Goal: Task Accomplishment & Management: Complete application form

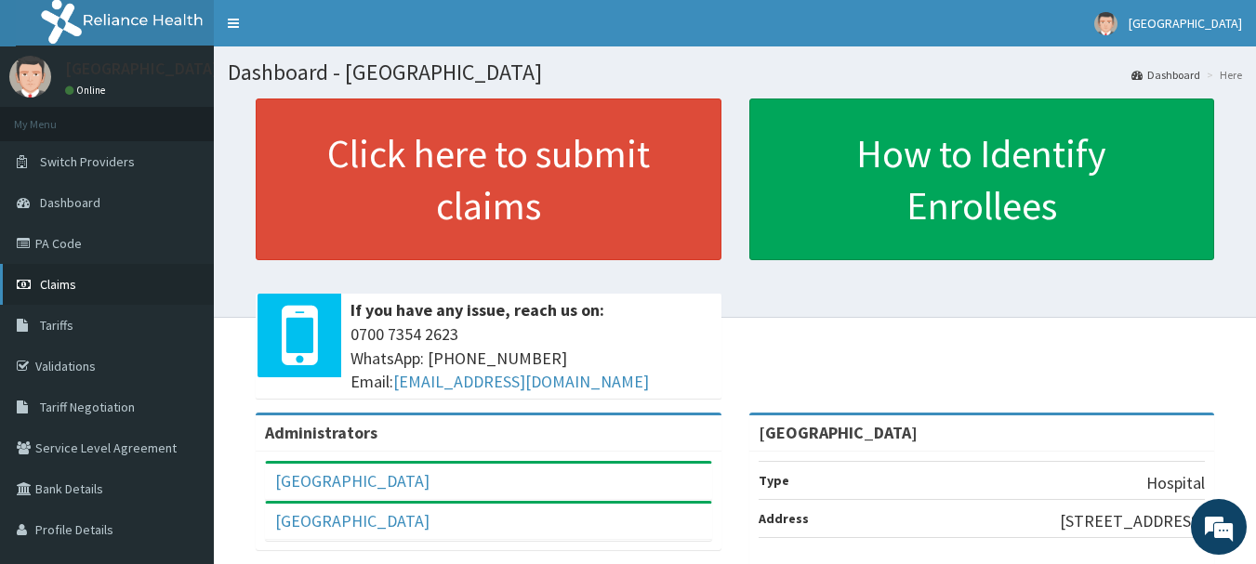
click at [77, 288] on link "Claims" at bounding box center [107, 284] width 214 height 41
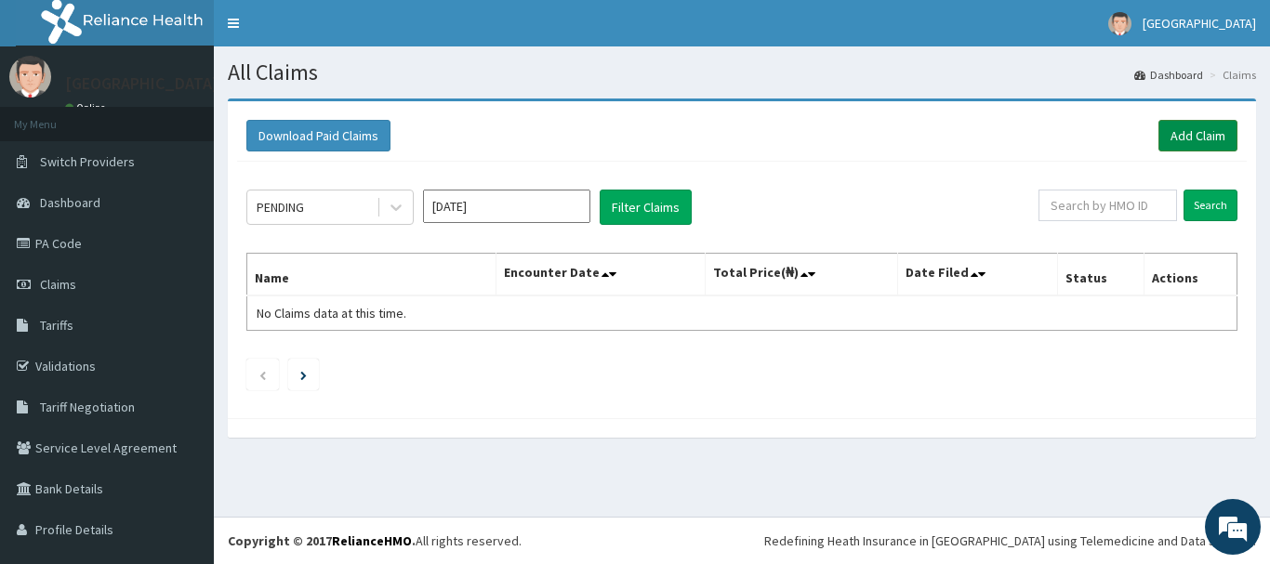
click at [1183, 130] on link "Add Claim" at bounding box center [1197, 136] width 79 height 32
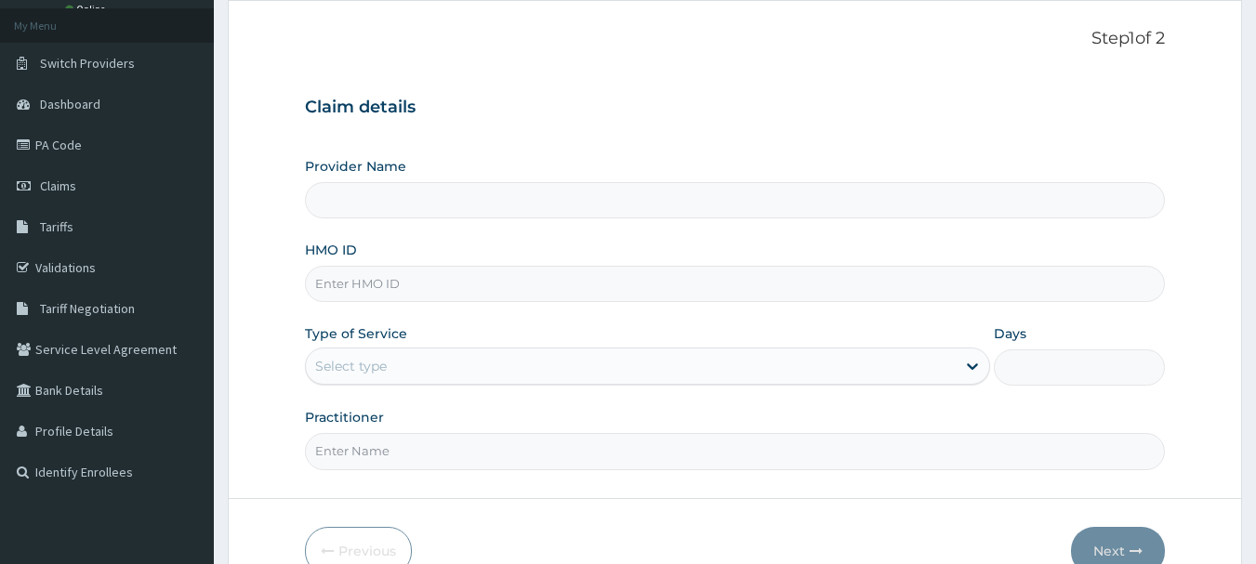
scroll to position [186, 0]
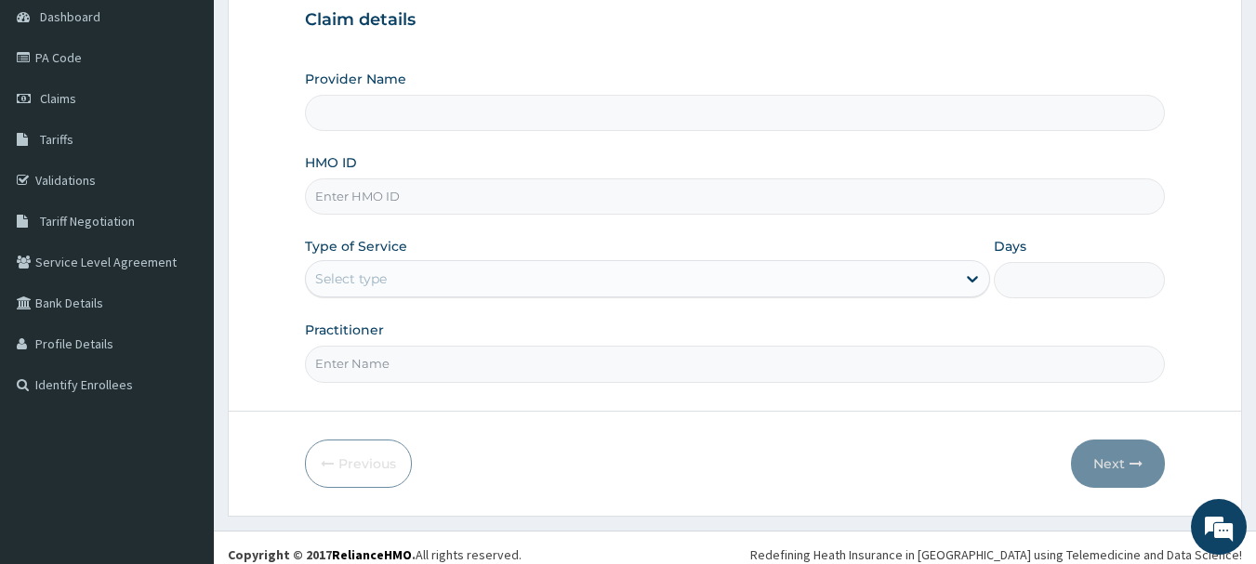
type input "[GEOGRAPHIC_DATA]"
click at [520, 202] on input "HMO ID" at bounding box center [735, 196] width 861 height 36
type input "DOG/10013/B"
click at [489, 286] on div "Select type" at bounding box center [631, 279] width 650 height 30
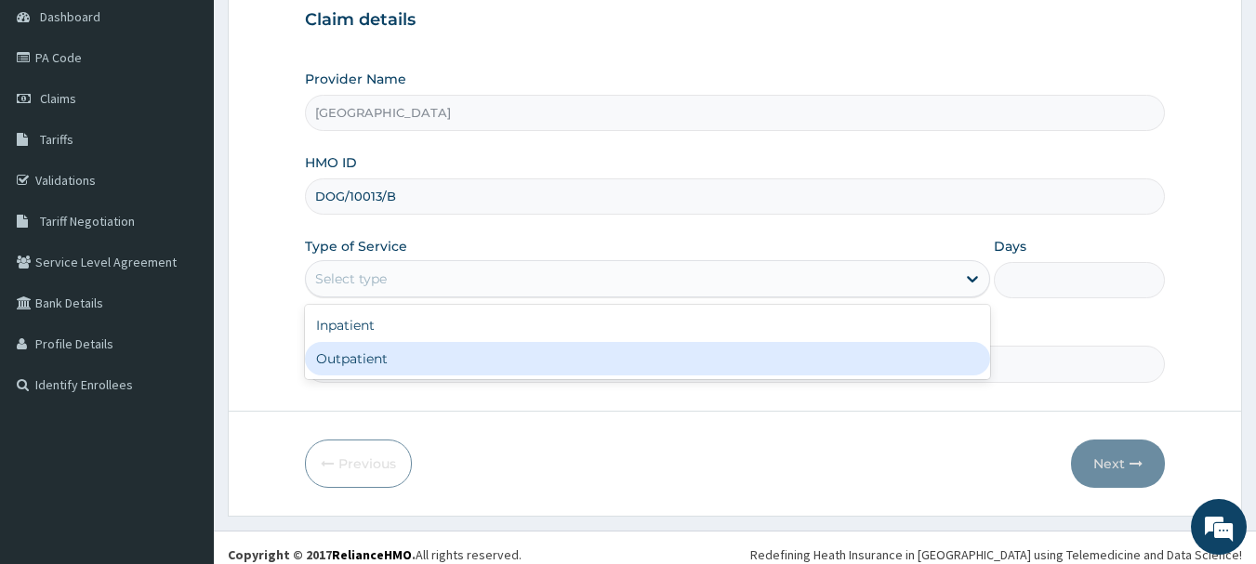
click at [364, 360] on div "Outpatient" at bounding box center [647, 358] width 685 height 33
type input "1"
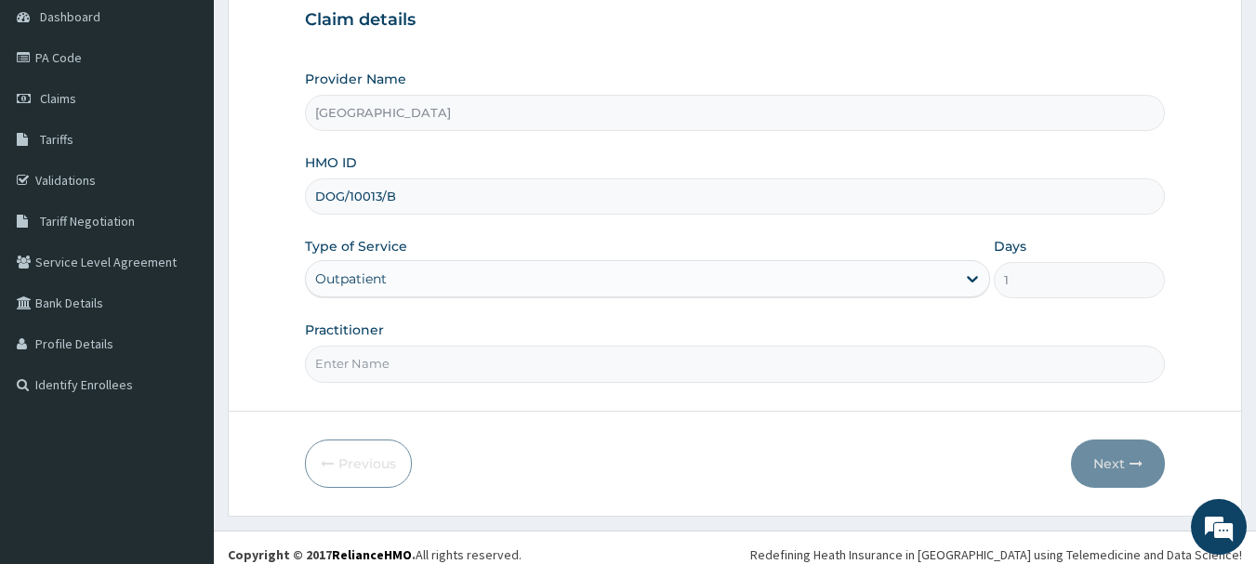
scroll to position [0, 0]
click at [480, 358] on input "Practitioner" at bounding box center [735, 364] width 861 height 36
type input "DR. E. S. IDEM"
click at [1124, 468] on button "Next" at bounding box center [1118, 464] width 94 height 48
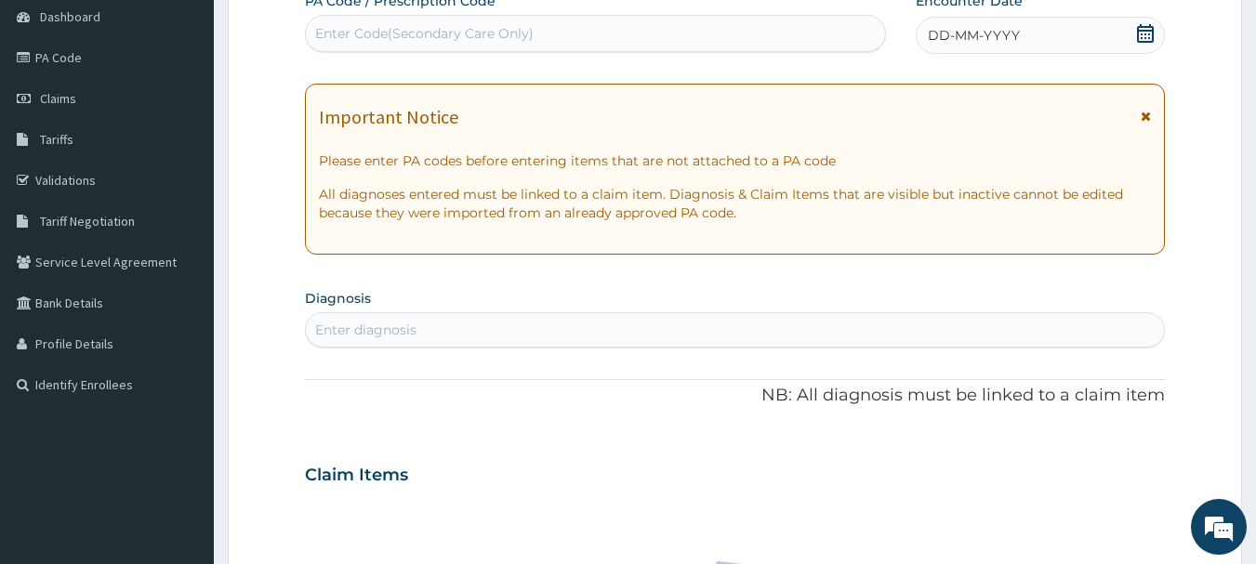
click at [1149, 118] on icon at bounding box center [1145, 116] width 10 height 13
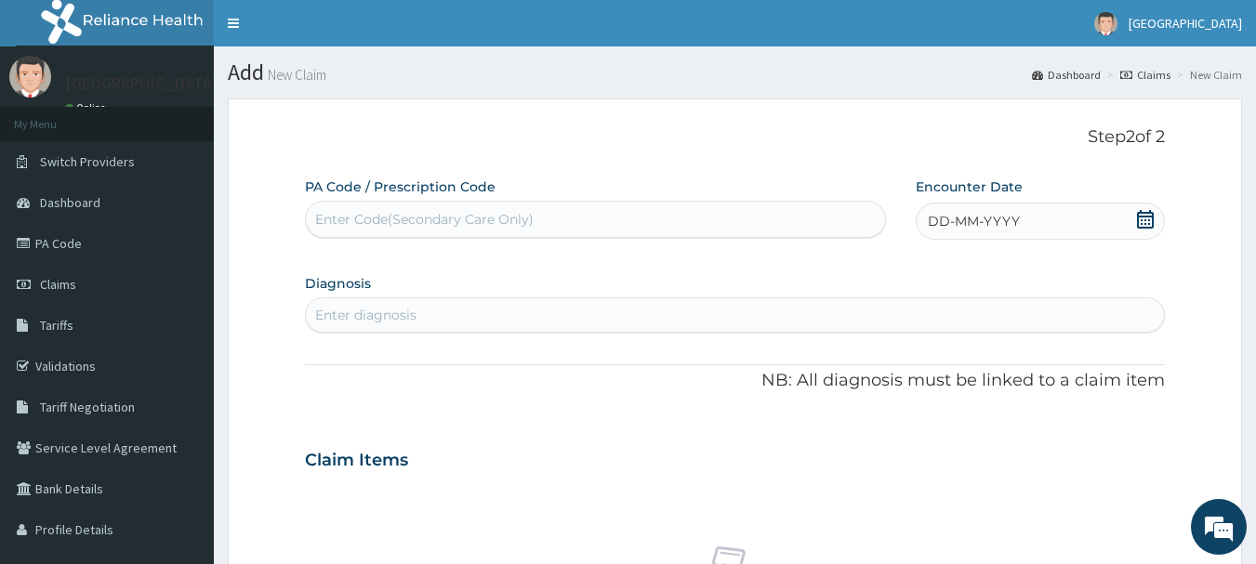
click at [1148, 215] on icon at bounding box center [1145, 219] width 19 height 19
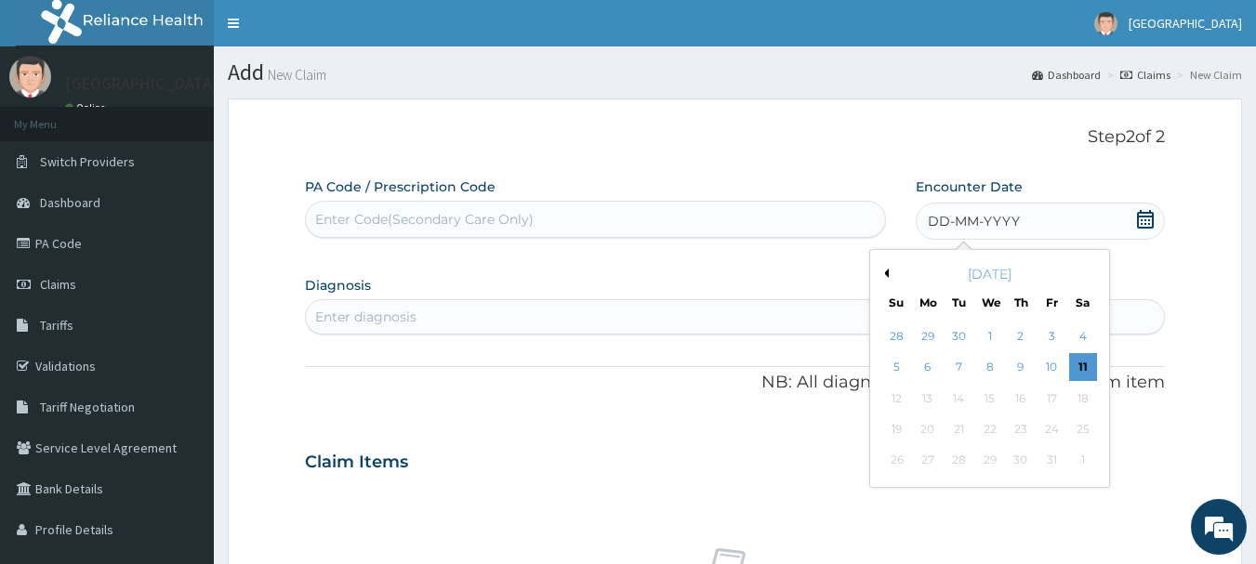
click at [884, 273] on button "Previous Month" at bounding box center [883, 273] width 9 height 9
click at [960, 368] on div "9" at bounding box center [959, 368] width 28 height 28
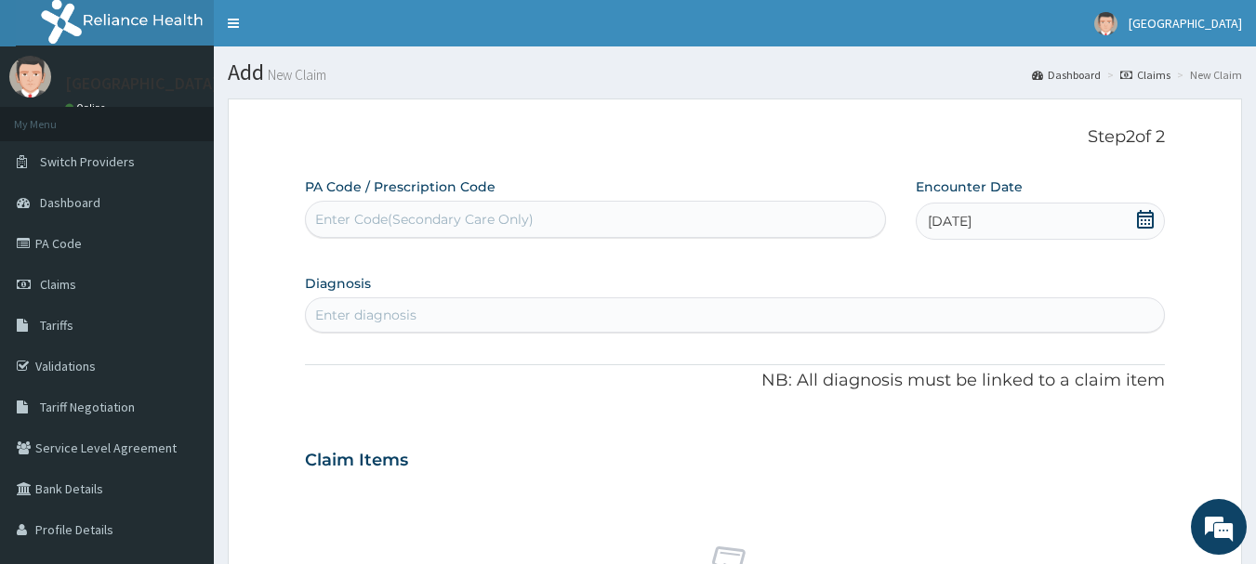
click at [534, 330] on div "Enter diagnosis" at bounding box center [735, 315] width 859 height 30
type input "ACUTE UPPER"
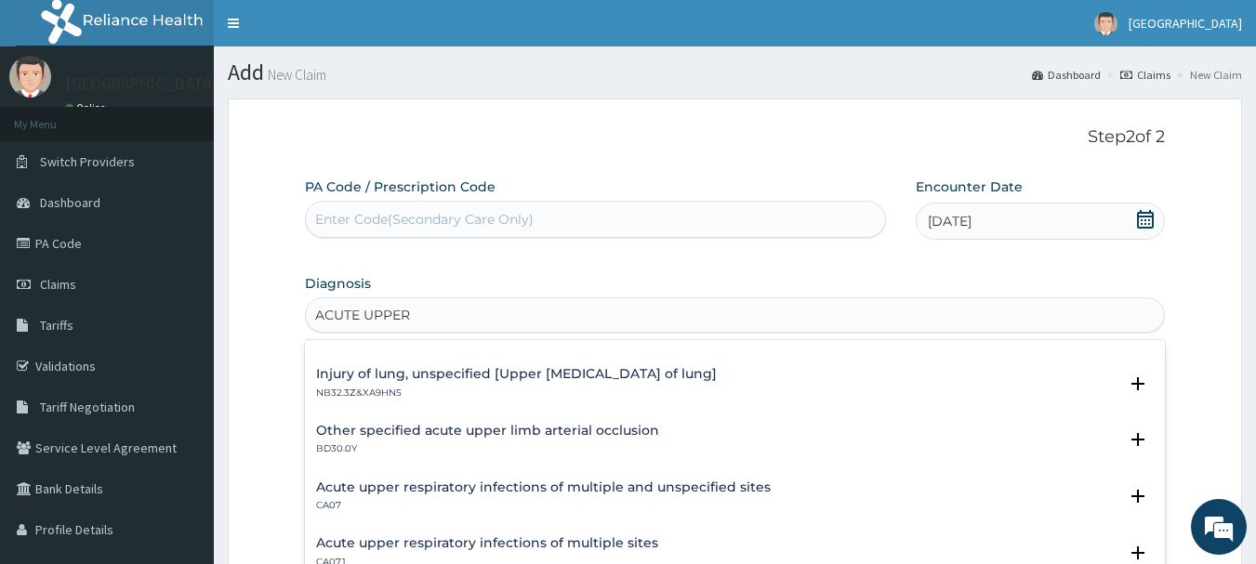
scroll to position [186, 0]
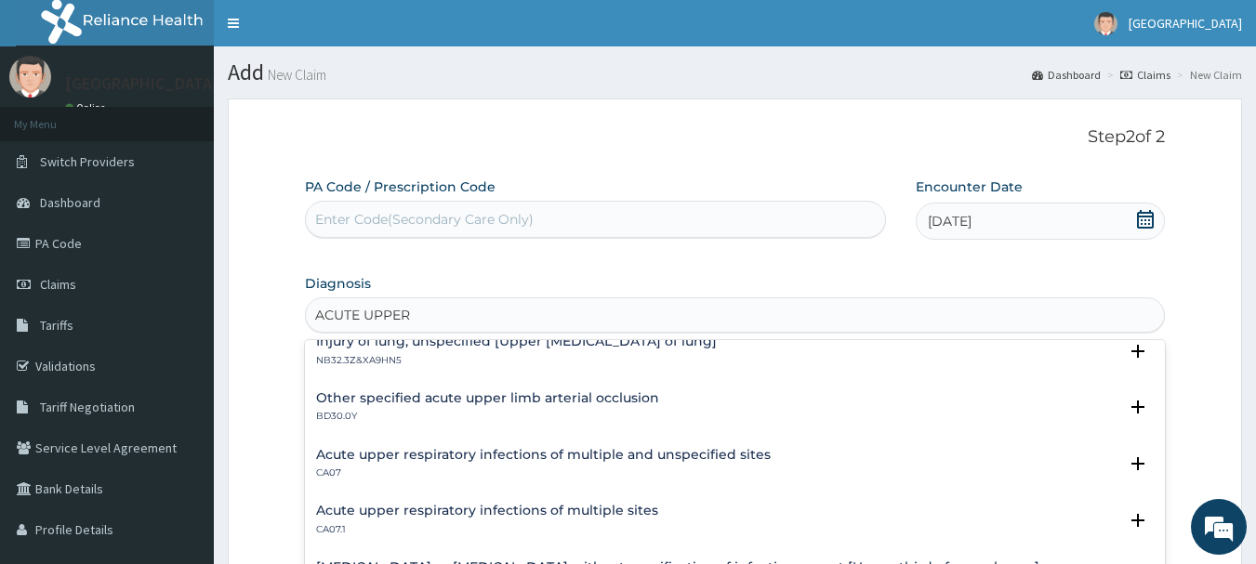
click at [665, 454] on h4 "Acute upper respiratory infections of multiple and unspecified sites" at bounding box center [543, 455] width 454 height 14
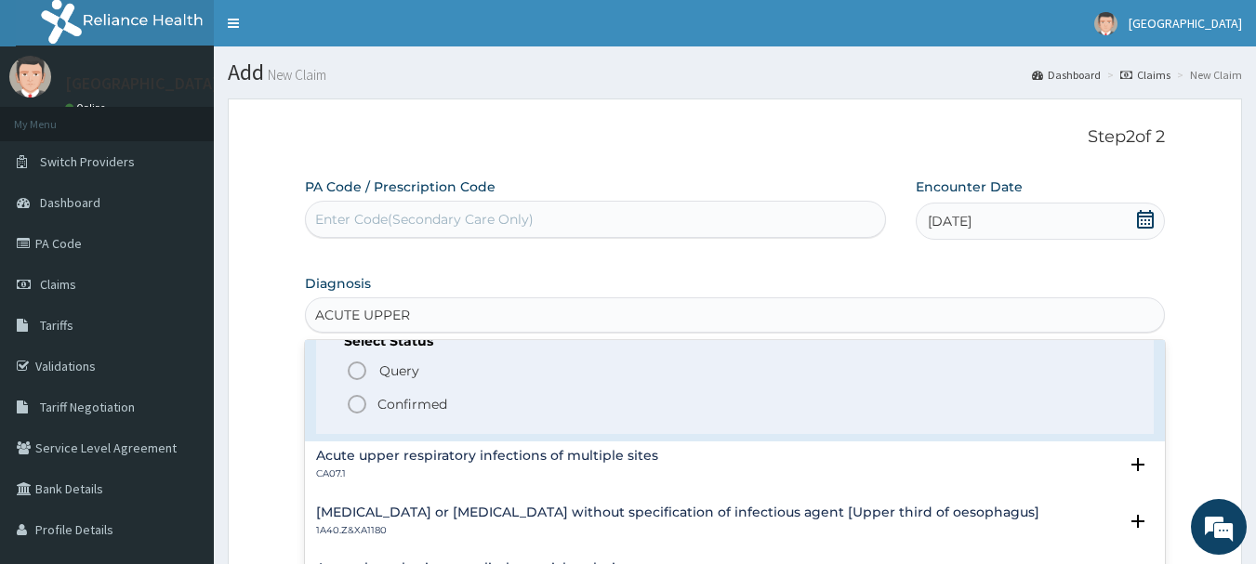
scroll to position [372, 0]
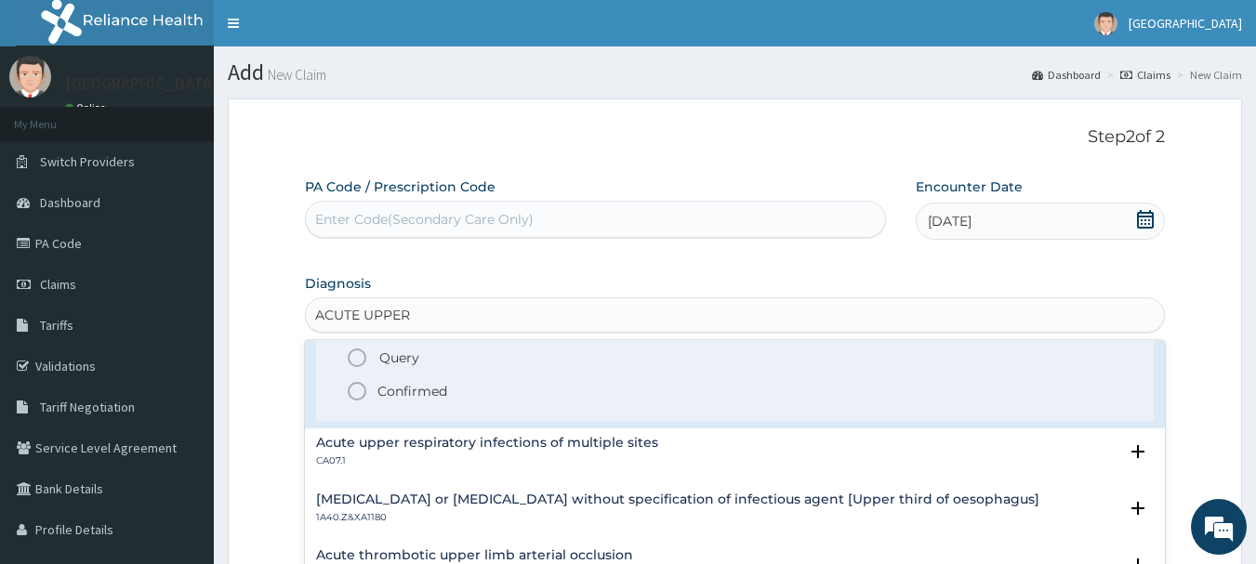
click at [401, 388] on p "Confirmed" at bounding box center [412, 391] width 70 height 19
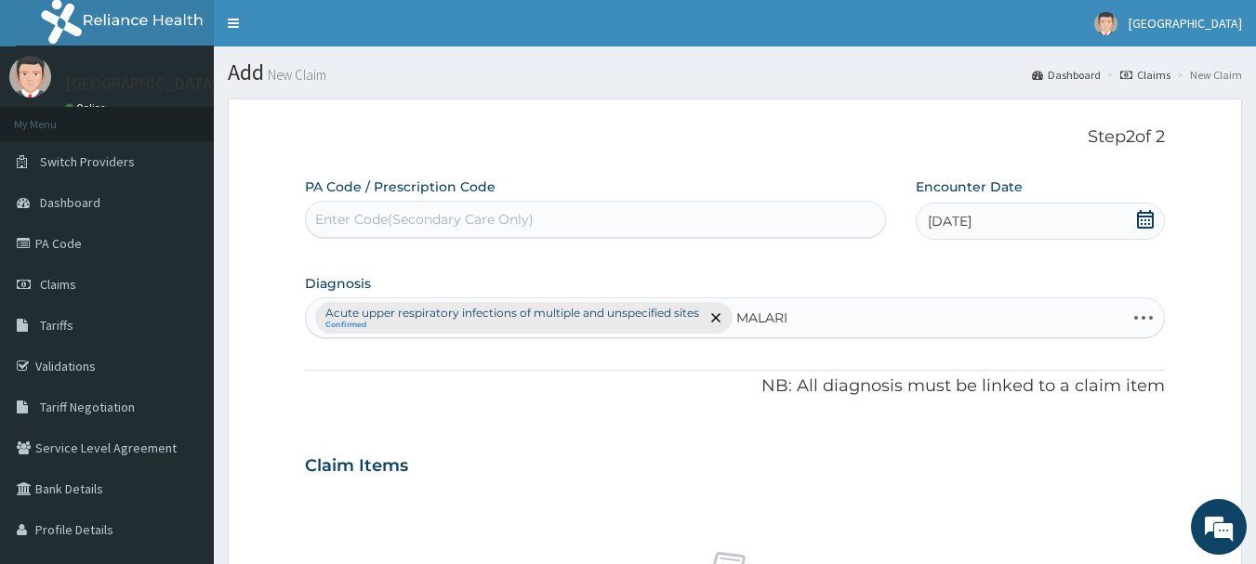
type input "MALARIA"
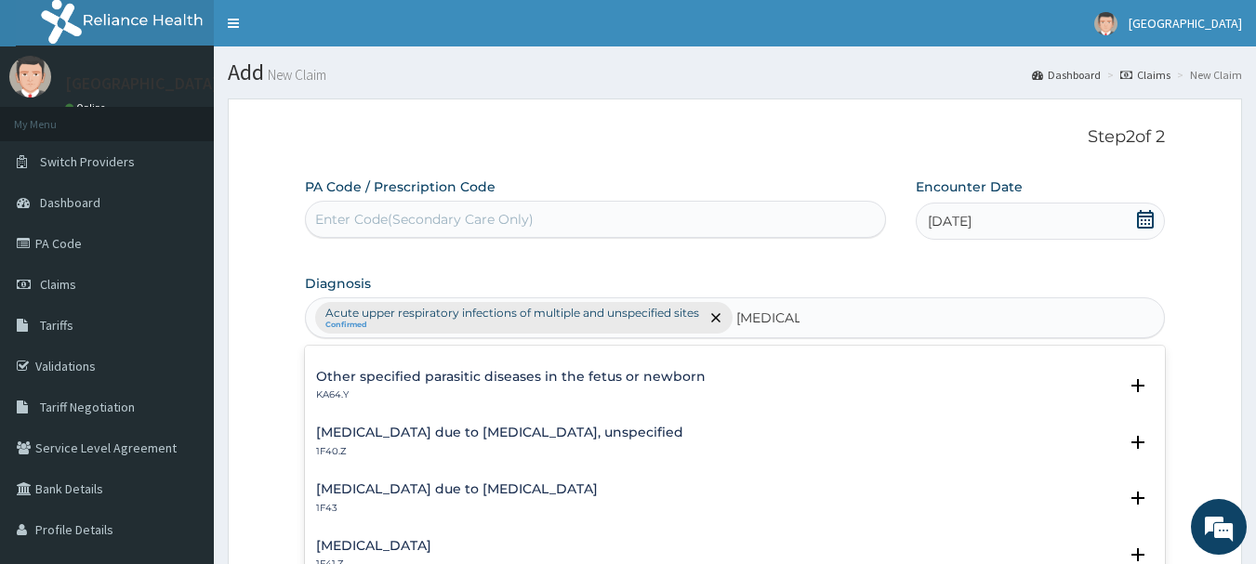
scroll to position [186, 0]
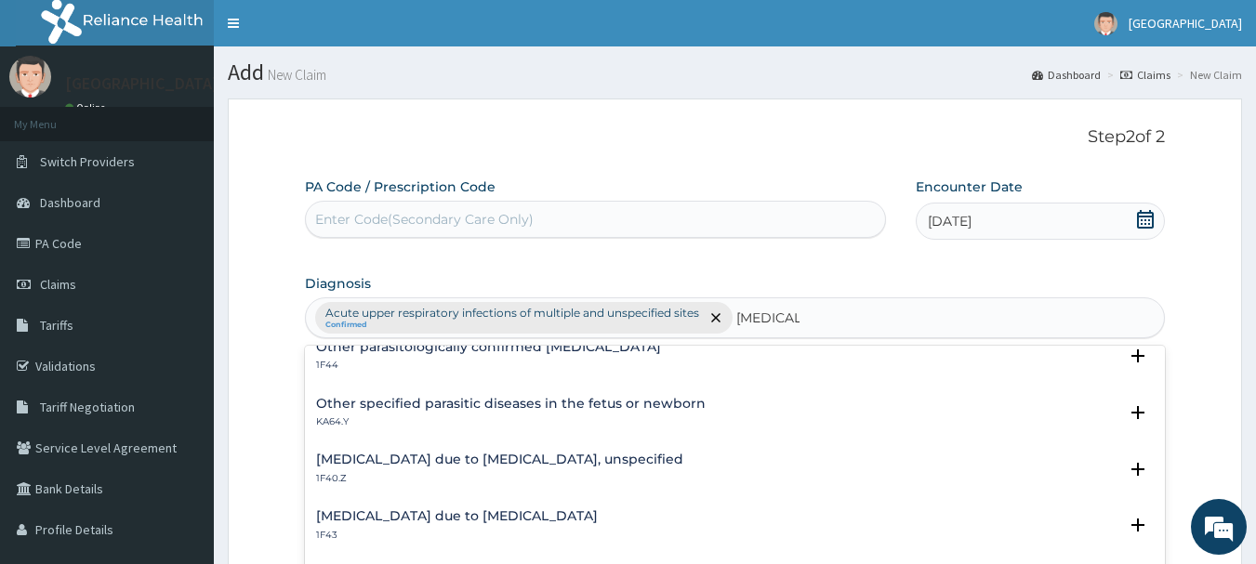
click at [577, 457] on h4 "Malaria due to Plasmodium falciparum, unspecified" at bounding box center [499, 460] width 367 height 14
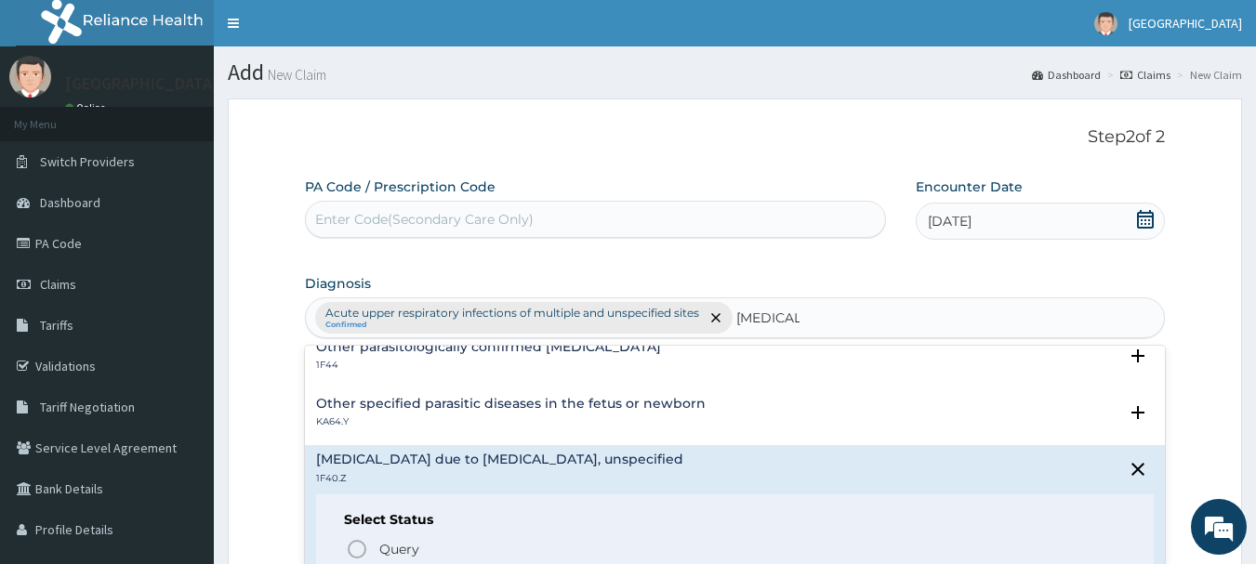
scroll to position [372, 0]
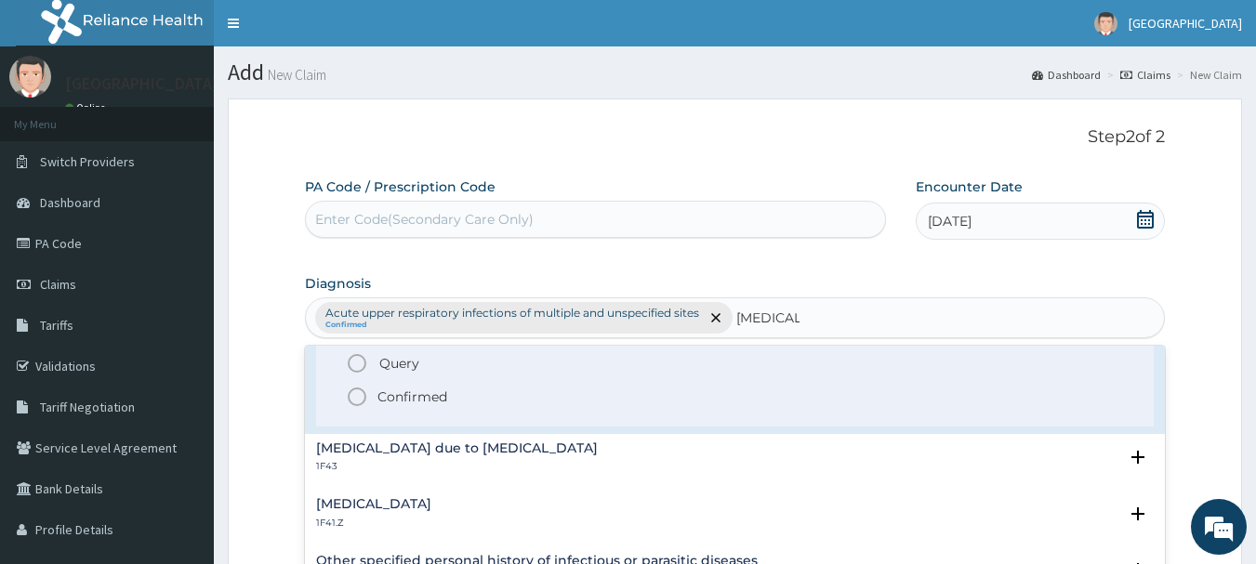
click at [351, 394] on icon "status option filled" at bounding box center [357, 397] width 22 height 22
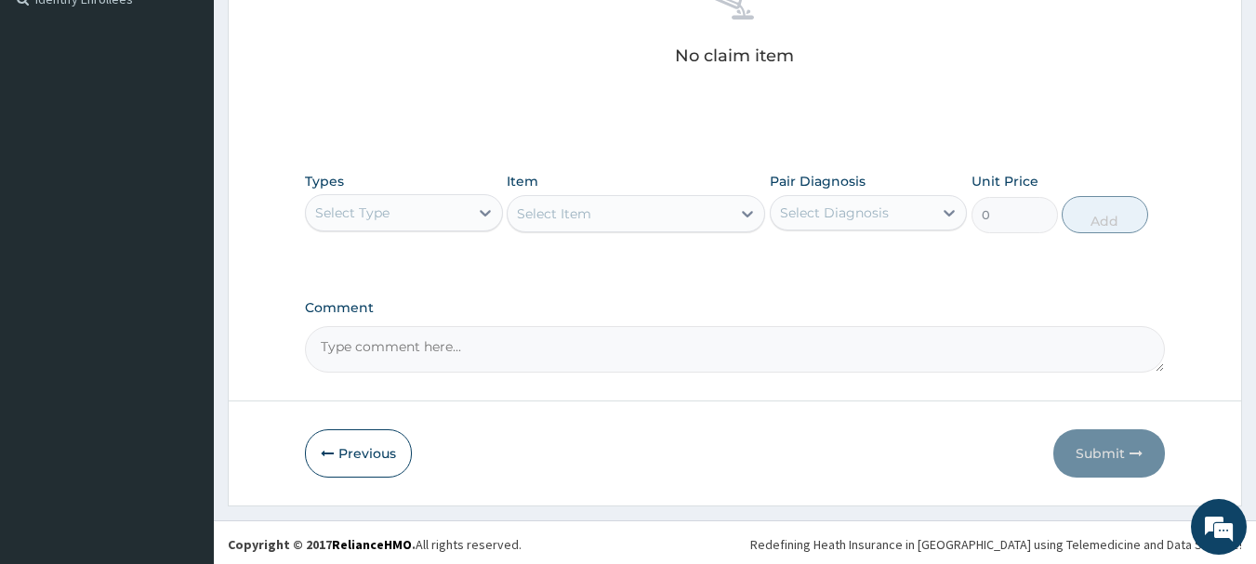
scroll to position [575, 0]
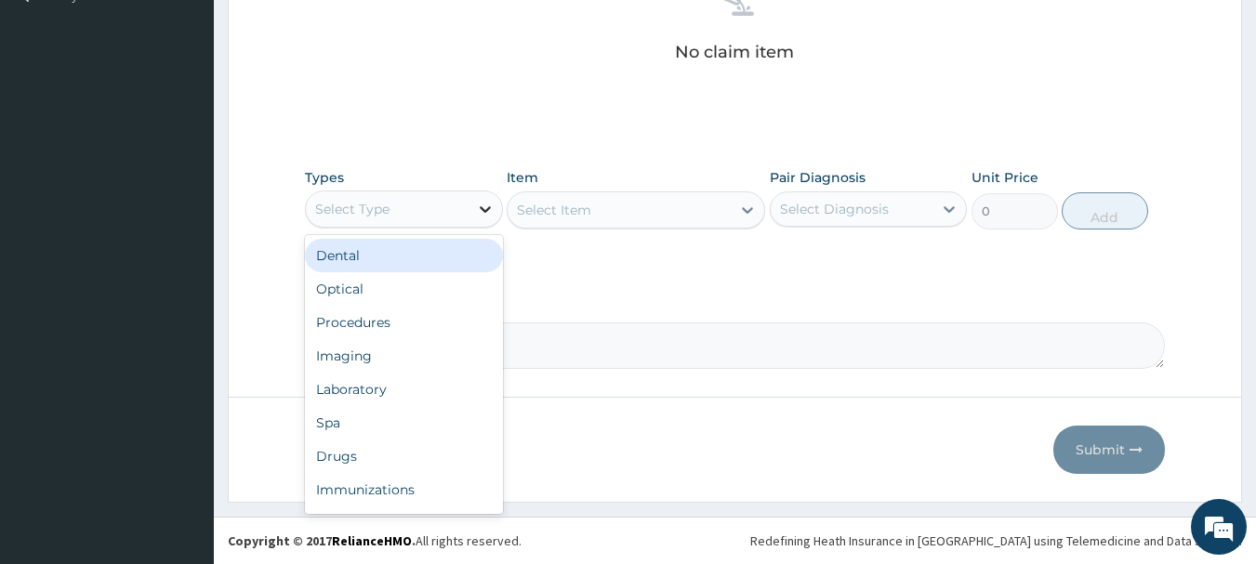
click at [491, 213] on icon at bounding box center [485, 209] width 19 height 19
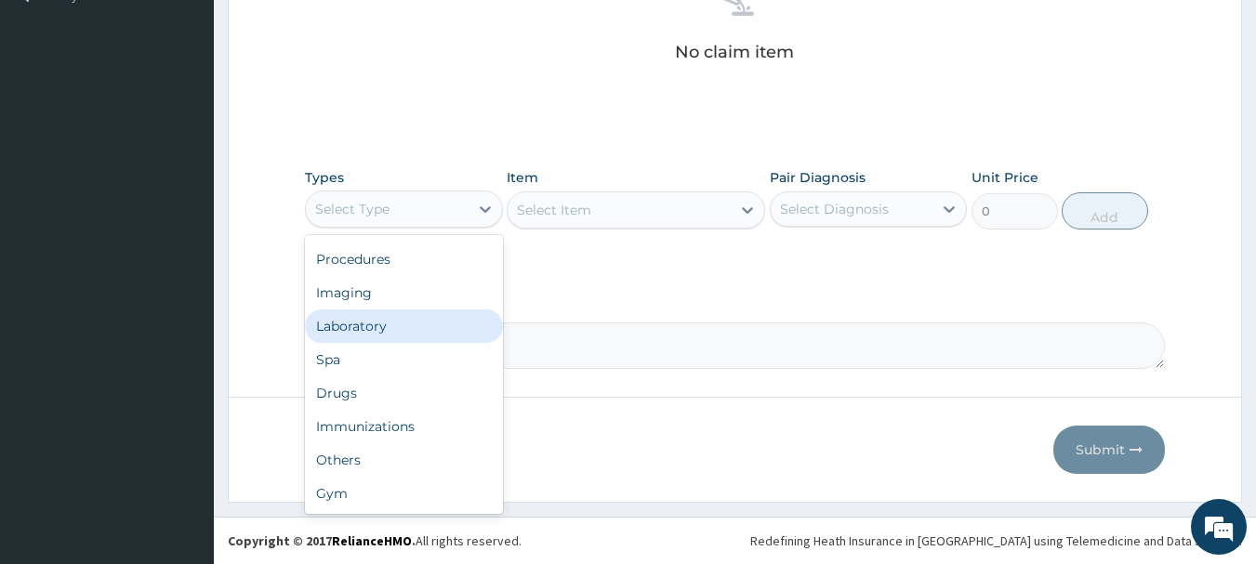
scroll to position [0, 0]
click at [388, 329] on div "Procedures" at bounding box center [404, 322] width 198 height 33
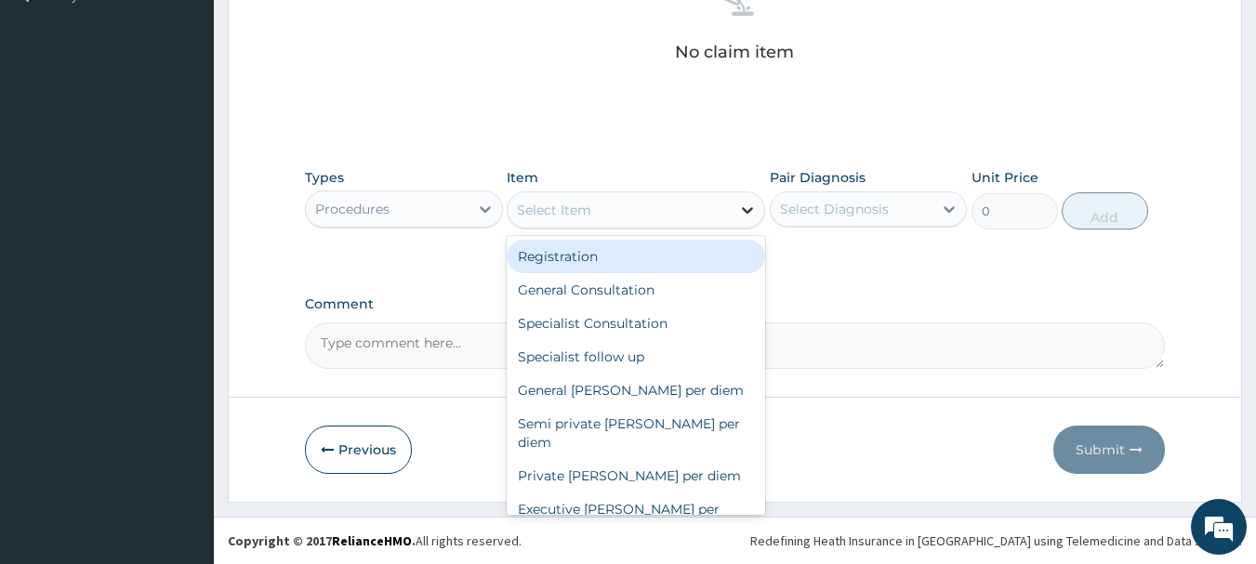
click at [753, 215] on icon at bounding box center [747, 210] width 19 height 19
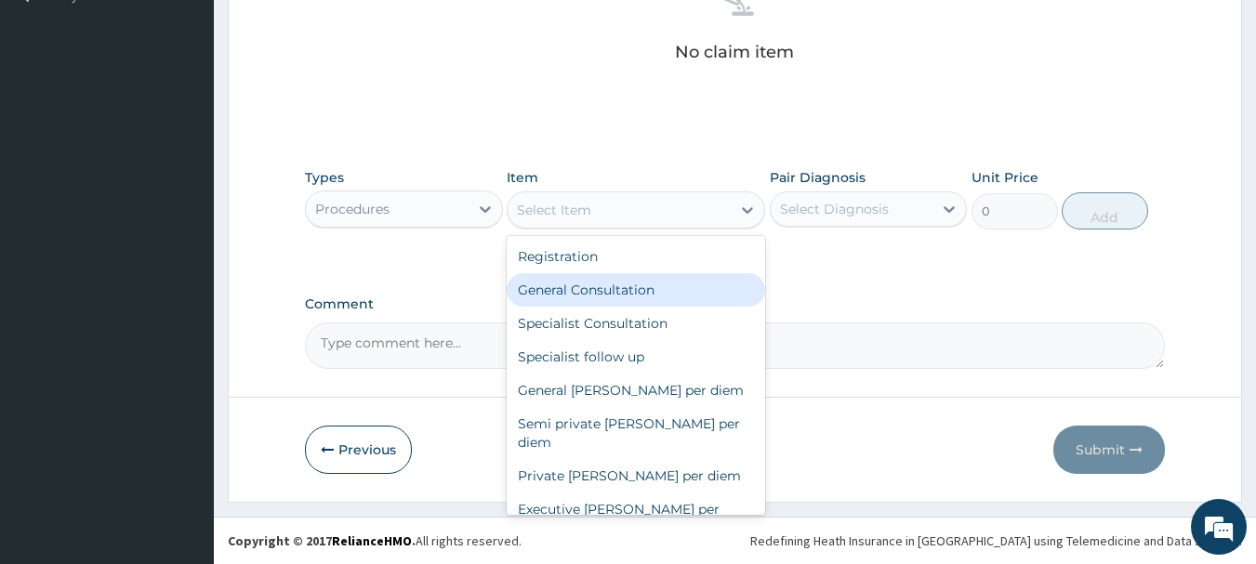
click at [568, 296] on div "General Consultation" at bounding box center [636, 289] width 258 height 33
type input "2000"
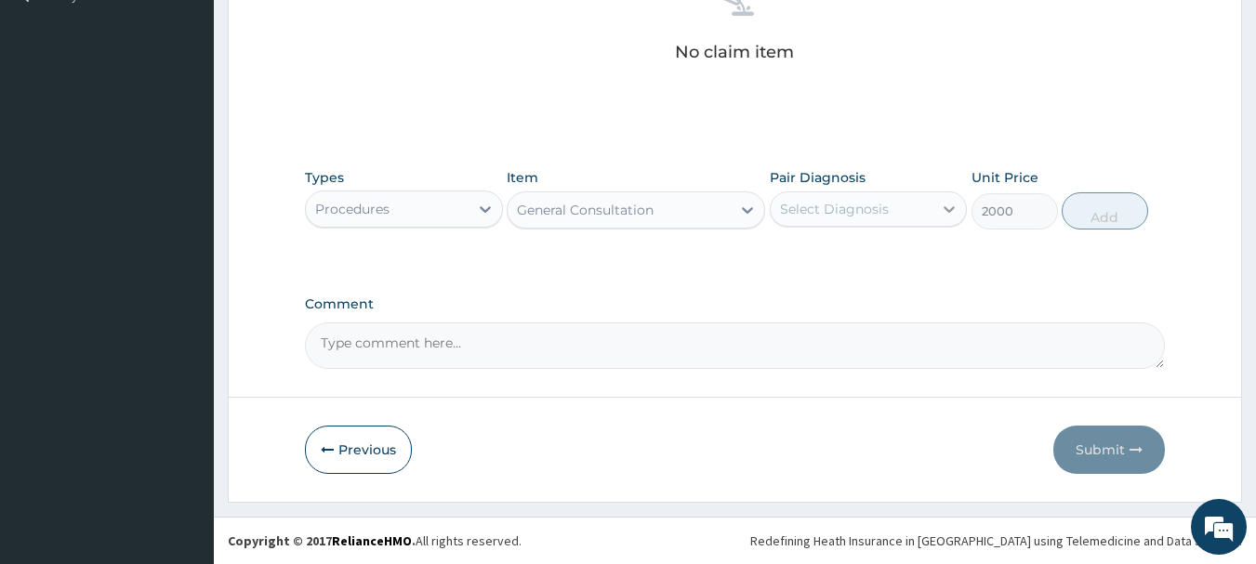
click at [947, 209] on icon at bounding box center [949, 209] width 11 height 7
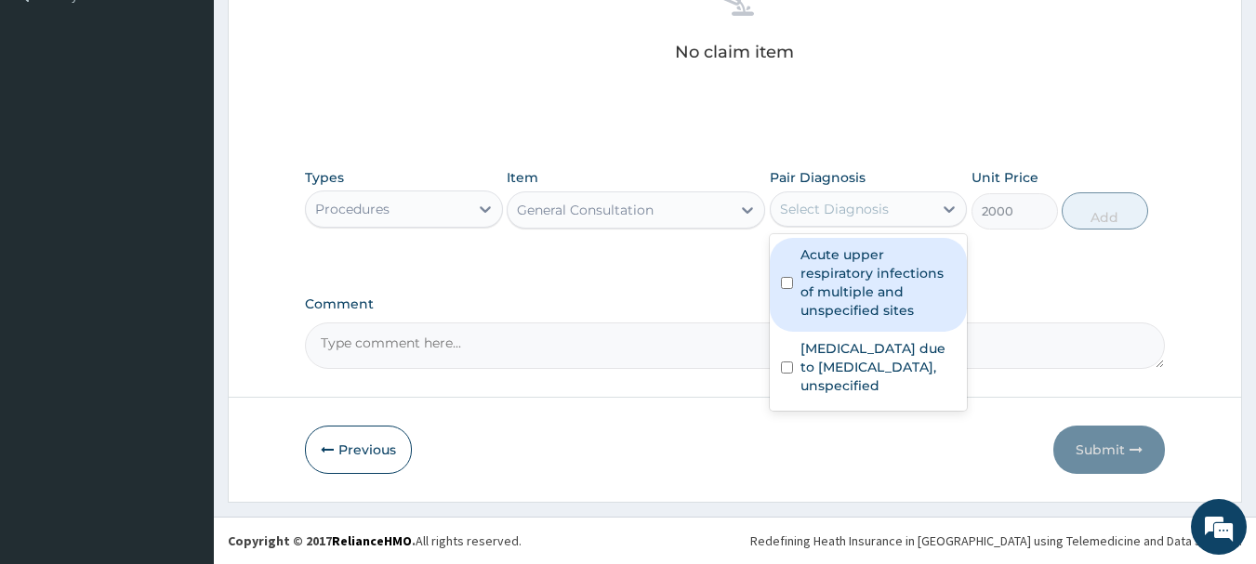
click at [884, 257] on label "Acute upper respiratory infections of multiple and unspecified sites" at bounding box center [878, 282] width 156 height 74
checkbox input "true"
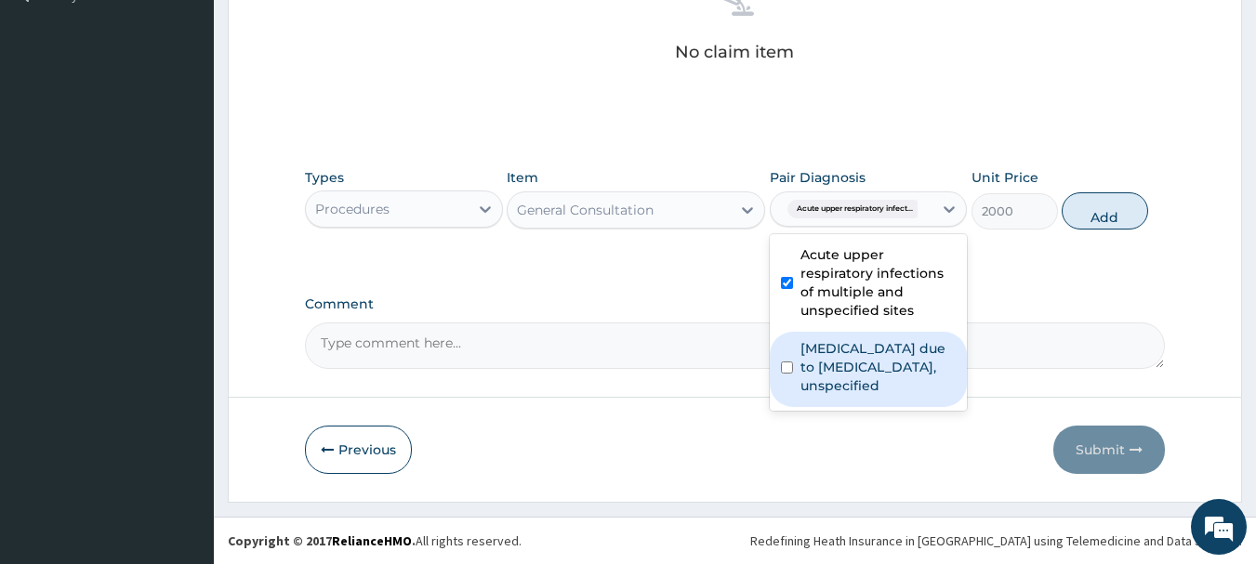
click at [783, 375] on div "Malaria due to Plasmodium falciparum, unspecified" at bounding box center [869, 369] width 198 height 75
checkbox input "true"
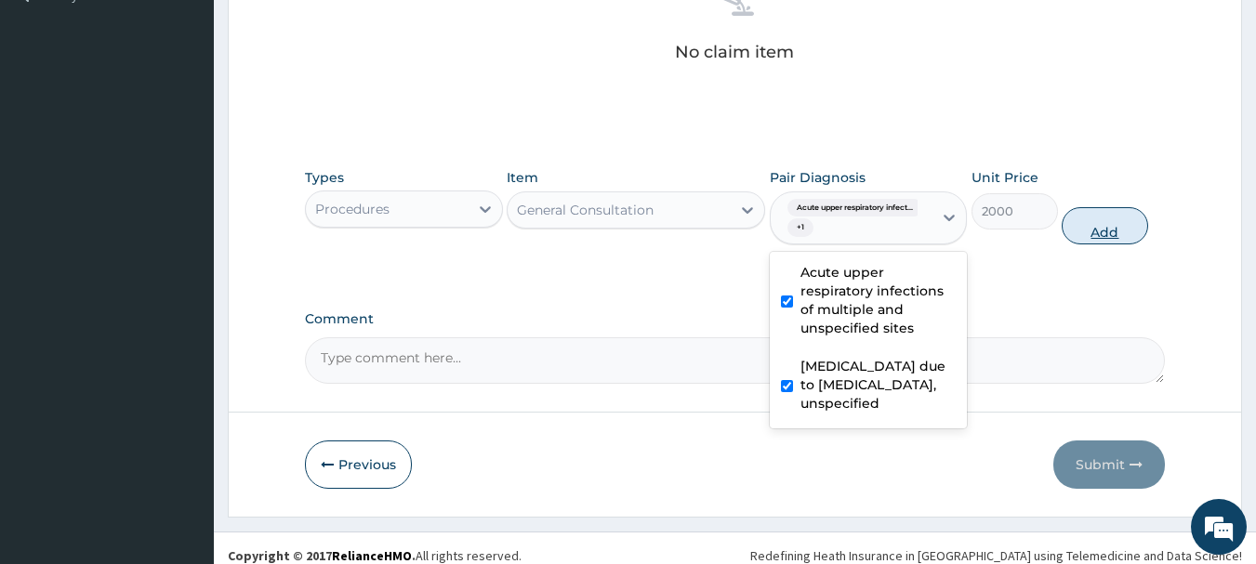
click at [1109, 225] on button "Add" at bounding box center [1104, 225] width 86 height 37
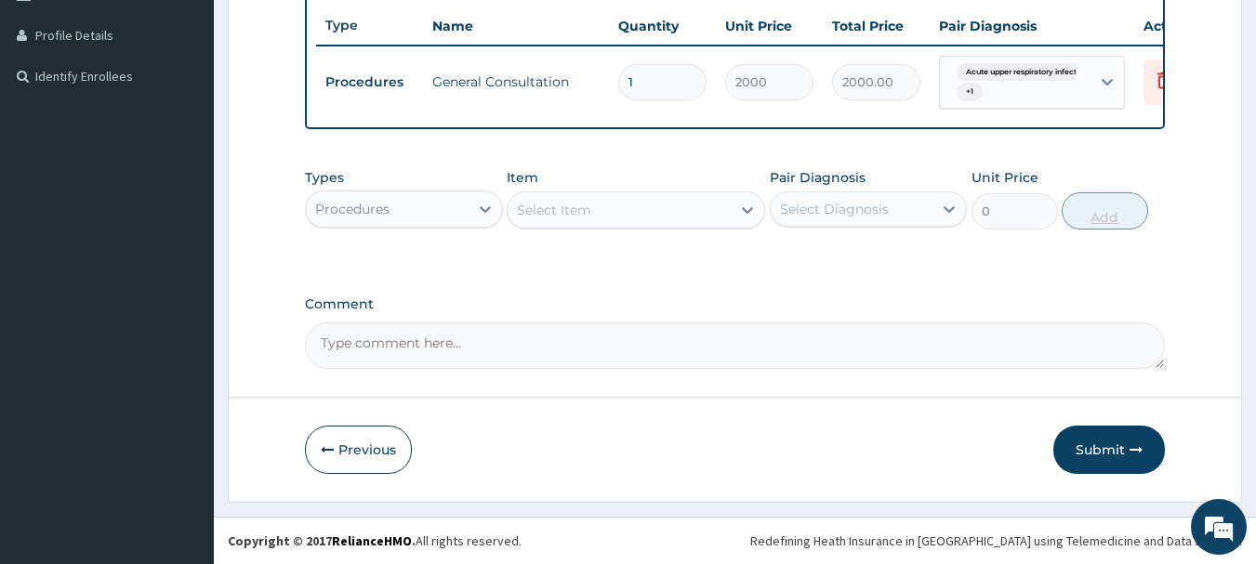
scroll to position [508, 0]
click at [484, 211] on icon at bounding box center [485, 209] width 11 height 7
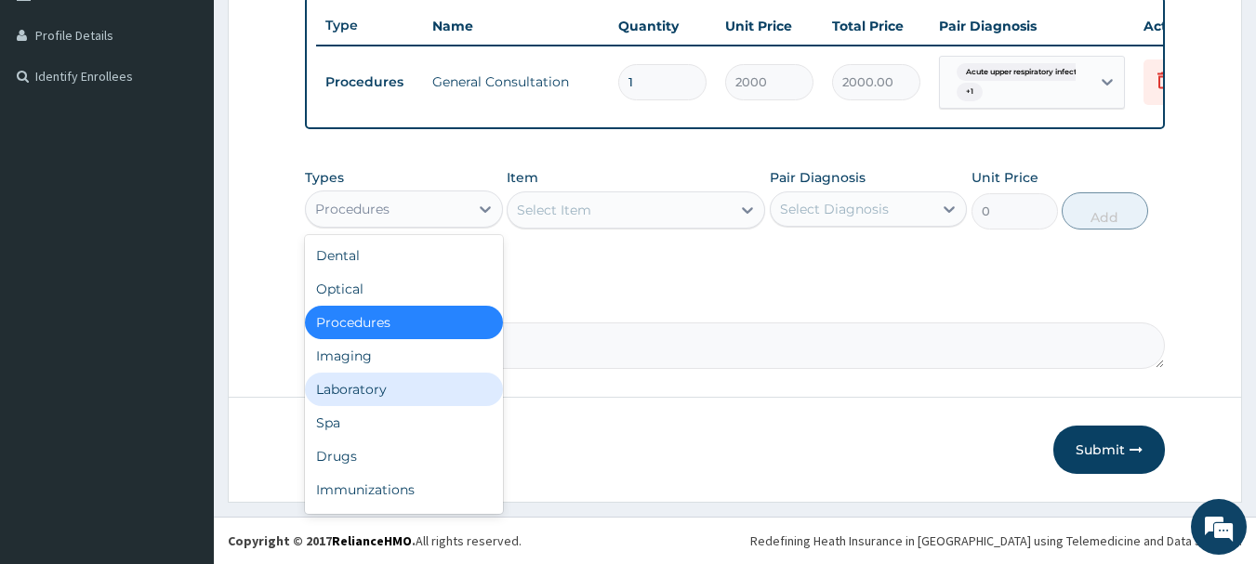
click at [382, 391] on div "Laboratory" at bounding box center [404, 389] width 198 height 33
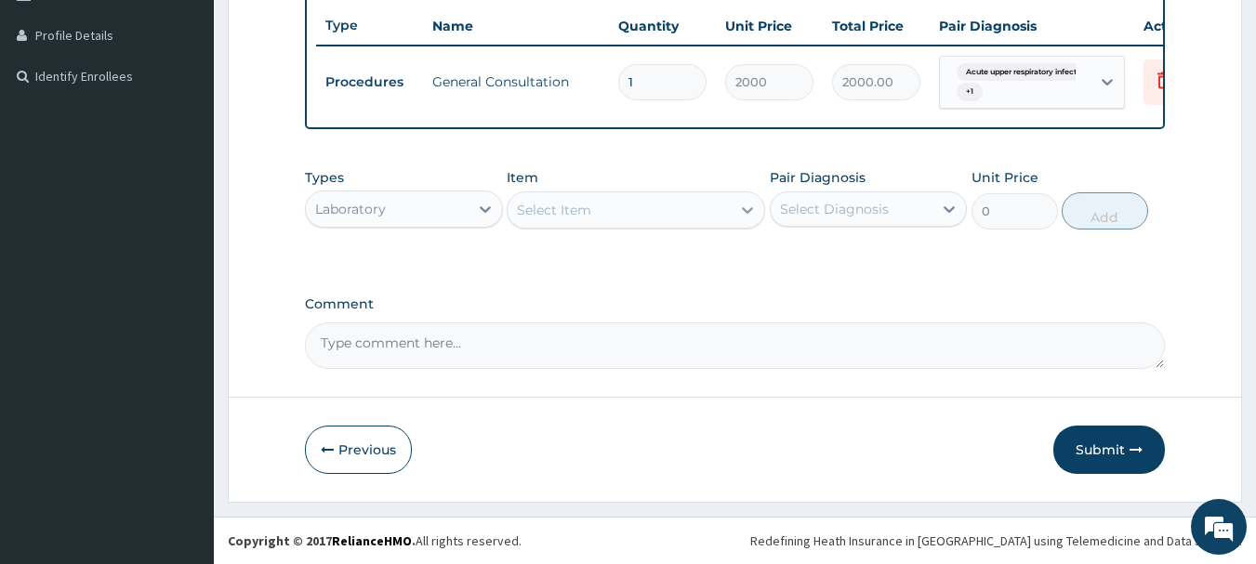
click at [748, 215] on icon at bounding box center [747, 210] width 19 height 19
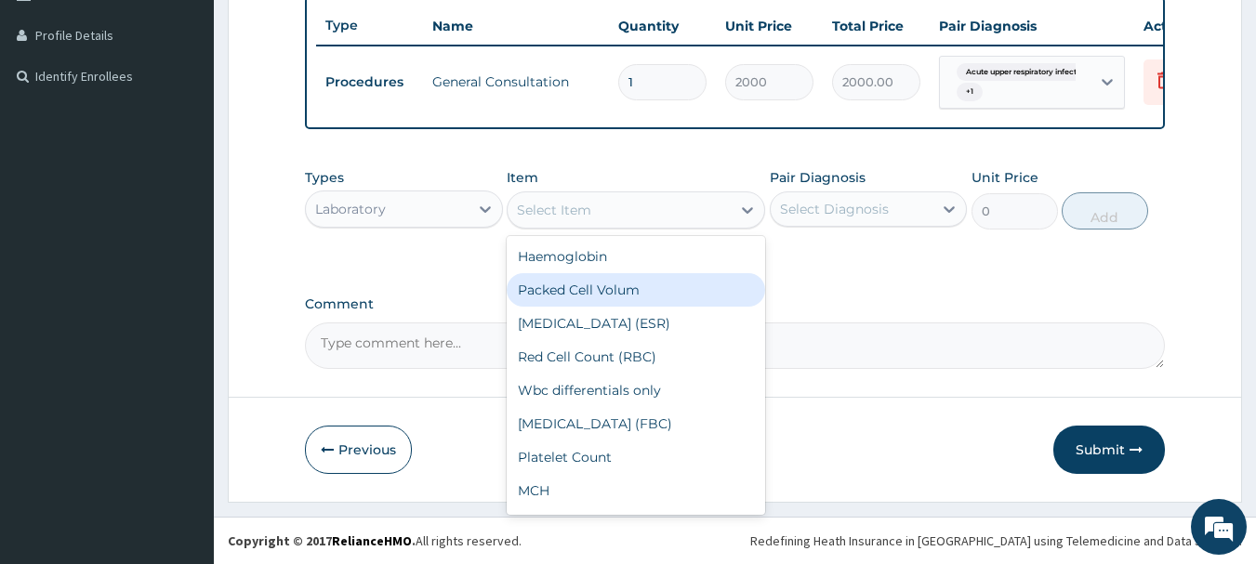
click at [615, 281] on div "Packed Cell Volum" at bounding box center [636, 289] width 258 height 33
type input "500"
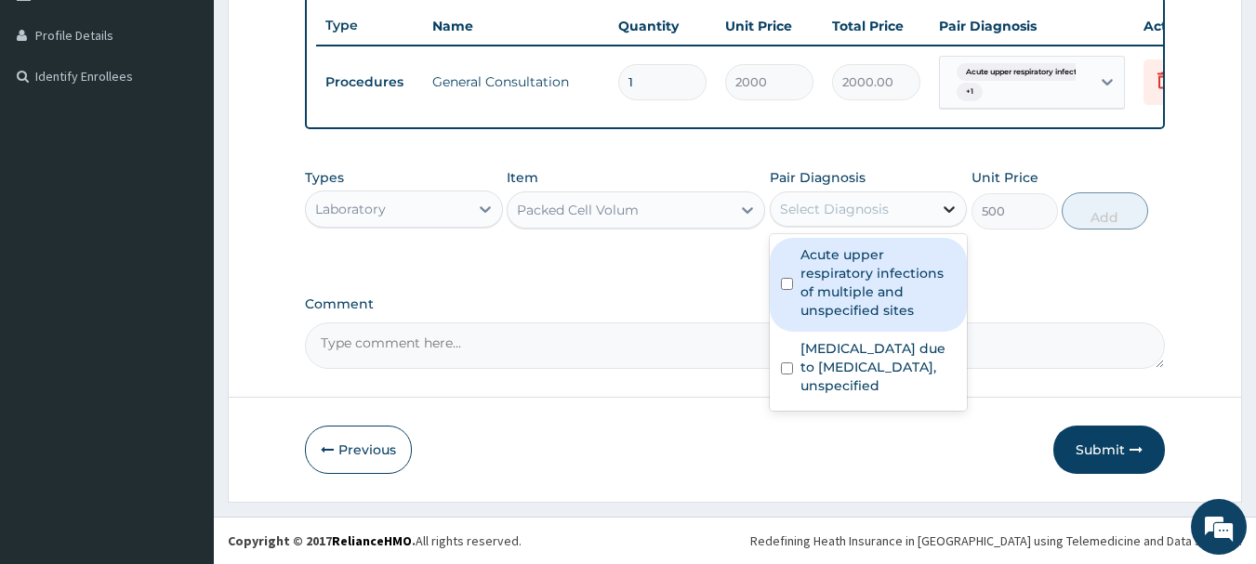
click at [943, 212] on icon at bounding box center [949, 209] width 19 height 19
click at [905, 267] on label "Acute upper respiratory infections of multiple and unspecified sites" at bounding box center [878, 282] width 156 height 74
checkbox input "true"
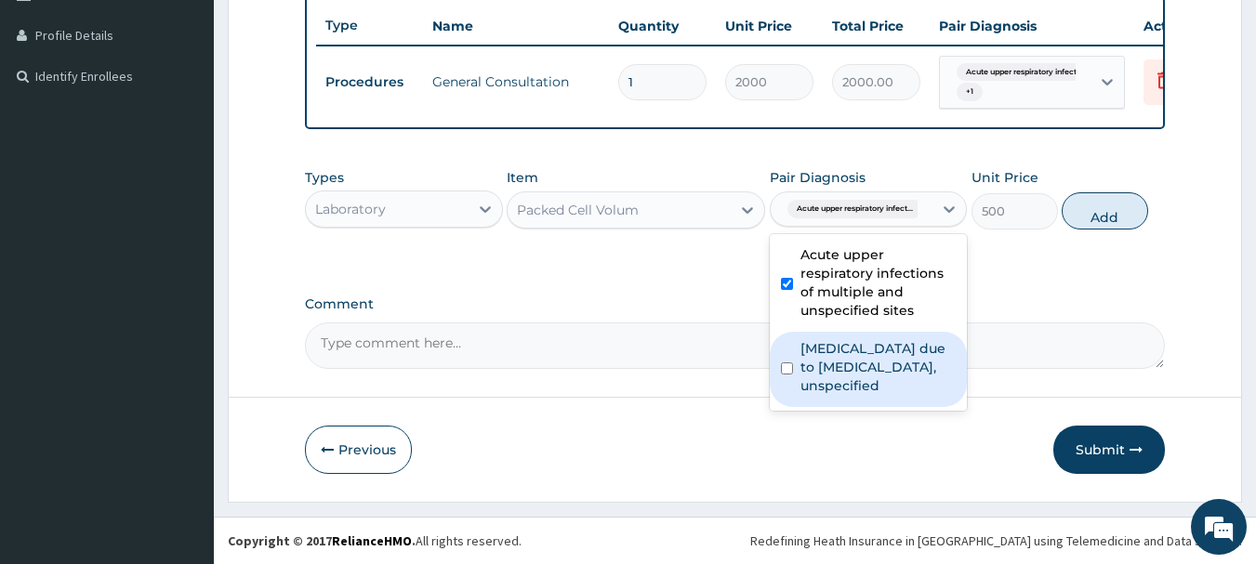
click at [866, 365] on label "Malaria due to Plasmodium falciparum, unspecified" at bounding box center [878, 367] width 156 height 56
checkbox input "true"
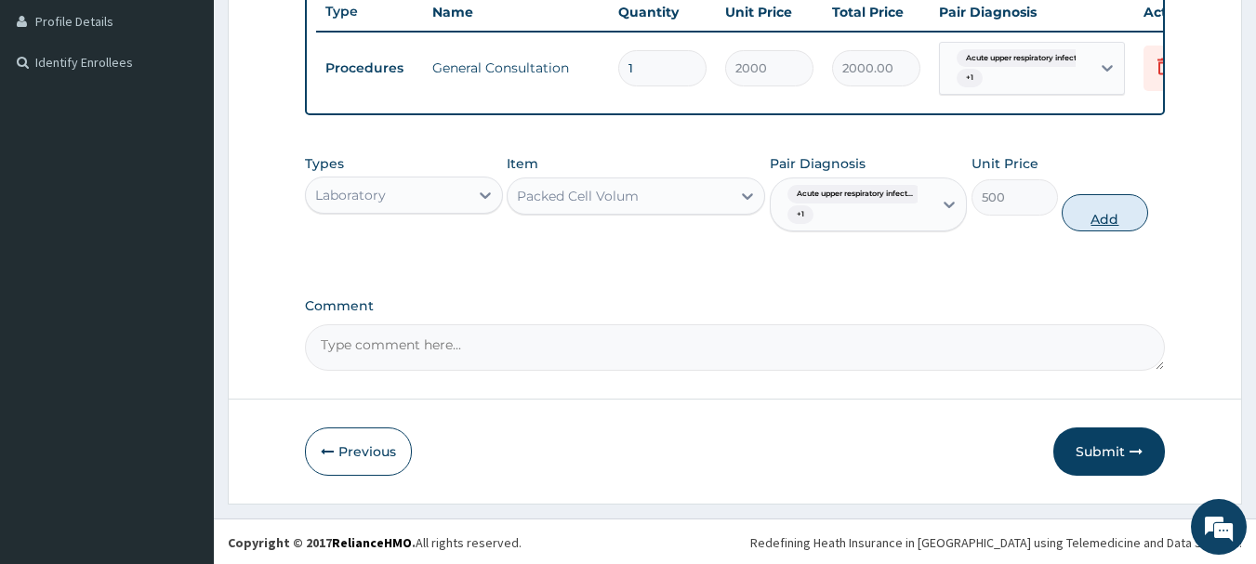
click at [1112, 231] on button "Add" at bounding box center [1104, 212] width 86 height 37
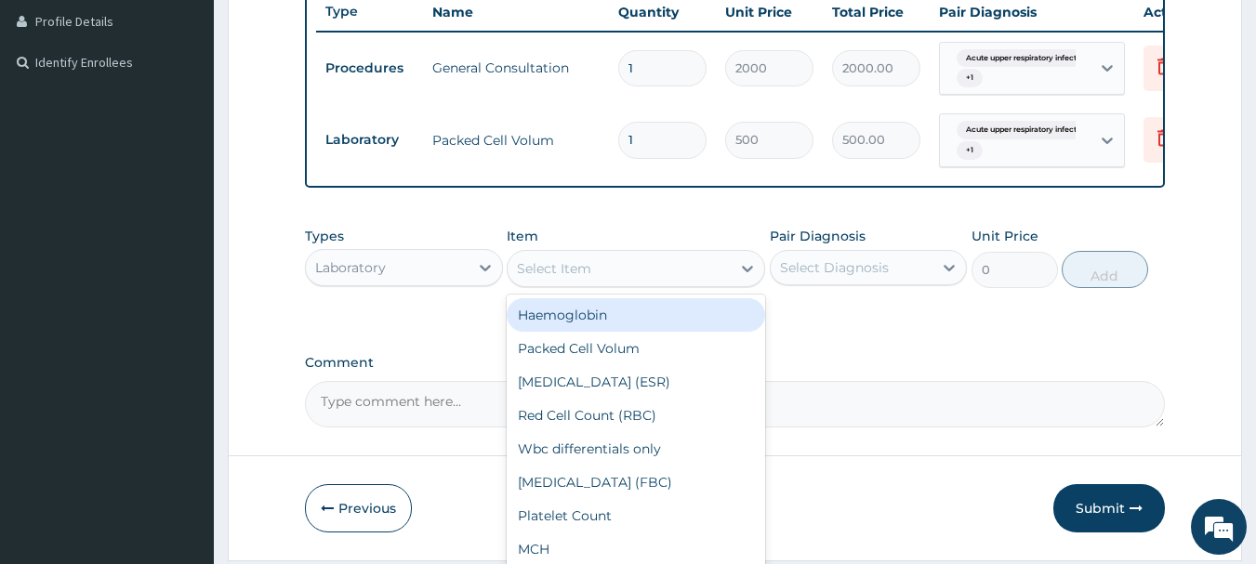
click at [685, 283] on div "Select Item" at bounding box center [618, 269] width 223 height 30
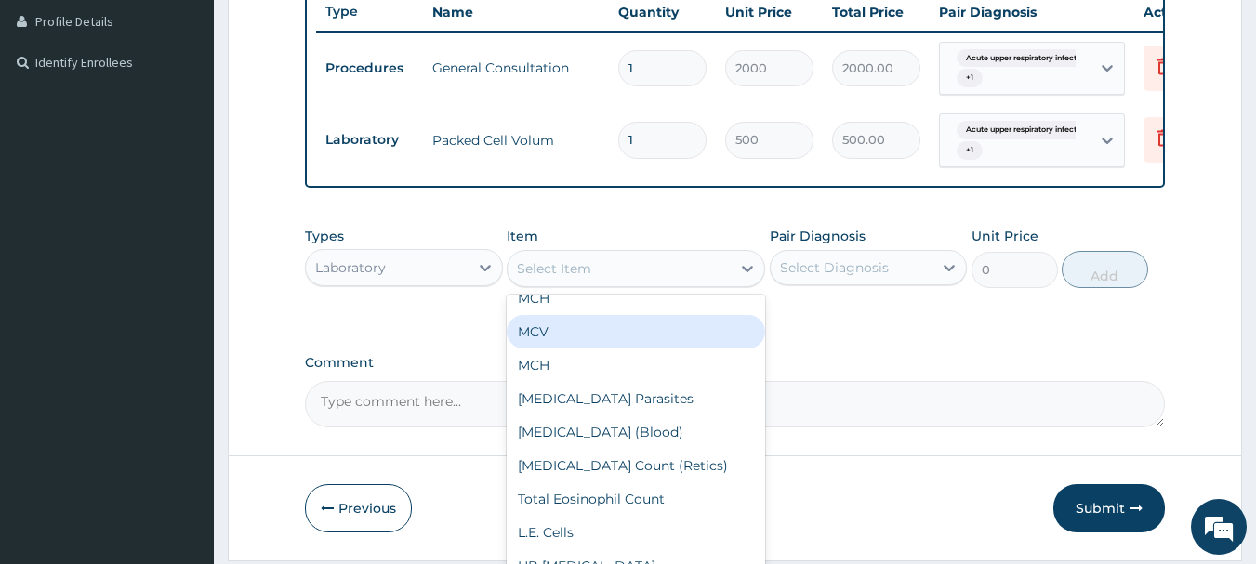
scroll to position [279, 0]
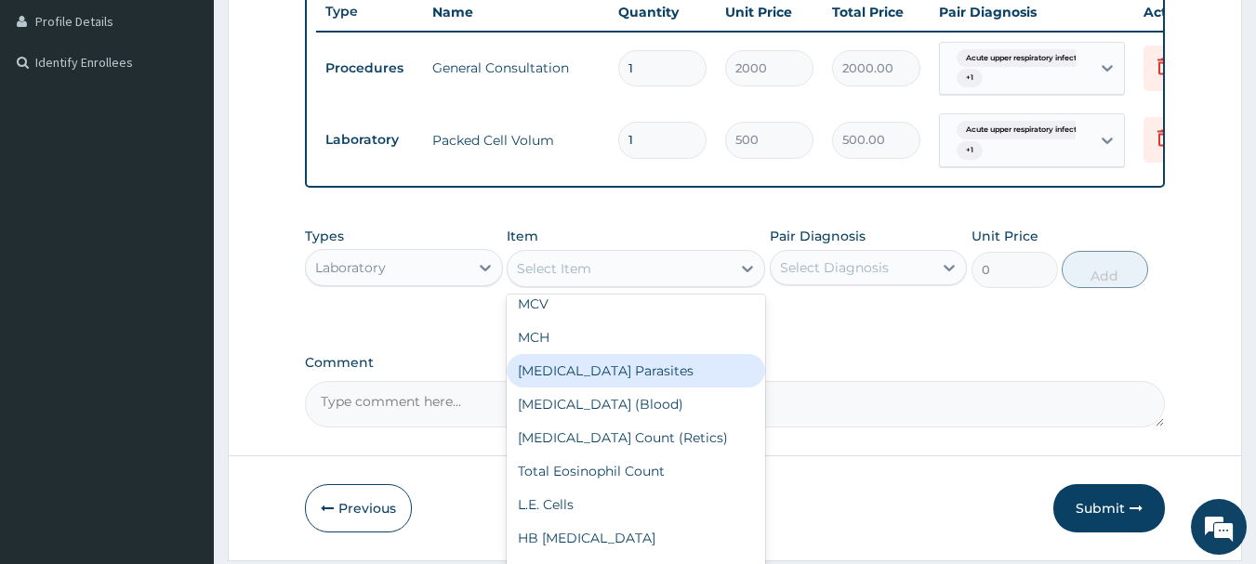
click at [624, 388] on div "Malaria Parasites" at bounding box center [636, 370] width 258 height 33
type input "500"
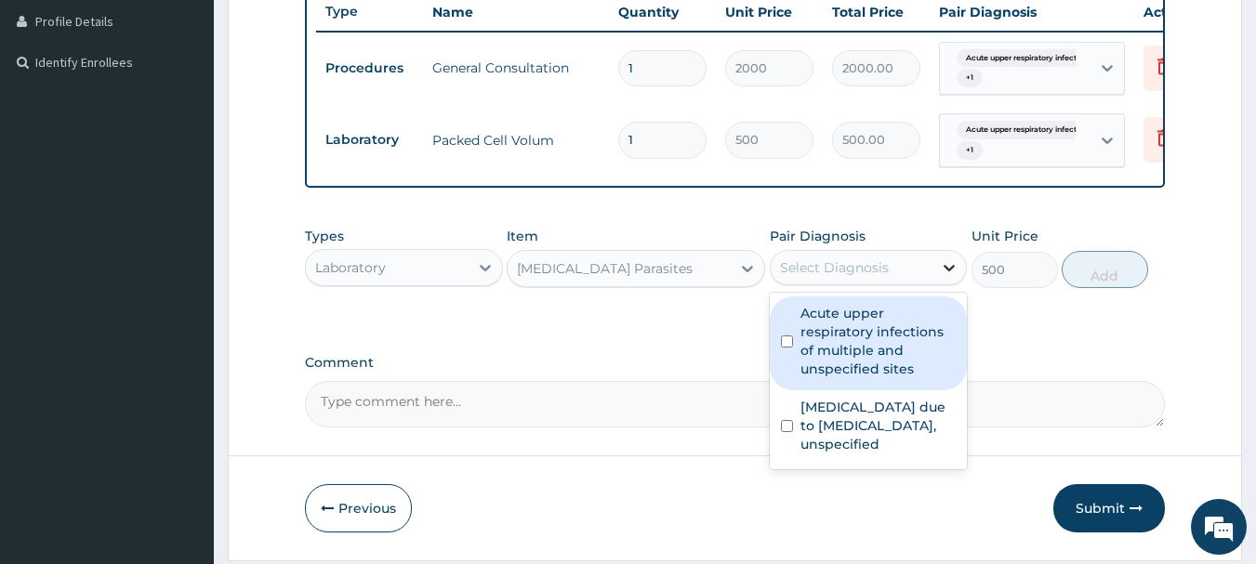
click at [953, 277] on icon at bounding box center [949, 267] width 19 height 19
click at [865, 343] on label "Acute upper respiratory infections of multiple and unspecified sites" at bounding box center [878, 341] width 156 height 74
checkbox input "true"
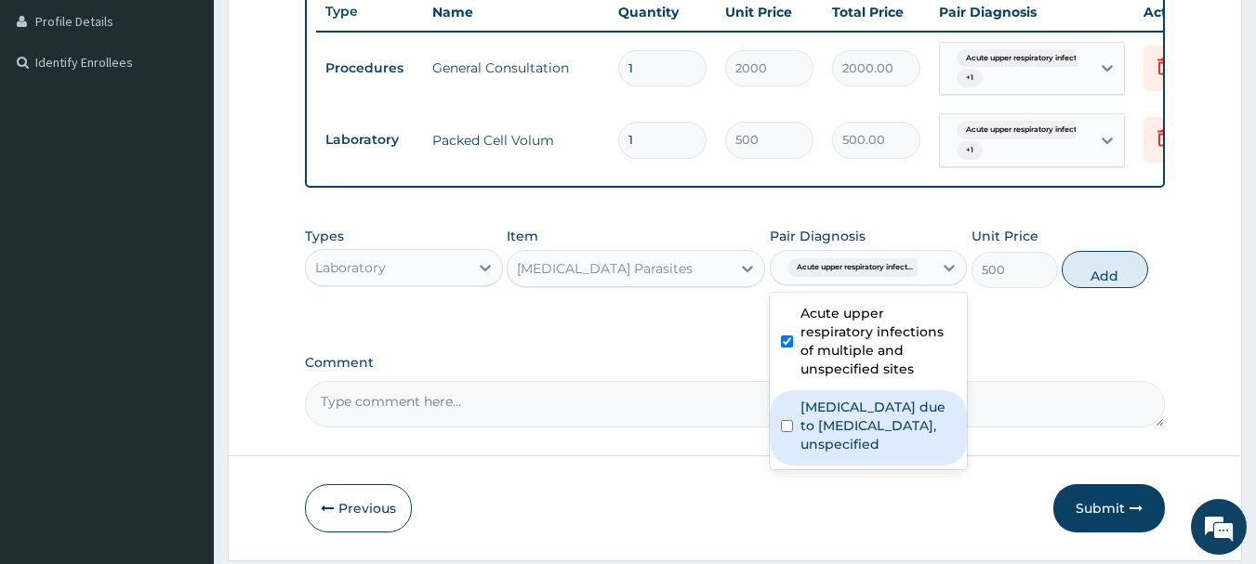
click at [833, 441] on label "Malaria due to Plasmodium falciparum, unspecified" at bounding box center [878, 426] width 156 height 56
checkbox input "true"
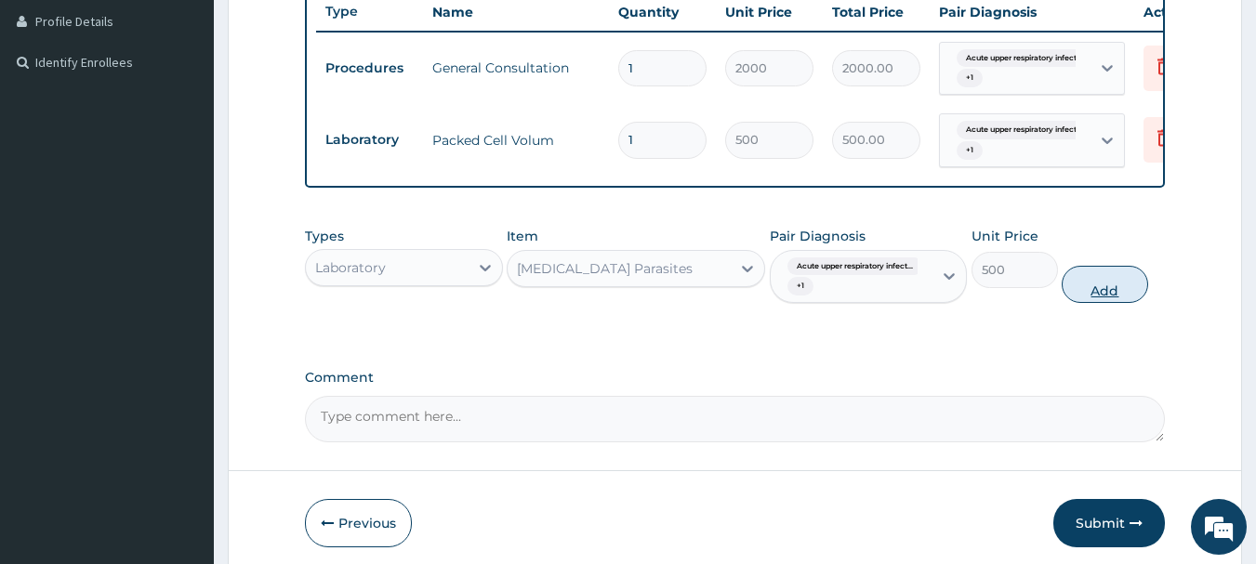
click at [1103, 303] on button "Add" at bounding box center [1104, 284] width 86 height 37
type input "0"
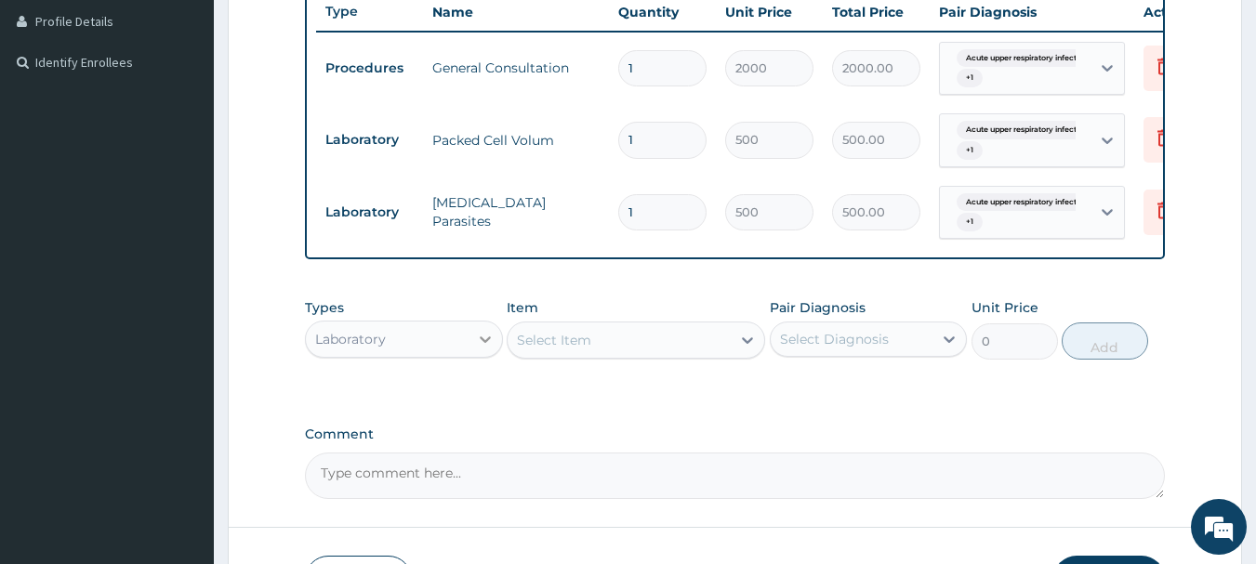
click at [479, 349] on icon at bounding box center [485, 339] width 19 height 19
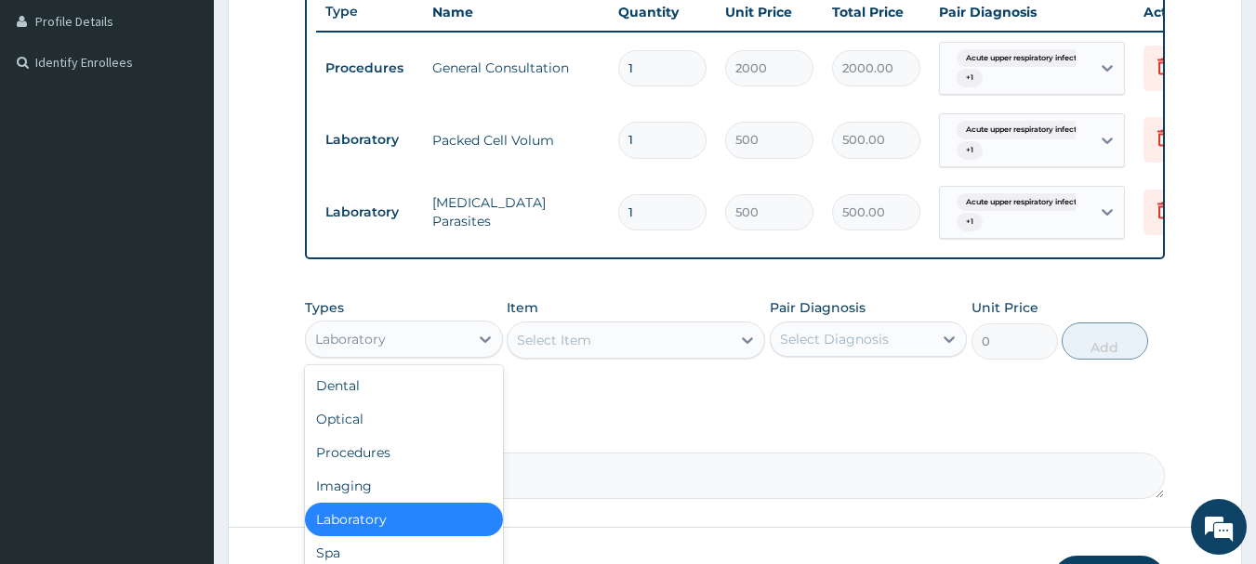
scroll to position [63, 0]
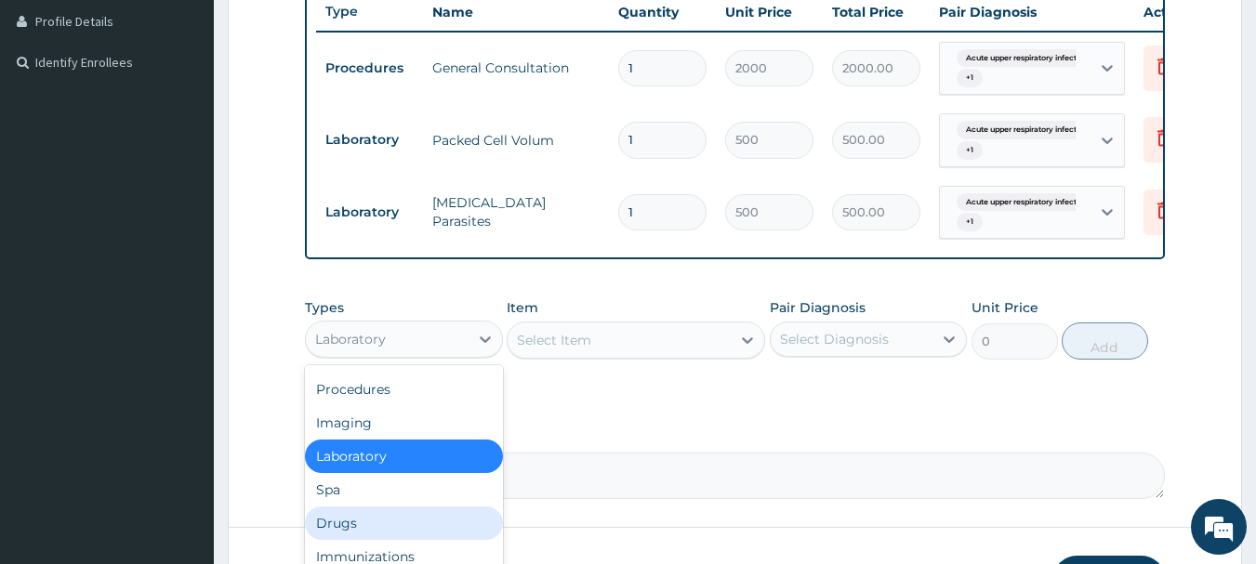
click at [336, 540] on div "Drugs" at bounding box center [404, 523] width 198 height 33
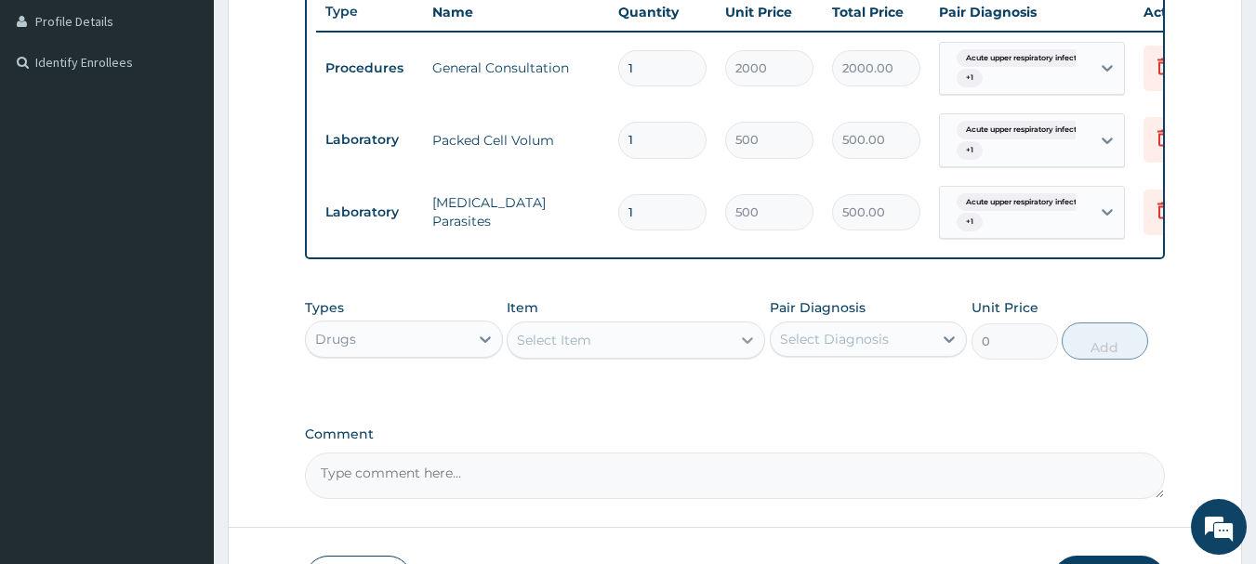
click at [743, 349] on icon at bounding box center [747, 340] width 19 height 19
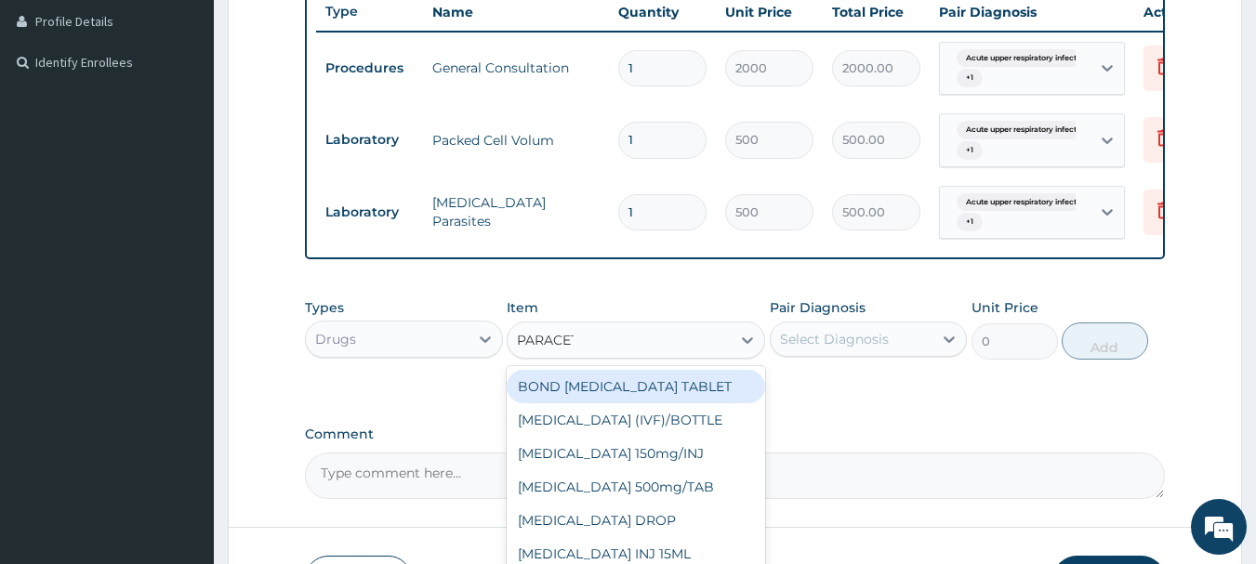
type input "PARACETA"
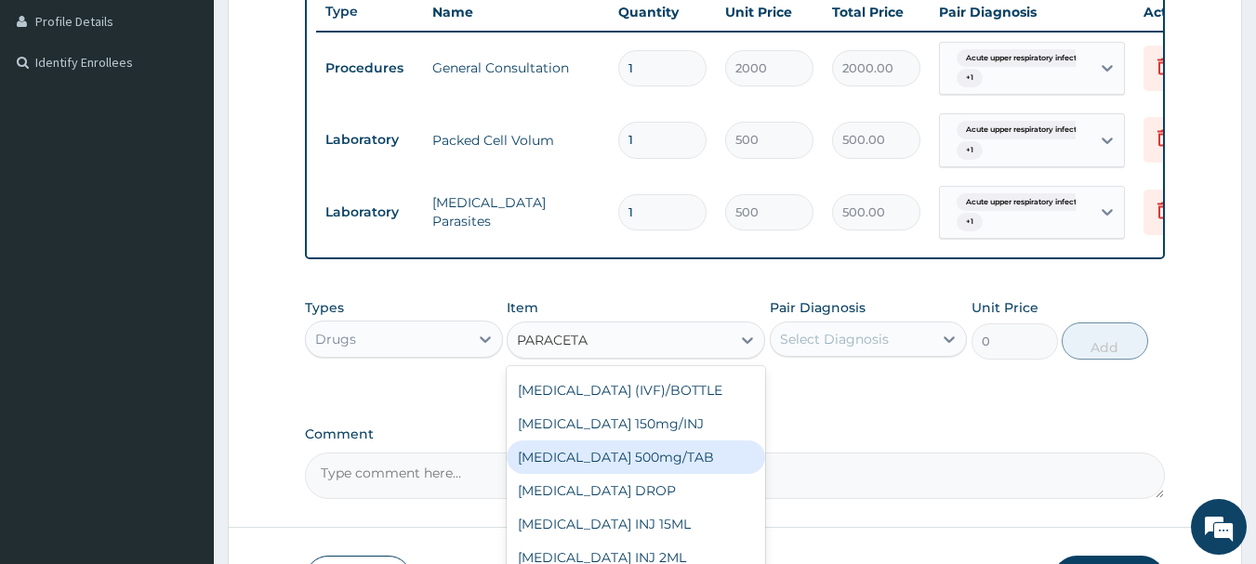
scroll to position [0, 0]
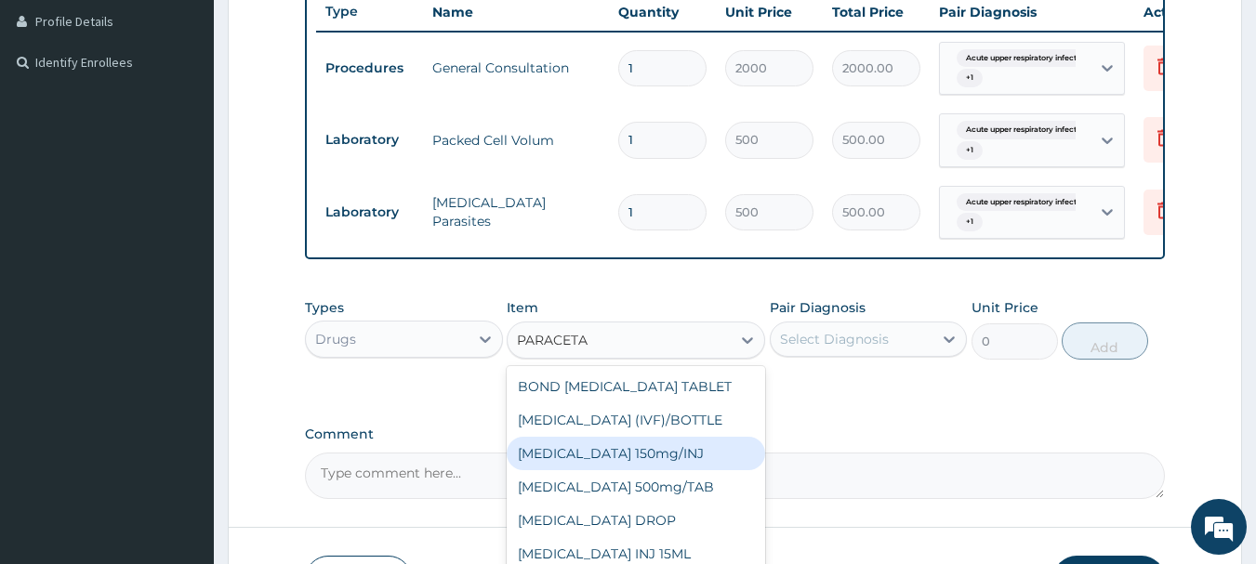
click at [629, 470] on div "[MEDICAL_DATA] 150mg/INJ" at bounding box center [636, 453] width 258 height 33
type input "31.5"
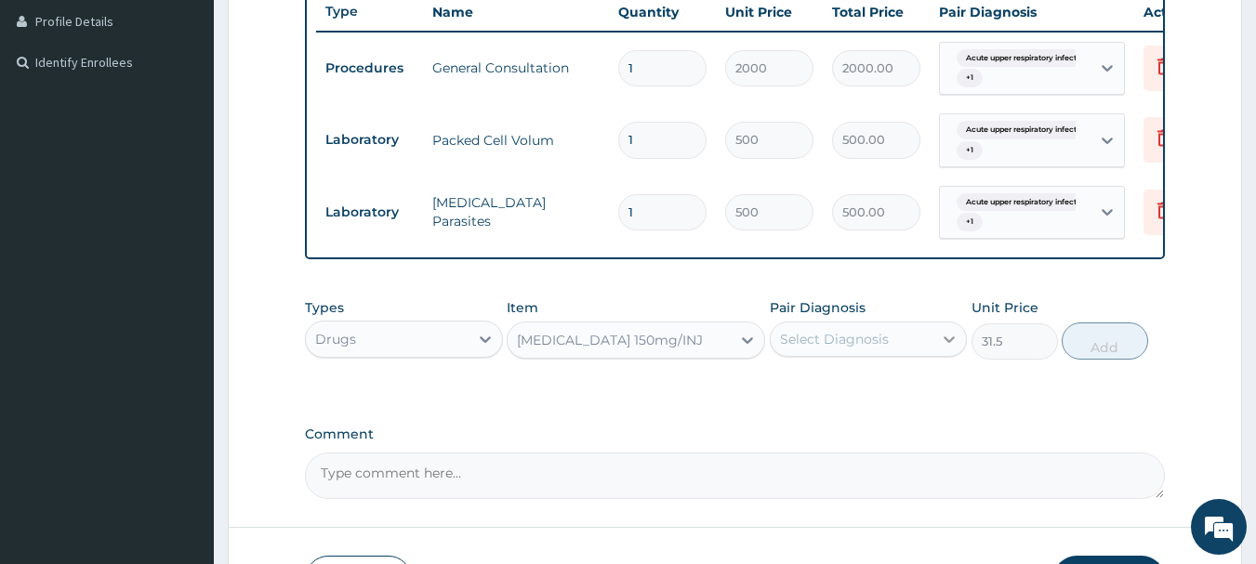
click at [953, 349] on icon at bounding box center [949, 339] width 19 height 19
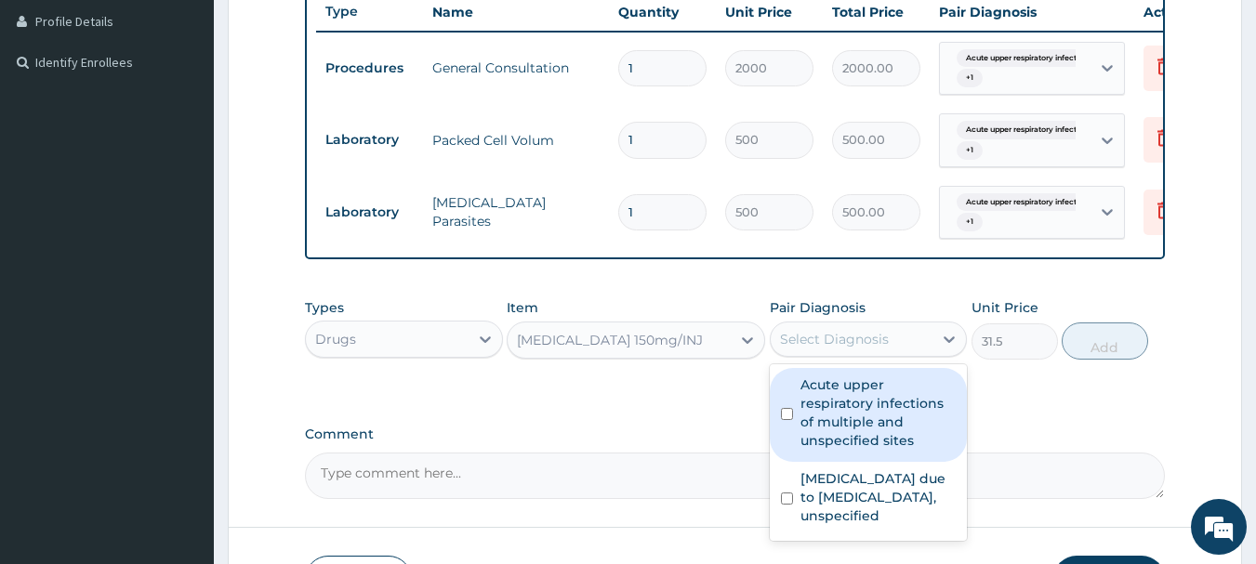
click at [824, 429] on label "Acute upper respiratory infections of multiple and unspecified sites" at bounding box center [878, 412] width 156 height 74
checkbox input "true"
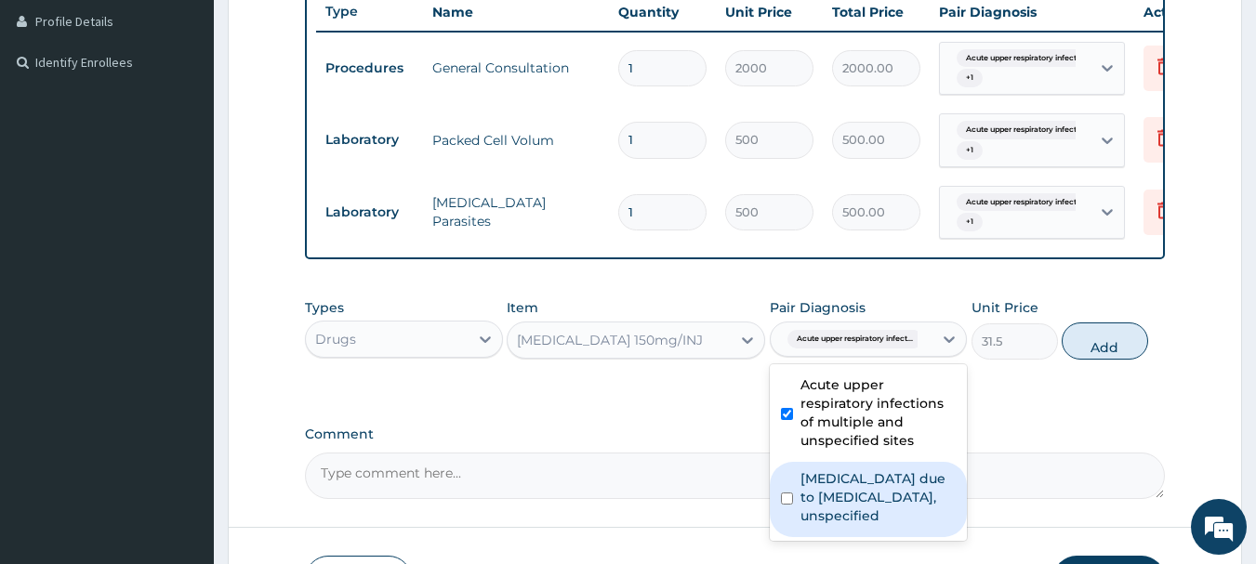
click at [815, 512] on label "Malaria due to Plasmodium falciparum, unspecified" at bounding box center [878, 497] width 156 height 56
checkbox input "true"
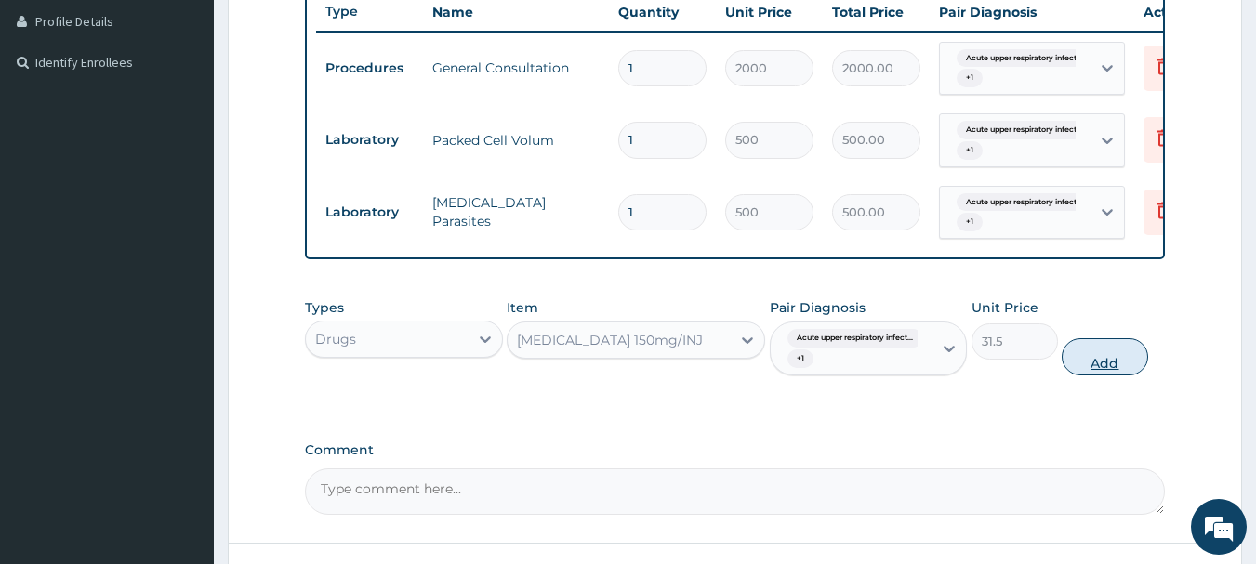
click at [1099, 375] on button "Add" at bounding box center [1104, 356] width 86 height 37
type input "0"
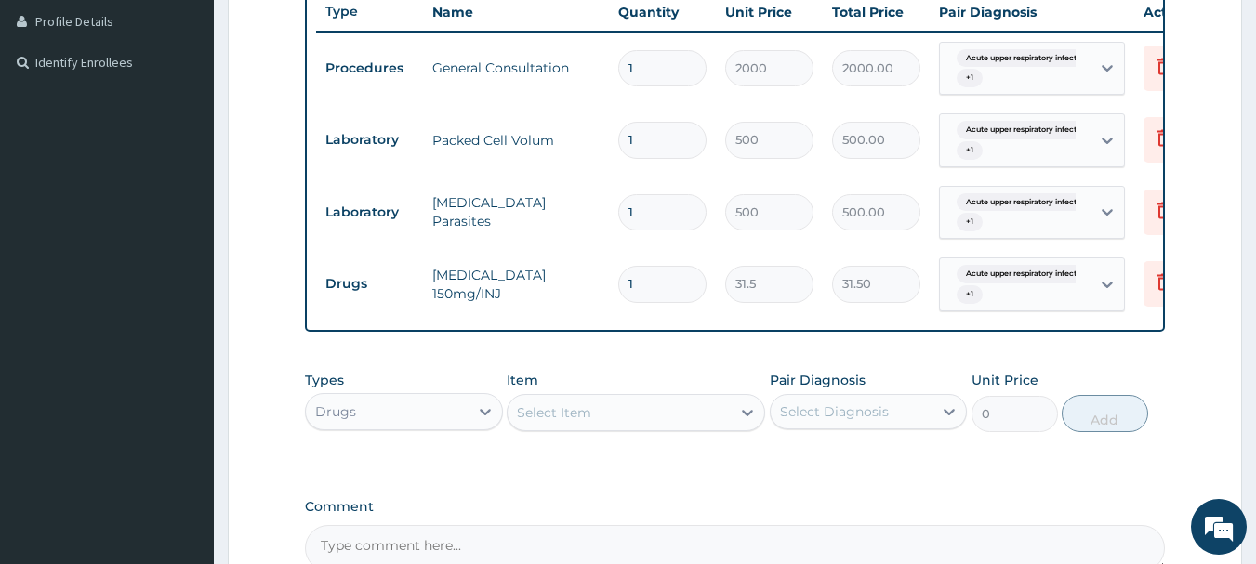
type input "0.00"
type input "4"
type input "126.00"
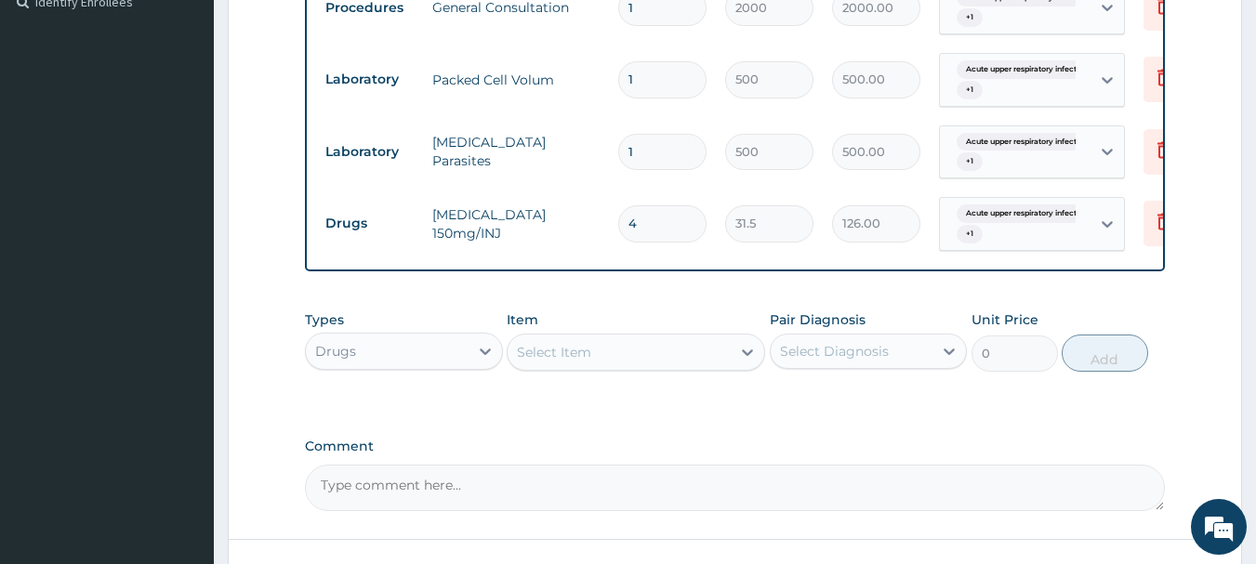
scroll to position [601, 0]
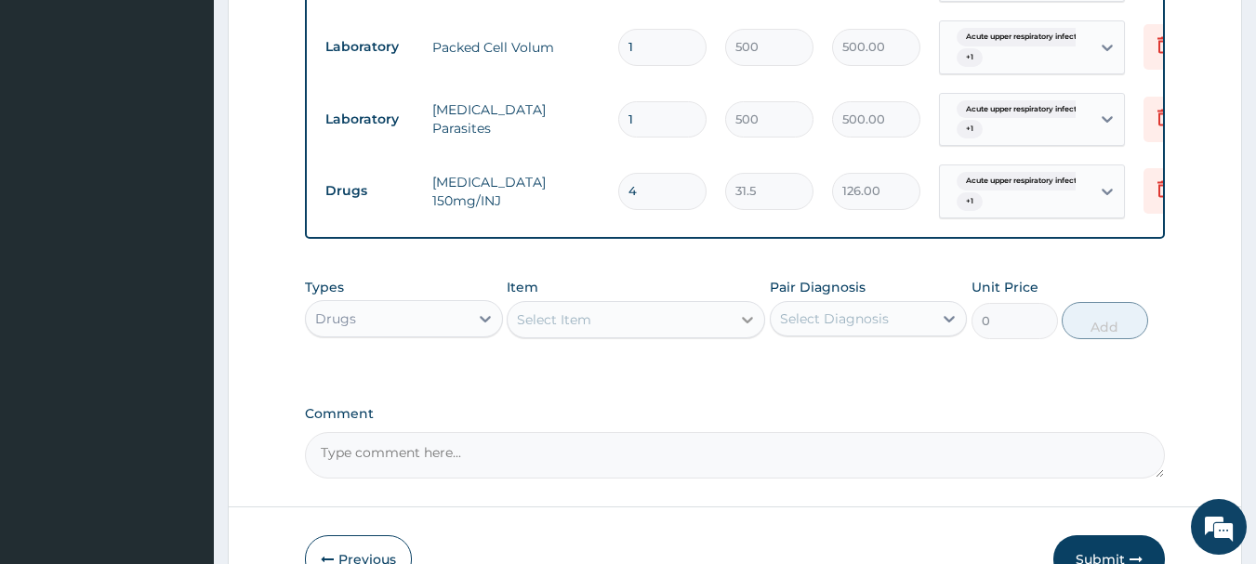
type input "4"
click at [750, 327] on icon at bounding box center [747, 319] width 19 height 19
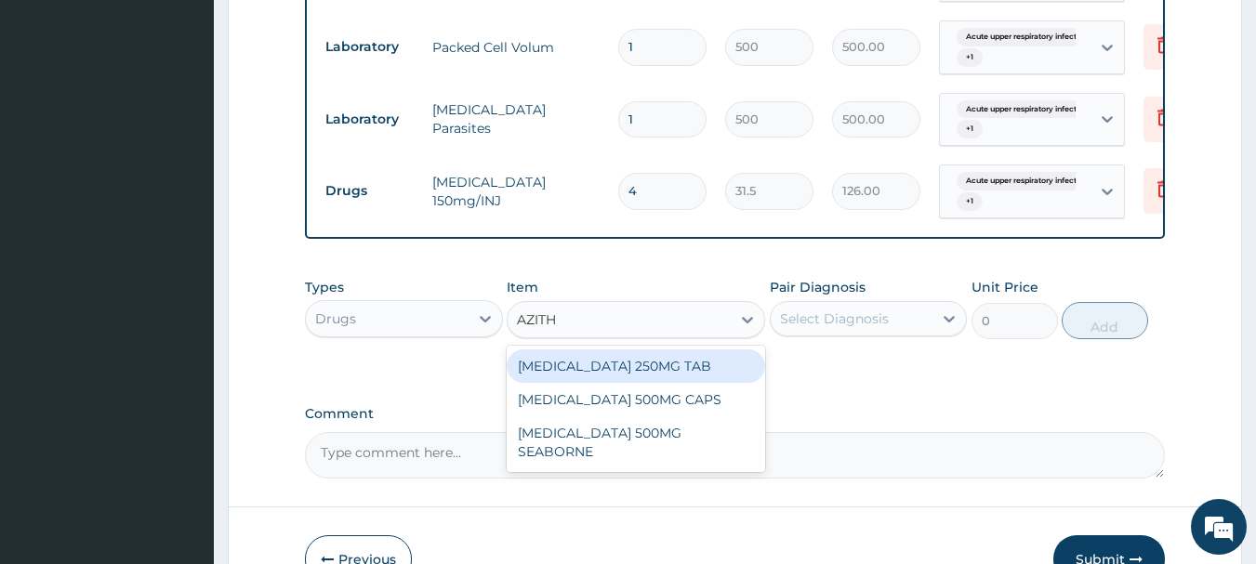
type input "AZITHR"
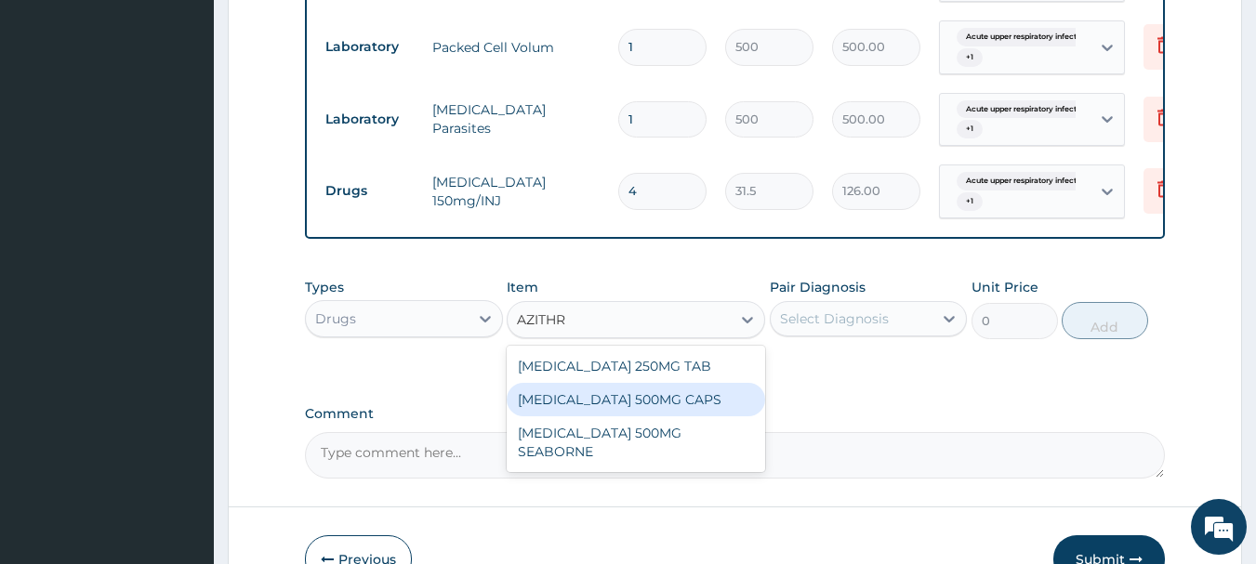
click at [673, 416] on div "[MEDICAL_DATA] 500MG CAPS" at bounding box center [636, 399] width 258 height 33
type input "131.25"
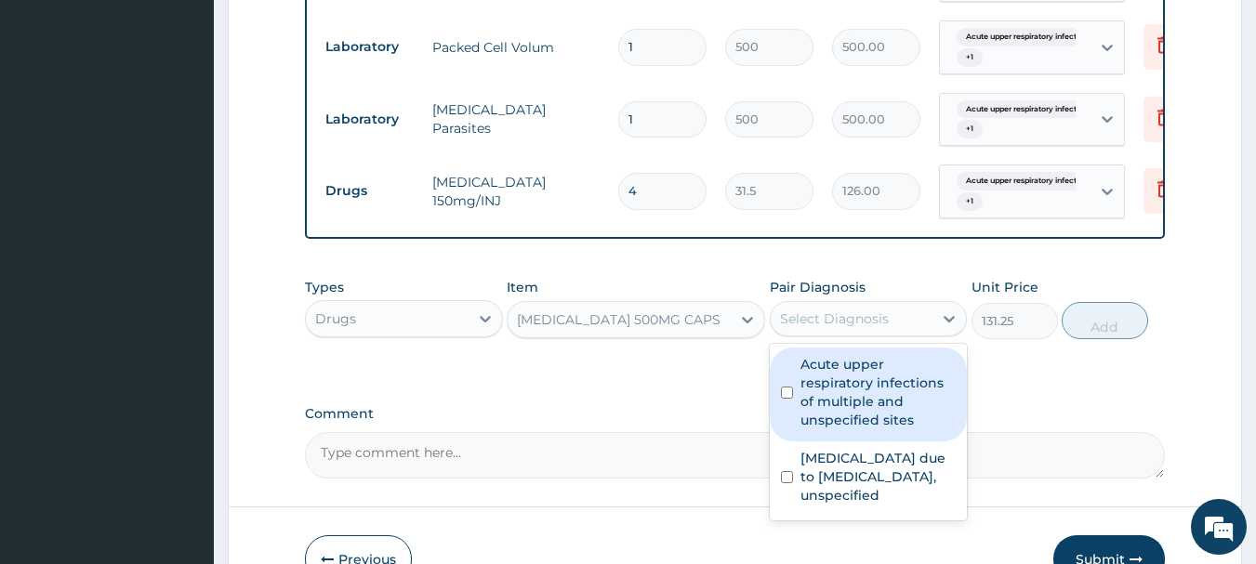
click at [913, 332] on div "Select Diagnosis" at bounding box center [851, 319] width 163 height 30
click at [828, 393] on label "Acute upper respiratory infections of multiple and unspecified sites" at bounding box center [878, 392] width 156 height 74
checkbox input "true"
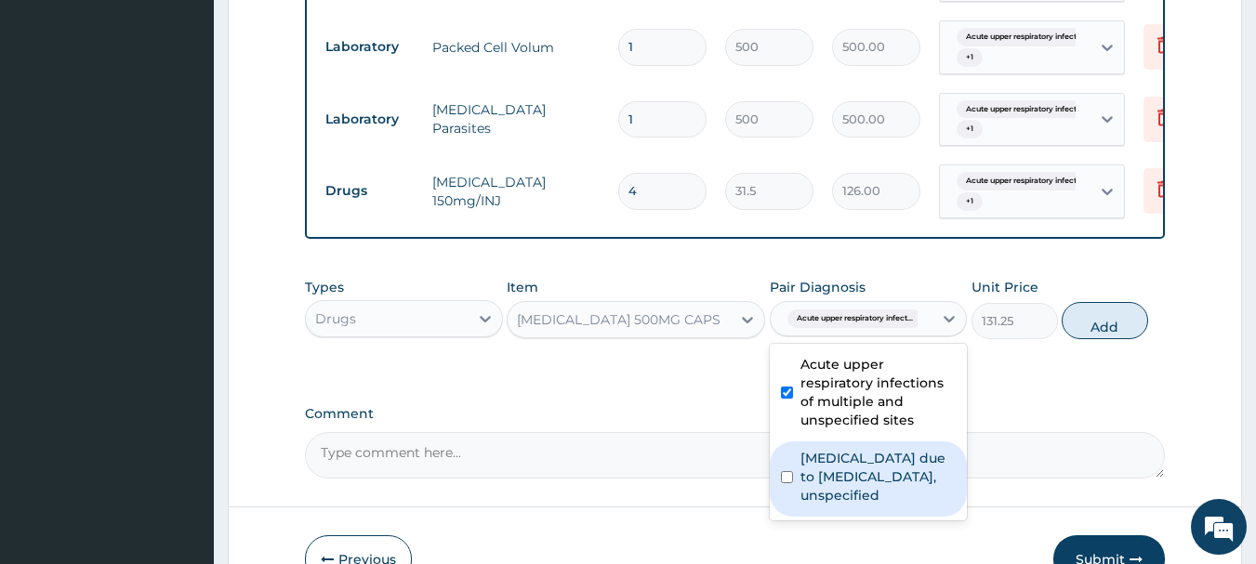
click at [836, 493] on label "Malaria due to Plasmodium falciparum, unspecified" at bounding box center [878, 477] width 156 height 56
checkbox input "true"
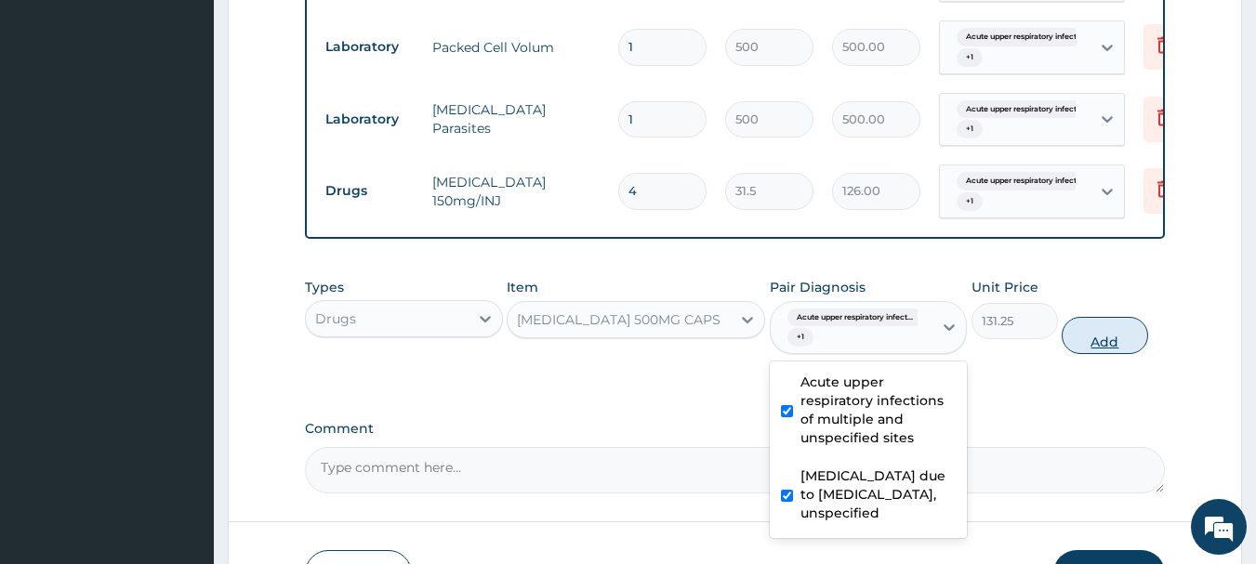
click at [1100, 353] on button "Add" at bounding box center [1104, 335] width 86 height 37
type input "0"
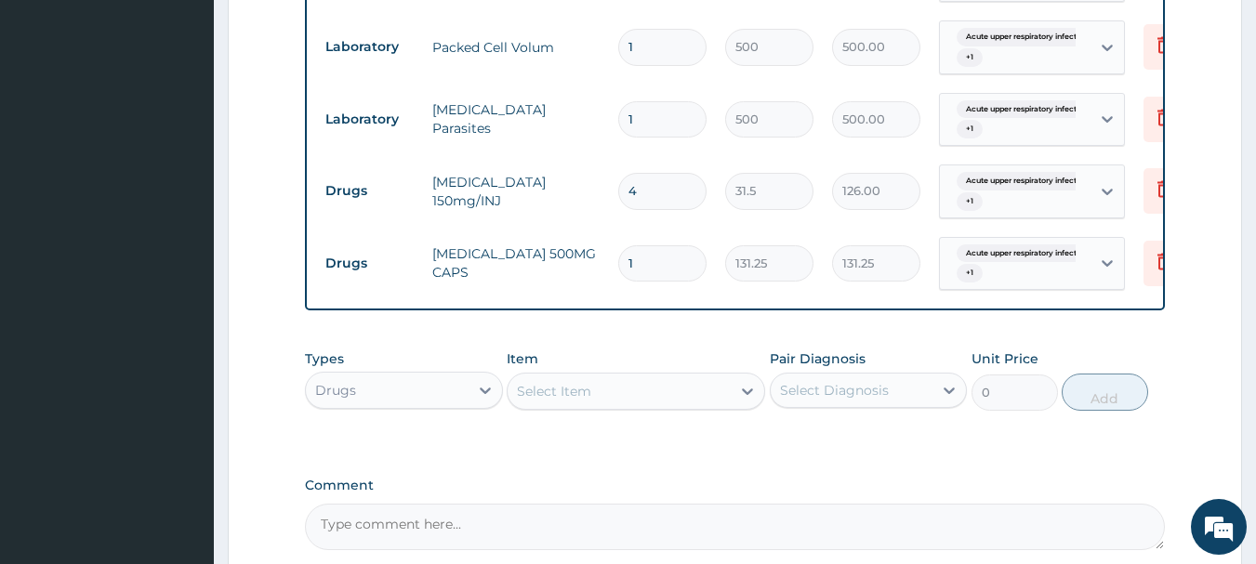
type input "10"
type input "1312.50"
type input "10"
click at [706, 406] on div "Select Item" at bounding box center [618, 391] width 223 height 30
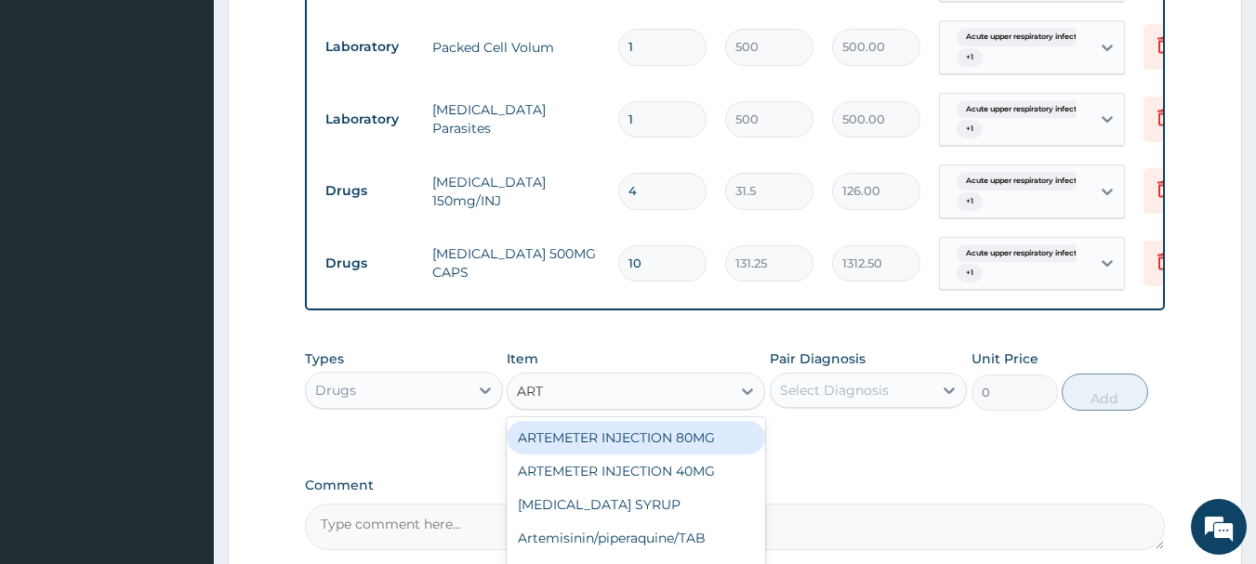
type input "ARTE"
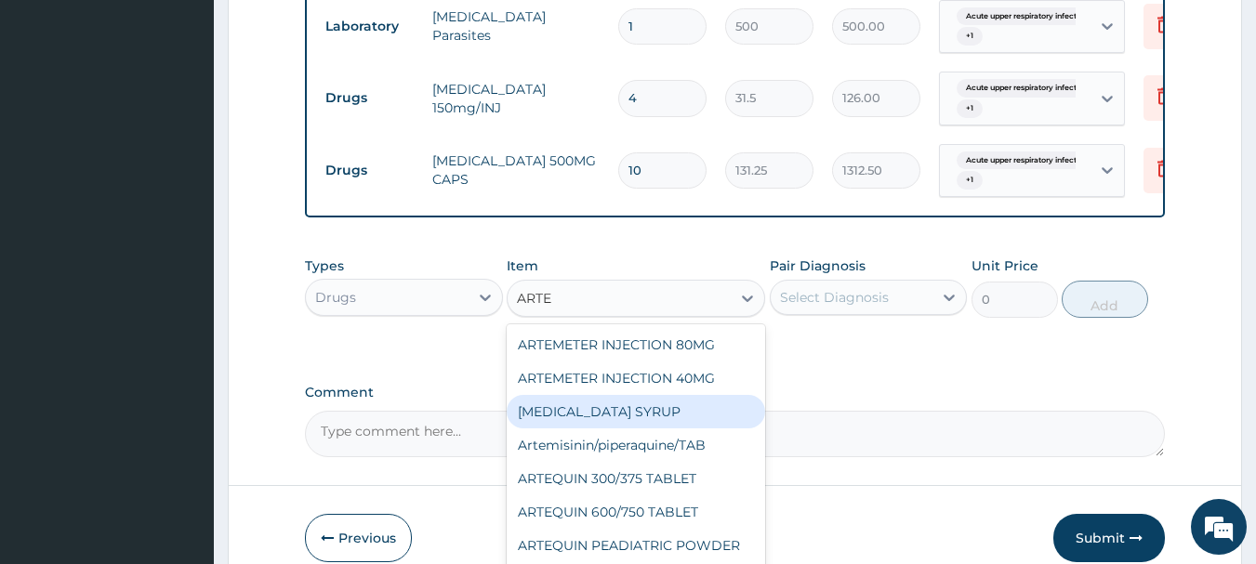
scroll to position [93, 0]
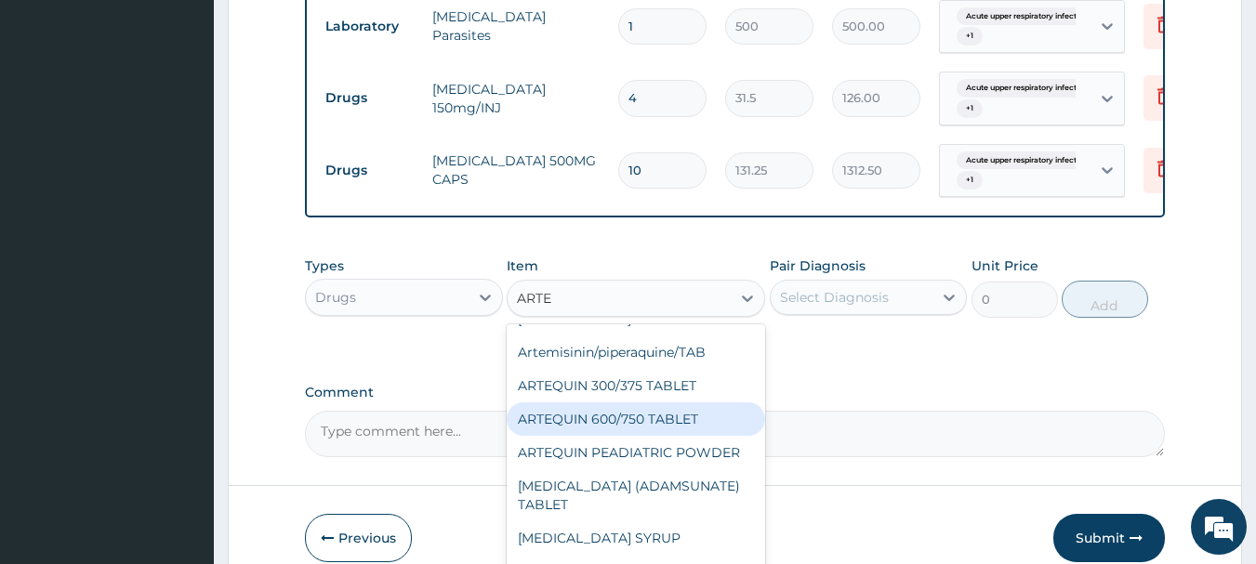
click at [650, 436] on div "ARTEQUIN 600/750 TABLET" at bounding box center [636, 418] width 258 height 33
type input "157.5"
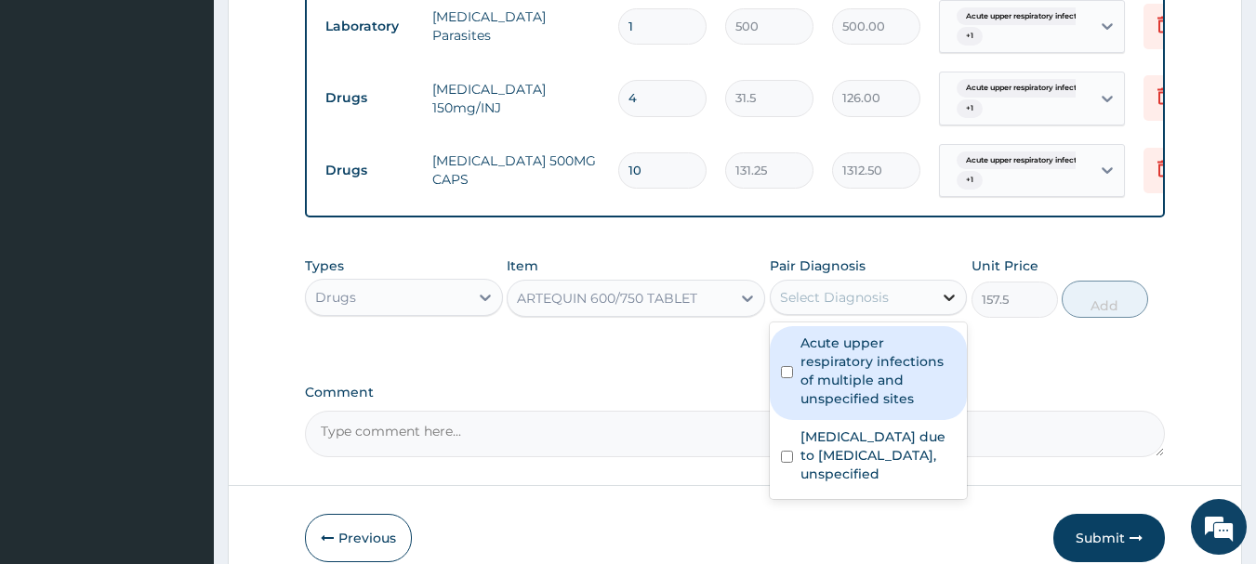
click at [956, 307] on icon at bounding box center [949, 297] width 19 height 19
drag, startPoint x: 846, startPoint y: 374, endPoint x: 849, endPoint y: 400, distance: 26.2
click at [846, 375] on label "Acute upper respiratory infections of multiple and unspecified sites" at bounding box center [878, 371] width 156 height 74
checkbox input "true"
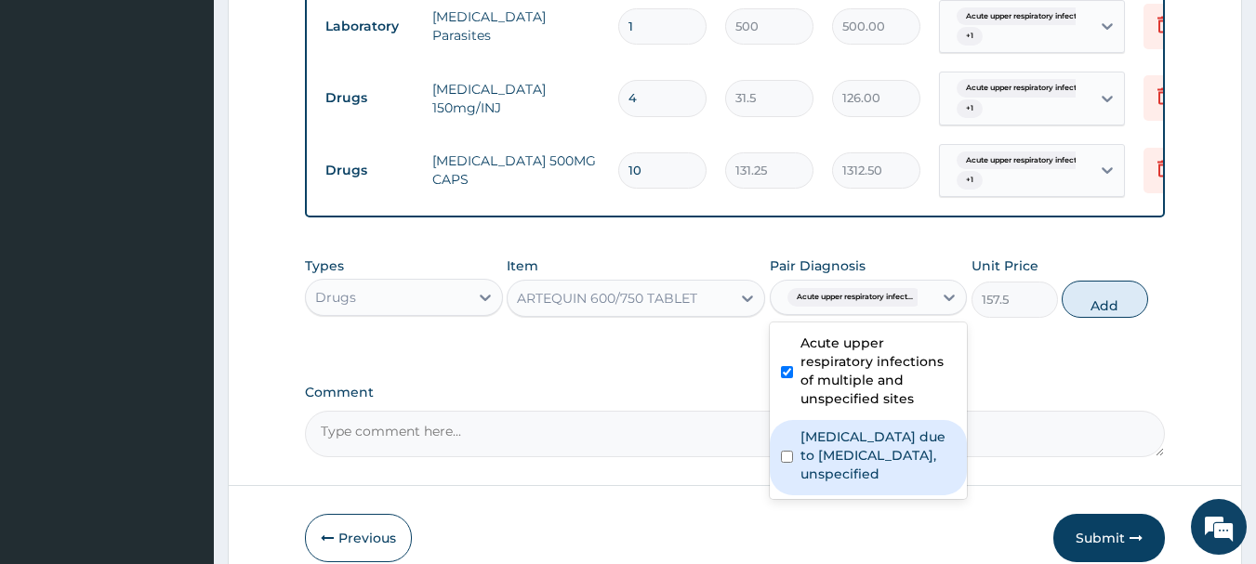
click at [849, 449] on label "Malaria due to Plasmodium falciparum, unspecified" at bounding box center [878, 456] width 156 height 56
checkbox input "true"
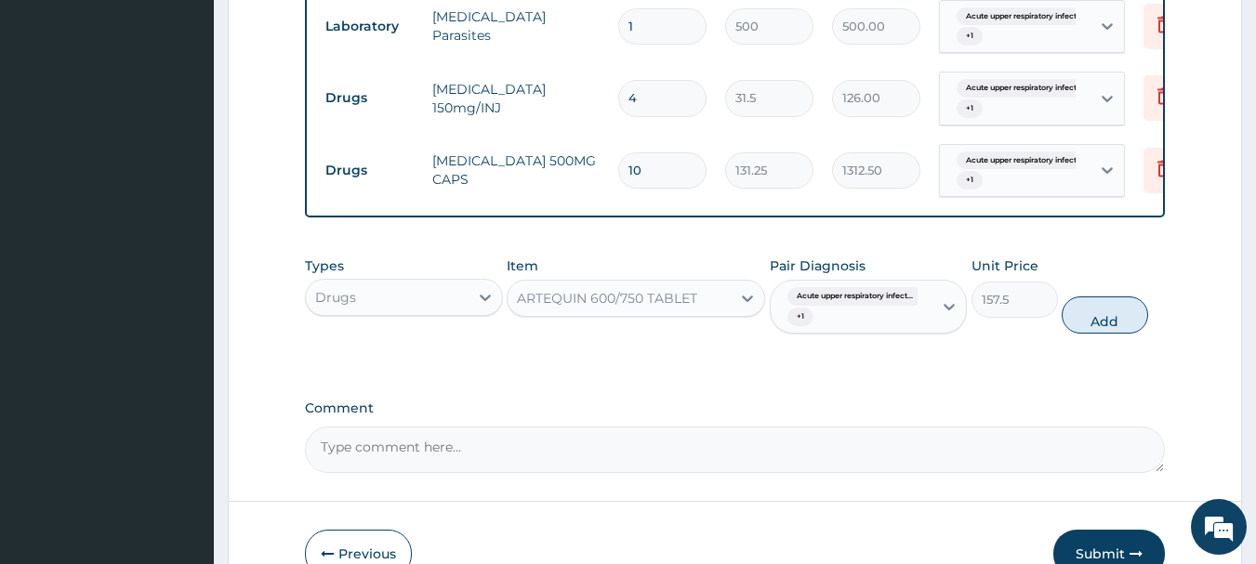
click at [1096, 334] on button "Add" at bounding box center [1104, 314] width 86 height 37
type input "0"
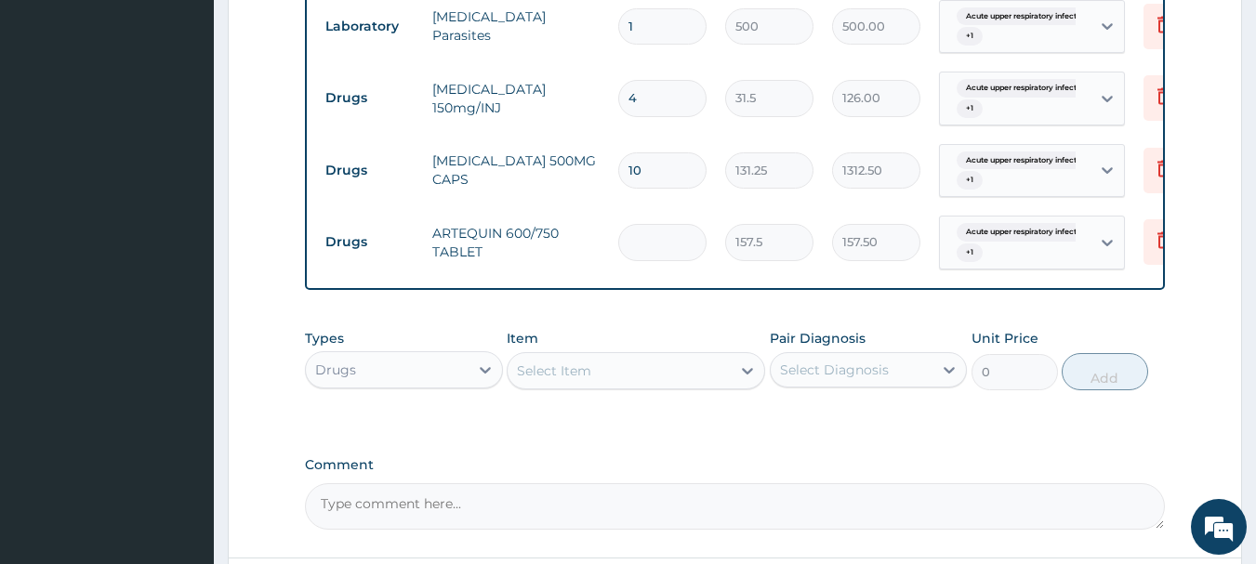
type input "0.00"
type input "6"
type input "945.00"
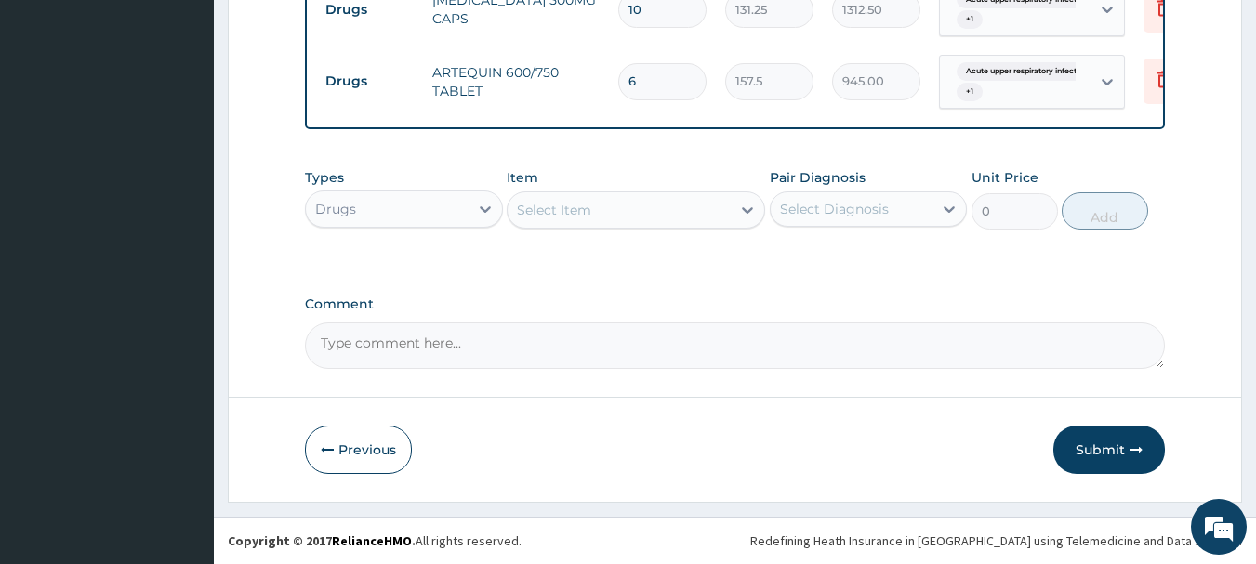
scroll to position [869, 0]
type input "6"
click at [647, 209] on div "Select Item" at bounding box center [618, 210] width 223 height 30
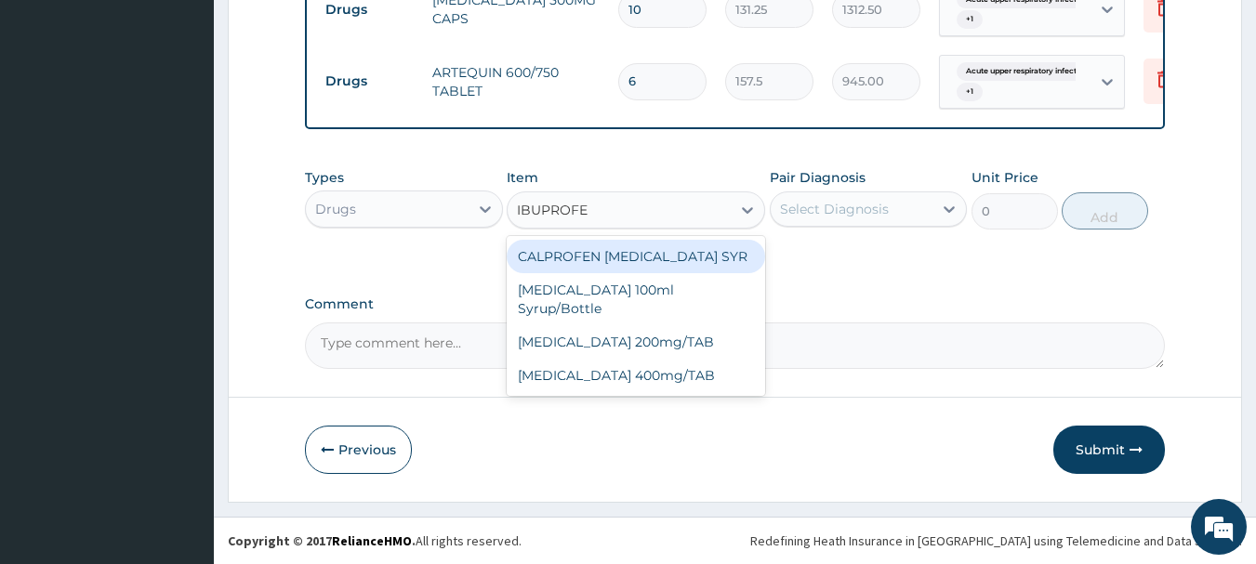
type input "IBUPROFEN"
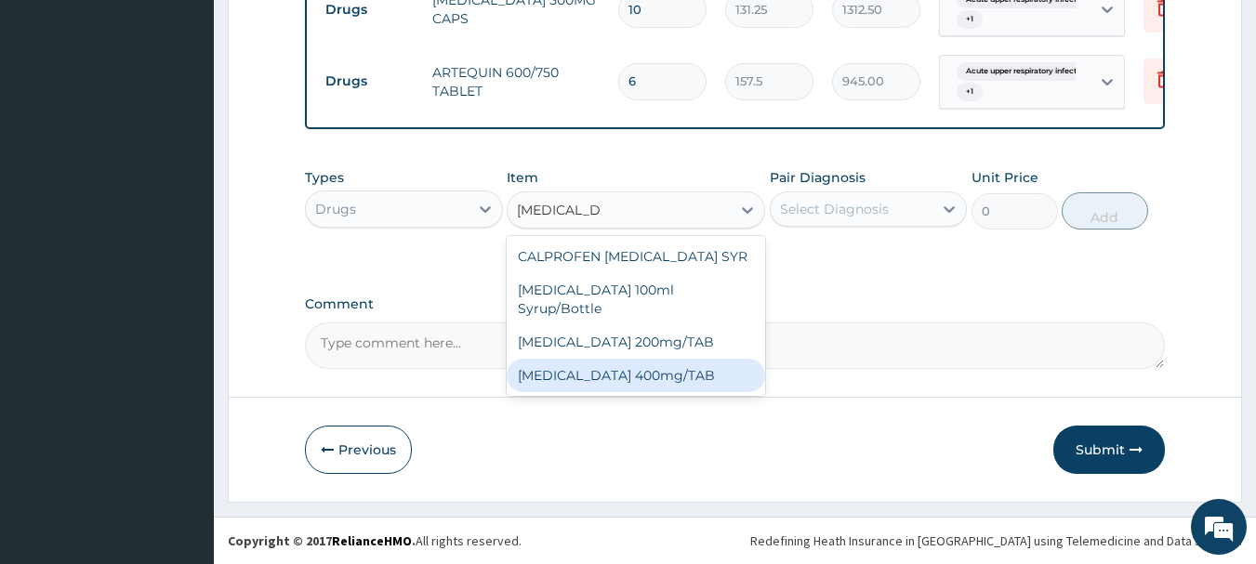
click at [627, 359] on div "[MEDICAL_DATA] 400mg/TAB" at bounding box center [636, 375] width 258 height 33
type input "21"
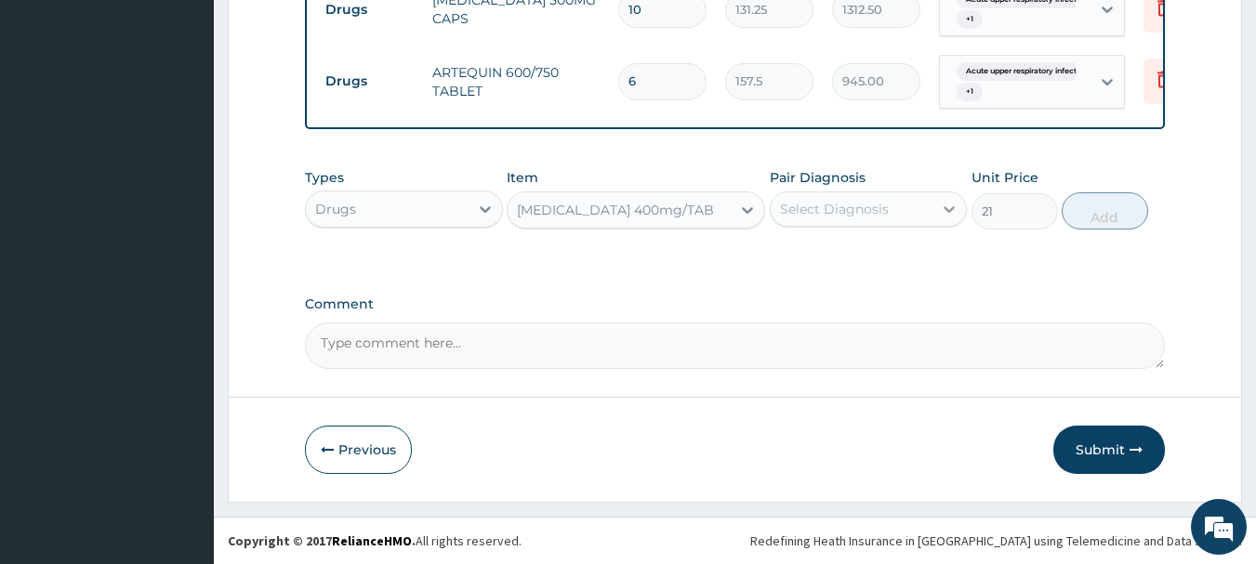
click at [950, 206] on icon at bounding box center [949, 209] width 19 height 19
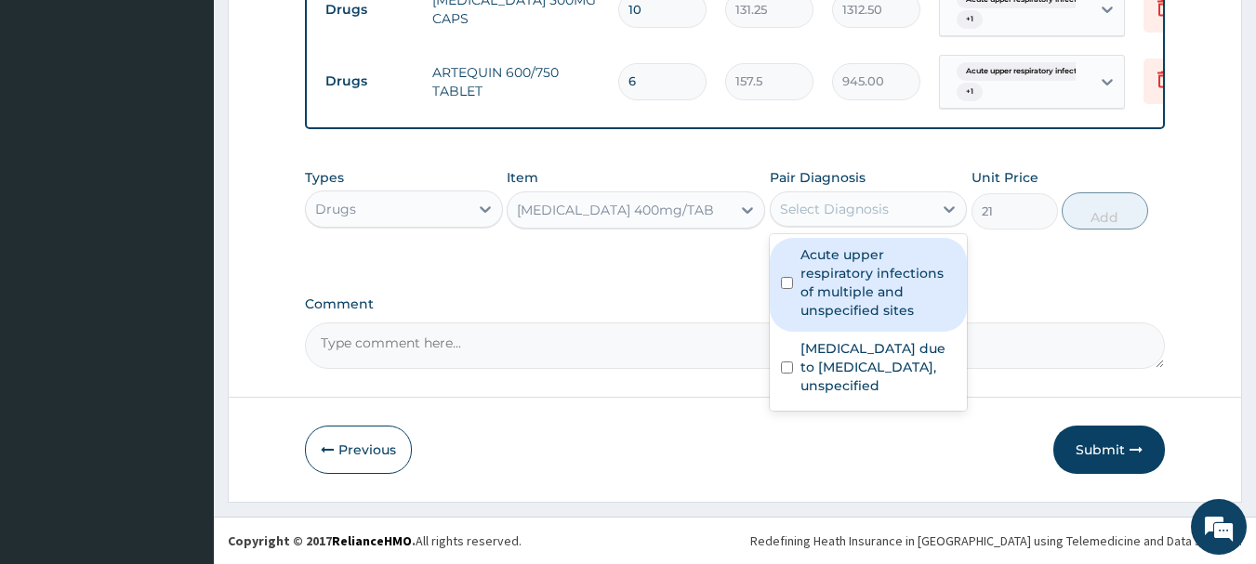
drag, startPoint x: 885, startPoint y: 276, endPoint x: 881, endPoint y: 287, distance: 11.8
click at [885, 278] on label "Acute upper respiratory infections of multiple and unspecified sites" at bounding box center [878, 282] width 156 height 74
checkbox input "true"
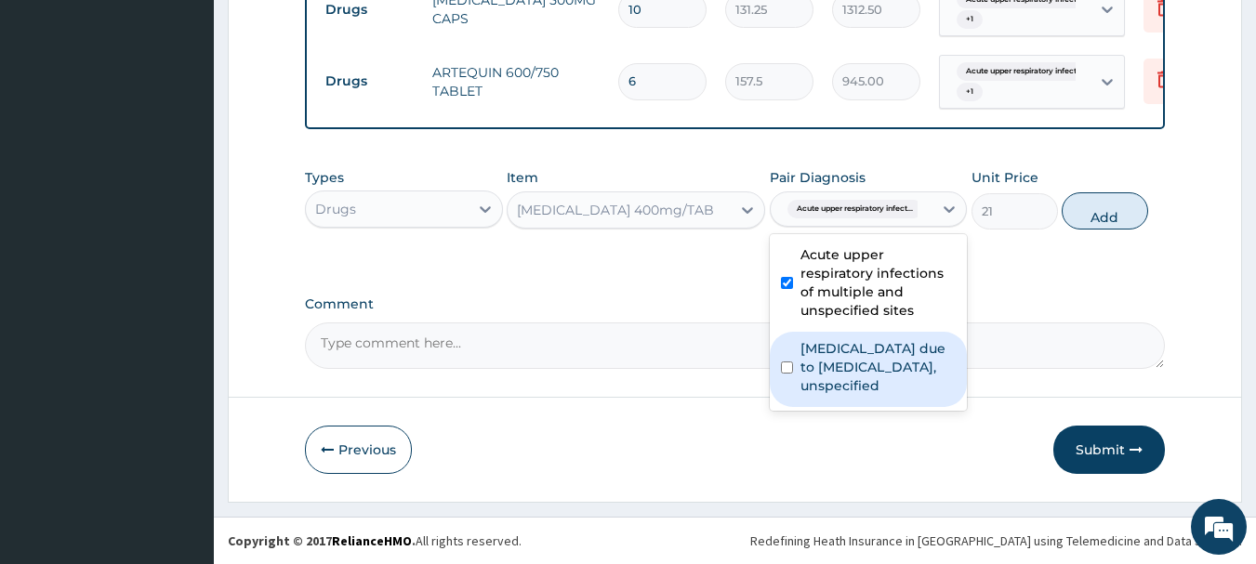
drag, startPoint x: 856, startPoint y: 359, endPoint x: 933, endPoint y: 328, distance: 83.0
click at [857, 358] on label "Malaria due to Plasmodium falciparum, unspecified" at bounding box center [878, 367] width 156 height 56
checkbox input "true"
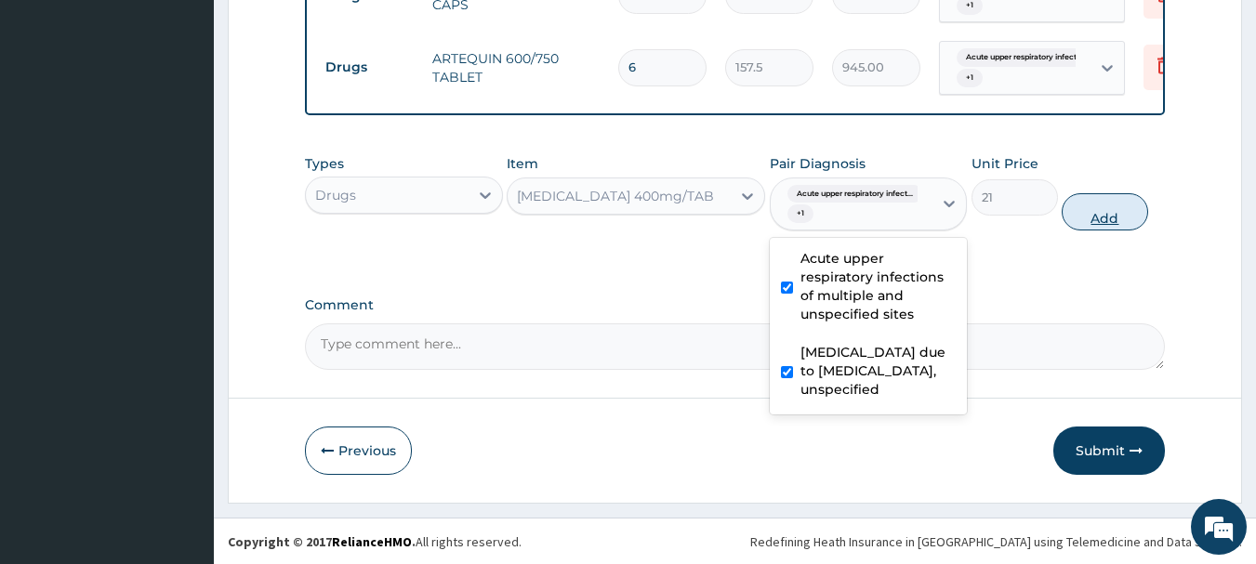
click at [1104, 230] on button "Add" at bounding box center [1104, 211] width 86 height 37
type input "0"
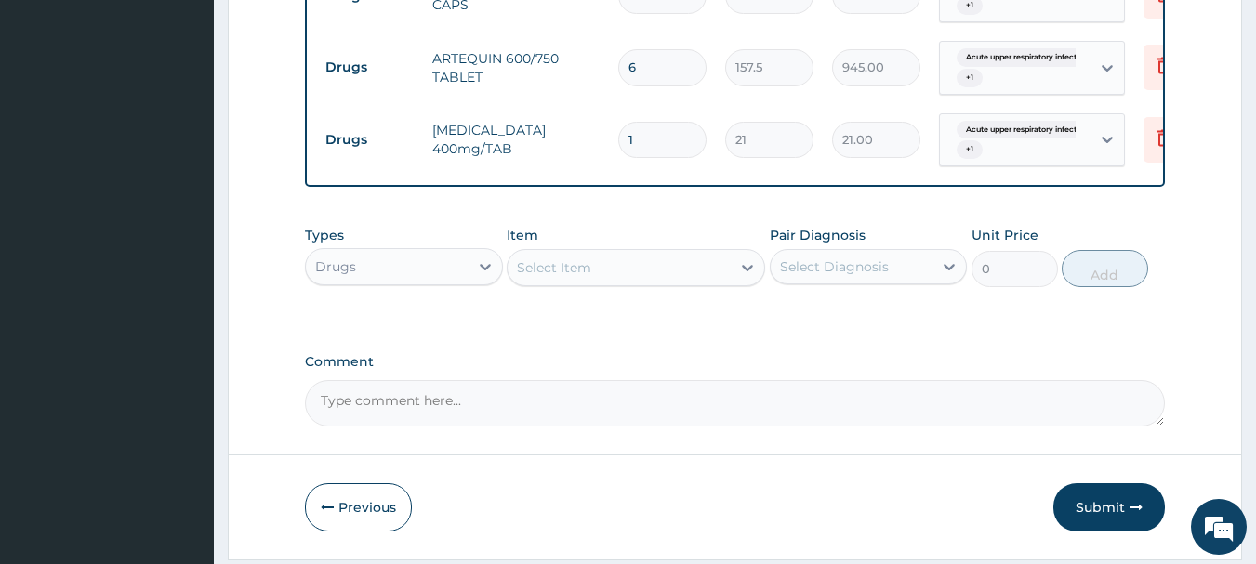
type input "15"
type input "315.00"
type input "15"
click at [624, 283] on div "Select Item" at bounding box center [618, 268] width 223 height 30
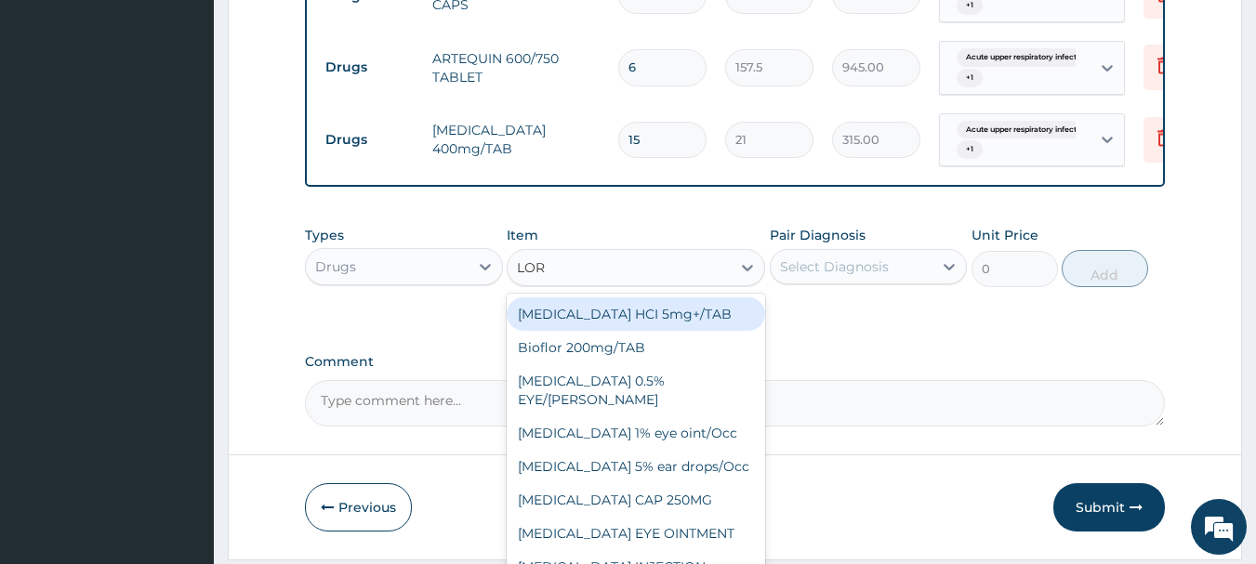
type input "LORA"
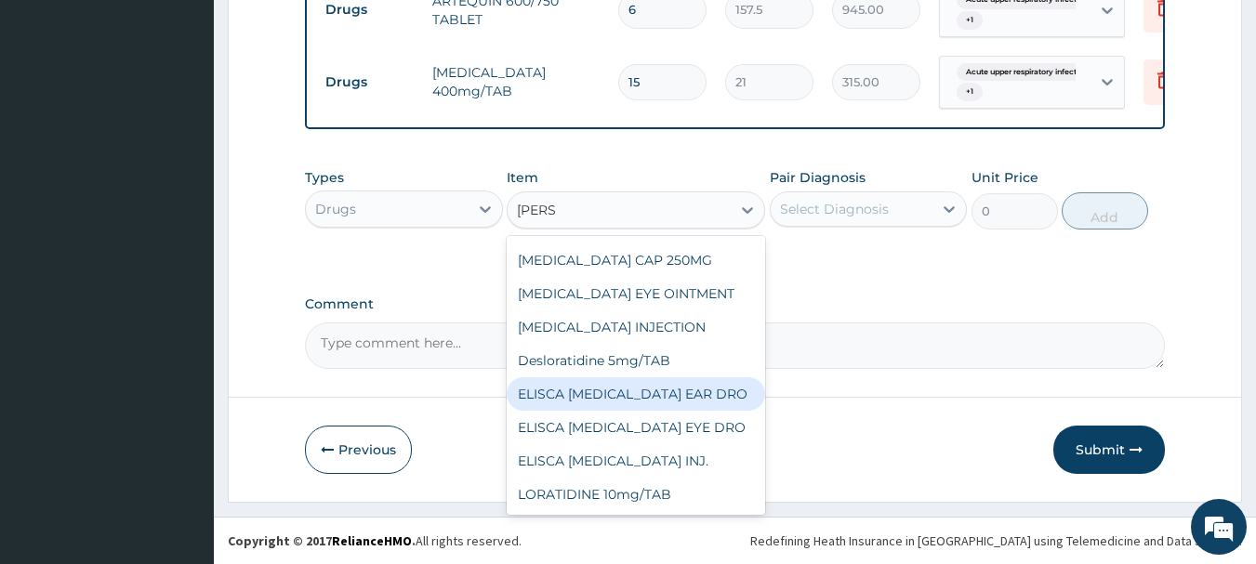
scroll to position [941, 0]
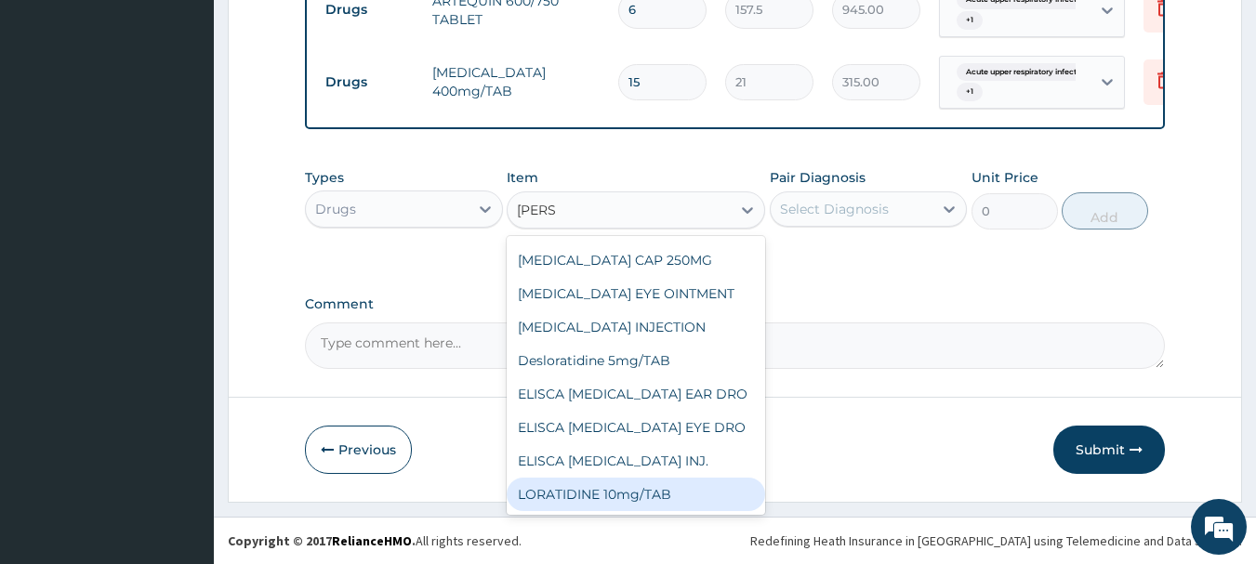
click at [577, 493] on div "LORATIDINE 10mg/TAB" at bounding box center [636, 494] width 258 height 33
type input "11.55"
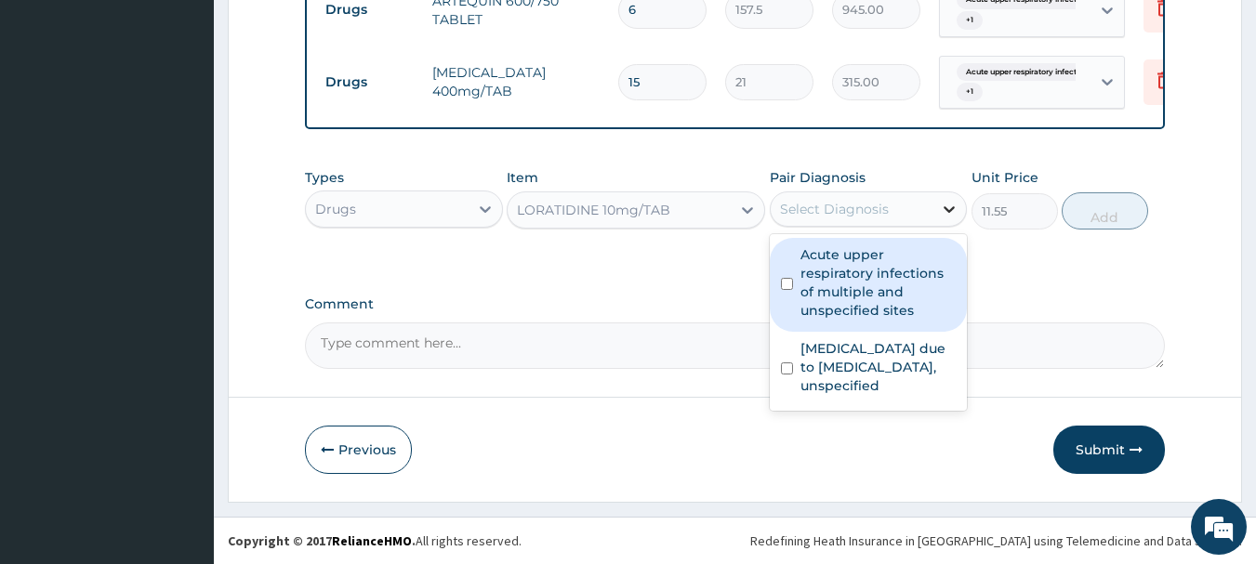
click at [954, 212] on icon at bounding box center [949, 209] width 19 height 19
click at [875, 278] on label "Acute upper respiratory infections of multiple and unspecified sites" at bounding box center [878, 282] width 156 height 74
checkbox input "true"
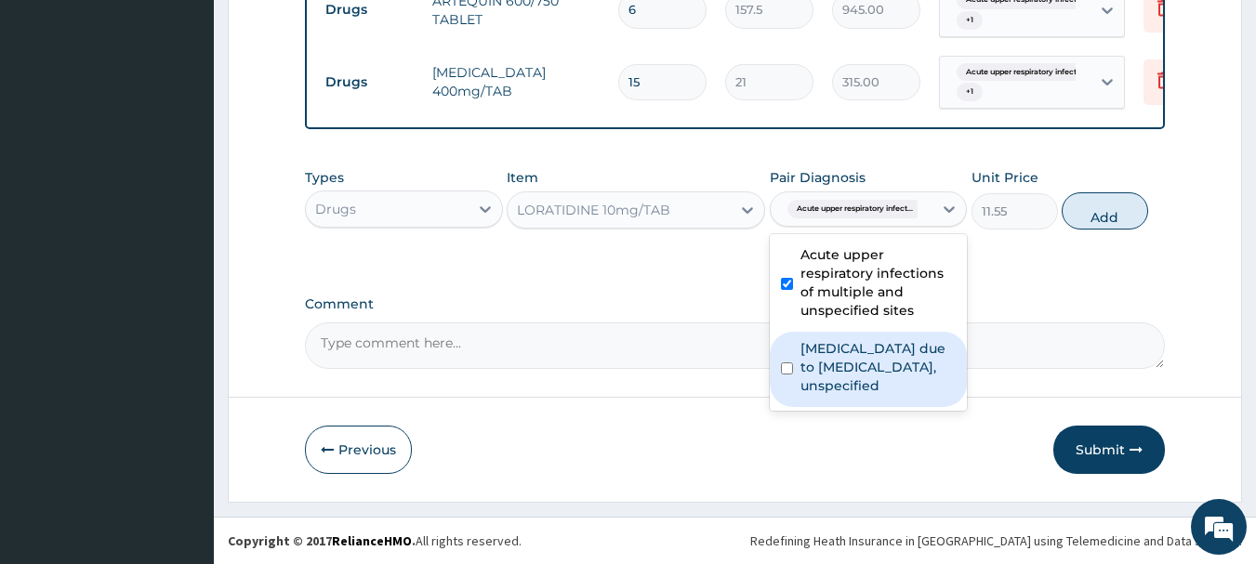
click at [871, 360] on label "Malaria due to Plasmodium falciparum, unspecified" at bounding box center [878, 367] width 156 height 56
checkbox input "true"
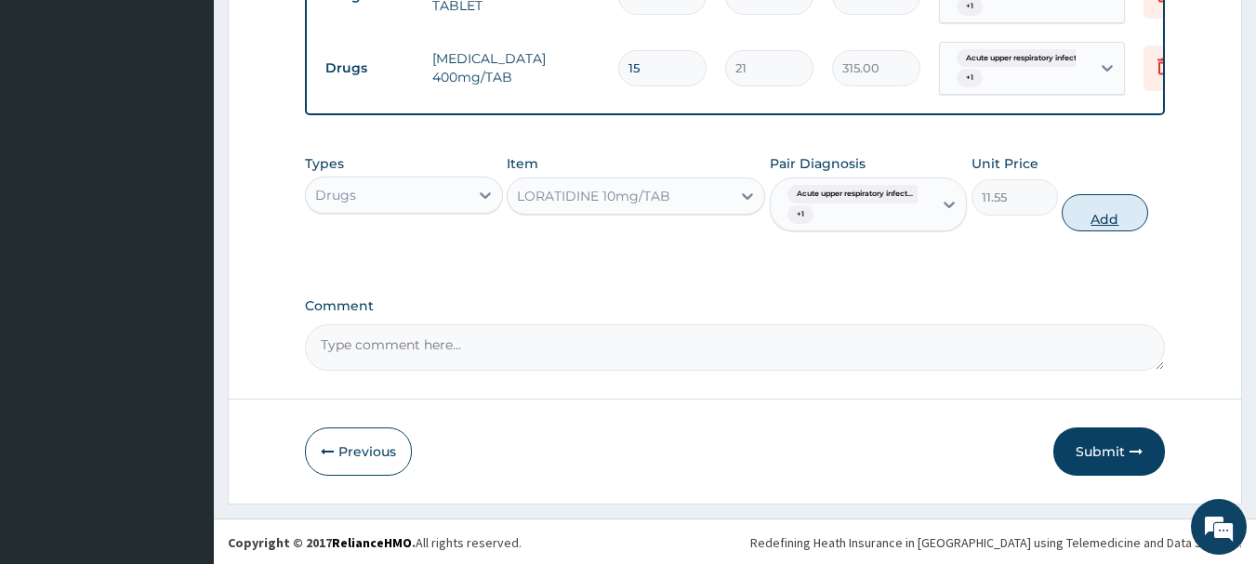
click at [1114, 231] on button "Add" at bounding box center [1104, 212] width 86 height 37
type input "0"
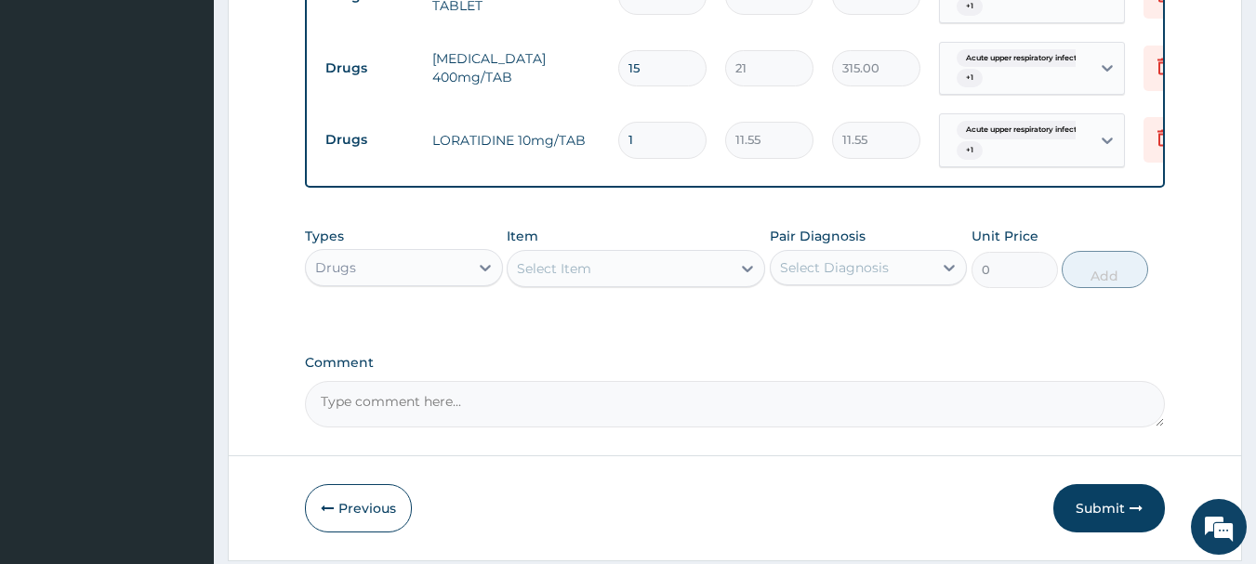
type input "10"
type input "115.50"
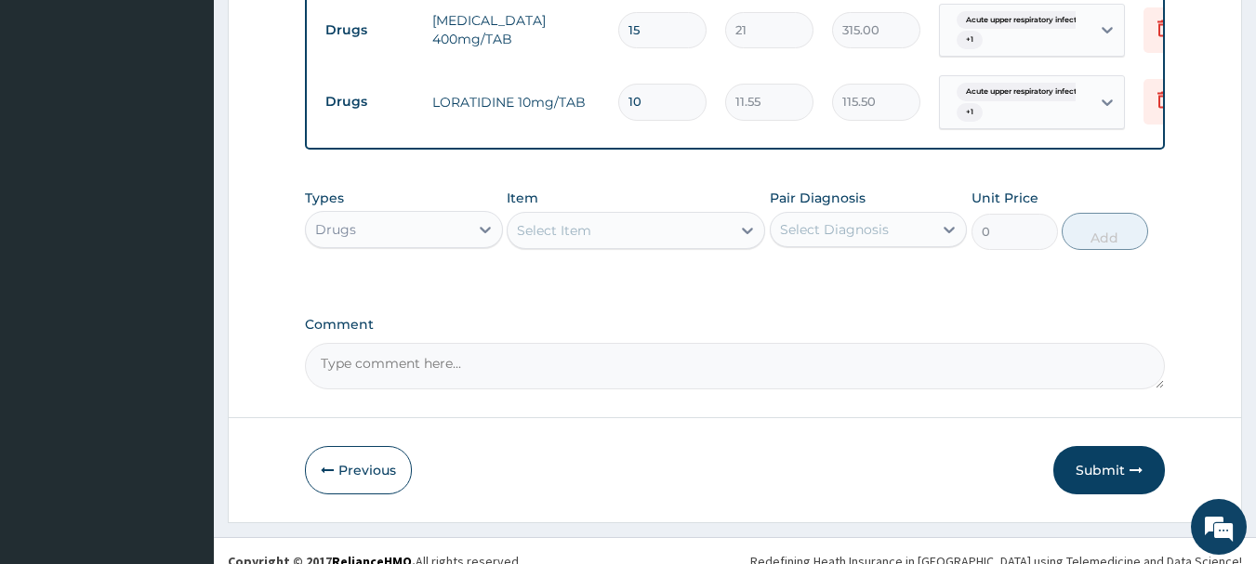
scroll to position [1013, 0]
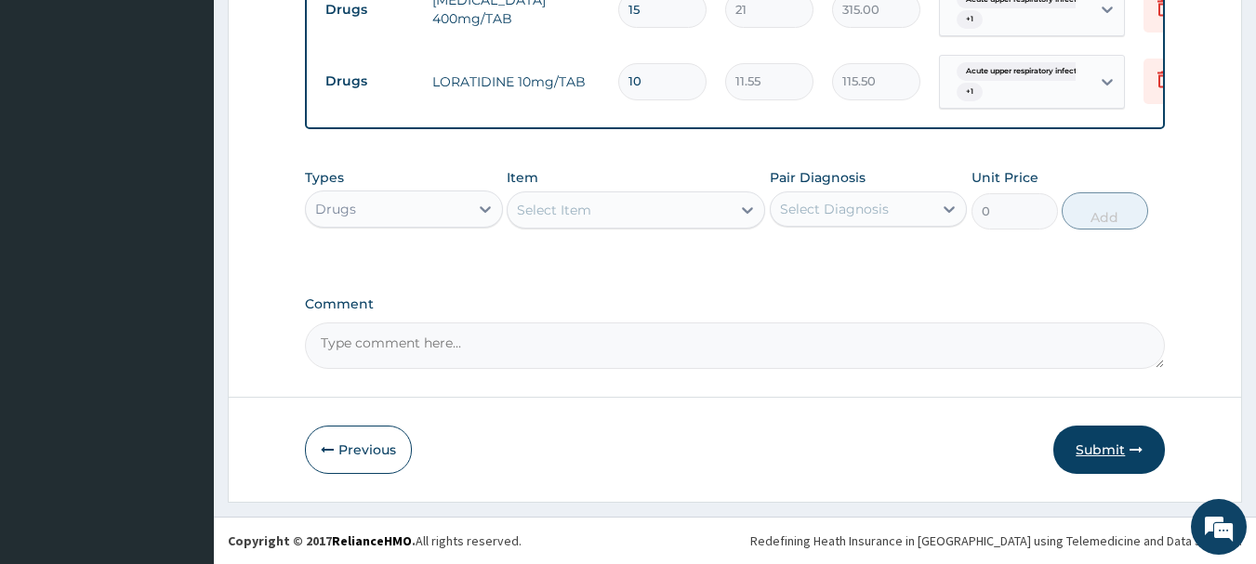
type input "10"
click at [1105, 446] on button "Submit" at bounding box center [1109, 450] width 112 height 48
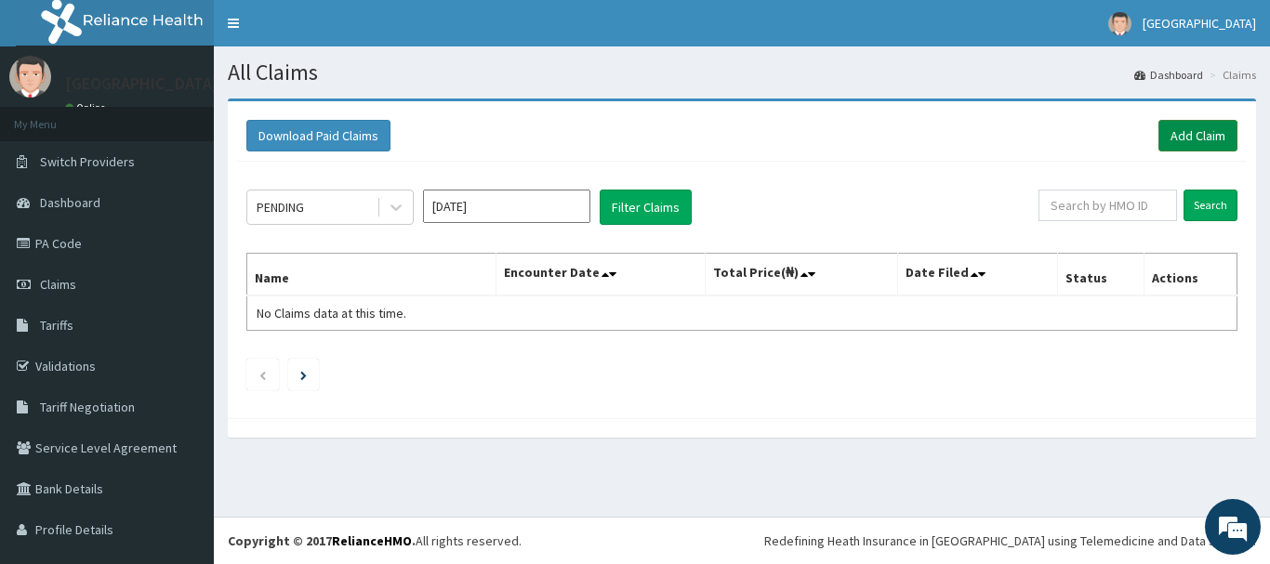
click at [1178, 136] on link "Add Claim" at bounding box center [1197, 136] width 79 height 32
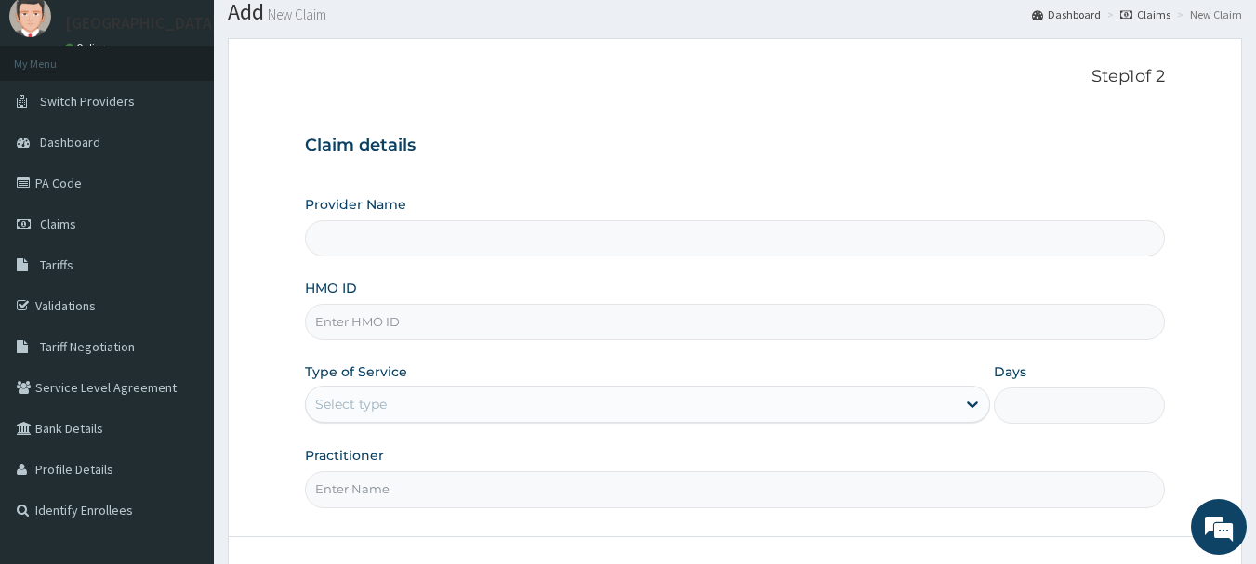
scroll to position [93, 0]
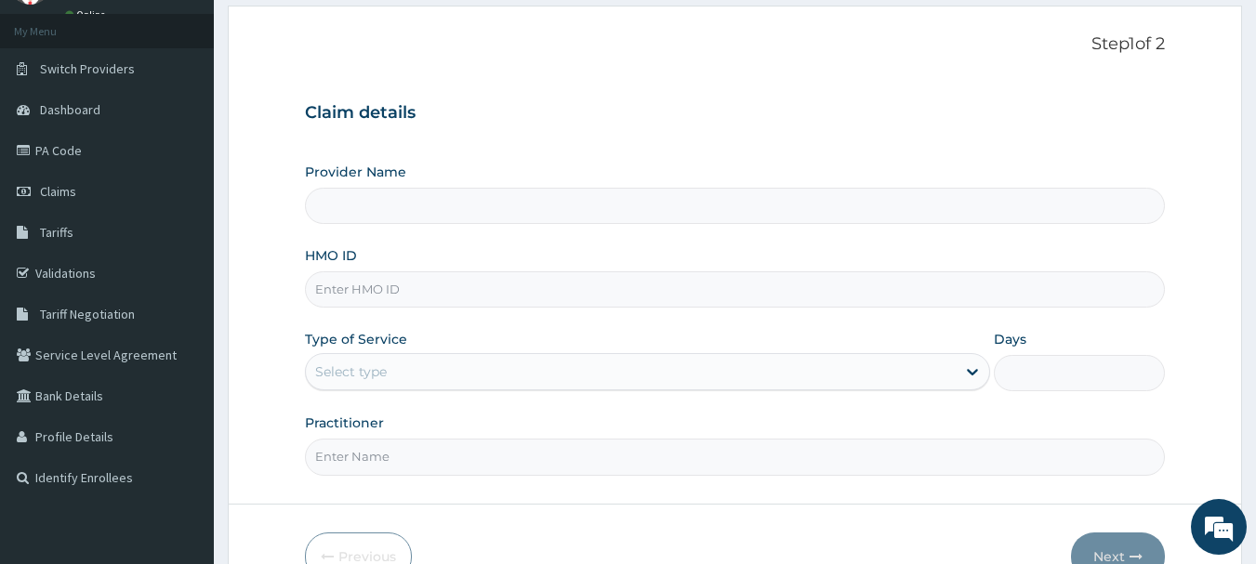
type input "[GEOGRAPHIC_DATA]"
click at [588, 296] on input "HMO ID" at bounding box center [735, 289] width 861 height 36
type input "DOG/10013/E"
click at [715, 388] on div "Select type" at bounding box center [647, 371] width 685 height 37
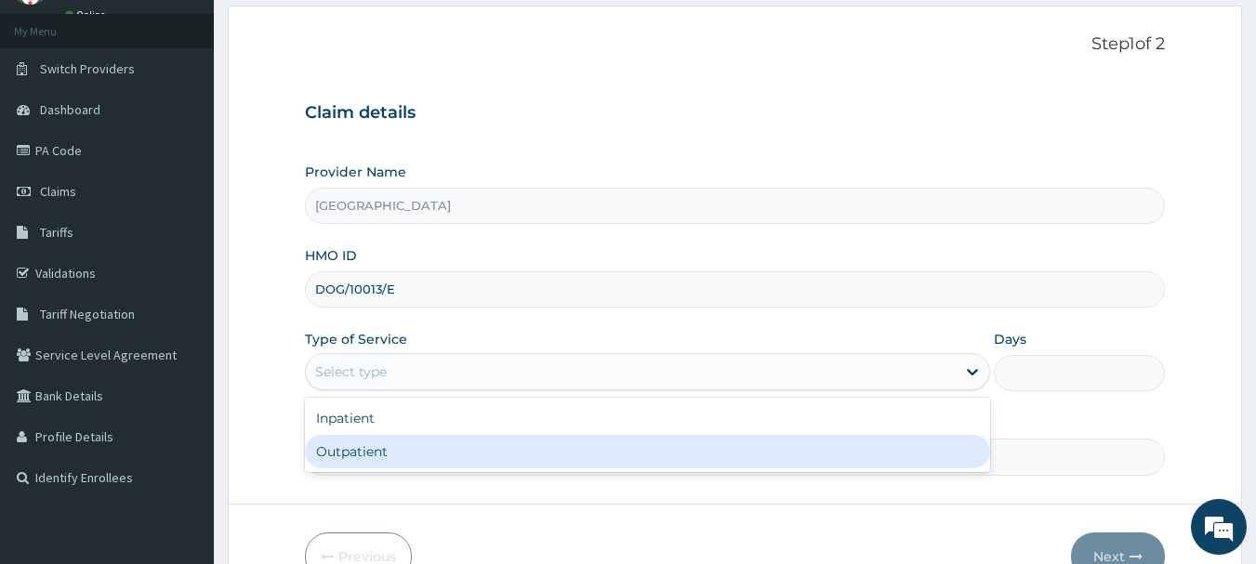
drag, startPoint x: 443, startPoint y: 440, endPoint x: 522, endPoint y: 421, distance: 81.2
click at [443, 441] on div "Outpatient" at bounding box center [647, 451] width 685 height 33
type input "1"
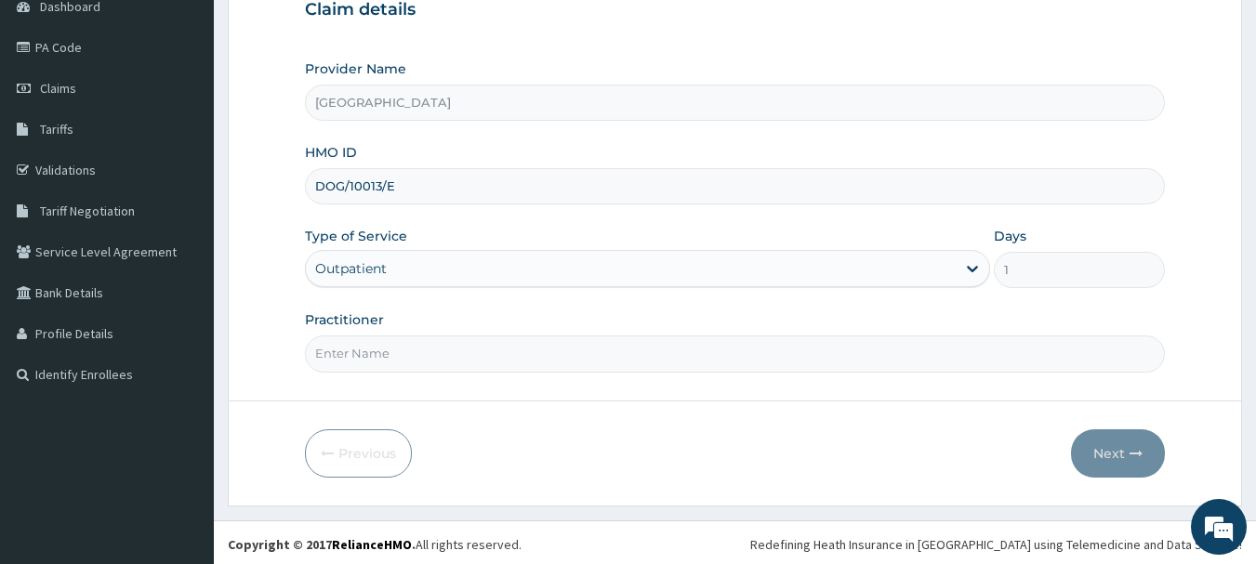
scroll to position [200, 0]
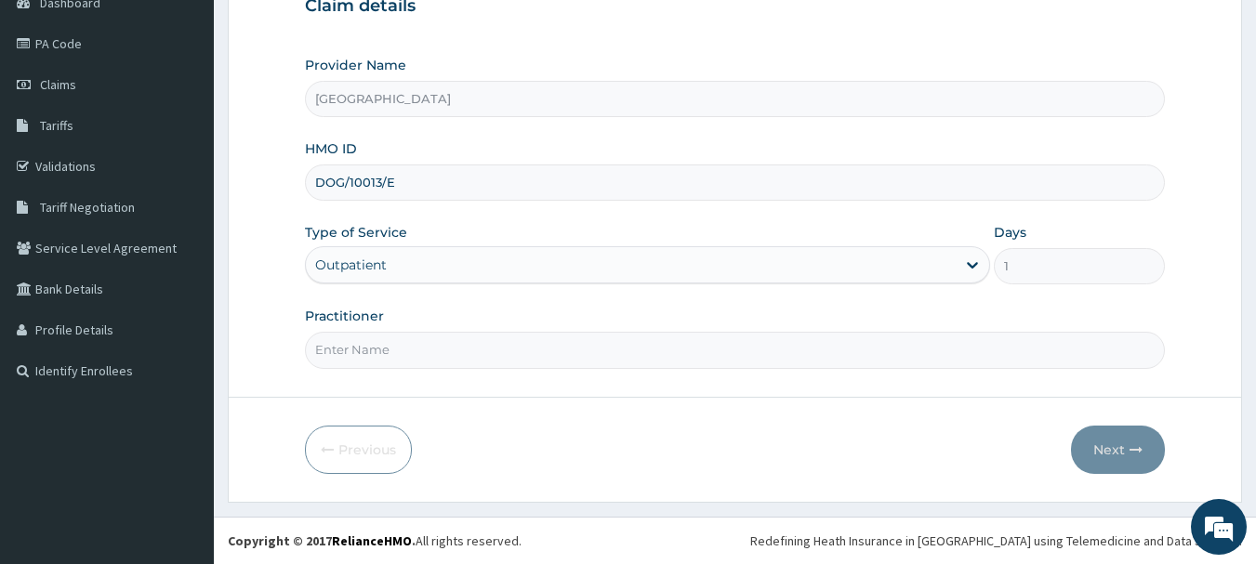
click at [417, 348] on input "Practitioner" at bounding box center [735, 350] width 861 height 36
type input "DR. E. S. IDEM"
click at [1111, 452] on button "Next" at bounding box center [1118, 450] width 94 height 48
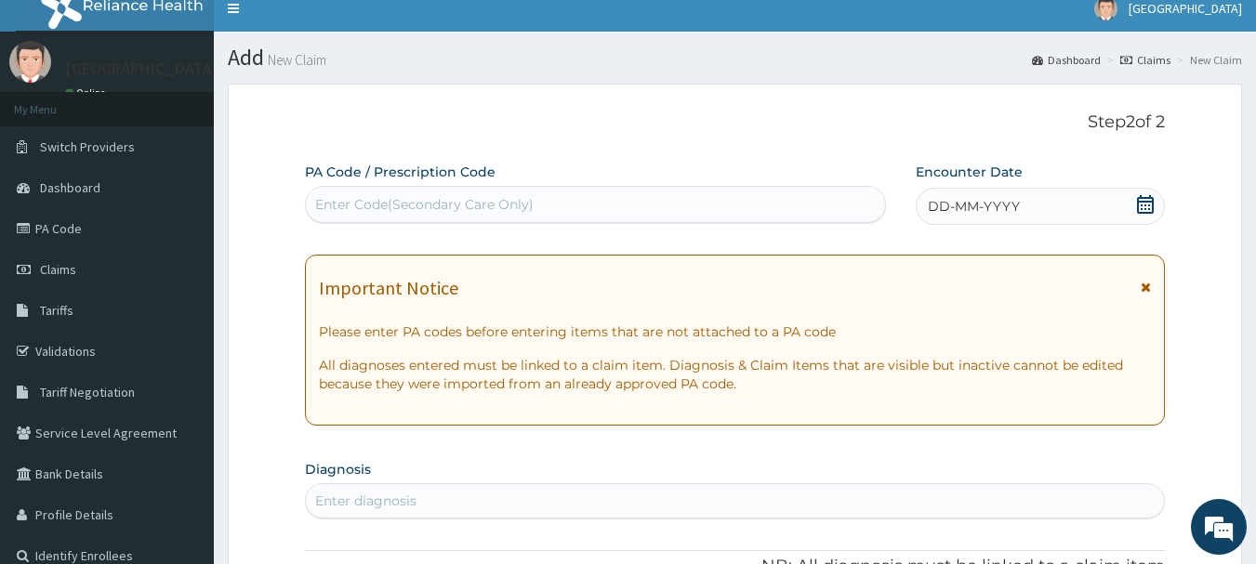
scroll to position [14, 0]
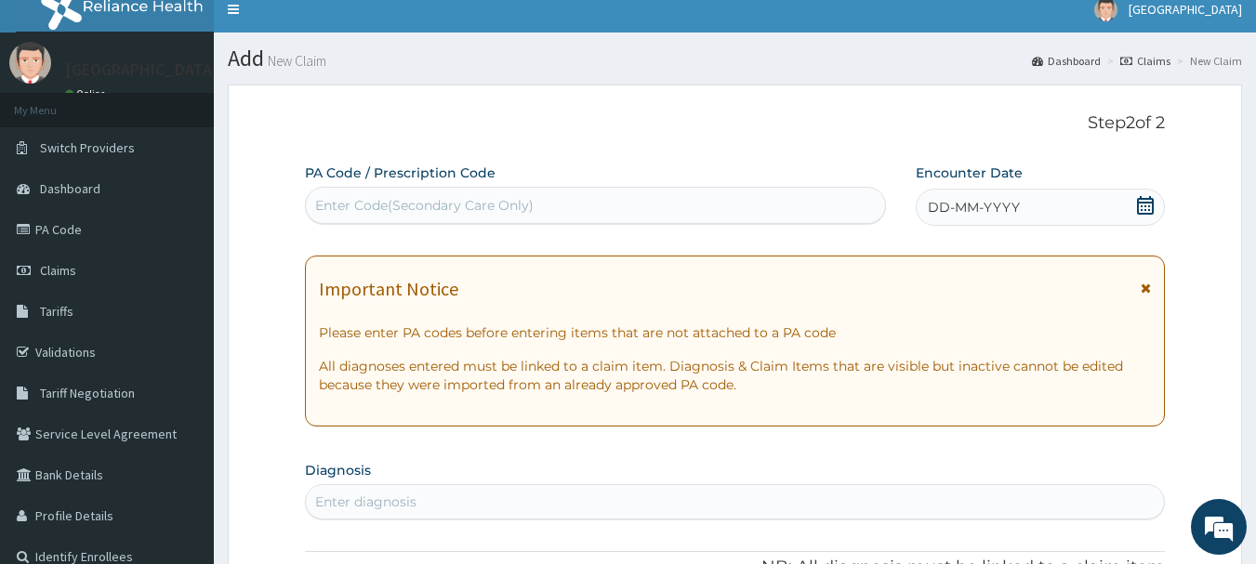
click at [1144, 288] on icon at bounding box center [1145, 288] width 10 height 13
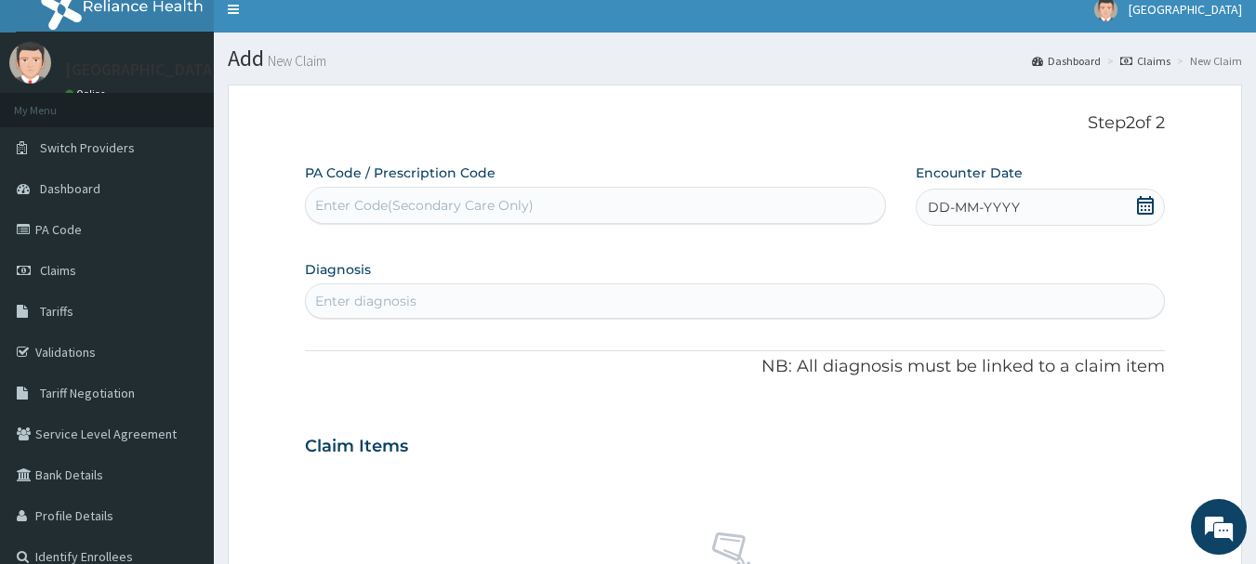
click at [1149, 199] on icon at bounding box center [1145, 205] width 17 height 19
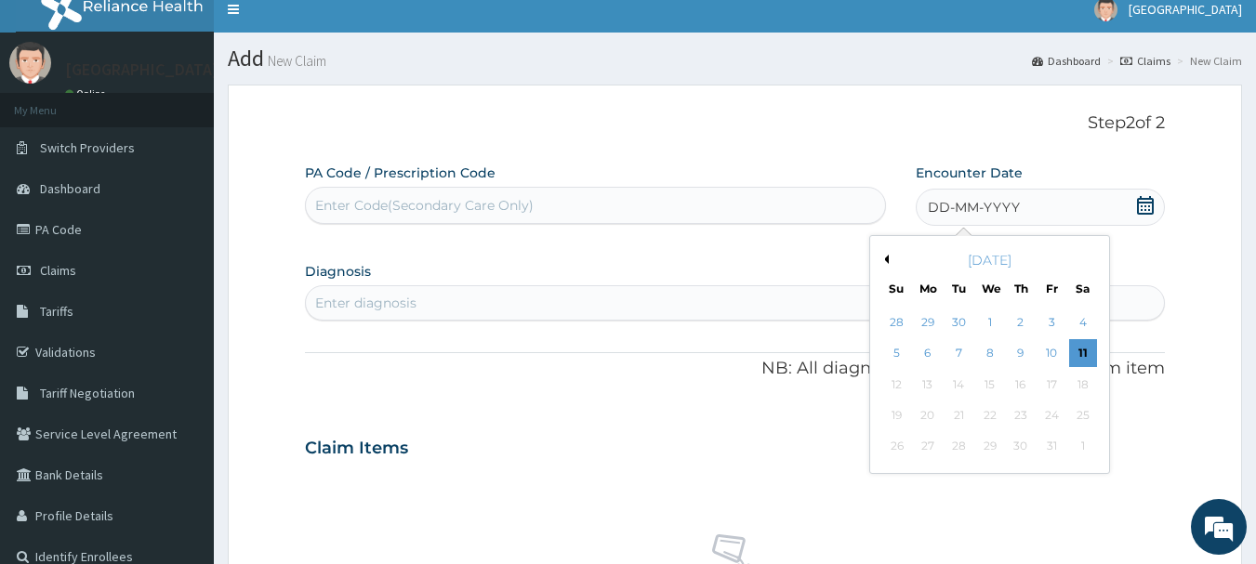
click at [888, 257] on div "[DATE]" at bounding box center [989, 260] width 224 height 19
click at [886, 258] on button "Previous Month" at bounding box center [883, 259] width 9 height 9
click at [962, 352] on div "9" at bounding box center [959, 354] width 28 height 28
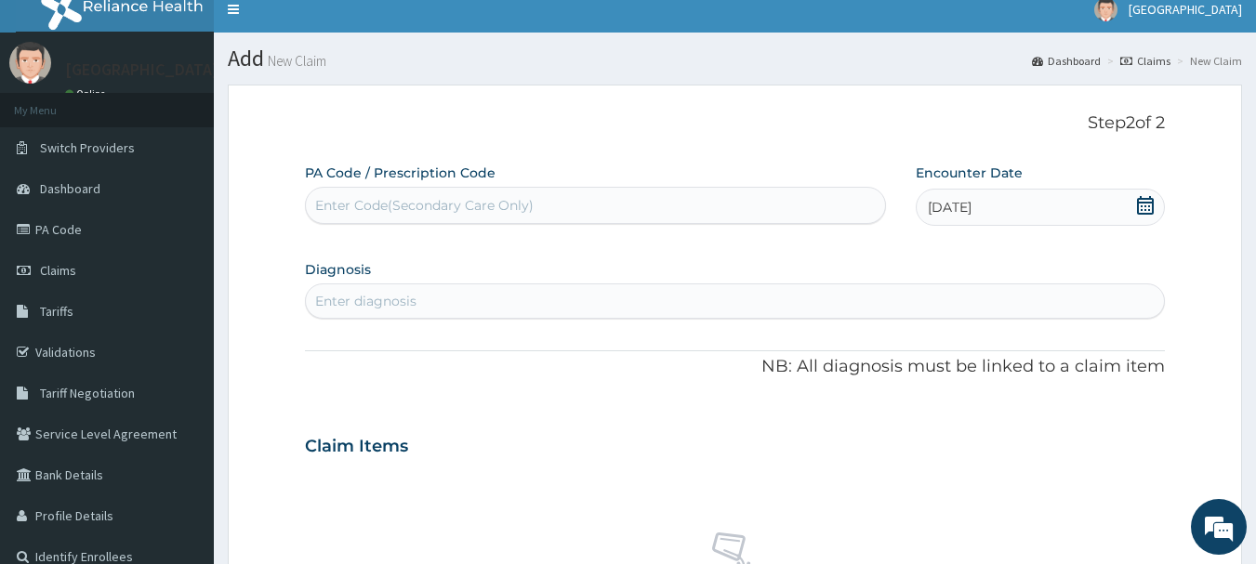
click at [539, 304] on div "Enter diagnosis" at bounding box center [735, 301] width 859 height 30
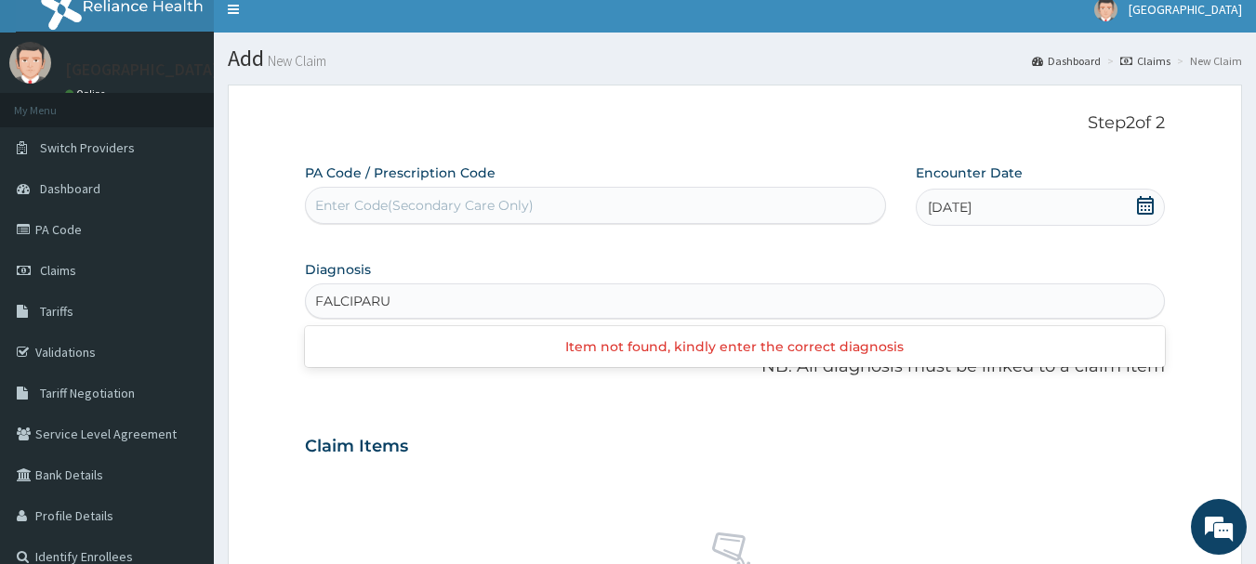
type input "FALCIPARUM"
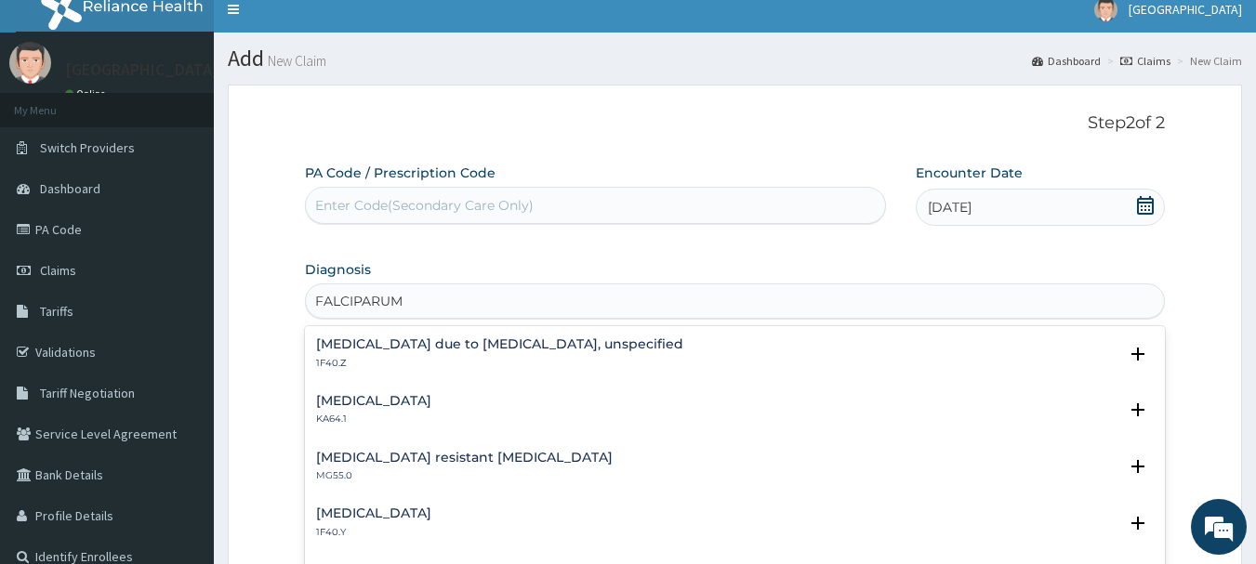
scroll to position [10, 0]
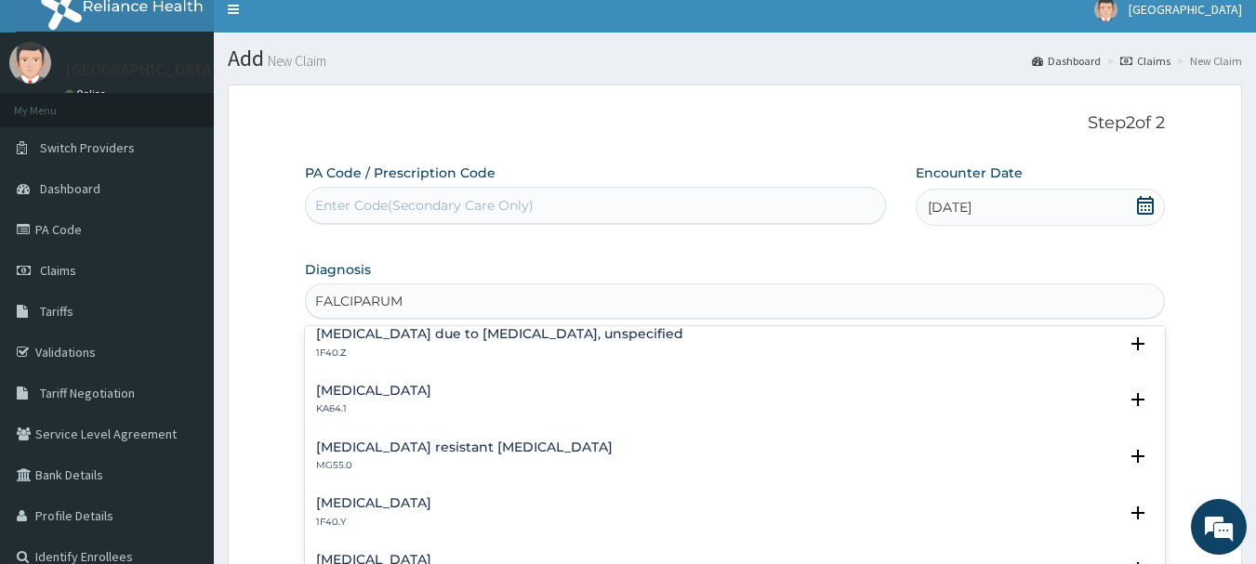
click at [599, 335] on h4 "[MEDICAL_DATA] due to [MEDICAL_DATA], unspecified" at bounding box center [499, 334] width 367 height 14
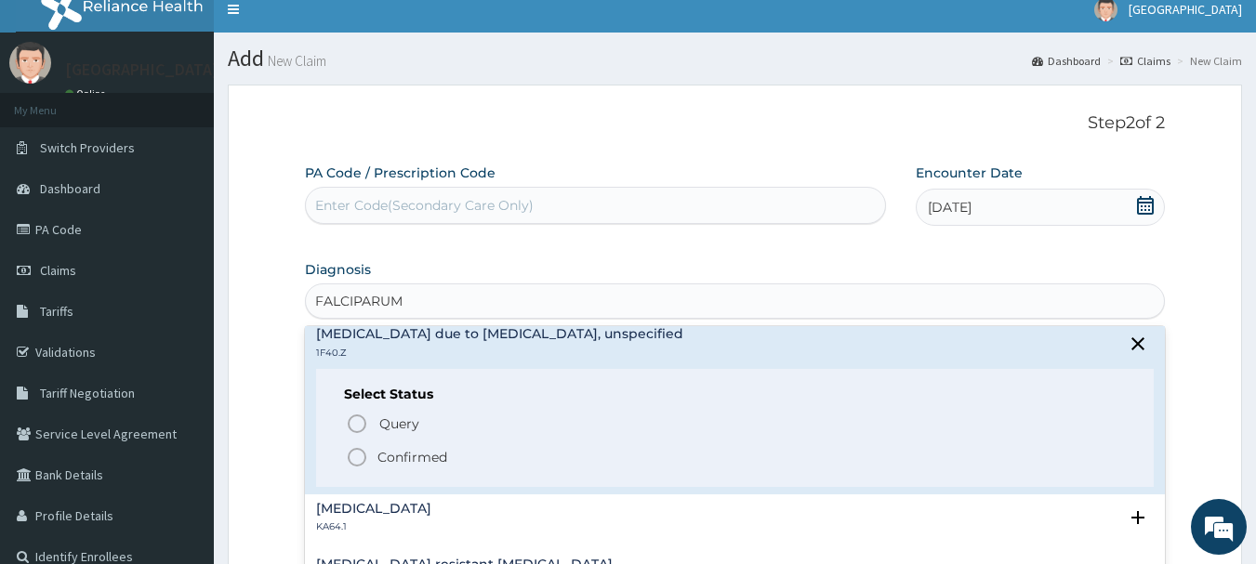
click at [422, 456] on p "Confirmed" at bounding box center [412, 457] width 70 height 19
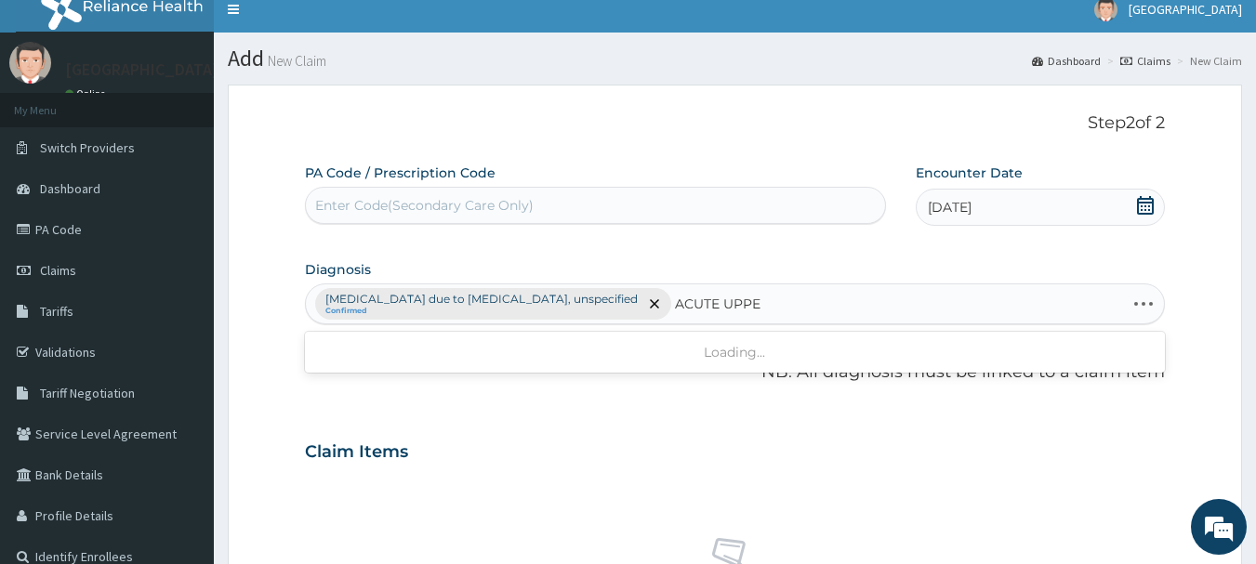
type input "ACUTE UPPER"
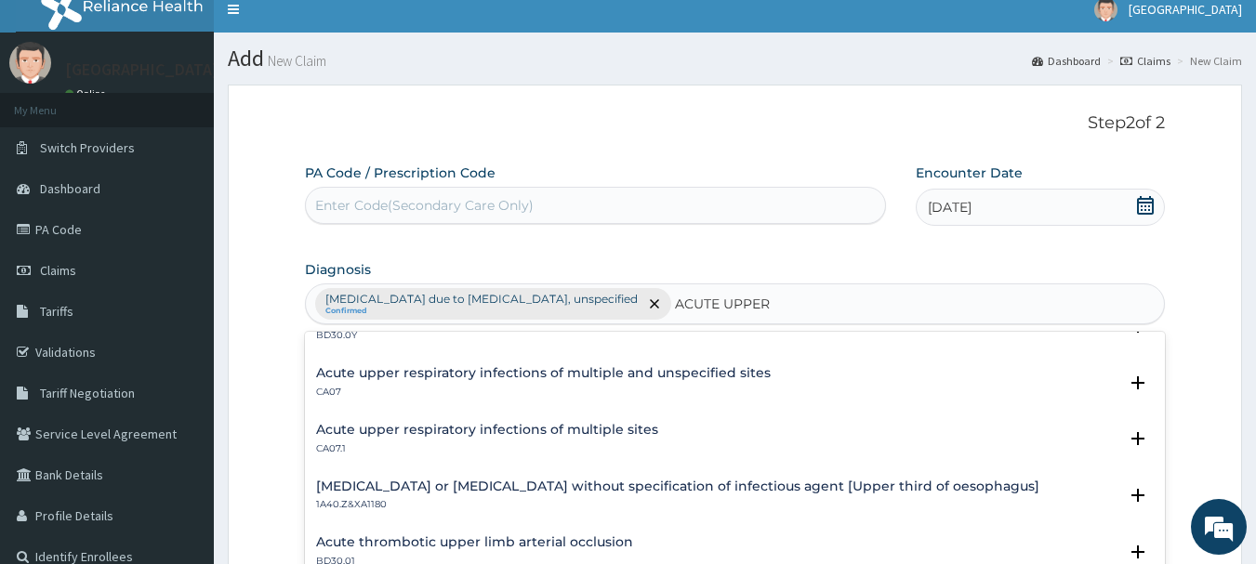
scroll to position [279, 0]
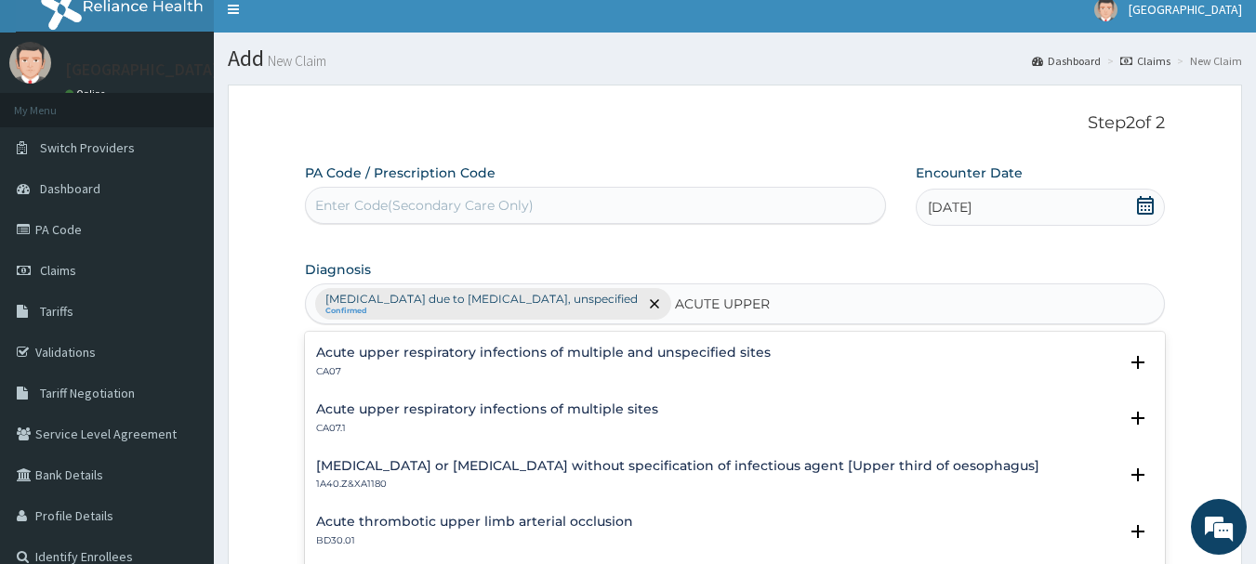
click at [635, 357] on h4 "Acute upper respiratory infections of multiple and unspecified sites" at bounding box center [543, 353] width 454 height 14
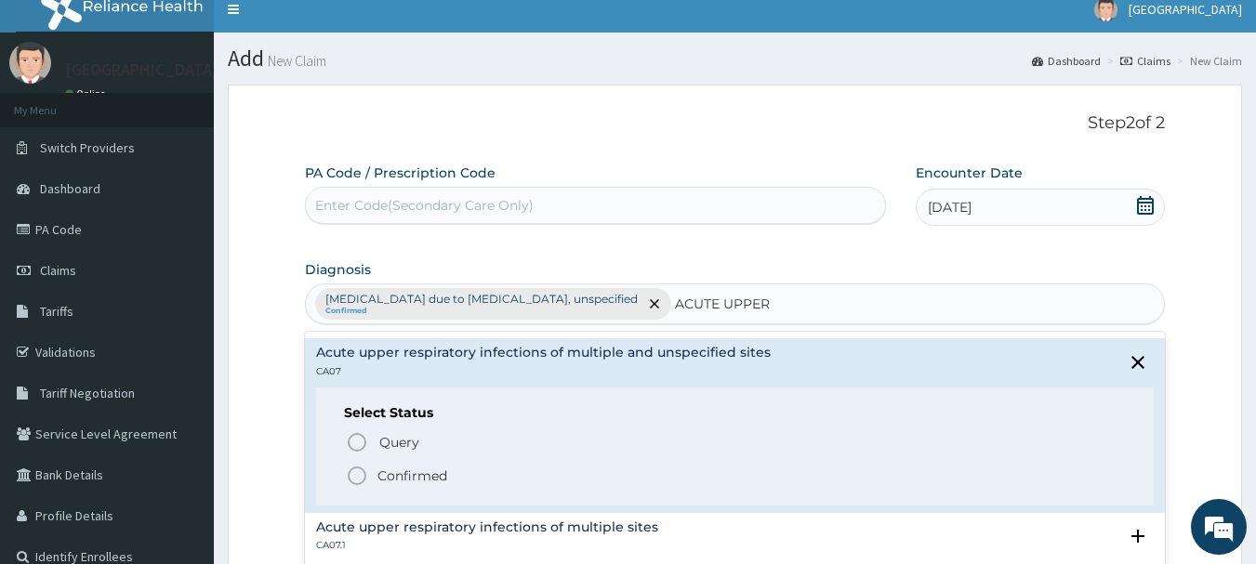
click at [414, 478] on p "Confirmed" at bounding box center [412, 476] width 70 height 19
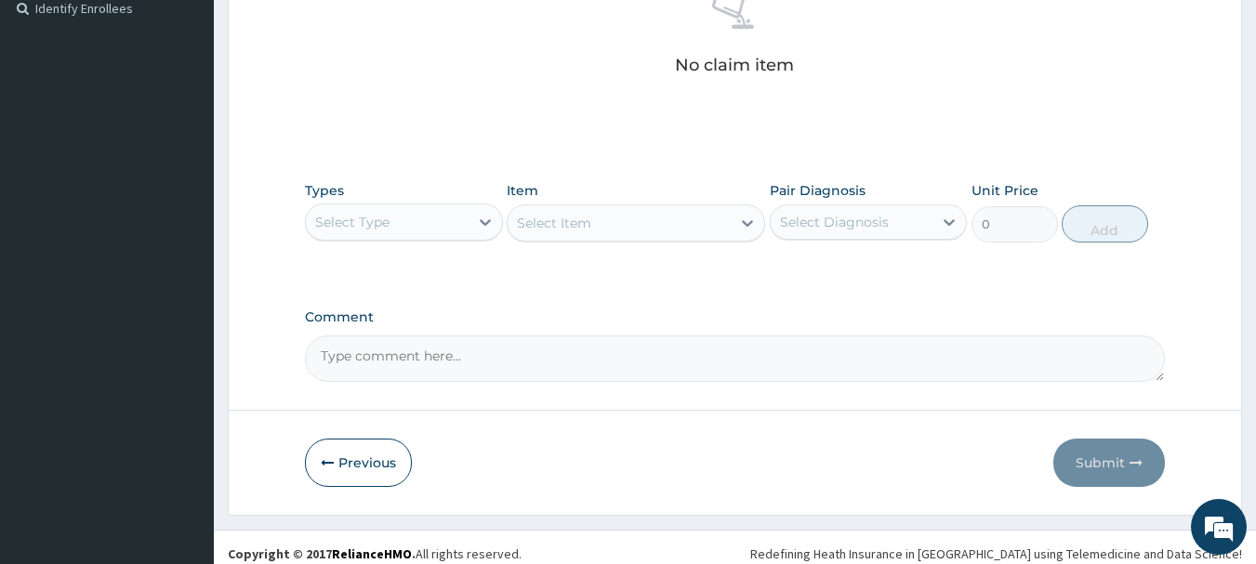
scroll to position [575, 0]
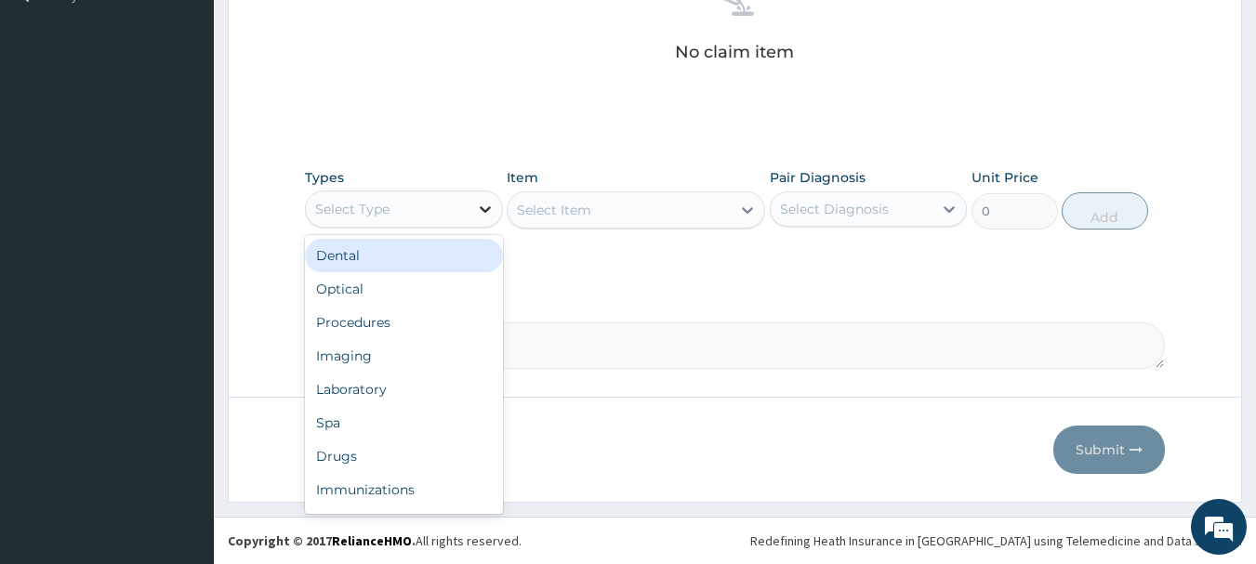
click at [487, 212] on icon at bounding box center [485, 209] width 19 height 19
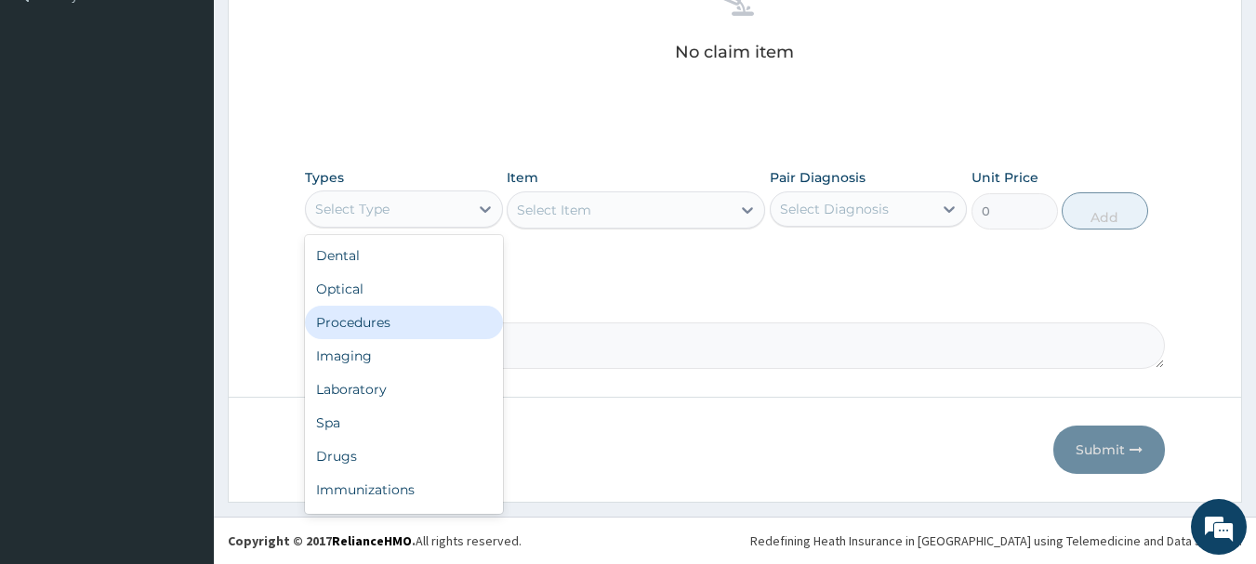
click at [401, 328] on div "Procedures" at bounding box center [404, 322] width 198 height 33
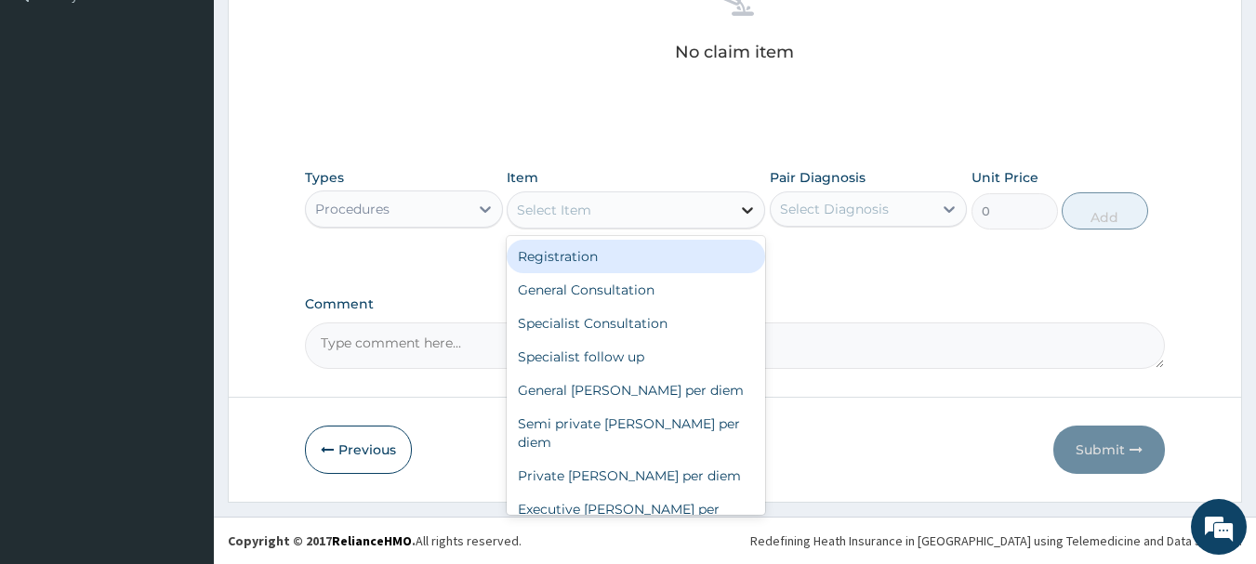
click at [748, 211] on icon at bounding box center [747, 210] width 11 height 7
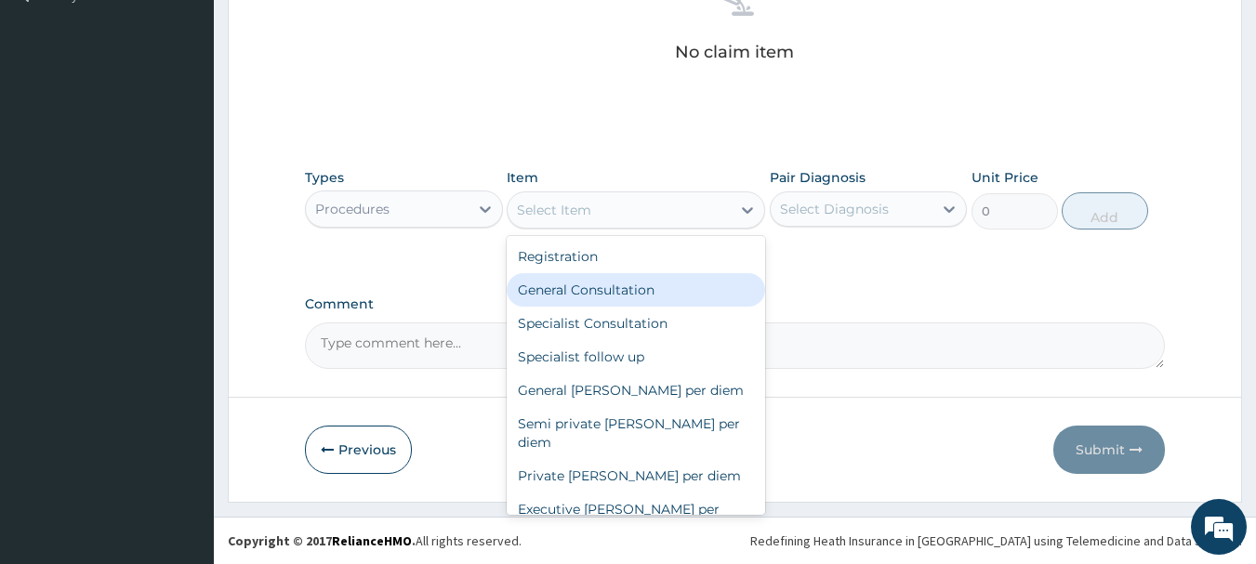
click at [641, 288] on div "General Consultation" at bounding box center [636, 289] width 258 height 33
type input "2000"
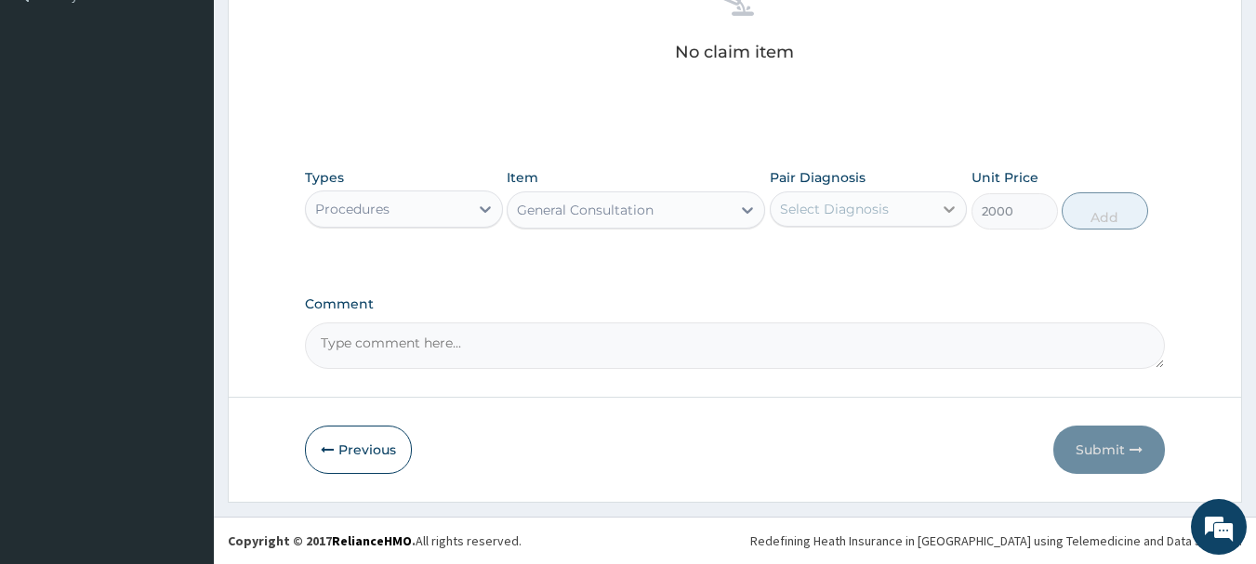
click at [948, 214] on icon at bounding box center [949, 209] width 19 height 19
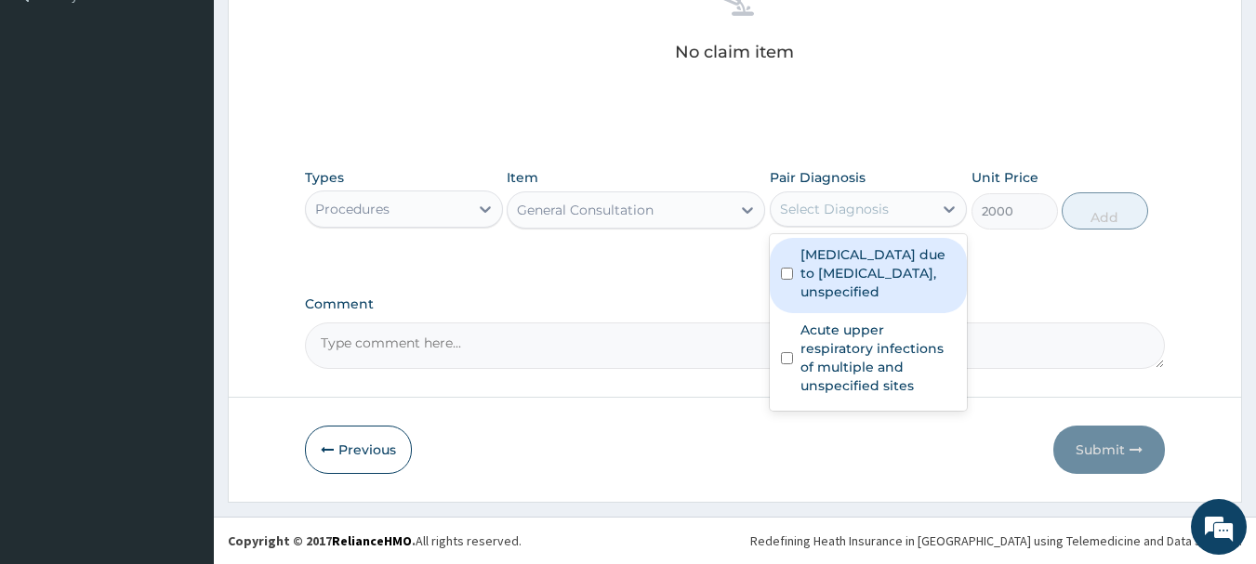
click at [862, 276] on label "Malaria due to Plasmodium falciparum, unspecified" at bounding box center [878, 273] width 156 height 56
checkbox input "true"
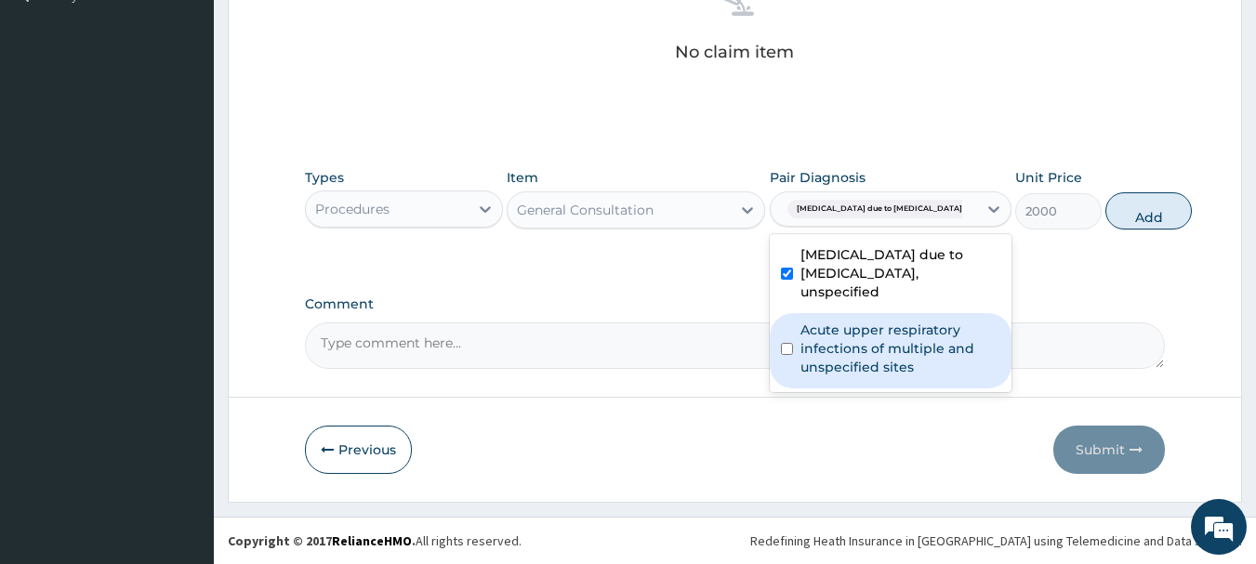
click at [837, 354] on label "Acute upper respiratory infections of multiple and unspecified sites" at bounding box center [900, 349] width 200 height 56
checkbox input "true"
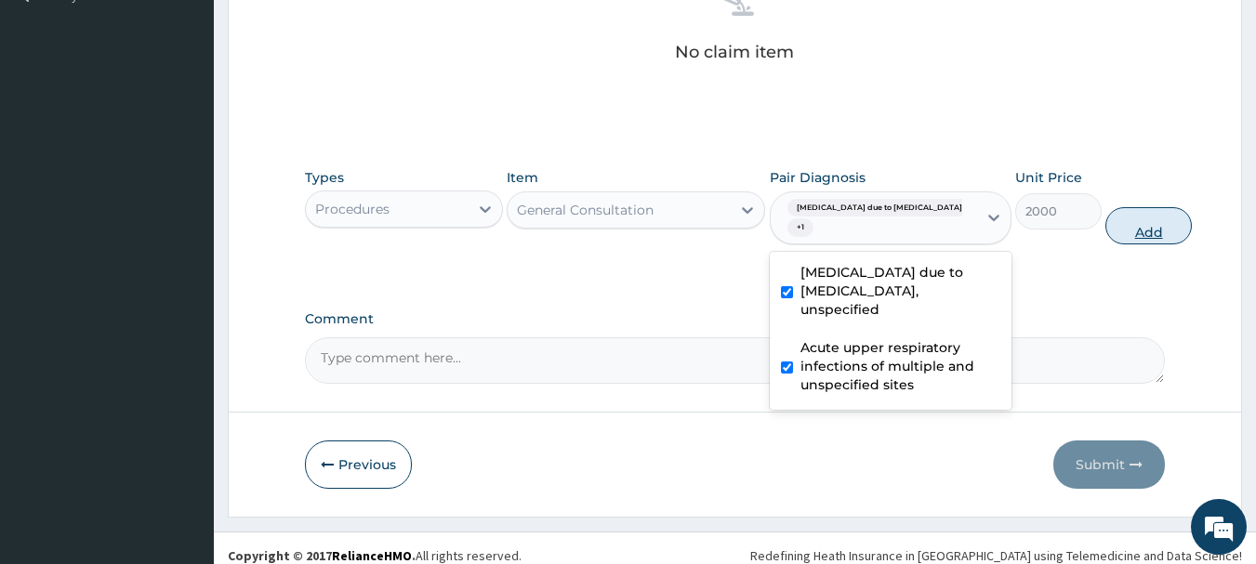
click at [1108, 232] on button "Add" at bounding box center [1148, 225] width 86 height 37
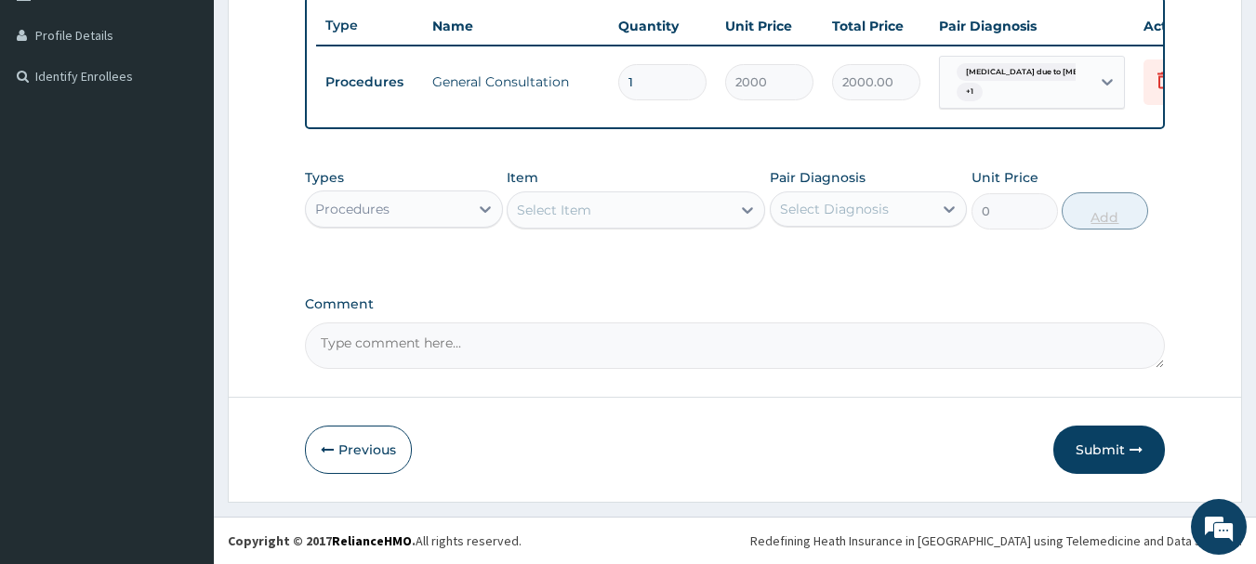
scroll to position [508, 0]
click at [484, 209] on icon at bounding box center [485, 209] width 19 height 19
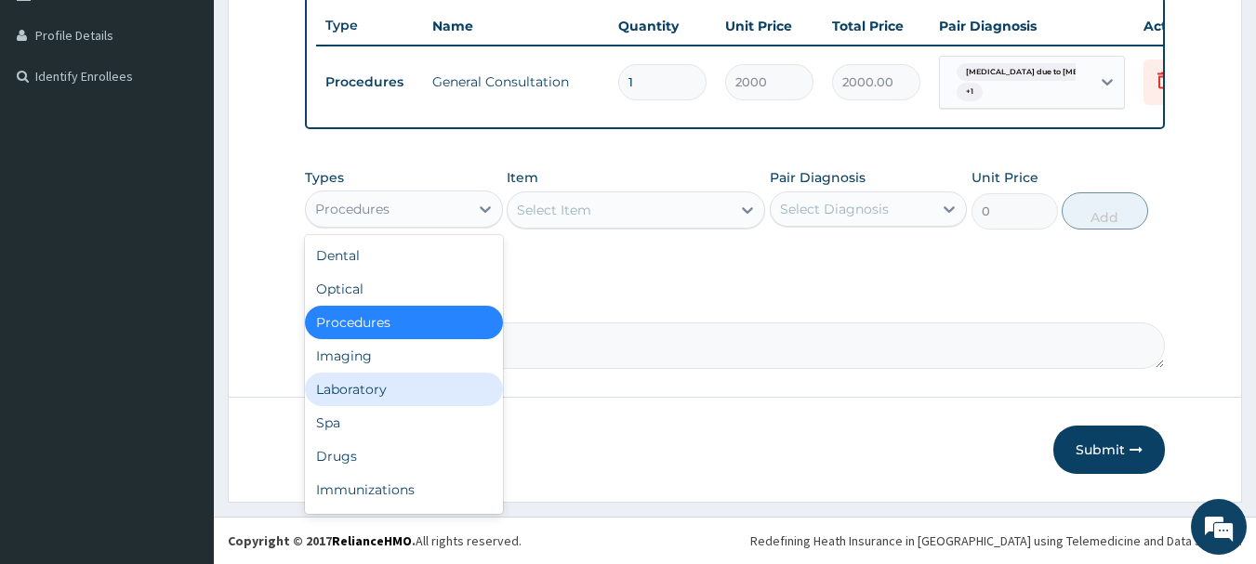
click at [385, 398] on div "Laboratory" at bounding box center [404, 389] width 198 height 33
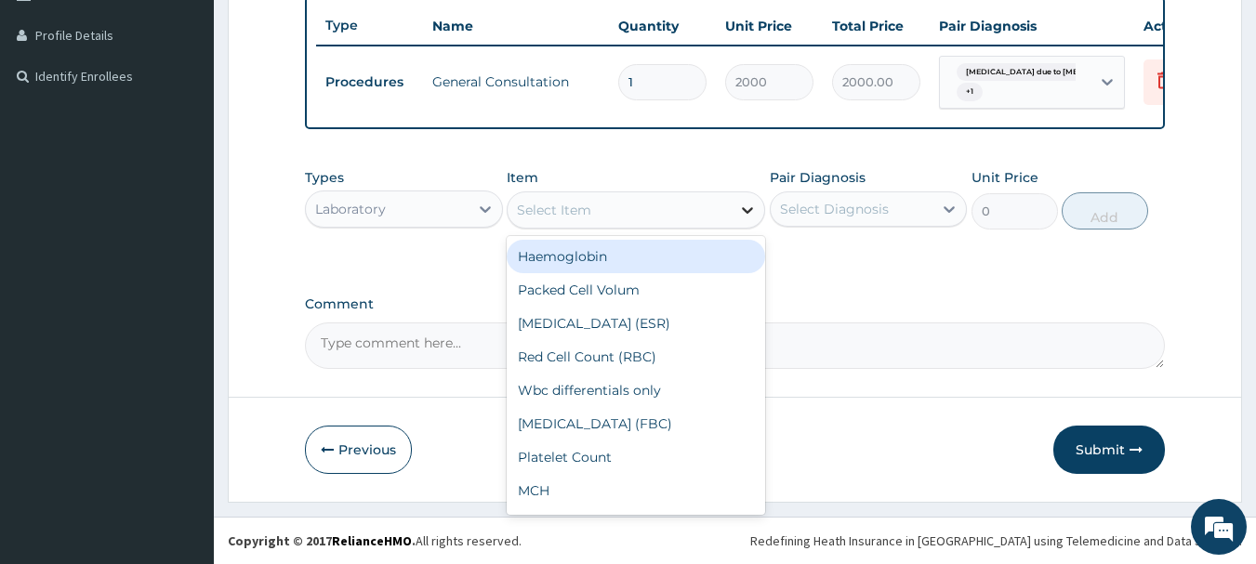
click at [746, 207] on icon at bounding box center [747, 210] width 19 height 19
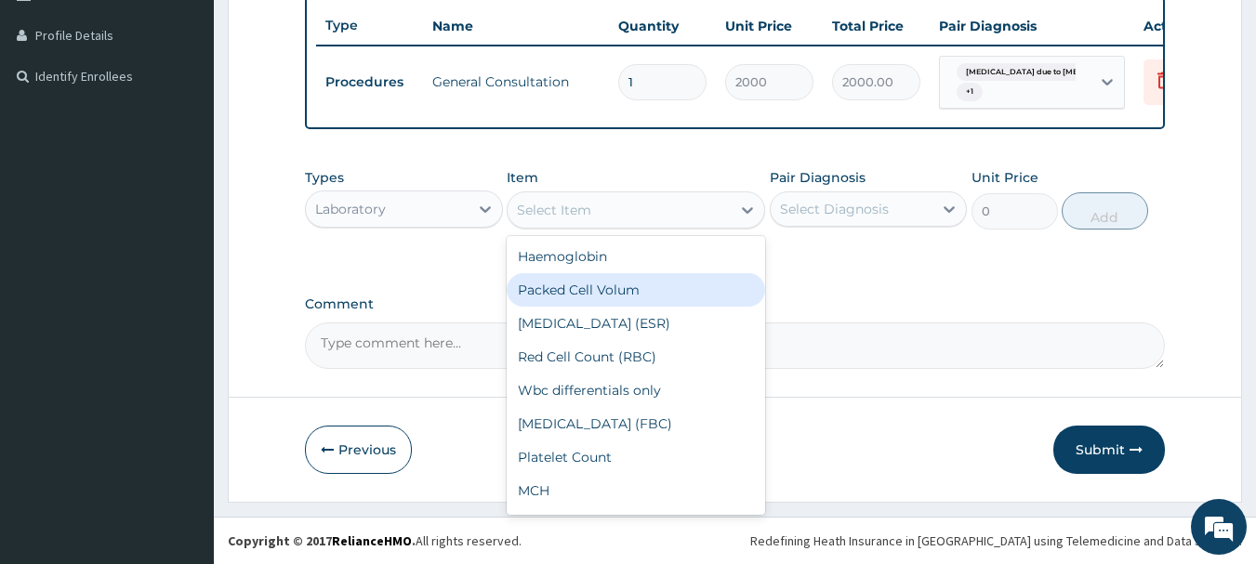
click at [617, 295] on div "Packed Cell Volum" at bounding box center [636, 289] width 258 height 33
type input "500"
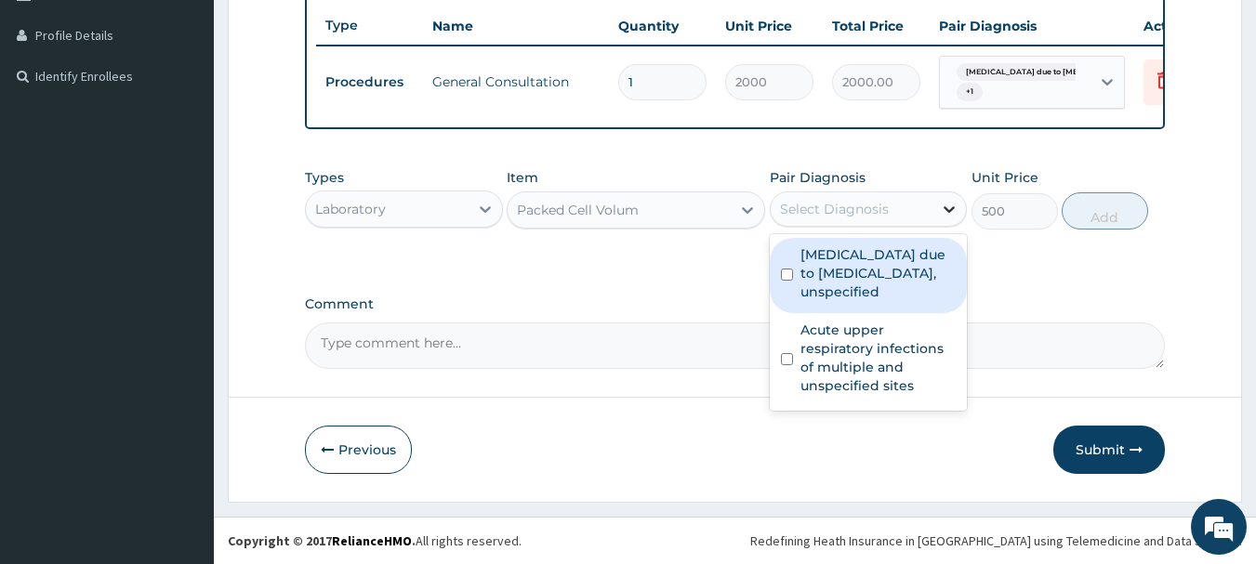
click at [944, 210] on icon at bounding box center [949, 209] width 19 height 19
click at [905, 263] on label "Malaria due to Plasmodium falciparum, unspecified" at bounding box center [878, 273] width 156 height 56
checkbox input "true"
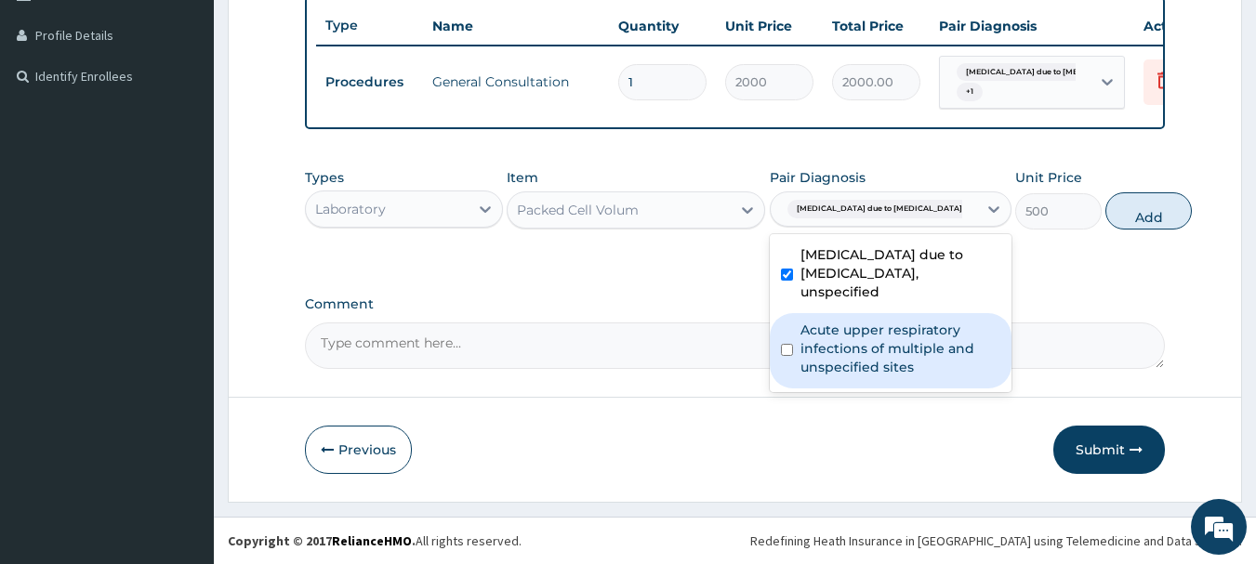
click at [886, 349] on label "Acute upper respiratory infections of multiple and unspecified sites" at bounding box center [900, 349] width 200 height 56
checkbox input "true"
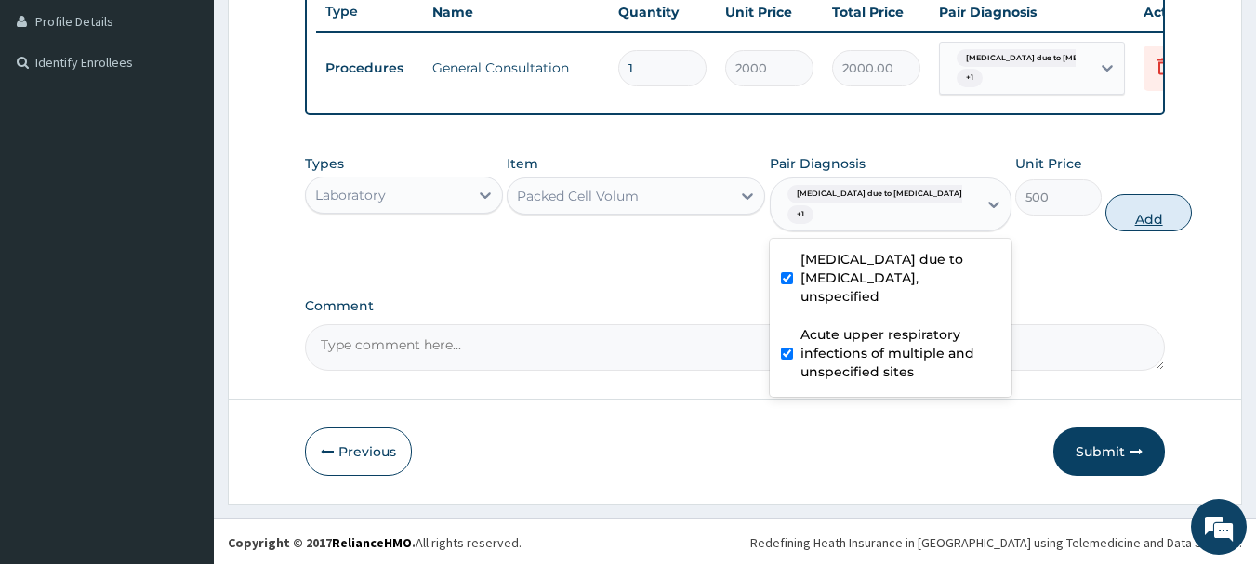
click at [1112, 231] on button "Add" at bounding box center [1148, 212] width 86 height 37
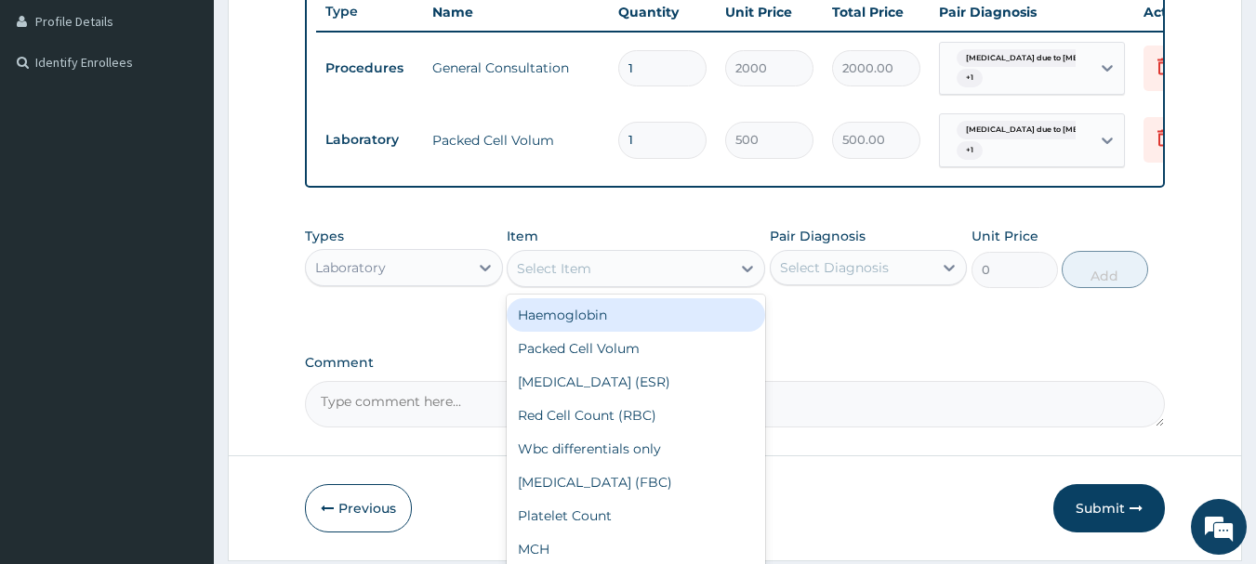
click at [709, 277] on div "Select Item" at bounding box center [618, 269] width 223 height 30
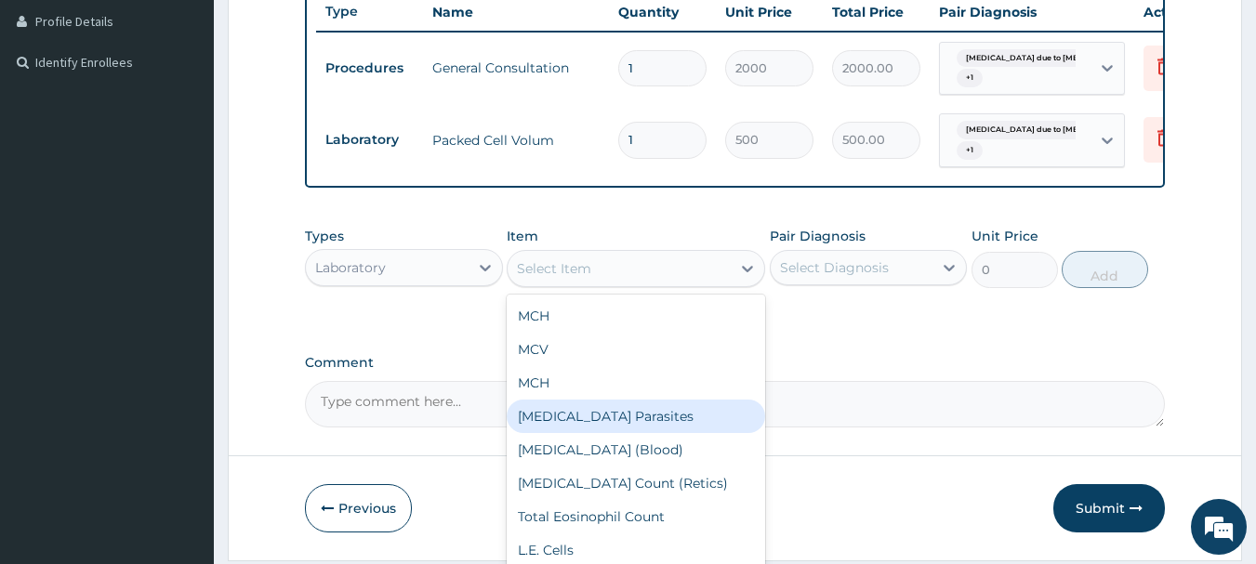
scroll to position [279, 0]
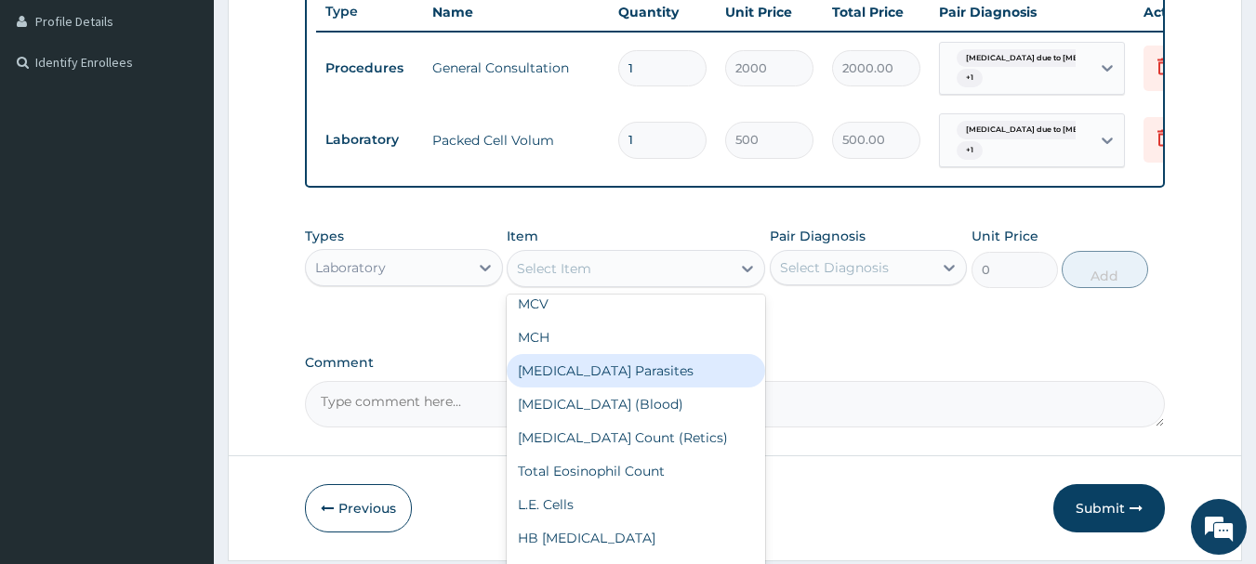
click at [614, 388] on div "Malaria Parasites" at bounding box center [636, 370] width 258 height 33
type input "500"
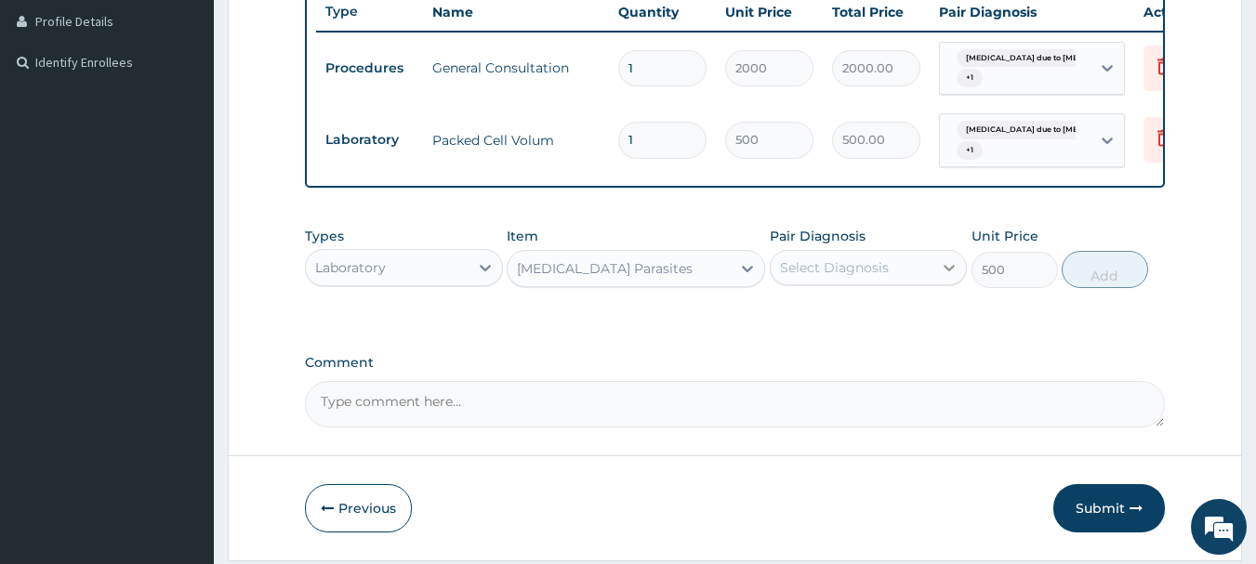
click at [948, 271] on icon at bounding box center [949, 268] width 11 height 7
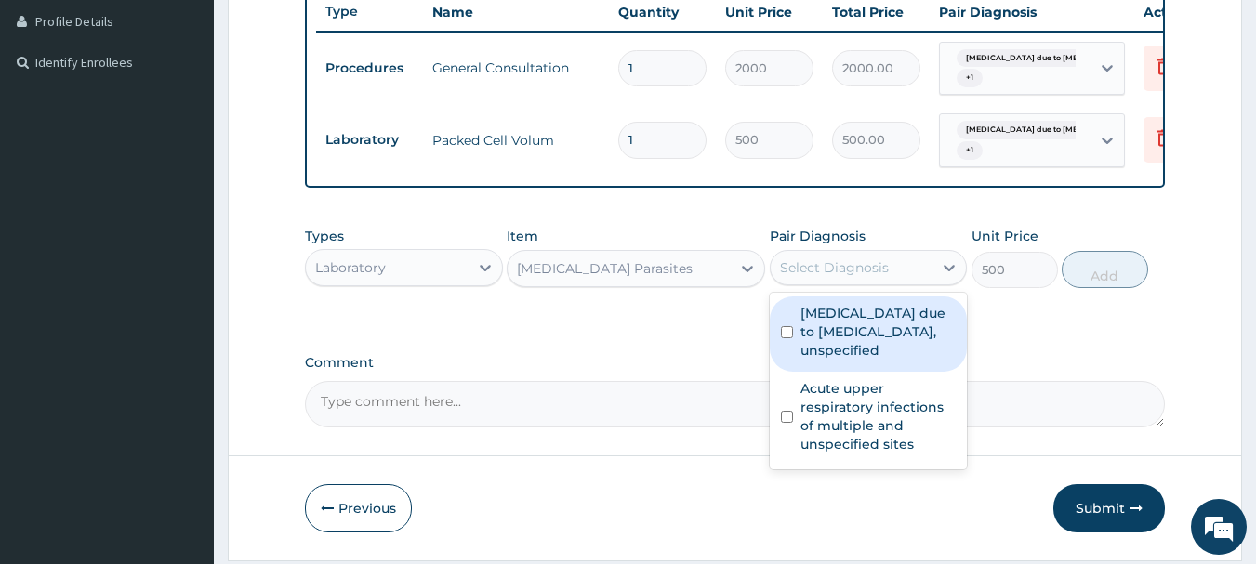
click at [888, 338] on label "Malaria due to Plasmodium falciparum, unspecified" at bounding box center [878, 332] width 156 height 56
checkbox input "true"
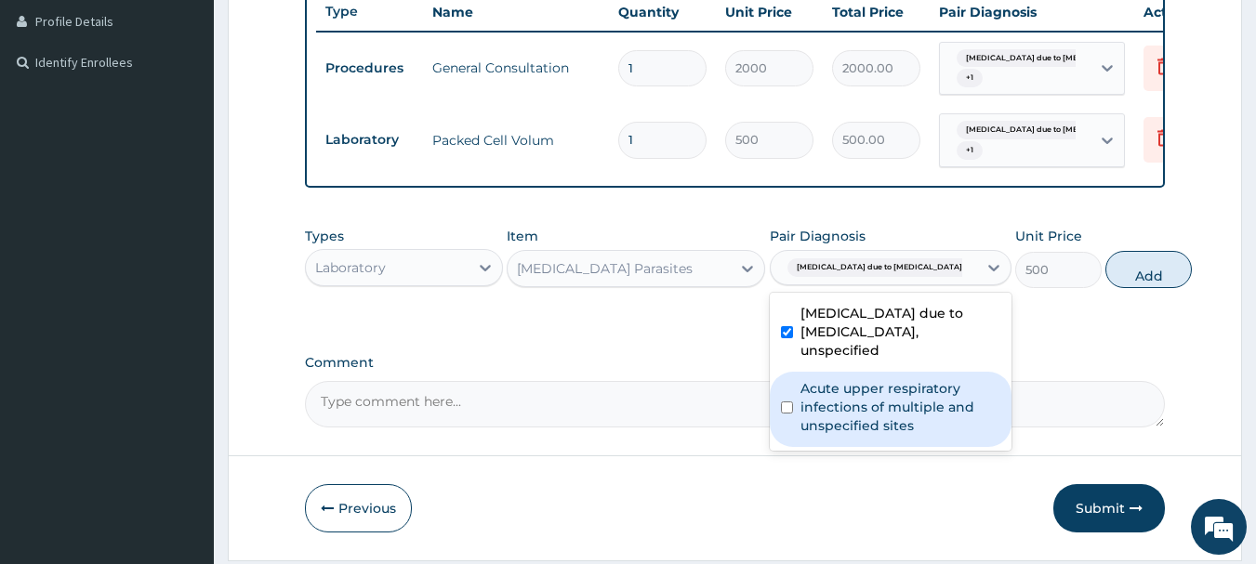
click at [888, 410] on label "Acute upper respiratory infections of multiple and unspecified sites" at bounding box center [900, 407] width 200 height 56
checkbox input "true"
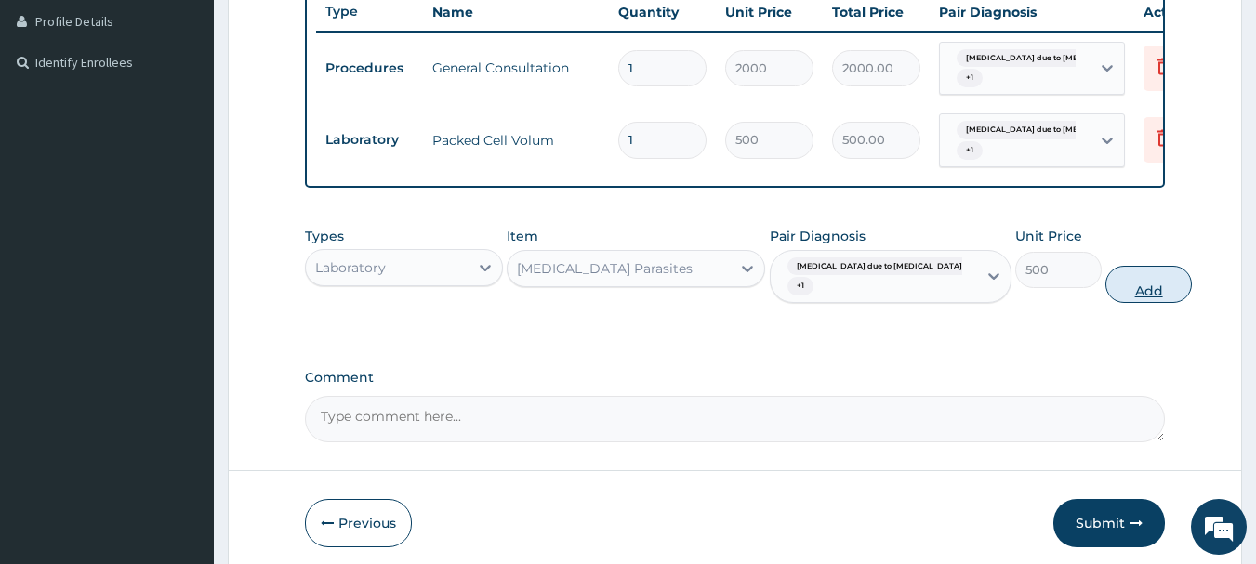
click at [1110, 303] on button "Add" at bounding box center [1148, 284] width 86 height 37
type input "0"
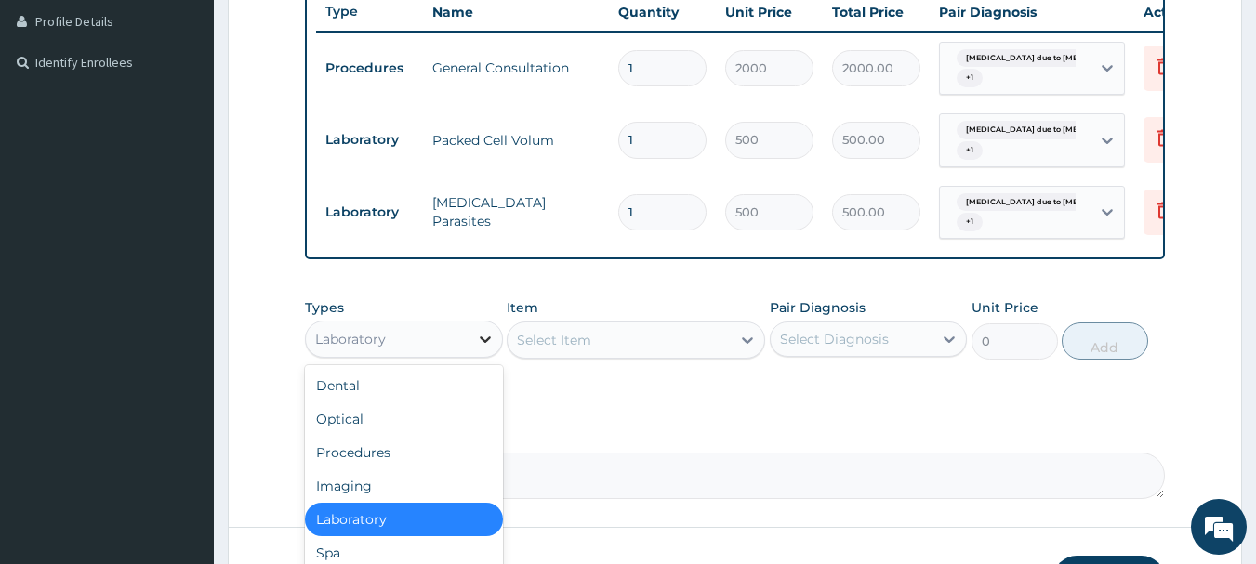
click at [483, 349] on icon at bounding box center [485, 339] width 19 height 19
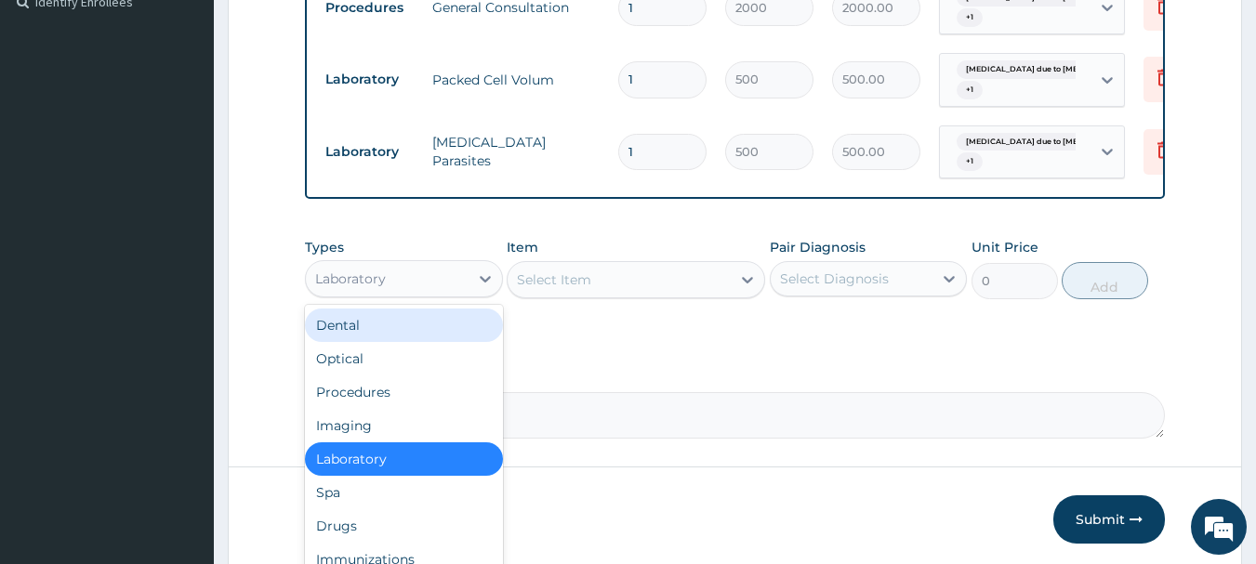
scroll to position [601, 0]
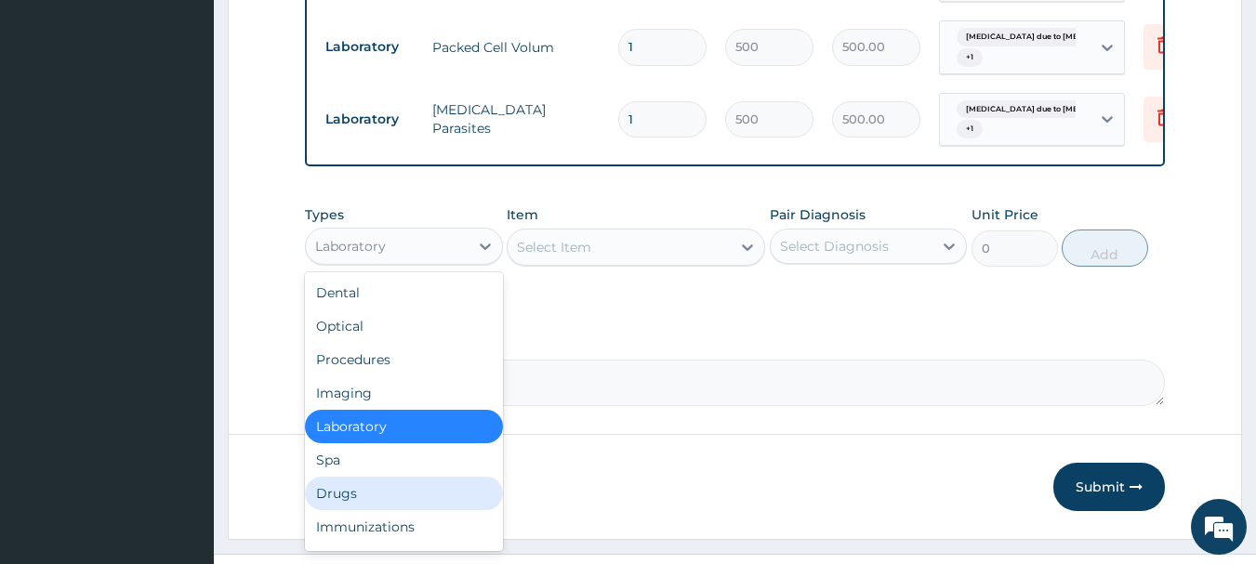
drag, startPoint x: 361, startPoint y: 507, endPoint x: 489, endPoint y: 433, distance: 148.2
click at [362, 507] on div "Drugs" at bounding box center [404, 493] width 198 height 33
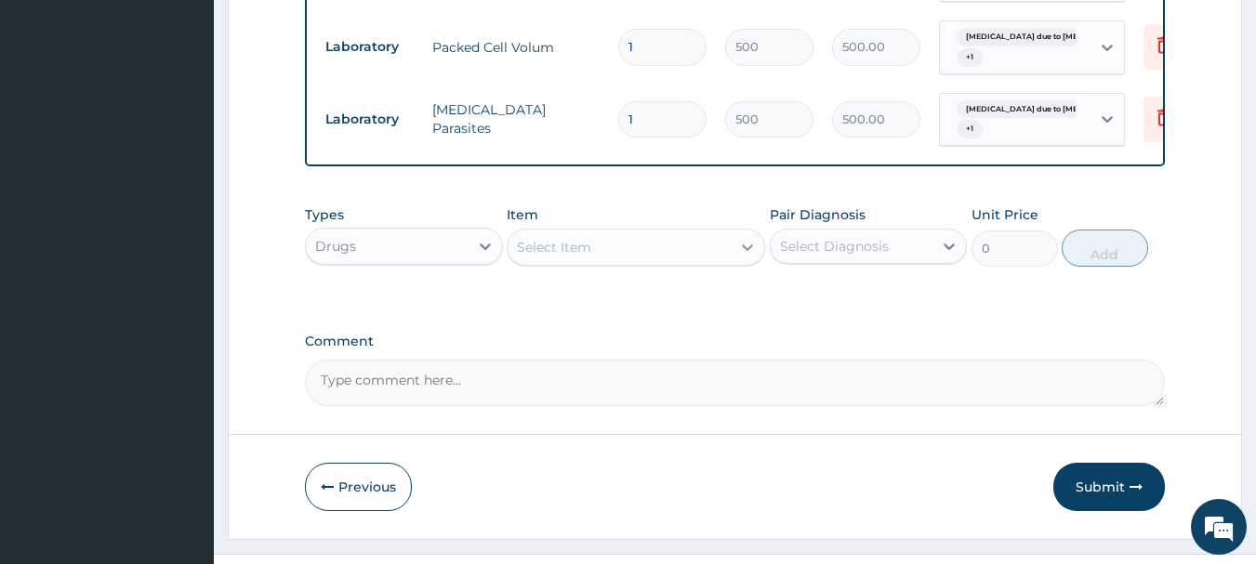
click at [740, 257] on icon at bounding box center [747, 247] width 19 height 19
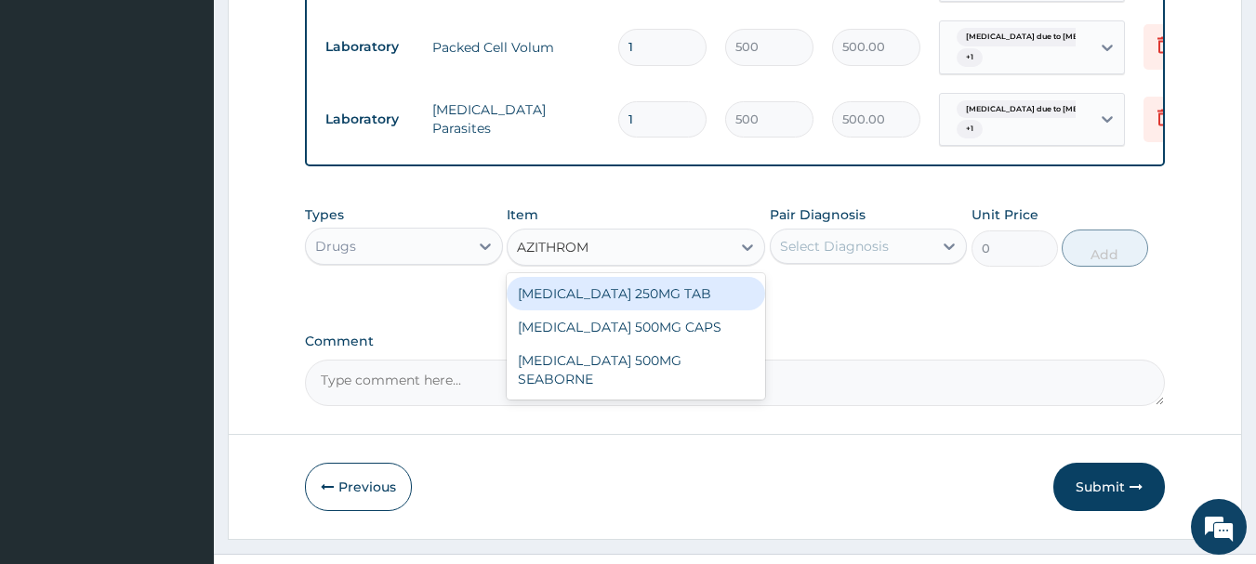
type input "AZITHROMY"
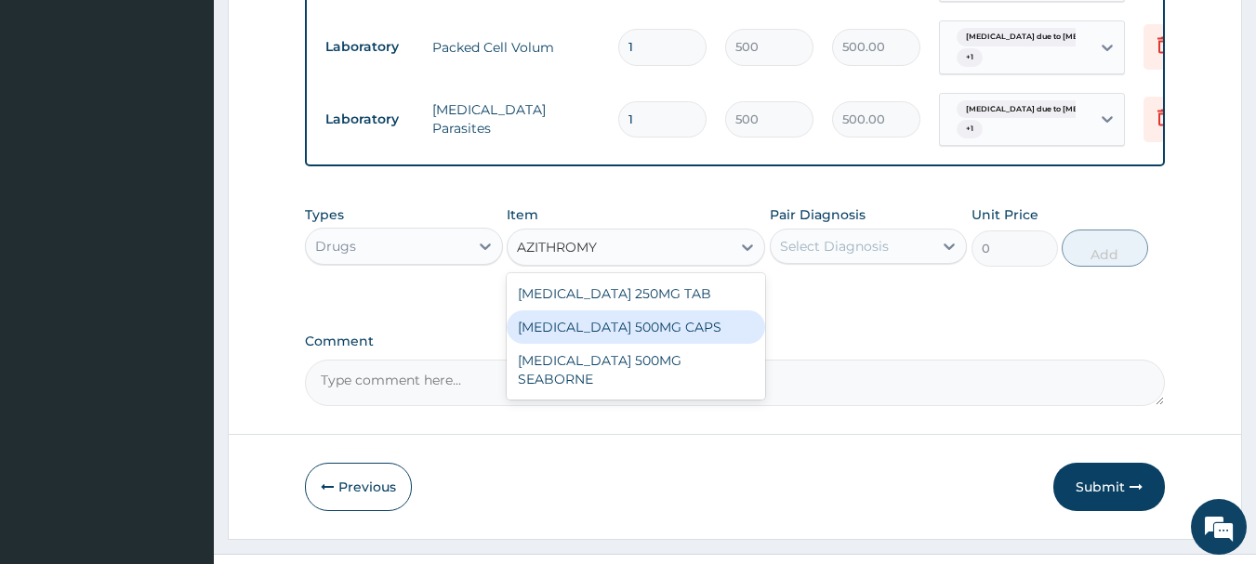
click at [670, 339] on div "[MEDICAL_DATA] 500MG CAPS" at bounding box center [636, 326] width 258 height 33
type input "131.25"
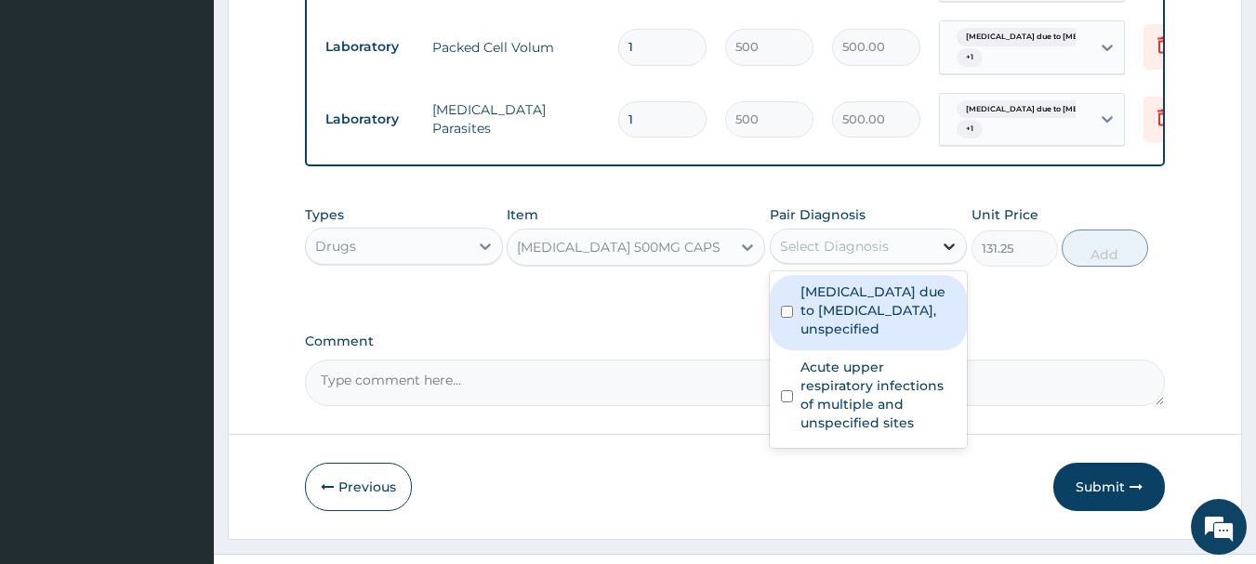
click at [955, 256] on icon at bounding box center [949, 246] width 19 height 19
drag, startPoint x: 839, startPoint y: 336, endPoint x: 845, endPoint y: 347, distance: 12.5
click at [839, 337] on label "Malaria due to Plasmodium falciparum, unspecified" at bounding box center [878, 311] width 156 height 56
checkbox input "true"
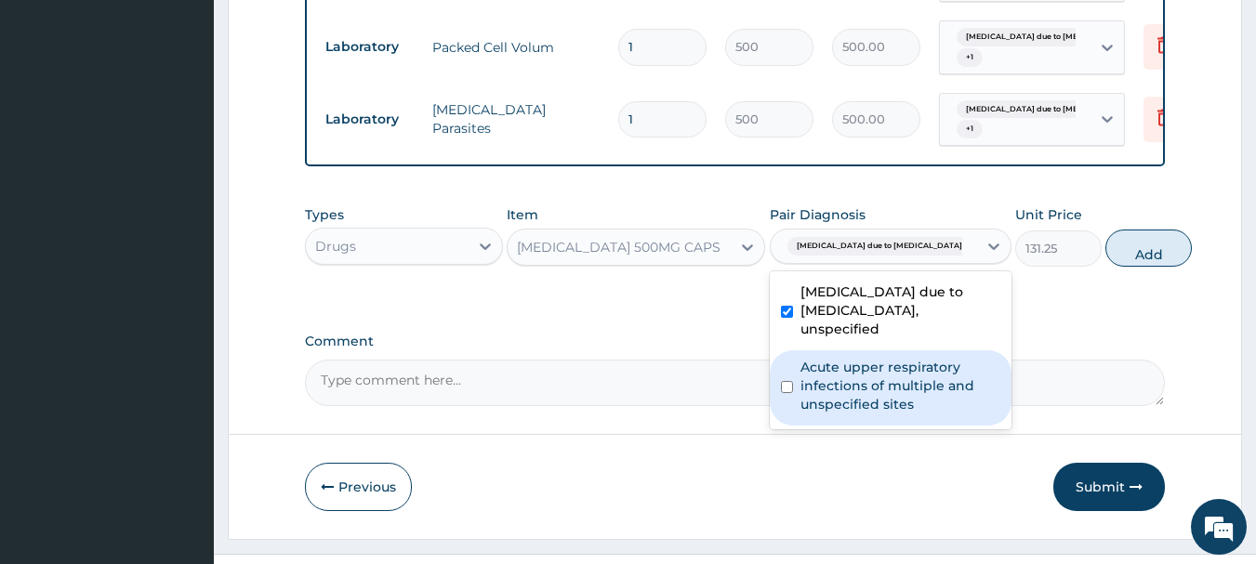
click at [846, 414] on label "Acute upper respiratory infections of multiple and unspecified sites" at bounding box center [900, 386] width 200 height 56
checkbox input "true"
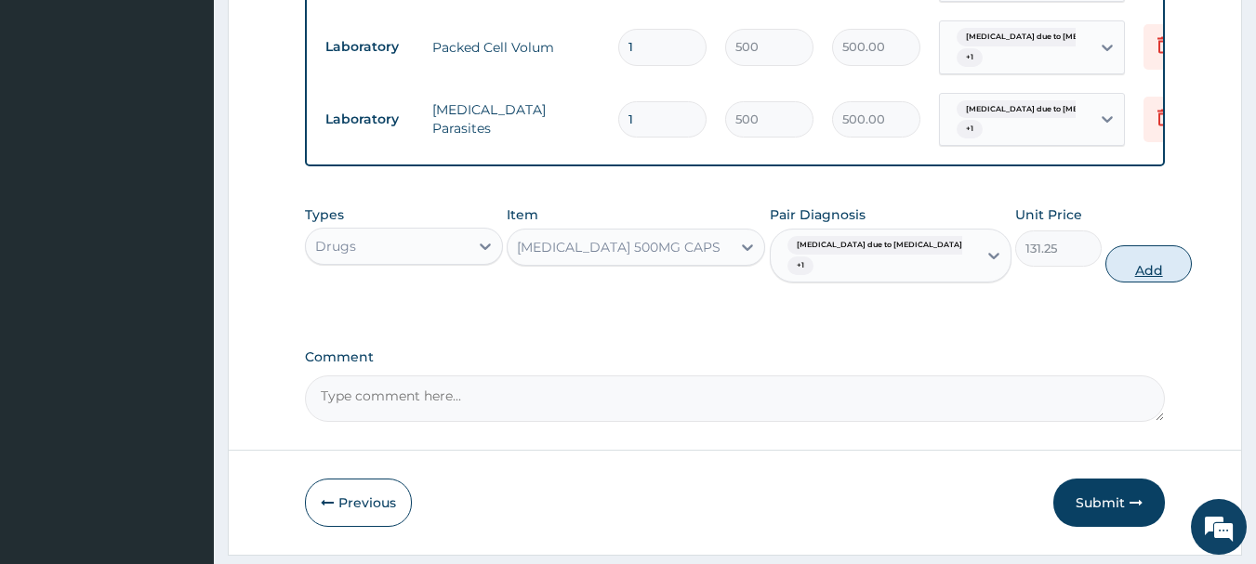
click at [1122, 283] on button "Add" at bounding box center [1148, 263] width 86 height 37
type input "0"
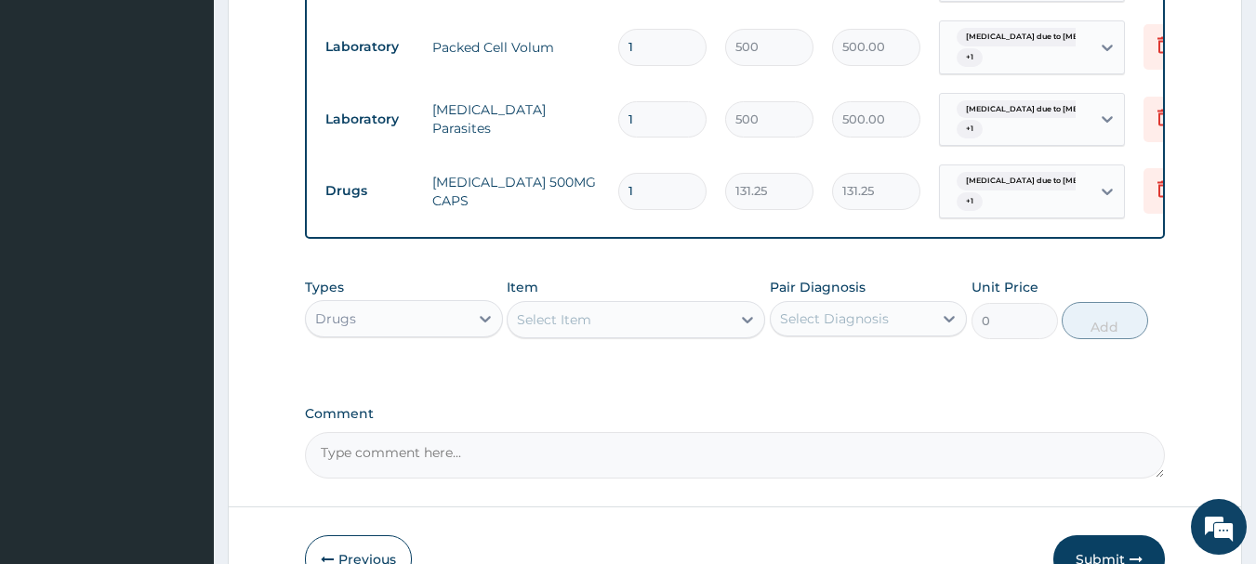
type input "10"
type input "1312.50"
type input "10"
click at [604, 335] on div "Select Item" at bounding box center [618, 320] width 223 height 30
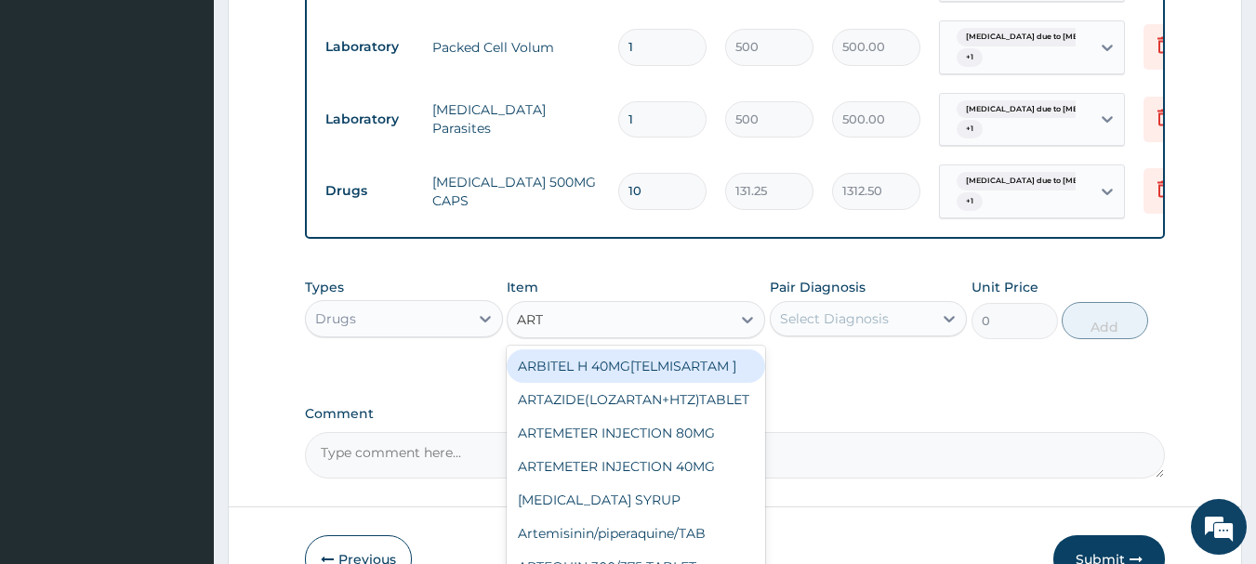
type input "ARTE"
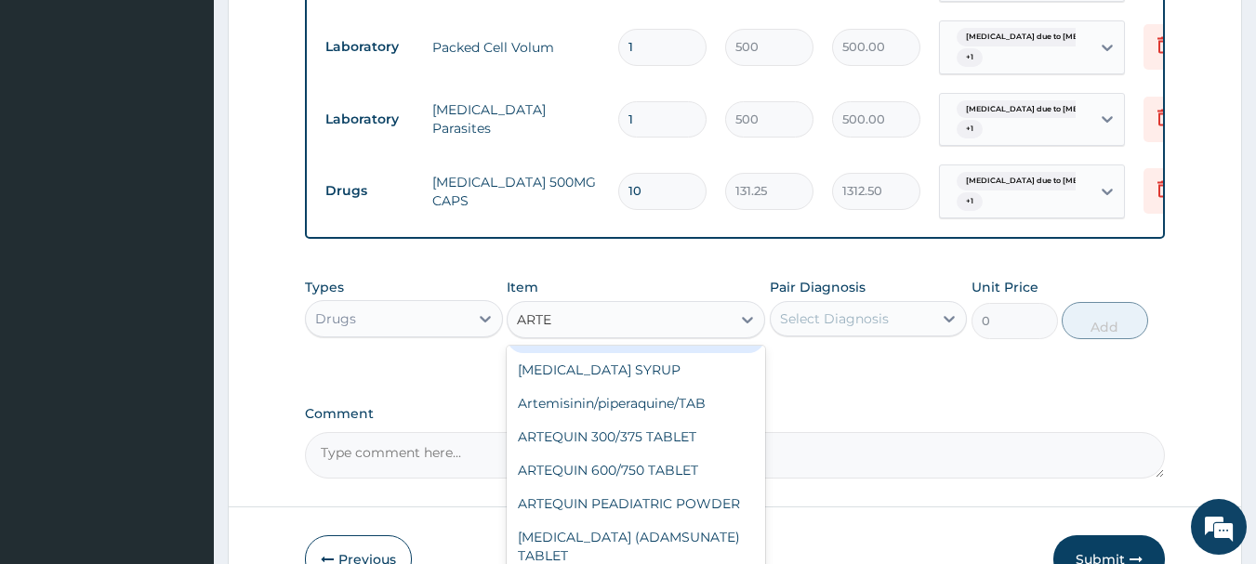
scroll to position [93, 0]
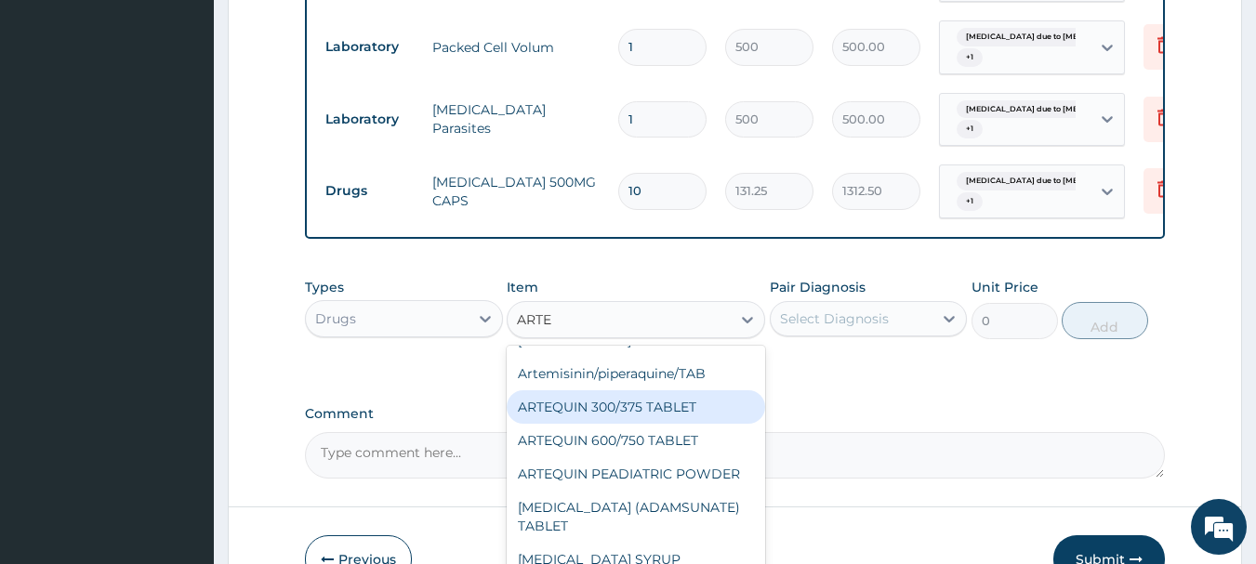
click at [684, 416] on div "ARTEQUIN 300/375 TABLET" at bounding box center [636, 406] width 258 height 33
type input "99.75"
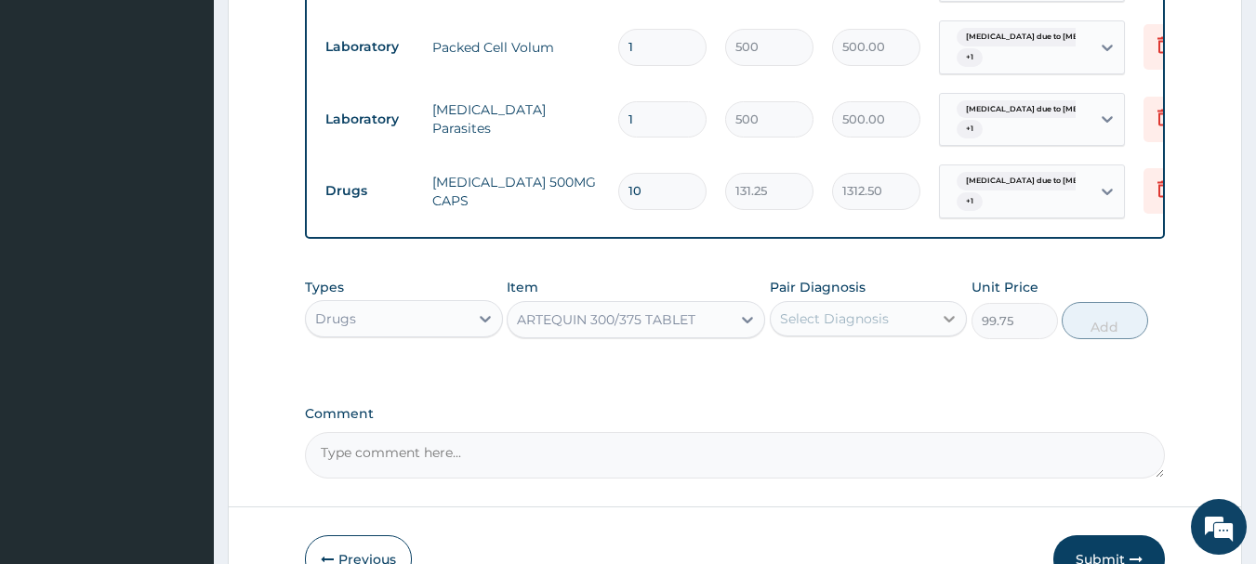
click at [949, 328] on icon at bounding box center [949, 318] width 19 height 19
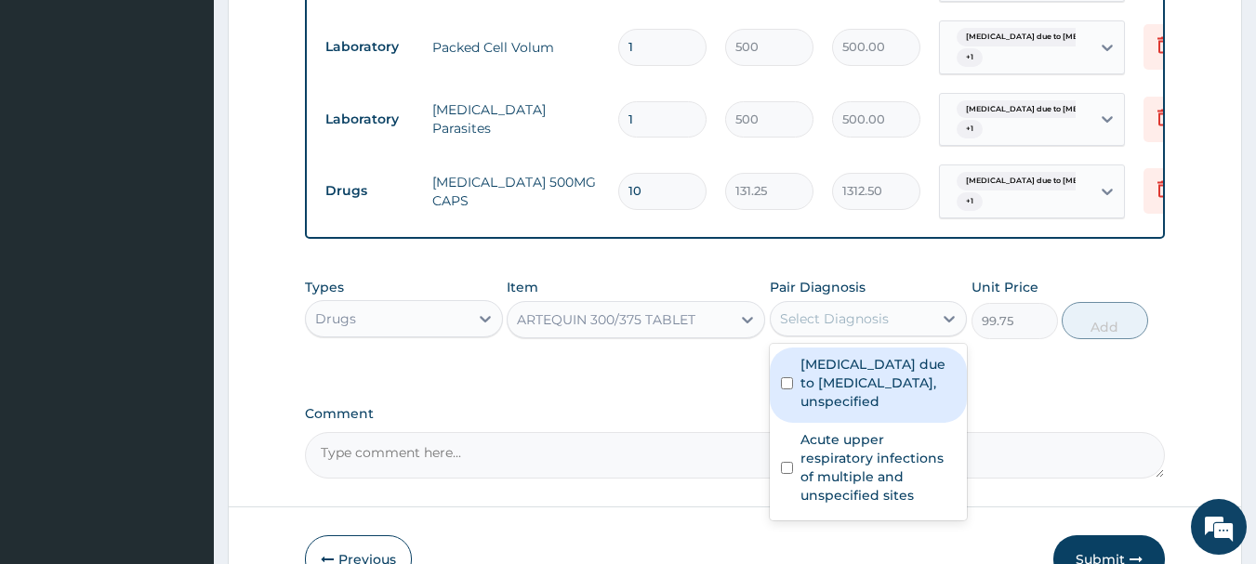
click at [876, 403] on label "Malaria due to Plasmodium falciparum, unspecified" at bounding box center [878, 383] width 156 height 56
checkbox input "true"
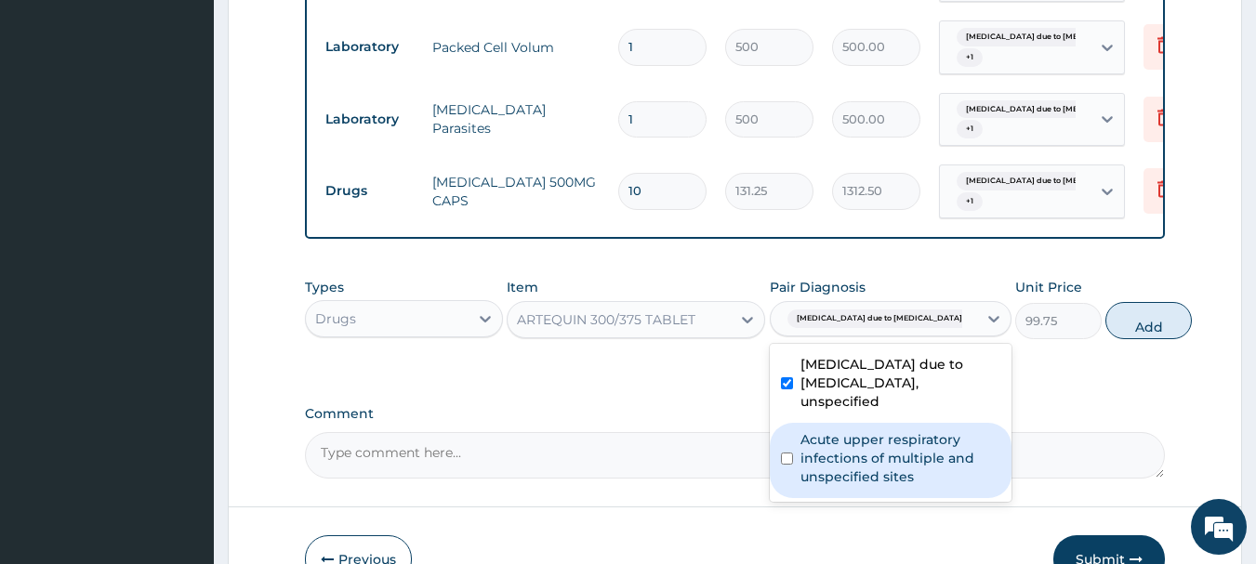
click at [873, 473] on label "Acute upper respiratory infections of multiple and unspecified sites" at bounding box center [900, 458] width 200 height 56
checkbox input "true"
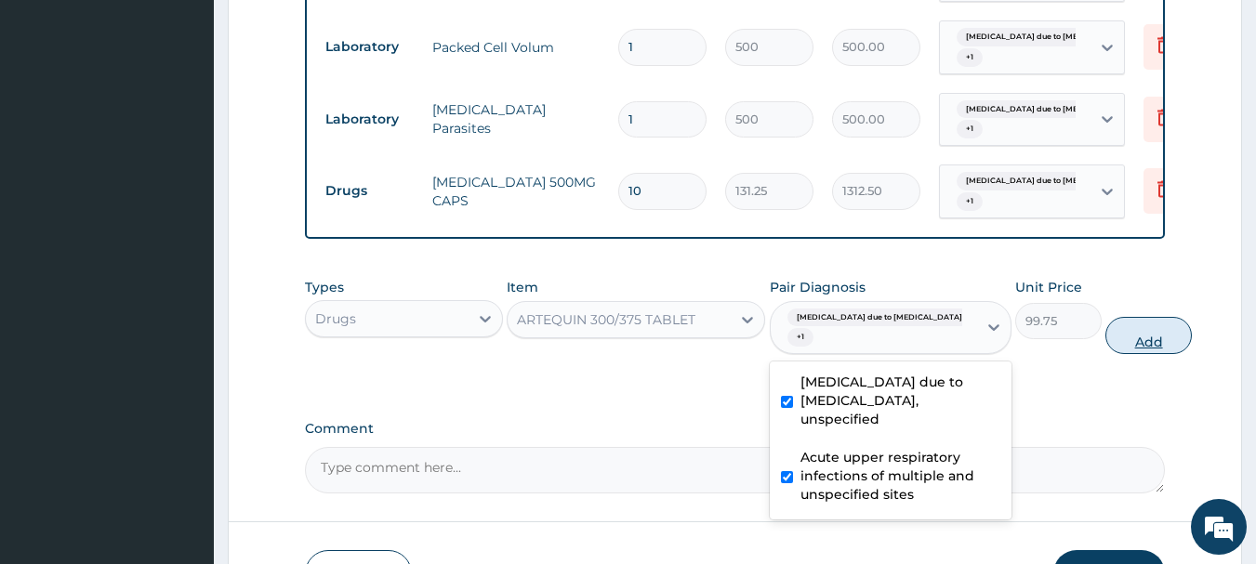
click at [1105, 352] on button "Add" at bounding box center [1148, 335] width 86 height 37
type input "0"
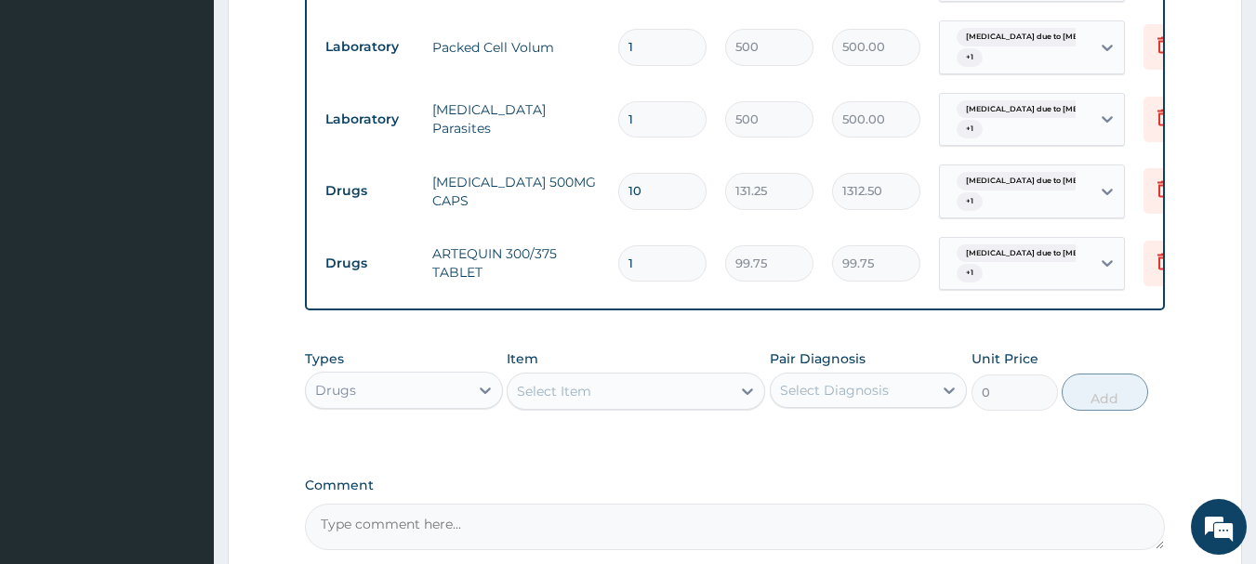
type input "0.00"
type input "6"
type input "598.50"
type input "6"
click at [619, 406] on div "Select Item" at bounding box center [618, 391] width 223 height 30
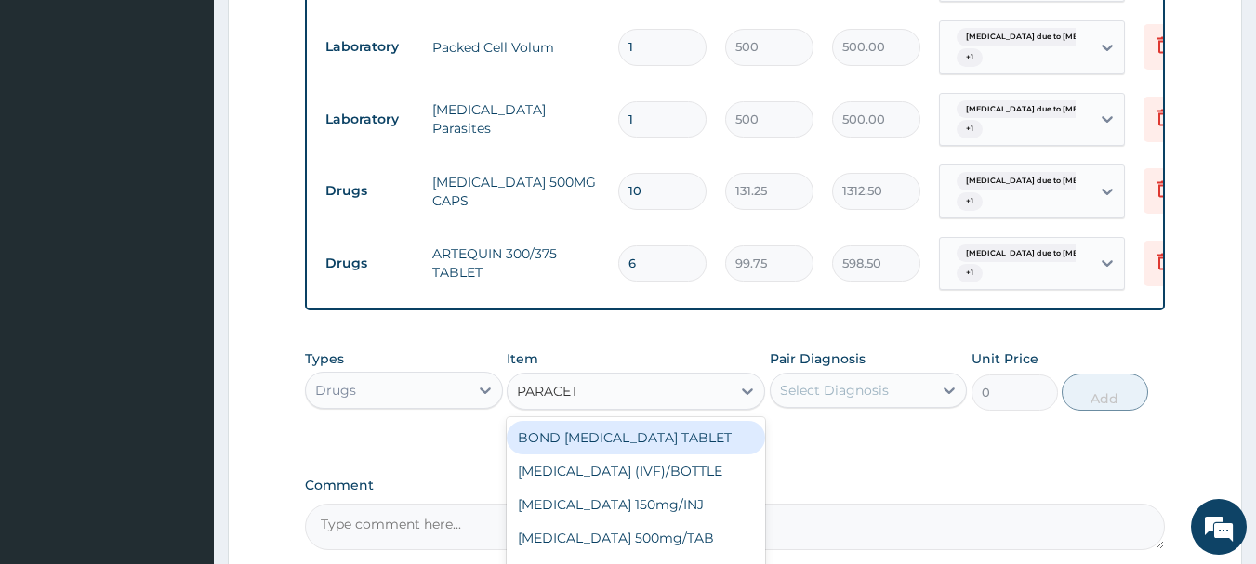
type input "PARACETA"
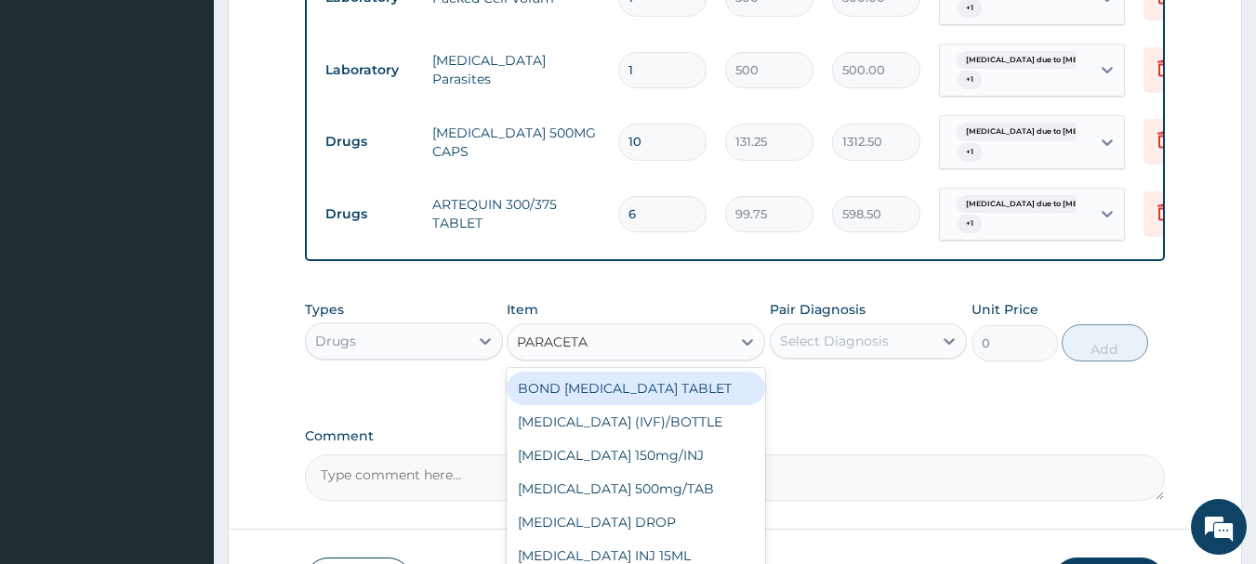
scroll to position [694, 0]
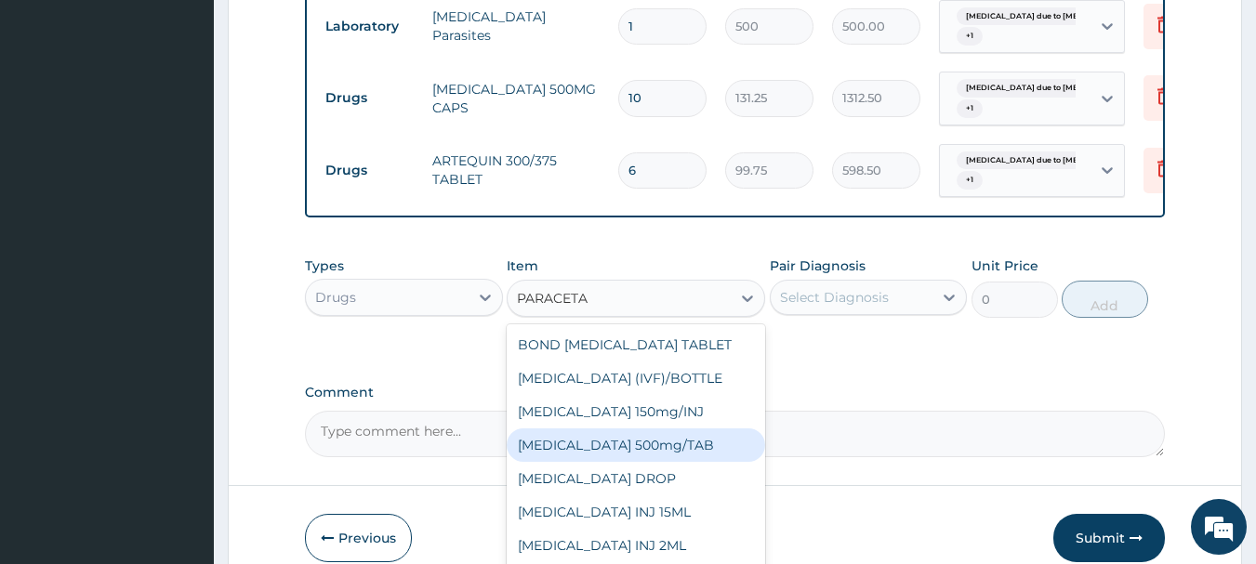
click at [646, 460] on div "[MEDICAL_DATA] 500mg/TAB" at bounding box center [636, 444] width 258 height 33
type input "5.25"
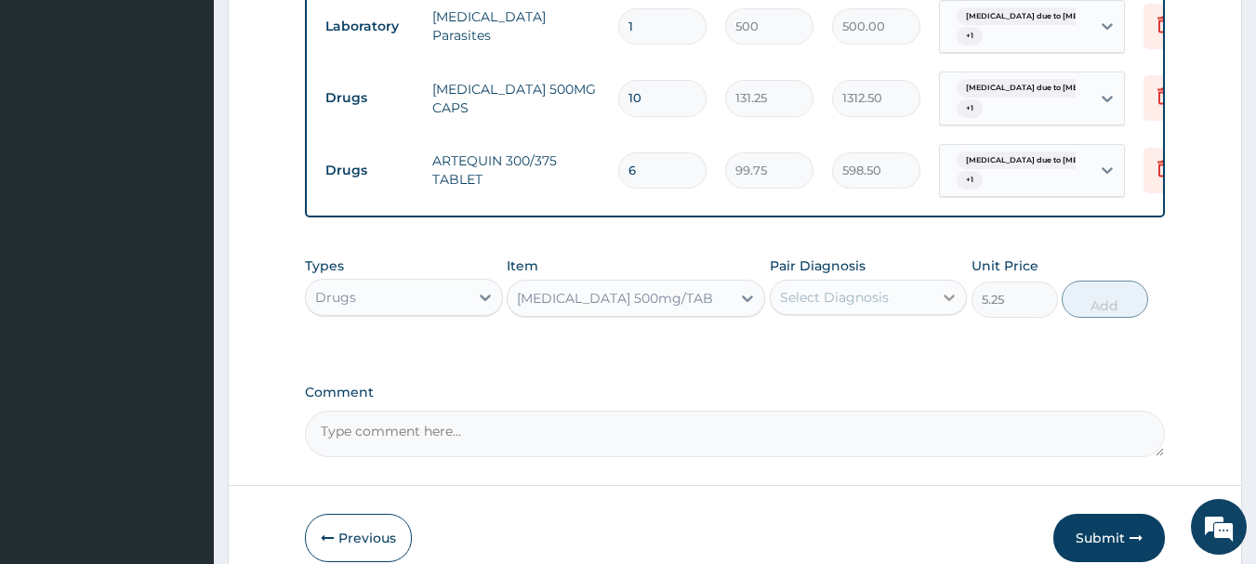
click at [954, 307] on icon at bounding box center [949, 297] width 19 height 19
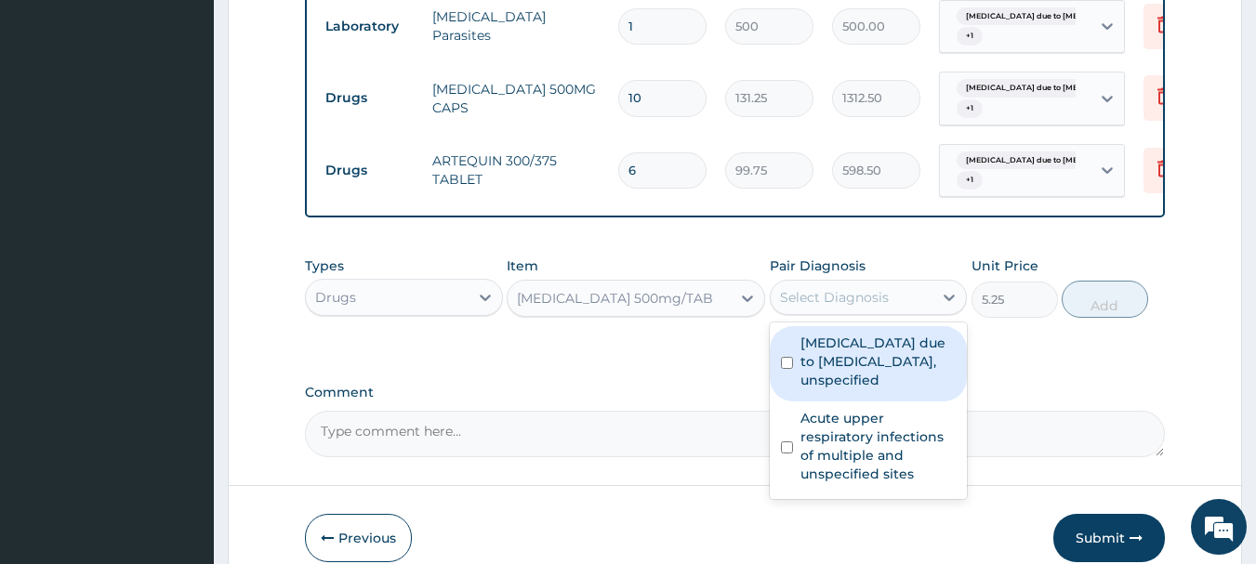
click at [902, 401] on div "Malaria due to Plasmodium falciparum, unspecified" at bounding box center [869, 363] width 198 height 75
checkbox input "true"
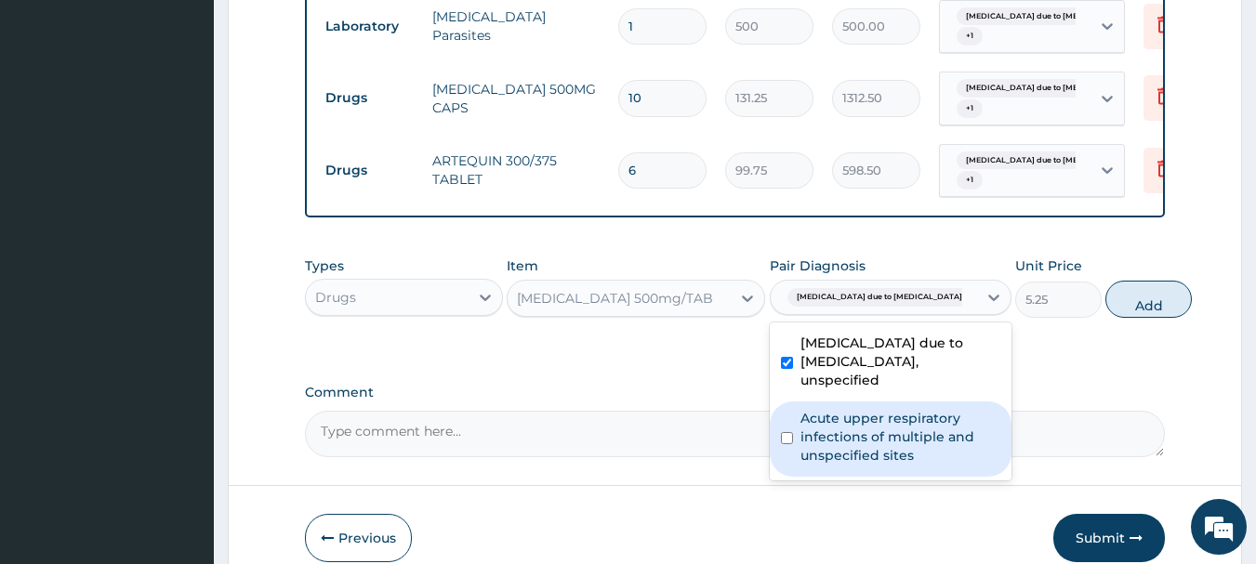
click at [892, 453] on label "Acute upper respiratory infections of multiple and unspecified sites" at bounding box center [900, 437] width 200 height 56
checkbox input "true"
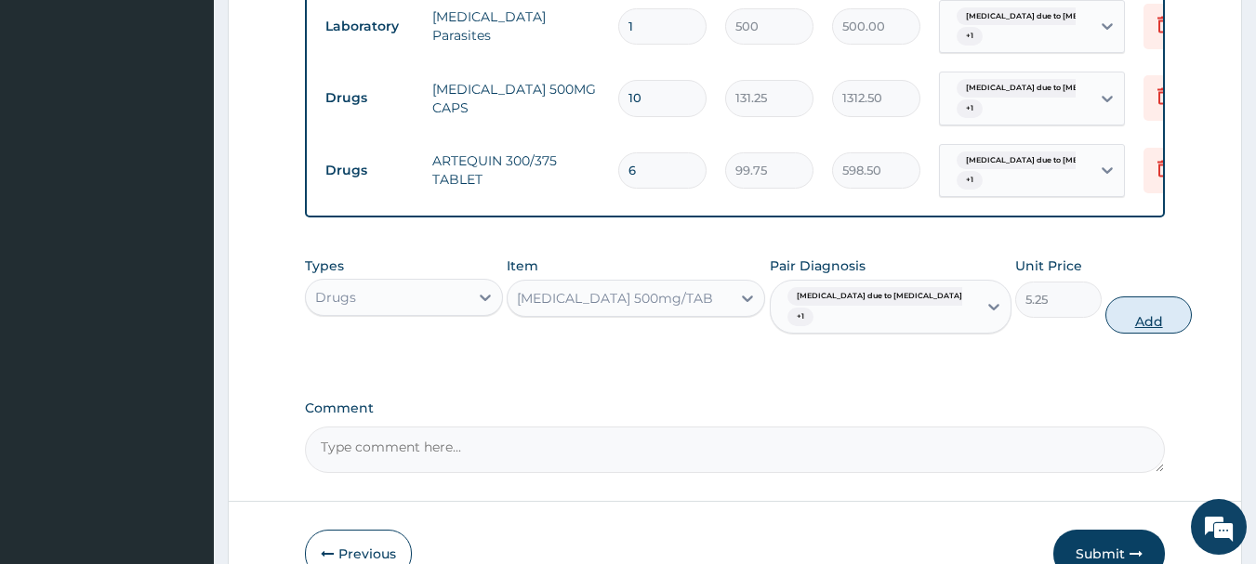
click at [1105, 333] on button "Add" at bounding box center [1148, 314] width 86 height 37
type input "0"
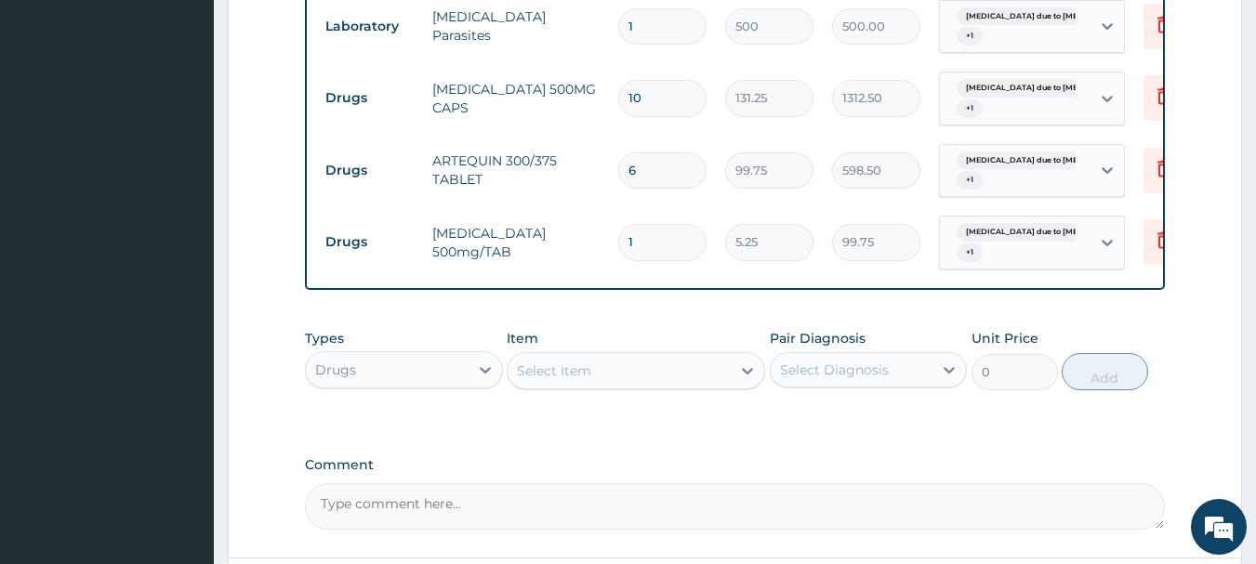
type input "19"
type input "99.75"
type input "1"
type input "5.25"
type input "18"
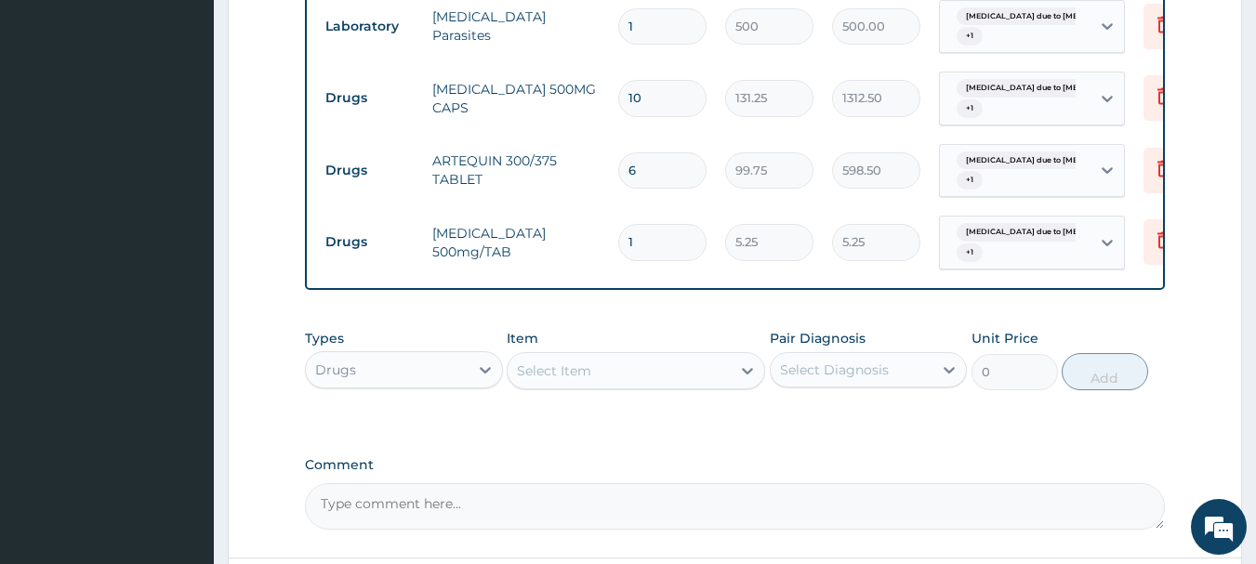
type input "94.50"
type input "18"
click at [1160, 165] on icon at bounding box center [1163, 168] width 13 height 17
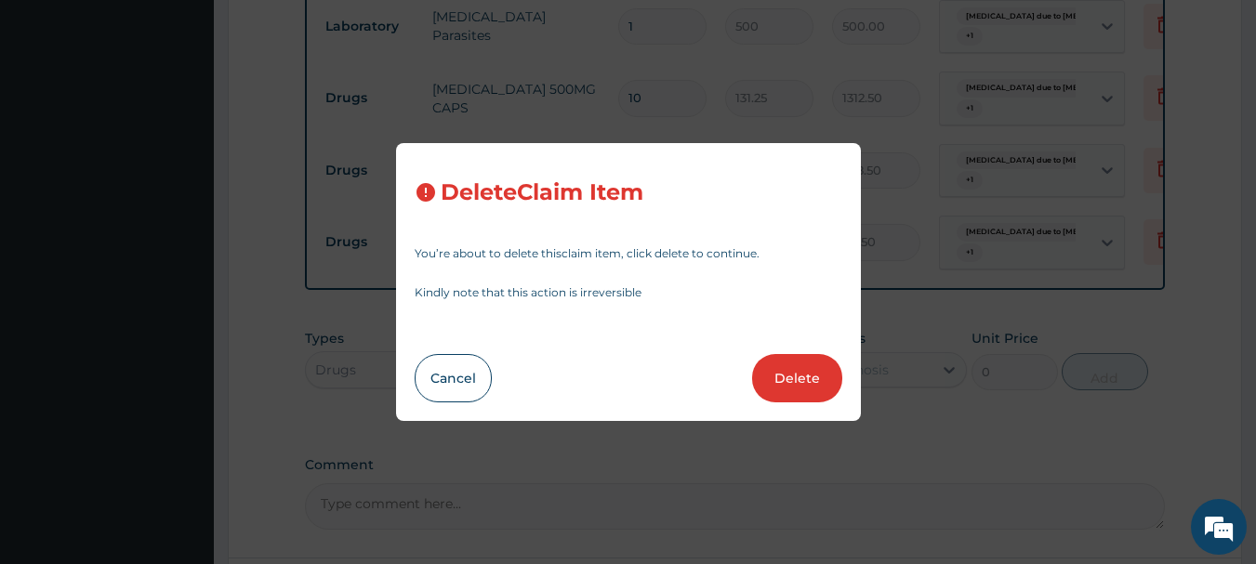
click at [798, 374] on button "Delete" at bounding box center [797, 378] width 90 height 48
type input "18"
type input "5.25"
type input "94.50"
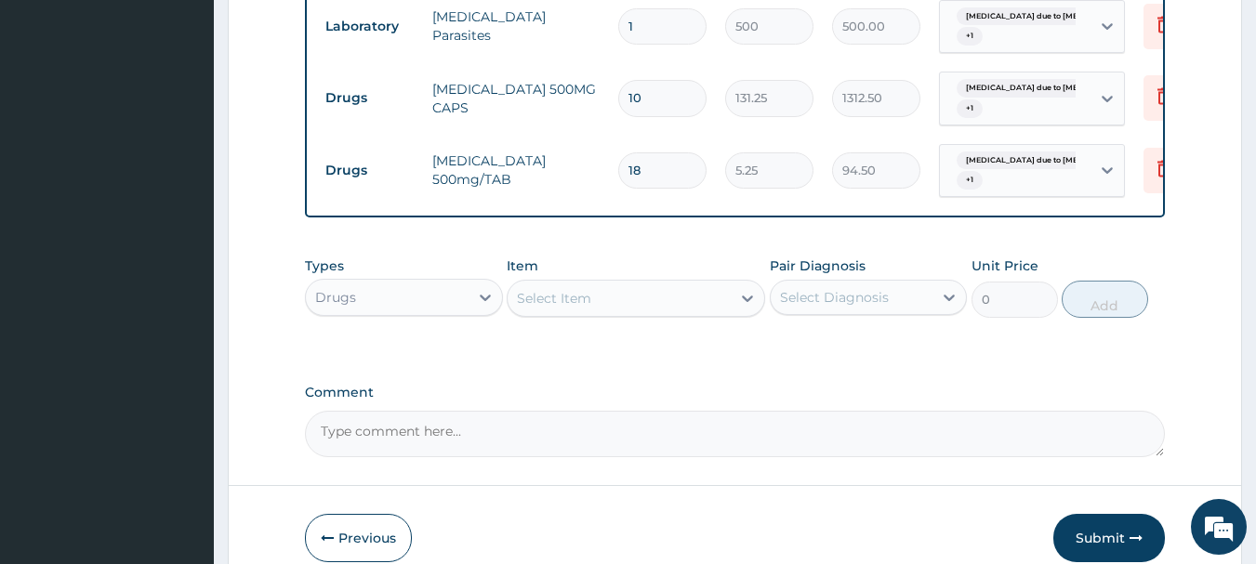
click at [630, 308] on div "Select Item" at bounding box center [618, 298] width 223 height 30
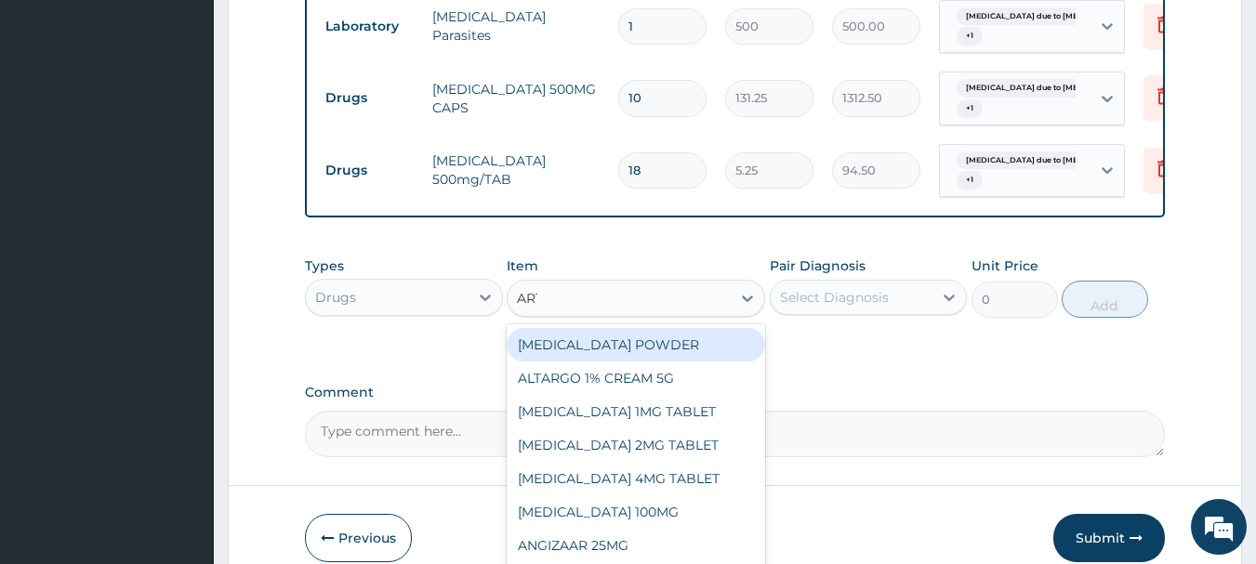
type input "ARTE"
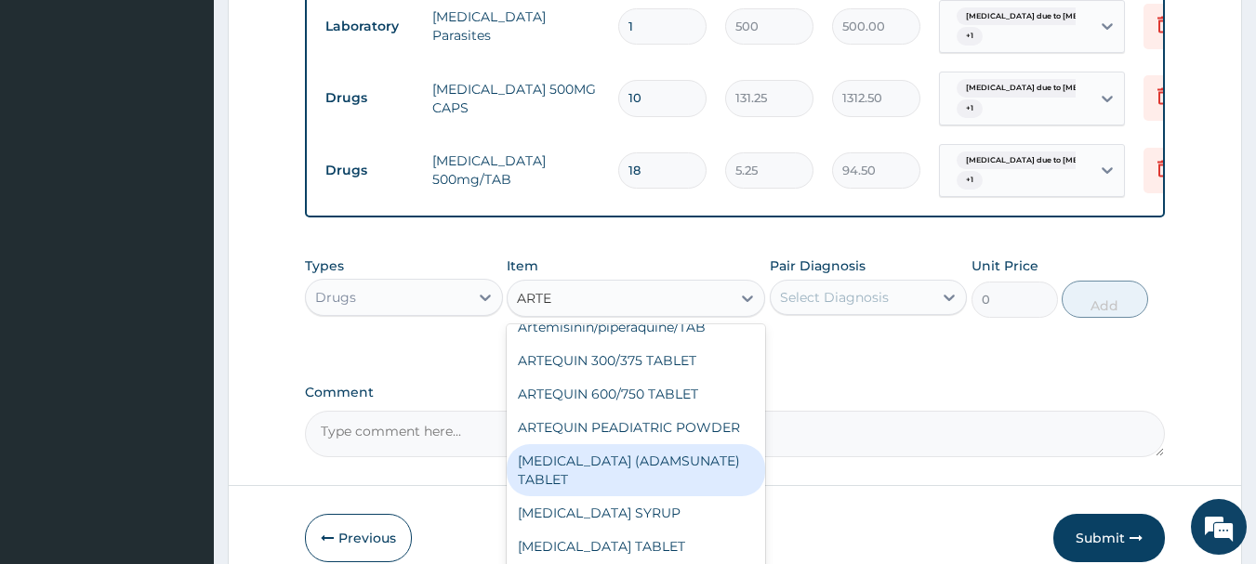
scroll to position [93, 0]
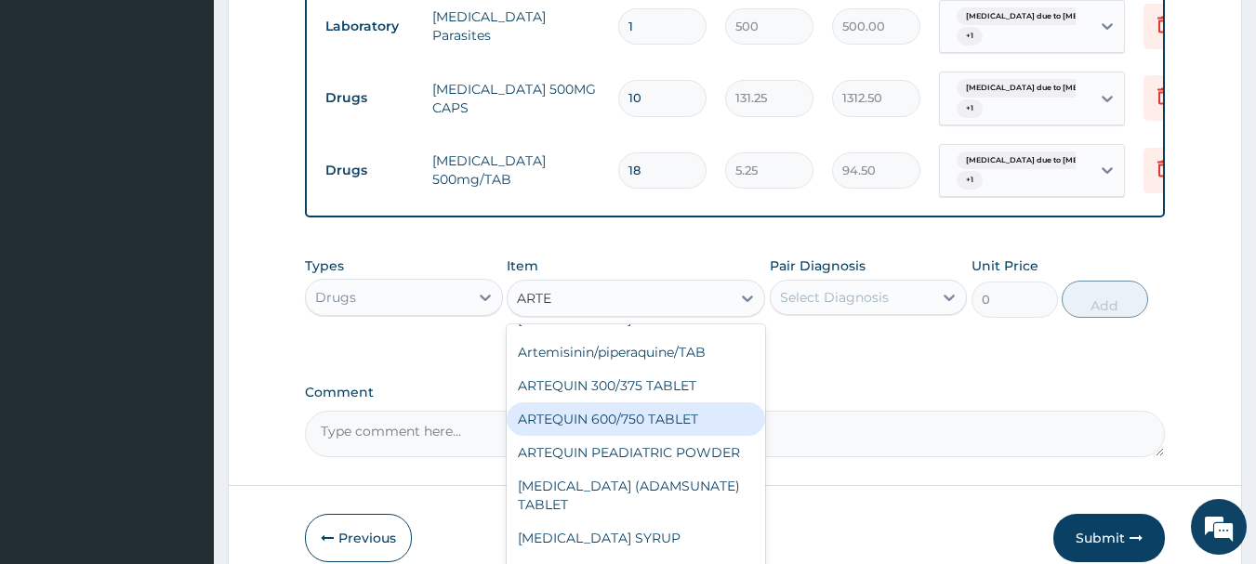
drag, startPoint x: 643, startPoint y: 438, endPoint x: 703, endPoint y: 402, distance: 69.2
click at [643, 436] on div "ARTEQUIN 600/750 TABLET" at bounding box center [636, 418] width 258 height 33
type input "157.5"
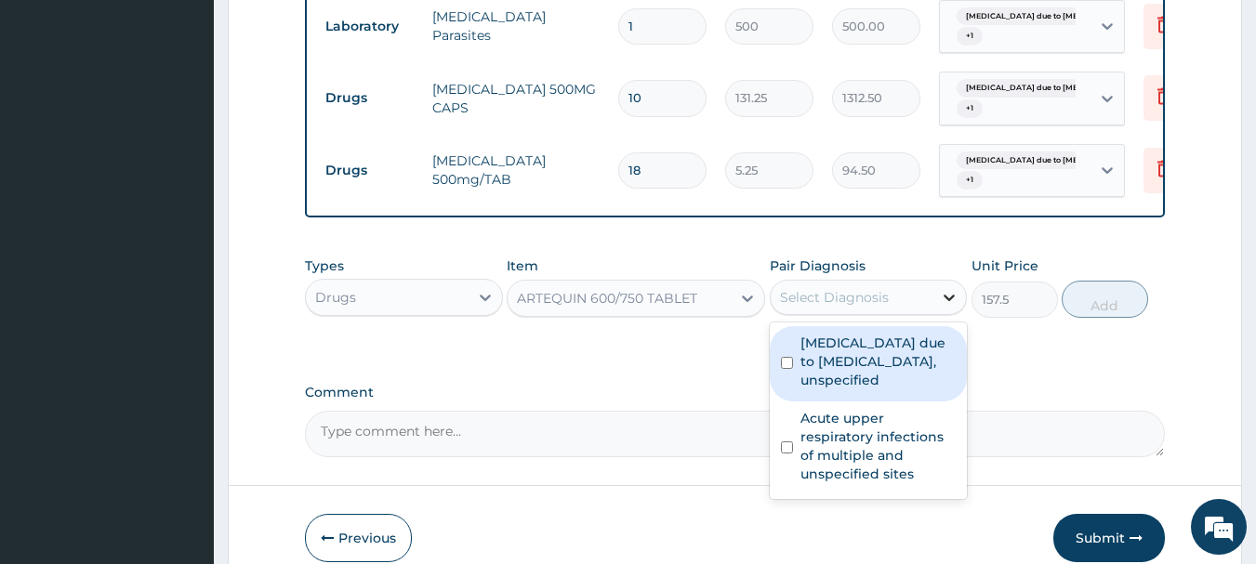
click at [954, 307] on icon at bounding box center [949, 297] width 19 height 19
click at [880, 370] on label "Malaria due to Plasmodium falciparum, unspecified" at bounding box center [878, 362] width 156 height 56
checkbox input "true"
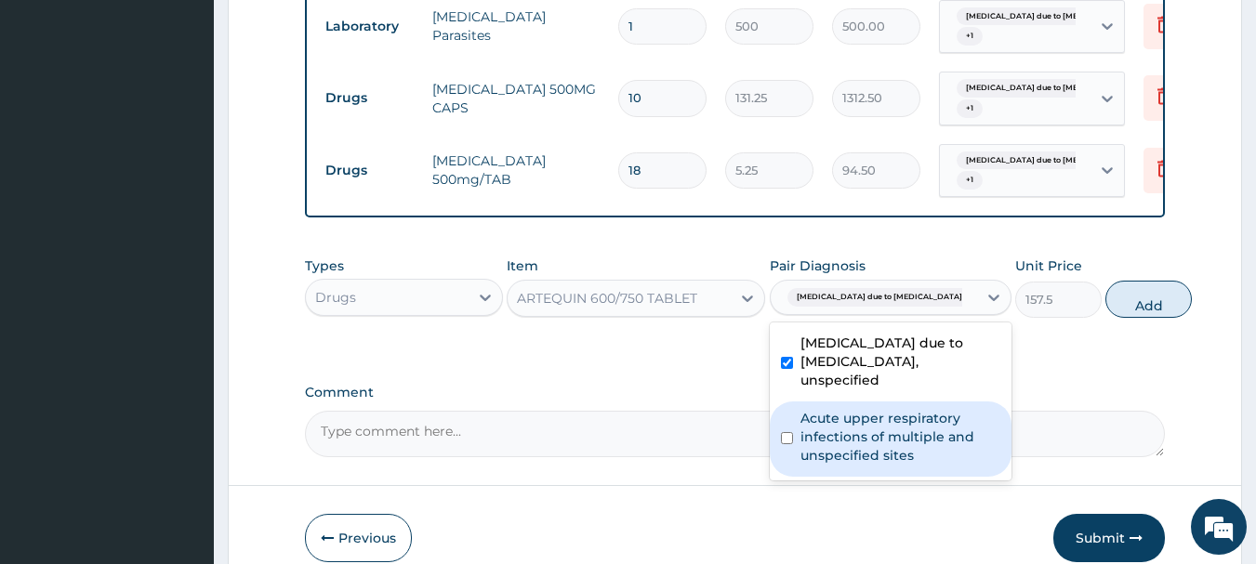
click at [865, 451] on label "Acute upper respiratory infections of multiple and unspecified sites" at bounding box center [900, 437] width 200 height 56
checkbox input "true"
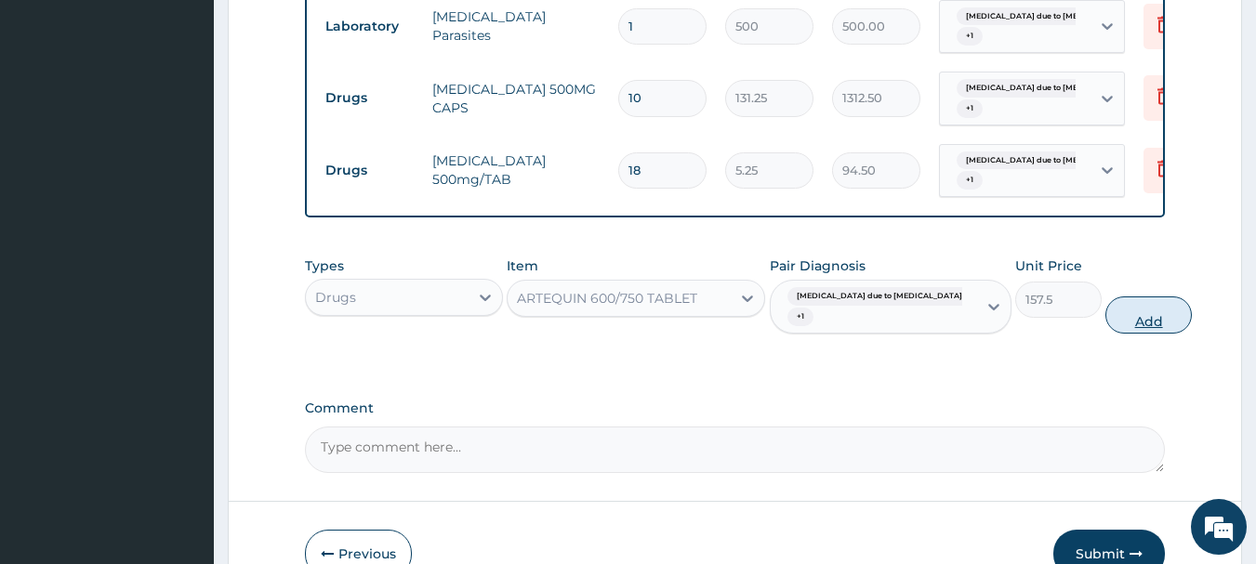
click at [1105, 334] on button "Add" at bounding box center [1148, 314] width 86 height 37
type input "0"
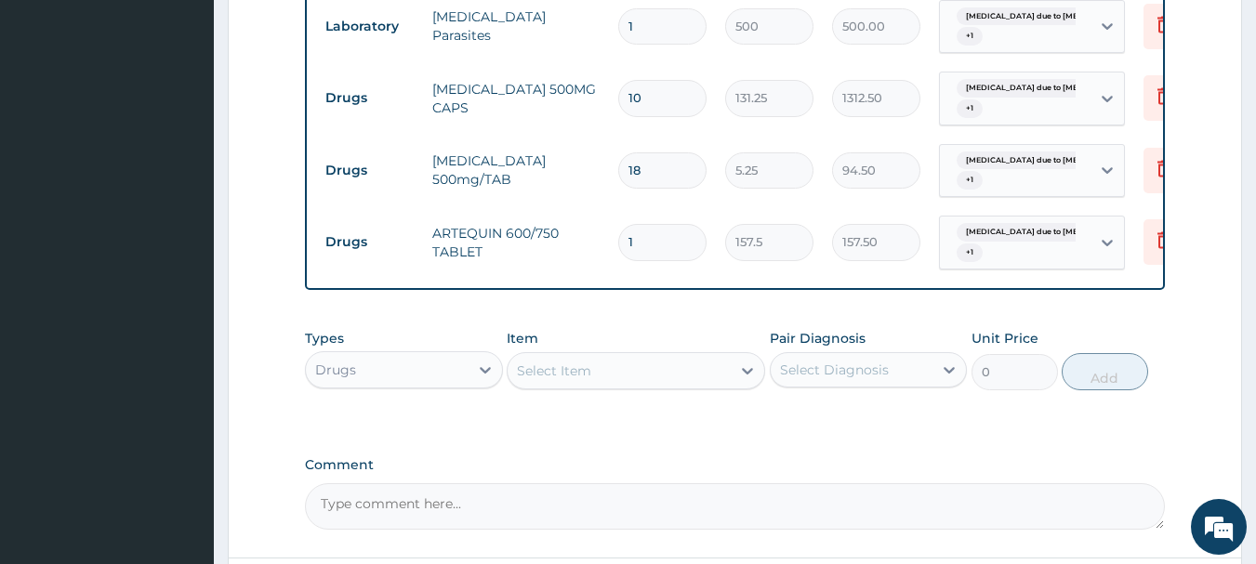
type input "0.00"
type input "6"
type input "945.00"
type input "6"
click at [630, 384] on div "Select Item" at bounding box center [618, 371] width 223 height 30
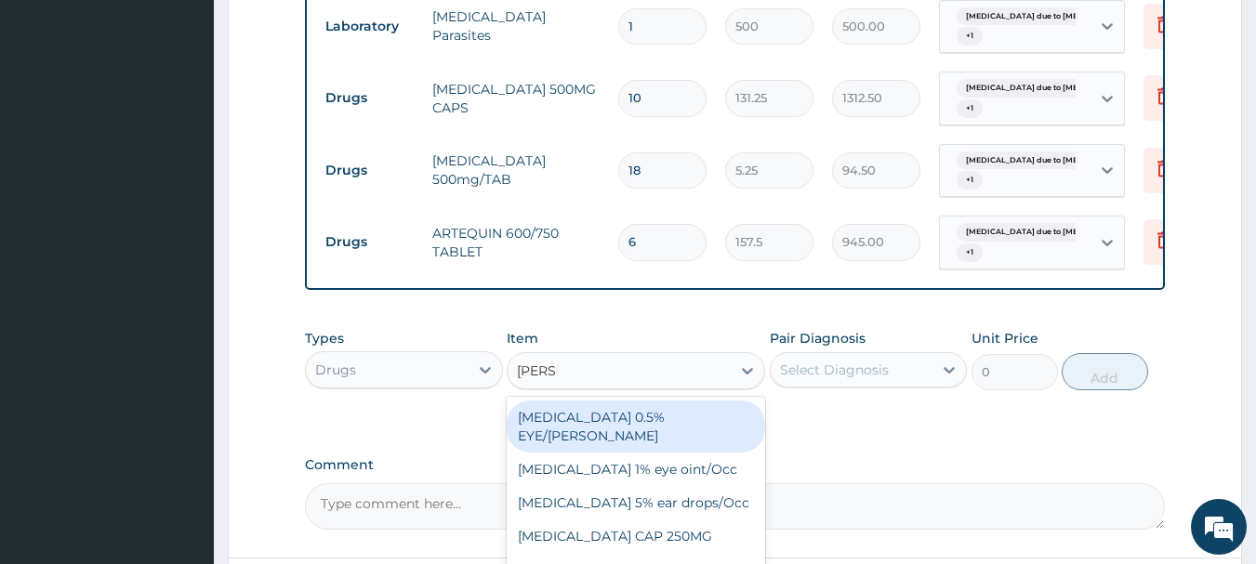
type input "LORAT"
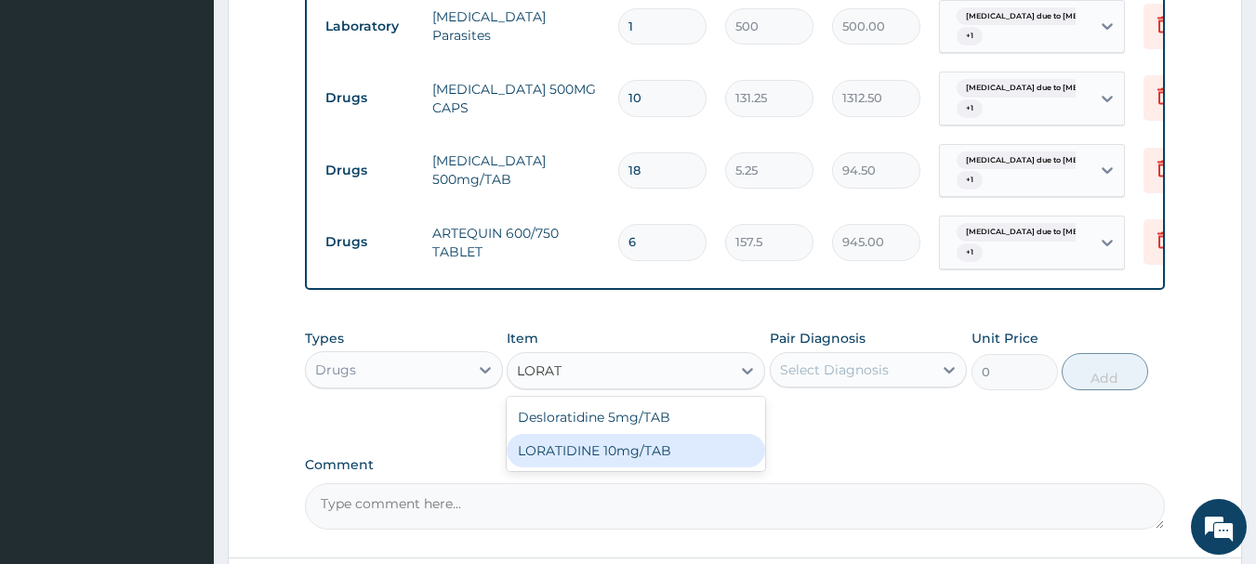
drag, startPoint x: 638, startPoint y: 463, endPoint x: 388, endPoint y: 429, distance: 252.2
click at [638, 462] on div "LORATIDINE 10mg/TAB" at bounding box center [636, 450] width 258 height 33
type input "11.55"
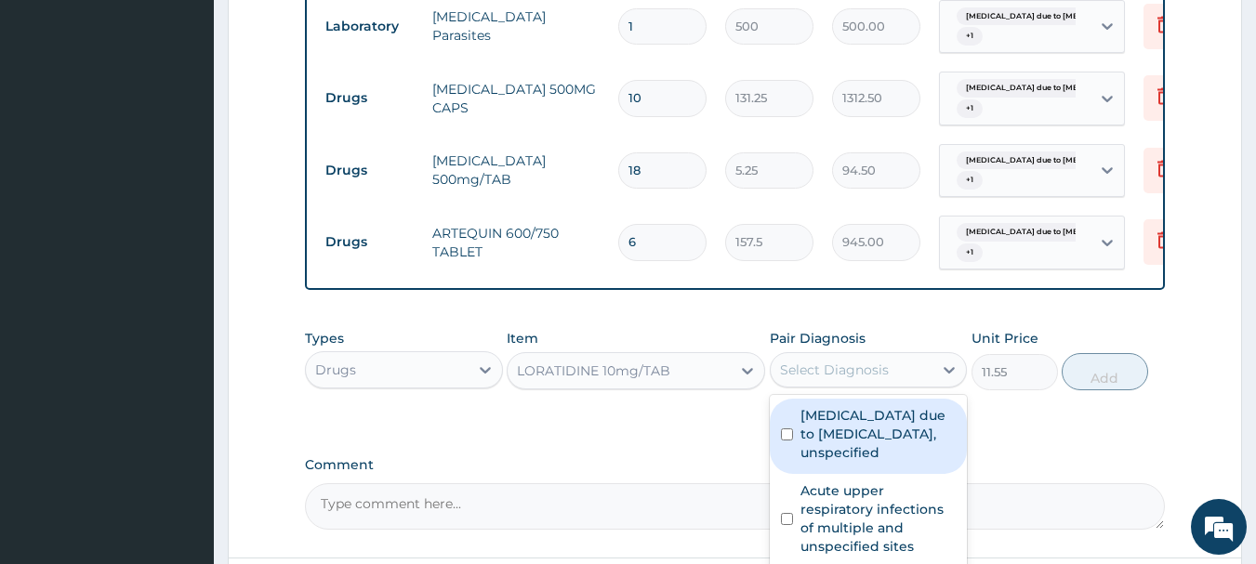
click at [888, 385] on div "Select Diagnosis" at bounding box center [851, 370] width 163 height 30
drag, startPoint x: 876, startPoint y: 440, endPoint x: 877, endPoint y: 553, distance: 113.4
click at [876, 441] on label "Malaria due to Plasmodium falciparum, unspecified" at bounding box center [878, 434] width 156 height 56
checkbox input "true"
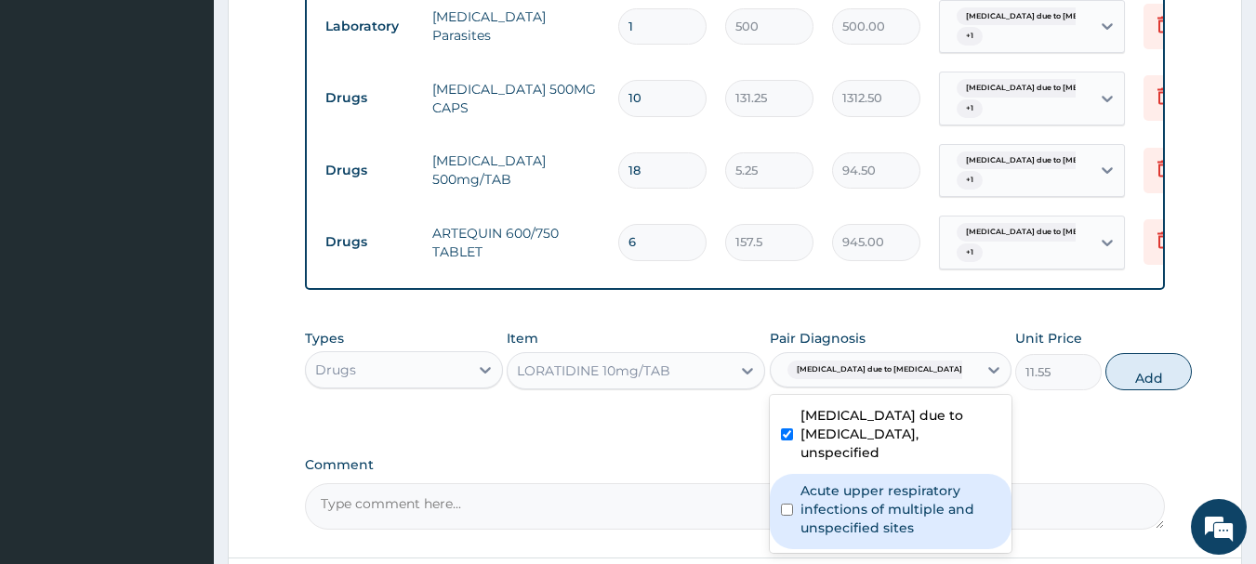
click at [874, 537] on label "Acute upper respiratory infections of multiple and unspecified sites" at bounding box center [900, 509] width 200 height 56
checkbox input "true"
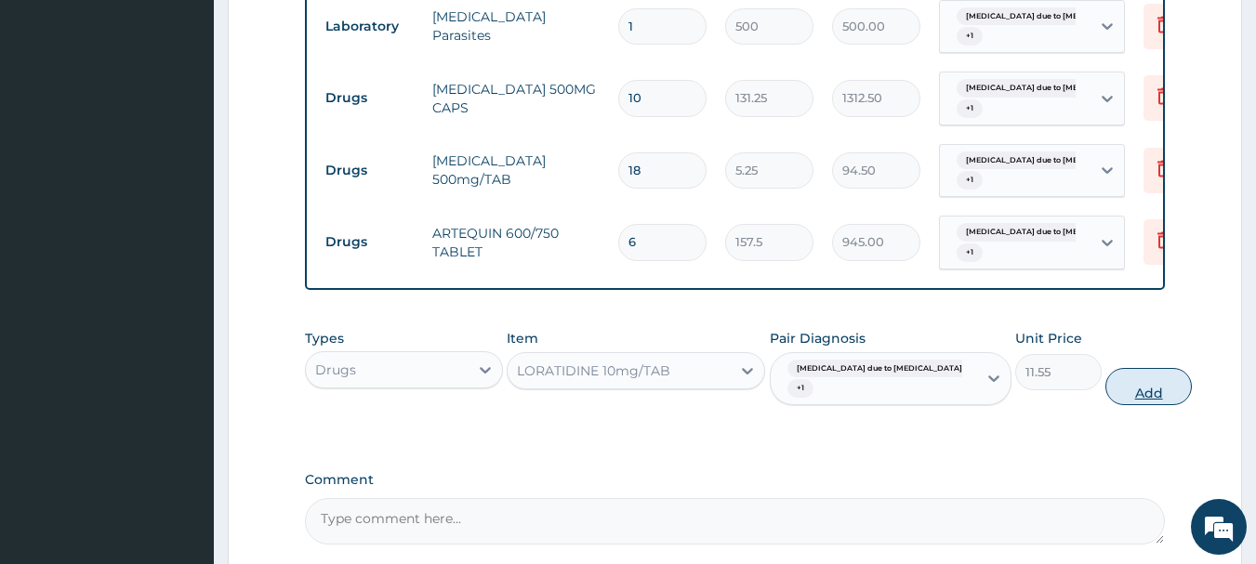
click at [1105, 405] on button "Add" at bounding box center [1148, 386] width 86 height 37
type input "0"
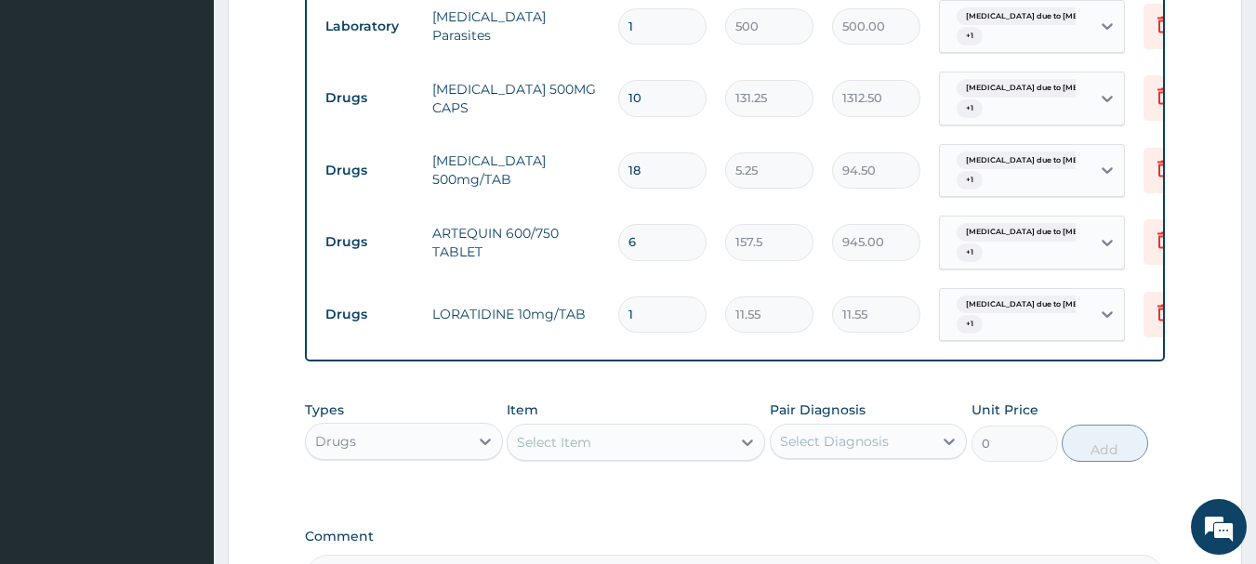
type input "10"
type input "115.50"
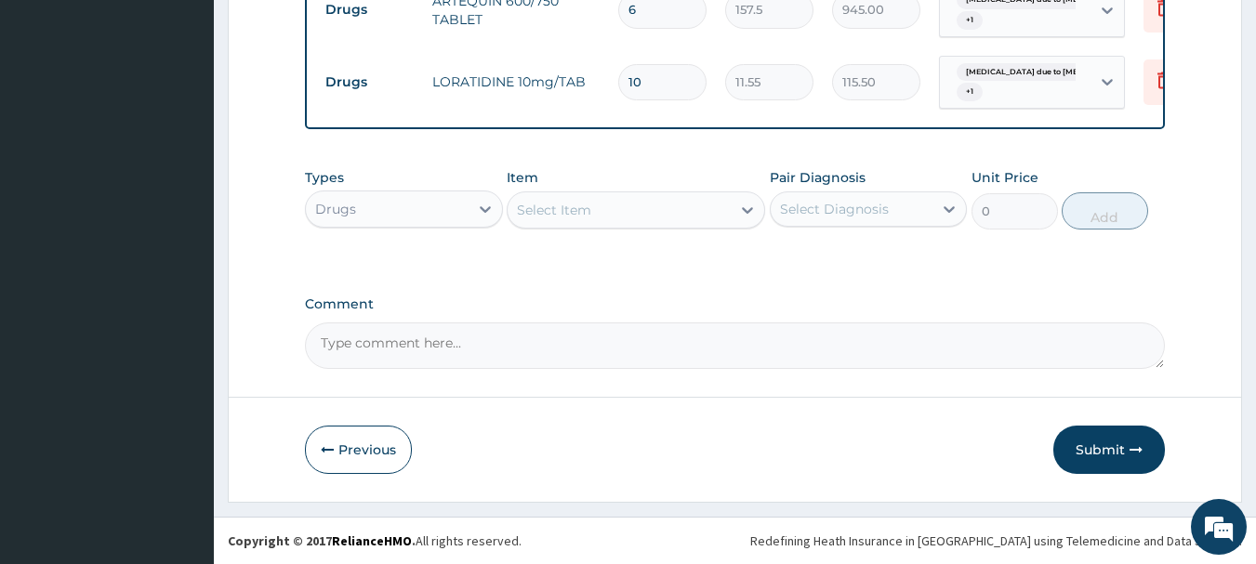
scroll to position [941, 0]
type input "10"
click at [1111, 445] on button "Submit" at bounding box center [1109, 450] width 112 height 48
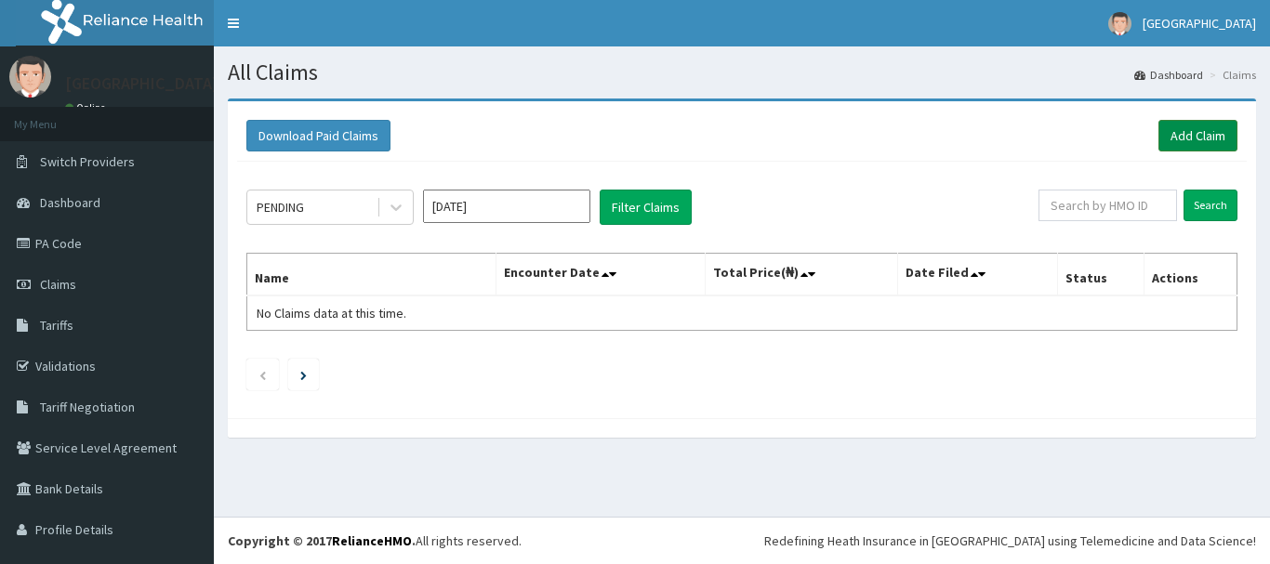
click at [1192, 136] on link "Add Claim" at bounding box center [1197, 136] width 79 height 32
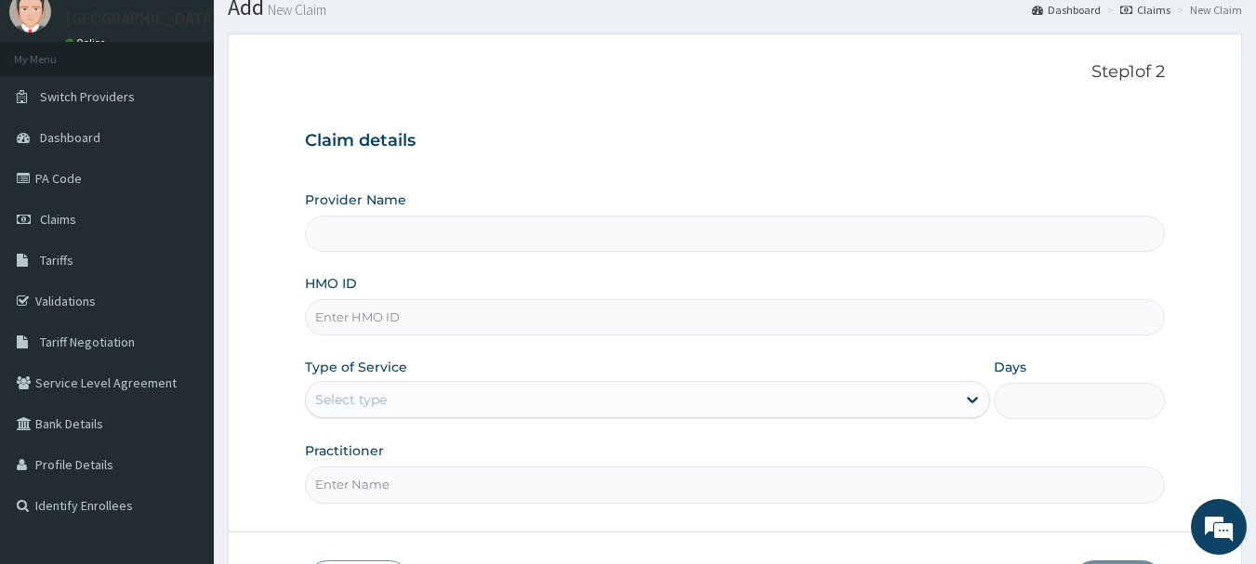
scroll to position [186, 0]
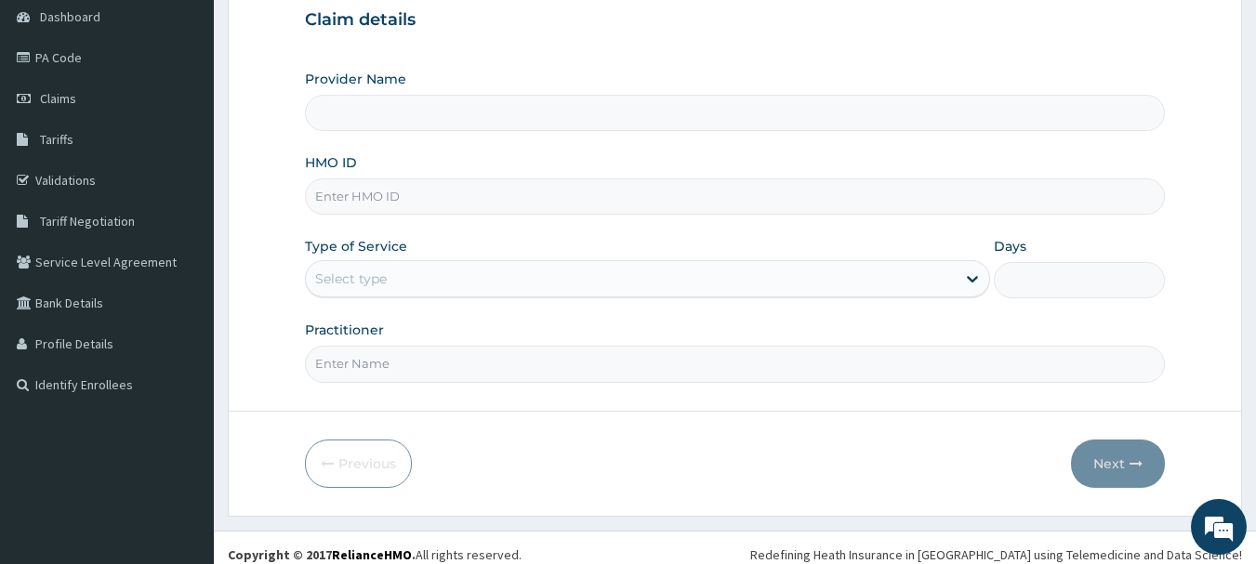
type input "[GEOGRAPHIC_DATA]"
click at [519, 200] on input "HMO ID" at bounding box center [735, 196] width 861 height 36
type input "NBC/10138/A"
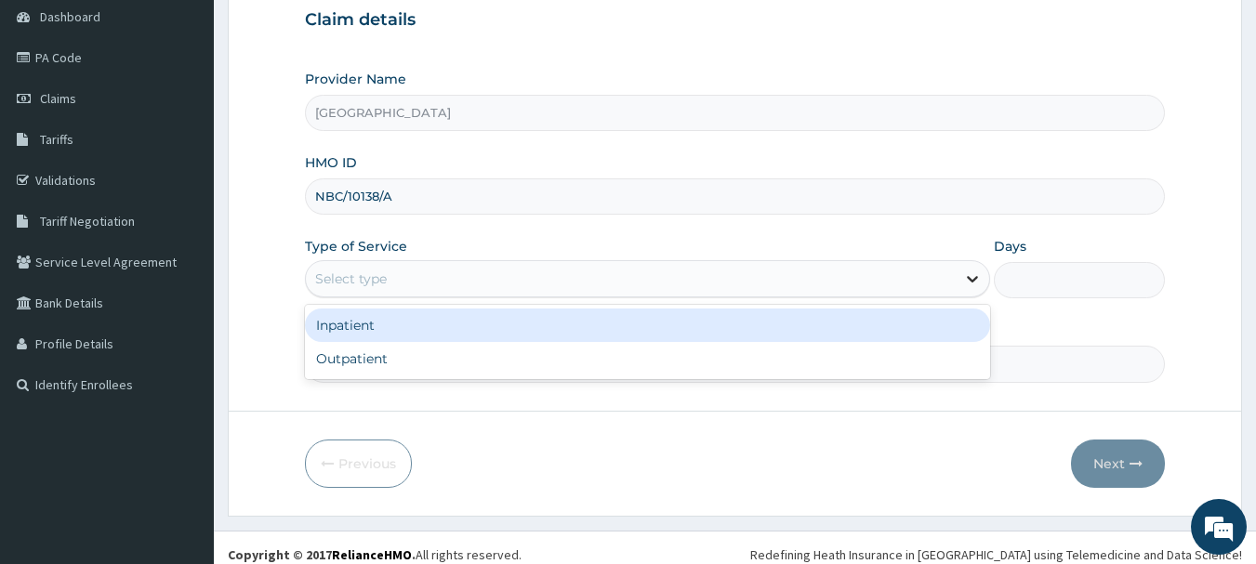
click at [972, 279] on icon at bounding box center [972, 279] width 19 height 19
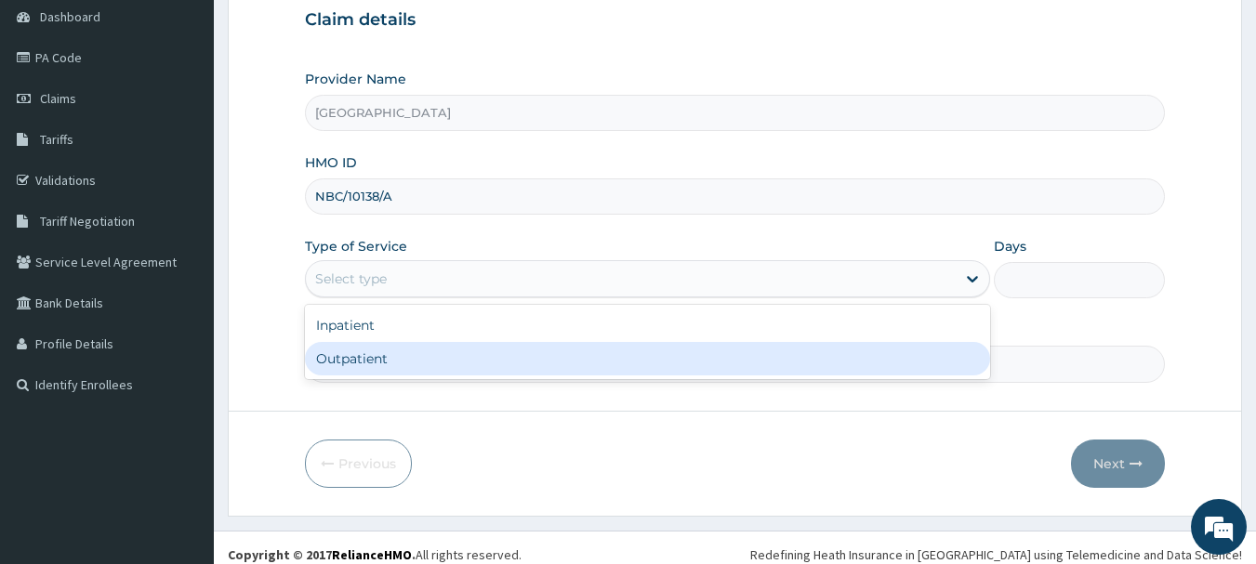
click at [485, 360] on div "Outpatient" at bounding box center [647, 358] width 685 height 33
type input "1"
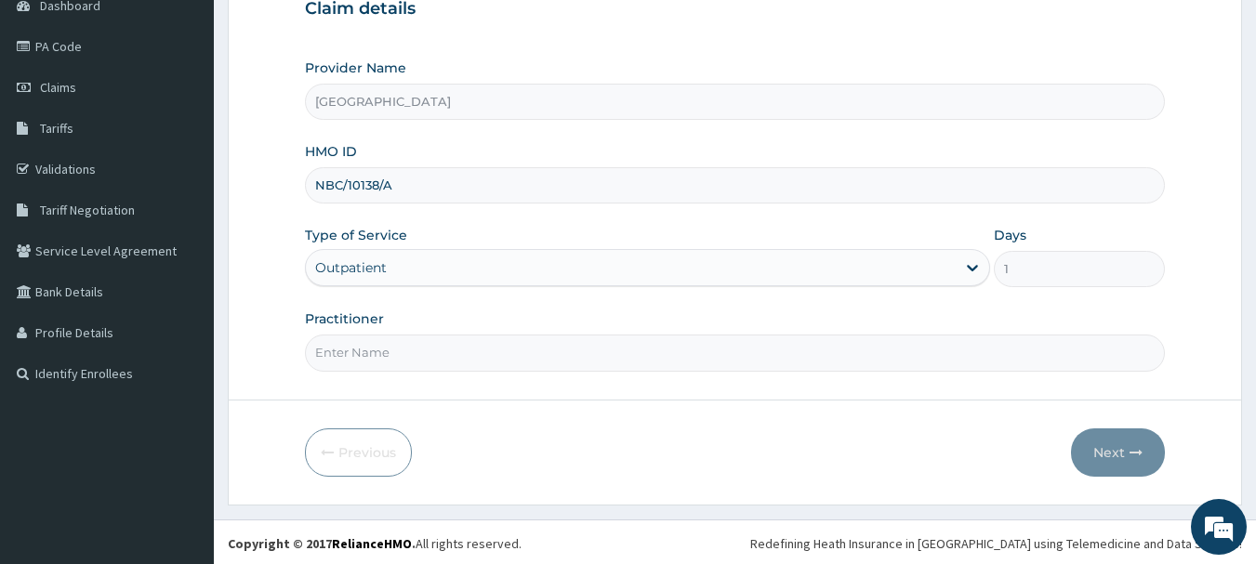
scroll to position [200, 0]
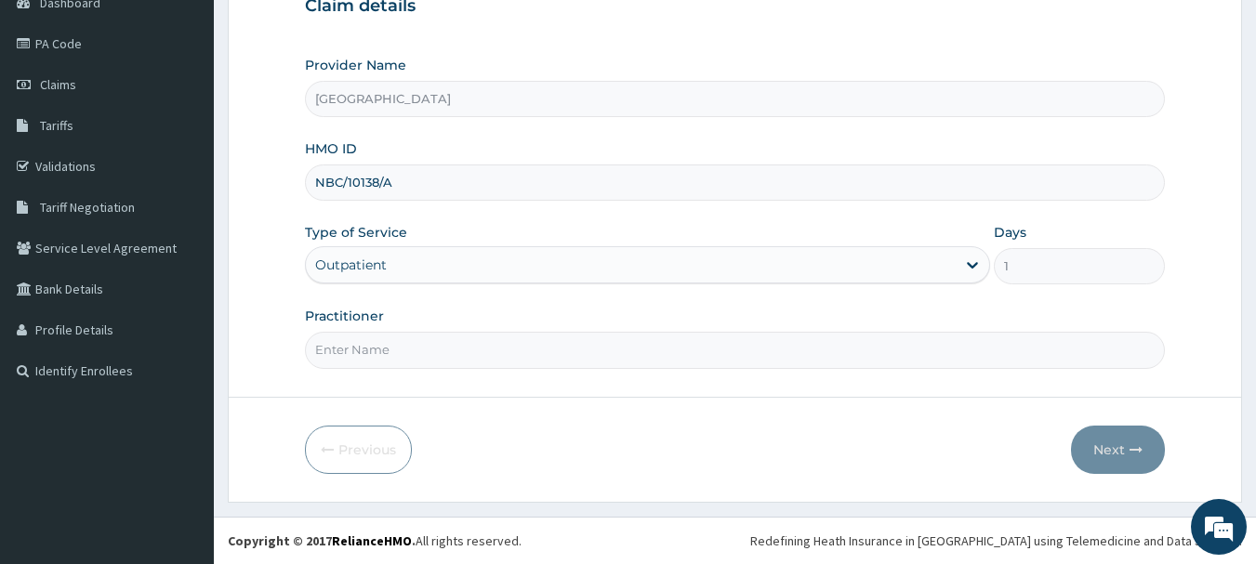
click at [597, 367] on input "Practitioner" at bounding box center [735, 350] width 861 height 36
type input "DR. E. S. IDEM"
click at [1118, 448] on button "Next" at bounding box center [1118, 450] width 94 height 48
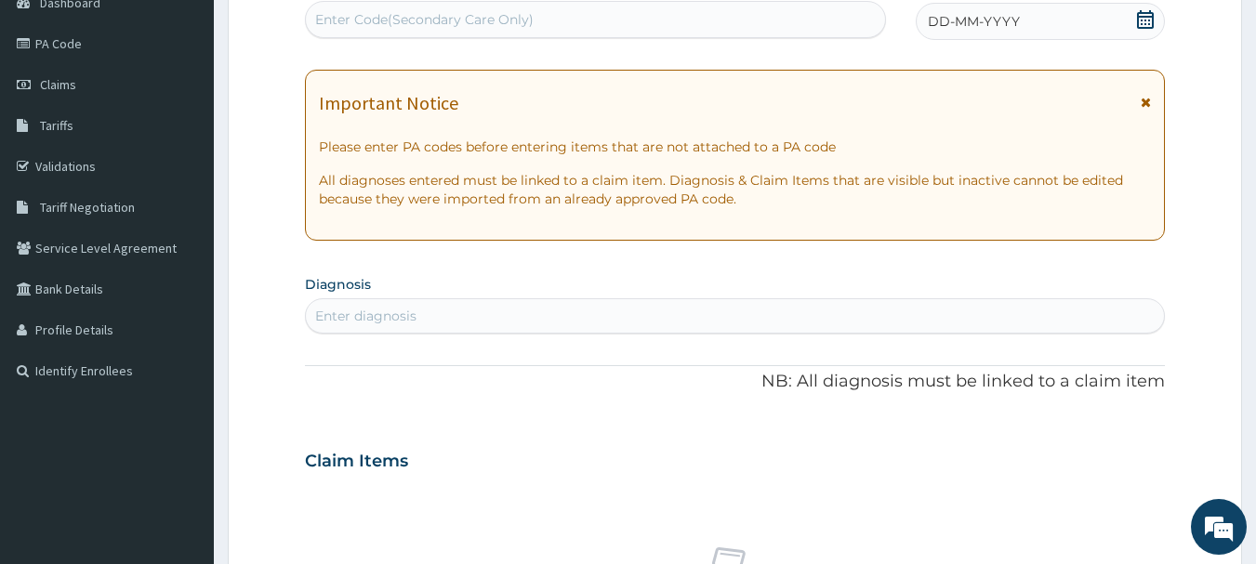
click at [1144, 100] on icon at bounding box center [1145, 102] width 10 height 13
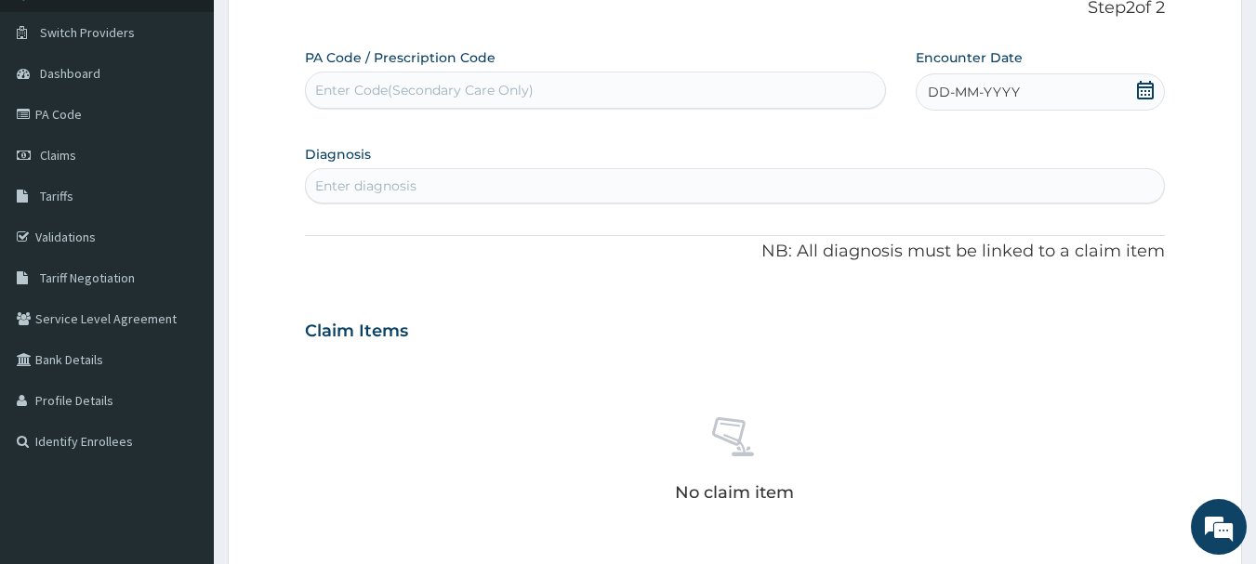
scroll to position [14, 0]
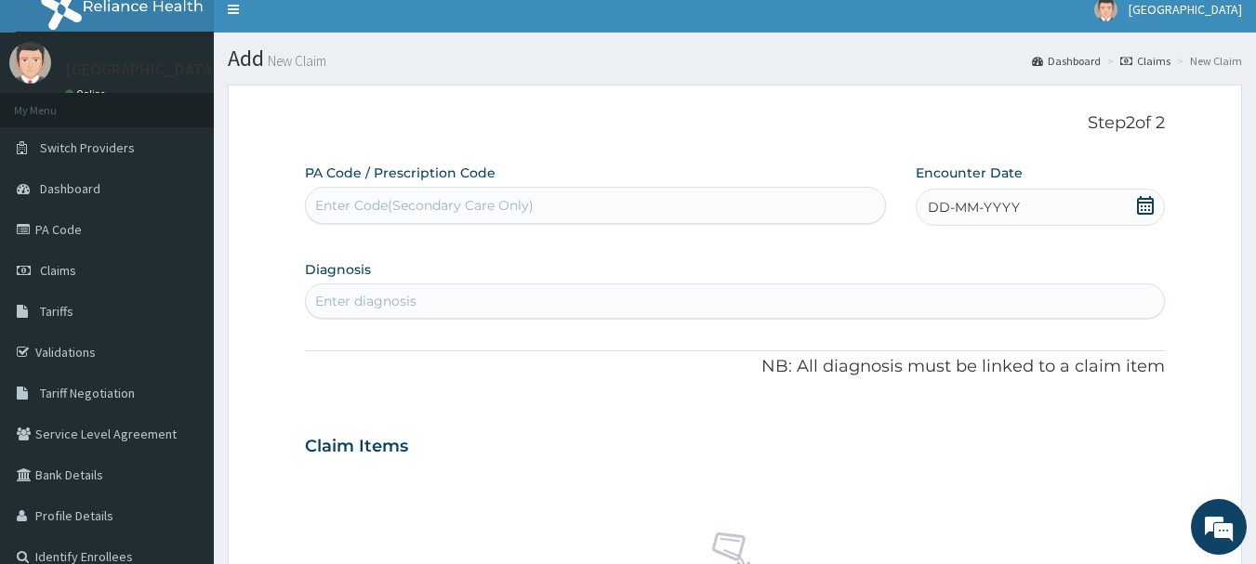
click at [1138, 212] on icon at bounding box center [1145, 205] width 17 height 19
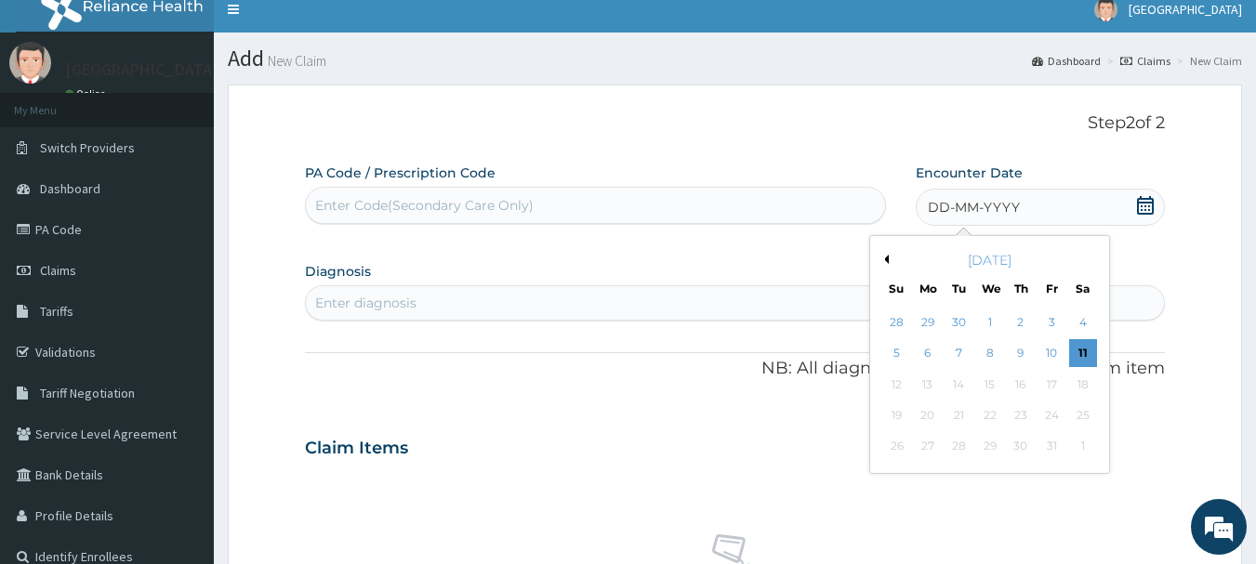
click at [881, 258] on button "Previous Month" at bounding box center [883, 259] width 9 height 9
click at [1059, 385] on div "19" at bounding box center [1051, 385] width 28 height 28
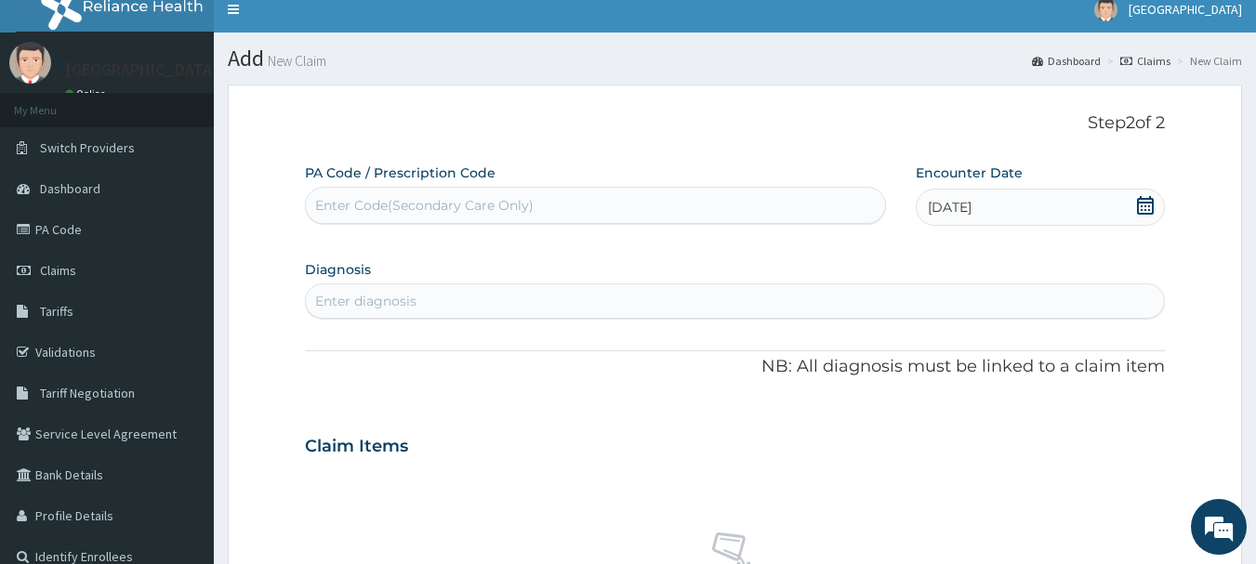
click at [619, 281] on section "Diagnosis Enter diagnosis" at bounding box center [735, 287] width 861 height 63
click at [612, 306] on div "Enter diagnosis" at bounding box center [735, 301] width 859 height 30
type input "FALCIPARUM"
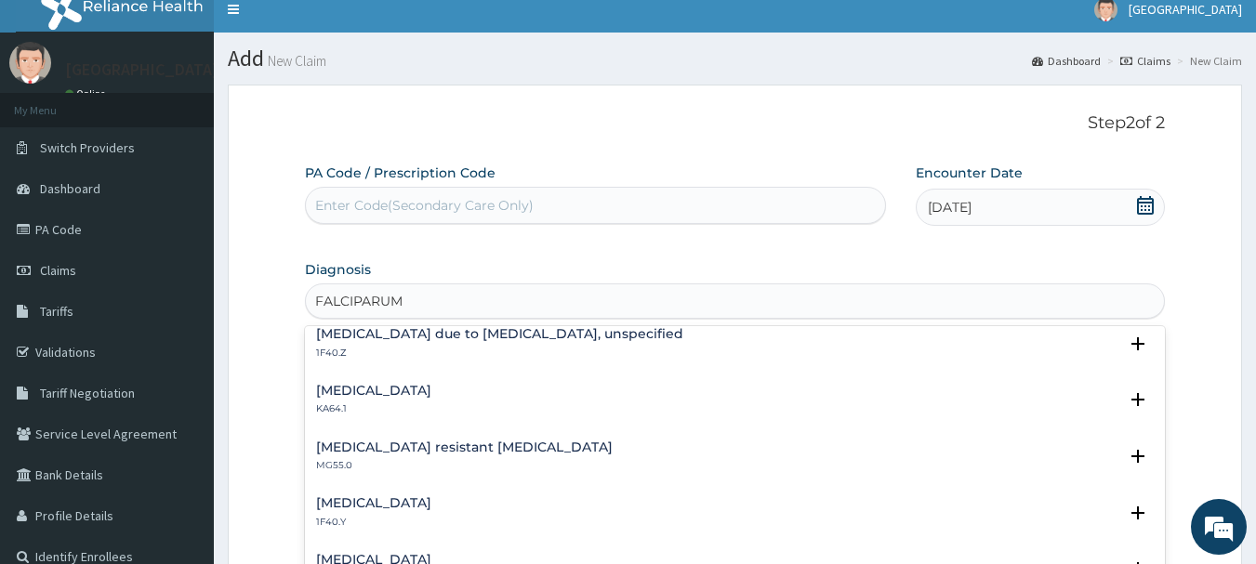
scroll to position [0, 0]
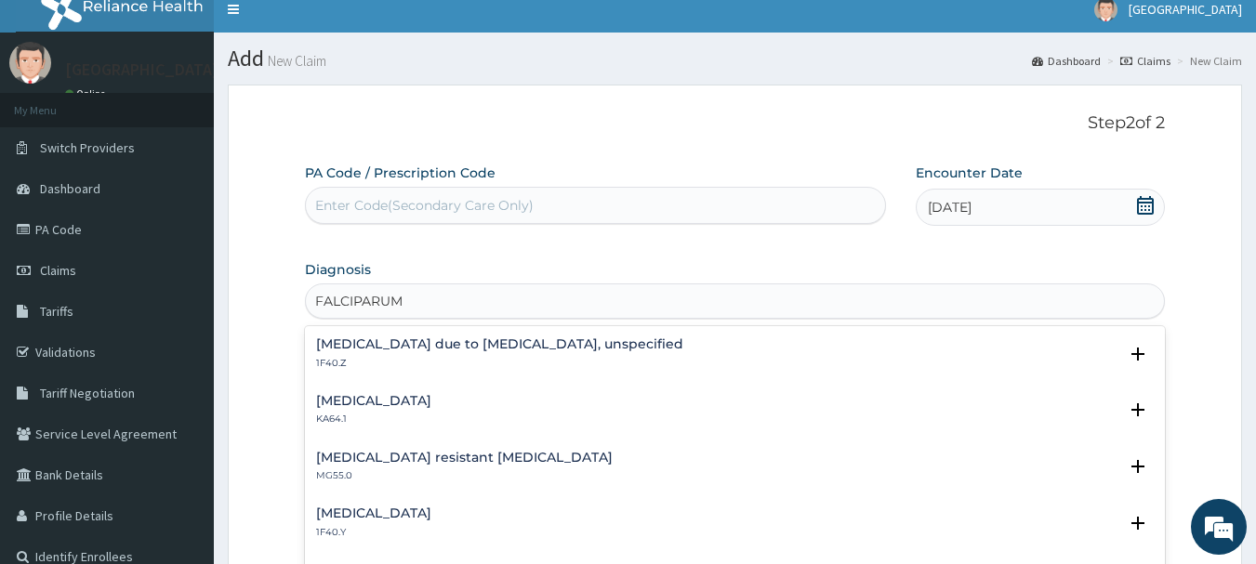
click at [637, 348] on h4 "[MEDICAL_DATA] due to [MEDICAL_DATA], unspecified" at bounding box center [499, 344] width 367 height 14
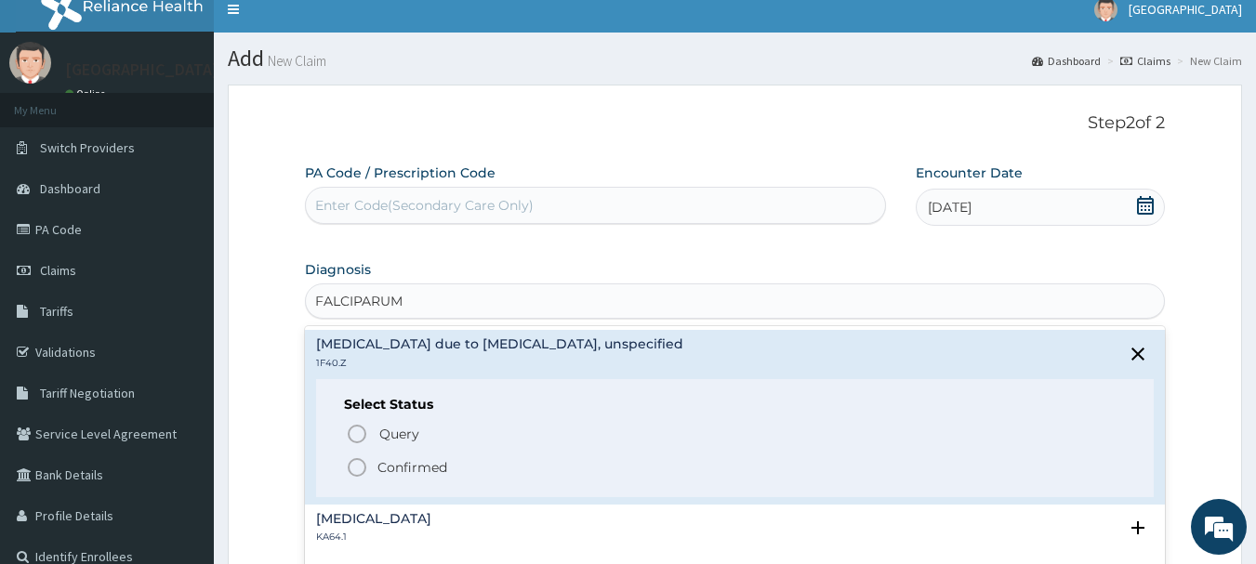
click at [411, 465] on p "Confirmed" at bounding box center [412, 467] width 70 height 19
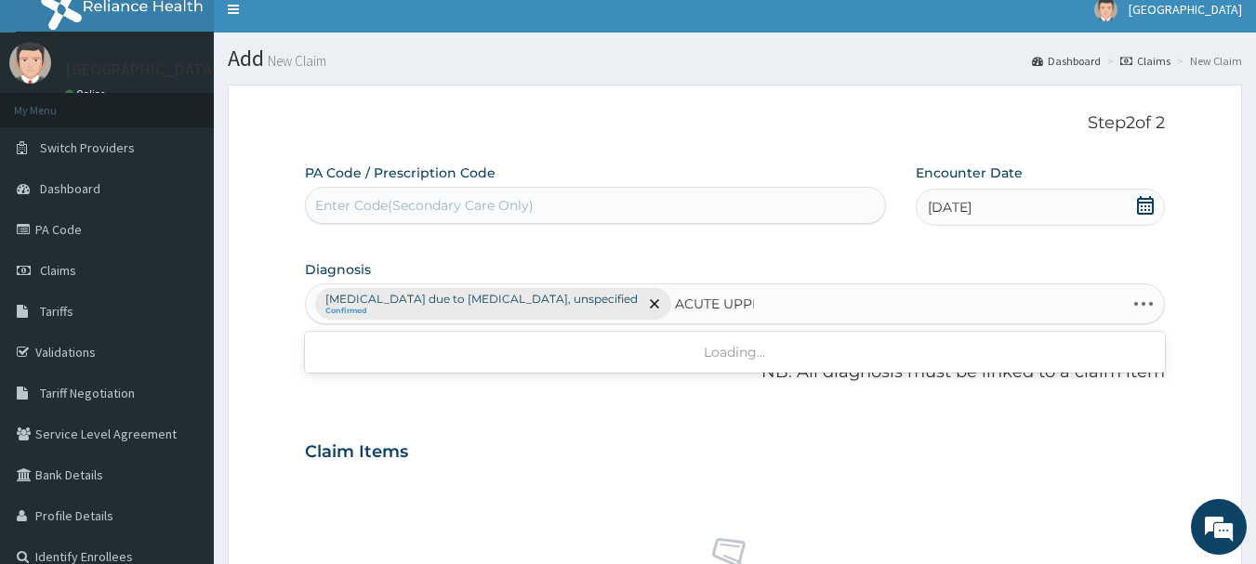
type input "ACUTE UPPER"
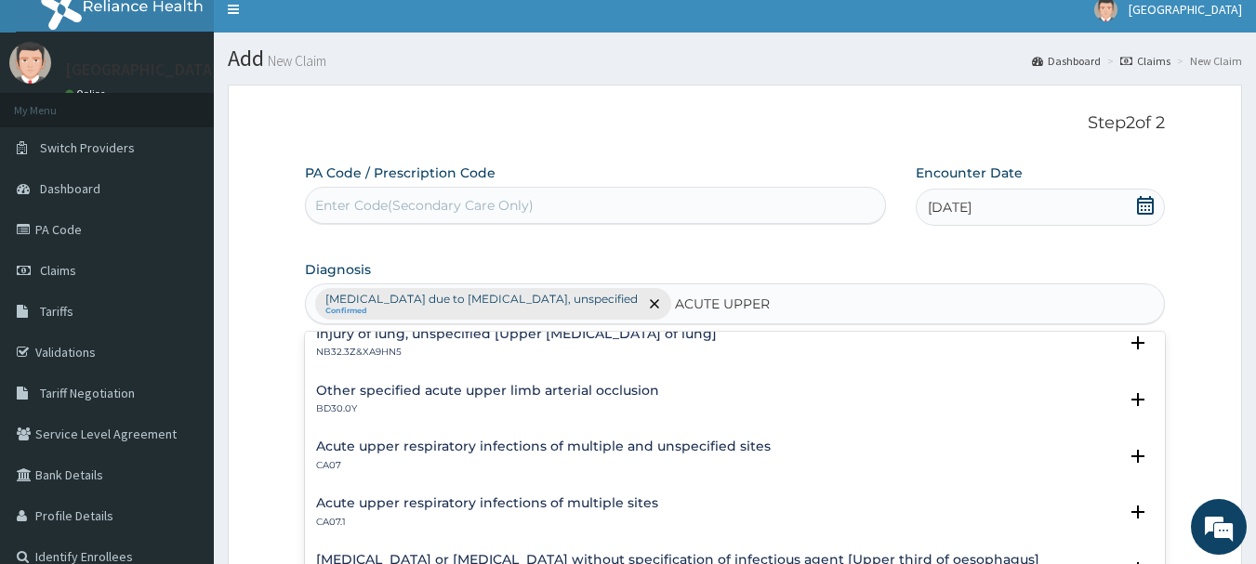
scroll to position [186, 0]
click at [704, 442] on h4 "Acute upper respiratory infections of multiple and unspecified sites" at bounding box center [543, 446] width 454 height 14
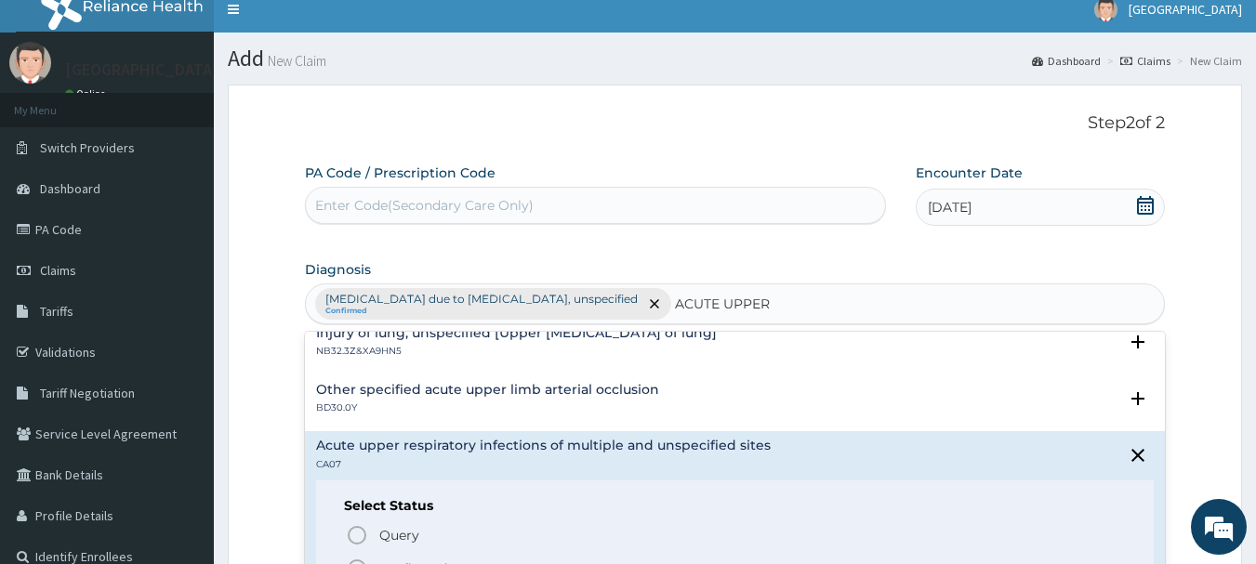
scroll to position [372, 0]
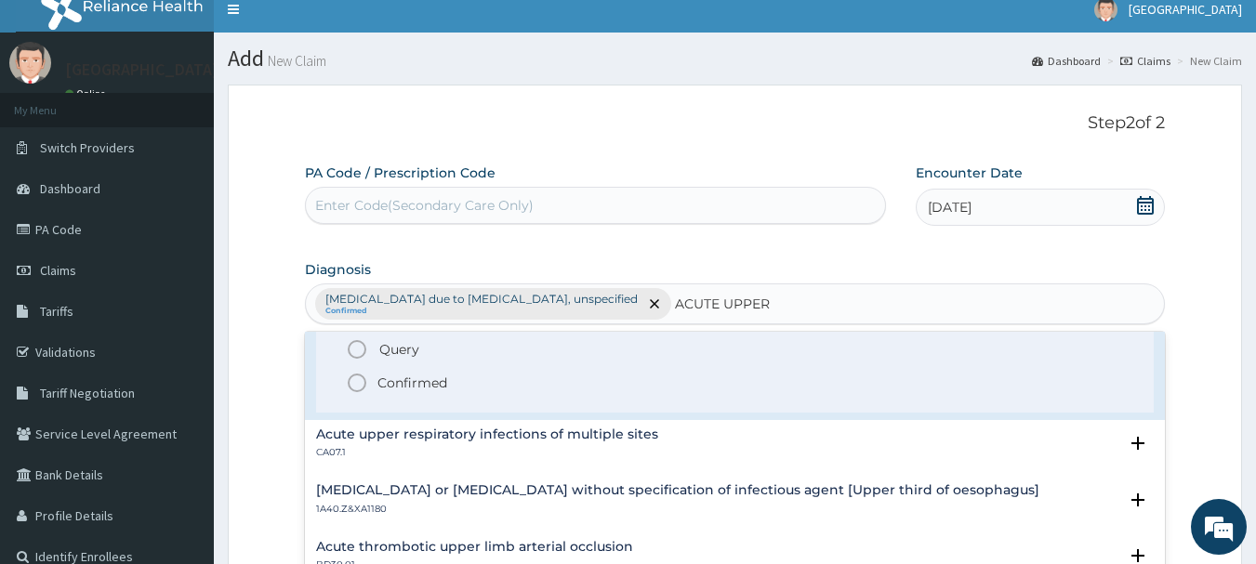
click at [382, 381] on p "Confirmed" at bounding box center [412, 383] width 70 height 19
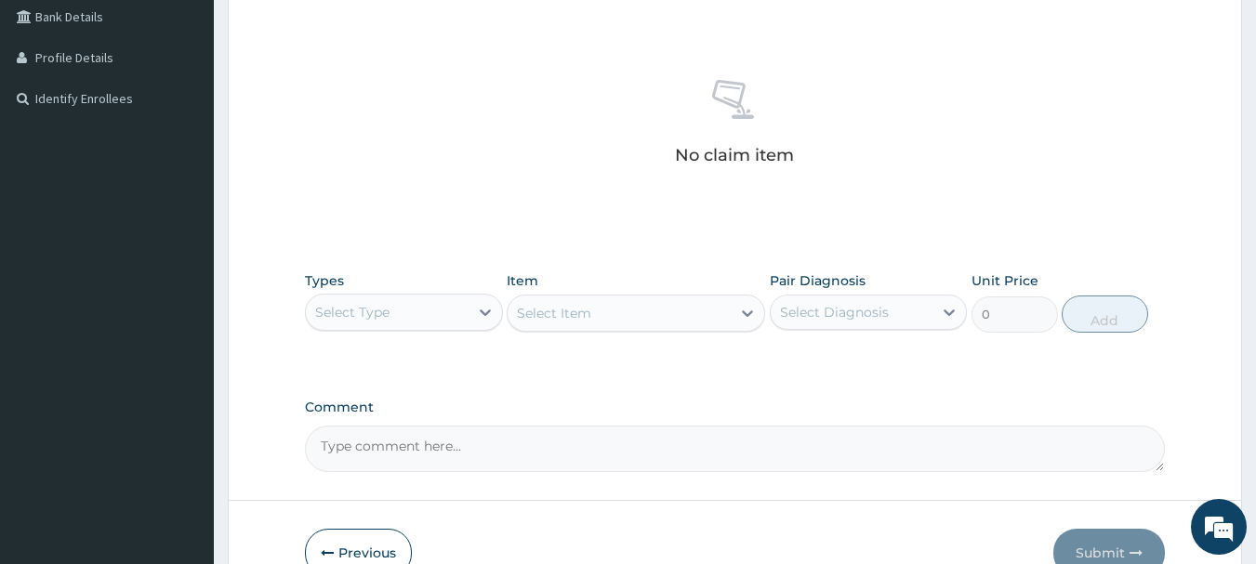
scroll to position [479, 0]
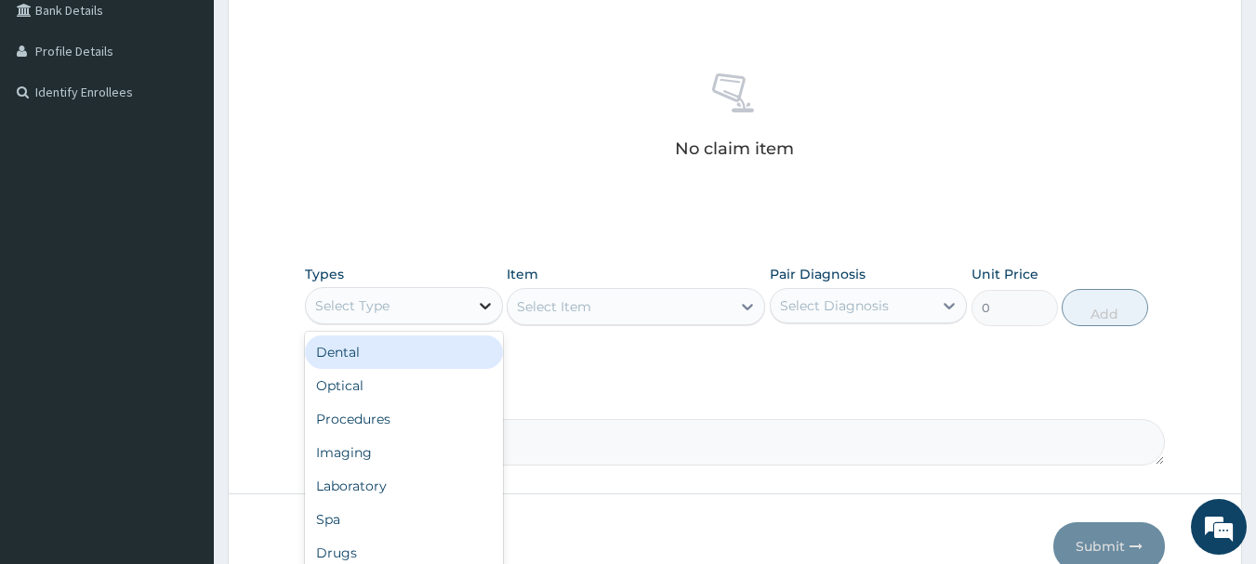
click at [483, 304] on icon at bounding box center [485, 305] width 19 height 19
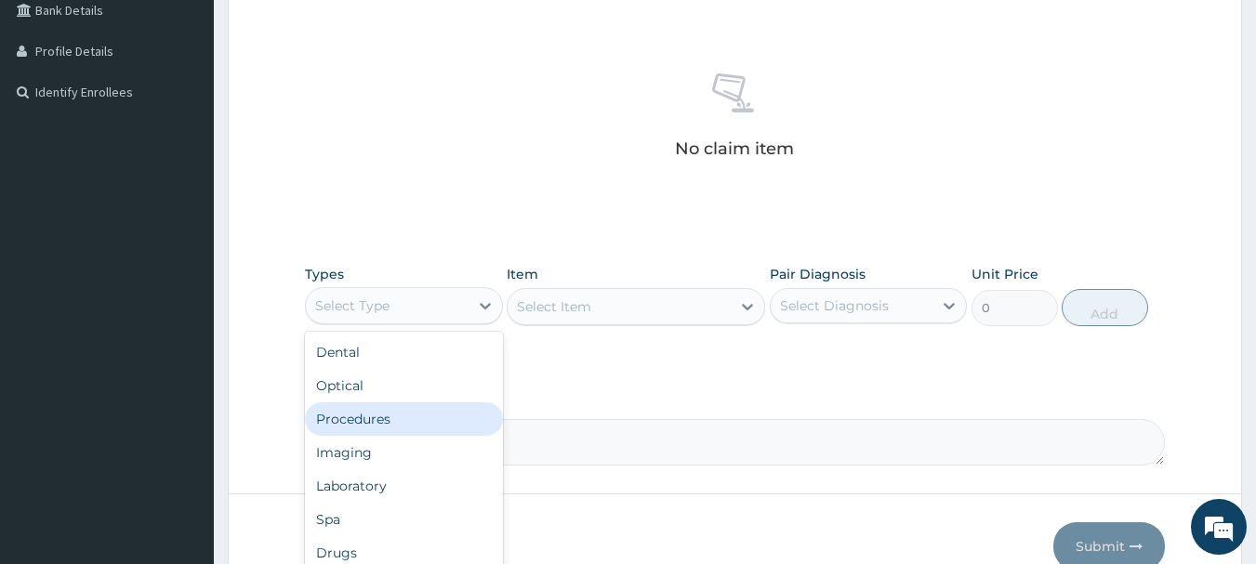
click at [386, 423] on div "Procedures" at bounding box center [404, 418] width 198 height 33
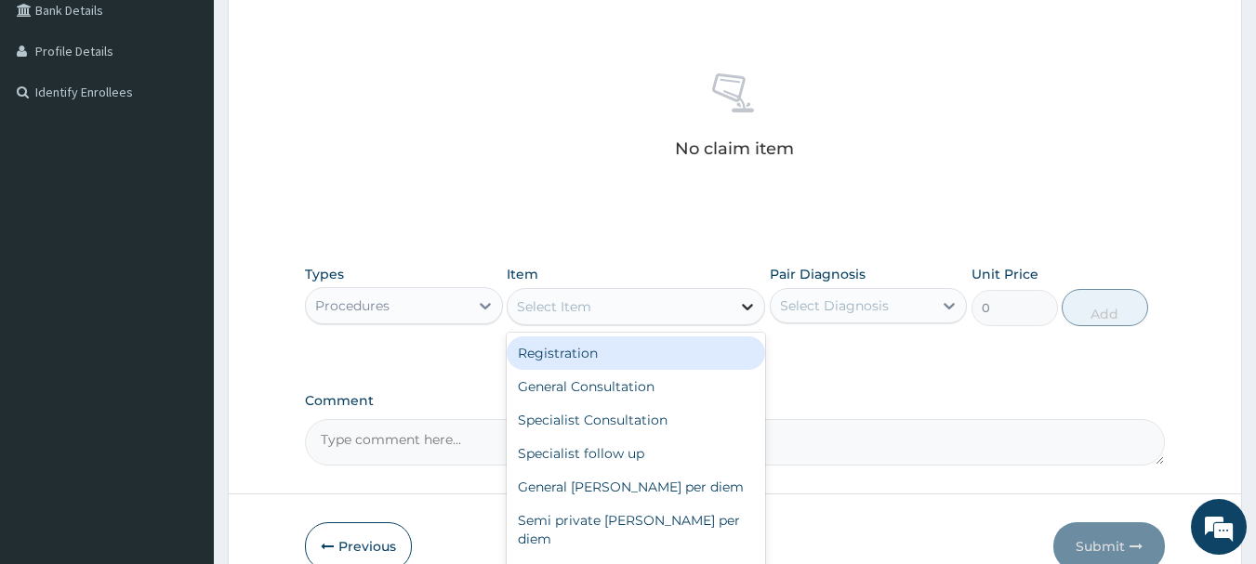
click at [750, 307] on icon at bounding box center [747, 307] width 11 height 7
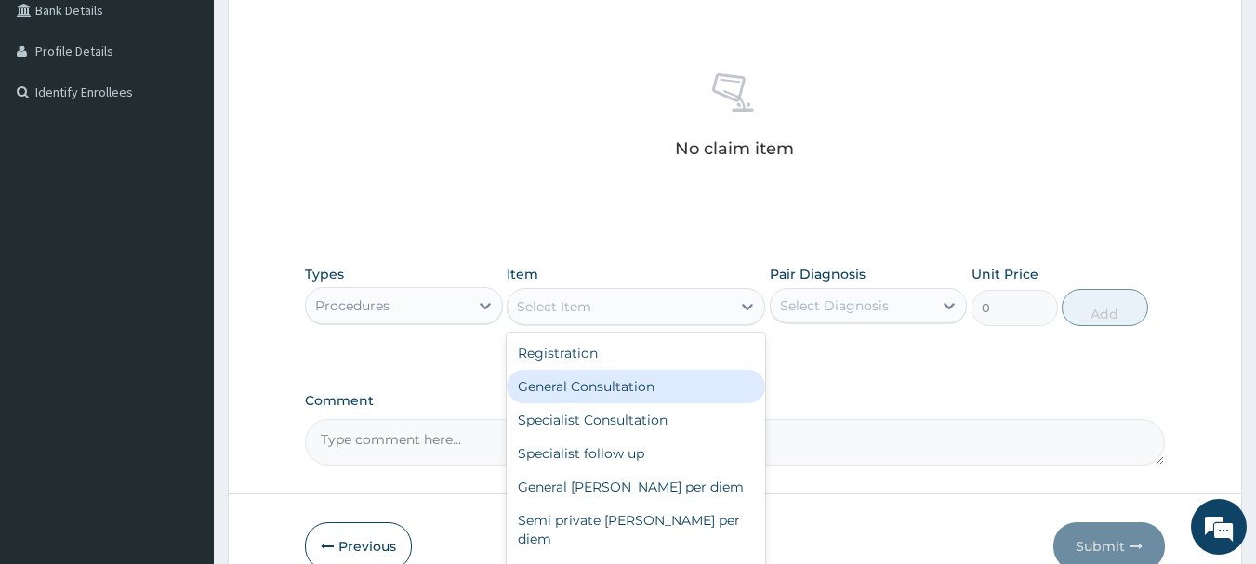
click at [639, 395] on div "General Consultation" at bounding box center [636, 386] width 258 height 33
type input "2000"
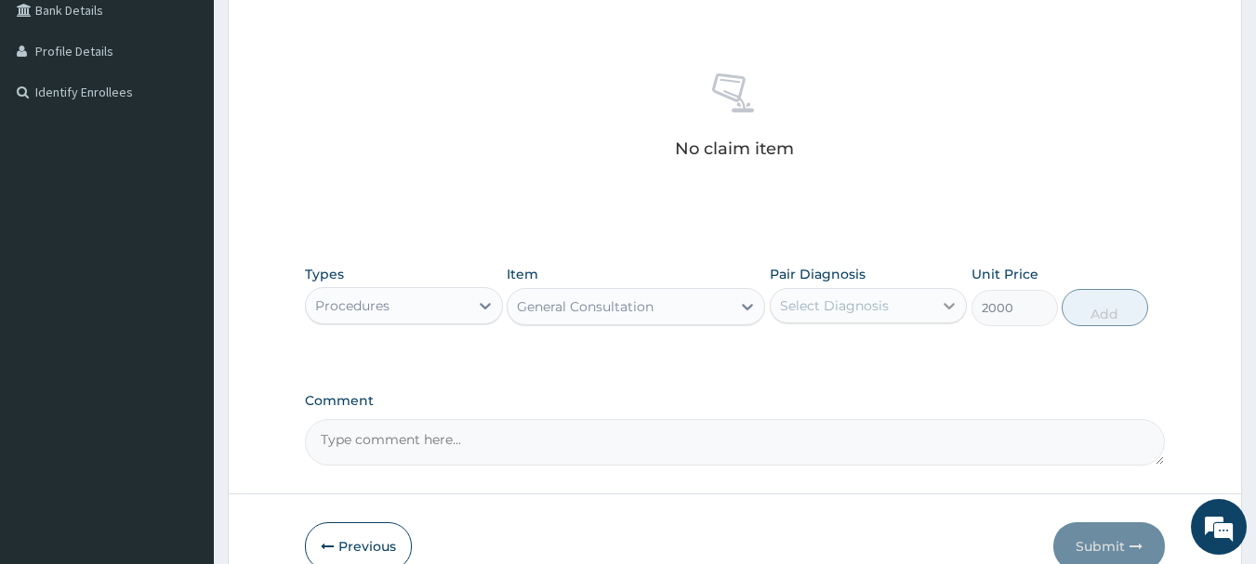
click at [942, 308] on icon at bounding box center [949, 305] width 19 height 19
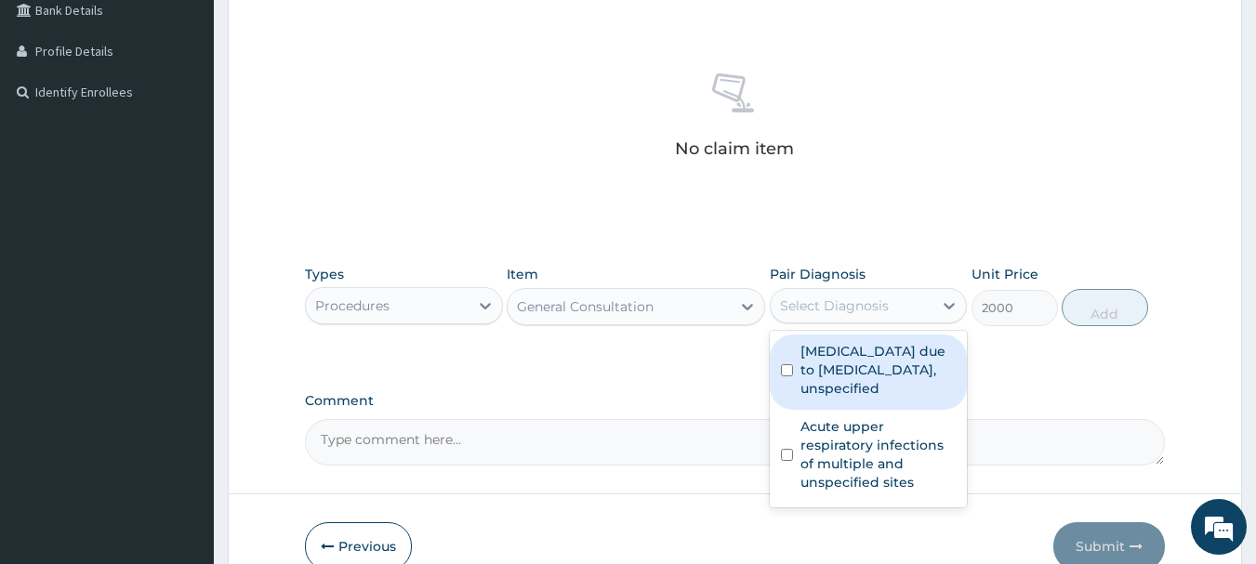
click at [873, 361] on label "Malaria due to Plasmodium falciparum, unspecified" at bounding box center [878, 370] width 156 height 56
checkbox input "true"
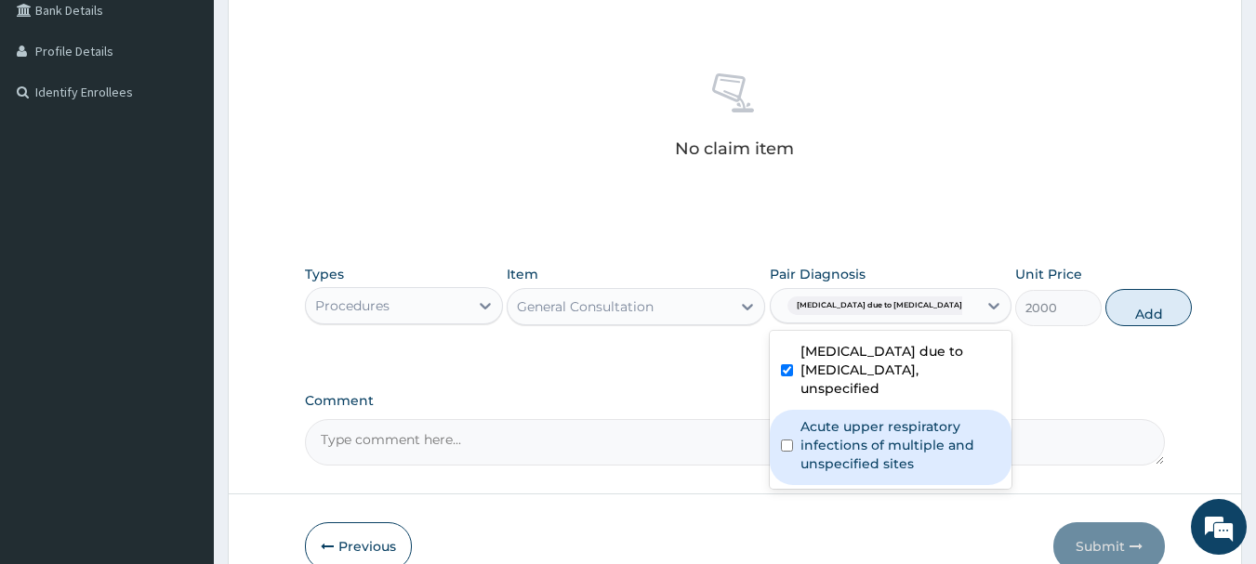
click at [865, 435] on label "Acute upper respiratory infections of multiple and unspecified sites" at bounding box center [900, 445] width 200 height 56
checkbox input "true"
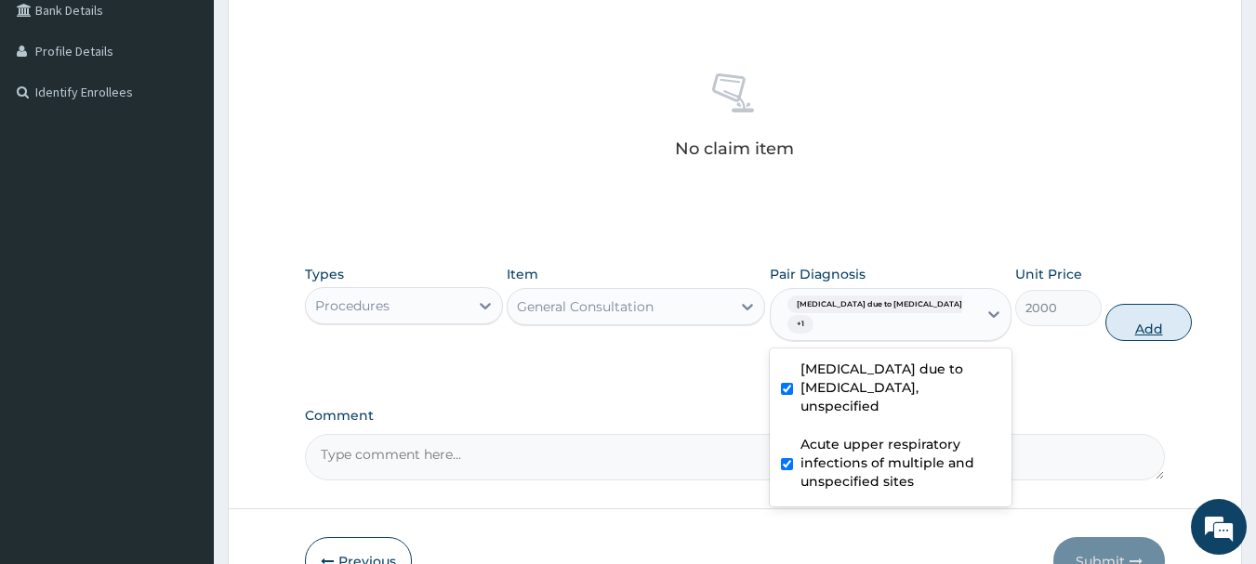
click at [1112, 328] on button "Add" at bounding box center [1148, 322] width 86 height 37
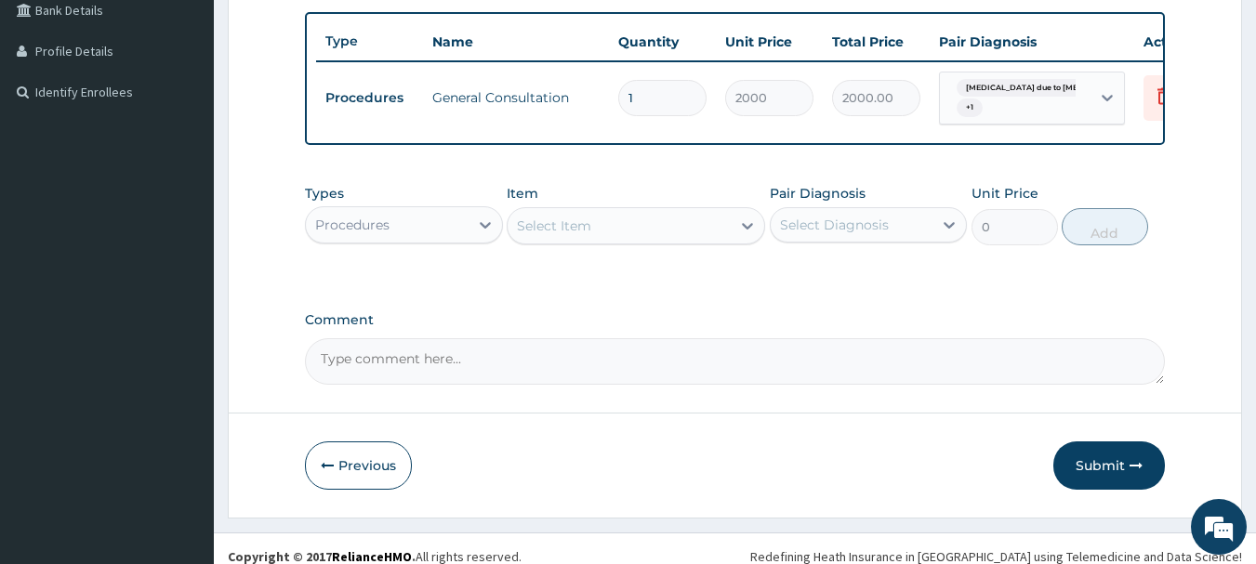
click at [704, 234] on div "Select Item" at bounding box center [618, 226] width 223 height 30
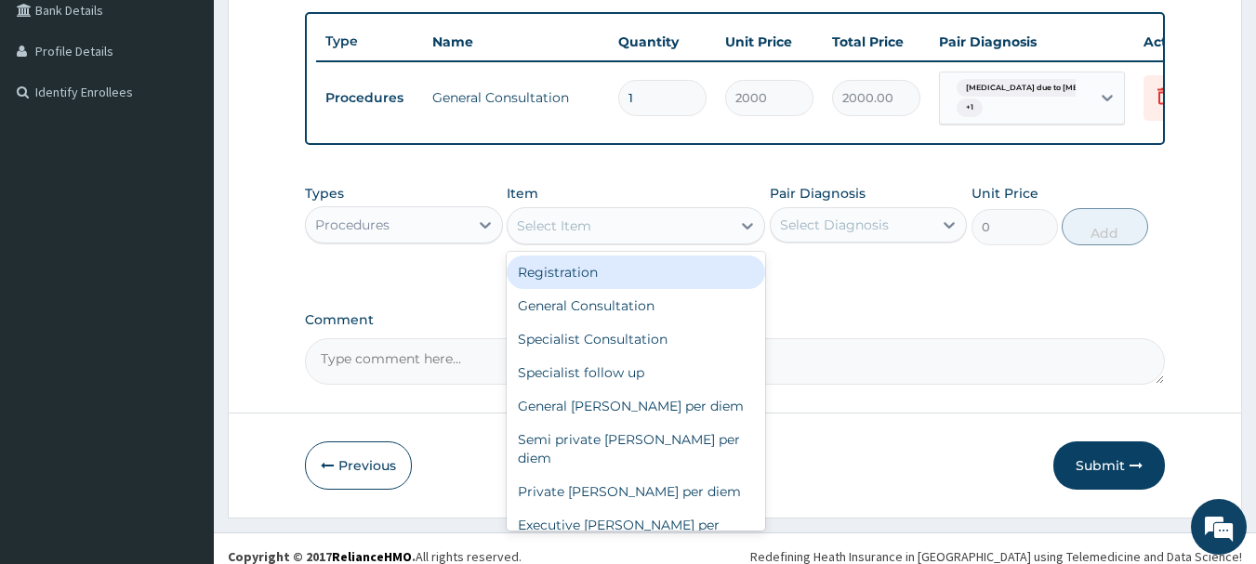
click at [640, 289] on div "Registration" at bounding box center [636, 272] width 258 height 33
type input "2000"
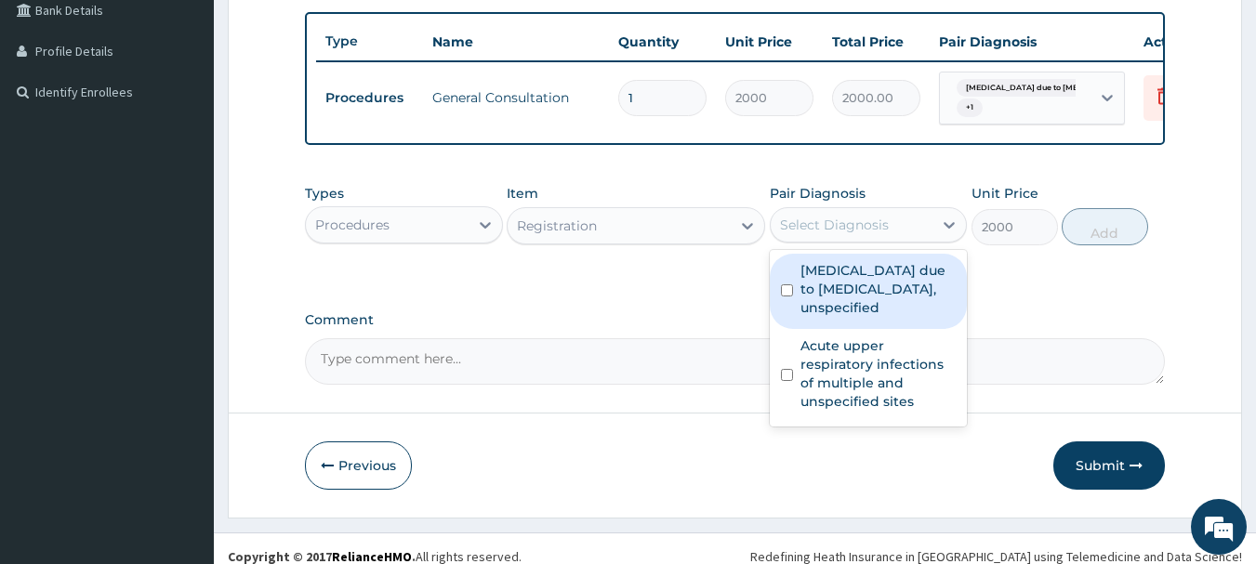
drag, startPoint x: 875, startPoint y: 239, endPoint x: 882, endPoint y: 261, distance: 23.2
click at [876, 234] on div "Select Diagnosis" at bounding box center [834, 225] width 109 height 19
drag, startPoint x: 879, startPoint y: 293, endPoint x: 903, endPoint y: 336, distance: 49.9
click at [879, 295] on label "Malaria due to Plasmodium falciparum, unspecified" at bounding box center [878, 289] width 156 height 56
checkbox input "true"
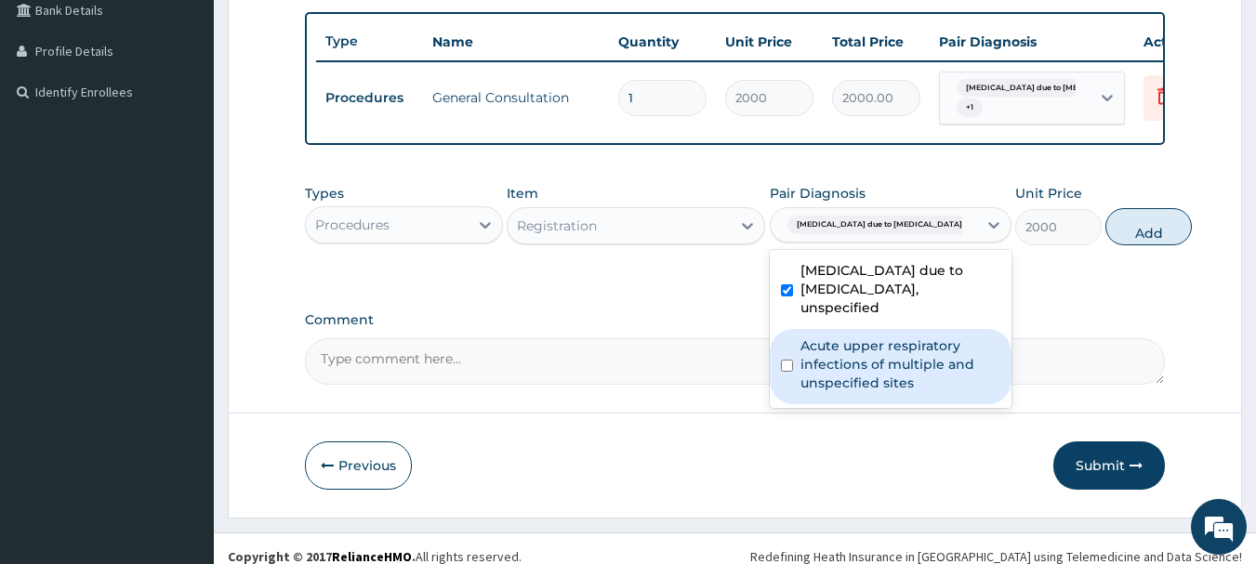
click at [906, 373] on label "Acute upper respiratory infections of multiple and unspecified sites" at bounding box center [900, 364] width 200 height 56
checkbox input "true"
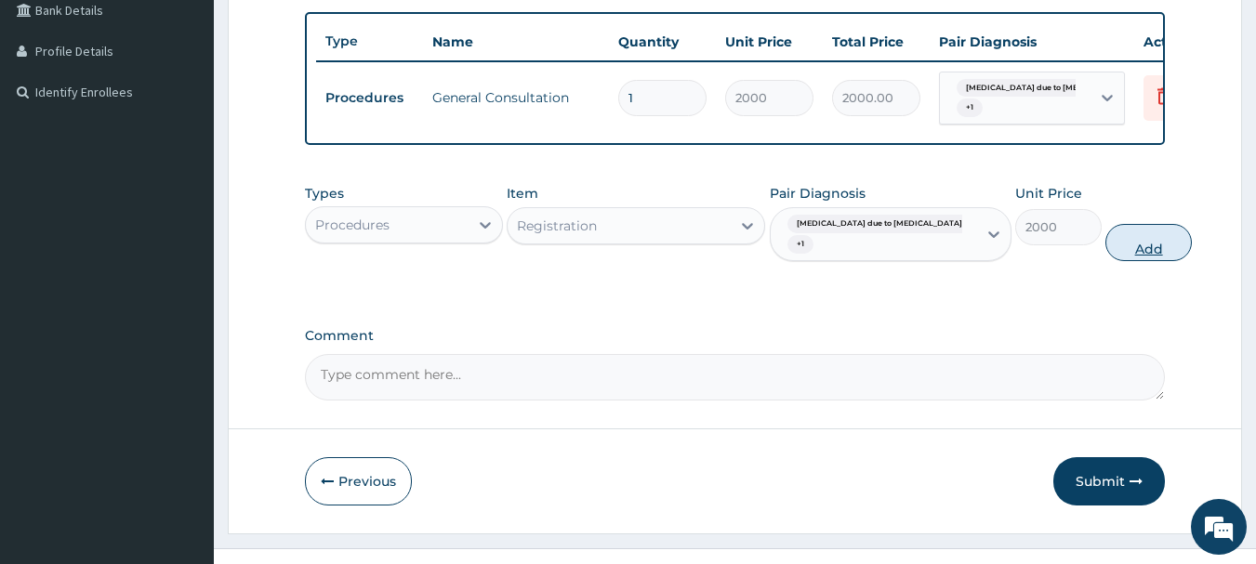
click at [1105, 258] on button "Add" at bounding box center [1148, 242] width 86 height 37
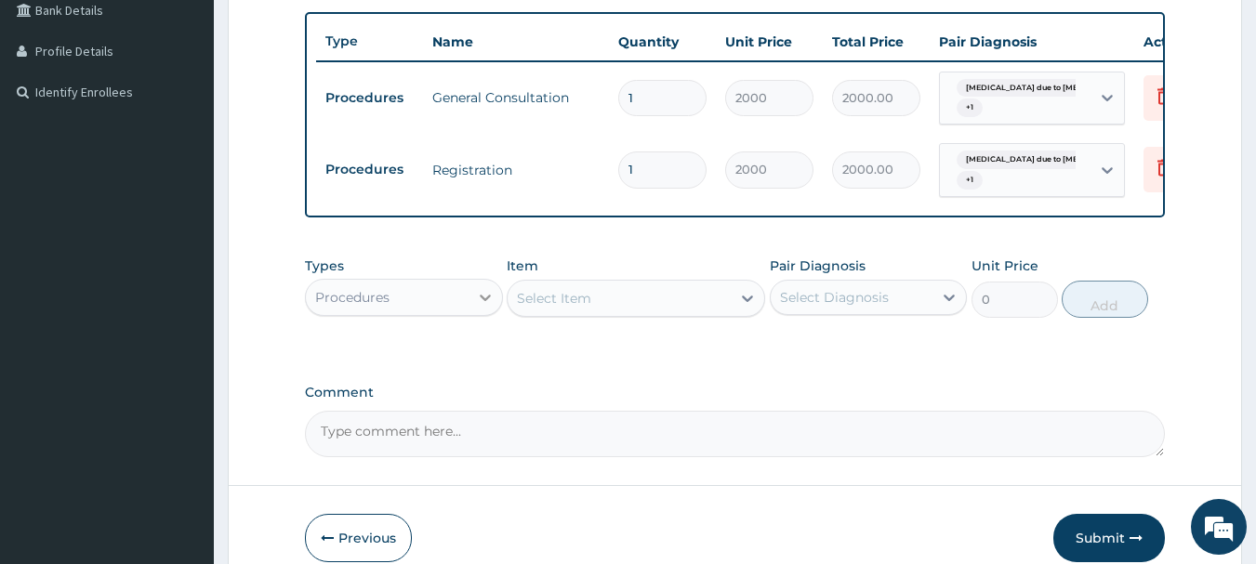
click at [480, 307] on icon at bounding box center [485, 297] width 19 height 19
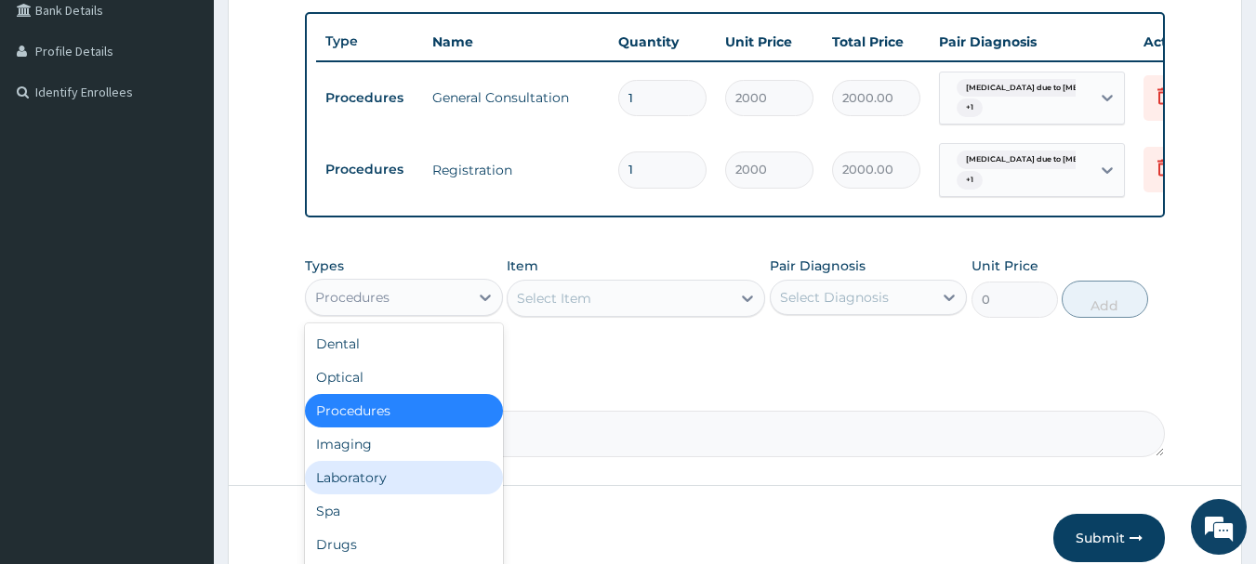
click at [376, 493] on div "Laboratory" at bounding box center [404, 477] width 198 height 33
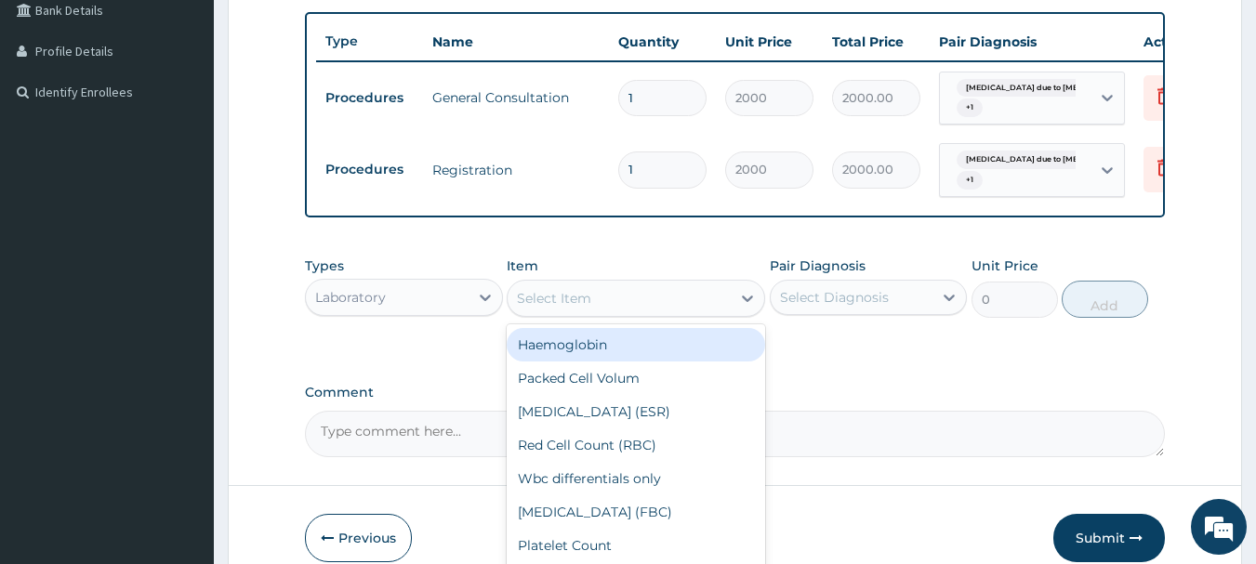
click at [697, 313] on div "Select Item" at bounding box center [618, 298] width 223 height 30
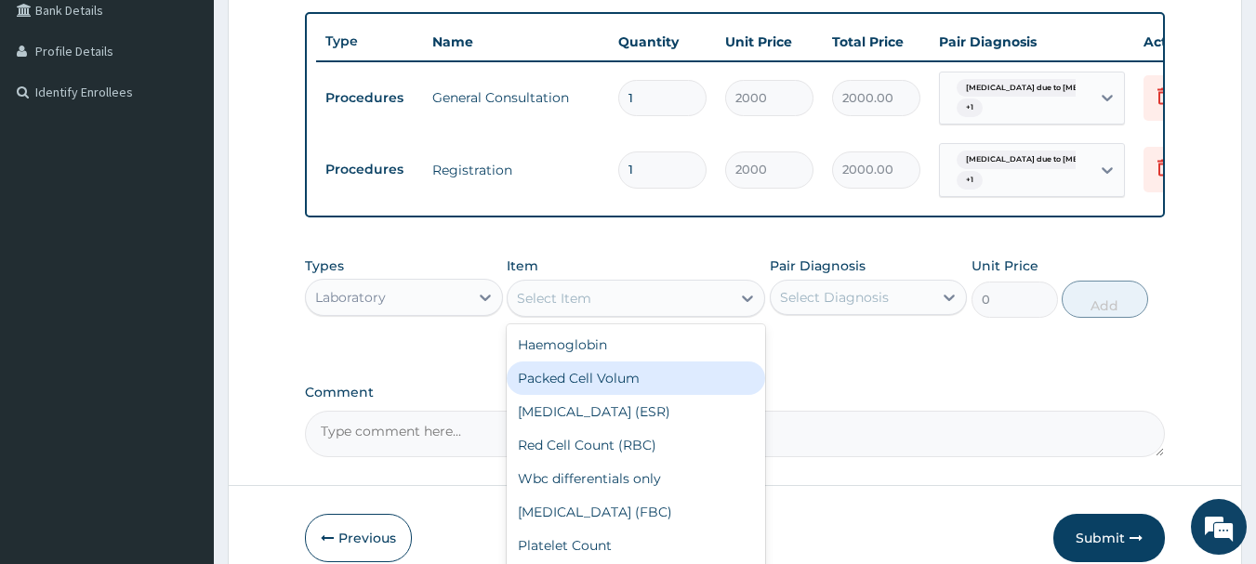
click at [626, 390] on div "Packed Cell Volum" at bounding box center [636, 378] width 258 height 33
type input "500"
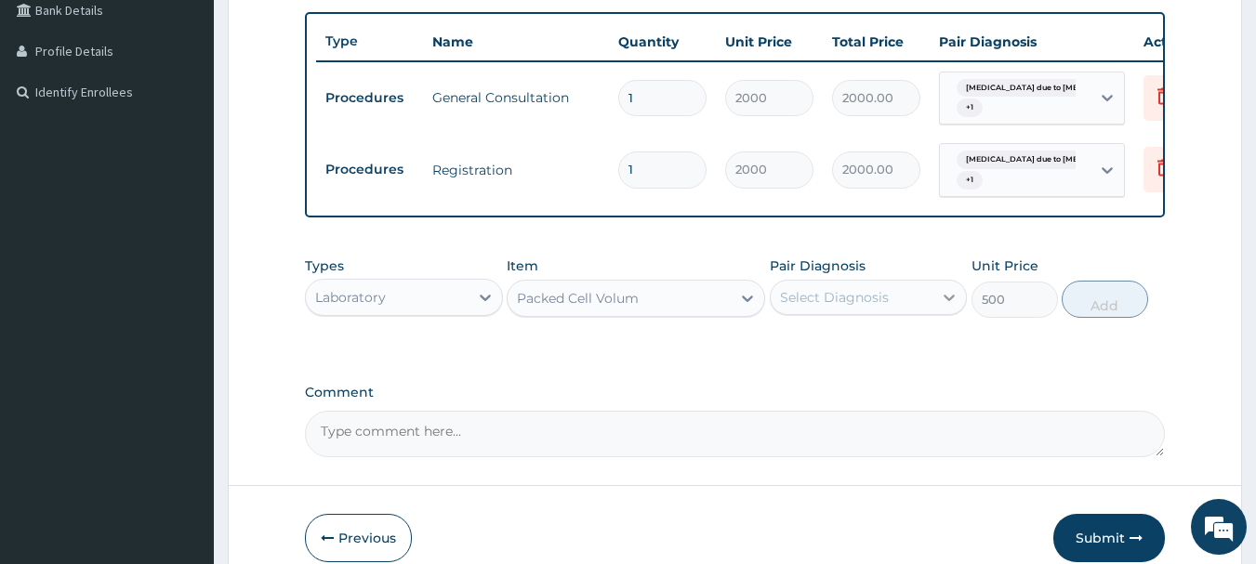
click at [941, 307] on icon at bounding box center [949, 297] width 19 height 19
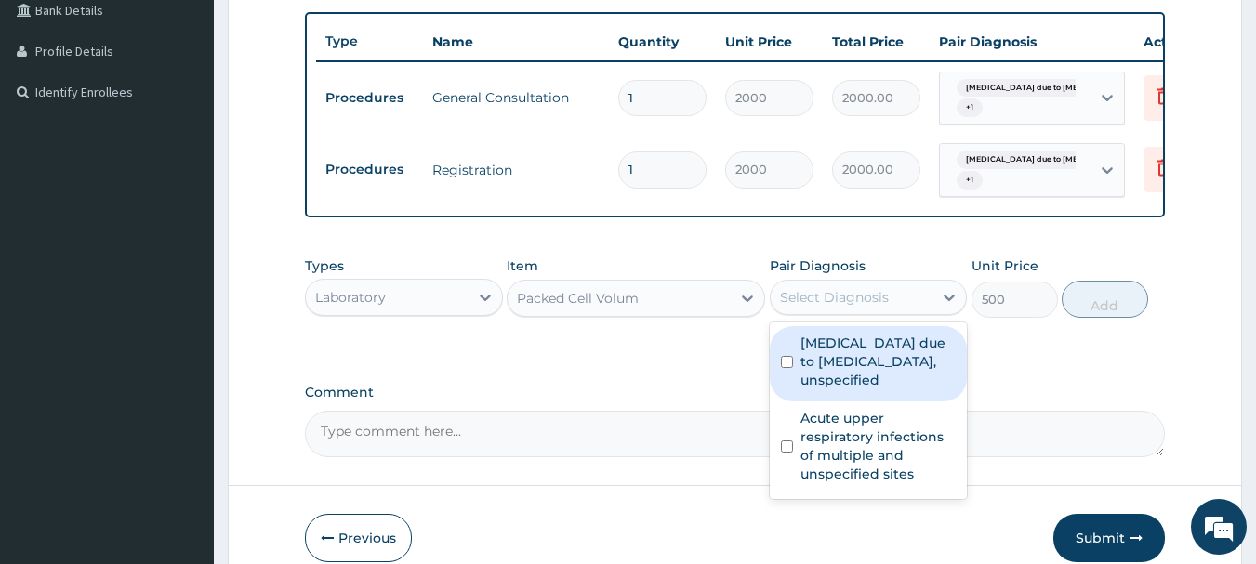
drag, startPoint x: 905, startPoint y: 358, endPoint x: 901, endPoint y: 369, distance: 11.8
click at [905, 359] on label "Malaria due to Plasmodium falciparum, unspecified" at bounding box center [878, 362] width 156 height 56
checkbox input "true"
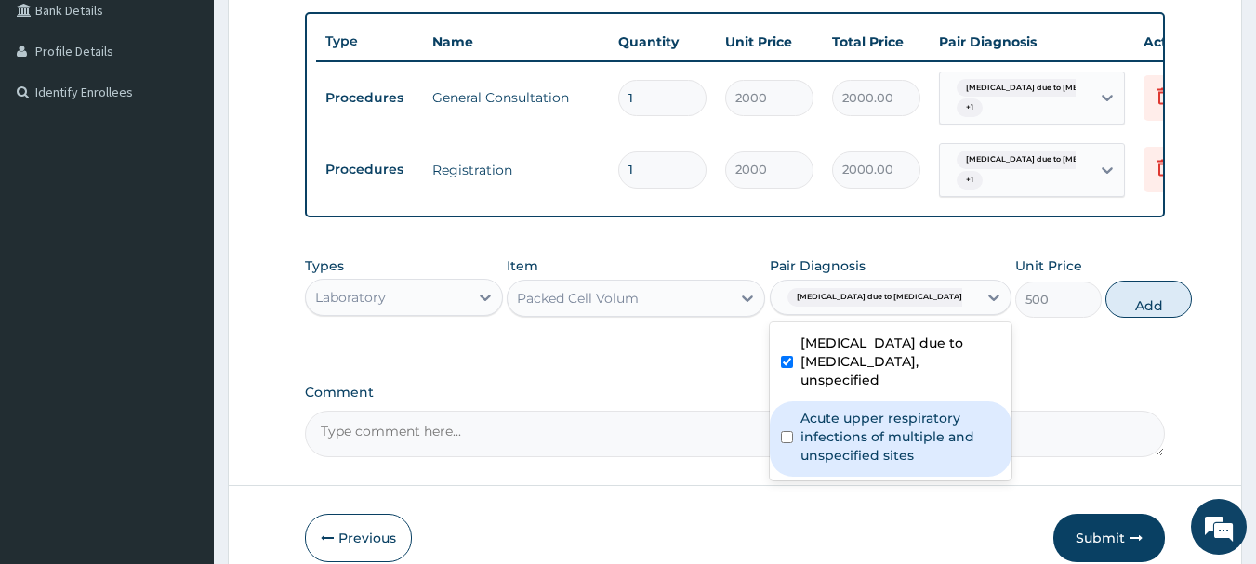
drag, startPoint x: 884, startPoint y: 441, endPoint x: 935, endPoint y: 418, distance: 56.1
click at [886, 440] on label "Acute upper respiratory infections of multiple and unspecified sites" at bounding box center [900, 437] width 200 height 56
checkbox input "true"
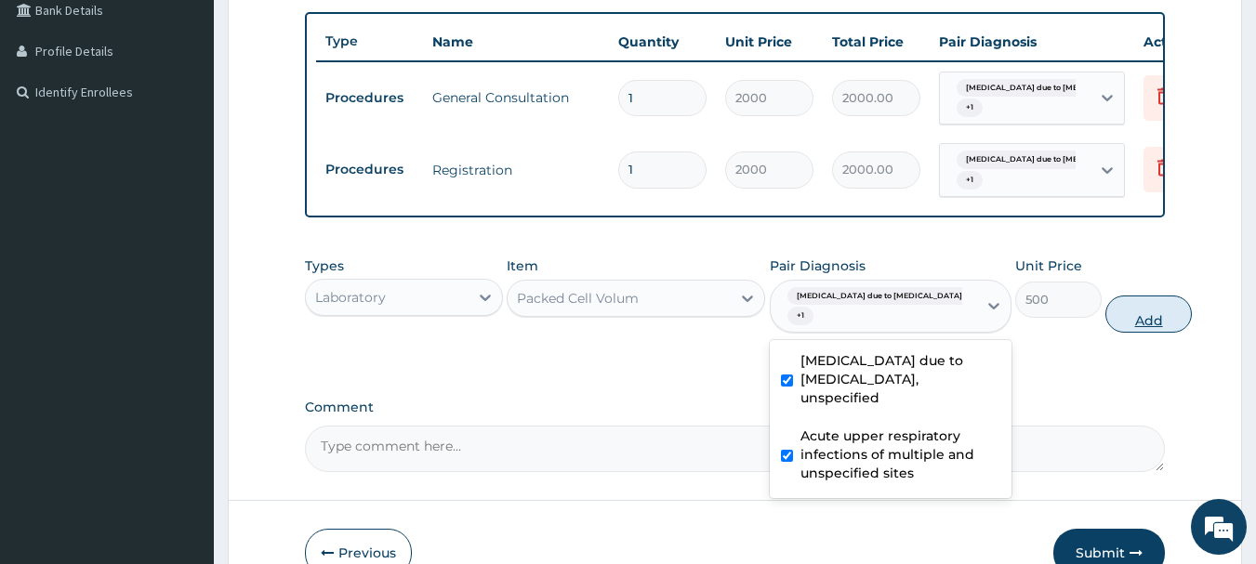
click at [1105, 333] on button "Add" at bounding box center [1148, 314] width 86 height 37
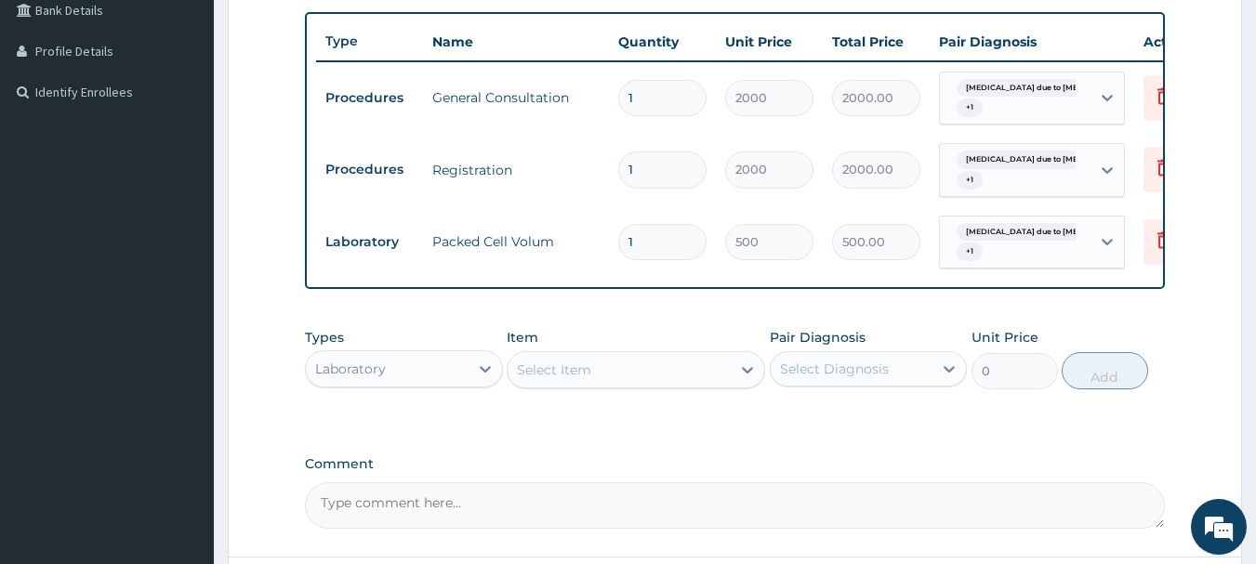
click at [635, 385] on div "Select Item" at bounding box center [618, 370] width 223 height 30
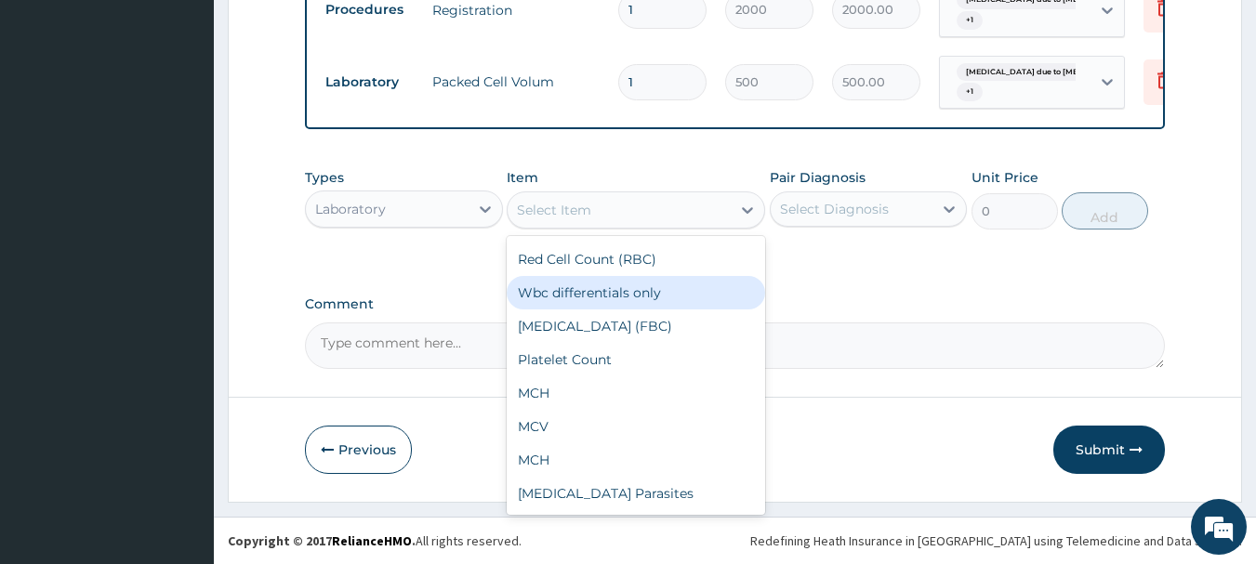
scroll to position [186, 0]
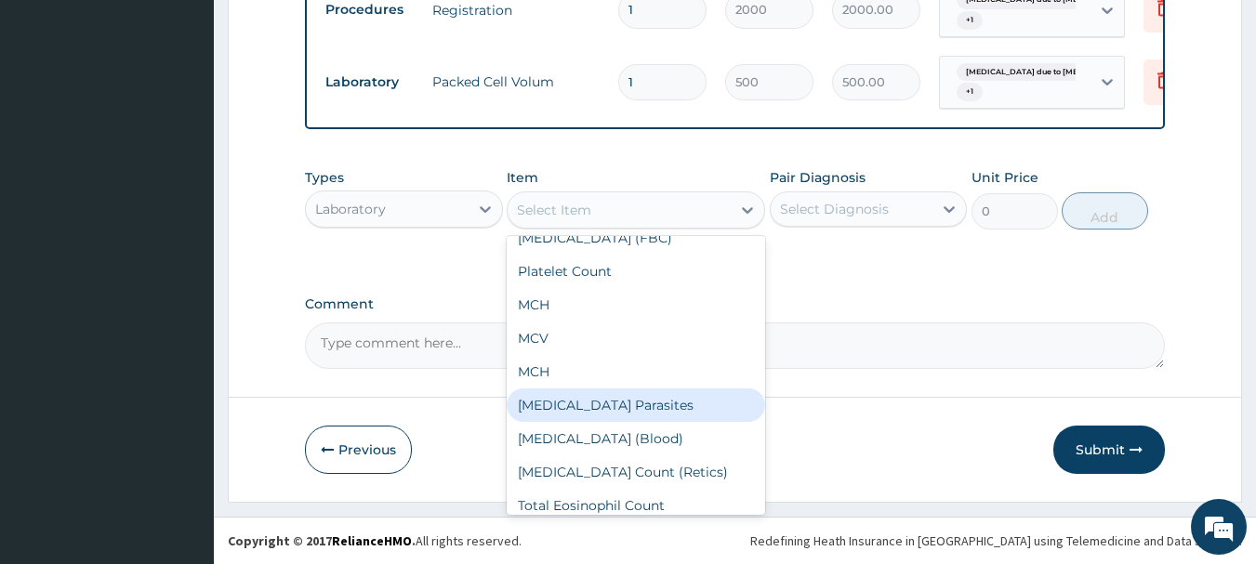
click at [619, 422] on div "Malaria Parasites" at bounding box center [636, 404] width 258 height 33
type input "500"
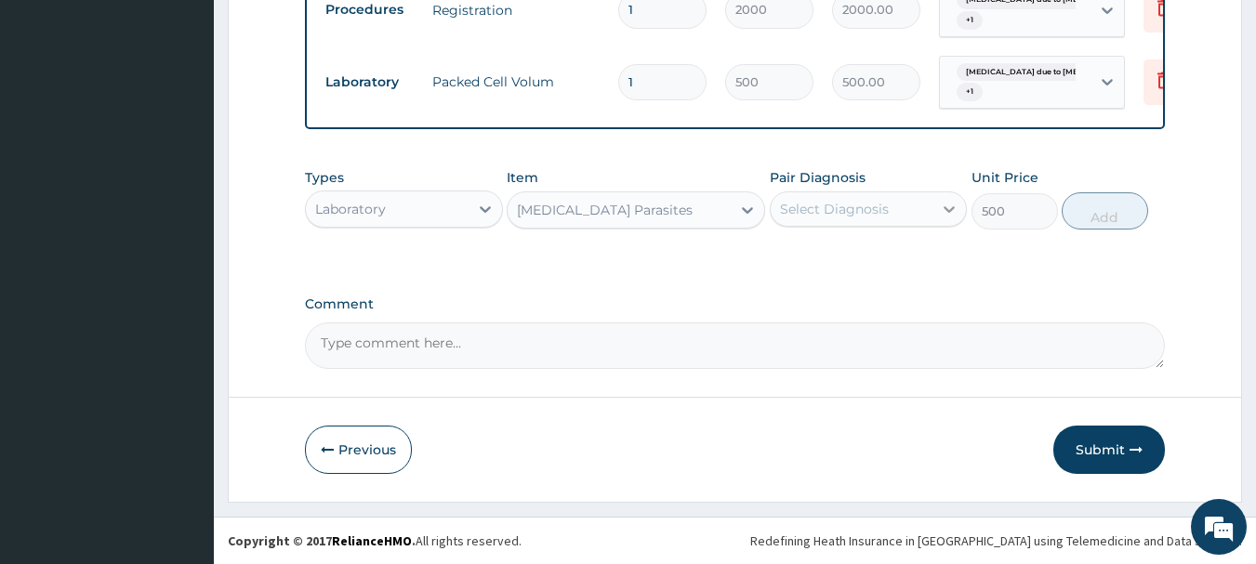
click at [940, 211] on icon at bounding box center [949, 209] width 19 height 19
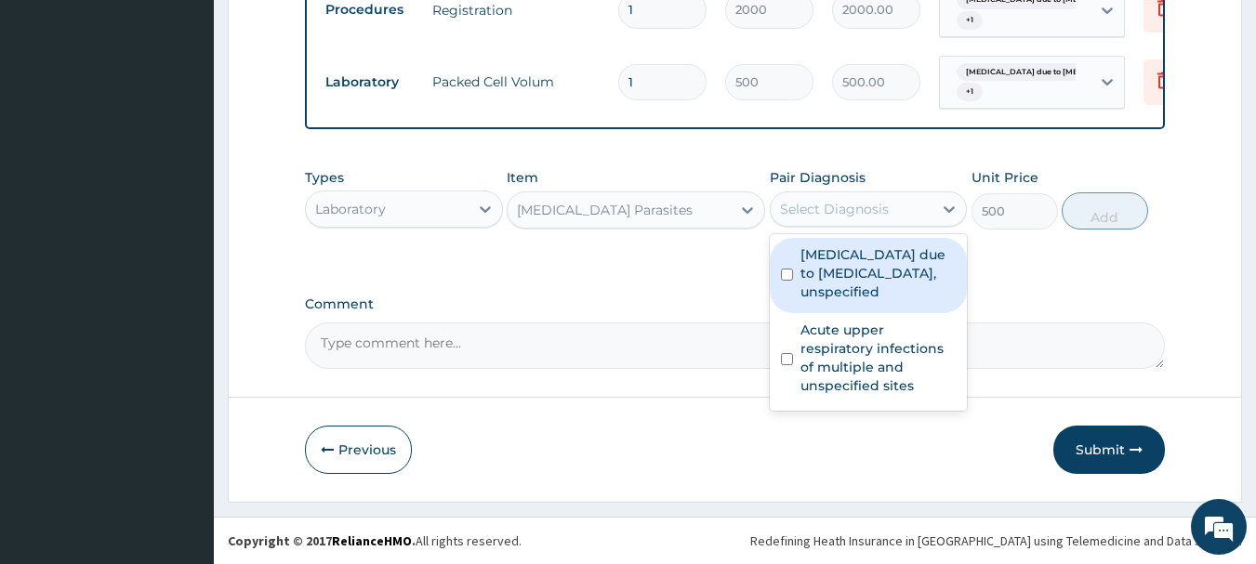
click at [864, 286] on label "Malaria due to Plasmodium falciparum, unspecified" at bounding box center [878, 273] width 156 height 56
checkbox input "true"
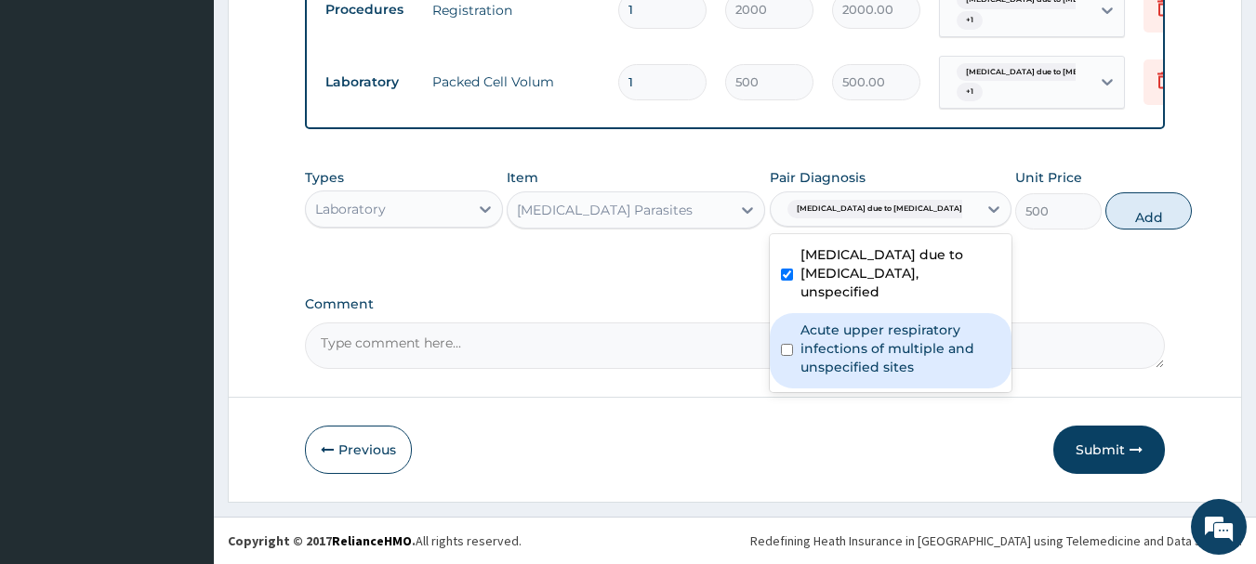
click at [870, 360] on label "Acute upper respiratory infections of multiple and unspecified sites" at bounding box center [900, 349] width 200 height 56
checkbox input "true"
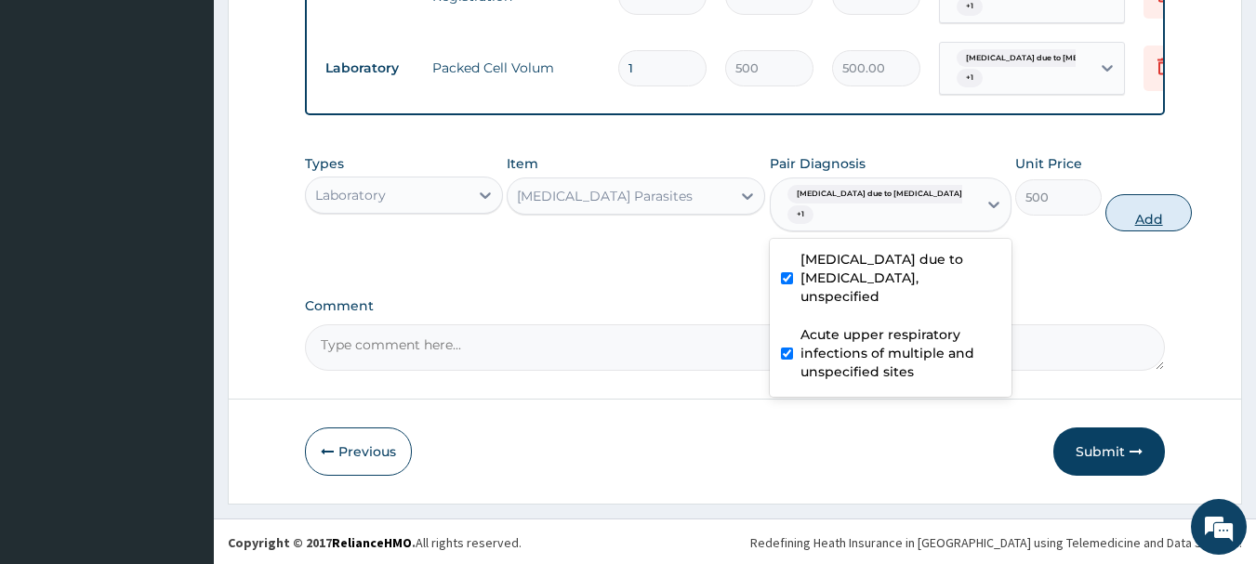
click at [1105, 231] on button "Add" at bounding box center [1148, 212] width 86 height 37
type input "0"
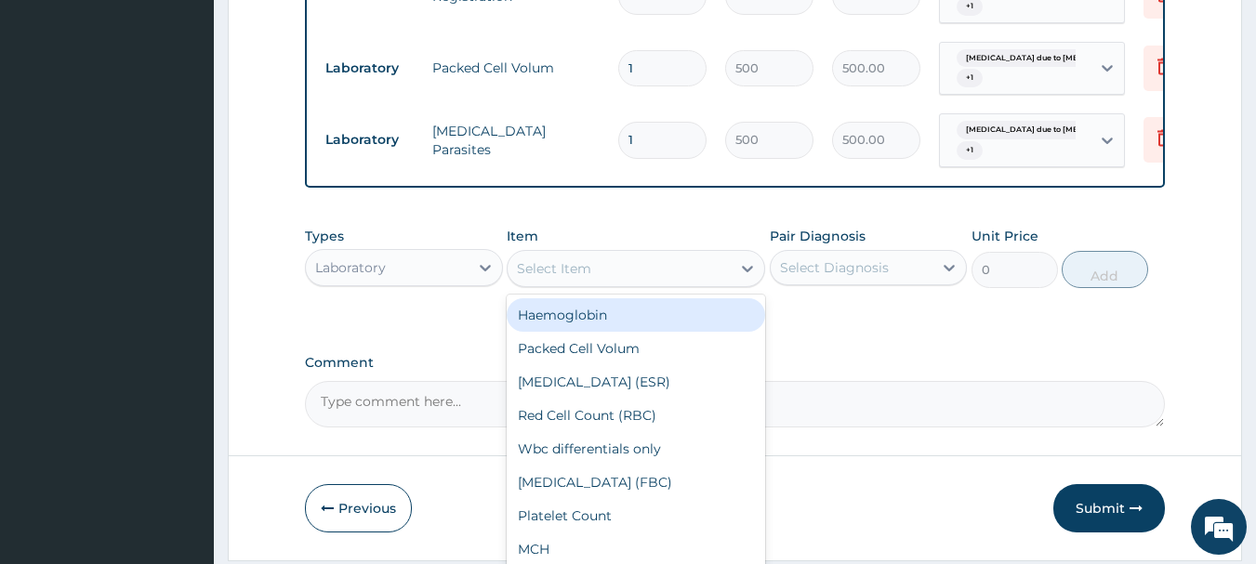
drag, startPoint x: 590, startPoint y: 283, endPoint x: 597, endPoint y: 293, distance: 11.3
click at [593, 283] on div "Select Item" at bounding box center [618, 269] width 223 height 30
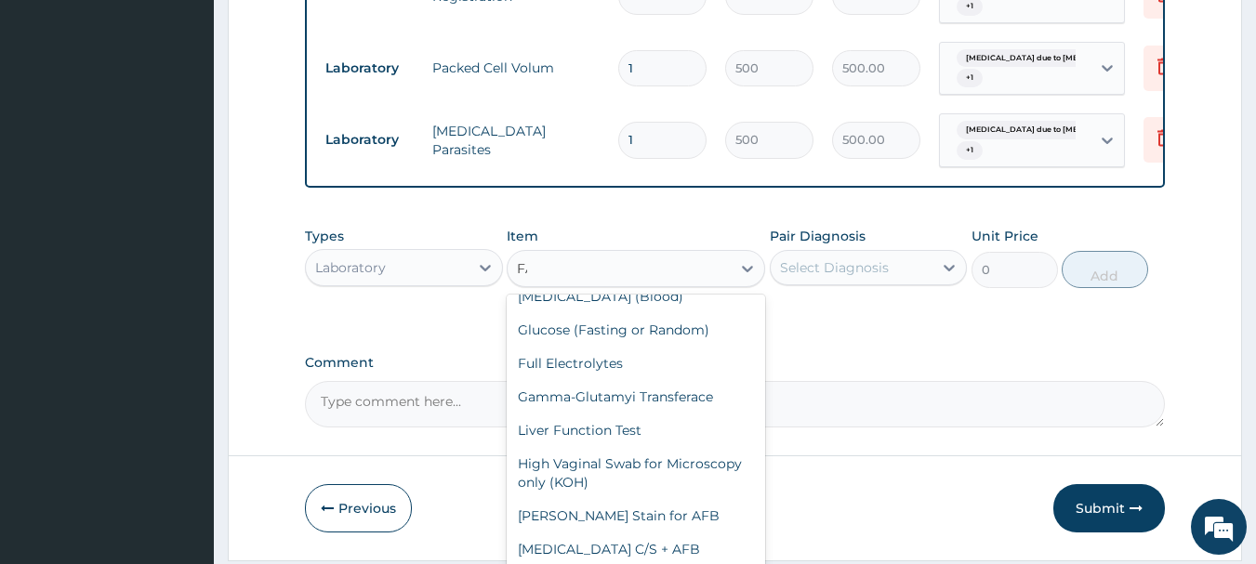
scroll to position [0, 0]
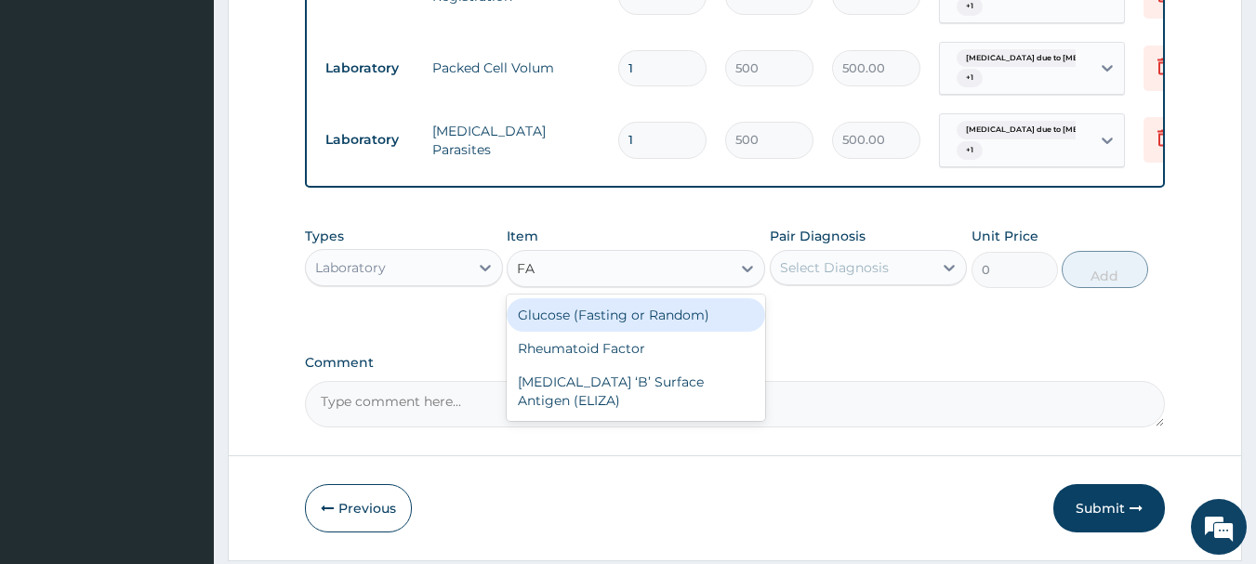
type input "FAS"
click at [700, 320] on div "Glucose (Fasting or Random)" at bounding box center [636, 314] width 258 height 33
type input "500"
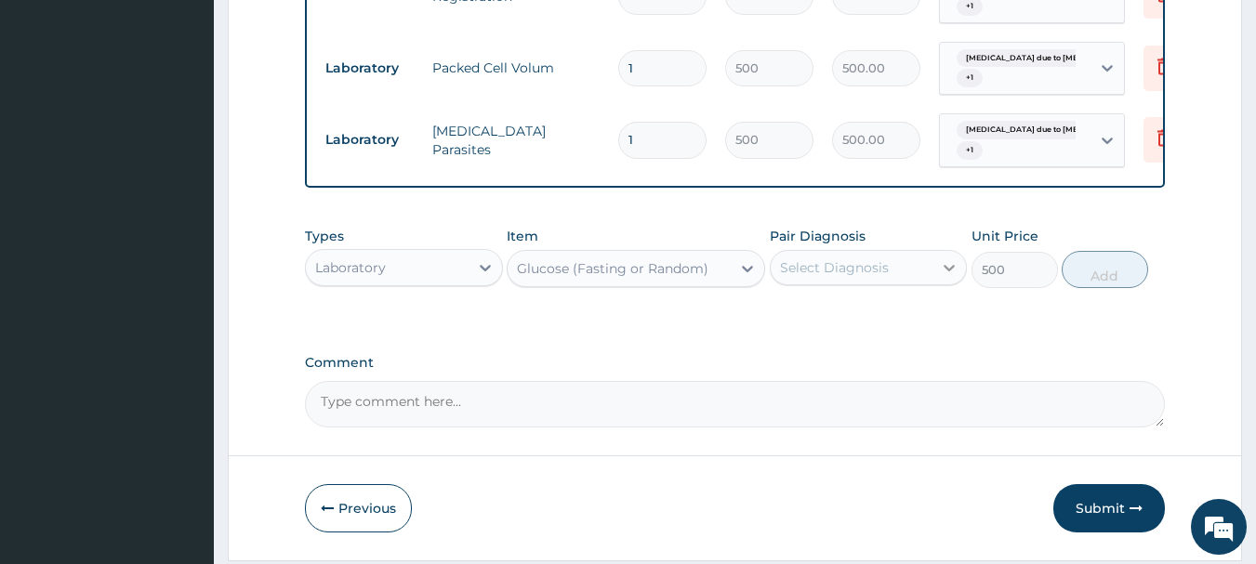
click at [953, 271] on icon at bounding box center [949, 268] width 11 height 7
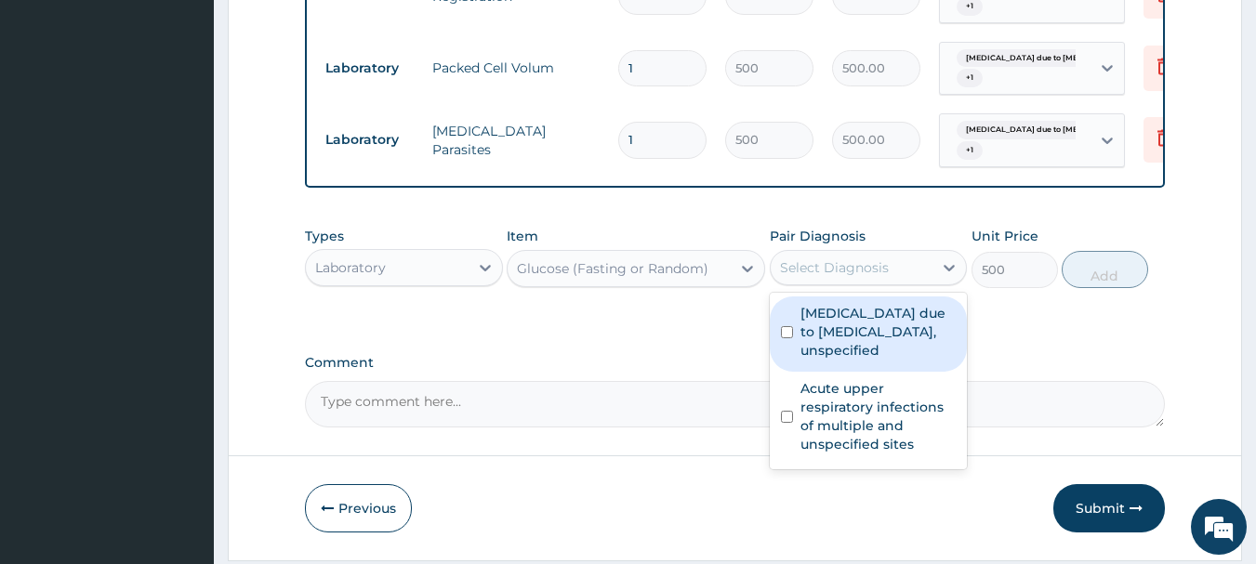
click at [907, 337] on label "Malaria due to Plasmodium falciparum, unspecified" at bounding box center [878, 332] width 156 height 56
checkbox input "true"
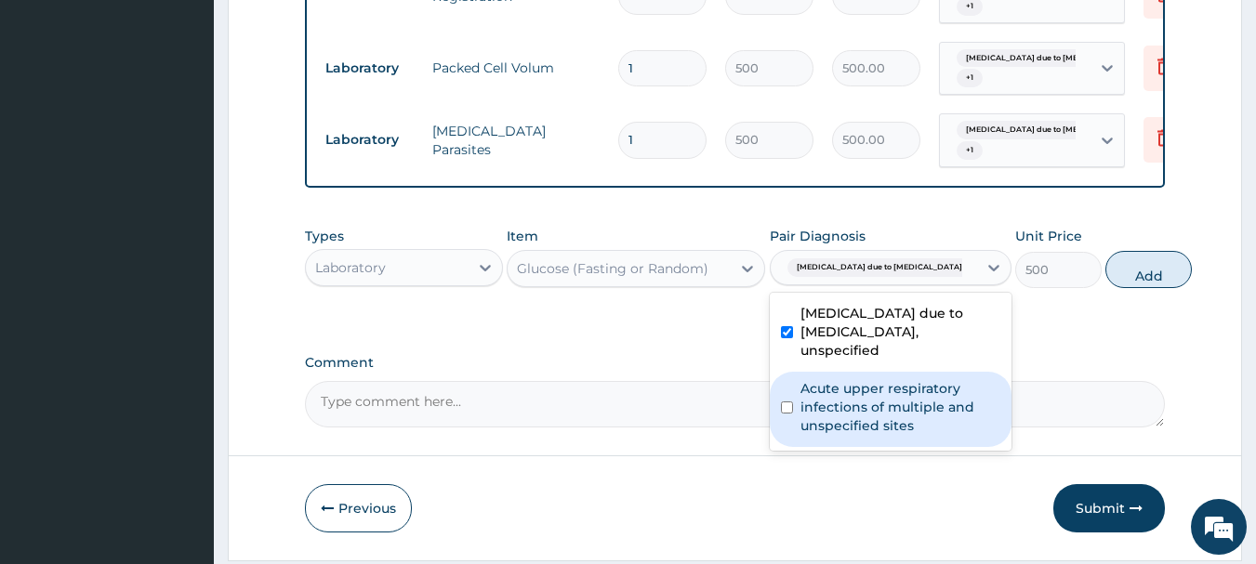
click at [893, 428] on label "Acute upper respiratory infections of multiple and unspecified sites" at bounding box center [900, 407] width 200 height 56
checkbox input "true"
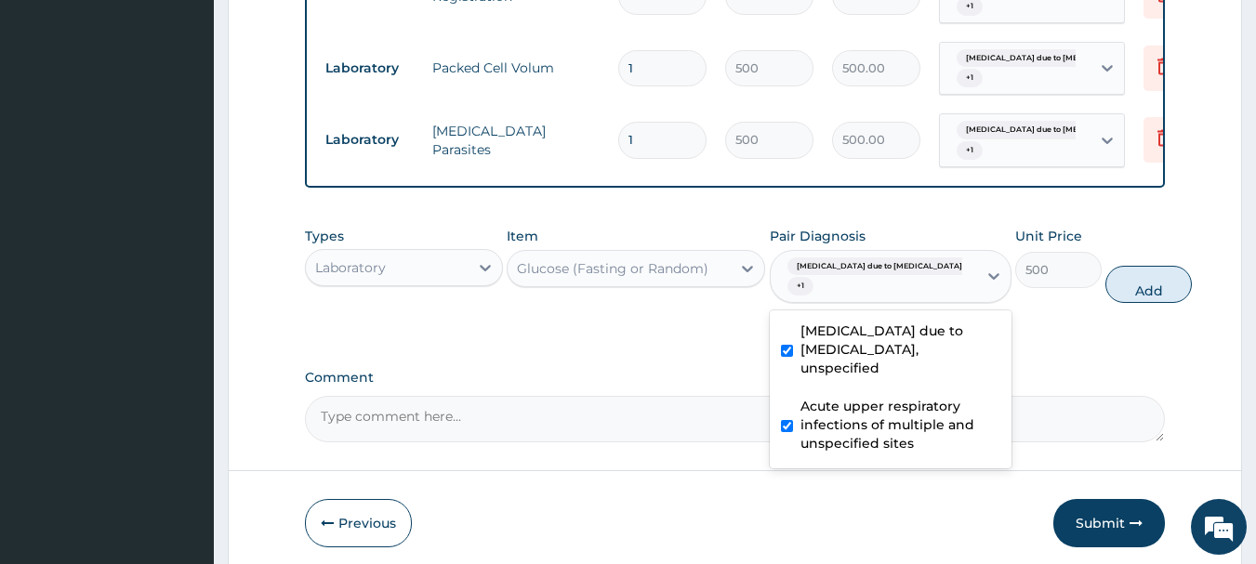
click at [1110, 302] on button "Add" at bounding box center [1148, 284] width 86 height 37
type input "0"
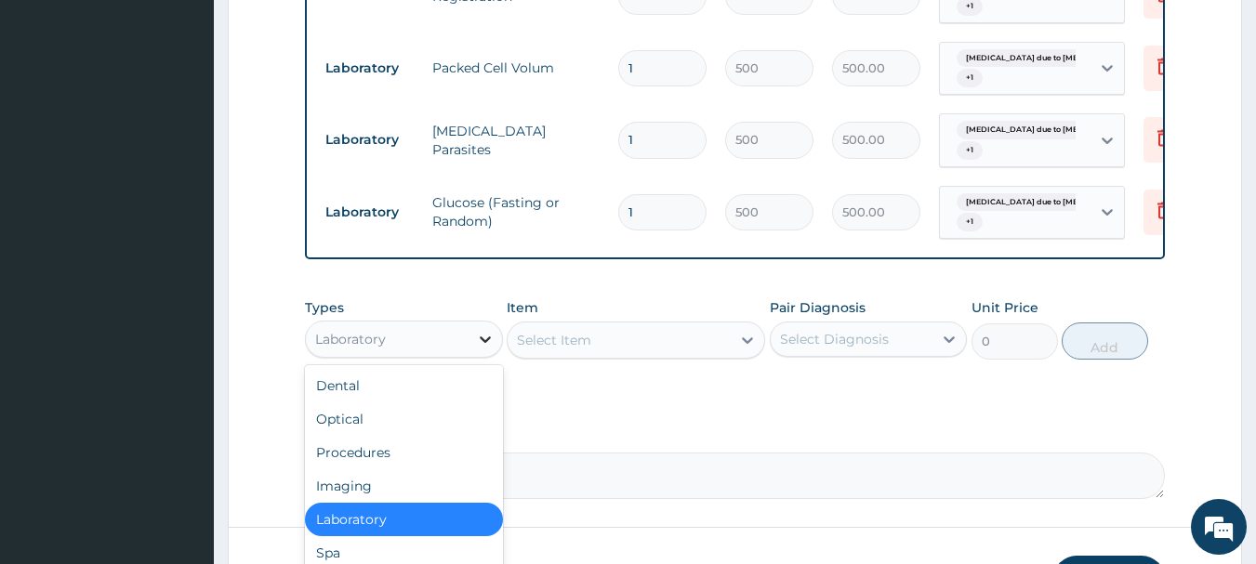
click at [492, 349] on icon at bounding box center [485, 339] width 19 height 19
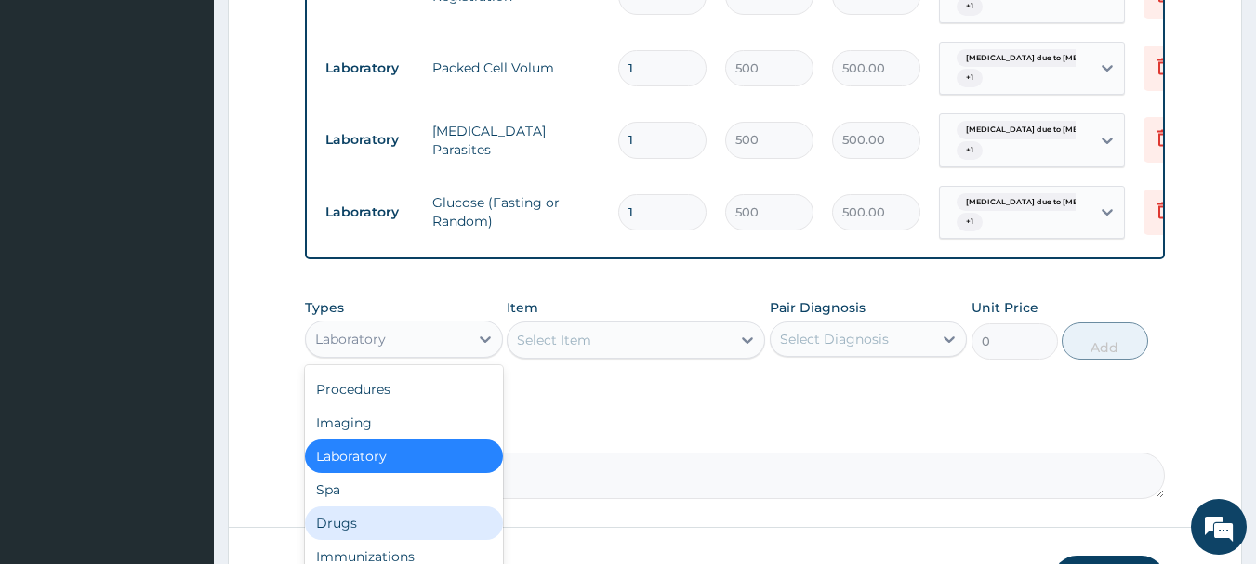
click at [364, 529] on div "Drugs" at bounding box center [404, 523] width 198 height 33
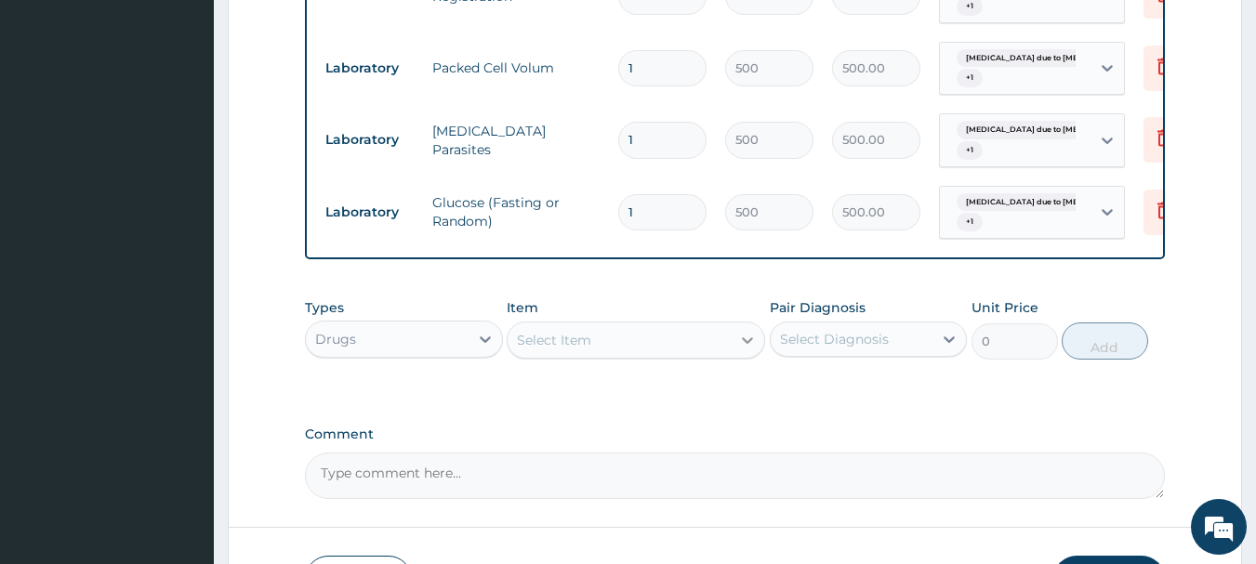
click at [743, 344] on icon at bounding box center [747, 340] width 11 height 7
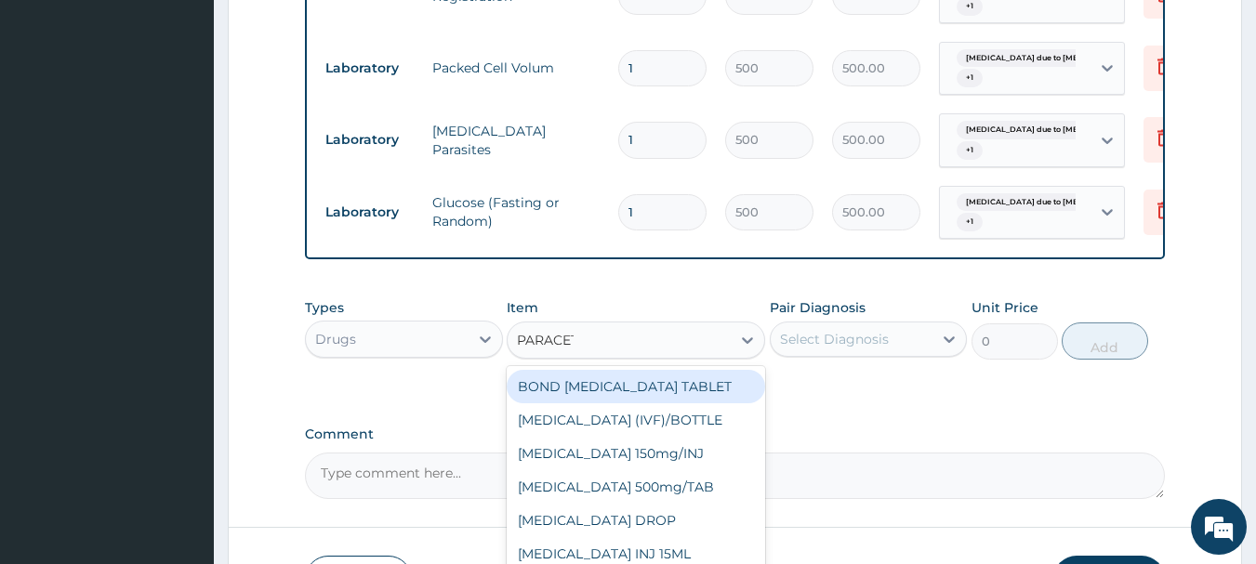
type input "PARACETA"
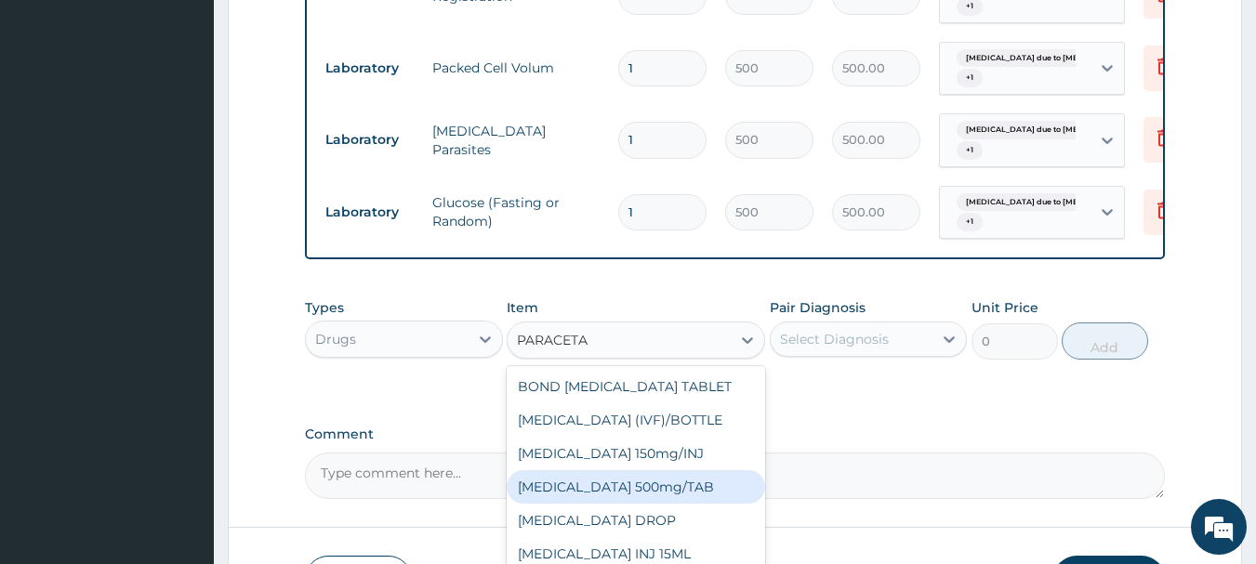
click at [636, 504] on div "[MEDICAL_DATA] 500mg/TAB" at bounding box center [636, 486] width 258 height 33
type input "5.25"
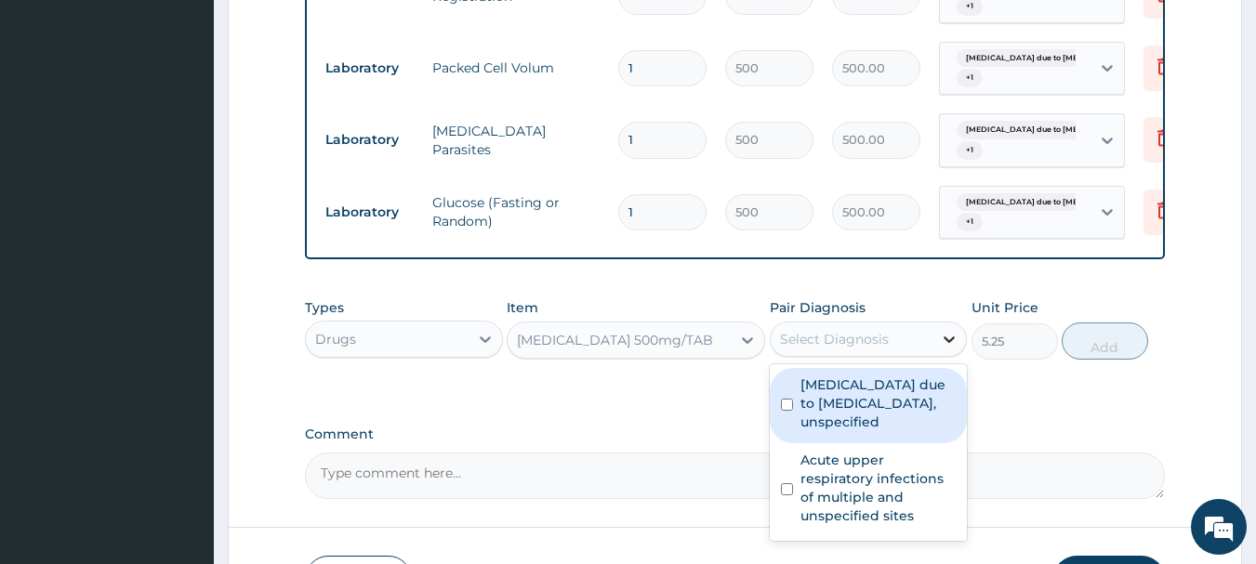
click at [950, 343] on icon at bounding box center [949, 339] width 11 height 7
drag, startPoint x: 884, startPoint y: 404, endPoint x: 875, endPoint y: 458, distance: 54.5
click at [884, 405] on label "Malaria due to Plasmodium falciparum, unspecified" at bounding box center [878, 403] width 156 height 56
checkbox input "true"
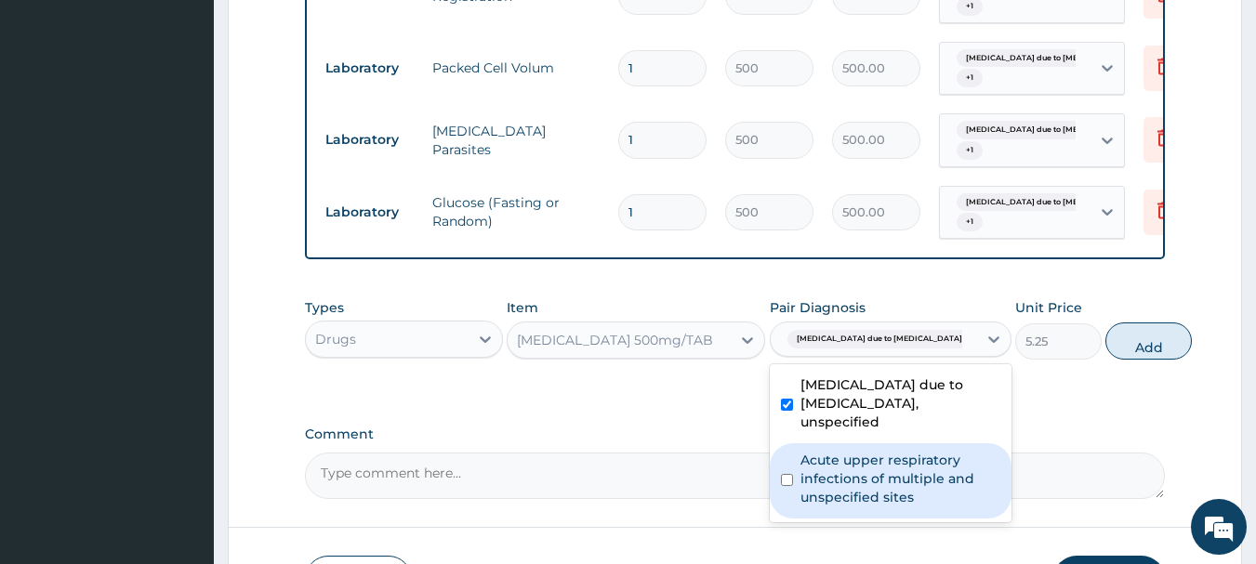
click at [870, 493] on label "Acute upper respiratory infections of multiple and unspecified sites" at bounding box center [900, 479] width 200 height 56
checkbox input "true"
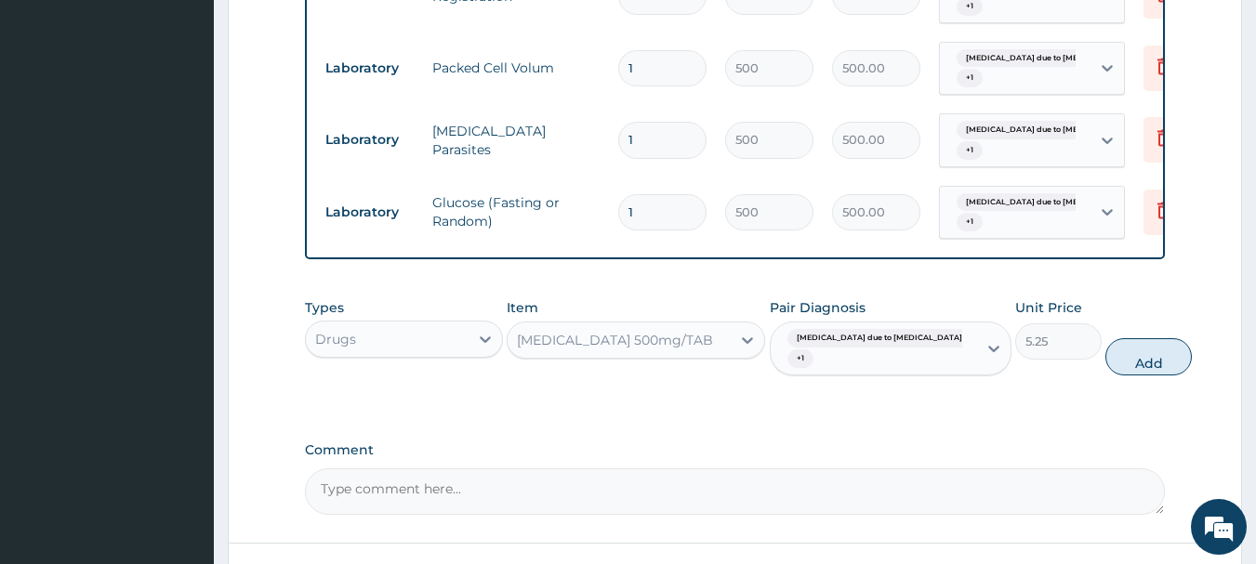
drag, startPoint x: 1098, startPoint y: 372, endPoint x: 1057, endPoint y: 376, distance: 41.2
click at [1105, 372] on button "Add" at bounding box center [1148, 356] width 86 height 37
type input "0"
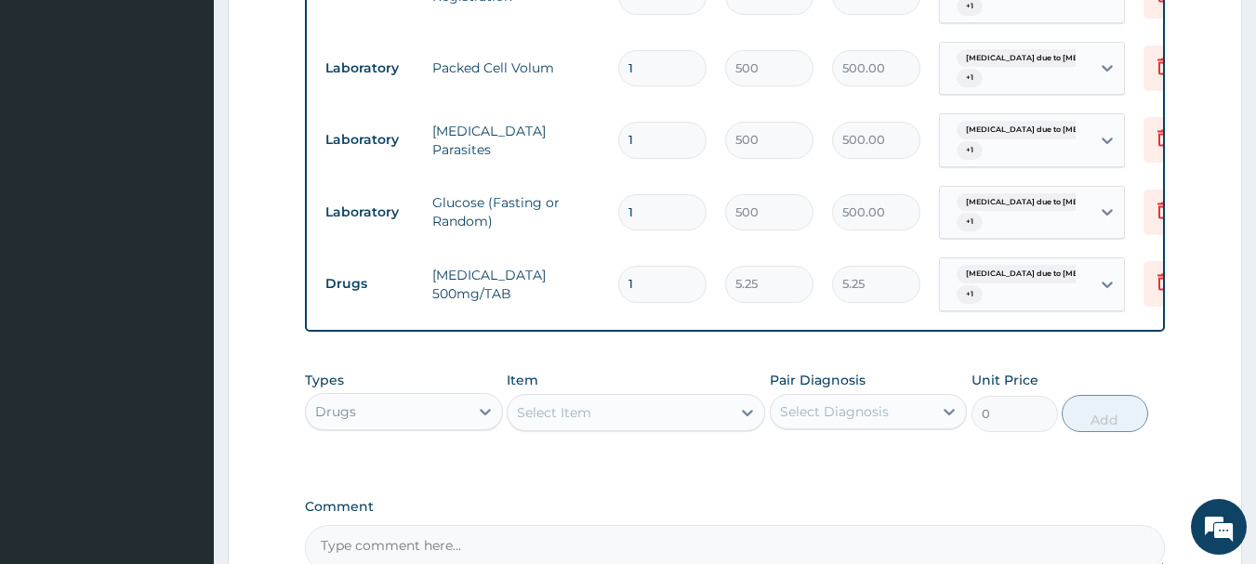
click at [619, 428] on div "Select Item" at bounding box center [618, 413] width 223 height 30
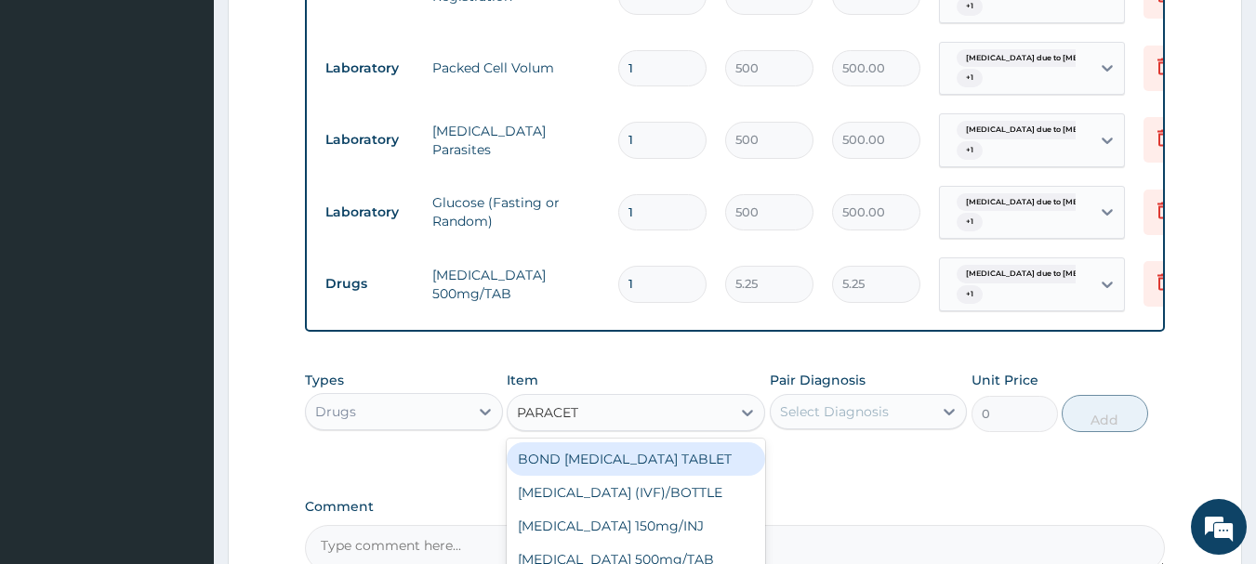
type input "PARACETA"
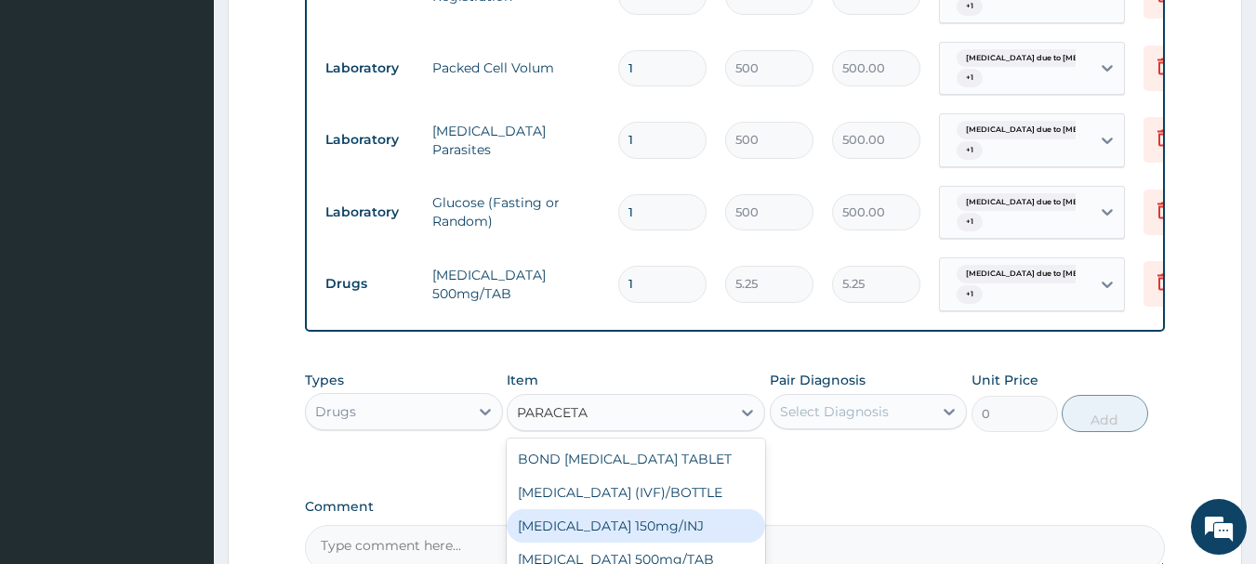
click at [651, 535] on div "[MEDICAL_DATA] 150mg/INJ" at bounding box center [636, 525] width 258 height 33
type input "31.5"
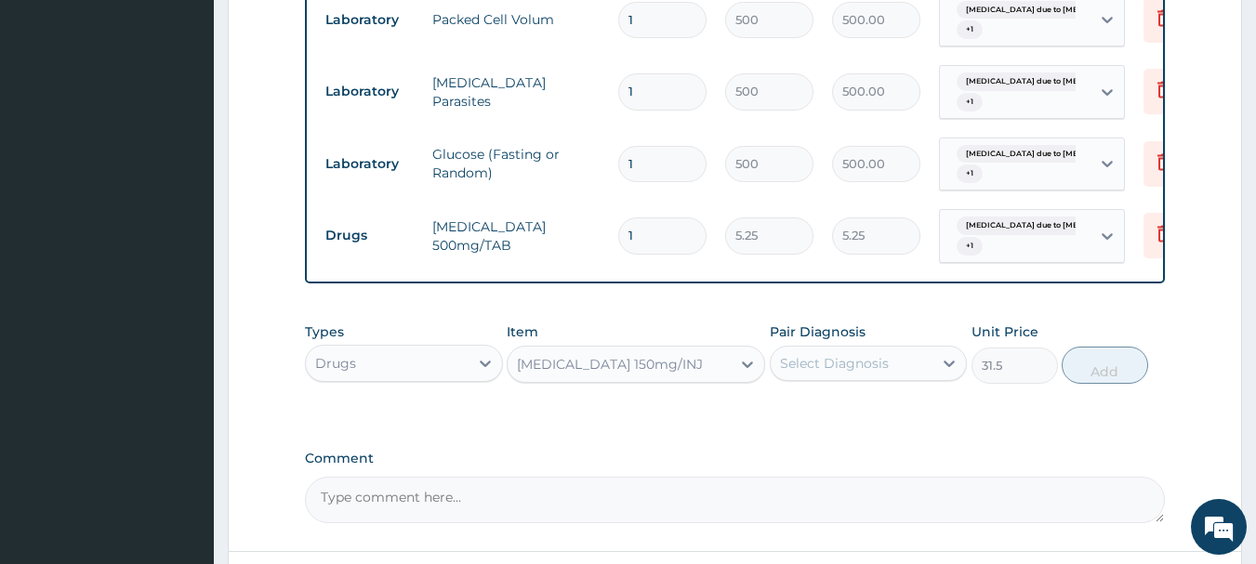
scroll to position [745, 0]
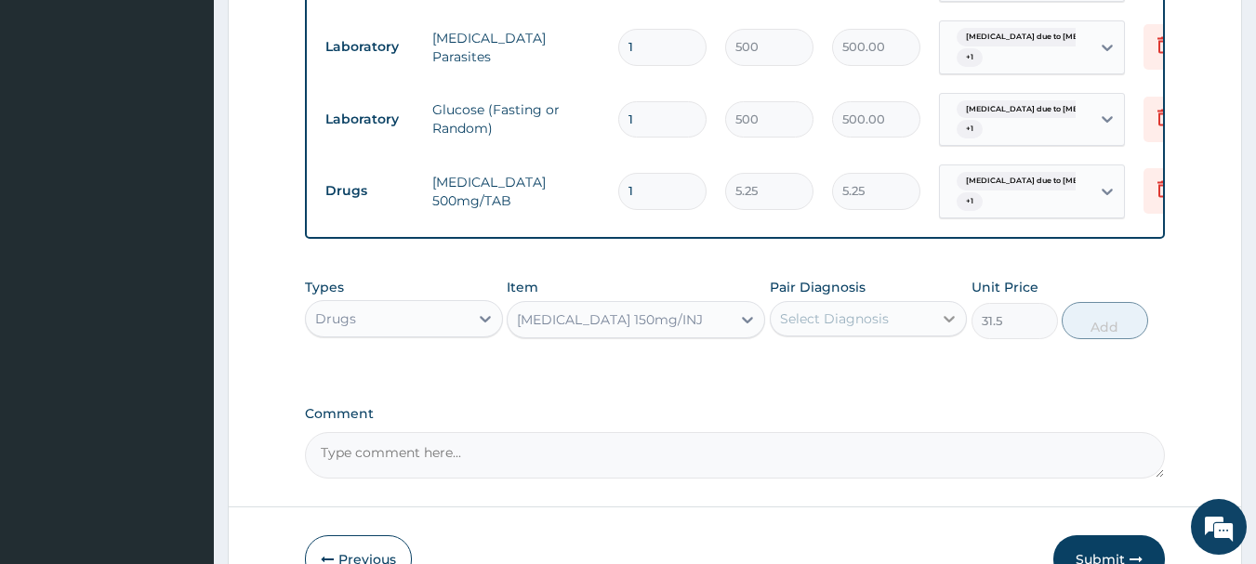
click at [946, 328] on icon at bounding box center [949, 318] width 19 height 19
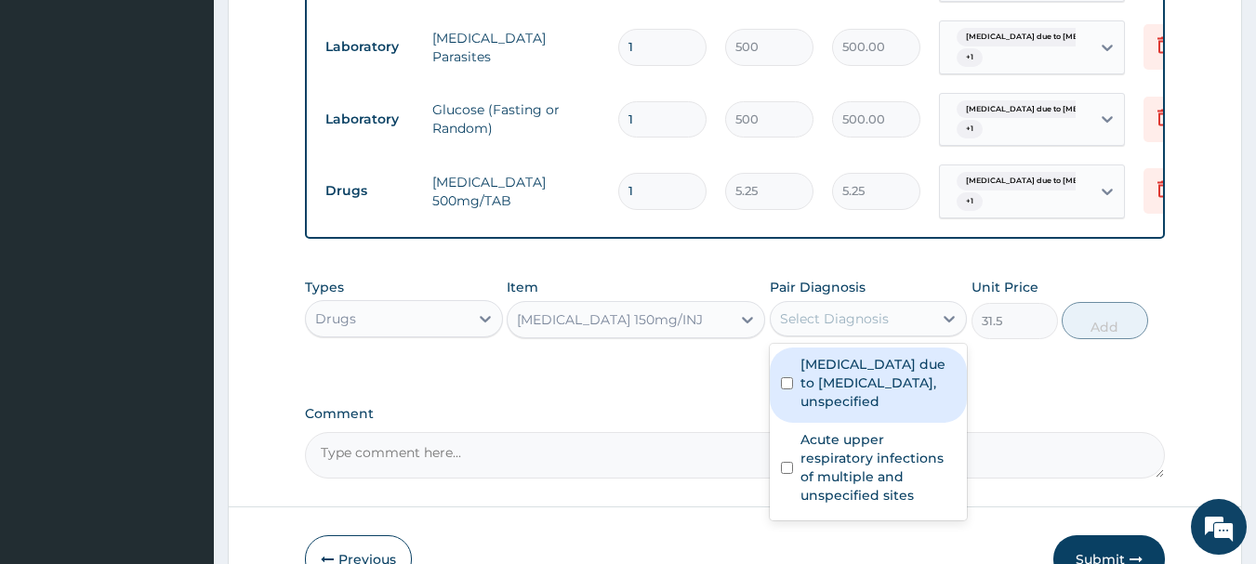
click at [857, 402] on label "Malaria due to Plasmodium falciparum, unspecified" at bounding box center [878, 383] width 156 height 56
checkbox input "true"
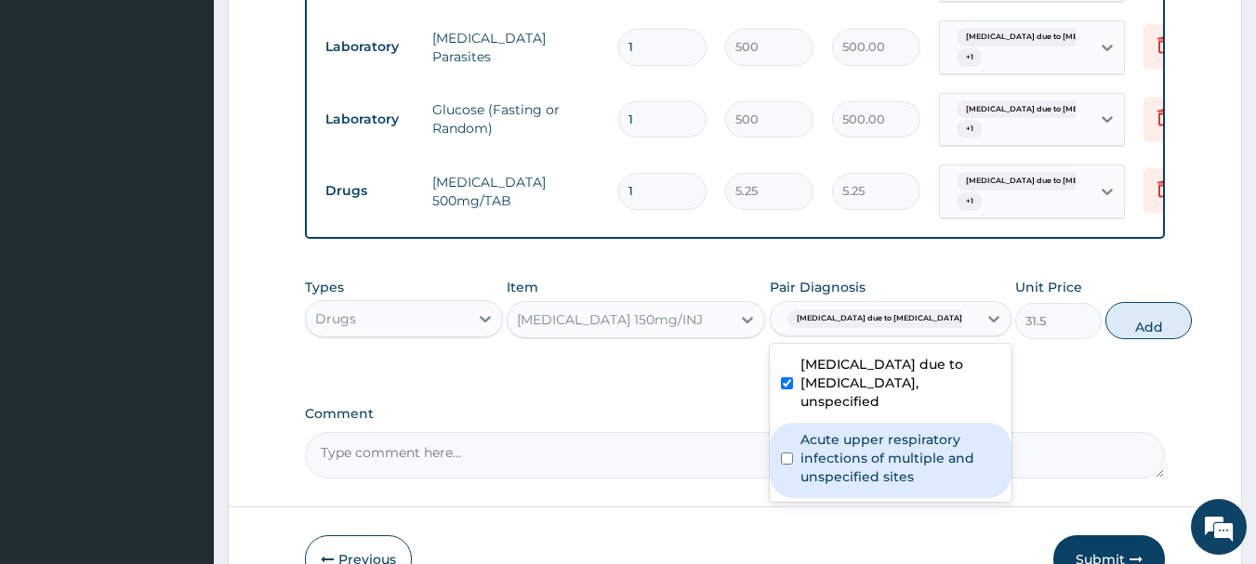
drag, startPoint x: 896, startPoint y: 512, endPoint x: 907, endPoint y: 503, distance: 14.5
click at [898, 486] on label "Acute upper respiratory infections of multiple and unspecified sites" at bounding box center [900, 458] width 200 height 56
checkbox input "true"
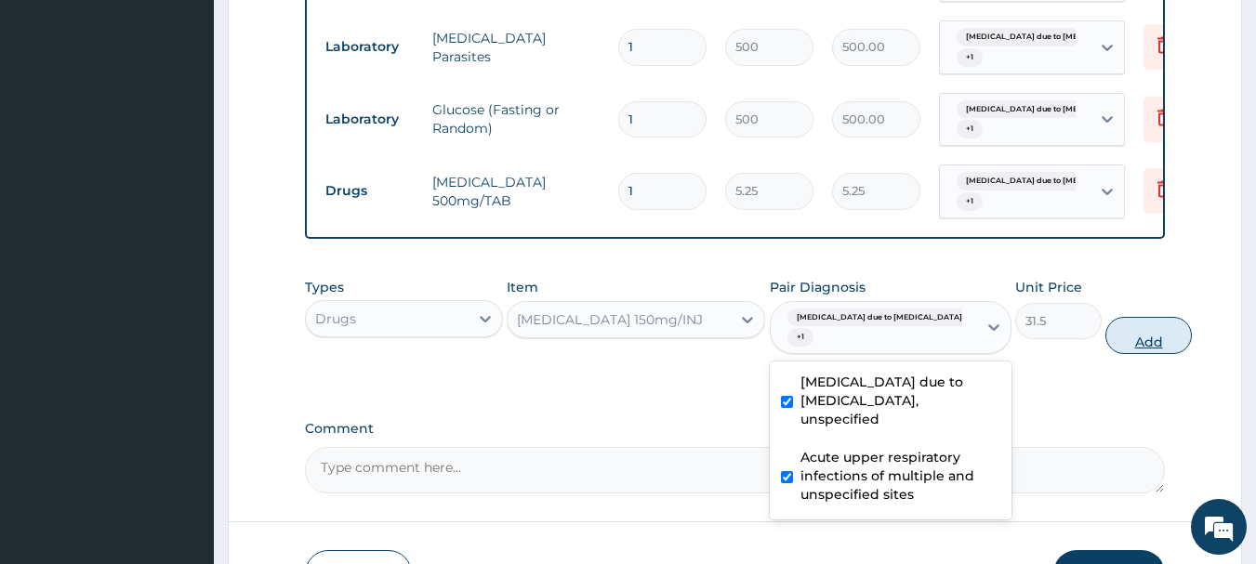
click at [1109, 353] on button "Add" at bounding box center [1148, 335] width 86 height 37
type input "0"
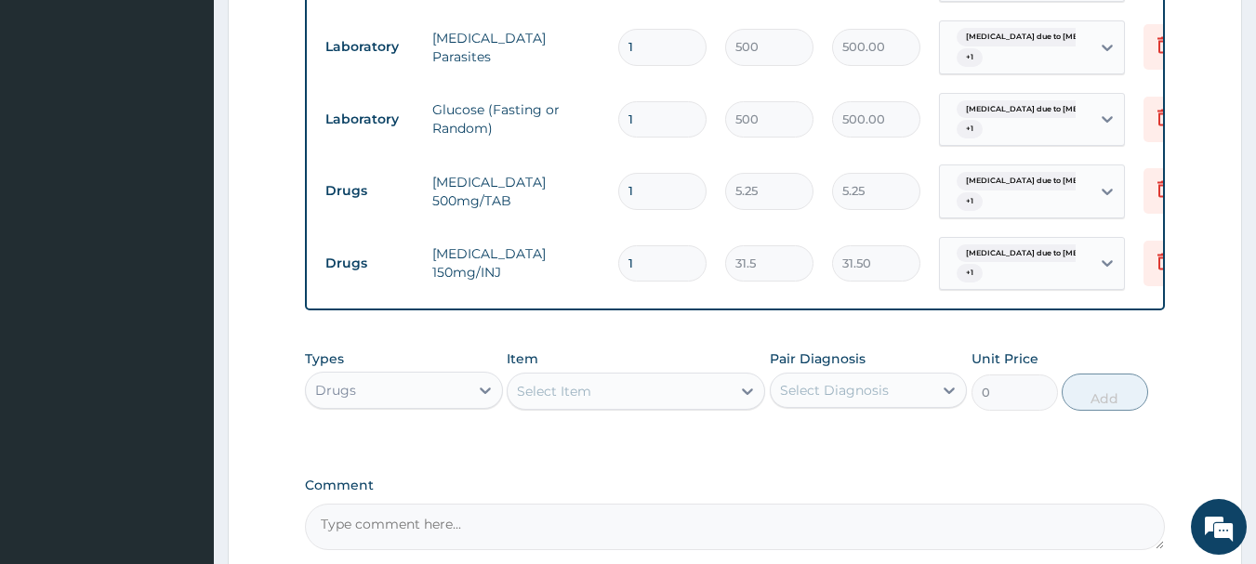
type input "0.00"
type input "4"
type input "126.00"
type input "4"
click at [1162, 191] on icon at bounding box center [1163, 189] width 22 height 22
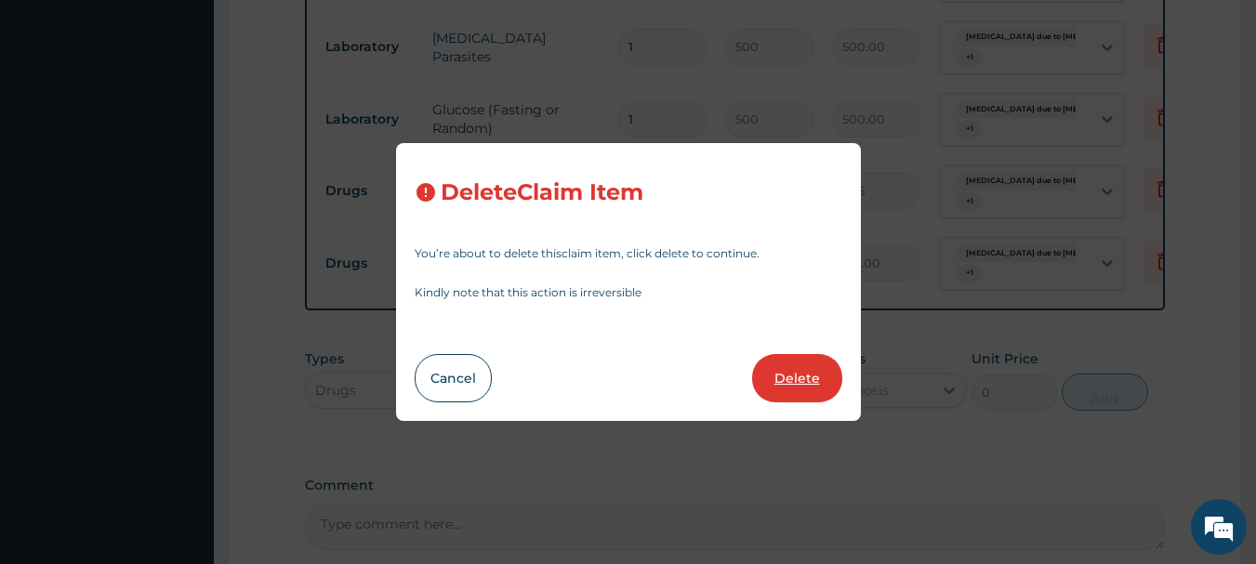
click at [804, 374] on button "Delete" at bounding box center [797, 378] width 90 height 48
type input "4"
type input "31.5"
type input "126.00"
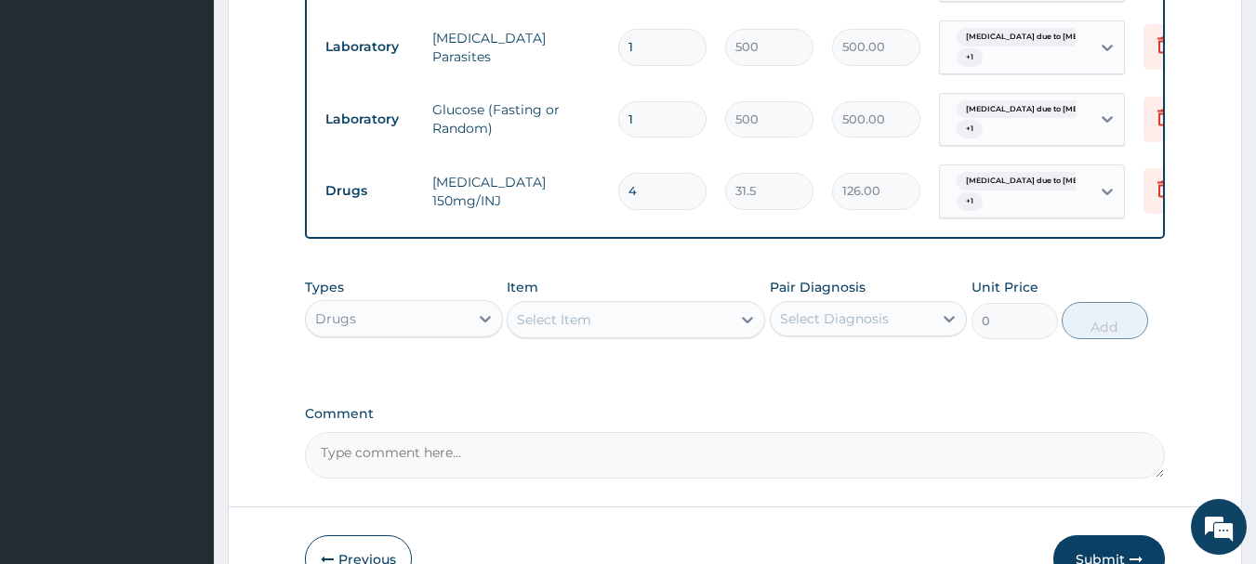
click at [646, 335] on div "Select Item" at bounding box center [618, 320] width 223 height 30
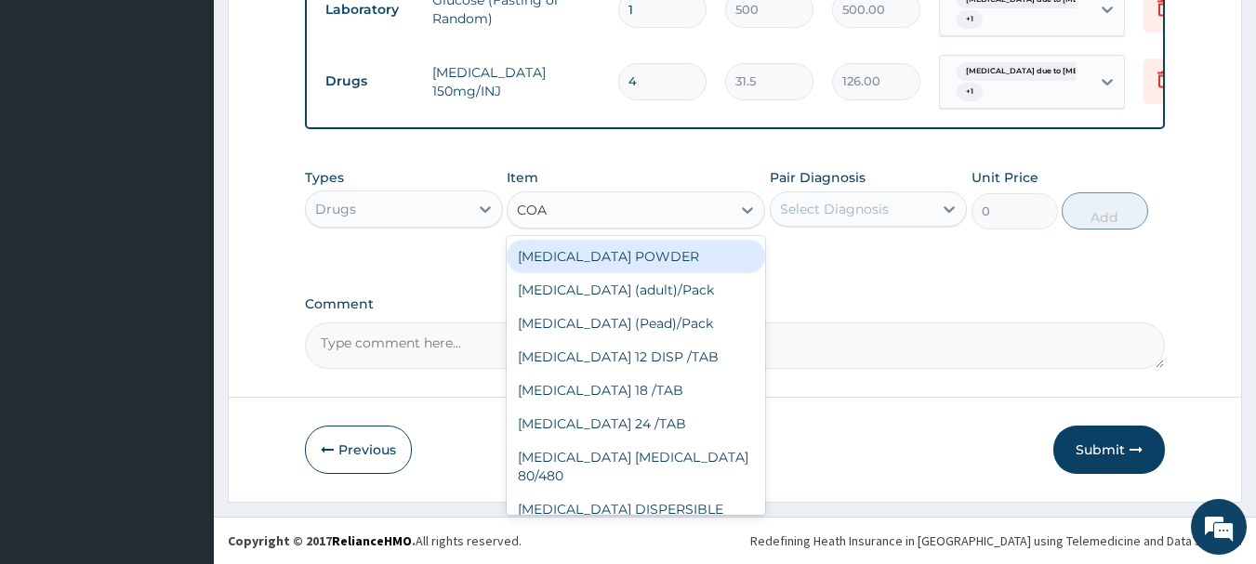
type input "COAR"
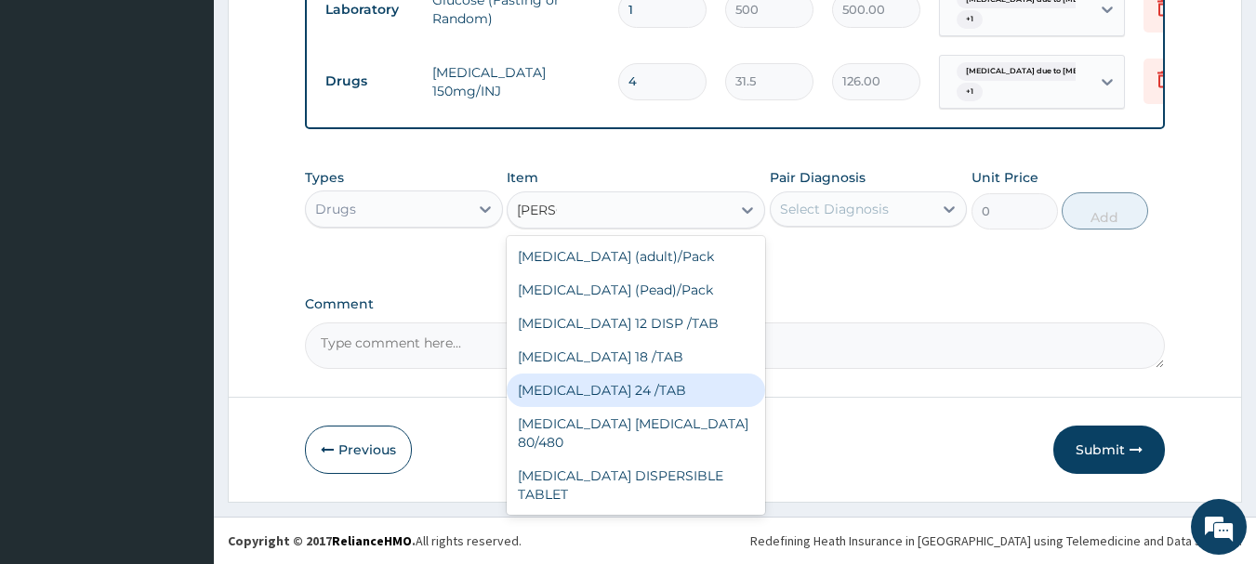
click at [631, 379] on div "[MEDICAL_DATA] 24 /TAB" at bounding box center [636, 390] width 258 height 33
type input "21"
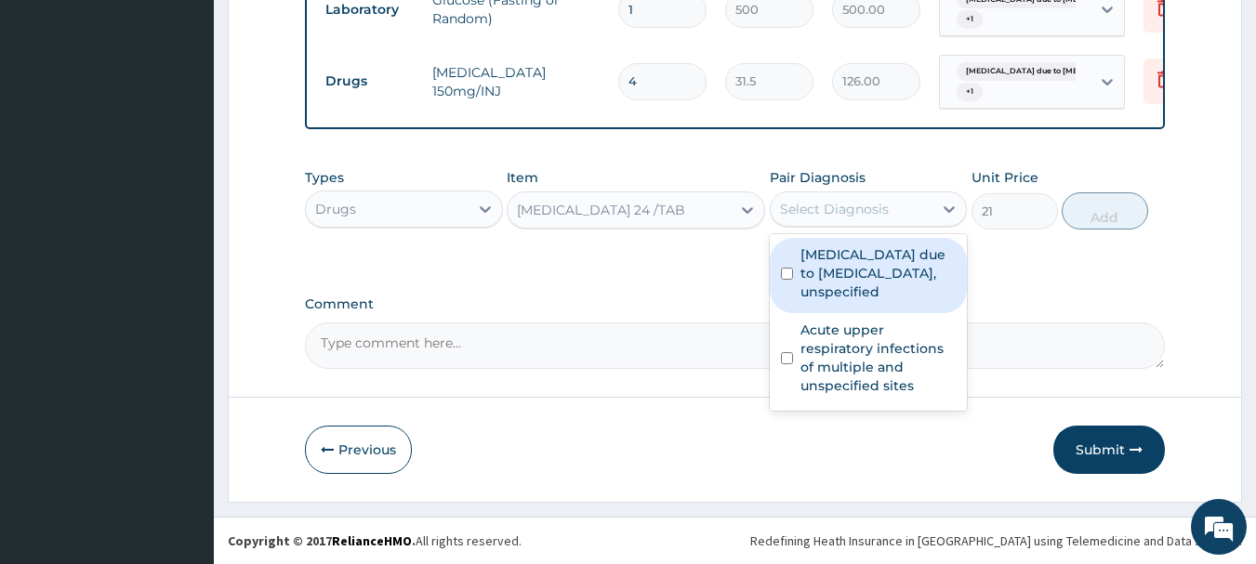
click at [897, 214] on div "Select Diagnosis" at bounding box center [851, 209] width 163 height 30
drag, startPoint x: 875, startPoint y: 267, endPoint x: 876, endPoint y: 280, distance: 13.1
click at [875, 268] on label "Malaria due to Plasmodium falciparum, unspecified" at bounding box center [878, 273] width 156 height 56
checkbox input "true"
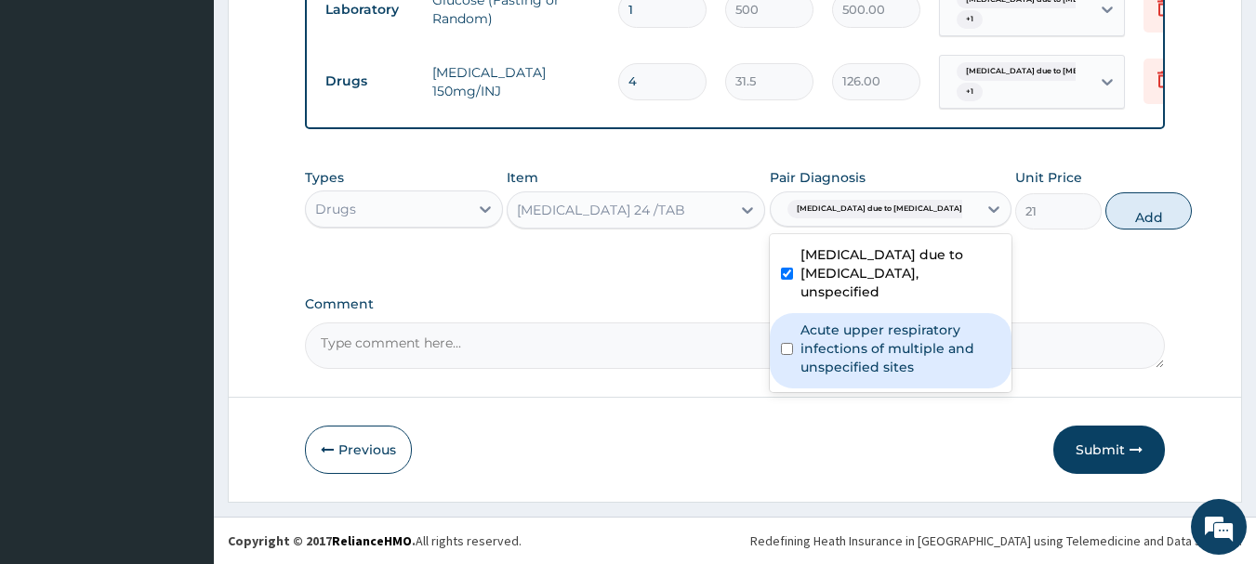
click at [881, 364] on label "Acute upper respiratory infections of multiple and unspecified sites" at bounding box center [900, 349] width 200 height 56
checkbox input "true"
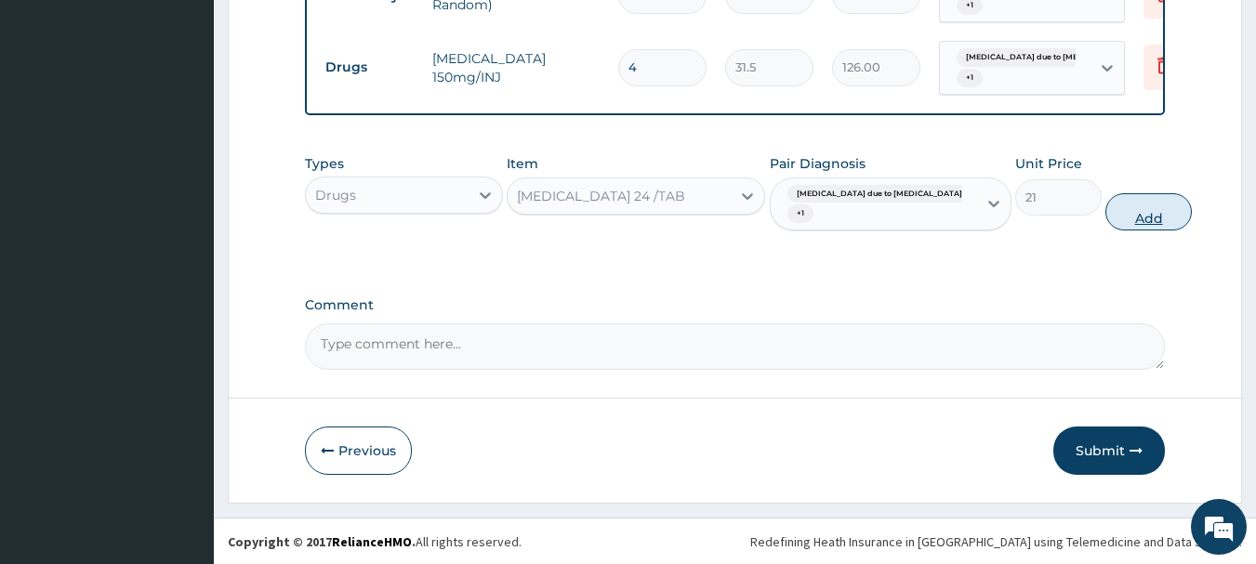
click at [1105, 230] on button "Add" at bounding box center [1148, 211] width 86 height 37
type input "0"
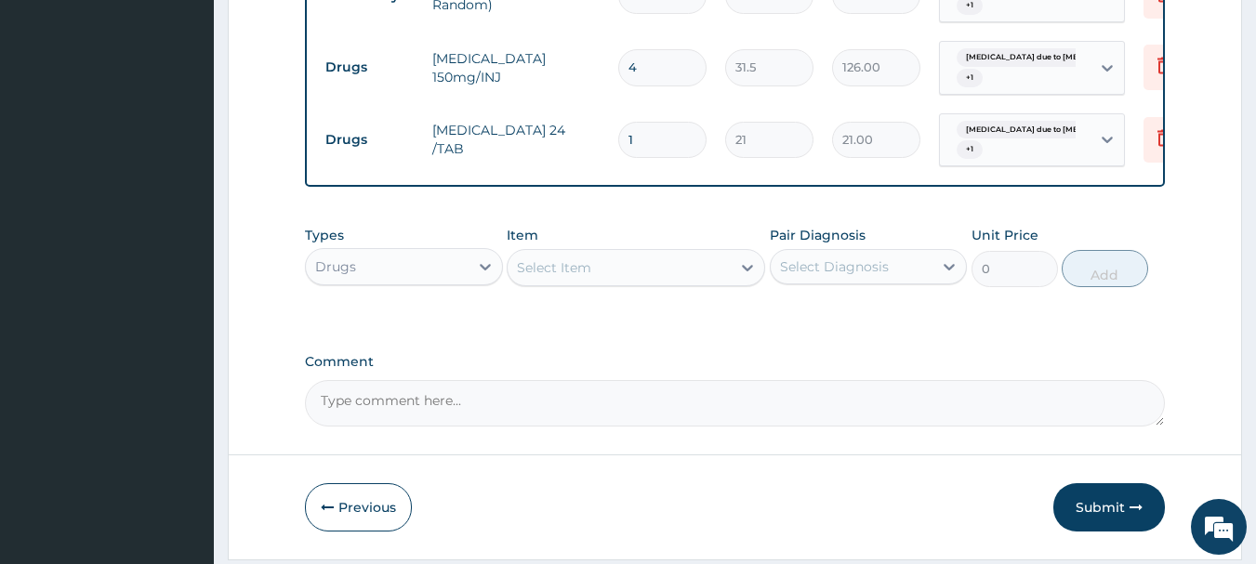
type input "0.00"
type input "2"
type input "42.00"
type input "21"
type input "441.00"
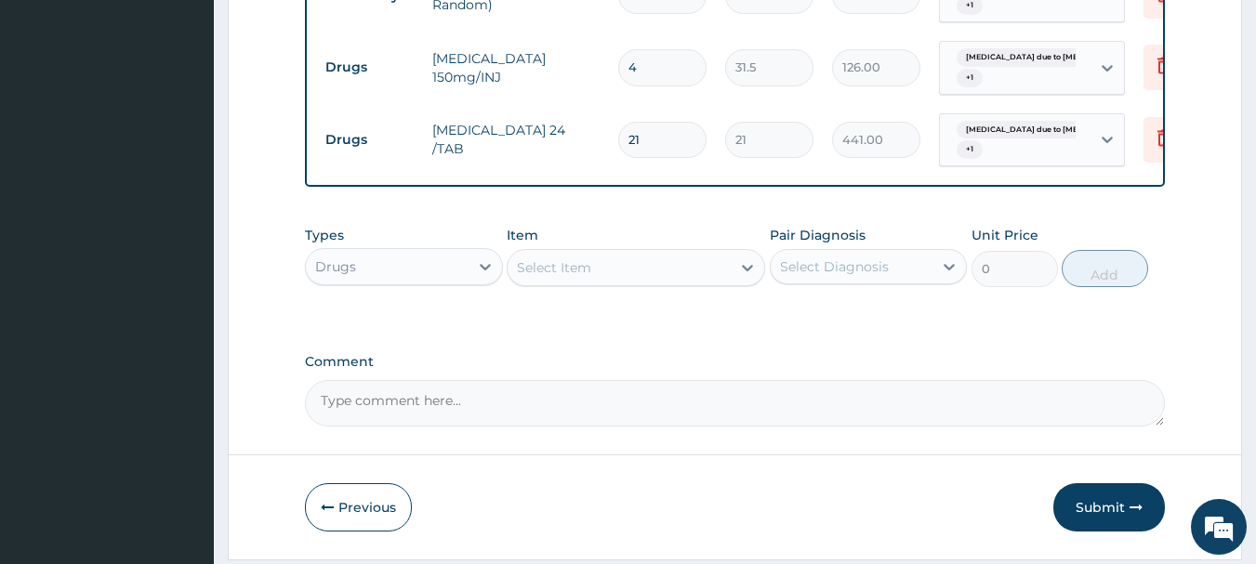
type input "21"
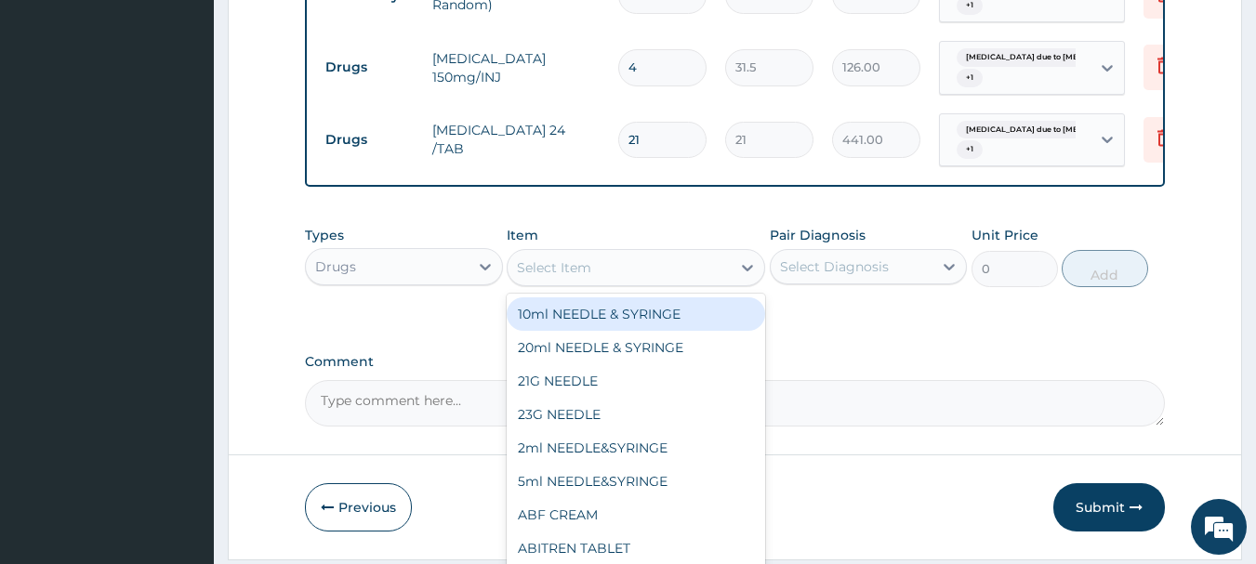
click at [690, 283] on div "Select Item" at bounding box center [618, 268] width 223 height 30
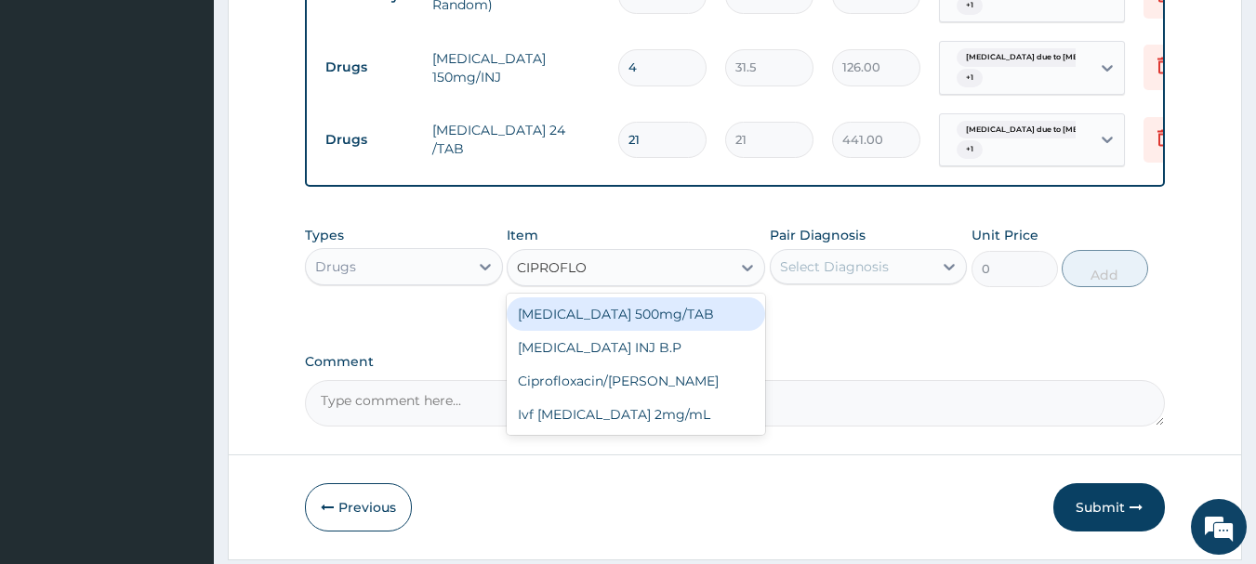
type input "CIPROFLOX"
click at [666, 327] on div "[MEDICAL_DATA] 500mg/TAB" at bounding box center [636, 313] width 258 height 33
type input "26.77"
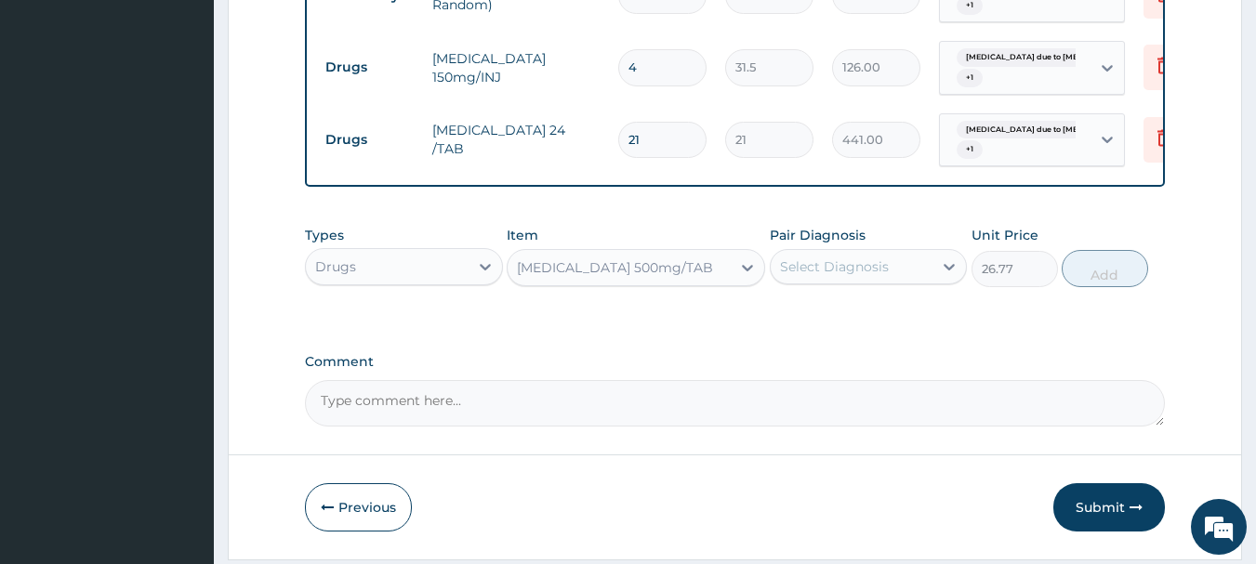
click at [900, 282] on div "Select Diagnosis" at bounding box center [851, 267] width 163 height 30
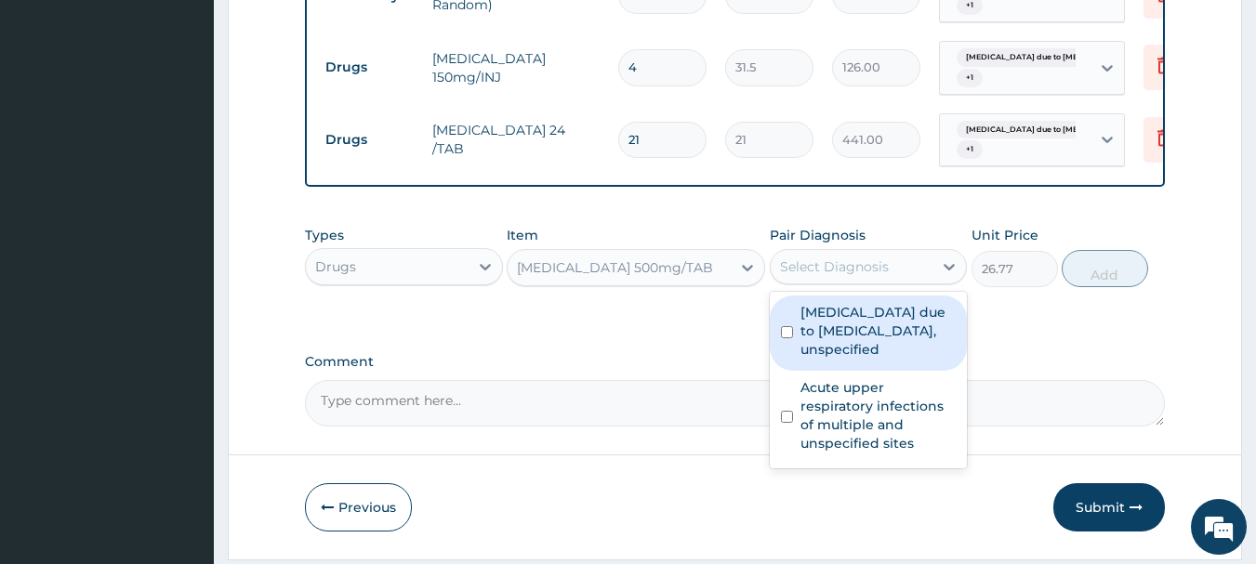
click at [866, 352] on label "Malaria due to Plasmodium falciparum, unspecified" at bounding box center [878, 331] width 156 height 56
checkbox input "true"
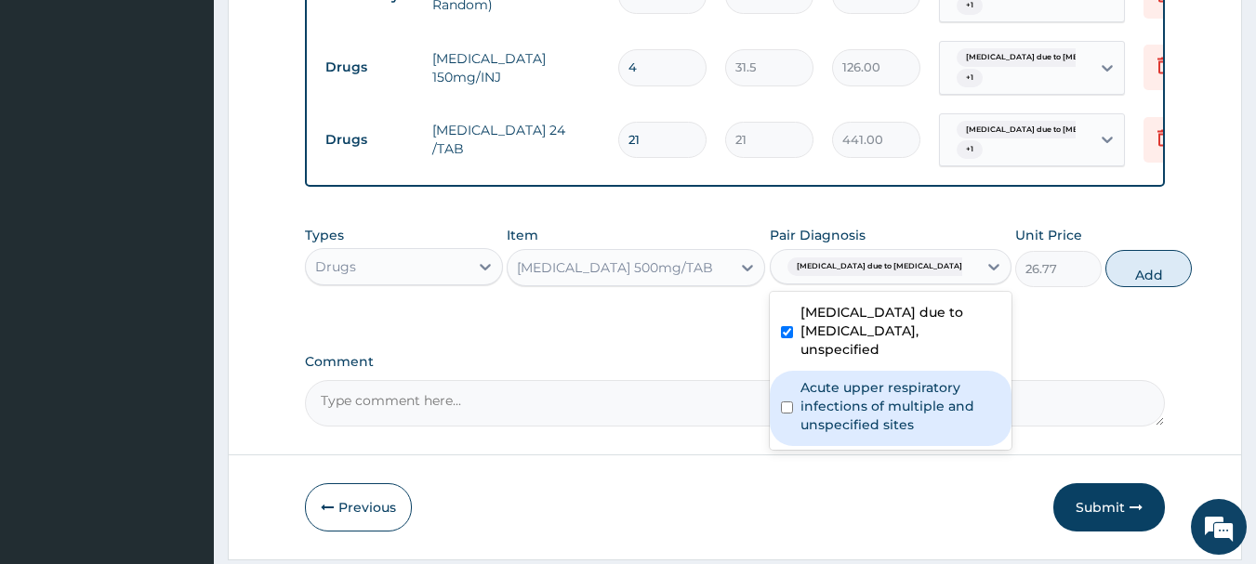
click at [871, 404] on label "Acute upper respiratory infections of multiple and unspecified sites" at bounding box center [900, 406] width 200 height 56
checkbox input "true"
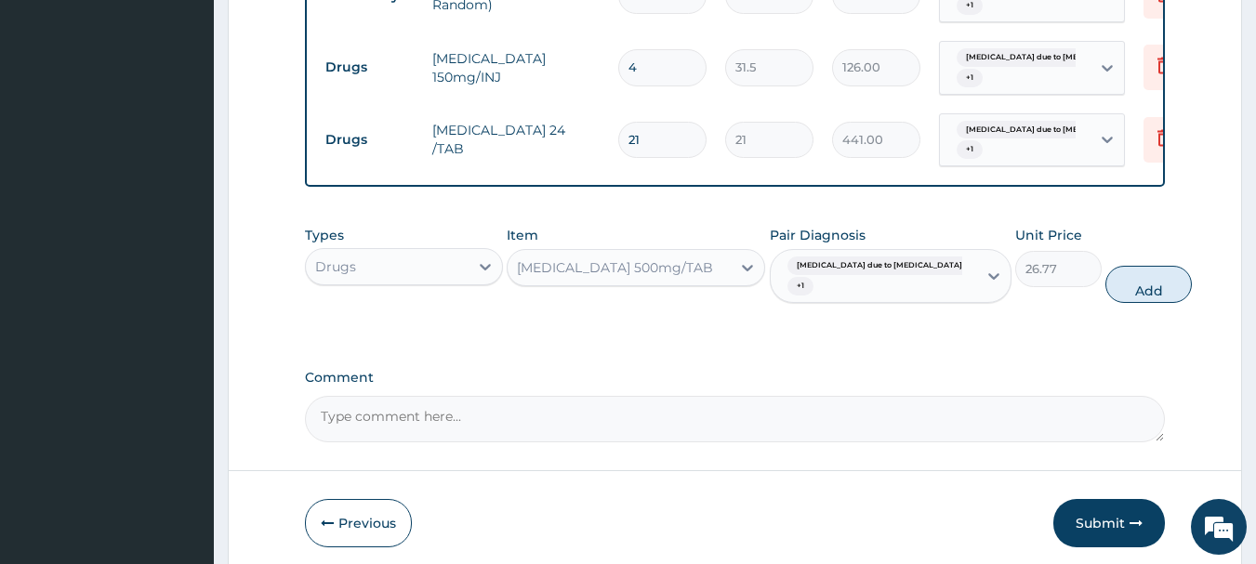
click at [1105, 296] on button "Add" at bounding box center [1148, 284] width 86 height 37
type input "0"
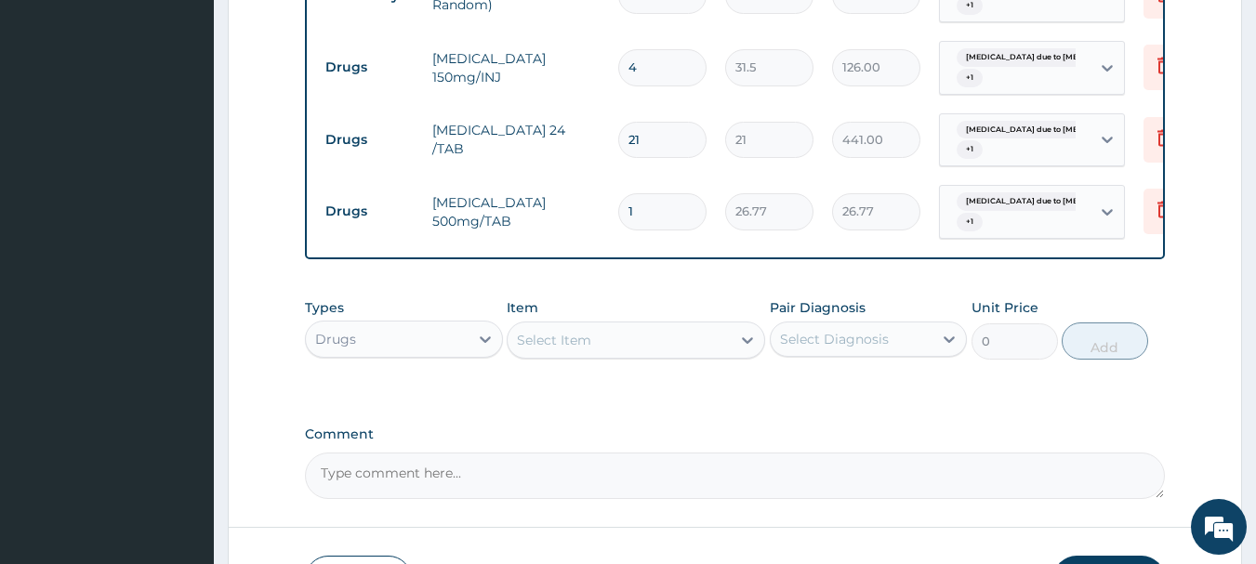
type input "10"
type input "267.70"
type input "10"
click at [600, 354] on div "Select Item" at bounding box center [618, 340] width 223 height 30
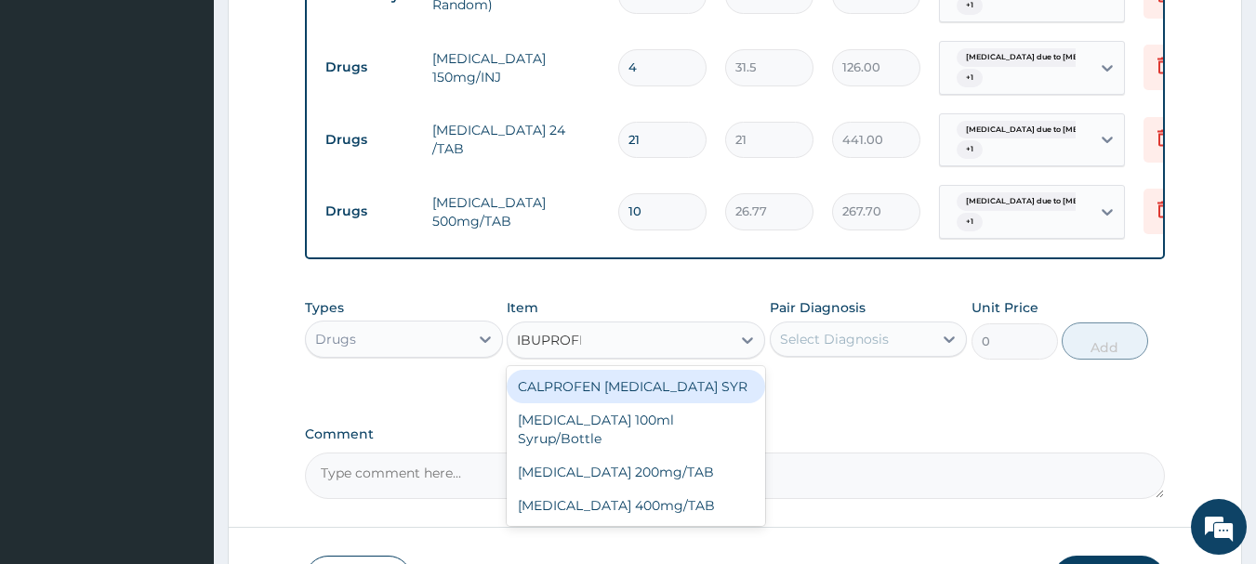
type input "IBUPROFEN"
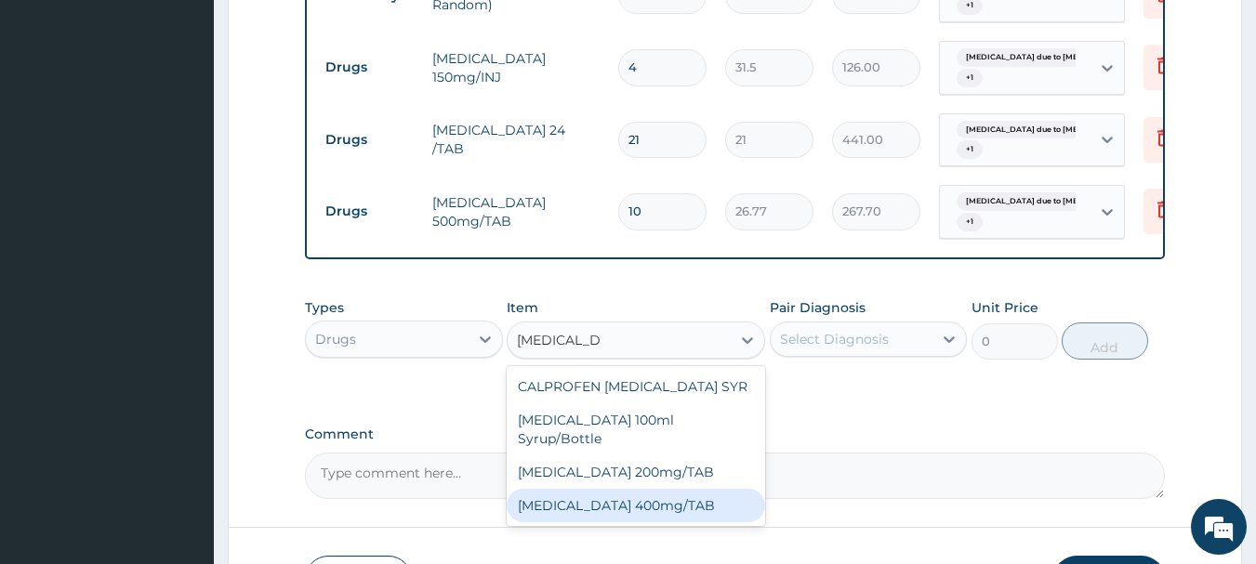
click at [627, 490] on div "[MEDICAL_DATA] 400mg/TAB" at bounding box center [636, 505] width 258 height 33
type input "21"
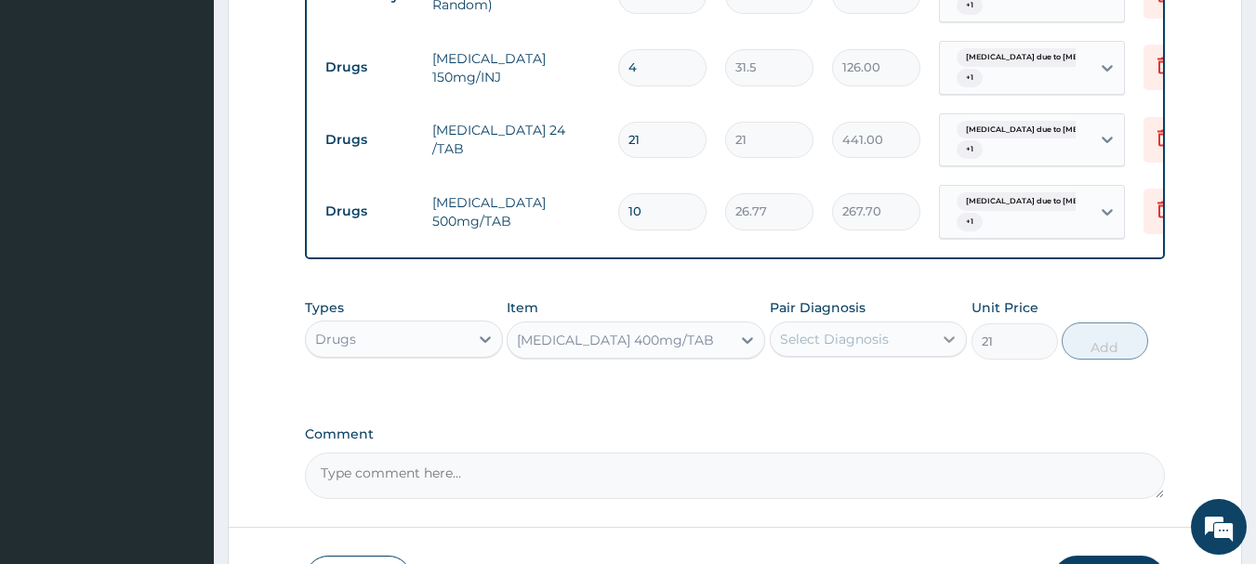
click at [946, 349] on icon at bounding box center [949, 339] width 19 height 19
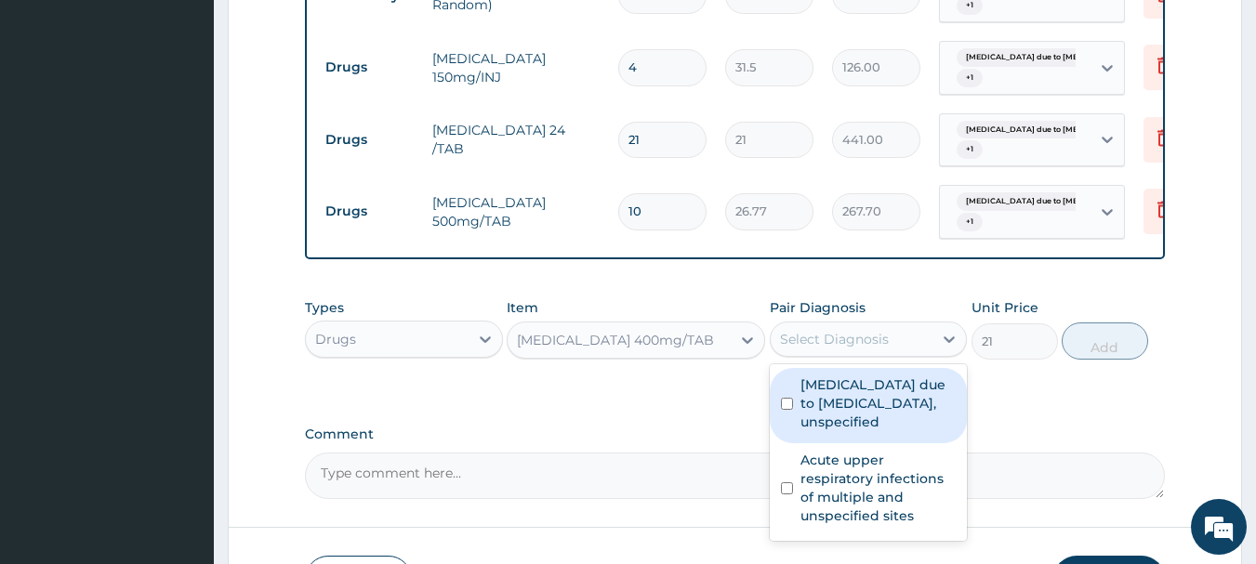
click at [856, 413] on label "Malaria due to Plasmodium falciparum, unspecified" at bounding box center [878, 403] width 156 height 56
checkbox input "true"
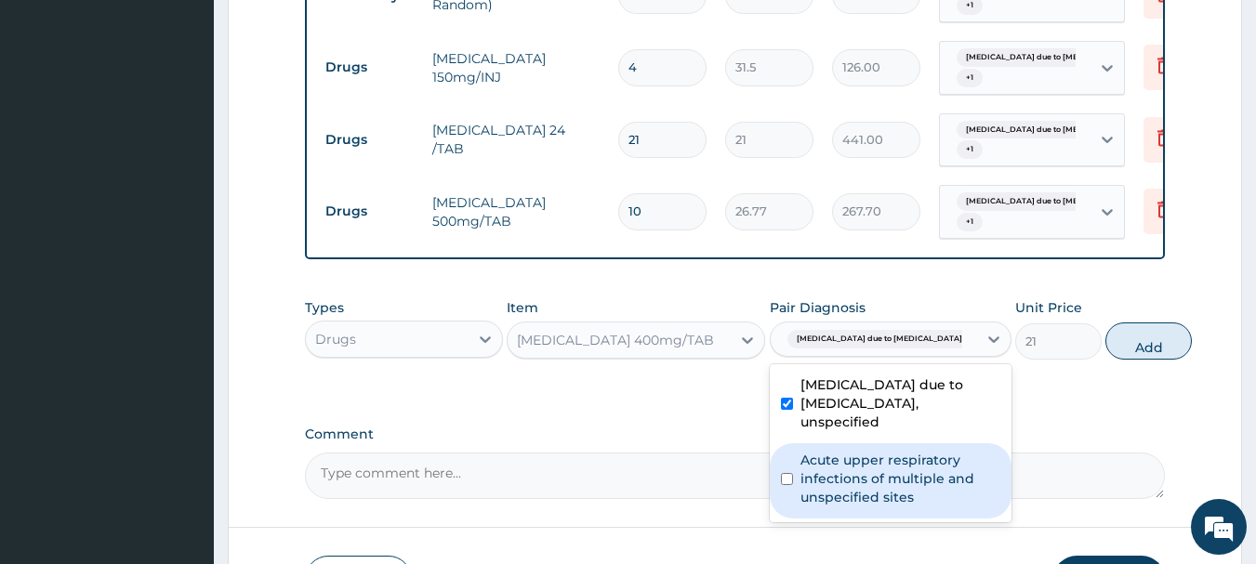
click at [860, 487] on label "Acute upper respiratory infections of multiple and unspecified sites" at bounding box center [900, 479] width 200 height 56
checkbox input "true"
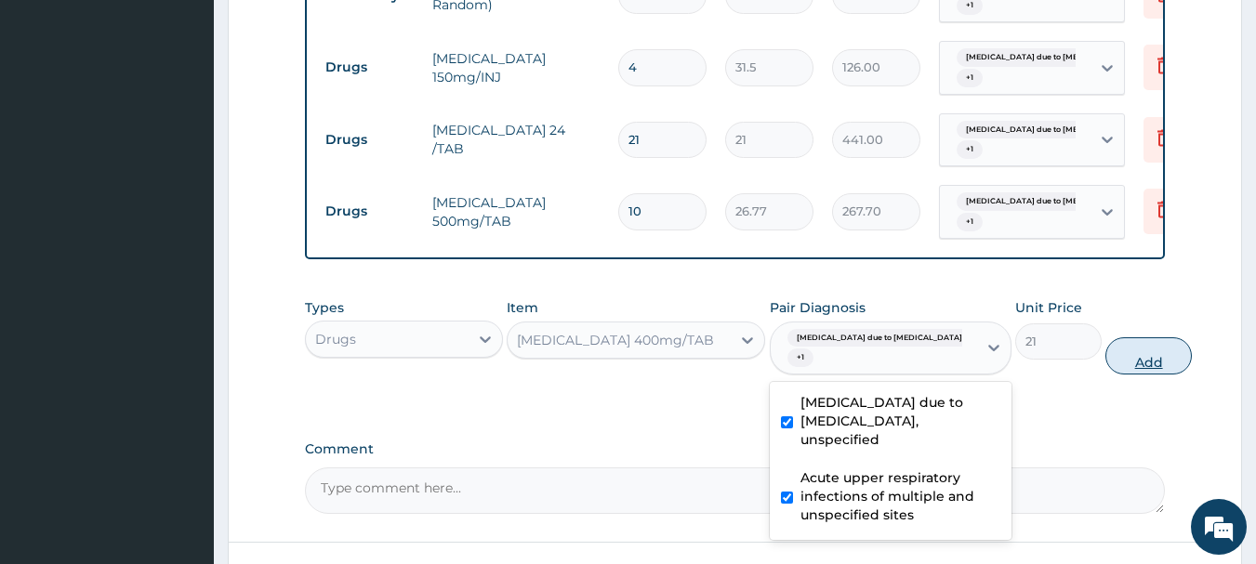
click at [1105, 369] on button "Add" at bounding box center [1148, 355] width 86 height 37
type input "0"
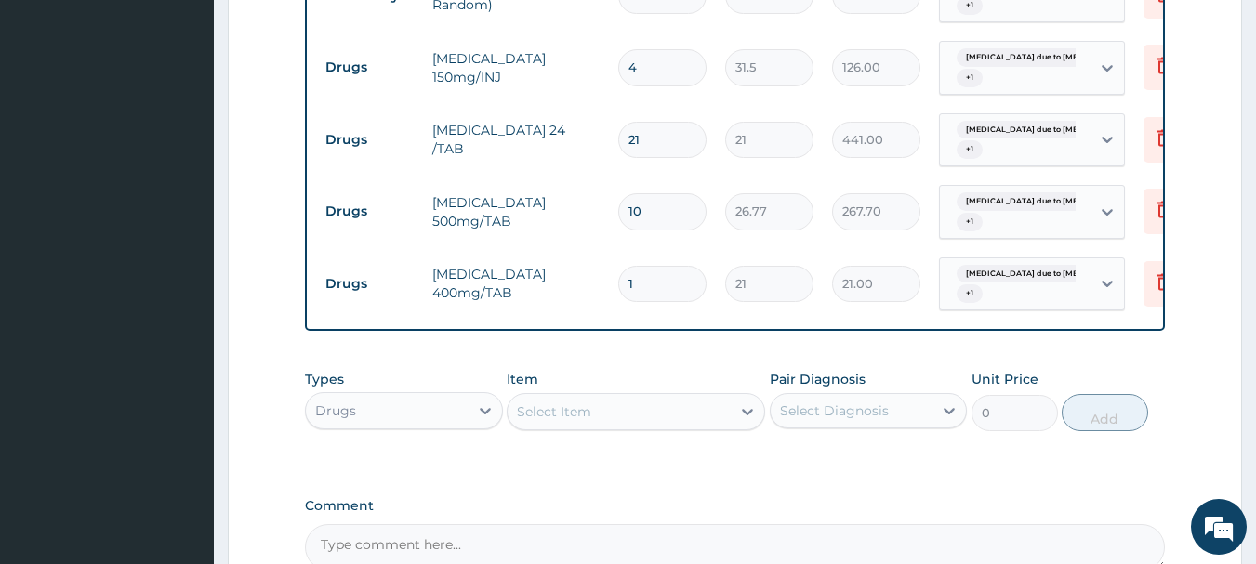
type input "15"
type input "315.00"
type input "15"
click at [650, 427] on div "Select Item" at bounding box center [618, 412] width 223 height 30
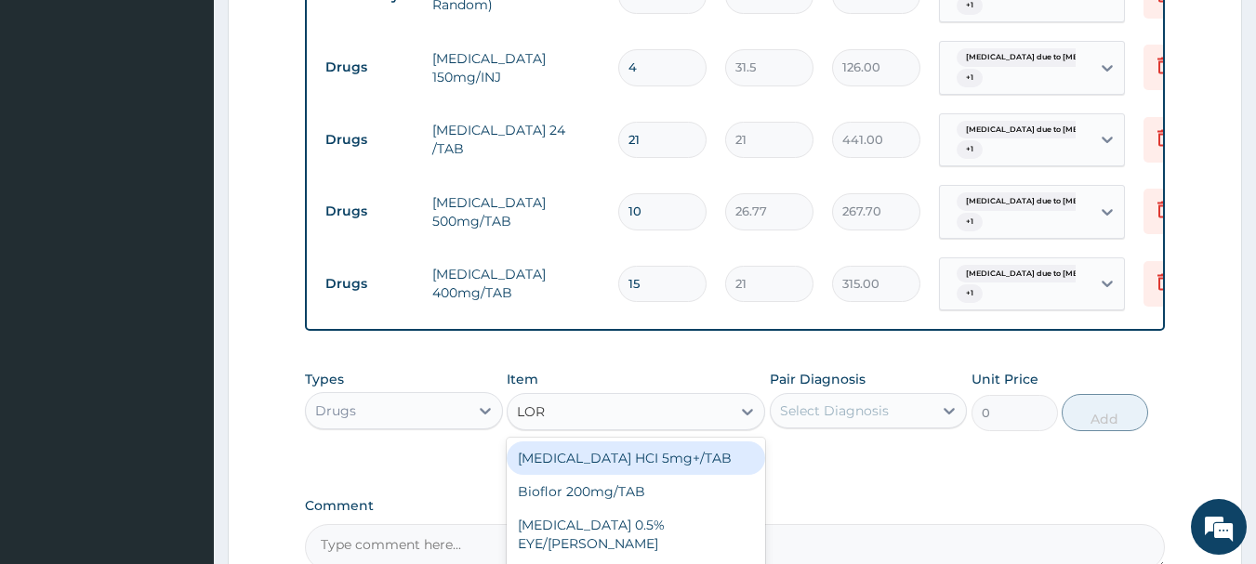
type input "LORA"
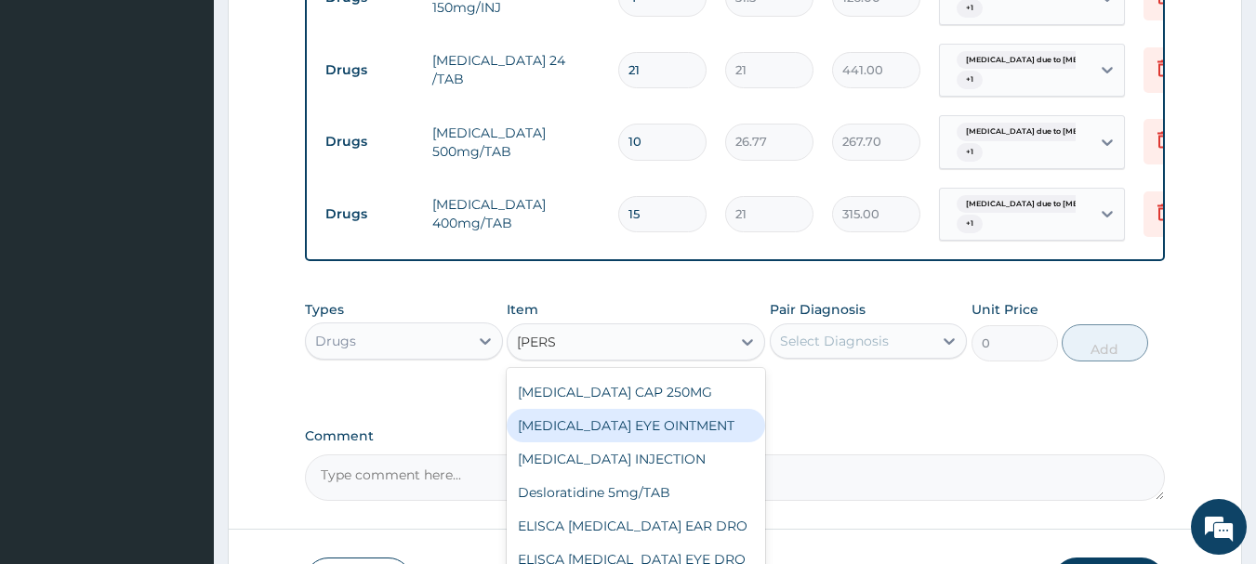
scroll to position [1055, 0]
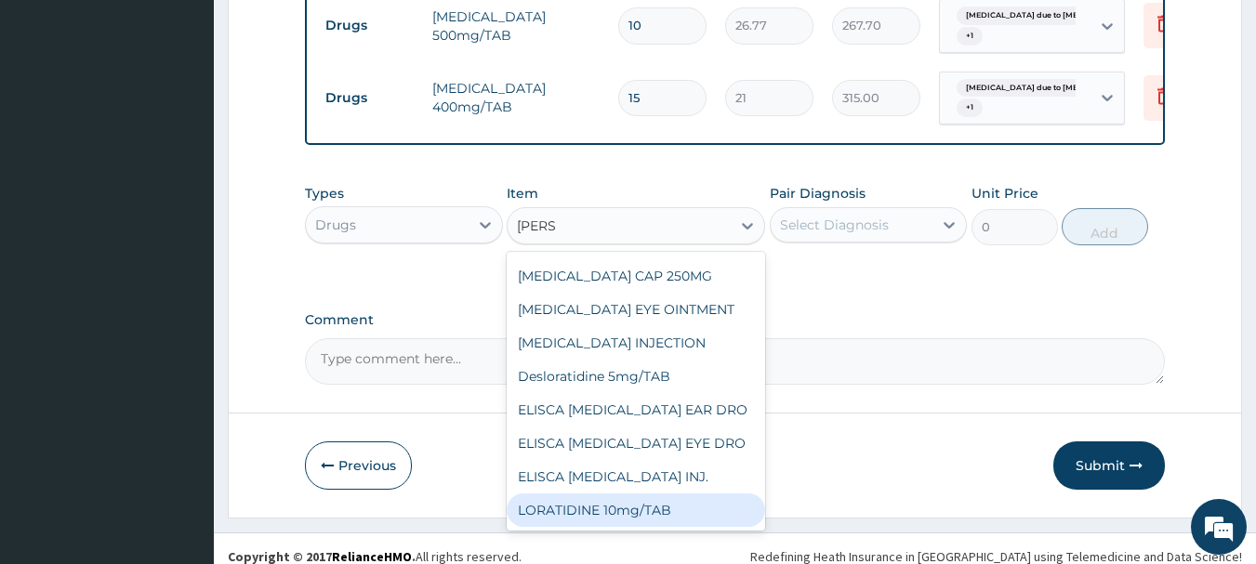
click at [652, 525] on div "LORATIDINE 10mg/TAB" at bounding box center [636, 509] width 258 height 33
type input "11.55"
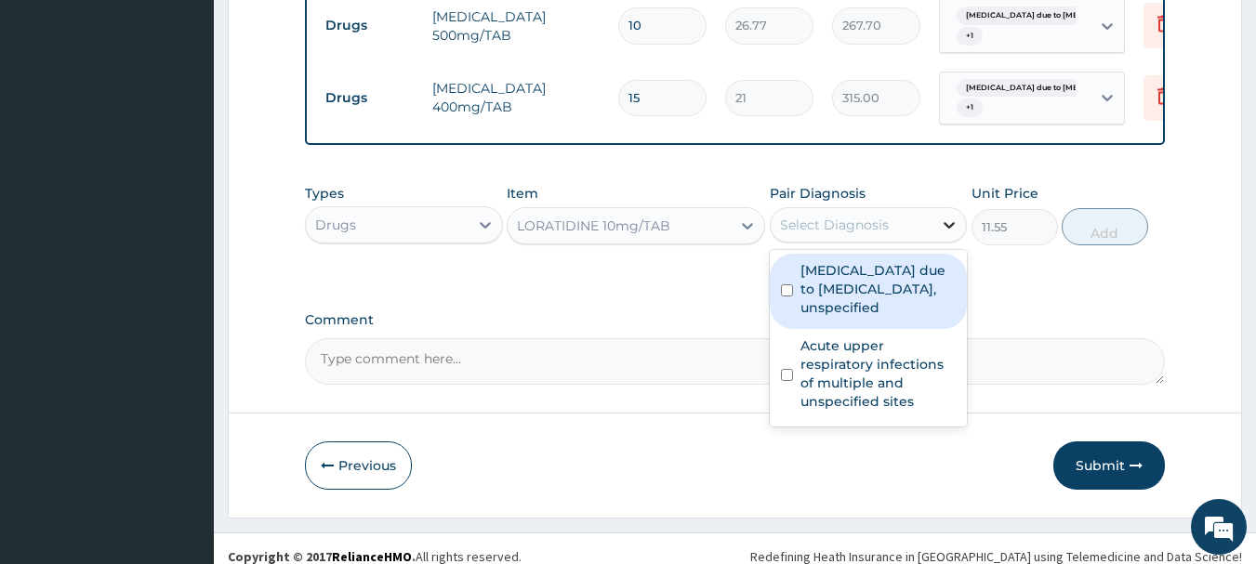
drag, startPoint x: 952, startPoint y: 240, endPoint x: 874, endPoint y: 322, distance: 113.7
click at [952, 229] on icon at bounding box center [949, 225] width 11 height 7
click at [874, 317] on label "Malaria due to Plasmodium falciparum, unspecified" at bounding box center [878, 289] width 156 height 56
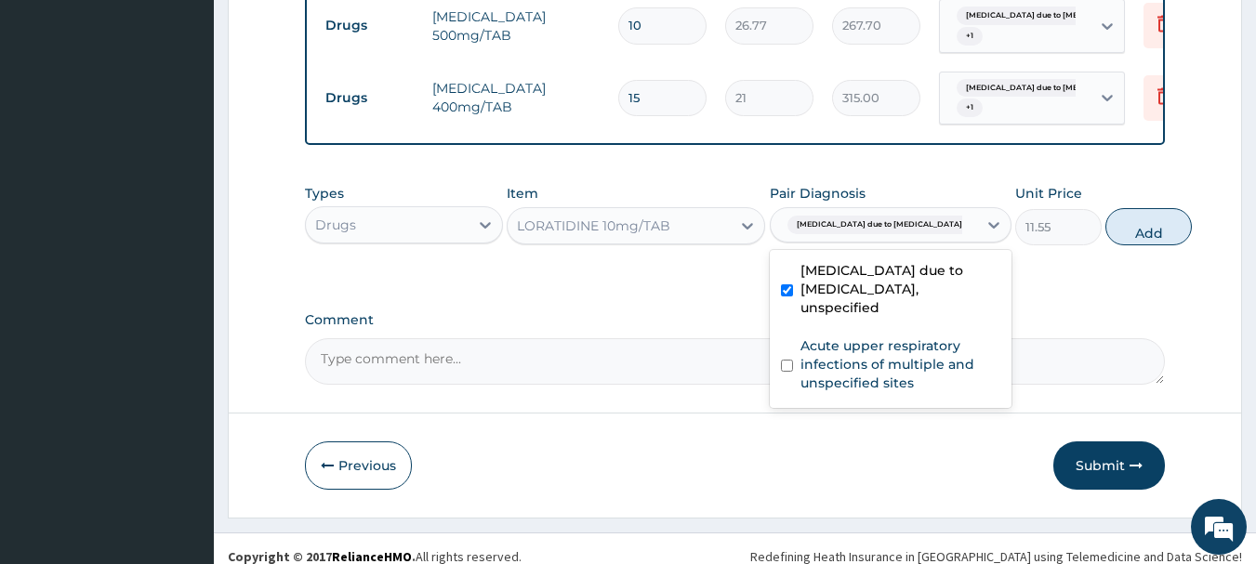
checkbox input "true"
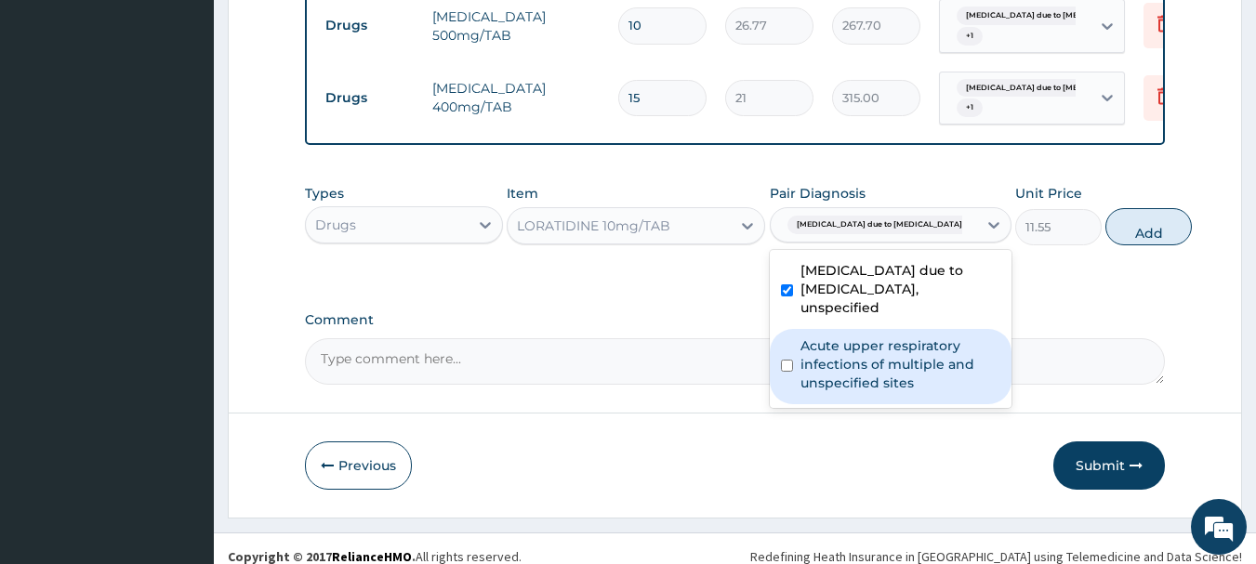
click at [860, 392] on label "Acute upper respiratory infections of multiple and unspecified sites" at bounding box center [900, 364] width 200 height 56
checkbox input "true"
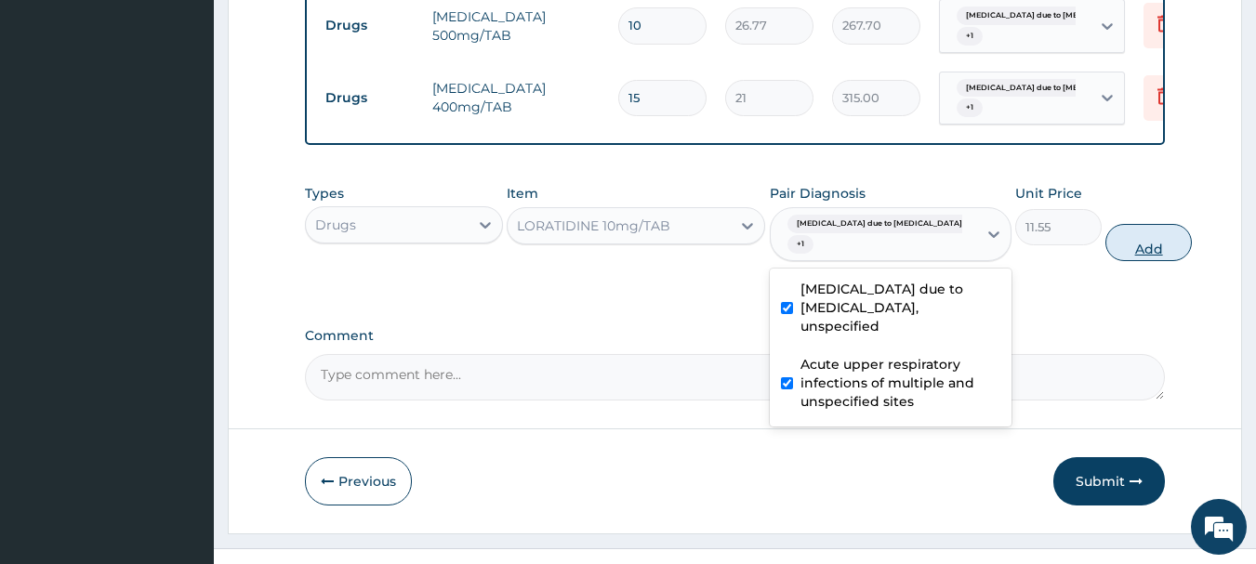
click at [1105, 257] on button "Add" at bounding box center [1148, 242] width 86 height 37
type input "0"
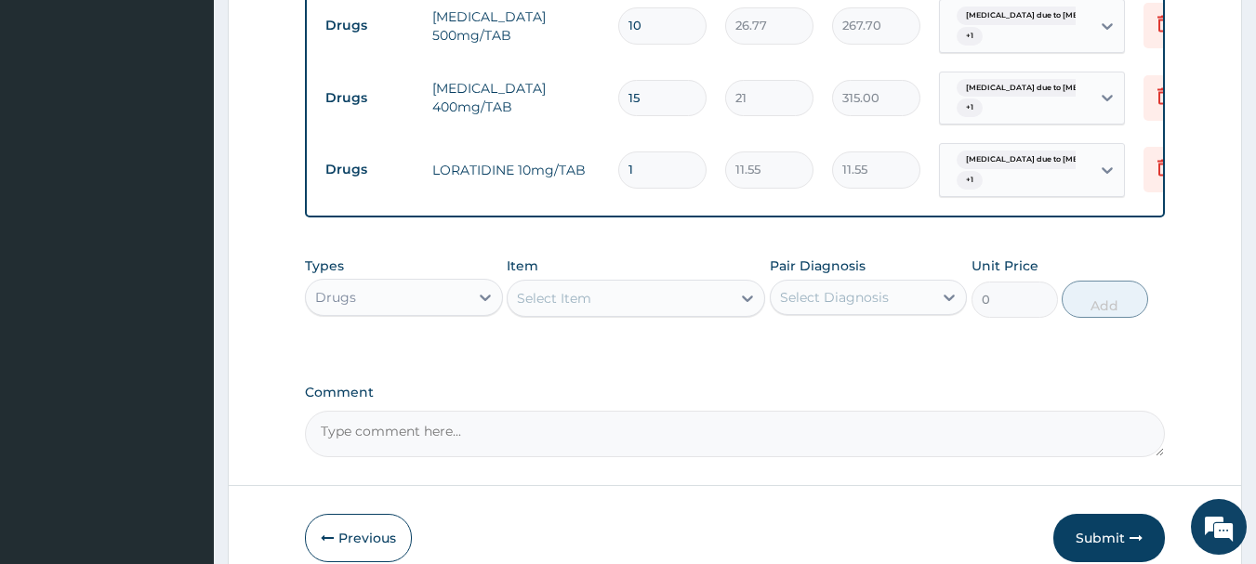
type input "10"
type input "115.50"
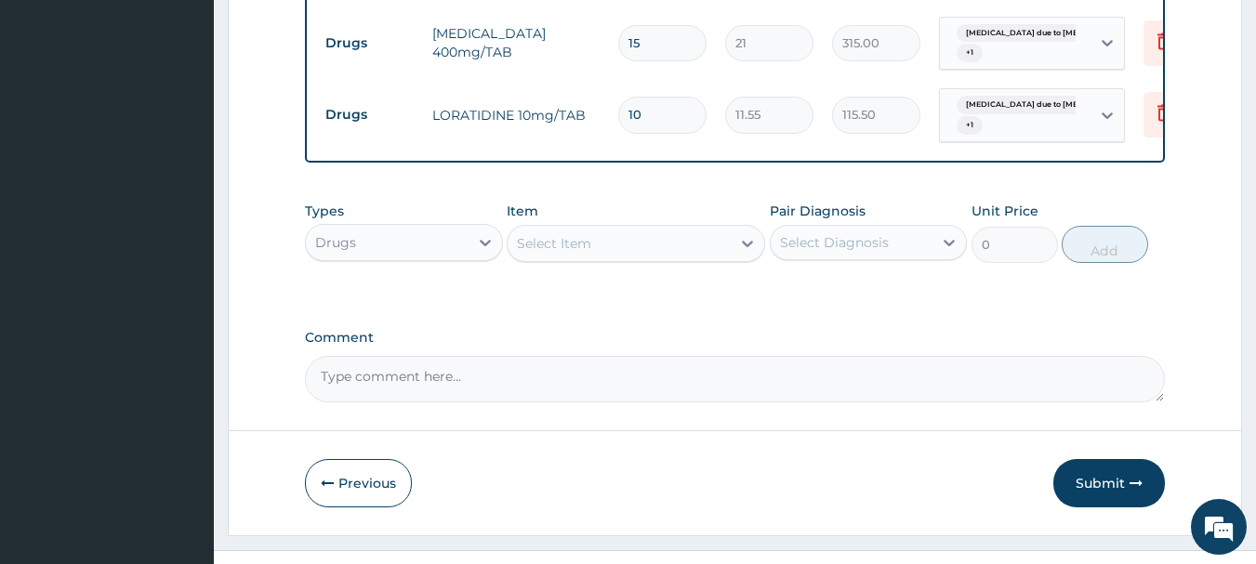
scroll to position [1157, 0]
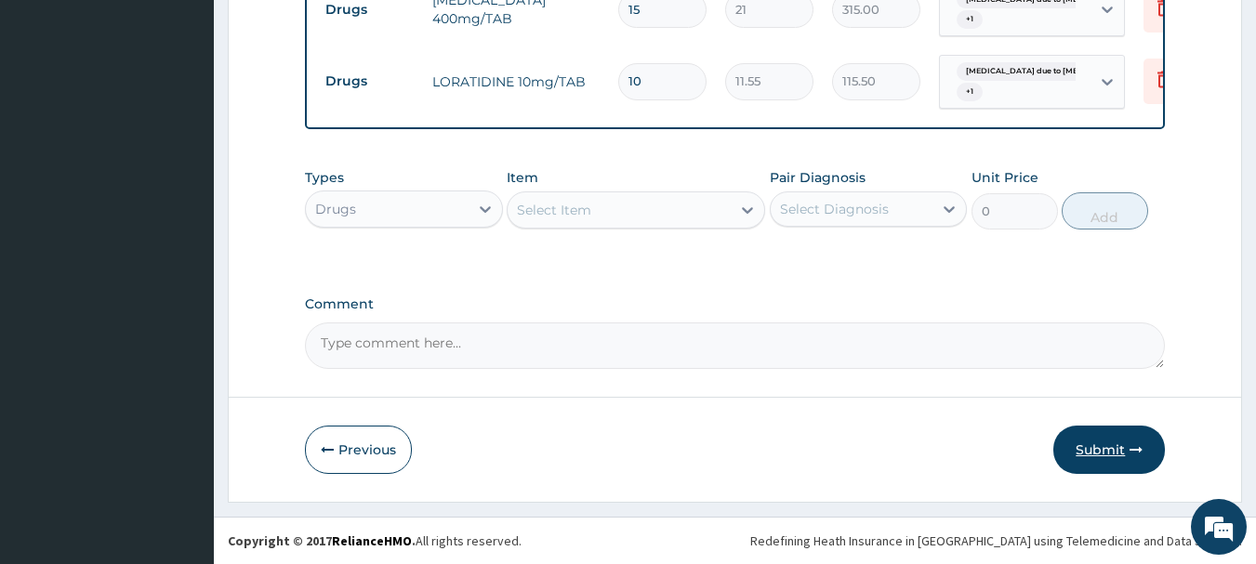
type input "10"
click at [1108, 450] on button "Submit" at bounding box center [1109, 450] width 112 height 48
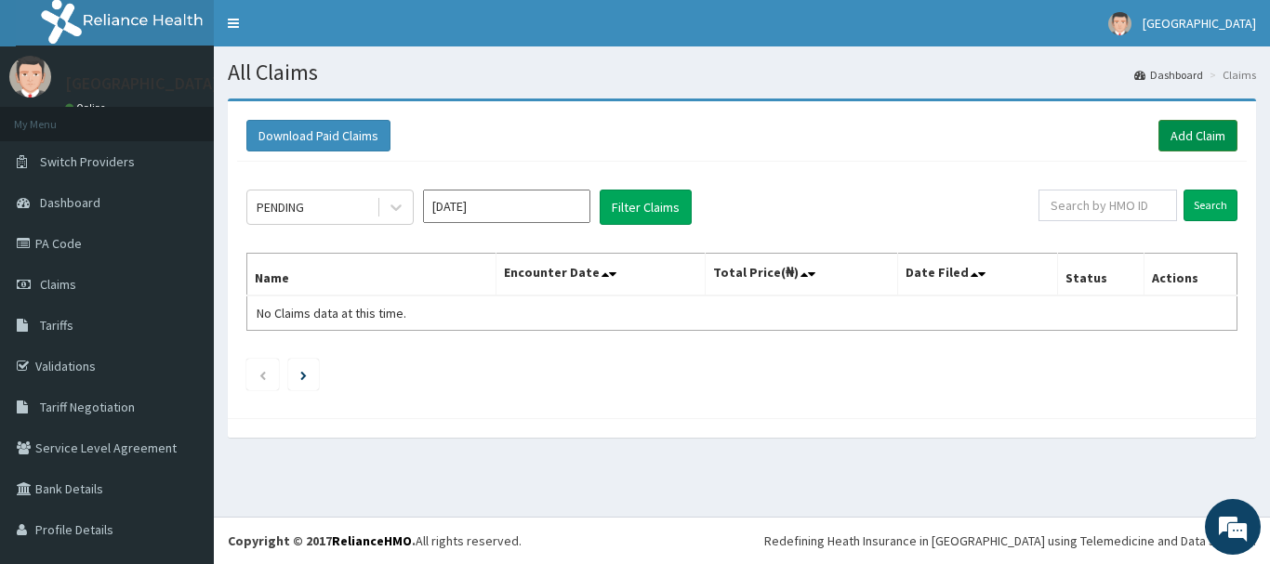
click at [1184, 143] on link "Add Claim" at bounding box center [1197, 136] width 79 height 32
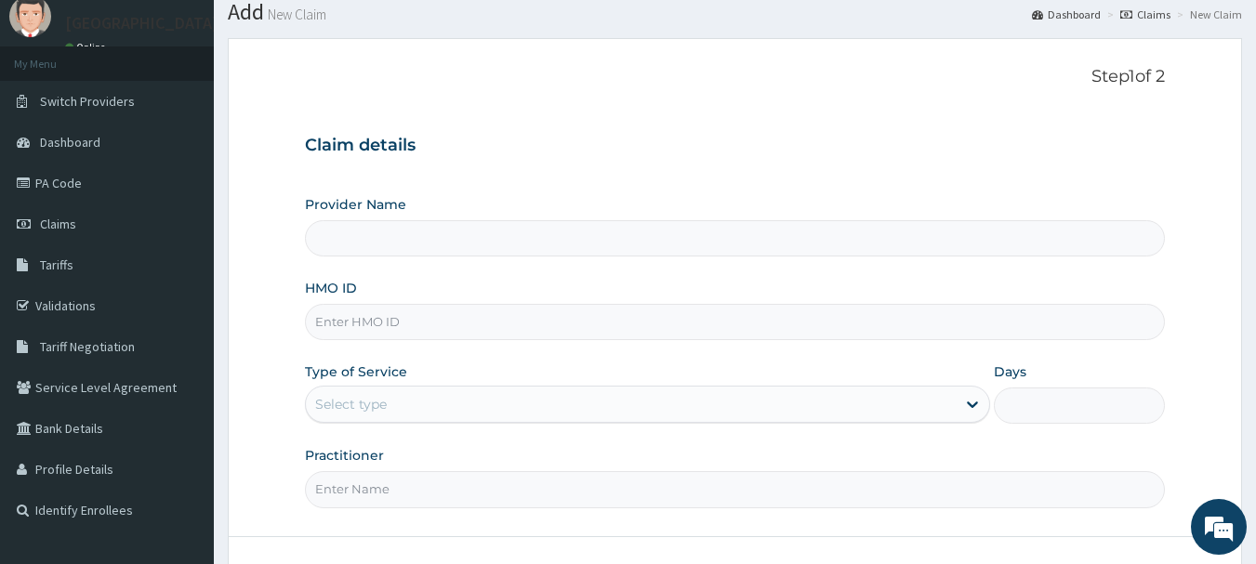
scroll to position [93, 0]
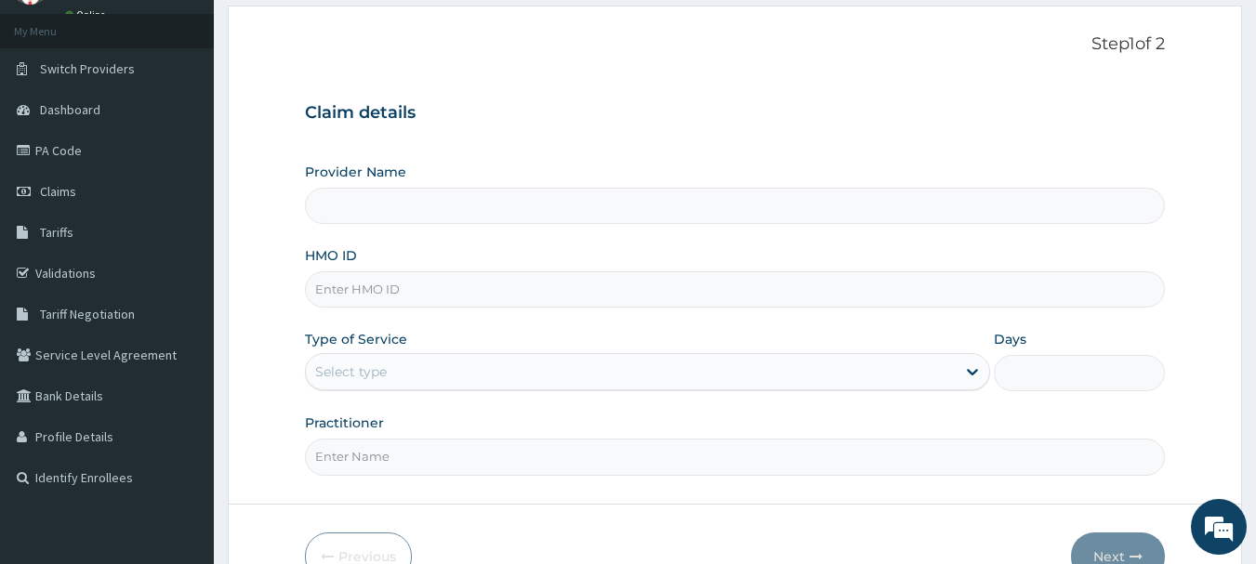
type input "[GEOGRAPHIC_DATA]"
click at [561, 302] on input "HMO ID" at bounding box center [735, 289] width 861 height 36
type input "SFA/10037/A"
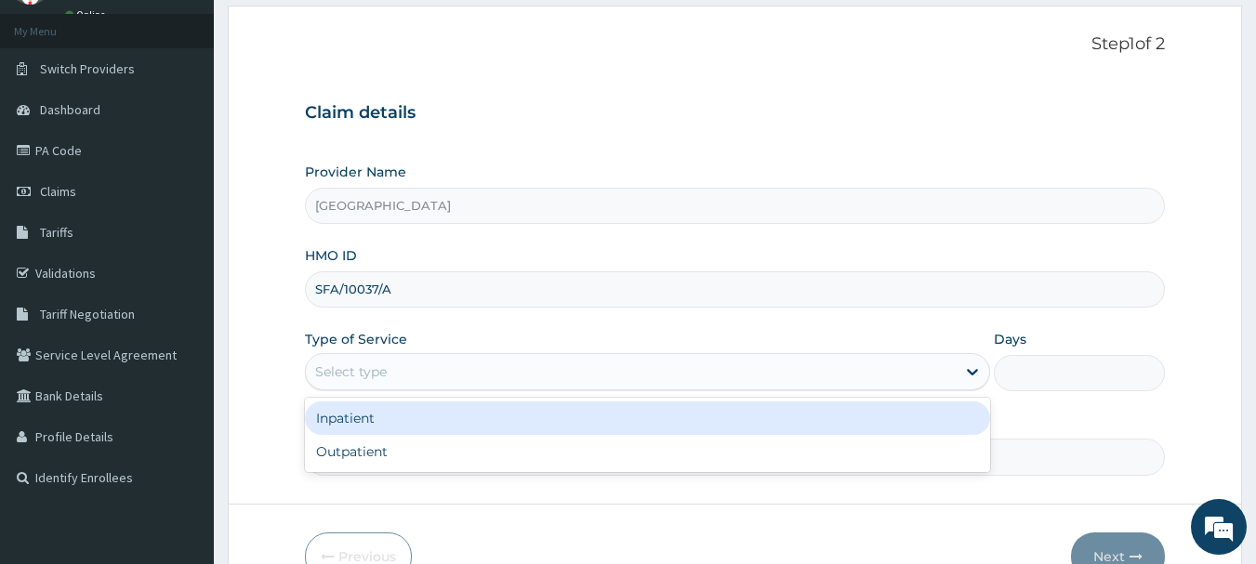
click at [512, 380] on div "Select type" at bounding box center [631, 372] width 650 height 30
click at [397, 423] on div "Inpatient" at bounding box center [647, 417] width 685 height 33
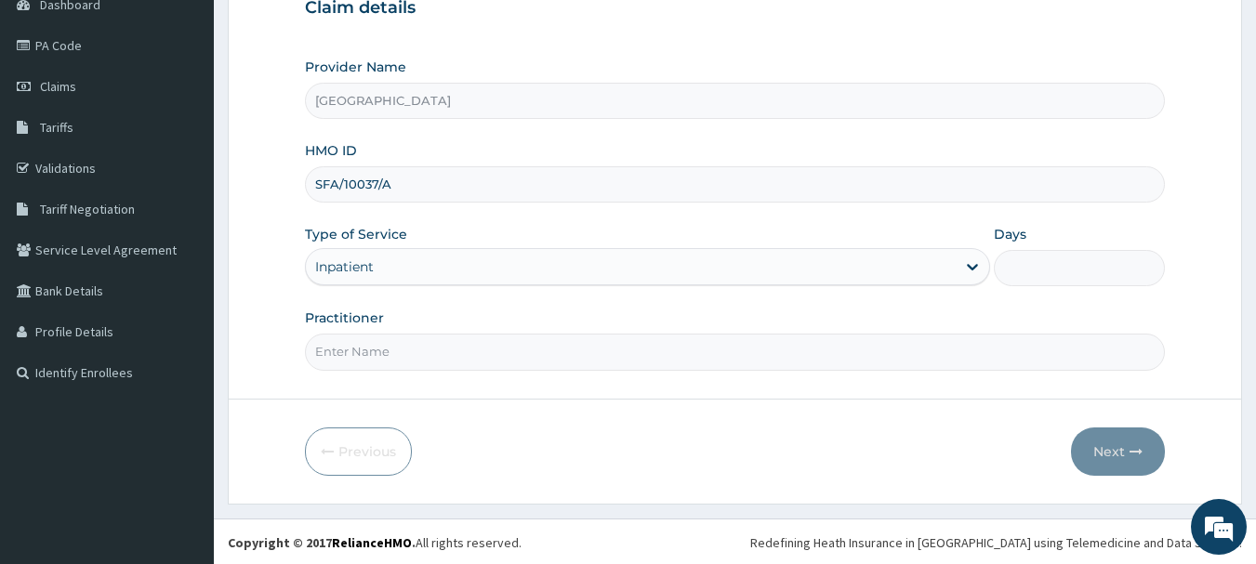
scroll to position [200, 0]
click at [447, 344] on input "Practitioner" at bounding box center [735, 350] width 861 height 36
type input "DR. E. S. IDEM"
click at [1046, 270] on input "Days" at bounding box center [1078, 266] width 171 height 36
type input "1"
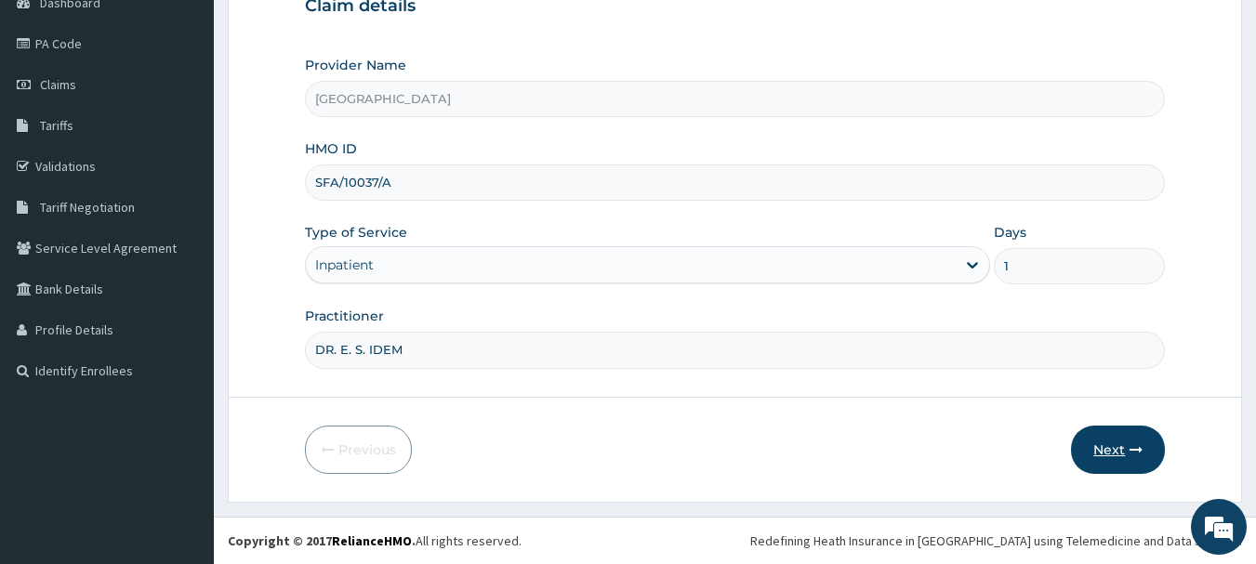
click at [1120, 452] on button "Next" at bounding box center [1118, 450] width 94 height 48
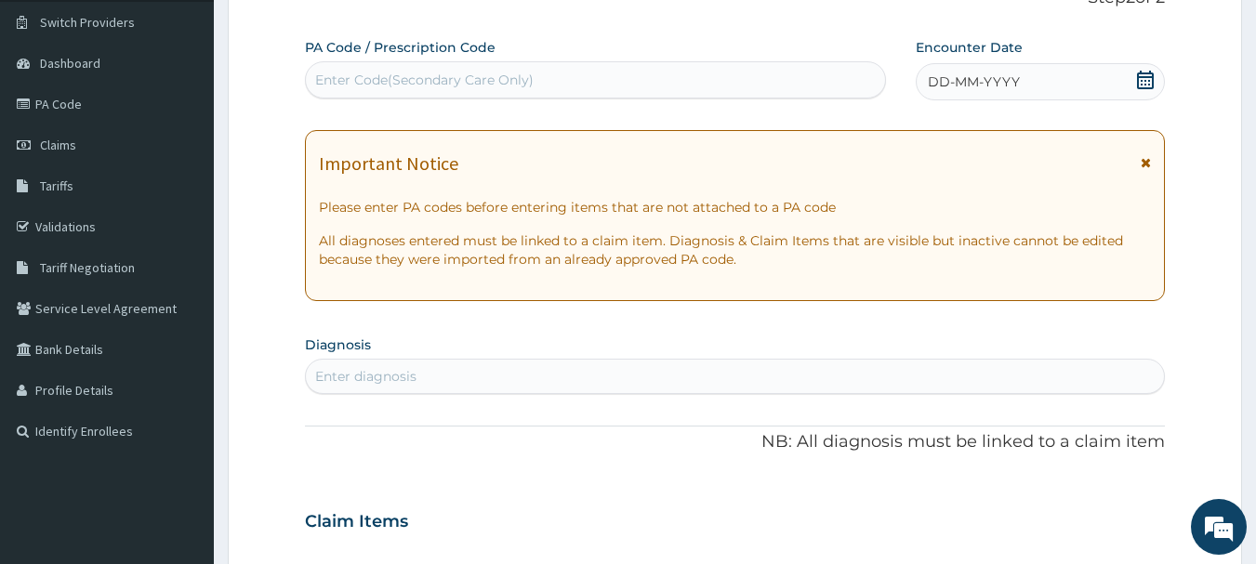
scroll to position [107, 0]
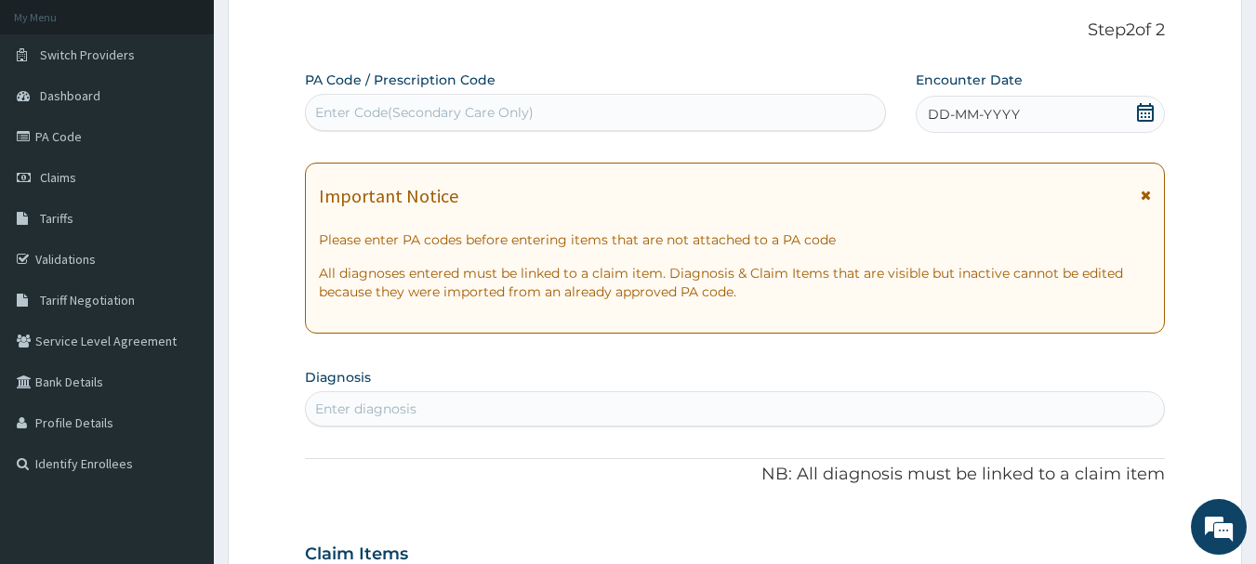
drag, startPoint x: 1148, startPoint y: 194, endPoint x: 1086, endPoint y: 187, distance: 62.7
click at [1148, 193] on icon at bounding box center [1145, 195] width 10 height 13
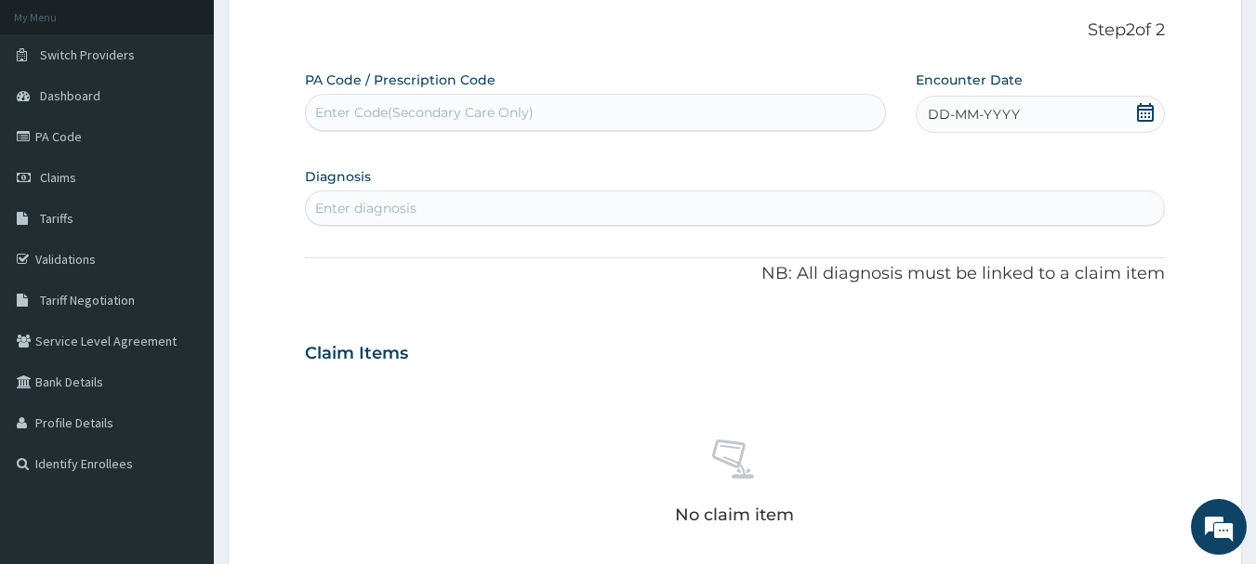
click at [693, 123] on div "Enter Code(Secondary Care Only)" at bounding box center [596, 113] width 580 height 30
type input "PA/9FA4D9"
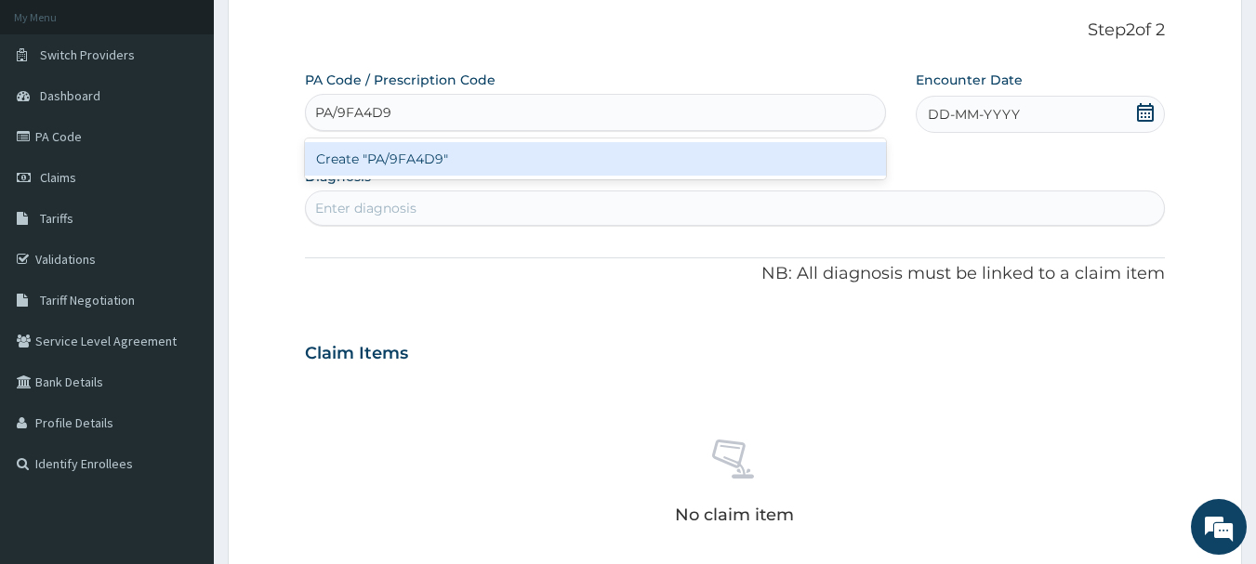
click at [657, 165] on div "Create "PA/9FA4D9"" at bounding box center [596, 158] width 582 height 33
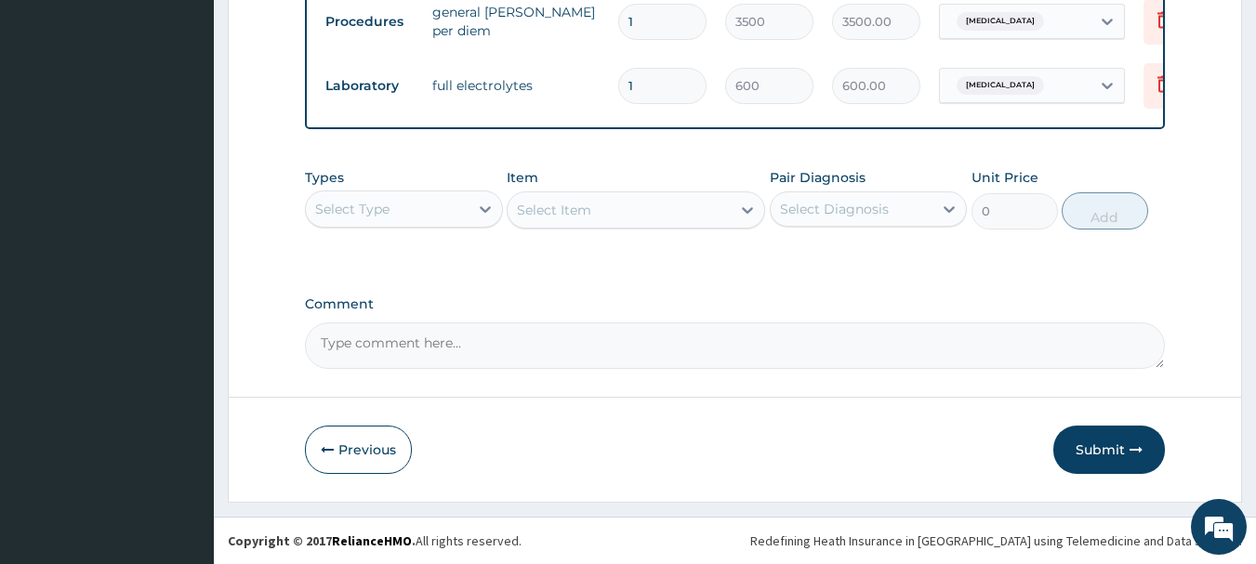
scroll to position [1335, 0]
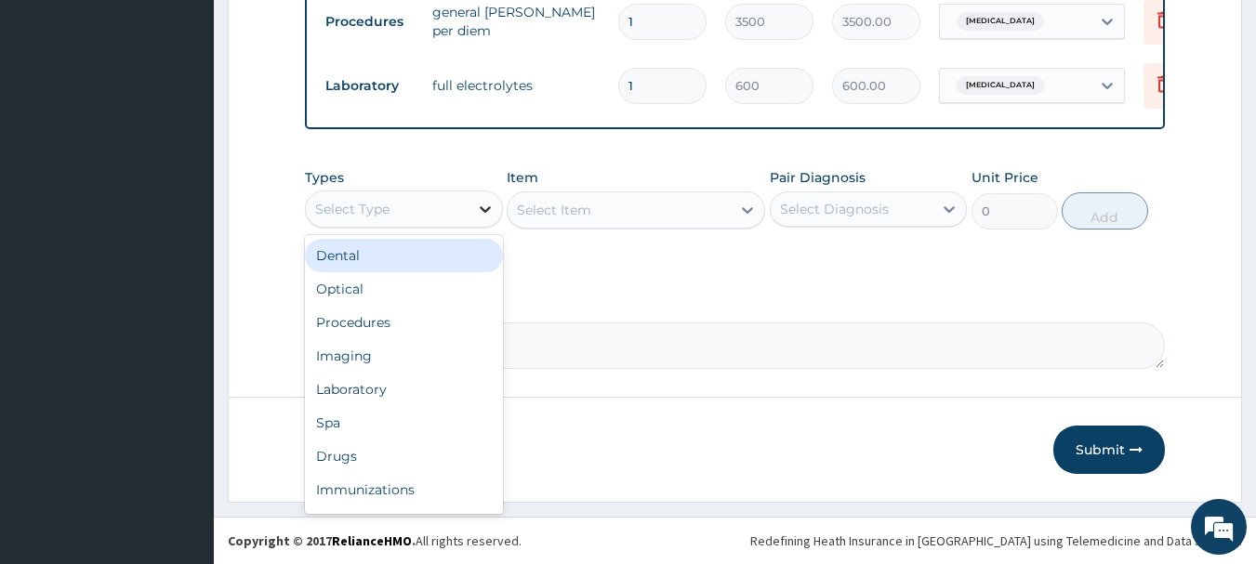
click at [487, 211] on icon at bounding box center [485, 209] width 19 height 19
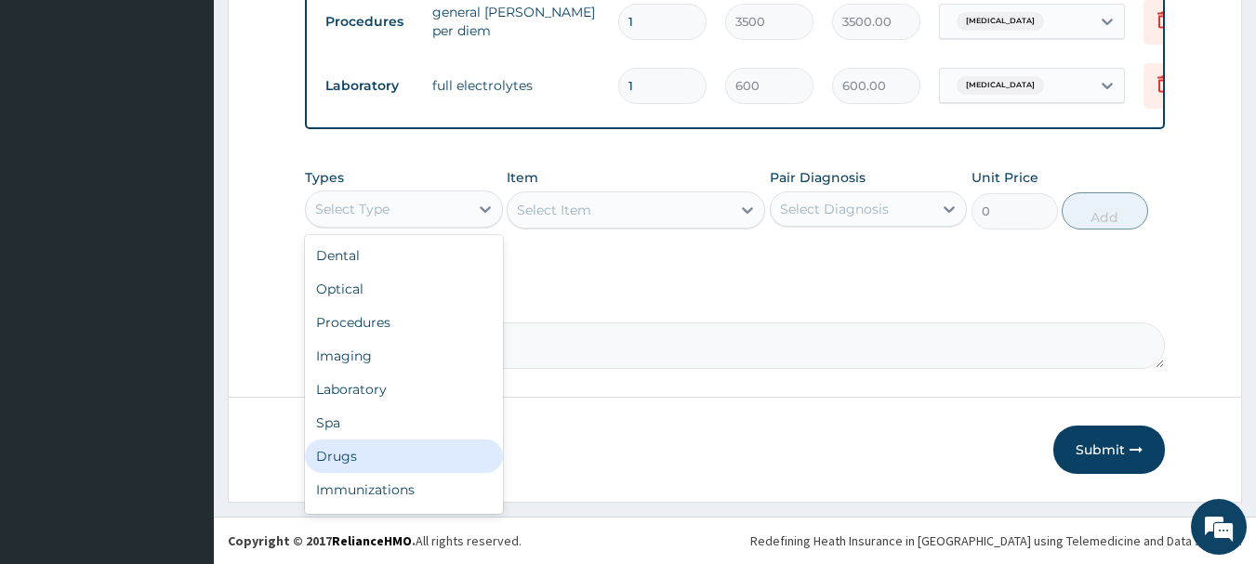
click at [364, 453] on div "Drugs" at bounding box center [404, 456] width 198 height 33
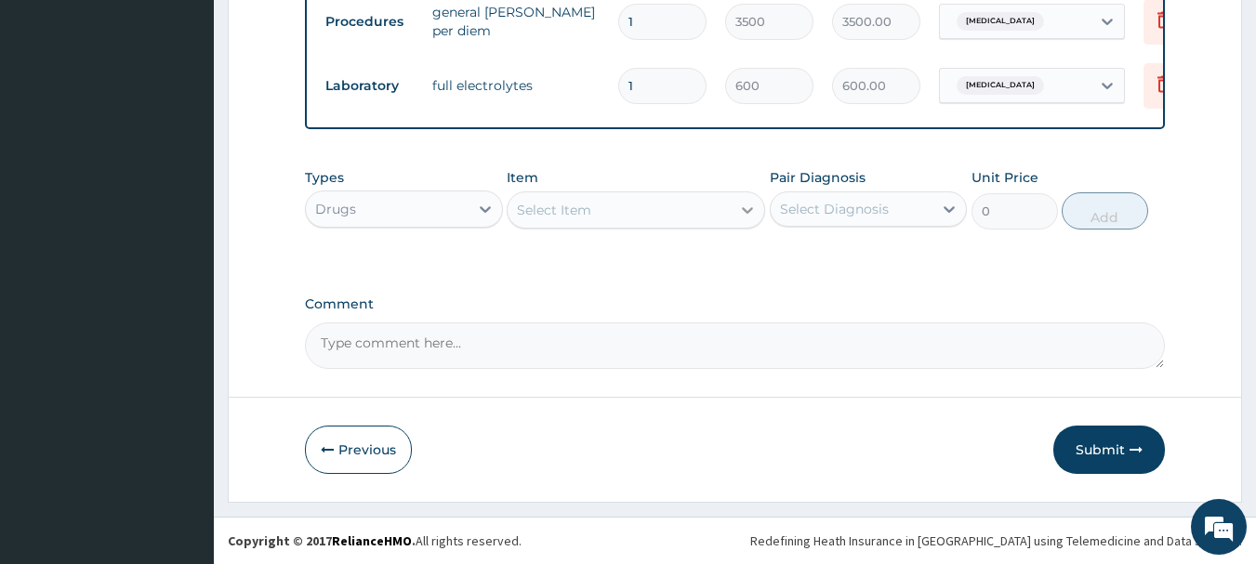
click at [749, 211] on icon at bounding box center [747, 210] width 11 height 7
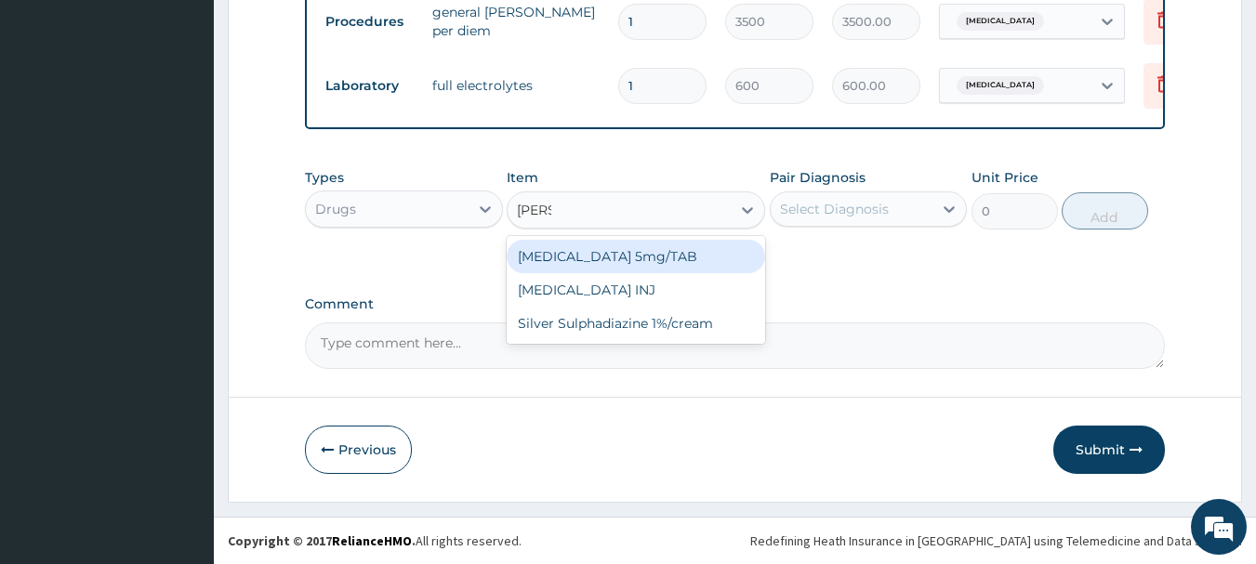
type input "DIAZE"
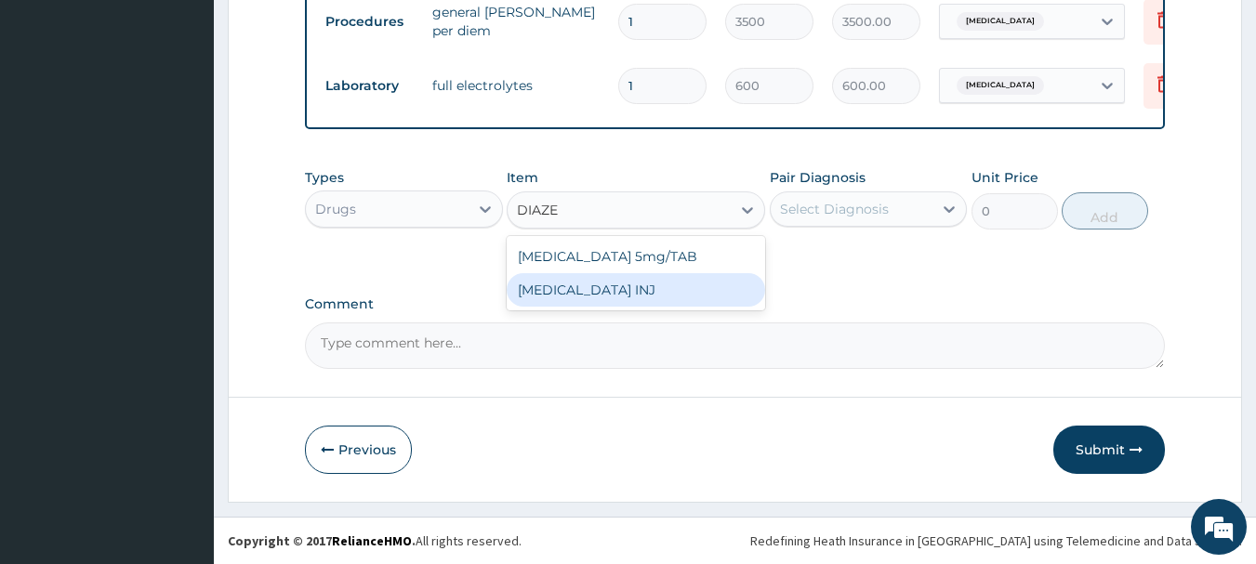
click at [680, 288] on div "DIAZEPAM INJ" at bounding box center [636, 289] width 258 height 33
type input "39.38"
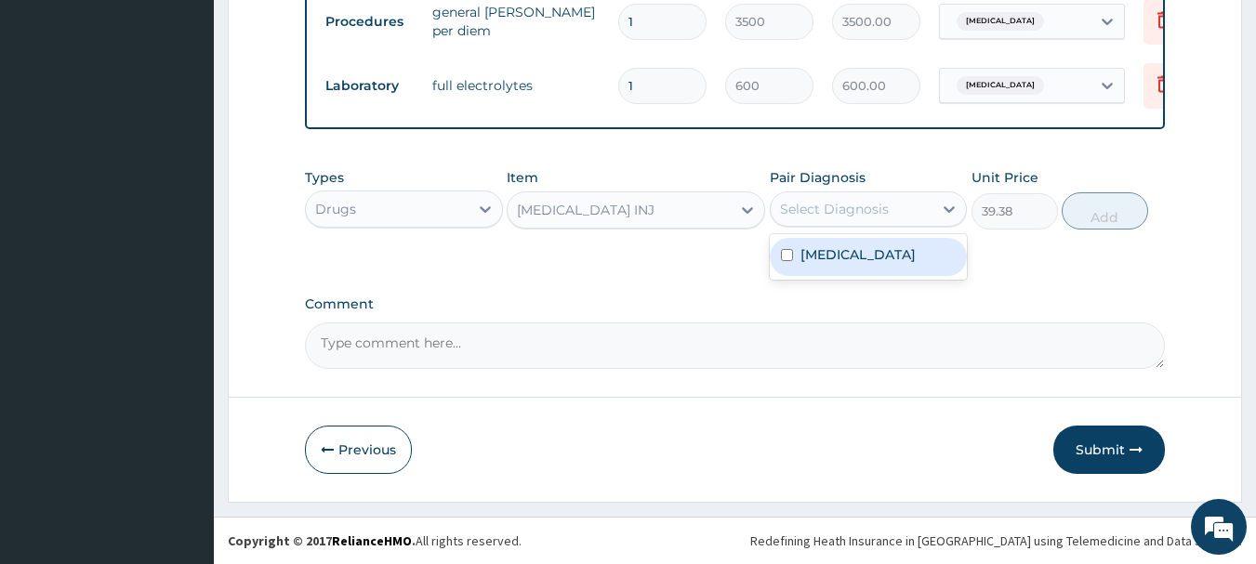
click at [898, 217] on div "Select Diagnosis" at bounding box center [851, 209] width 163 height 30
click at [870, 264] on label "Secondary hypertension" at bounding box center [857, 254] width 115 height 19
checkbox input "true"
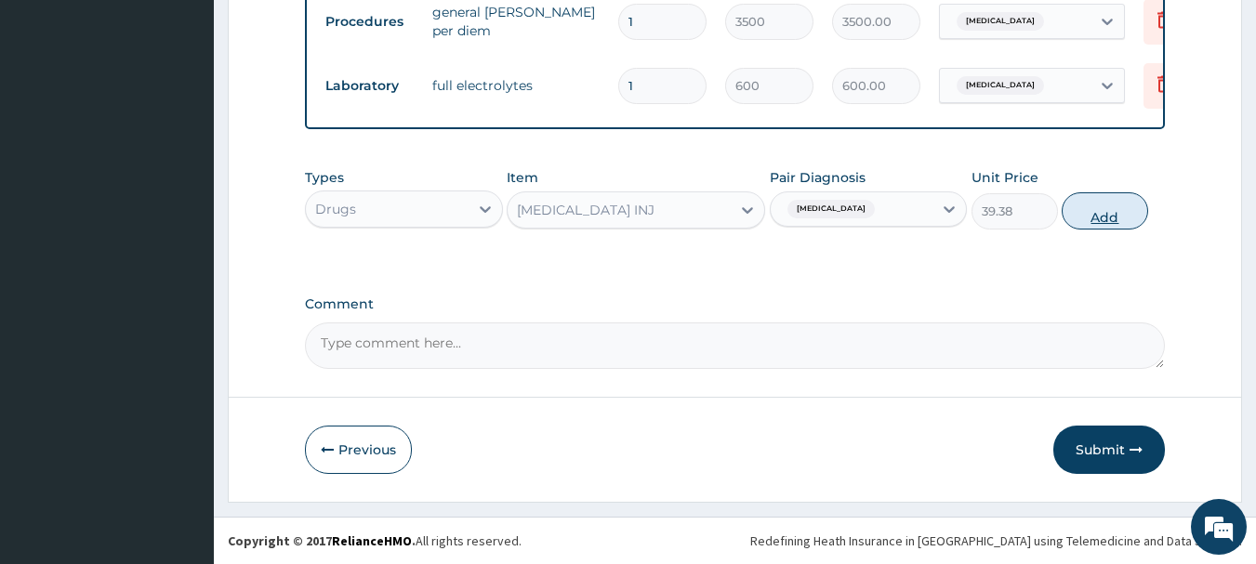
click at [1105, 220] on button "Add" at bounding box center [1104, 210] width 86 height 37
type input "0"
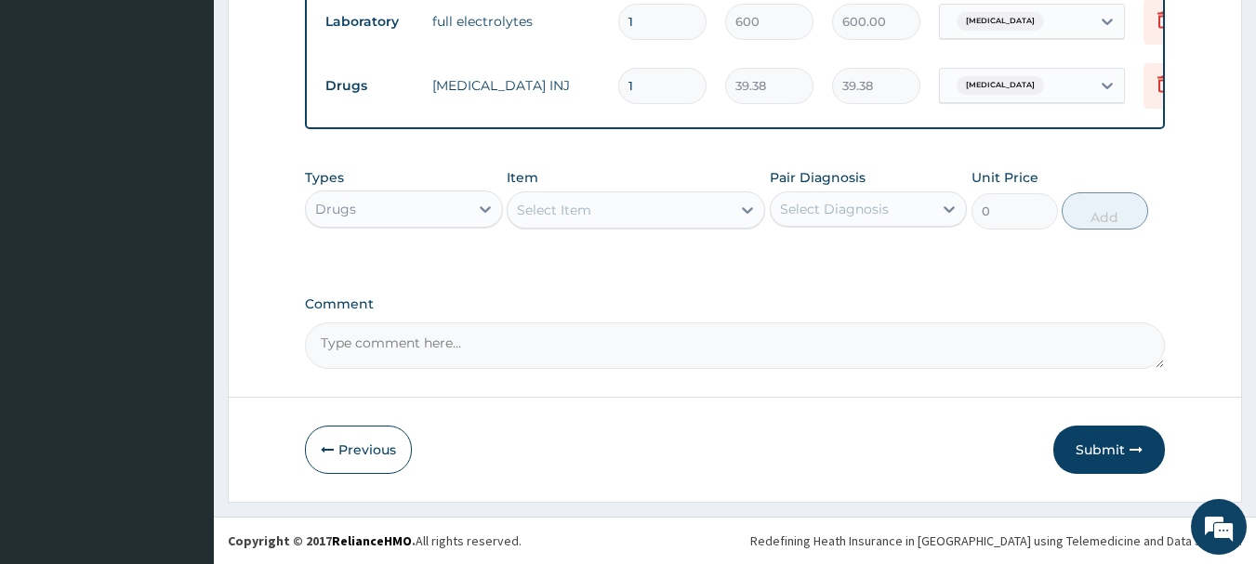
scroll to position [1399, 0]
click at [697, 216] on div "Select Item" at bounding box center [618, 210] width 223 height 30
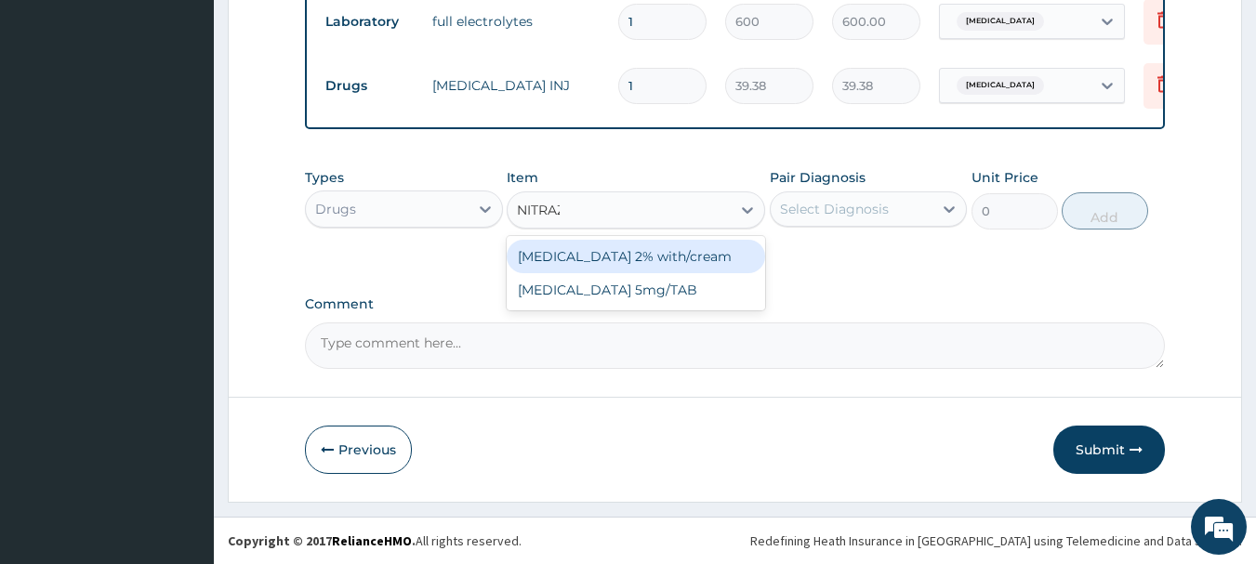
type input "NITRAZE"
click at [712, 251] on div "NITRAZEPAM 5mg/TAB" at bounding box center [636, 256] width 258 height 33
type input "1.57"
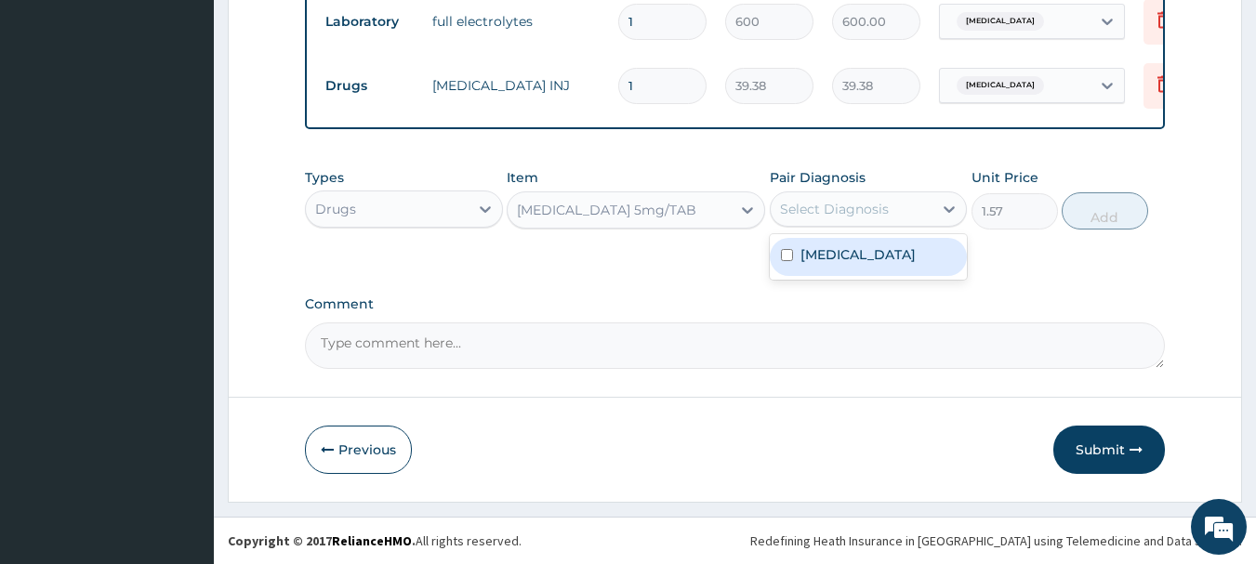
click at [915, 204] on div "Select Diagnosis" at bounding box center [851, 209] width 163 height 30
click at [876, 250] on label "Secondary hypertension" at bounding box center [857, 254] width 115 height 19
checkbox input "true"
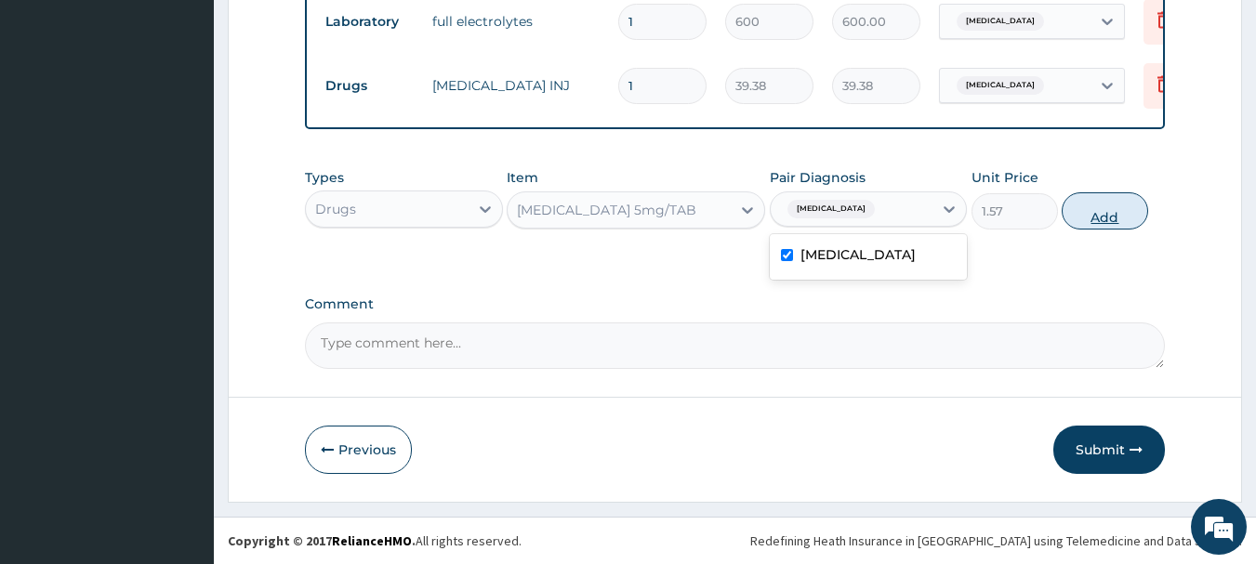
click at [1104, 218] on button "Add" at bounding box center [1104, 210] width 86 height 37
type input "0"
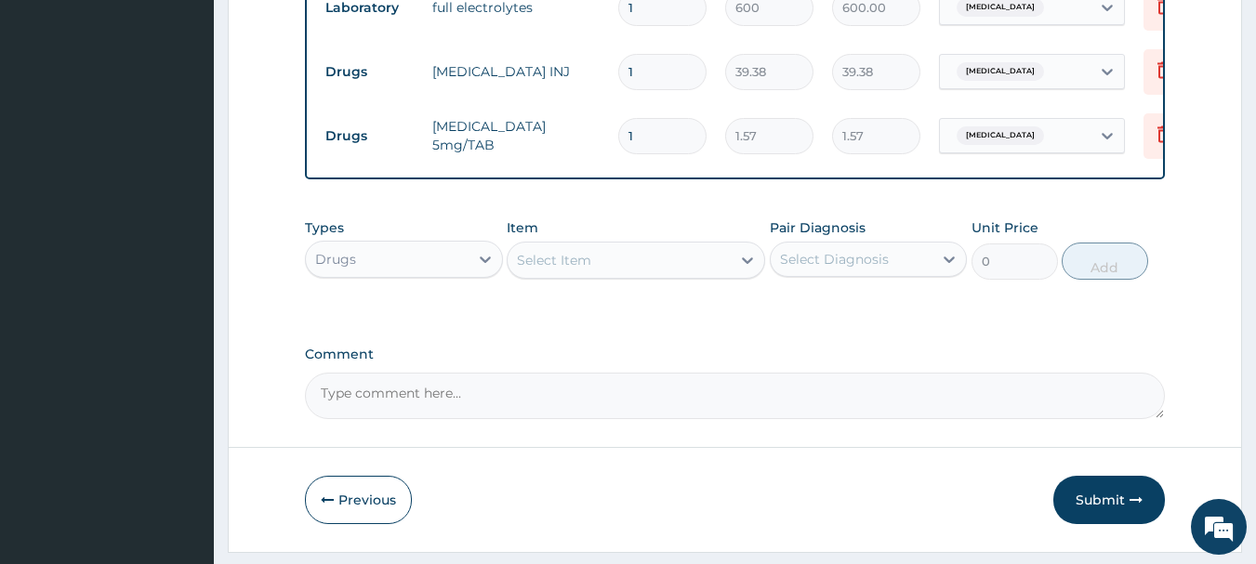
type input "0.00"
type input "5"
type input "7.85"
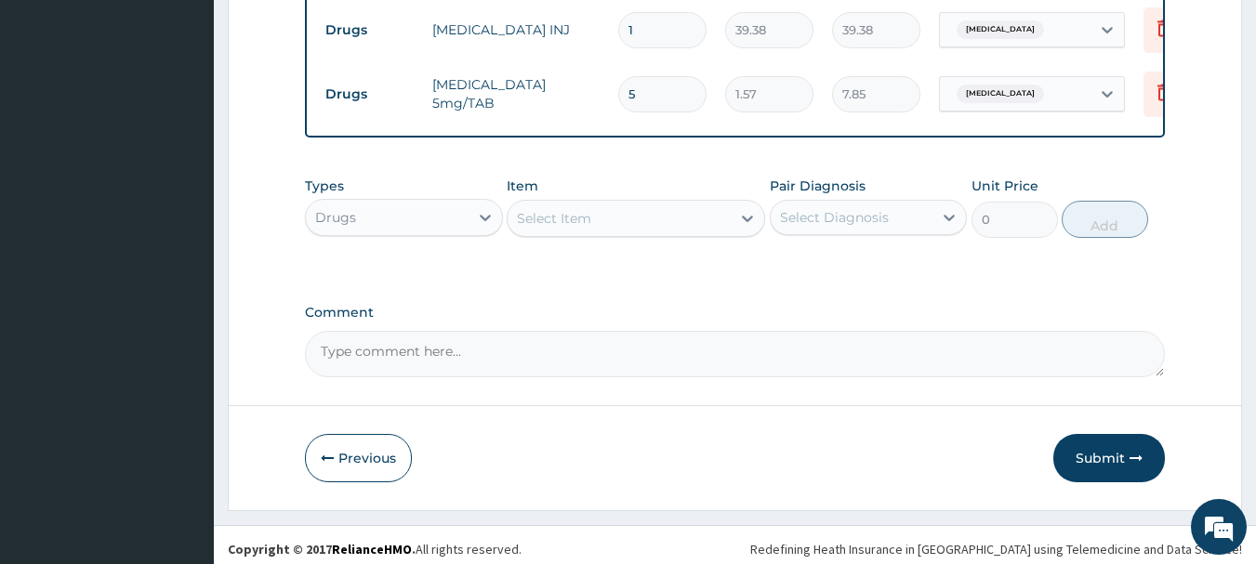
scroll to position [1463, 0]
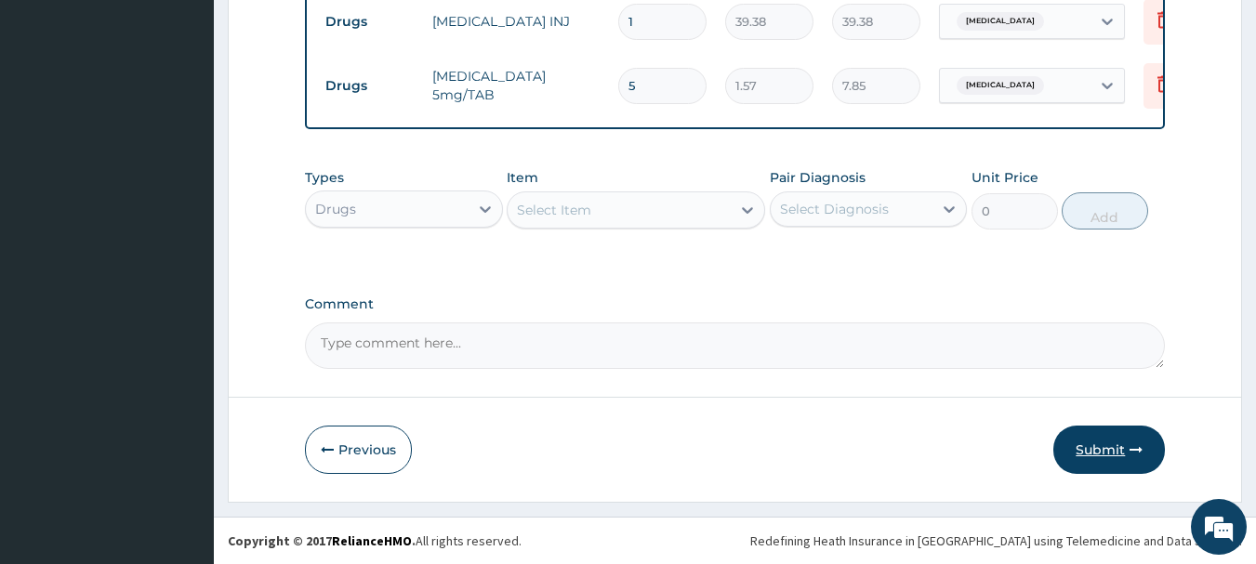
type input "5"
click at [1116, 450] on button "Submit" at bounding box center [1109, 450] width 112 height 48
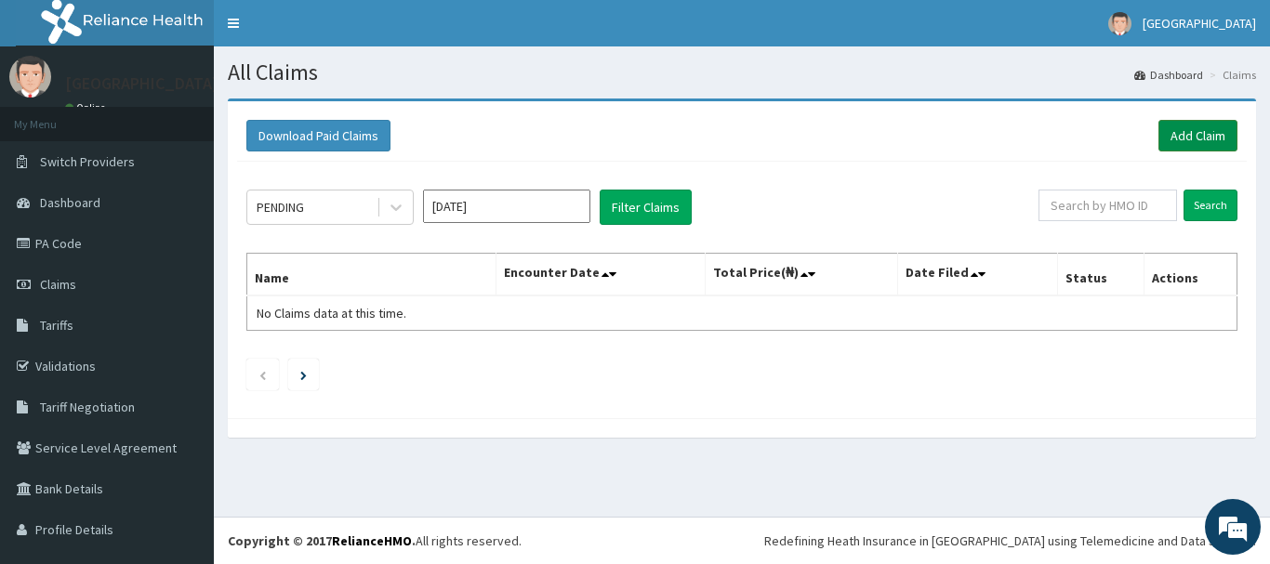
click at [1204, 138] on link "Add Claim" at bounding box center [1197, 136] width 79 height 32
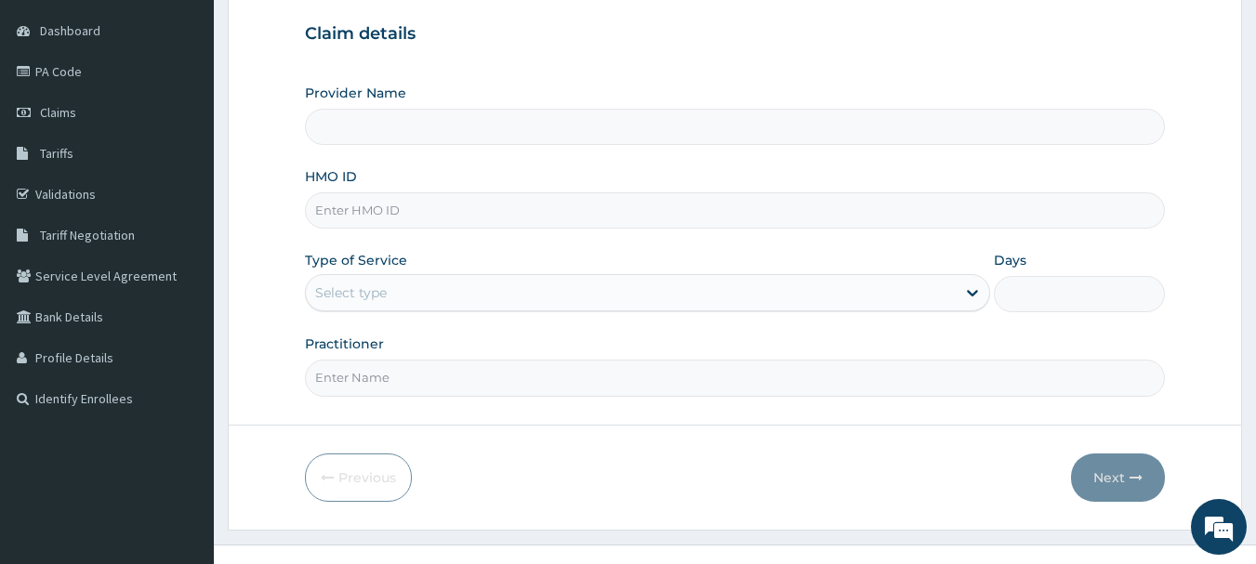
scroll to position [186, 0]
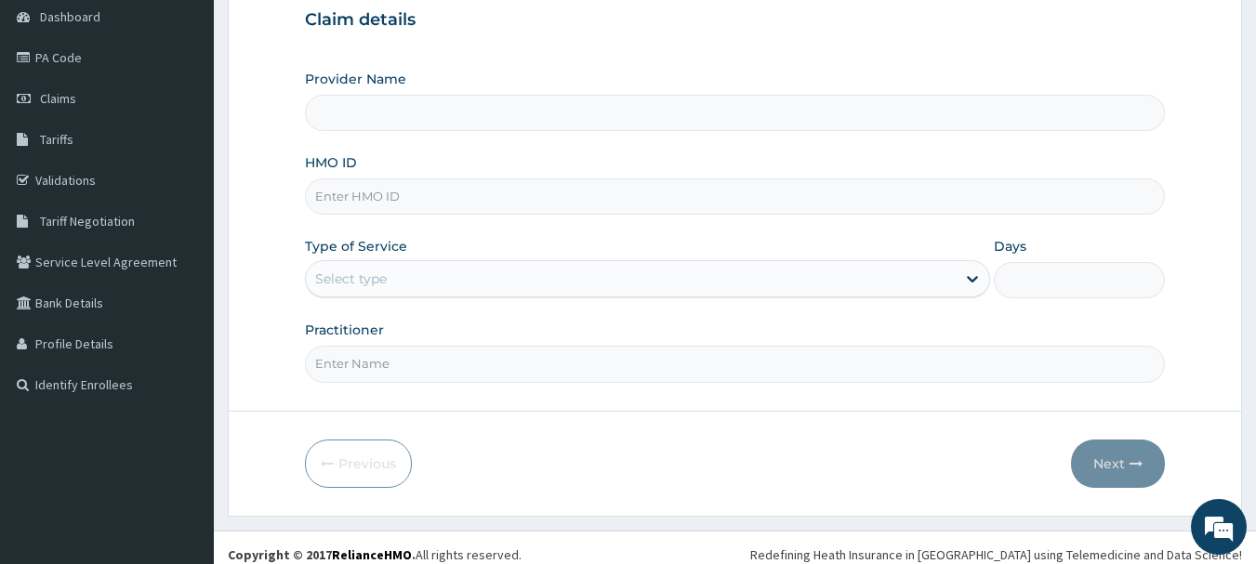
type input "Mt Zion Hospital"
click at [461, 207] on input "HMO ID" at bounding box center [735, 196] width 861 height 36
type input "SFA/10037/B"
click at [552, 283] on div "Select type" at bounding box center [631, 279] width 650 height 30
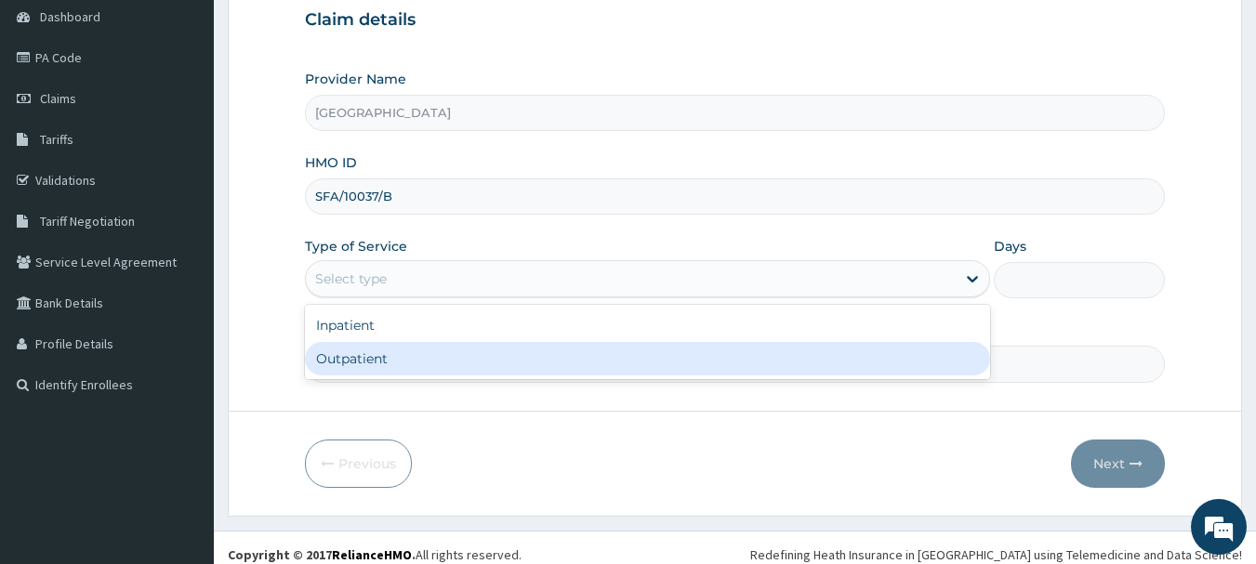
click at [460, 355] on div "Outpatient" at bounding box center [647, 358] width 685 height 33
type input "1"
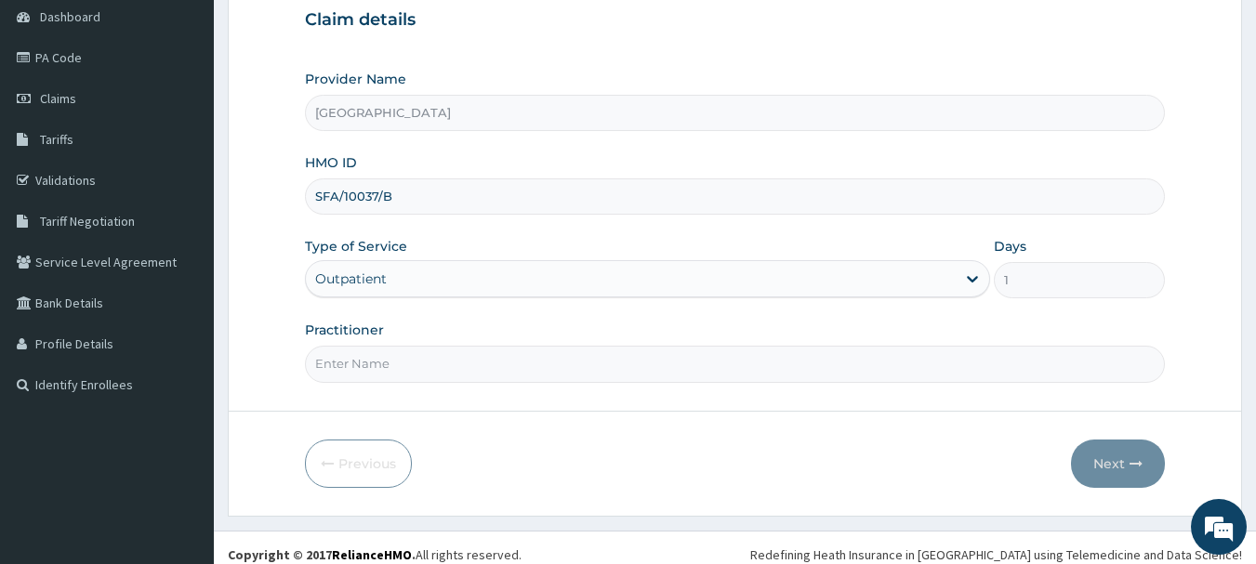
click at [432, 373] on input "Practitioner" at bounding box center [735, 364] width 861 height 36
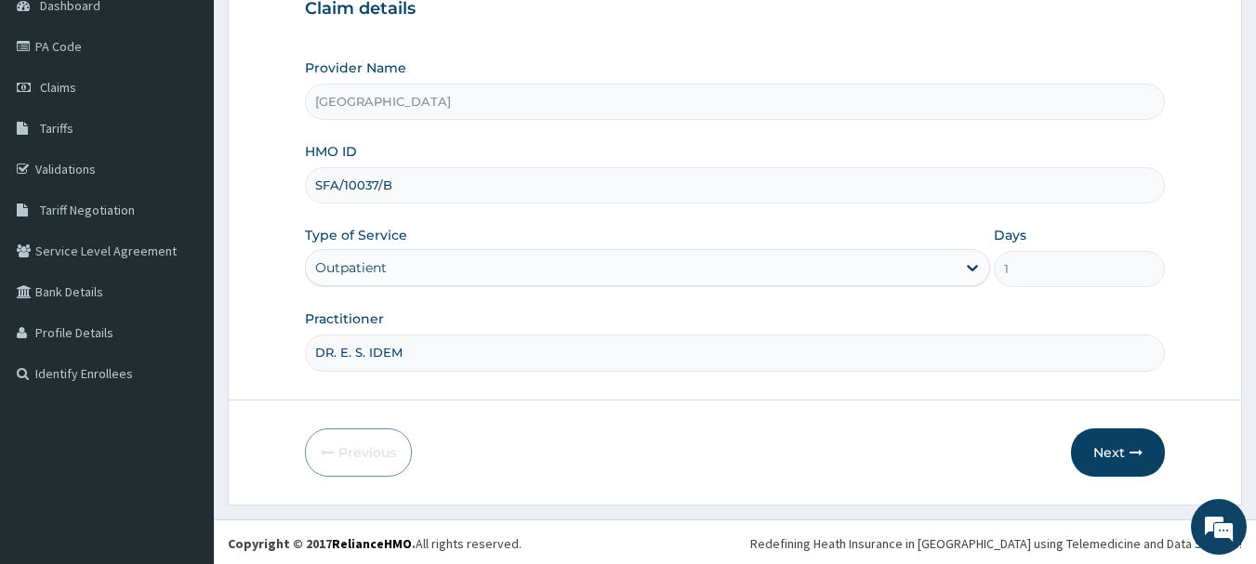
scroll to position [200, 0]
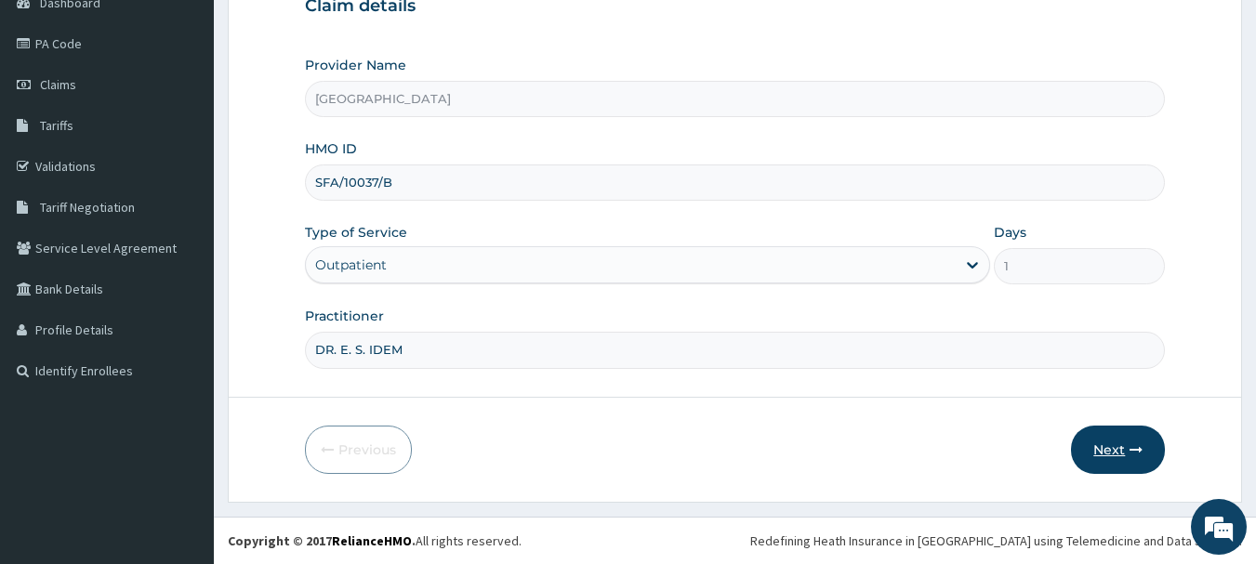
type input "DR. E. S. IDEM"
click at [1123, 453] on button "Next" at bounding box center [1118, 450] width 94 height 48
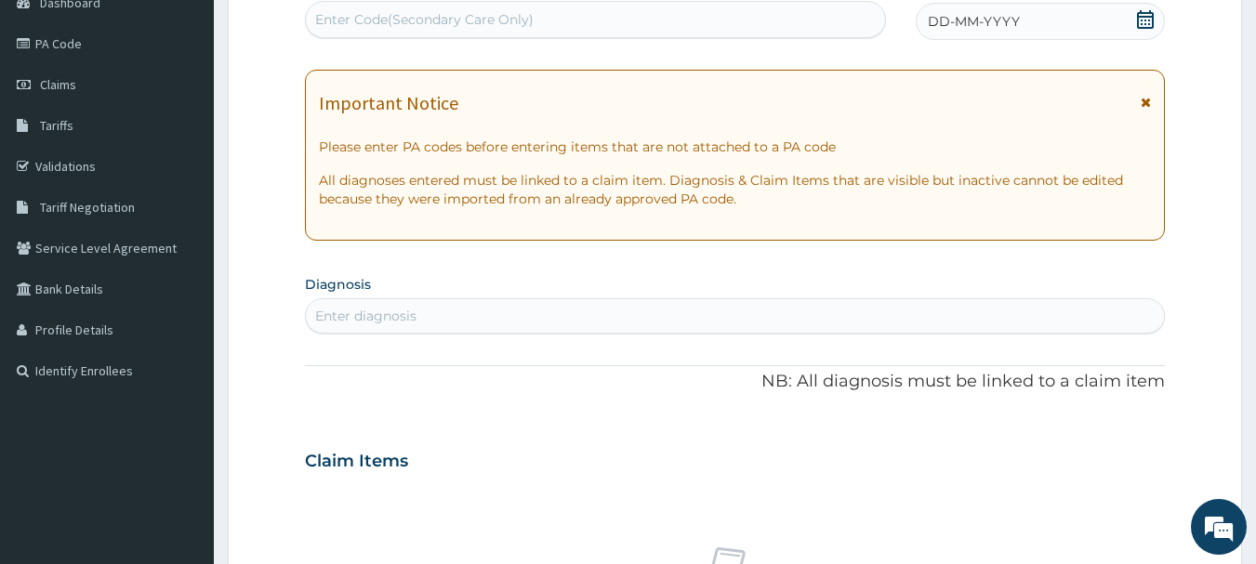
drag, startPoint x: 1146, startPoint y: 105, endPoint x: 1006, endPoint y: 126, distance: 142.0
click at [1147, 105] on icon at bounding box center [1145, 102] width 10 height 13
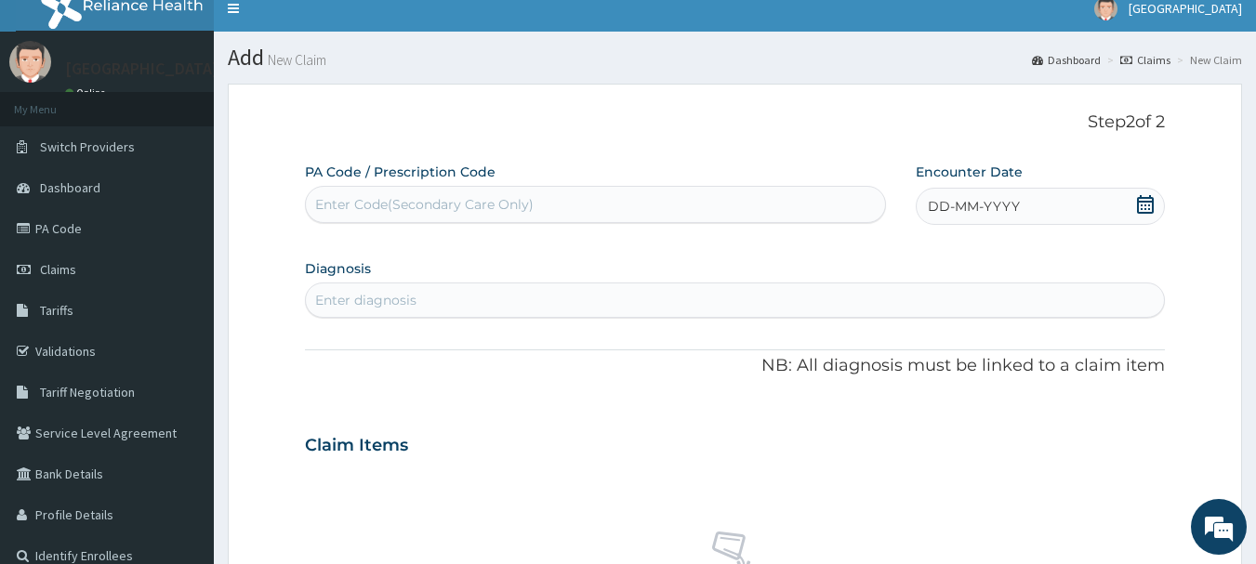
scroll to position [14, 0]
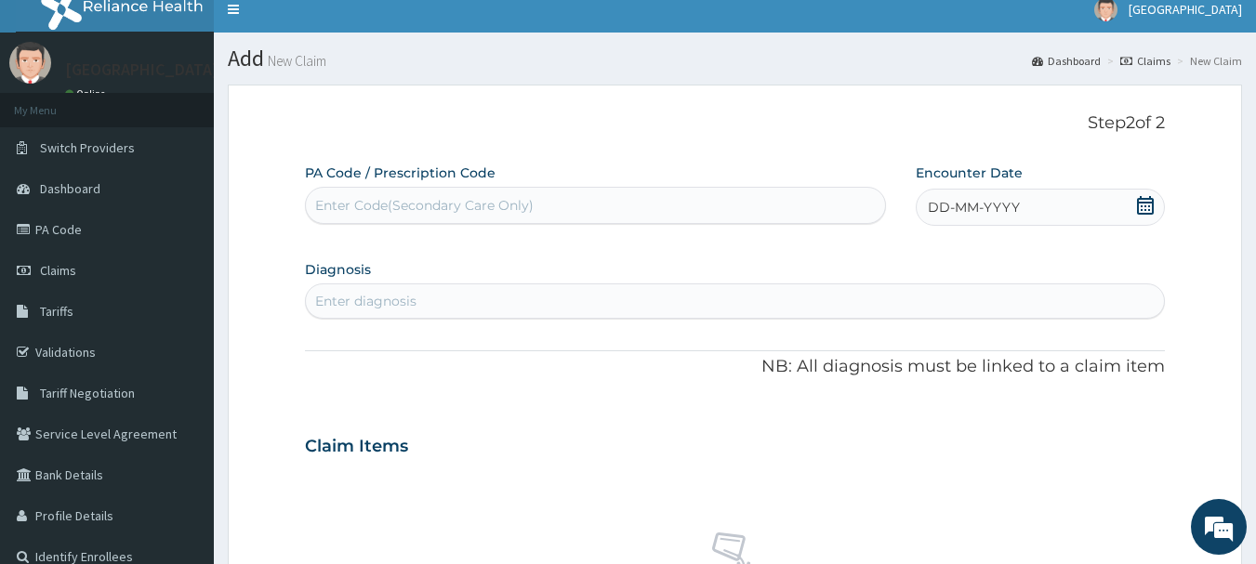
click at [1146, 208] on icon at bounding box center [1145, 205] width 19 height 19
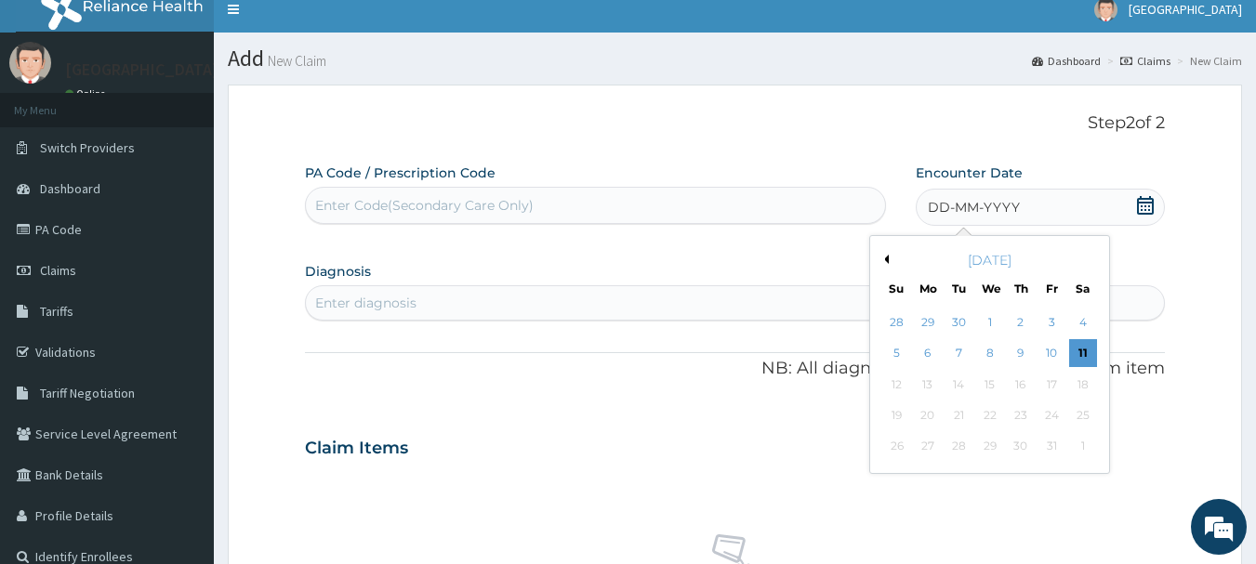
click at [881, 255] on button "Previous Month" at bounding box center [883, 259] width 9 height 9
click at [1020, 413] on div "25" at bounding box center [1021, 415] width 28 height 28
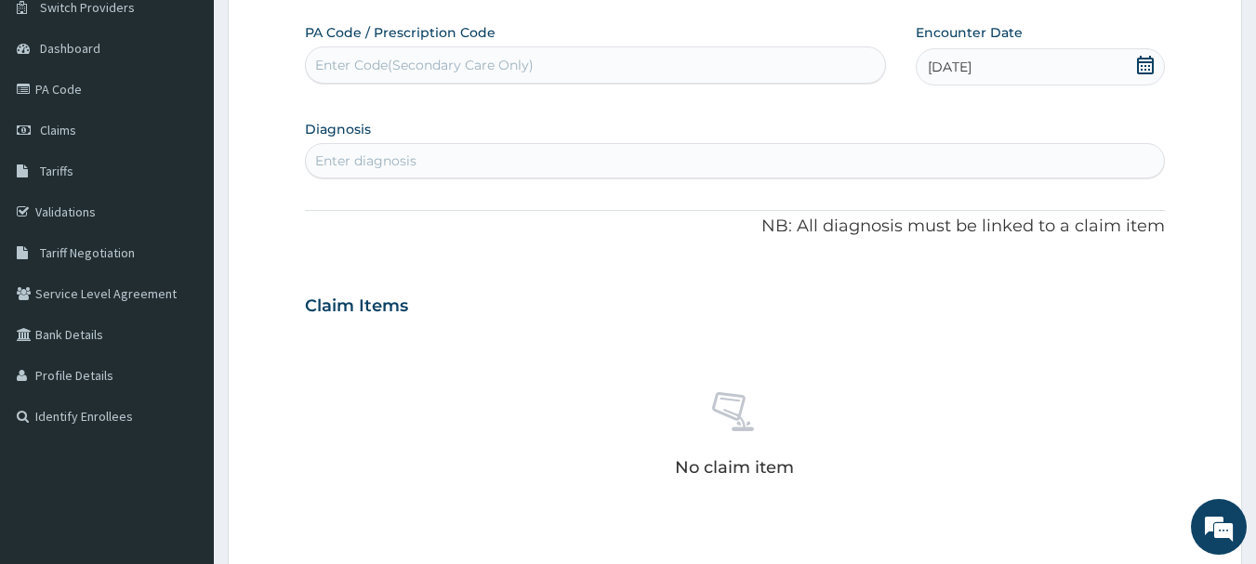
scroll to position [200, 0]
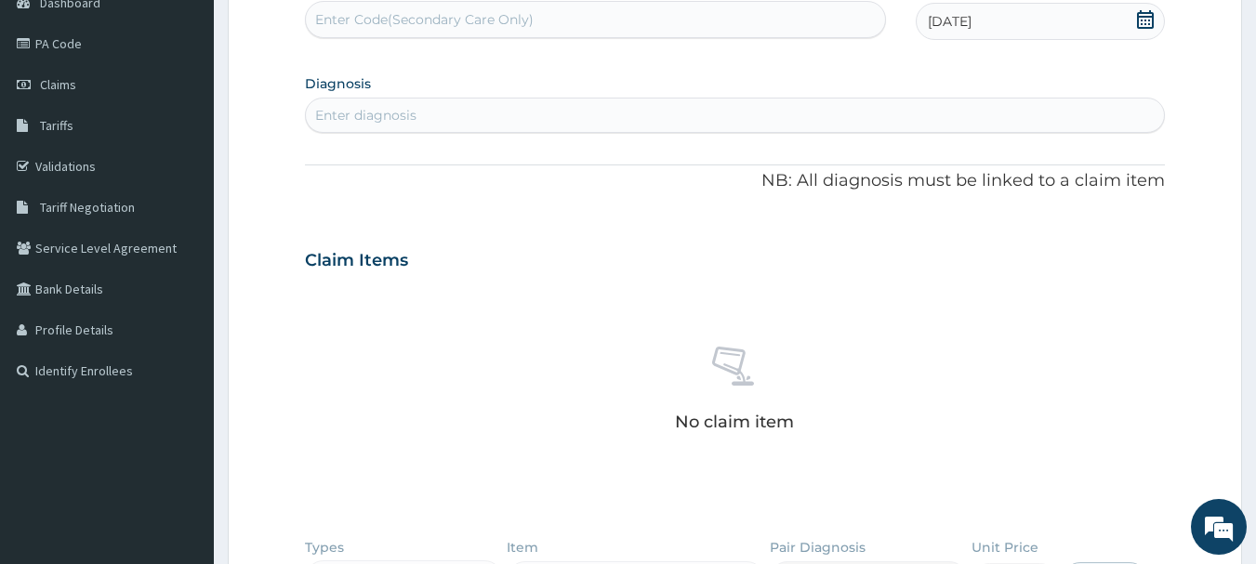
click at [520, 117] on div "Enter diagnosis" at bounding box center [735, 115] width 859 height 30
type input "MALARIA"
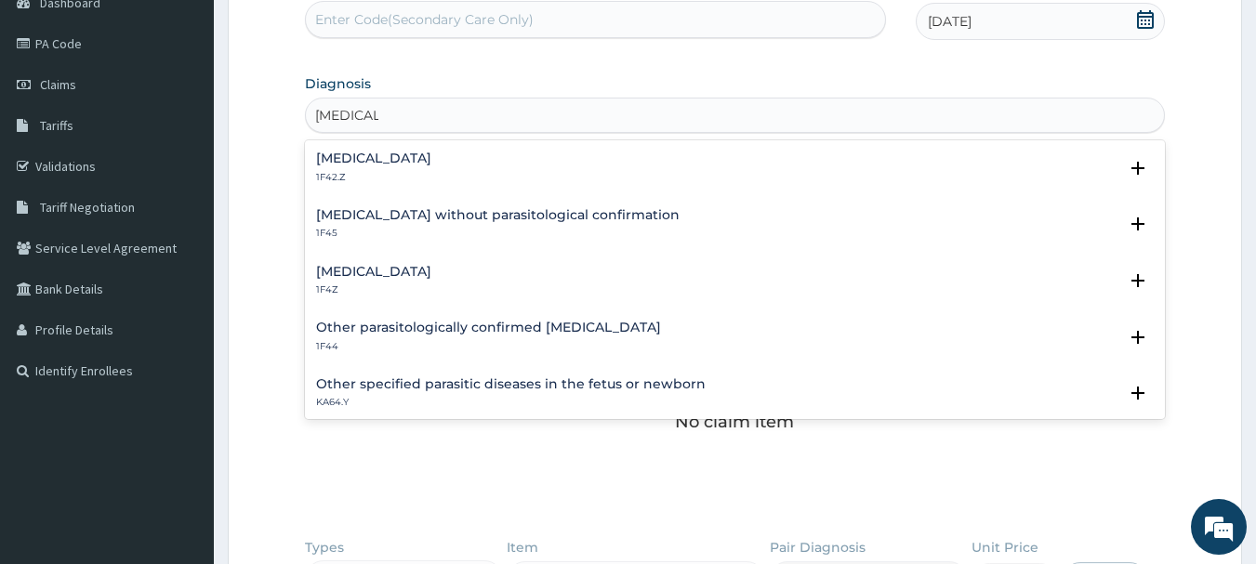
click at [425, 271] on h4 "Malaria, unspecified" at bounding box center [373, 272] width 115 height 14
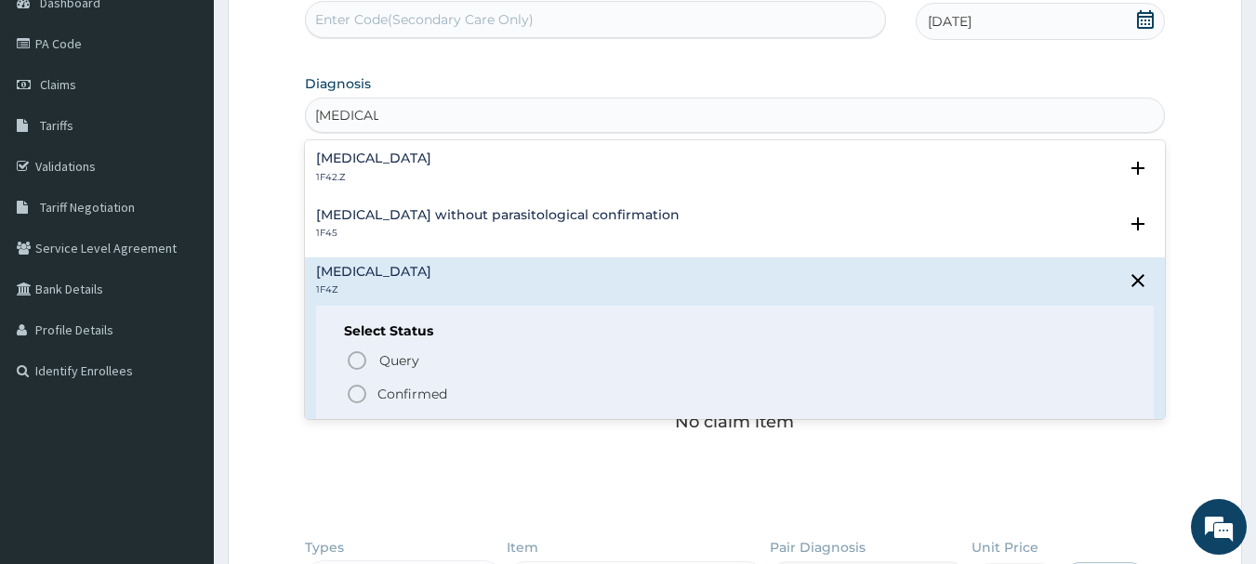
drag, startPoint x: 400, startPoint y: 394, endPoint x: 493, endPoint y: 302, distance: 130.8
click at [403, 391] on p "Confirmed" at bounding box center [412, 394] width 70 height 19
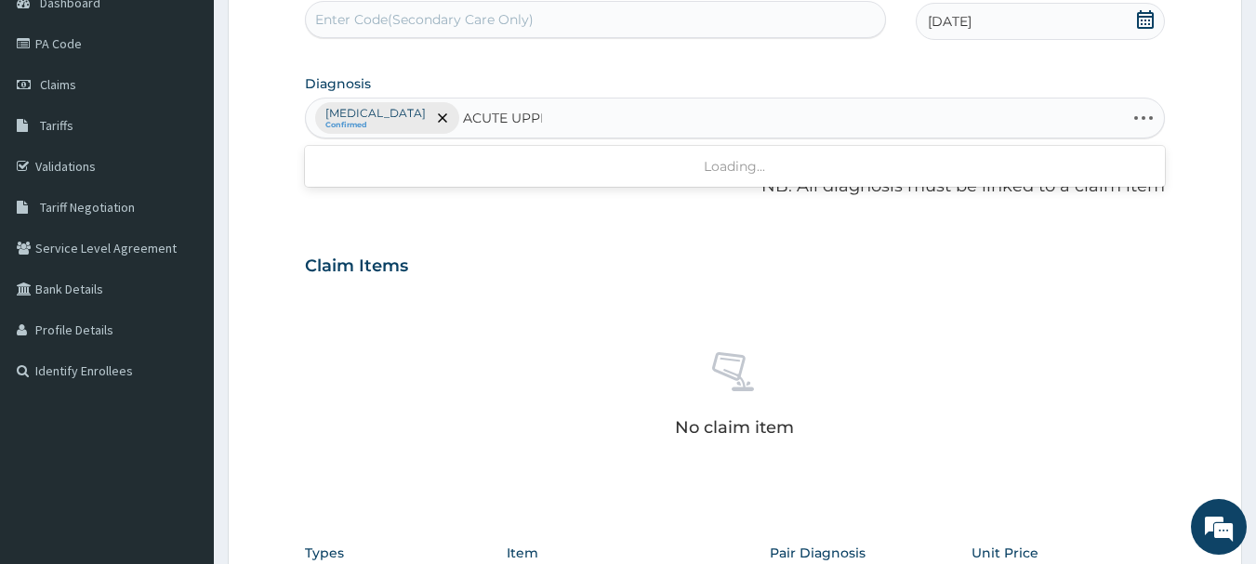
type input "ACUTE UPPER"
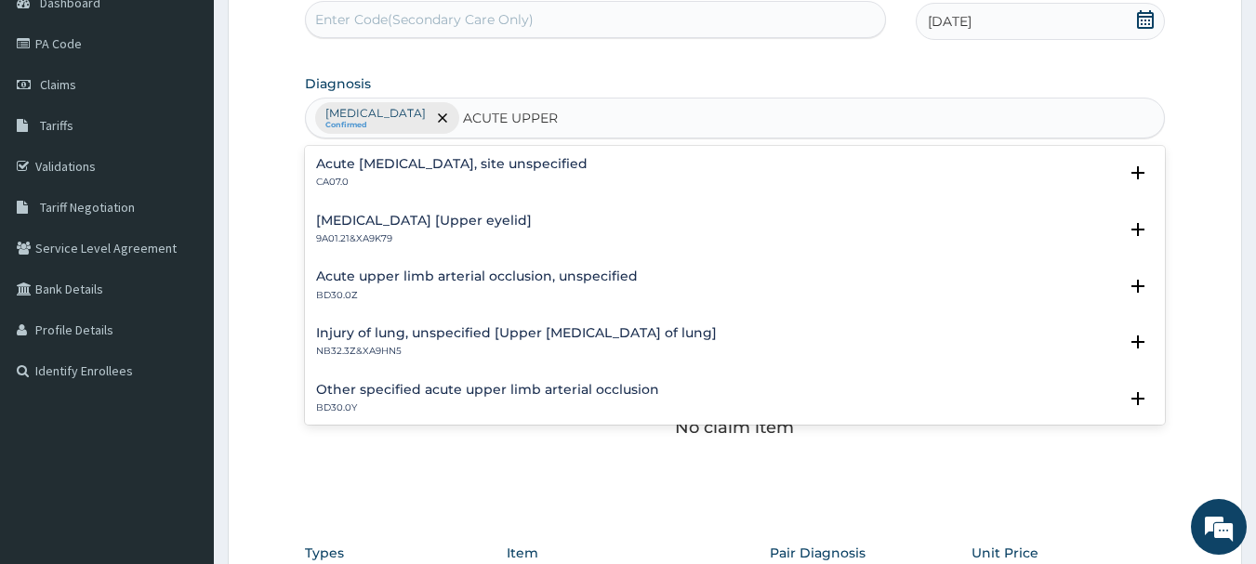
scroll to position [93, 0]
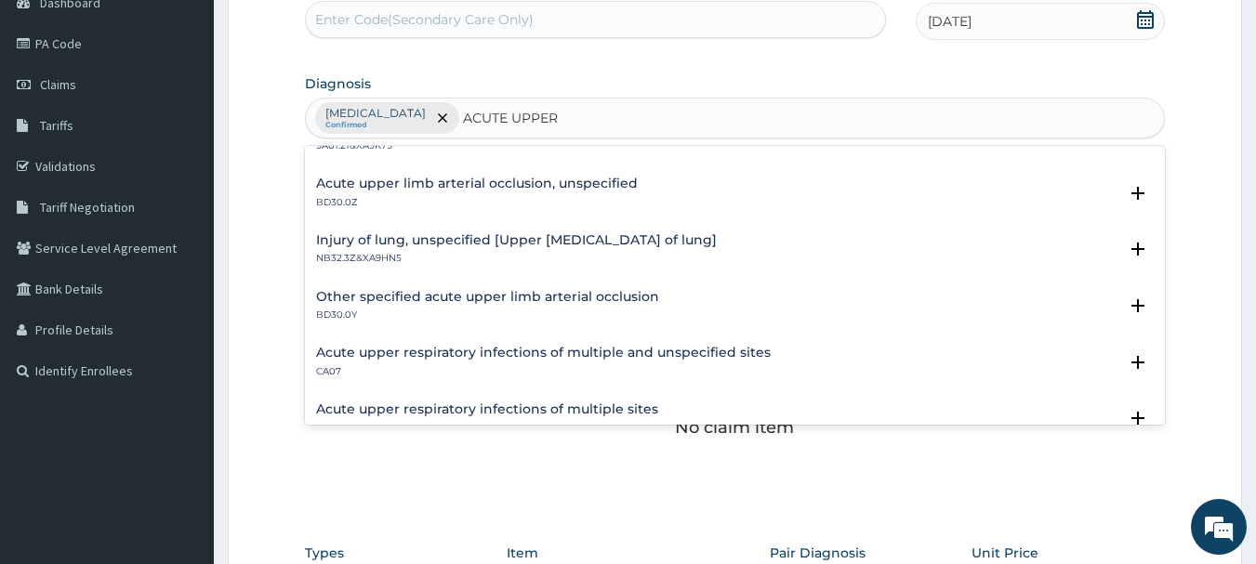
click at [581, 354] on h4 "Acute upper respiratory infections of multiple and unspecified sites" at bounding box center [543, 353] width 454 height 14
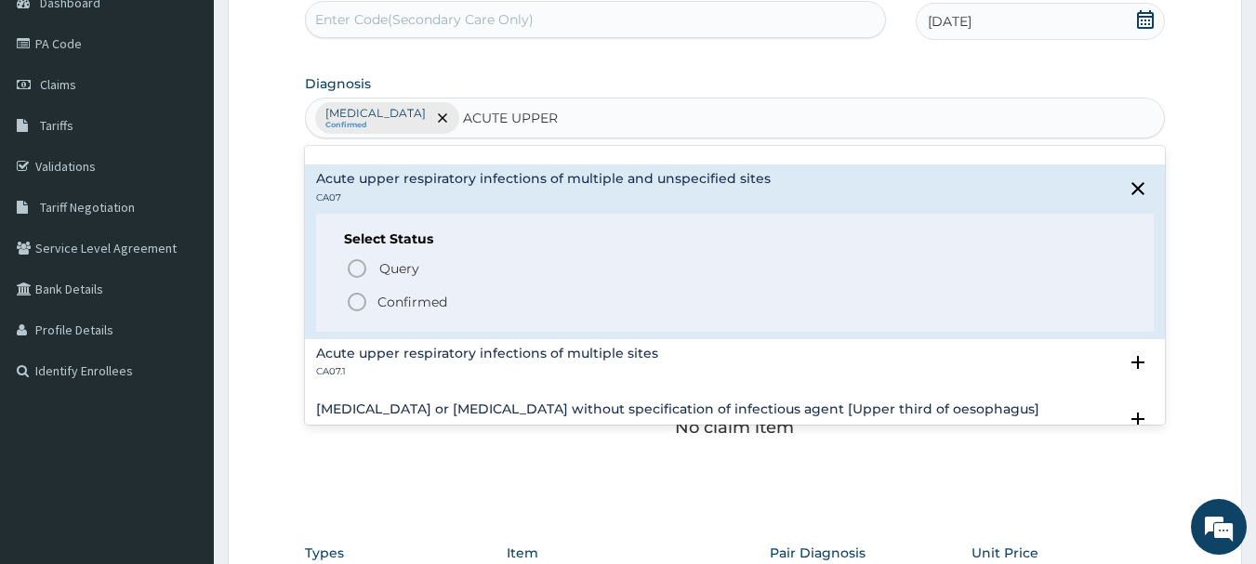
scroll to position [279, 0]
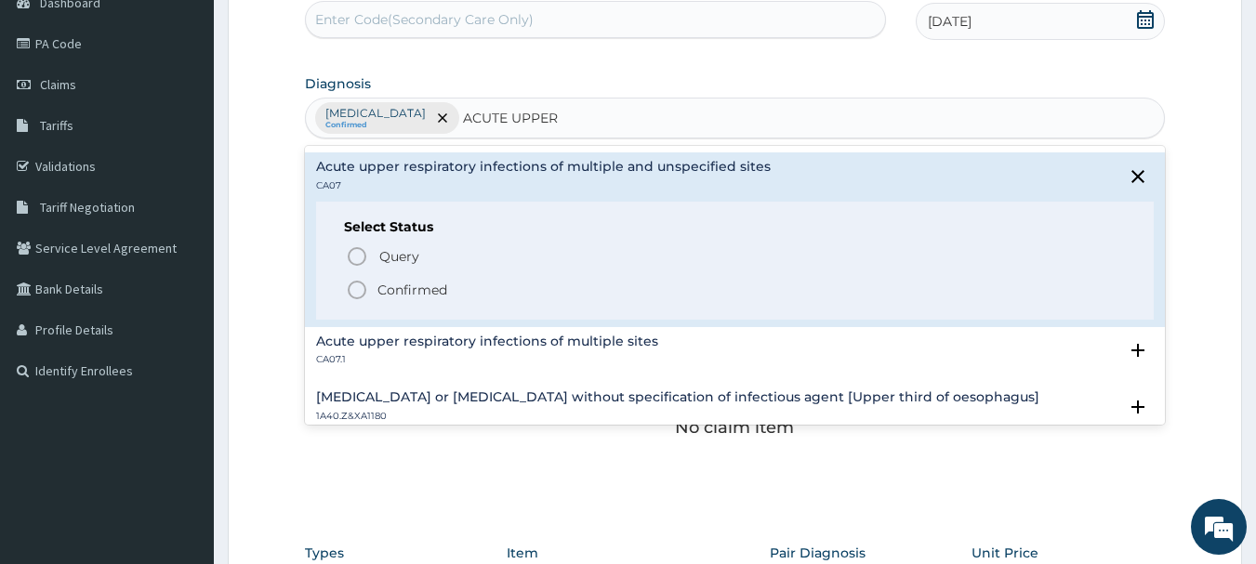
click at [401, 290] on p "Confirmed" at bounding box center [412, 290] width 70 height 19
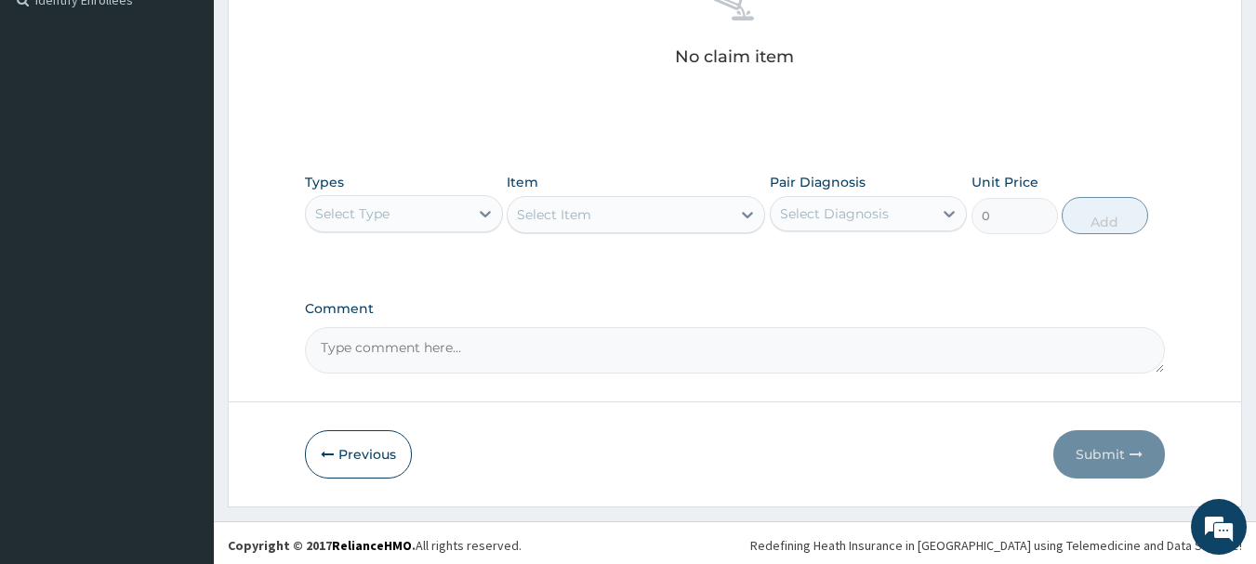
scroll to position [572, 0]
click at [436, 214] on div "Select Type" at bounding box center [387, 213] width 163 height 30
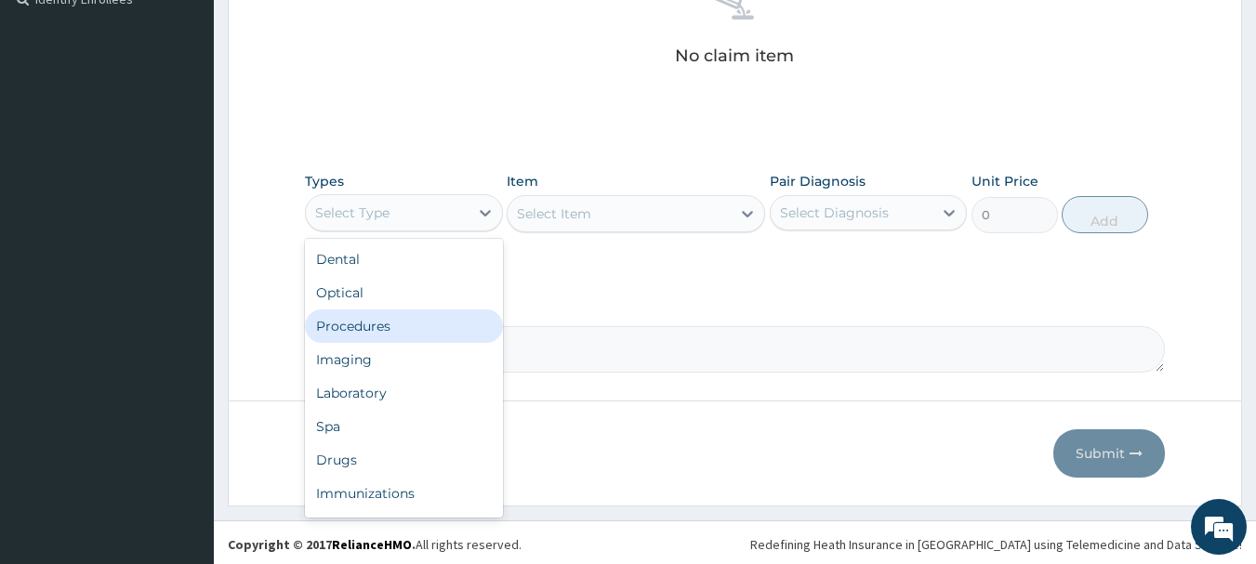
click at [395, 327] on div "Procedures" at bounding box center [404, 325] width 198 height 33
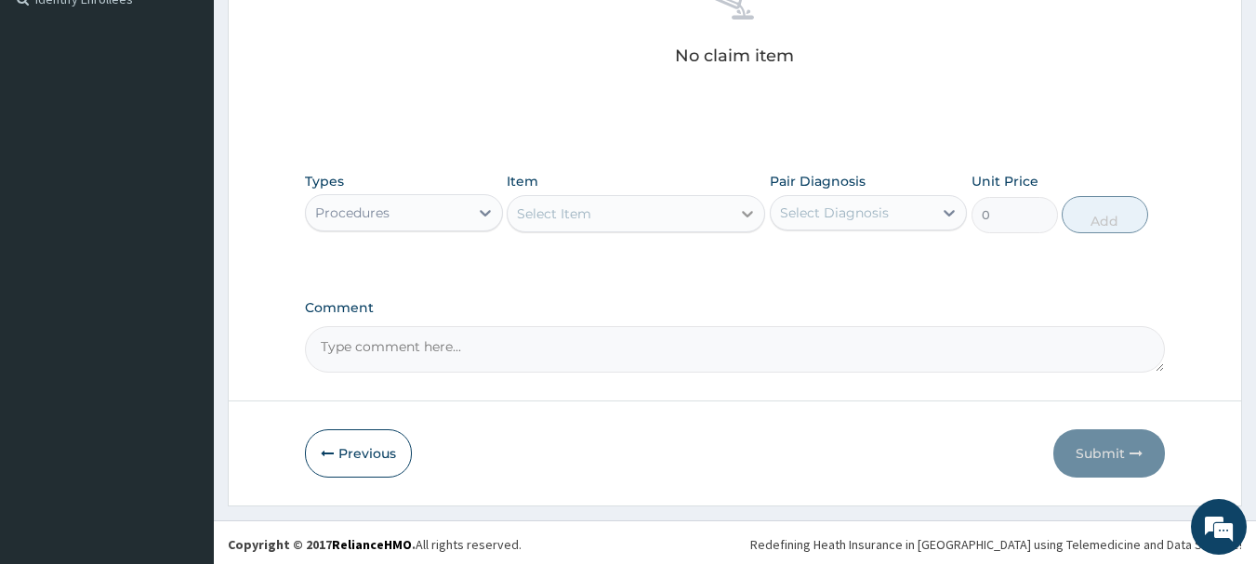
click at [736, 215] on div at bounding box center [746, 213] width 33 height 33
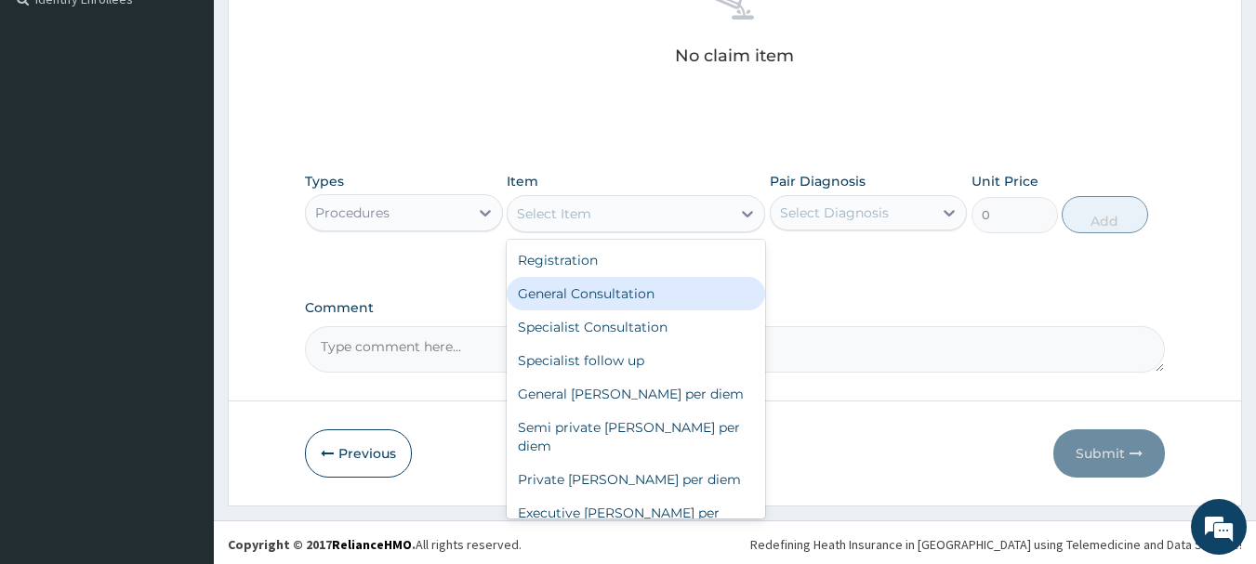
click at [619, 302] on div "General Consultation" at bounding box center [636, 293] width 258 height 33
type input "2000"
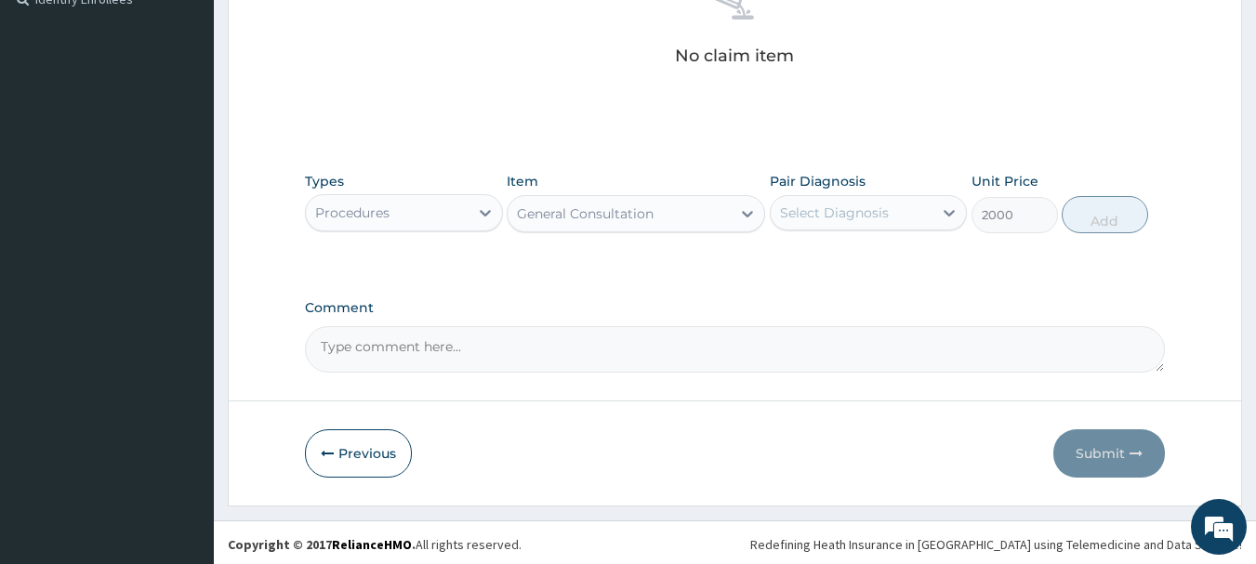
click at [901, 226] on div "Select Diagnosis" at bounding box center [851, 213] width 163 height 30
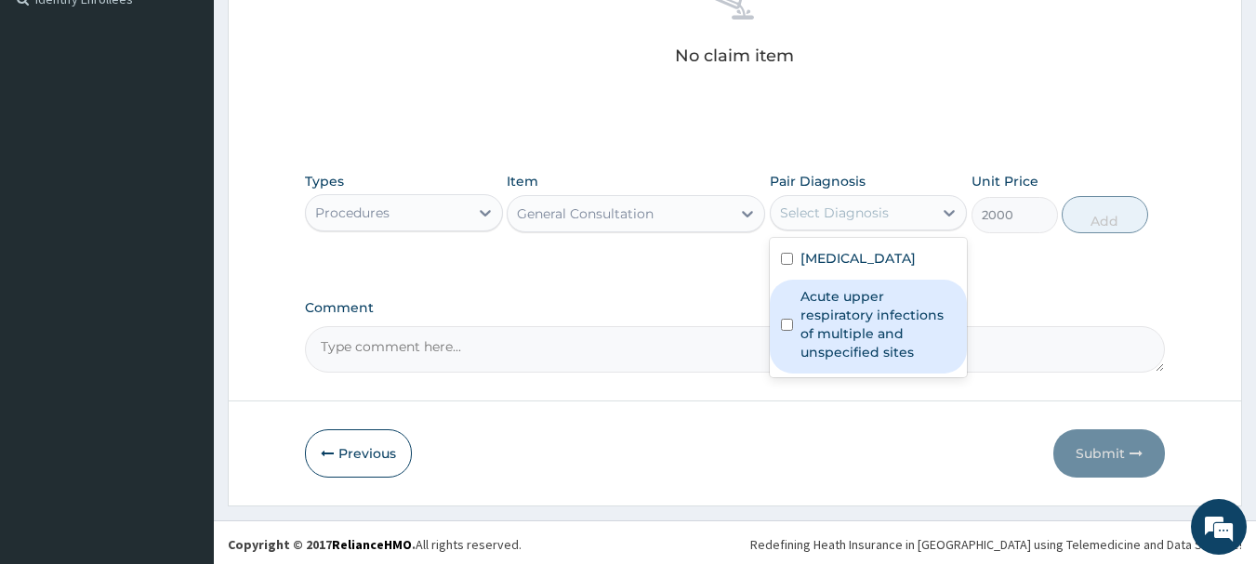
click at [882, 288] on label "Acute upper respiratory infections of multiple and unspecified sites" at bounding box center [878, 324] width 156 height 74
checkbox input "true"
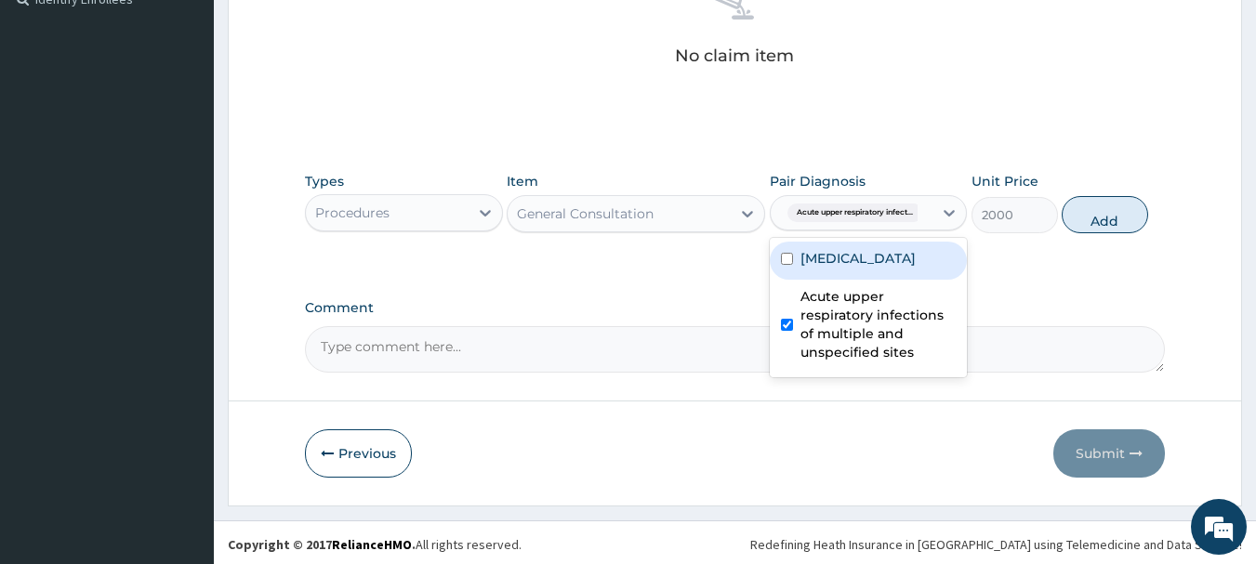
click at [892, 259] on label "Malaria, unspecified" at bounding box center [857, 258] width 115 height 19
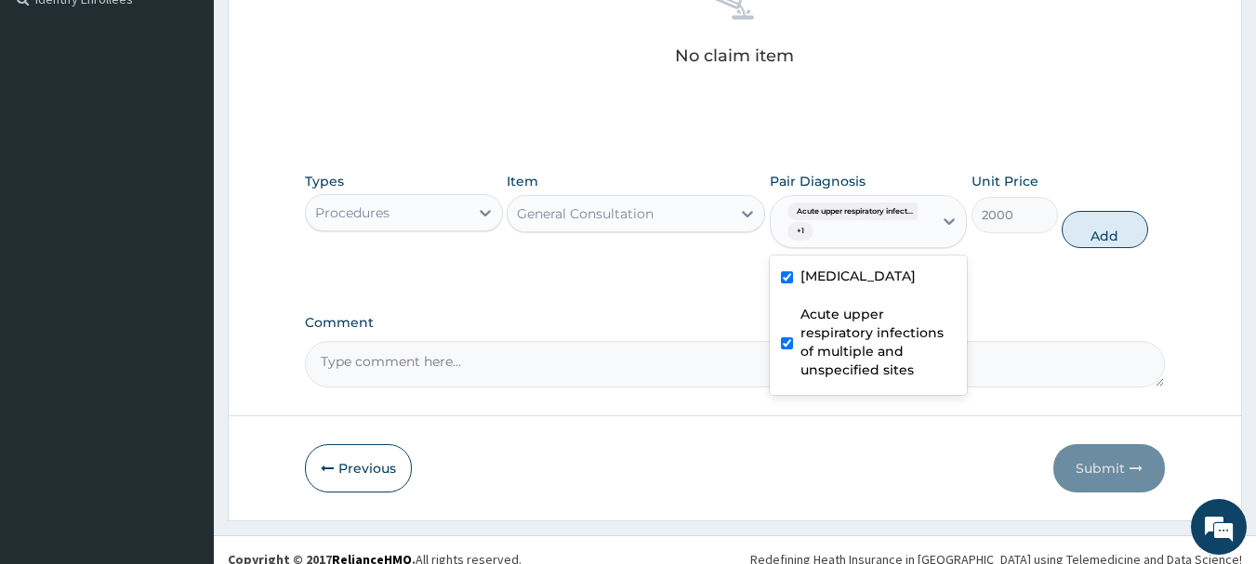
checkbox input "true"
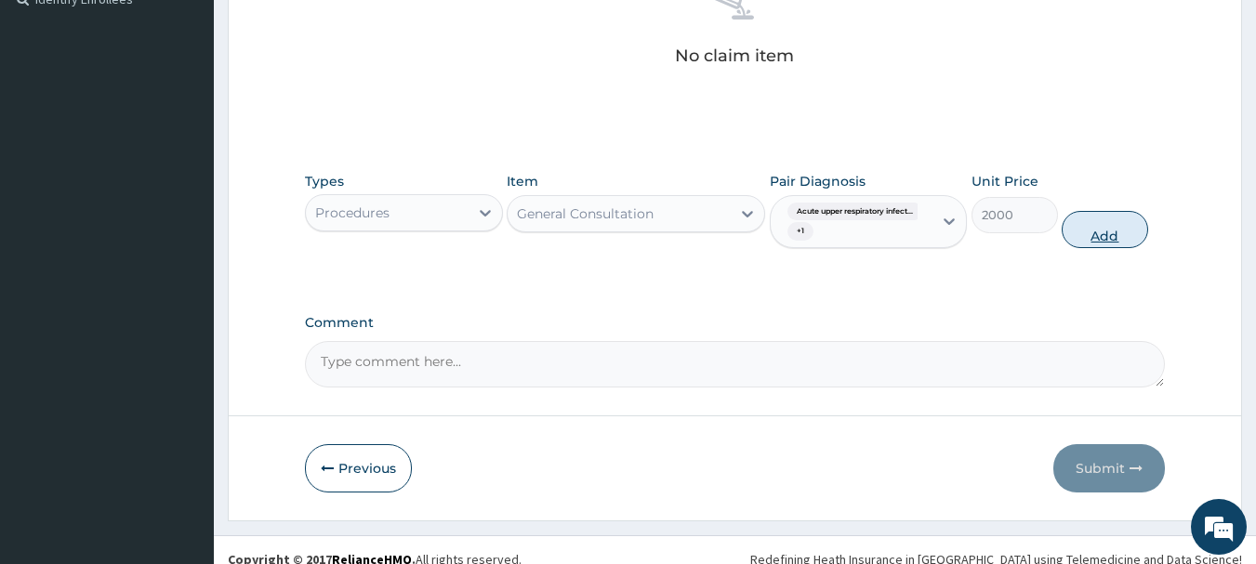
click at [1109, 236] on button "Add" at bounding box center [1104, 229] width 86 height 37
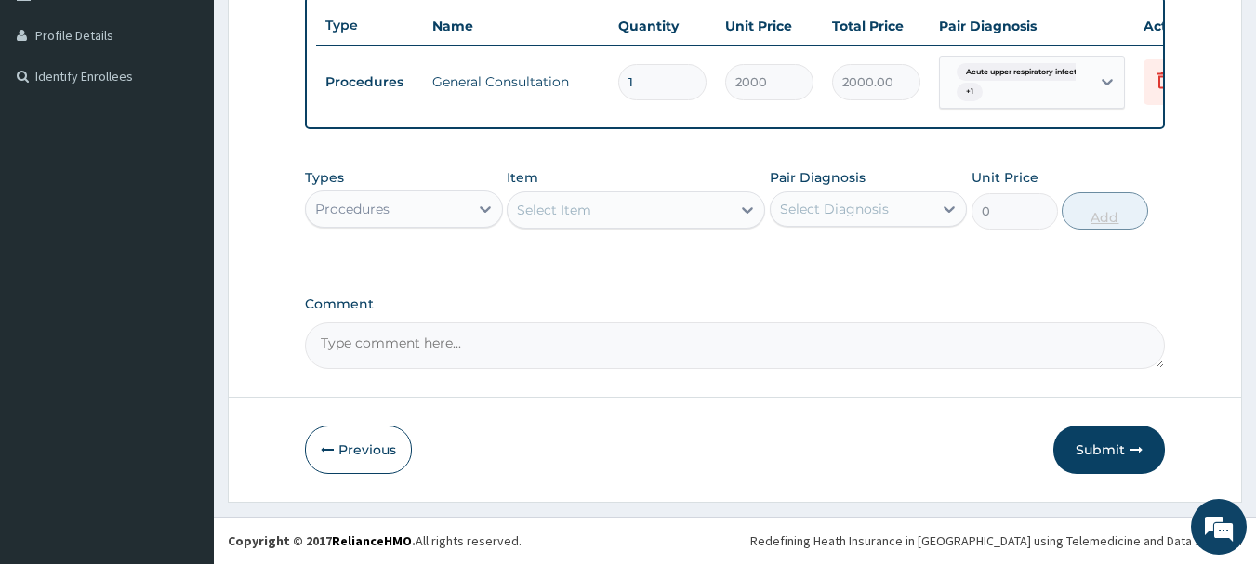
scroll to position [508, 0]
click at [486, 205] on icon at bounding box center [485, 209] width 19 height 19
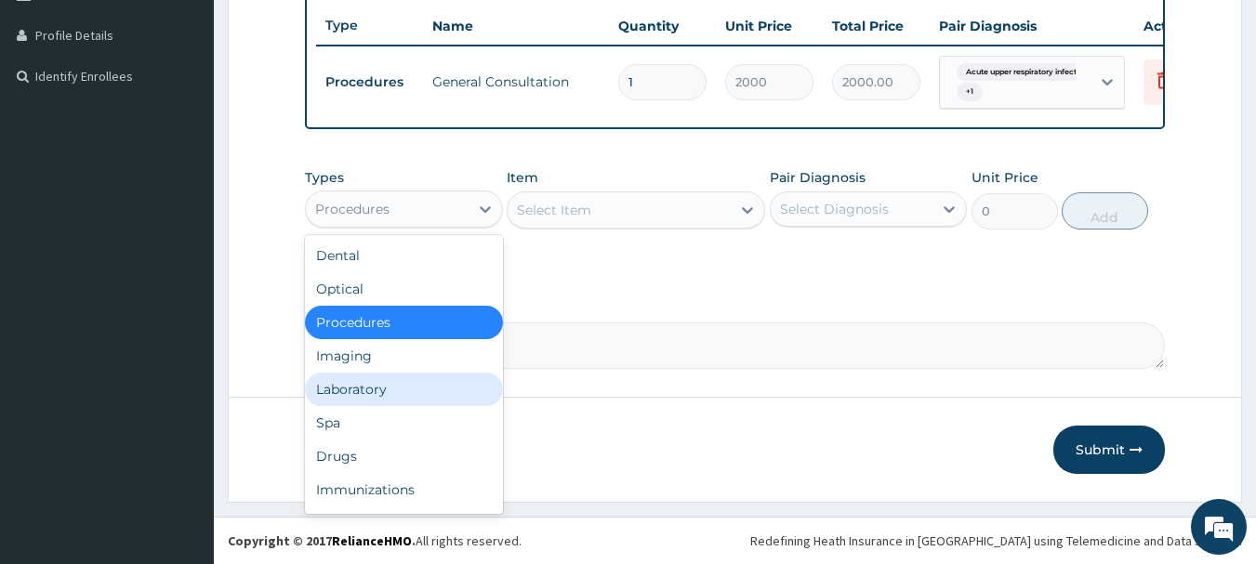
click at [363, 386] on div "Laboratory" at bounding box center [404, 389] width 198 height 33
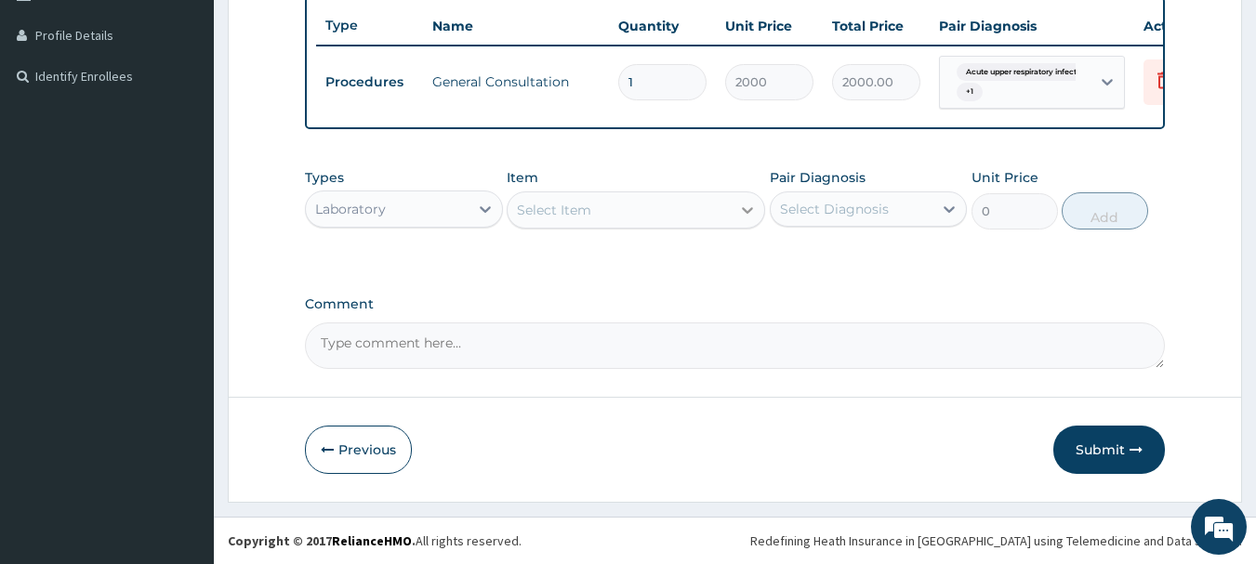
click at [753, 214] on icon at bounding box center [747, 210] width 19 height 19
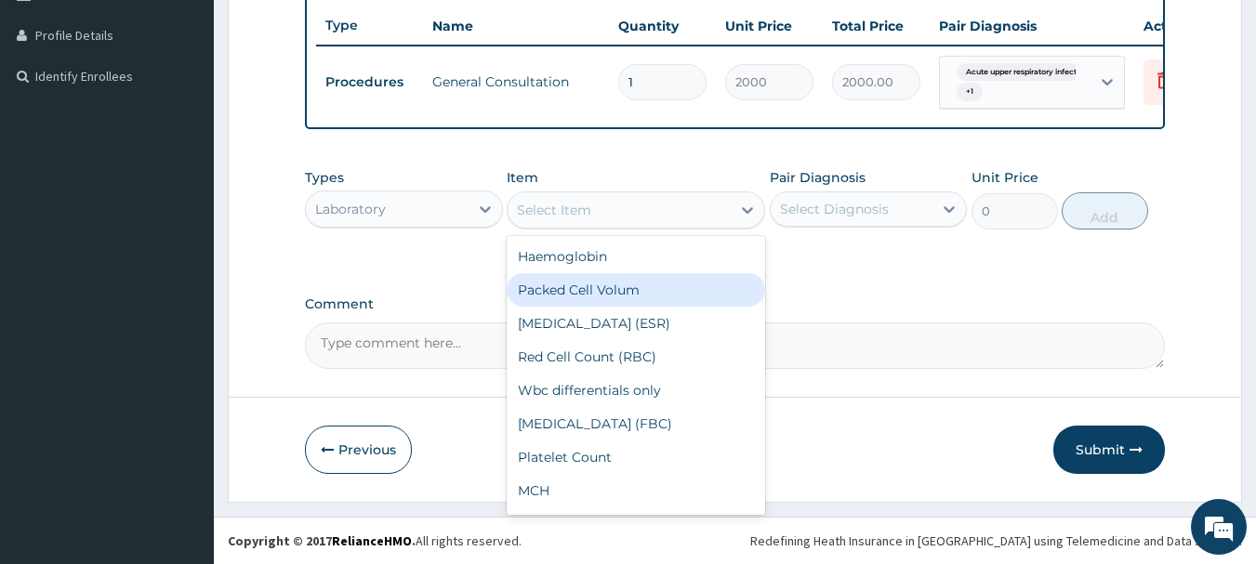
click at [572, 298] on div "Packed Cell Volum" at bounding box center [636, 289] width 258 height 33
type input "500"
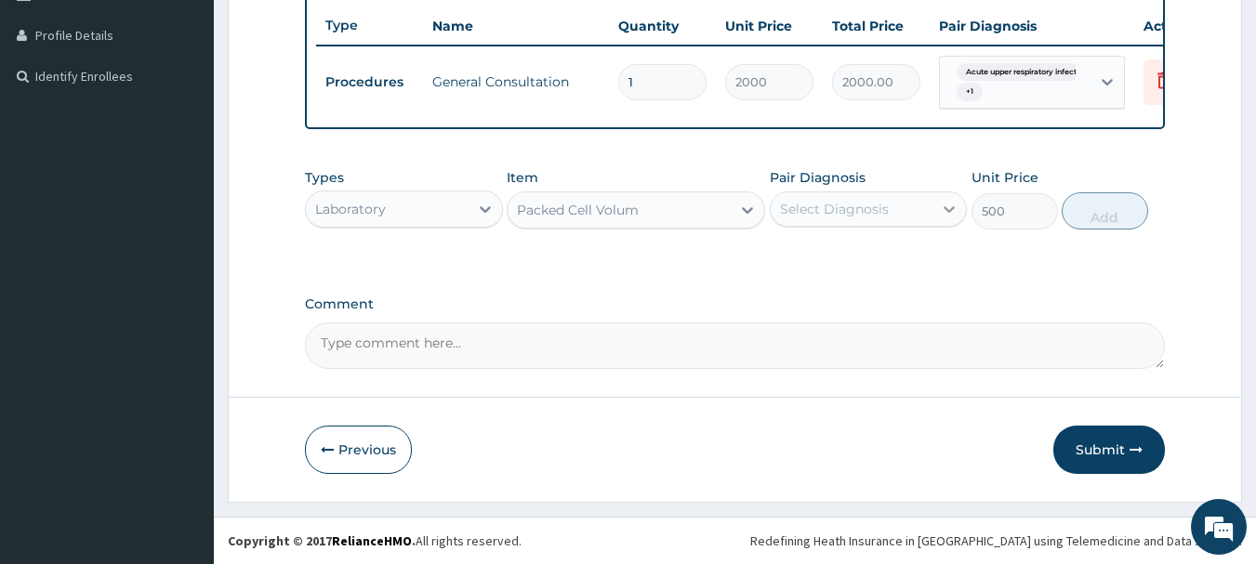
click at [947, 209] on icon at bounding box center [949, 209] width 11 height 7
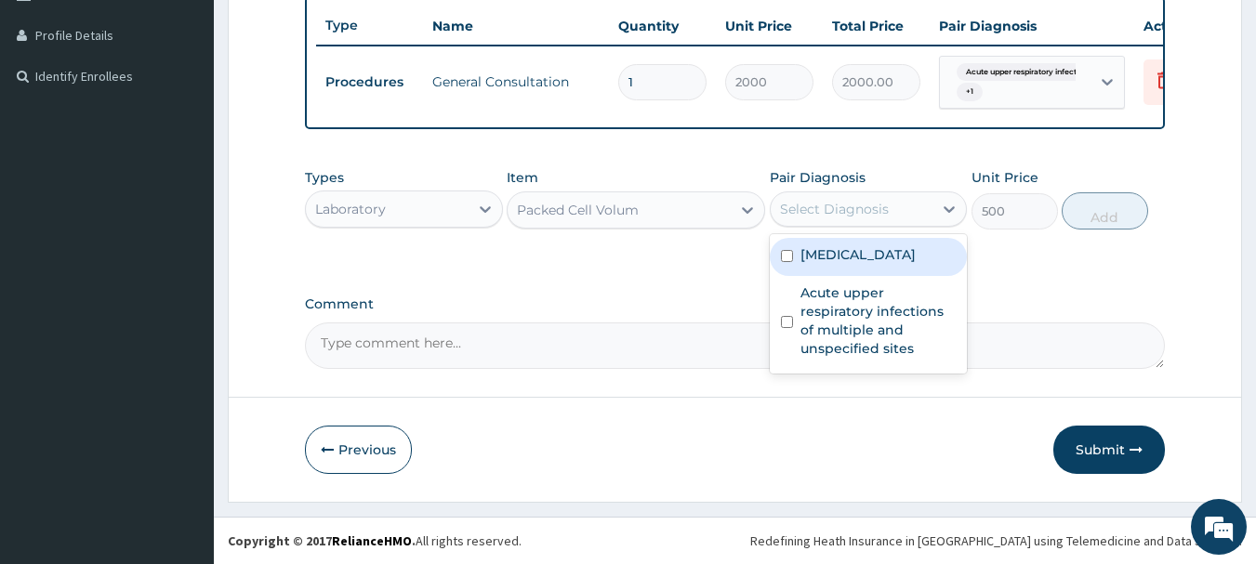
click at [898, 263] on label "Malaria, unspecified" at bounding box center [857, 254] width 115 height 19
checkbox input "true"
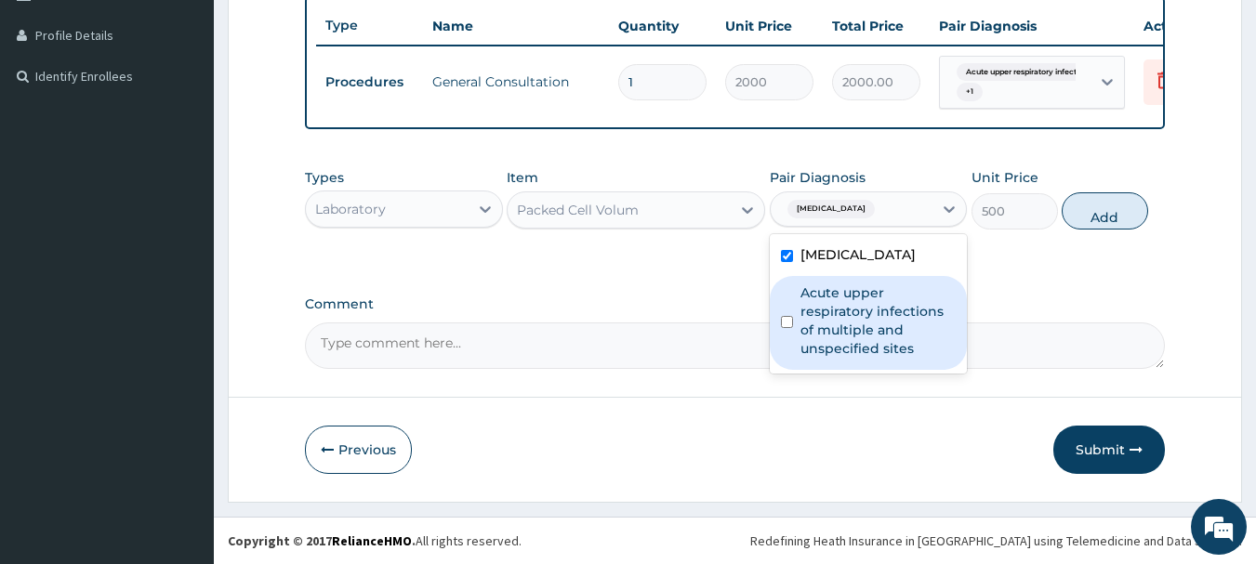
click at [883, 319] on label "Acute upper respiratory infections of multiple and unspecified sites" at bounding box center [878, 320] width 156 height 74
checkbox input "true"
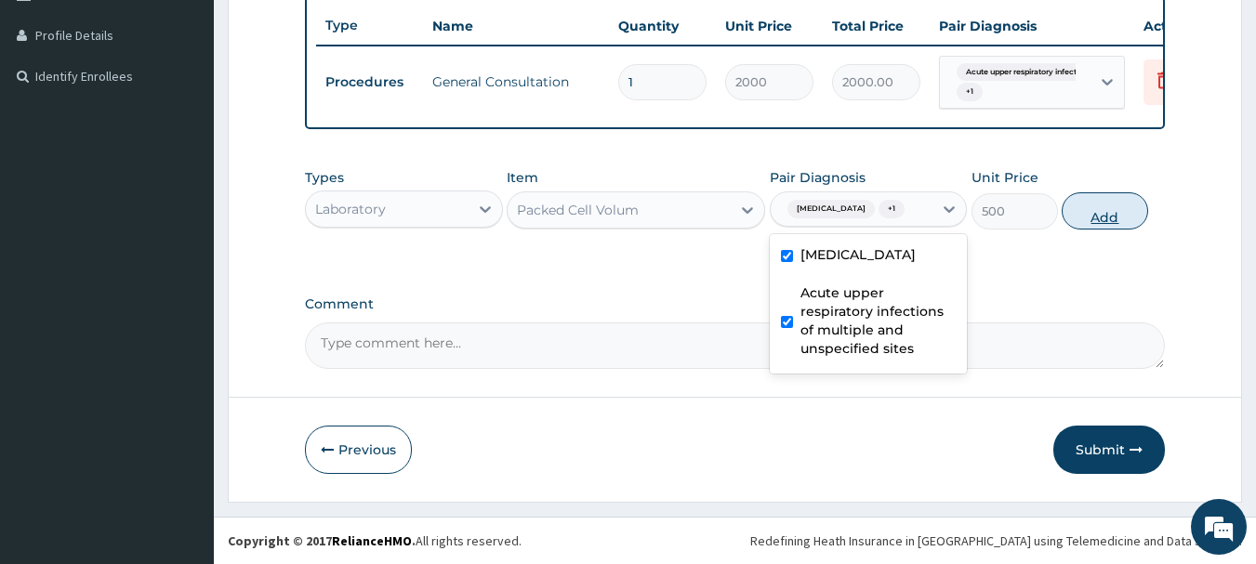
click at [1110, 222] on button "Add" at bounding box center [1104, 210] width 86 height 37
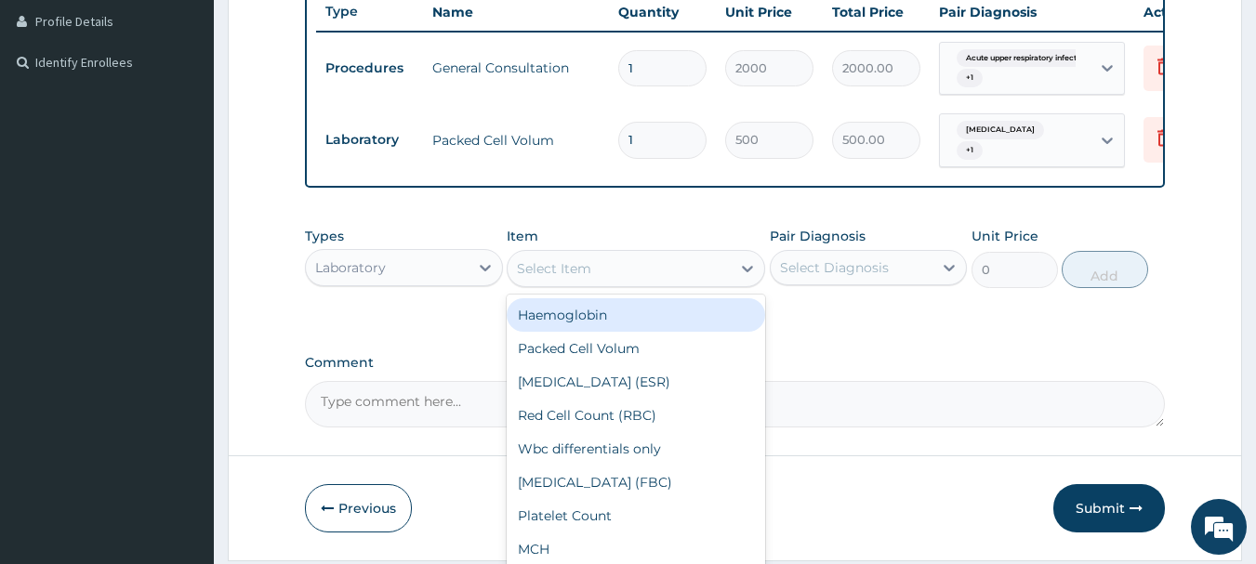
click at [660, 283] on div "Select Item" at bounding box center [618, 269] width 223 height 30
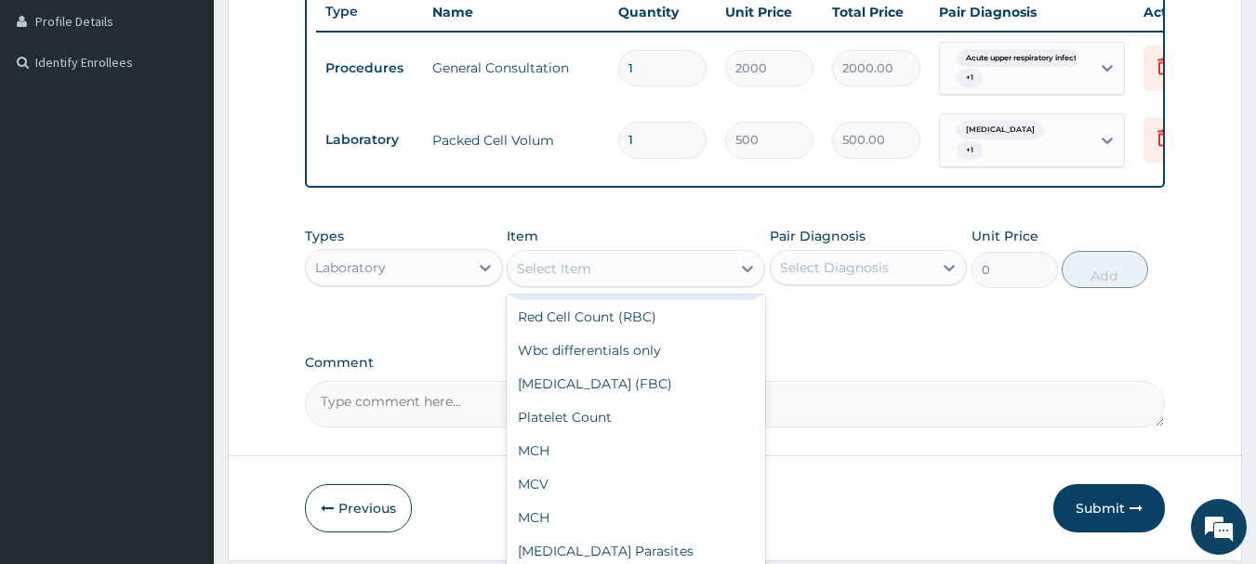
scroll to position [186, 0]
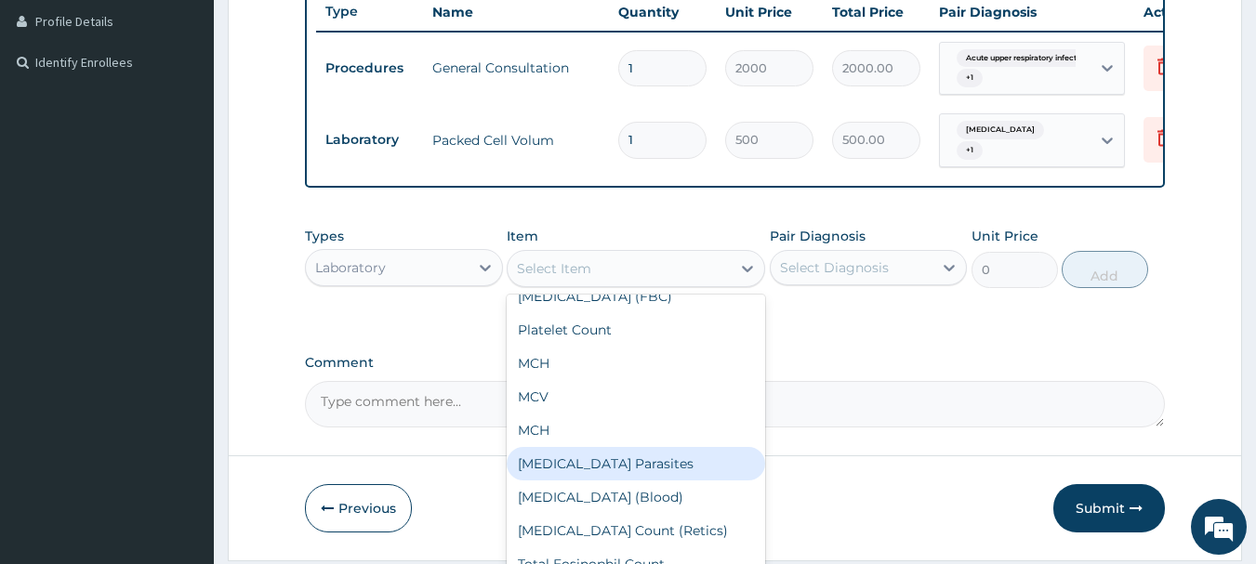
click at [589, 480] on div "Malaria Parasites" at bounding box center [636, 463] width 258 height 33
type input "500"
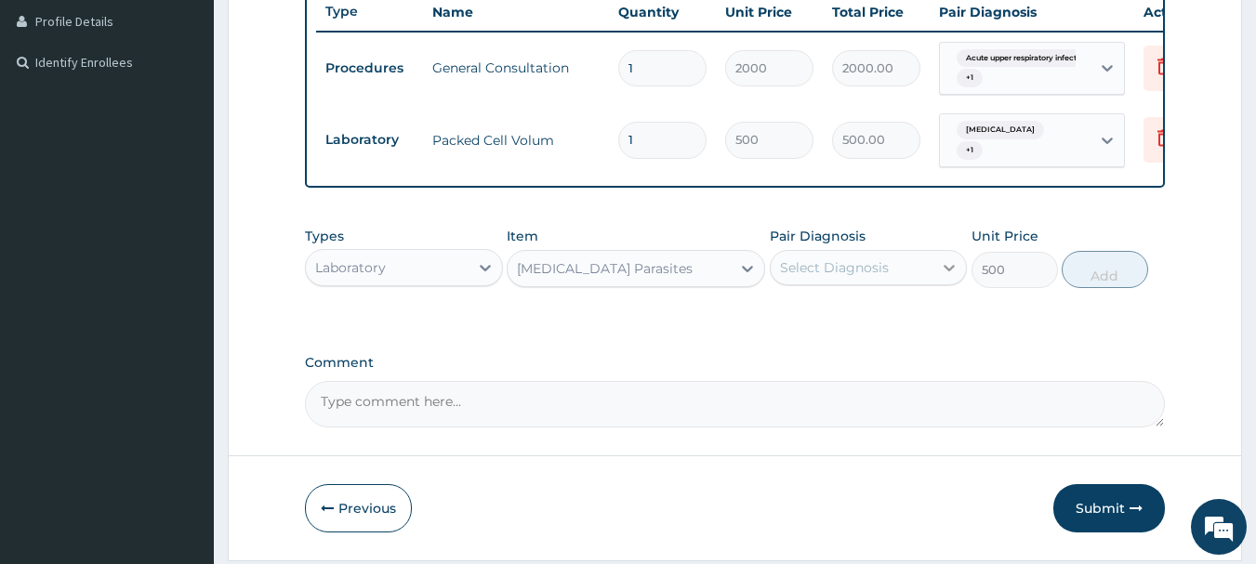
click at [945, 277] on icon at bounding box center [949, 267] width 19 height 19
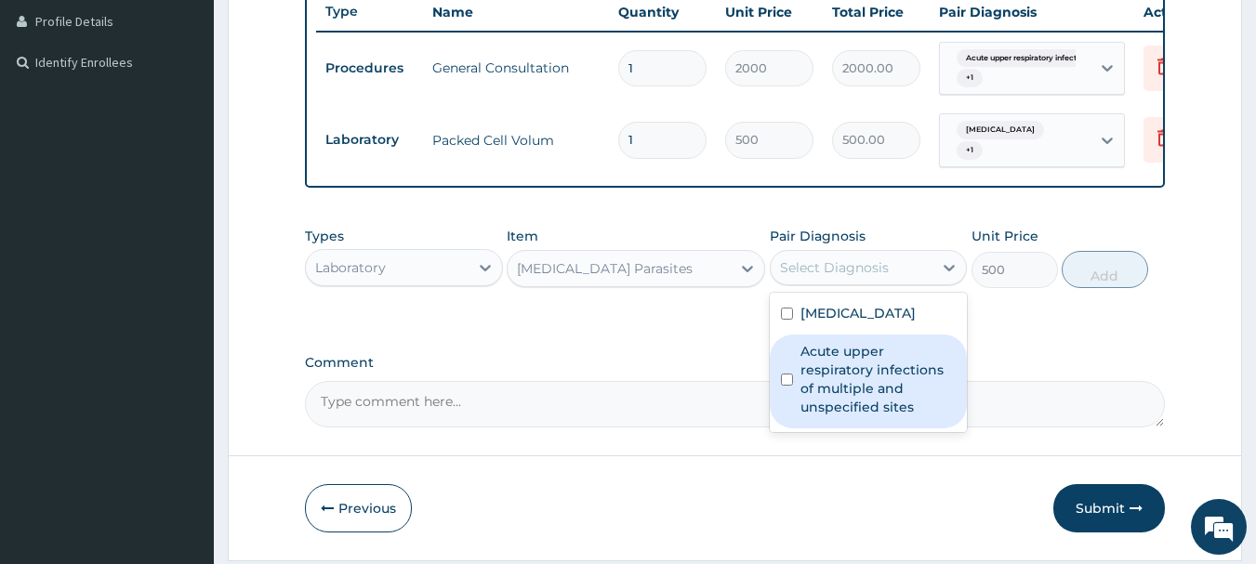
click at [865, 349] on div "Acute upper respiratory infections of multiple and unspecified sites" at bounding box center [869, 382] width 198 height 94
checkbox input "true"
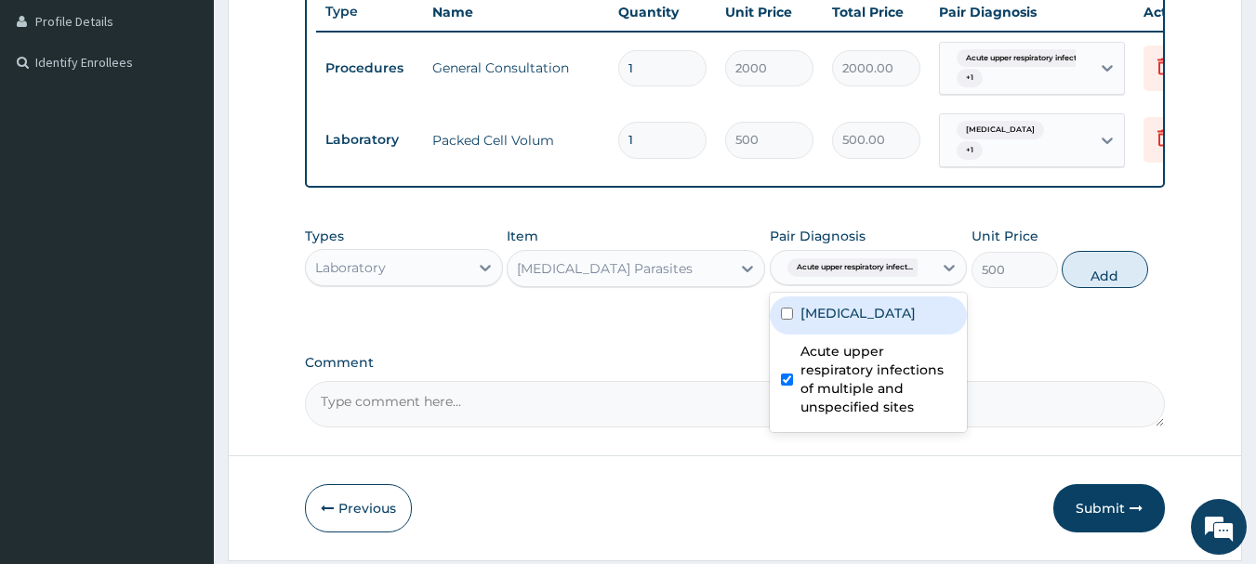
click at [868, 335] on div "Malaria, unspecified" at bounding box center [869, 315] width 198 height 38
checkbox input "true"
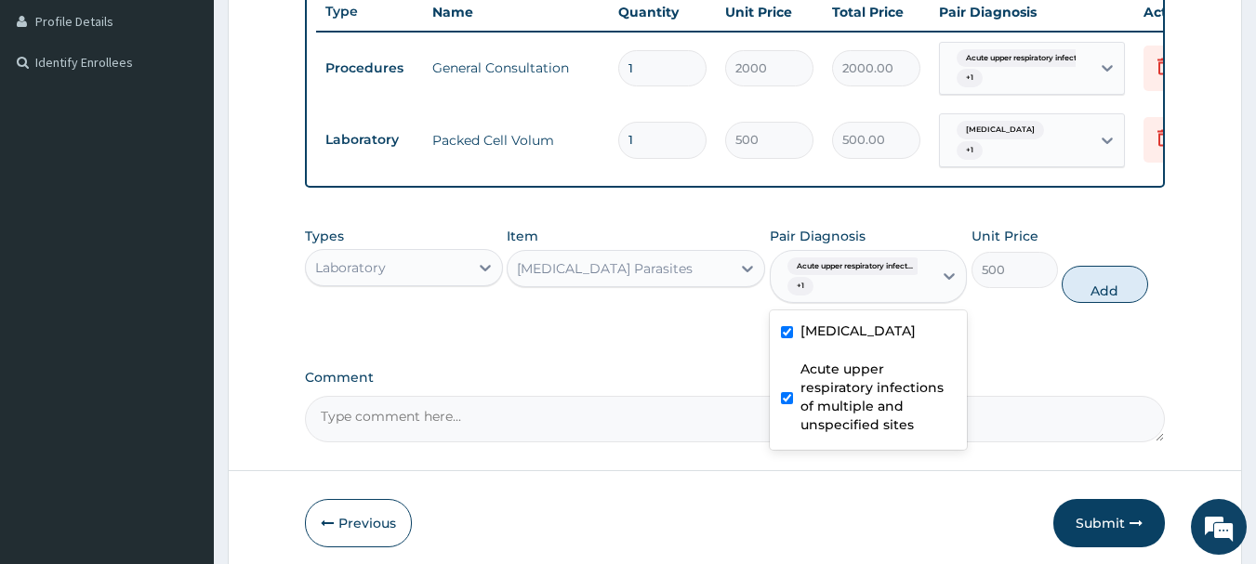
click at [1097, 296] on button "Add" at bounding box center [1104, 284] width 86 height 37
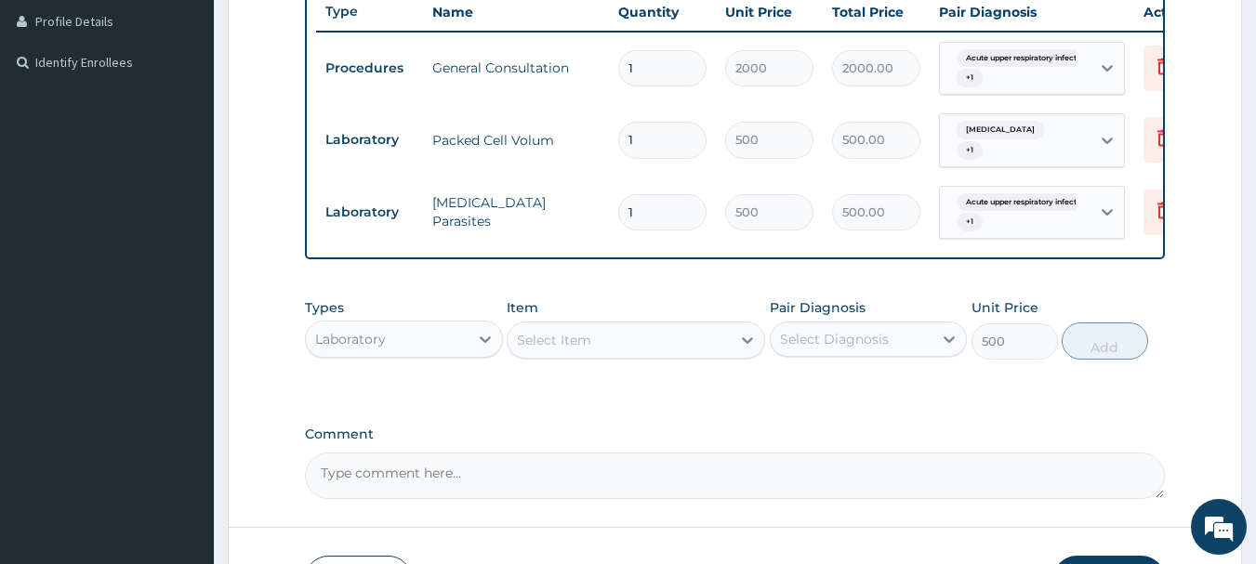
type input "0"
click at [426, 354] on div "Laboratory" at bounding box center [387, 339] width 163 height 30
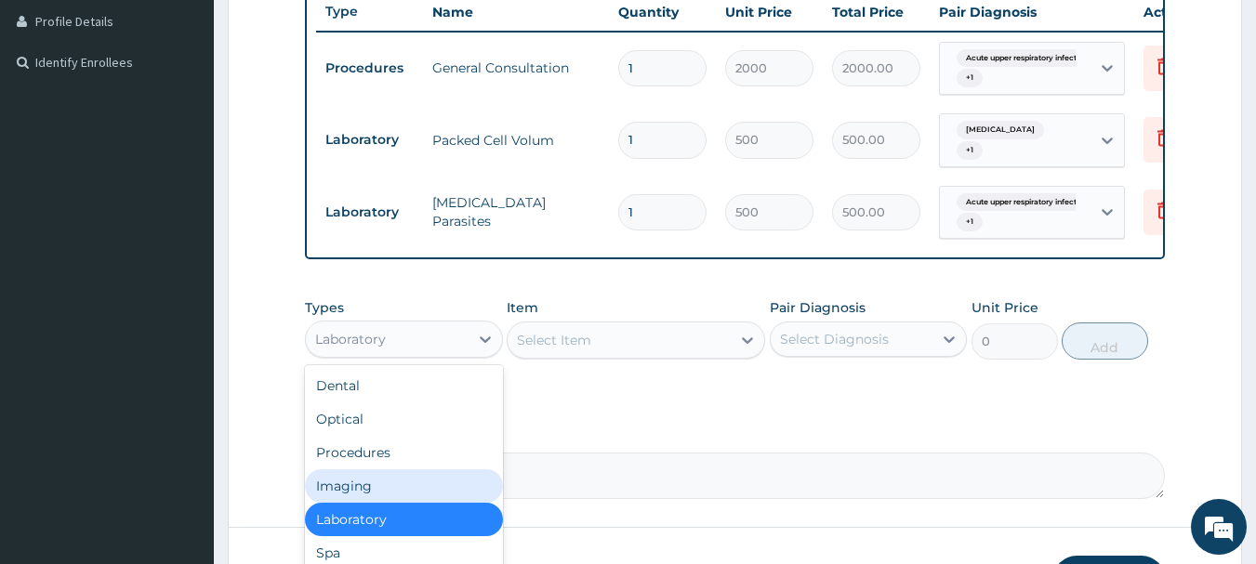
scroll to position [63, 0]
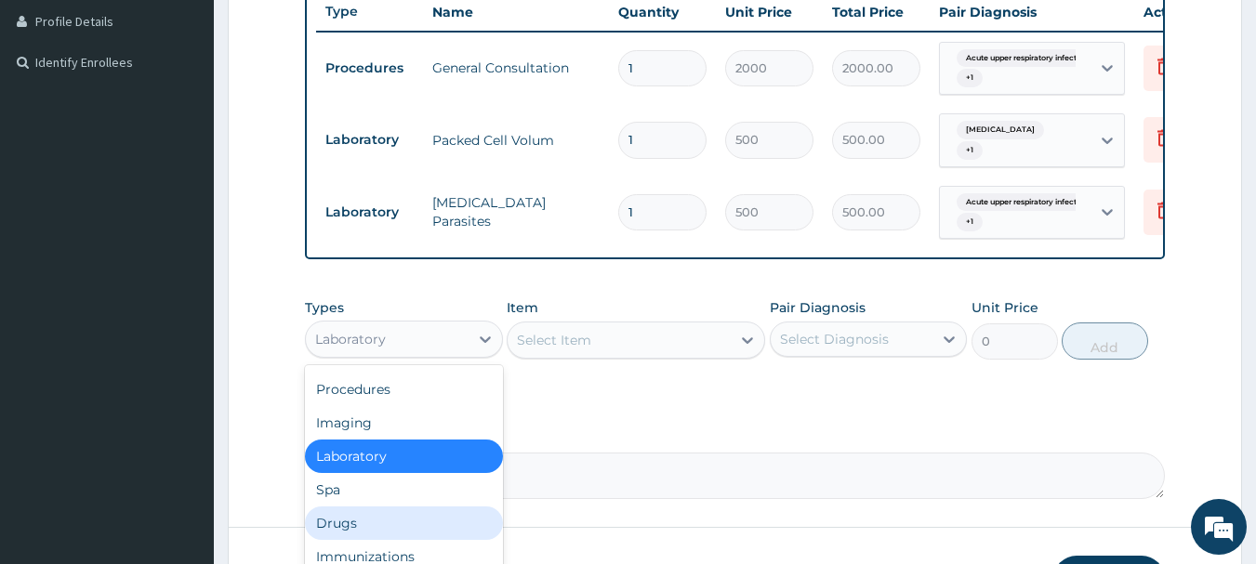
click at [351, 540] on div "Drugs" at bounding box center [404, 523] width 198 height 33
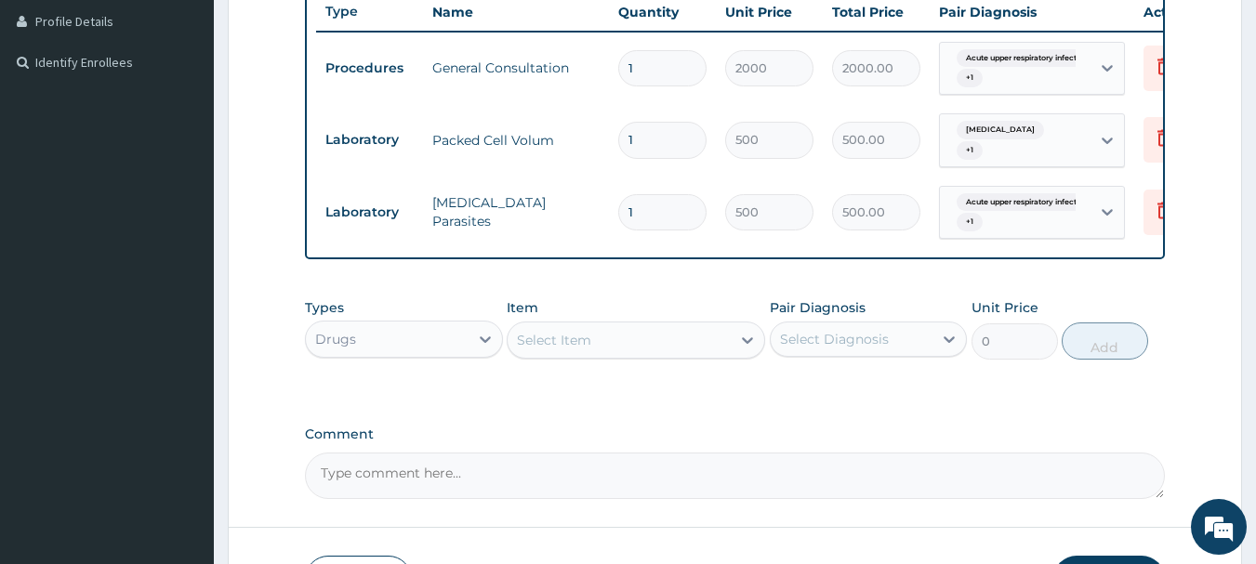
click at [678, 355] on div "Select Item" at bounding box center [618, 340] width 223 height 30
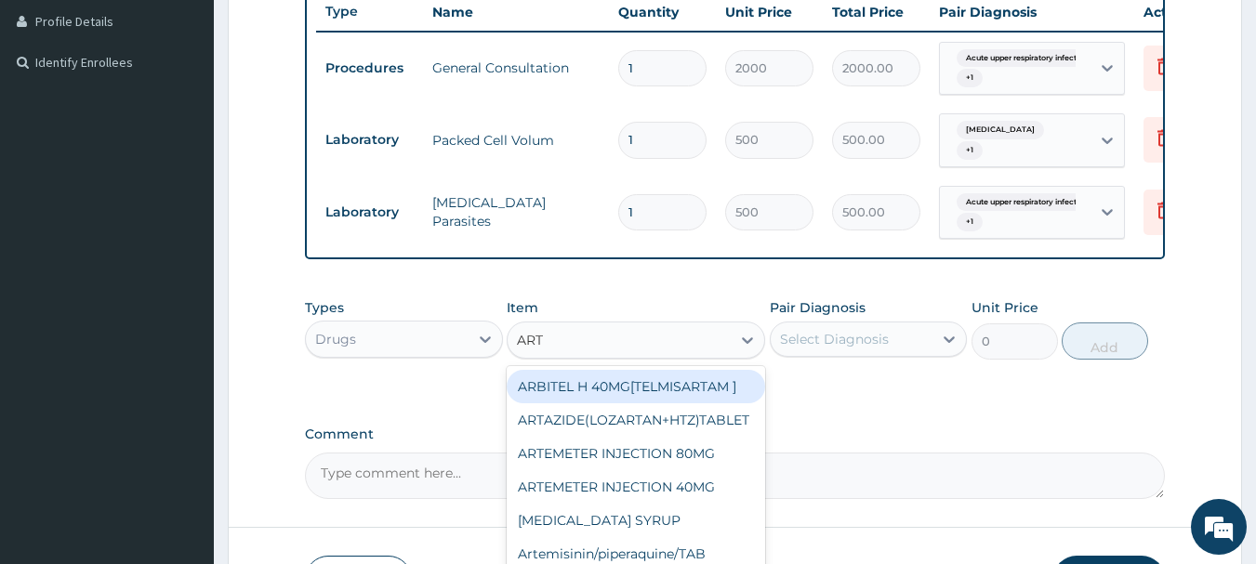
type input "ARTE"
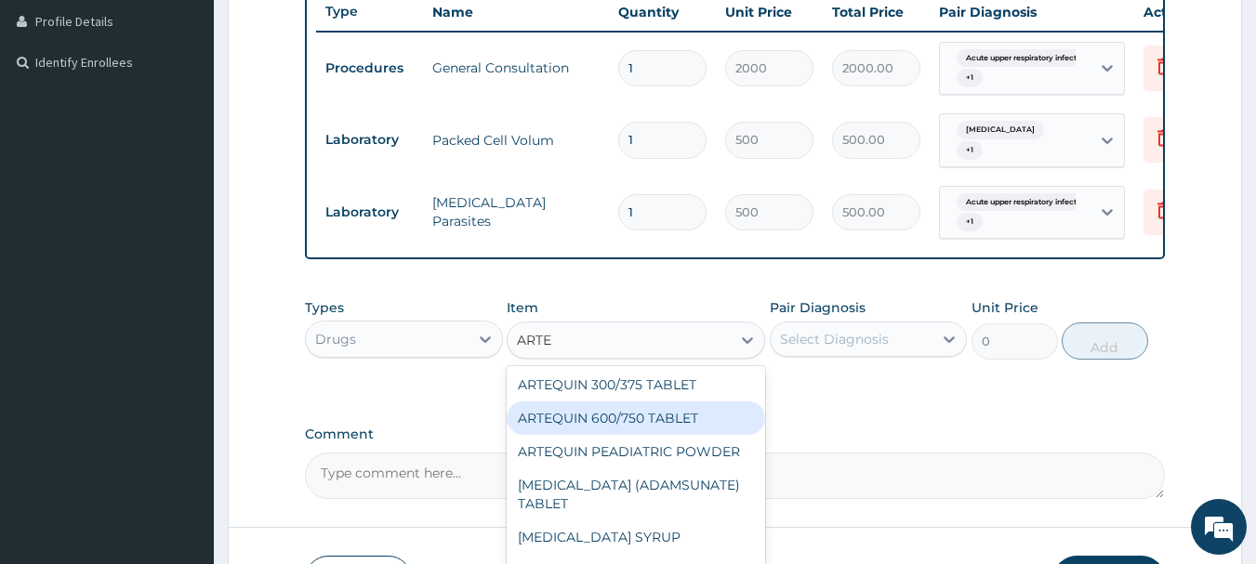
scroll to position [93, 0]
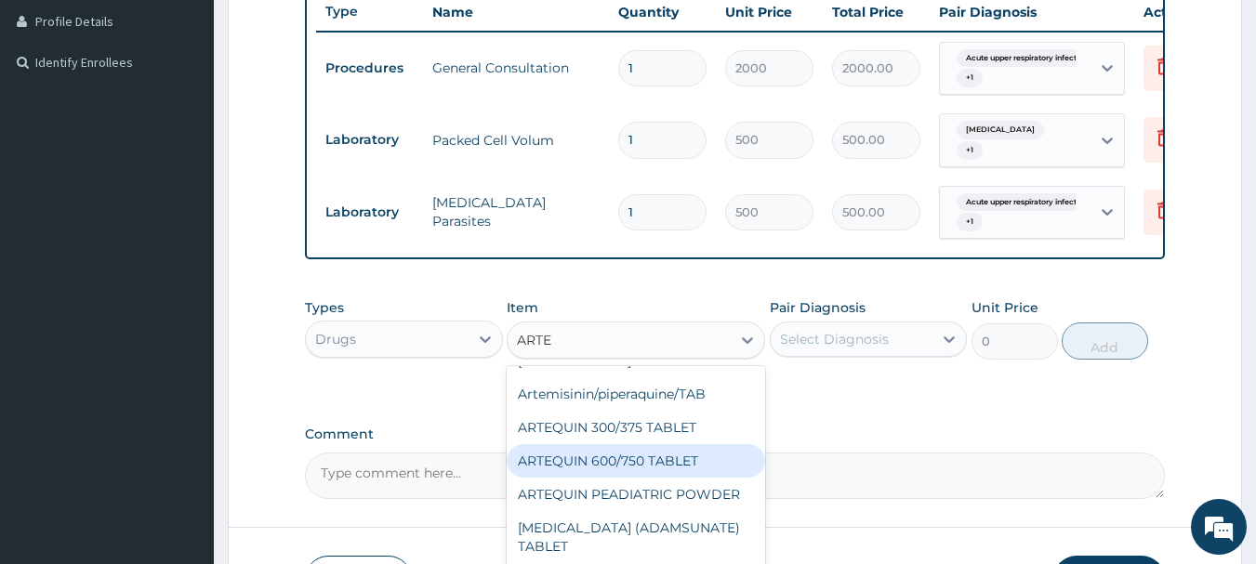
click at [616, 475] on div "ARTEQUIN 600/750 TABLET" at bounding box center [636, 460] width 258 height 33
type input "157.5"
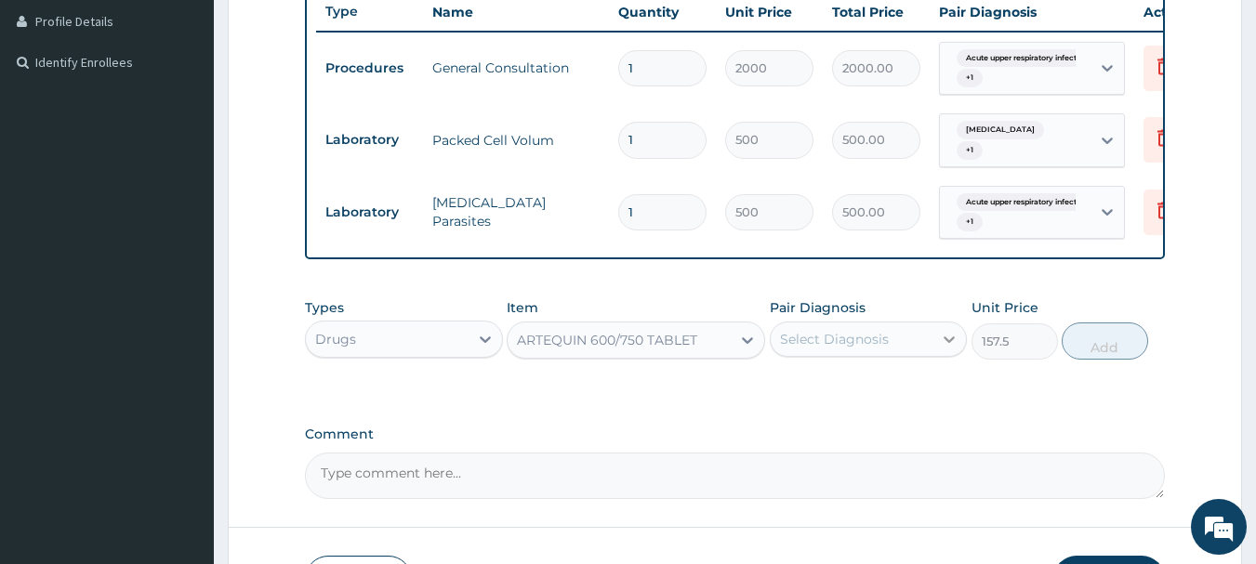
click at [950, 343] on icon at bounding box center [949, 339] width 11 height 7
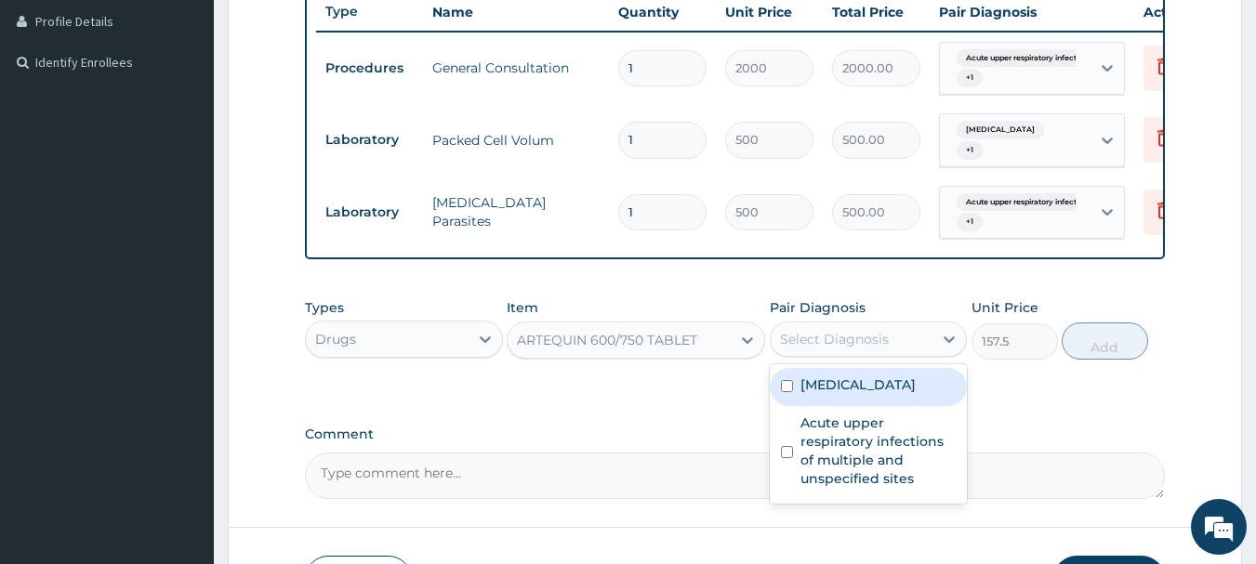
click at [898, 394] on label "Malaria, unspecified" at bounding box center [857, 384] width 115 height 19
checkbox input "true"
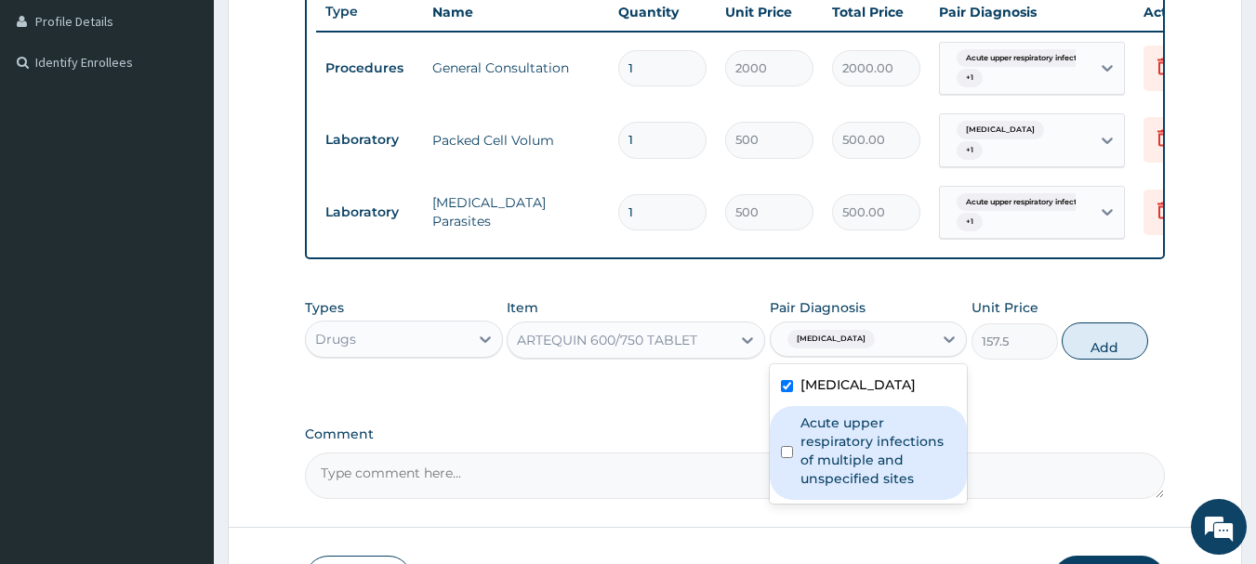
click at [877, 458] on label "Acute upper respiratory infections of multiple and unspecified sites" at bounding box center [878, 451] width 156 height 74
checkbox input "true"
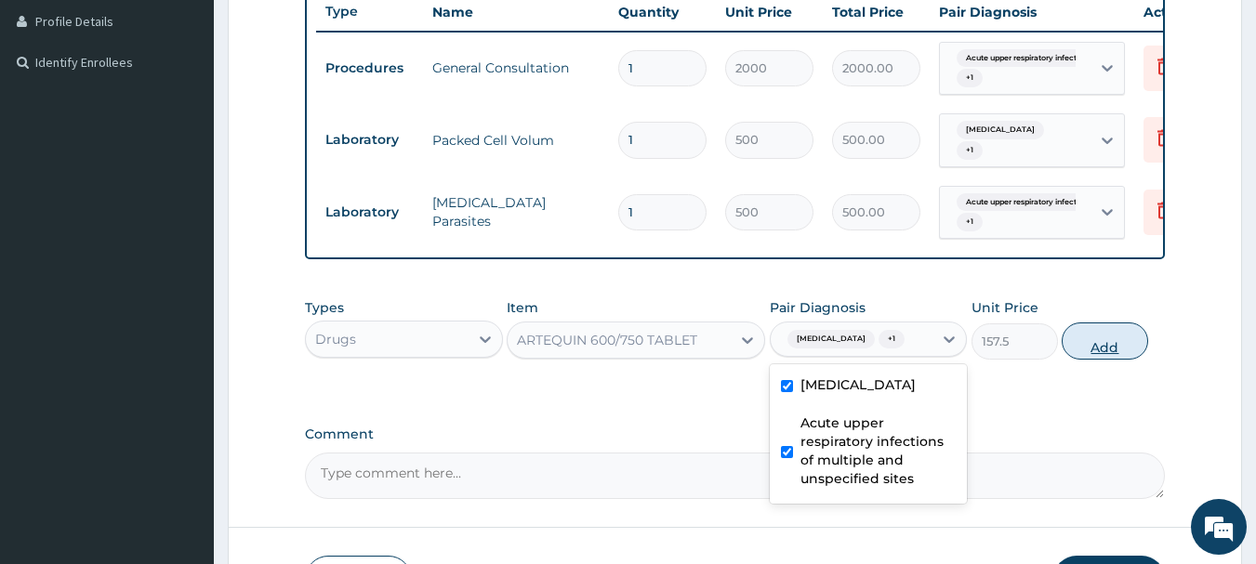
click at [1106, 360] on button "Add" at bounding box center [1104, 340] width 86 height 37
type input "0"
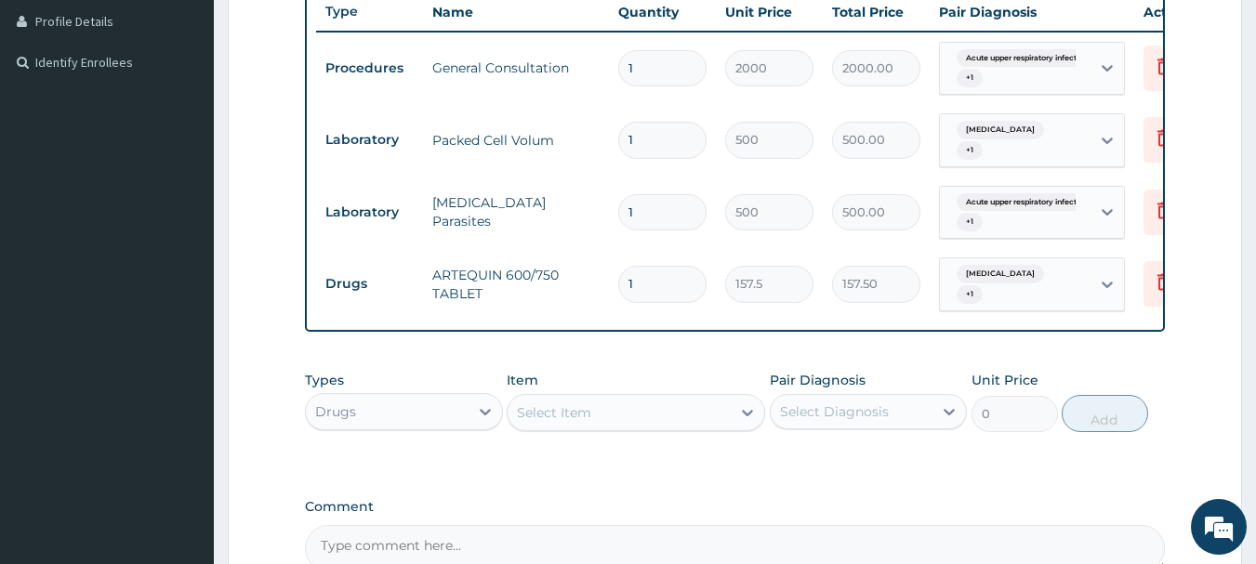
type input "0.00"
type input "6"
type input "945.00"
type input "6"
click at [646, 421] on div "Select Item" at bounding box center [618, 413] width 223 height 30
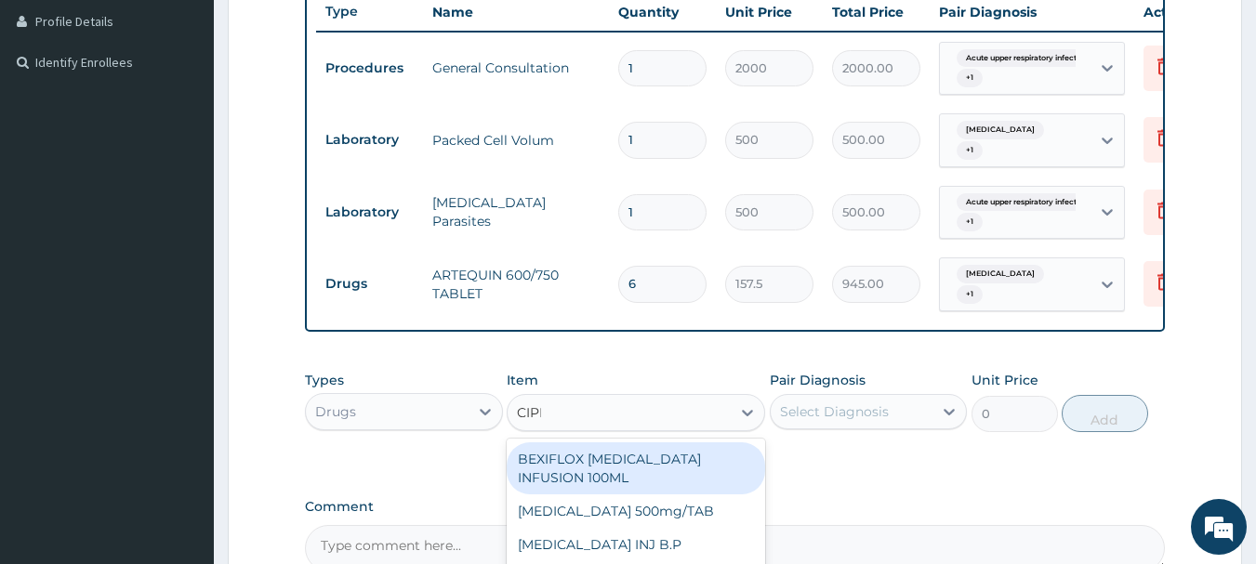
type input "CIPRO"
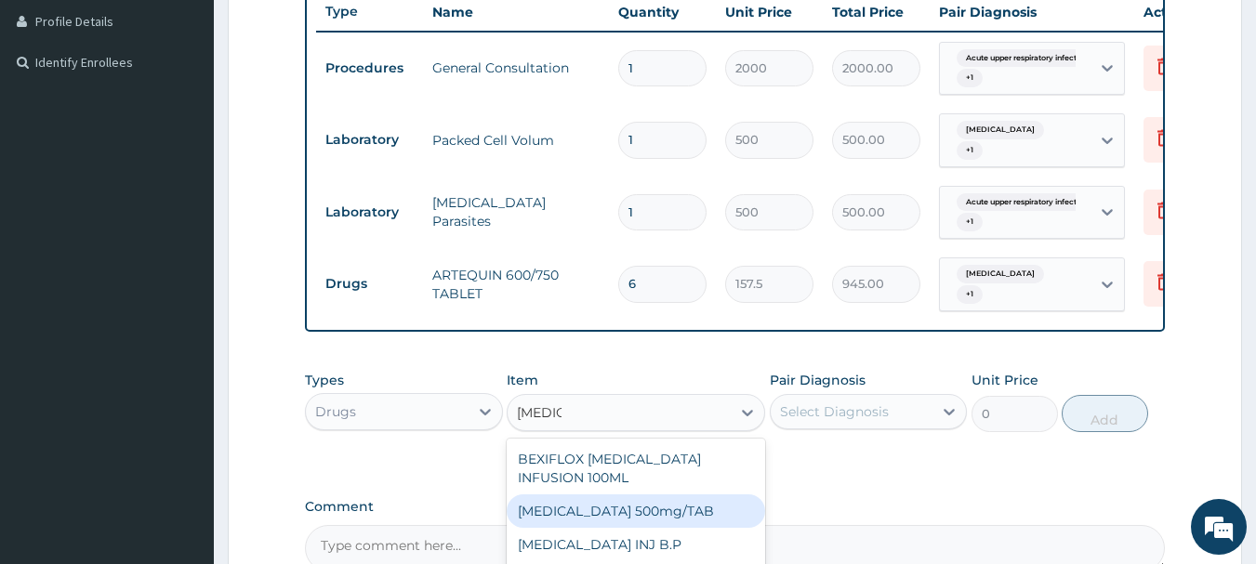
click at [620, 500] on div "Ciprofloxacin 500mg/TAB" at bounding box center [636, 510] width 258 height 33
type input "26.77"
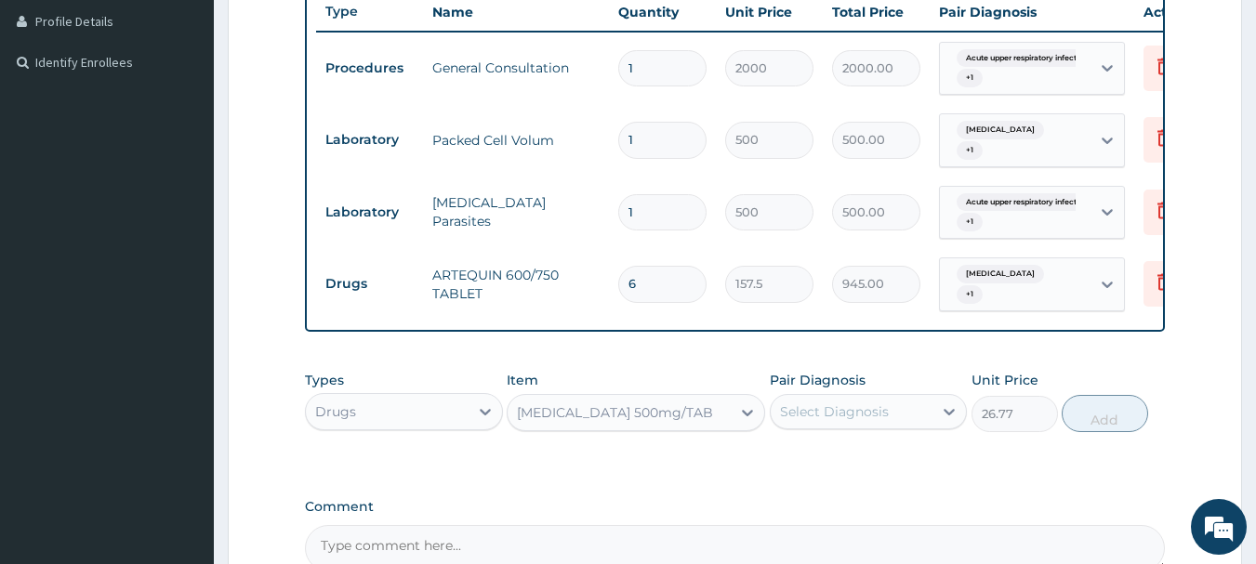
click at [873, 421] on div "Select Diagnosis" at bounding box center [834, 411] width 109 height 19
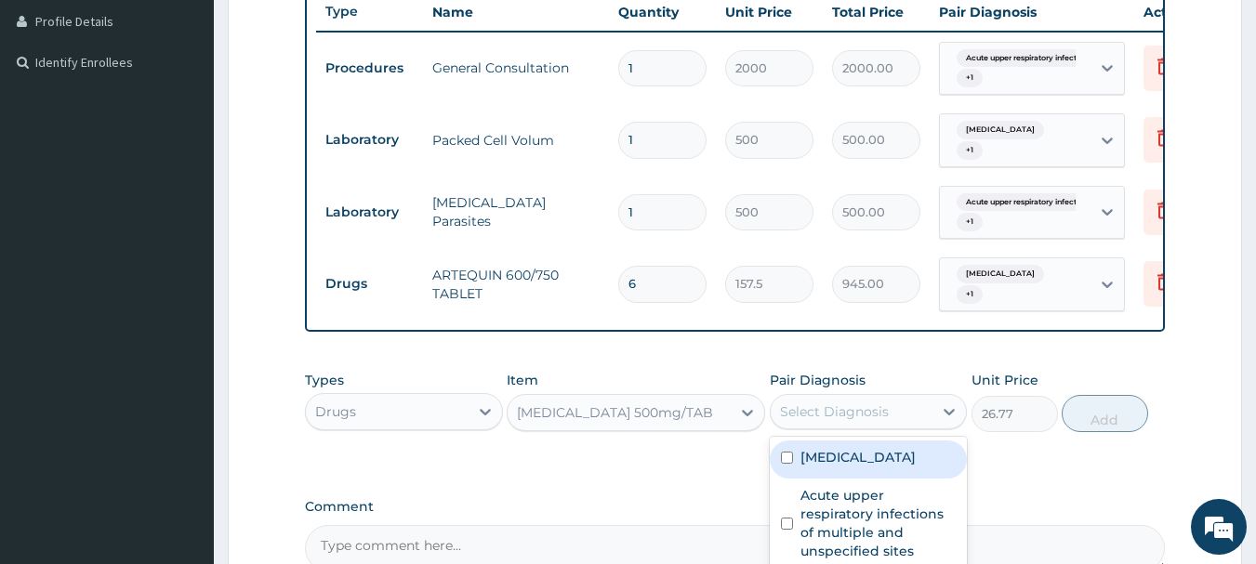
click at [862, 479] on div "Malaria, unspecified" at bounding box center [869, 460] width 198 height 38
checkbox input "true"
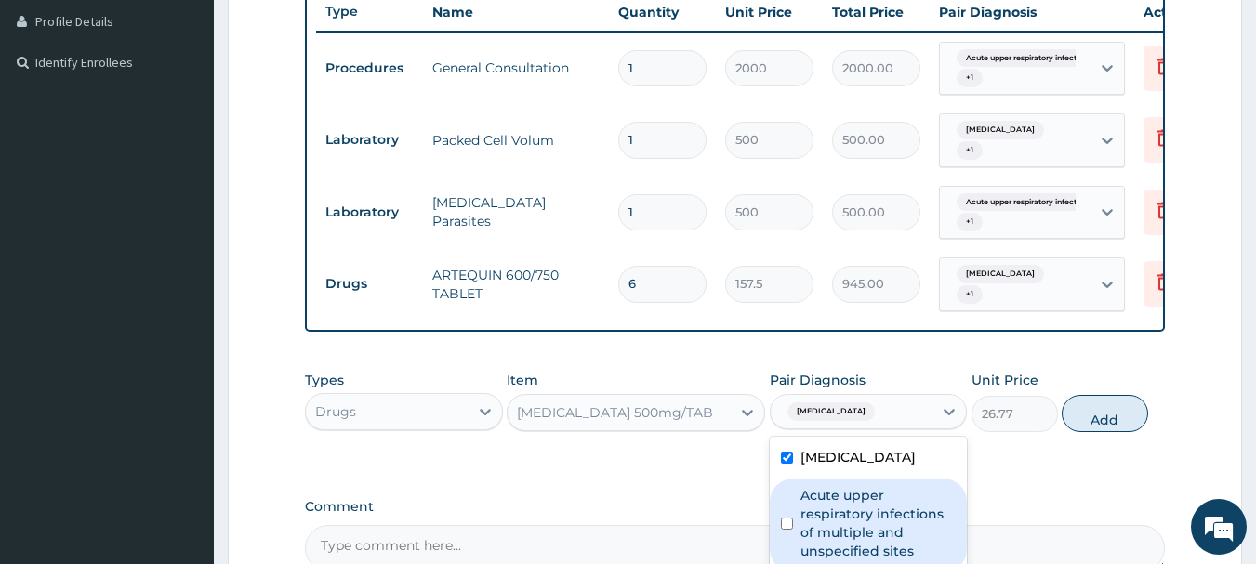
click at [870, 533] on label "Acute upper respiratory infections of multiple and unspecified sites" at bounding box center [878, 523] width 156 height 74
checkbox input "true"
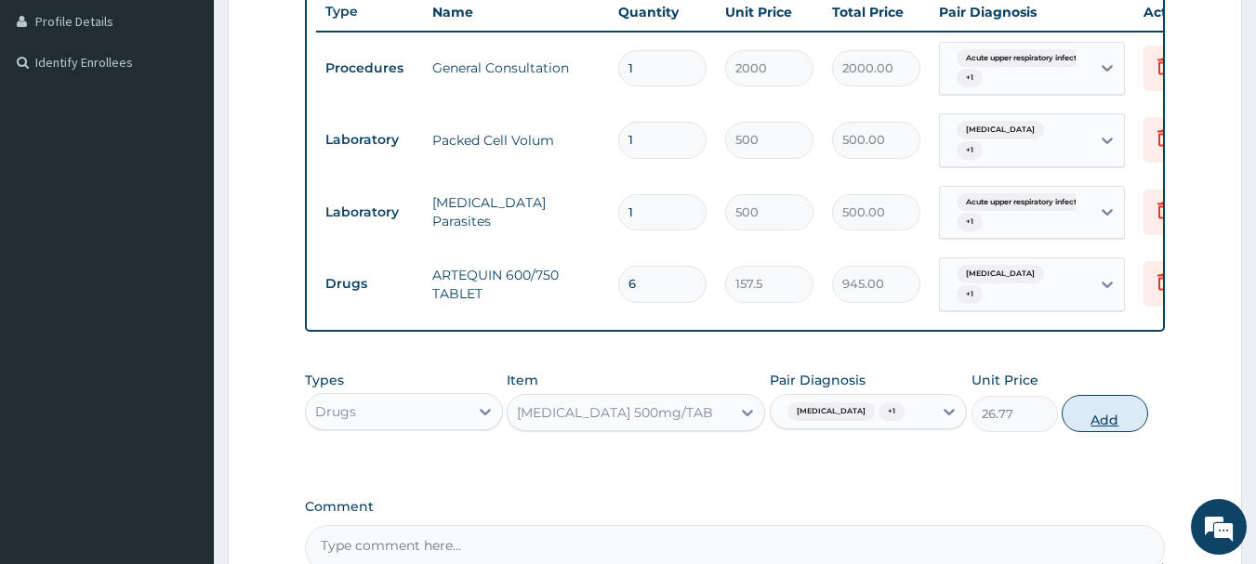
click at [1102, 432] on button "Add" at bounding box center [1104, 413] width 86 height 37
type input "0"
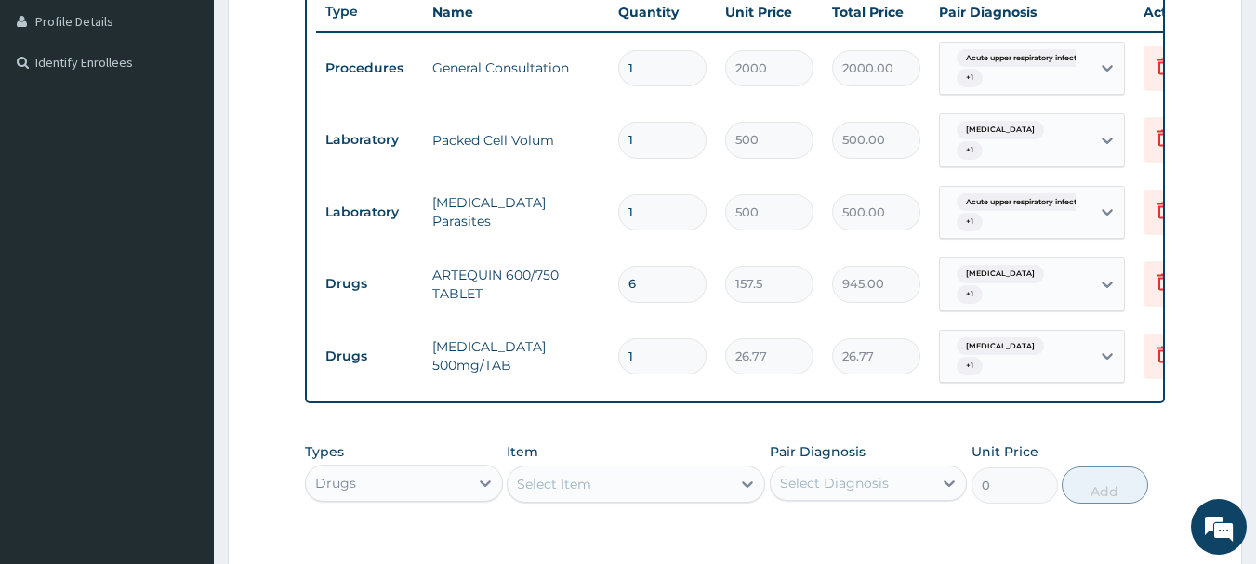
type input "10"
type input "267.70"
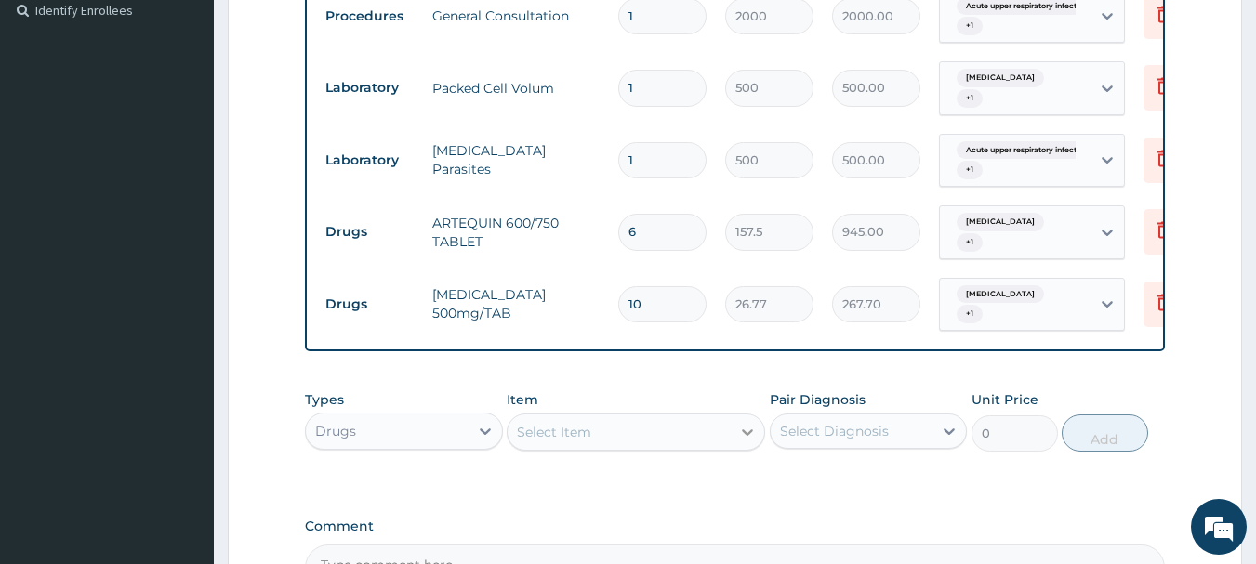
scroll to position [601, 0]
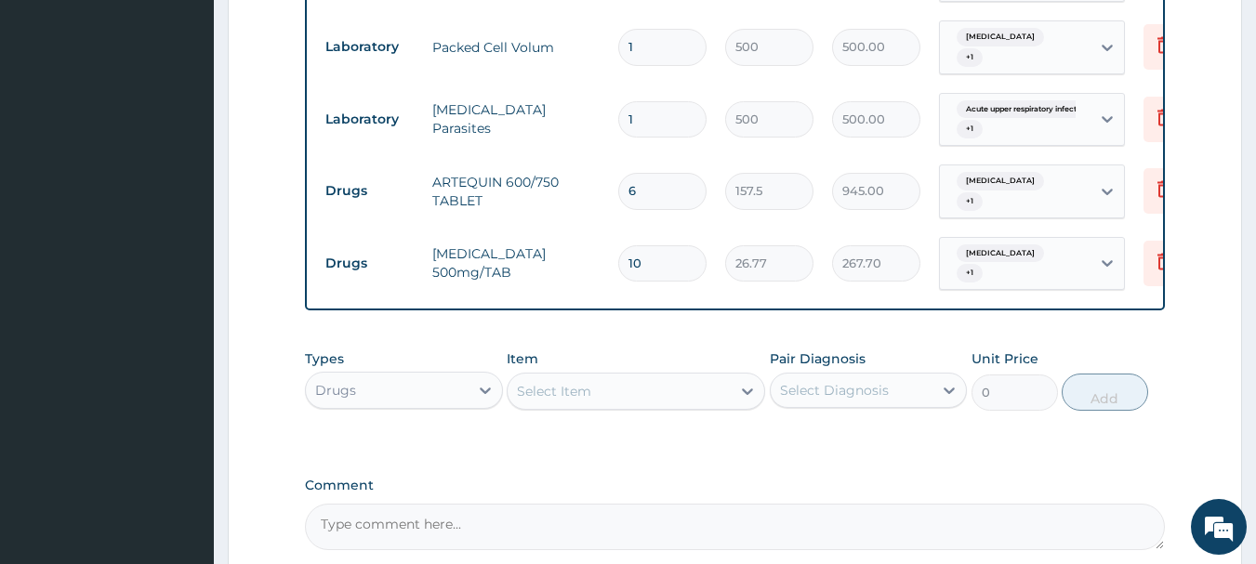
type input "10"
click at [581, 406] on div "Select Item" at bounding box center [618, 391] width 223 height 30
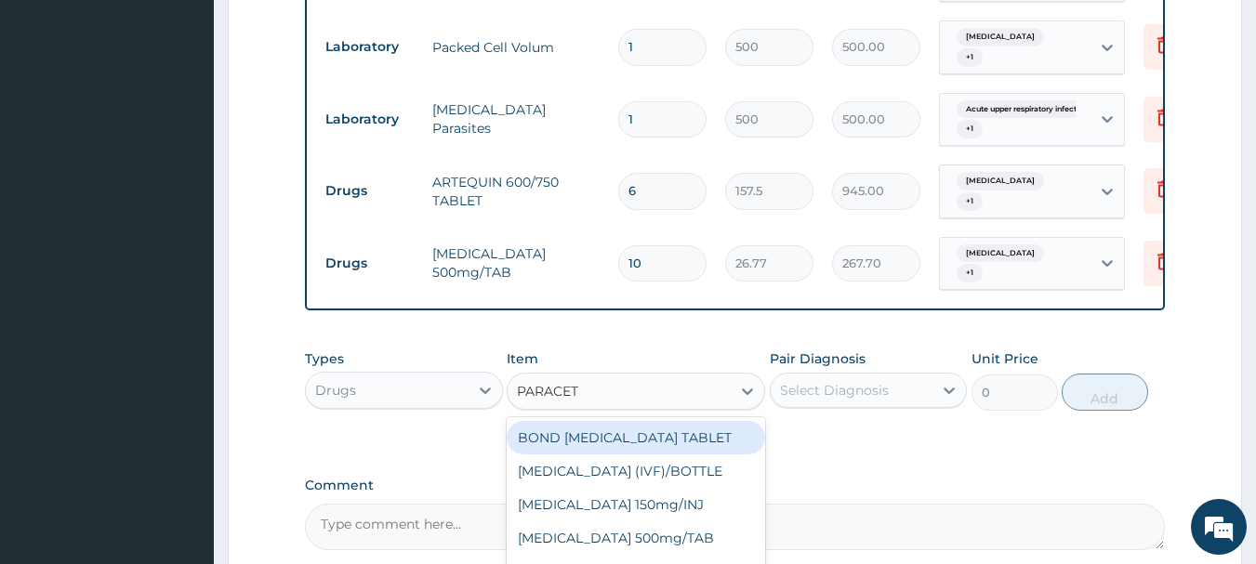
type input "PARACETA"
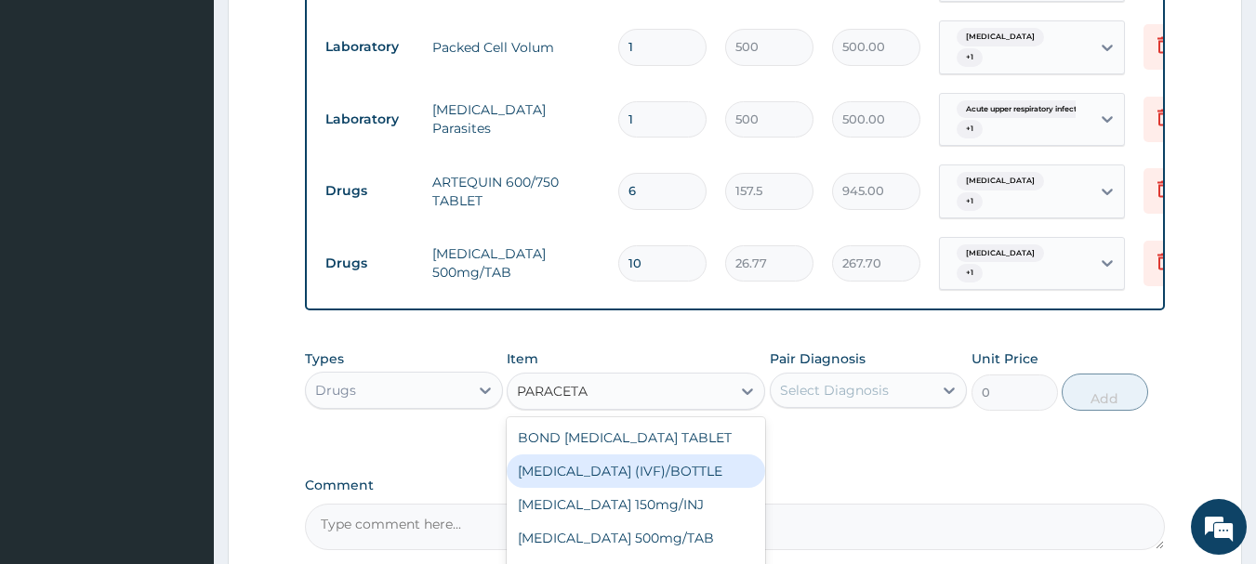
scroll to position [30, 0]
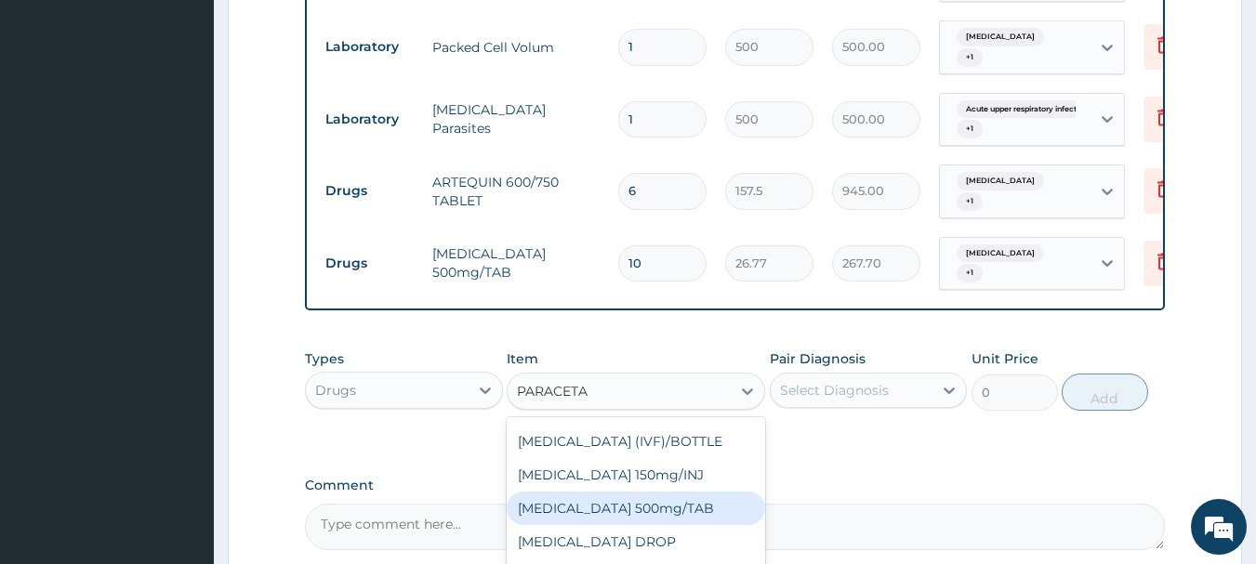
click at [670, 522] on div "PARACETAMOL 500mg/TAB" at bounding box center [636, 508] width 258 height 33
type input "5.25"
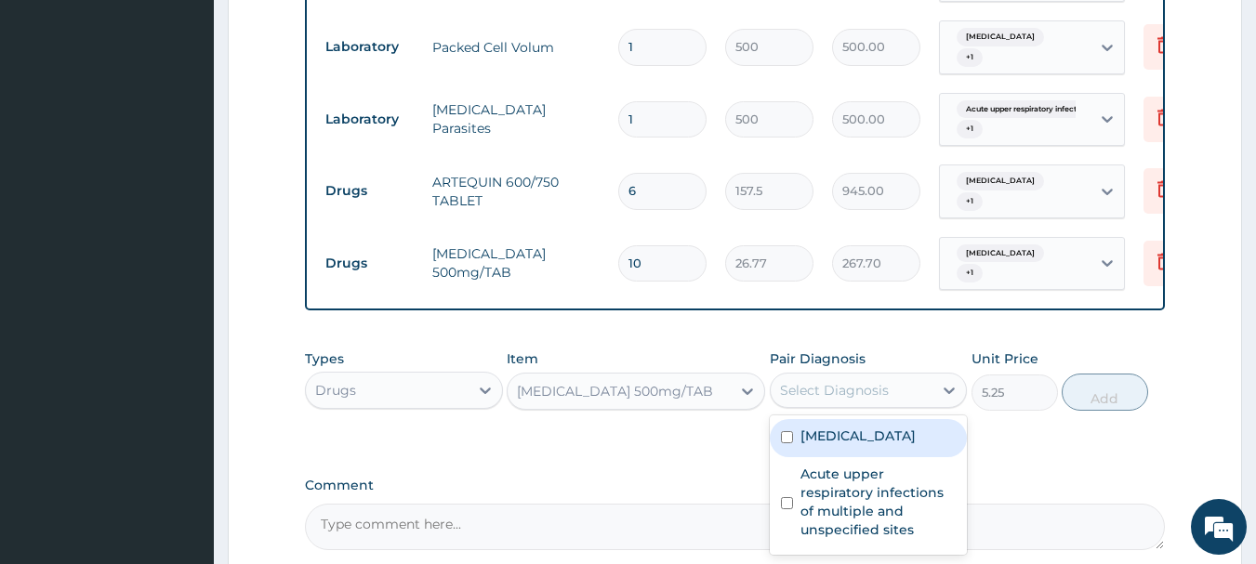
click at [907, 405] on div "Select Diagnosis" at bounding box center [851, 390] width 163 height 30
drag, startPoint x: 871, startPoint y: 444, endPoint x: 867, endPoint y: 534, distance: 90.2
click at [871, 445] on label "Malaria, unspecified" at bounding box center [857, 436] width 115 height 19
checkbox input "true"
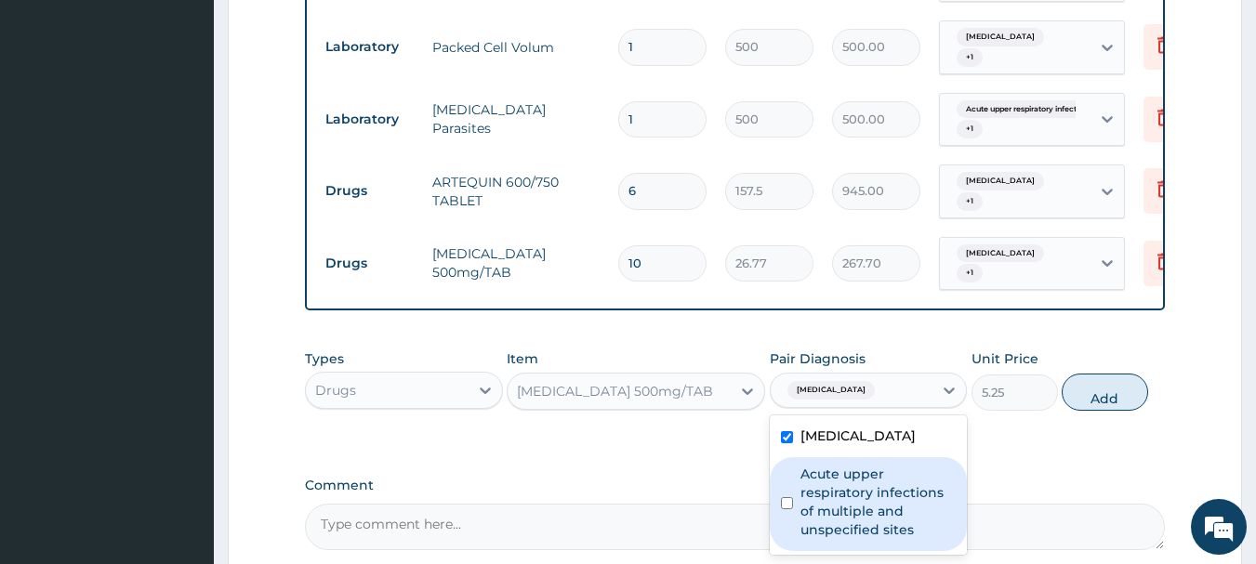
click at [868, 539] on label "Acute upper respiratory infections of multiple and unspecified sites" at bounding box center [878, 502] width 156 height 74
checkbox input "true"
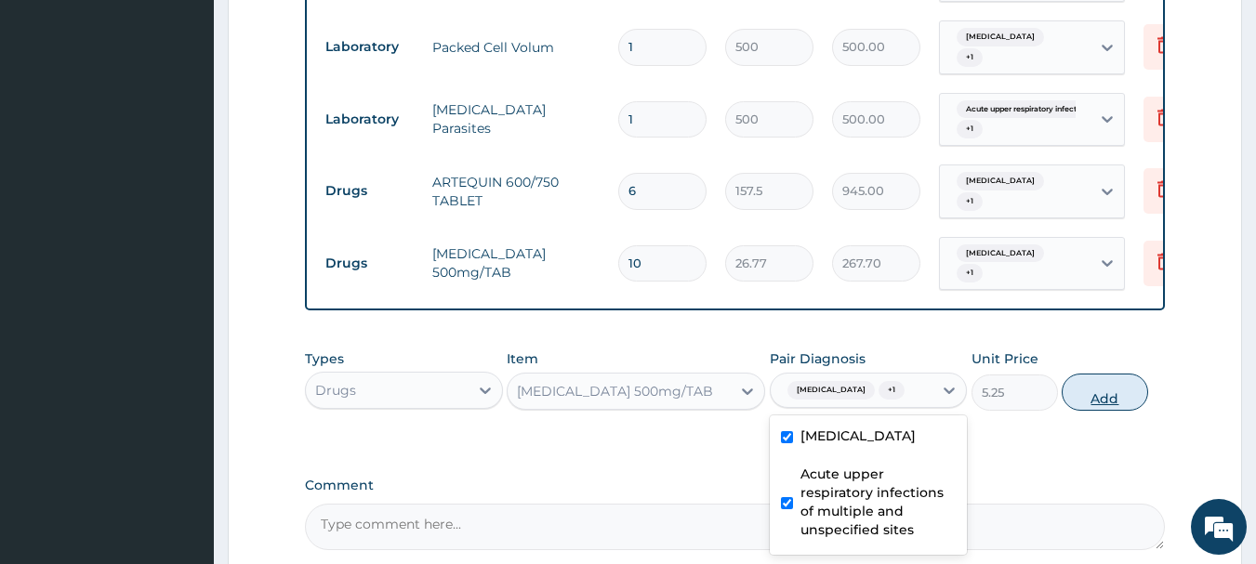
click at [1122, 406] on button "Add" at bounding box center [1104, 392] width 86 height 37
type input "0"
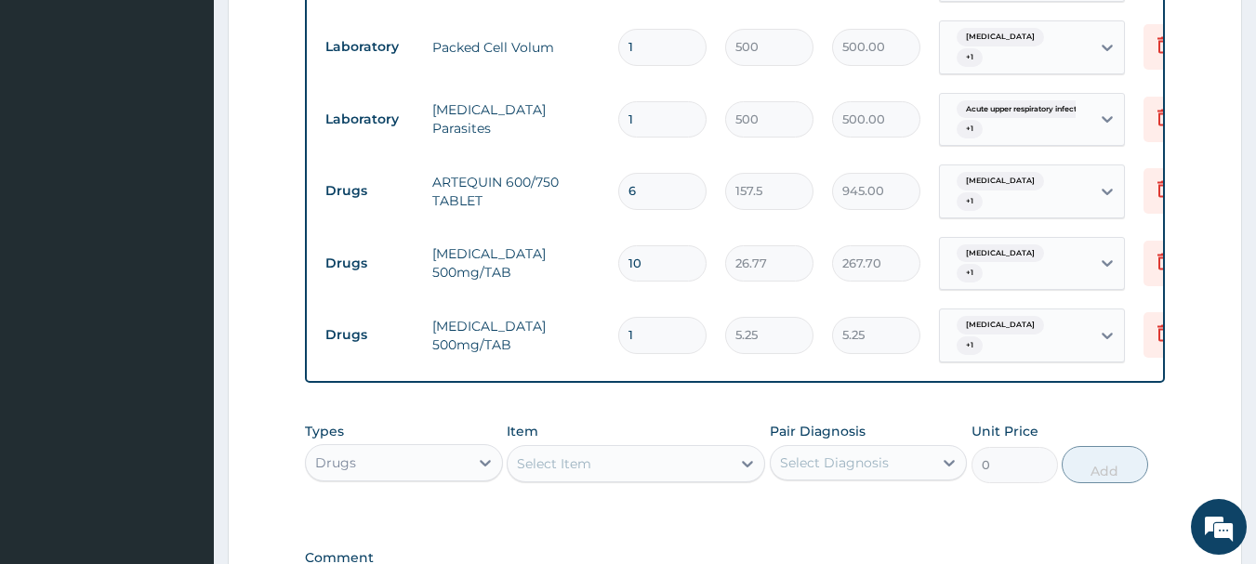
type input "18"
type input "94.50"
type input "18"
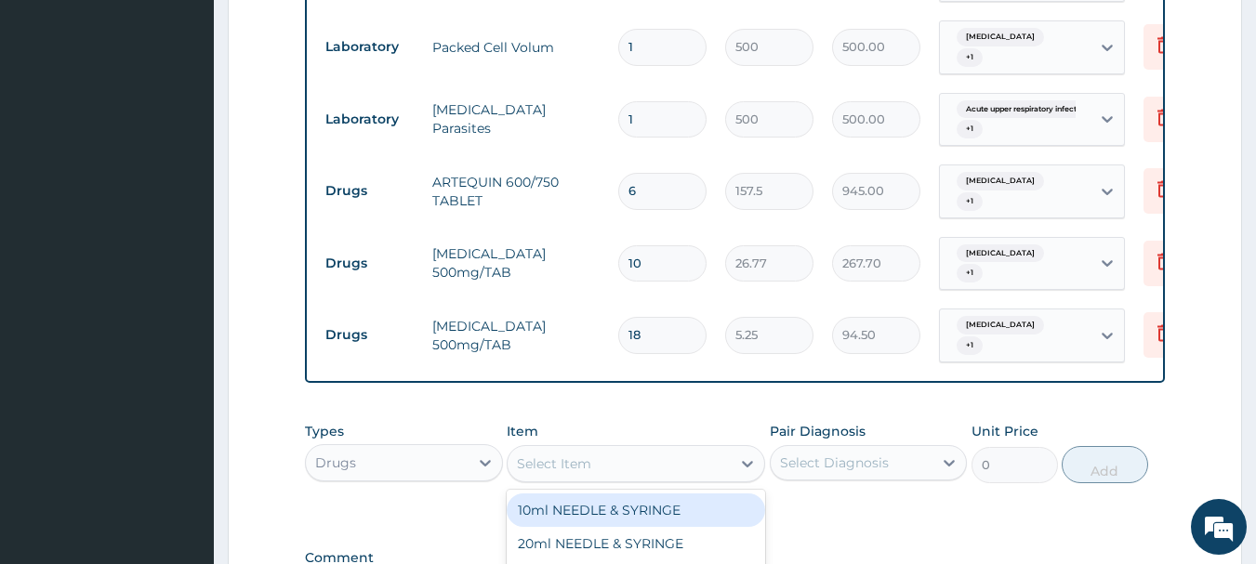
drag, startPoint x: 632, startPoint y: 481, endPoint x: 641, endPoint y: 471, distance: 13.8
click at [632, 479] on div "Select Item" at bounding box center [618, 464] width 223 height 30
type input "LORATI"
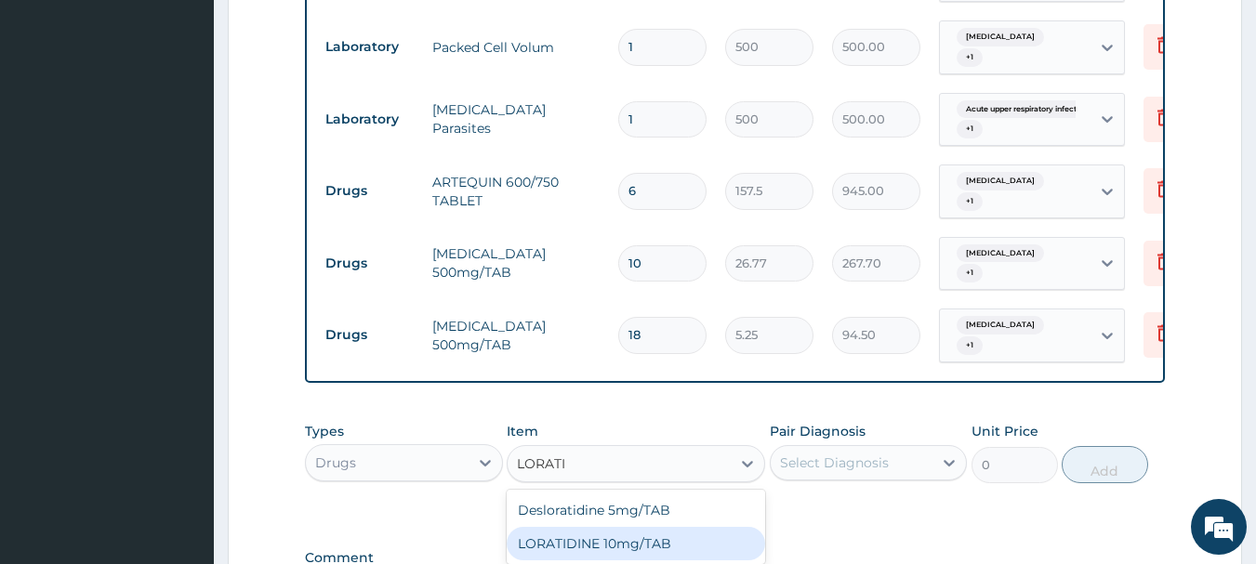
click at [631, 558] on div "LORATIDINE 10mg/TAB" at bounding box center [636, 543] width 258 height 33
type input "11.55"
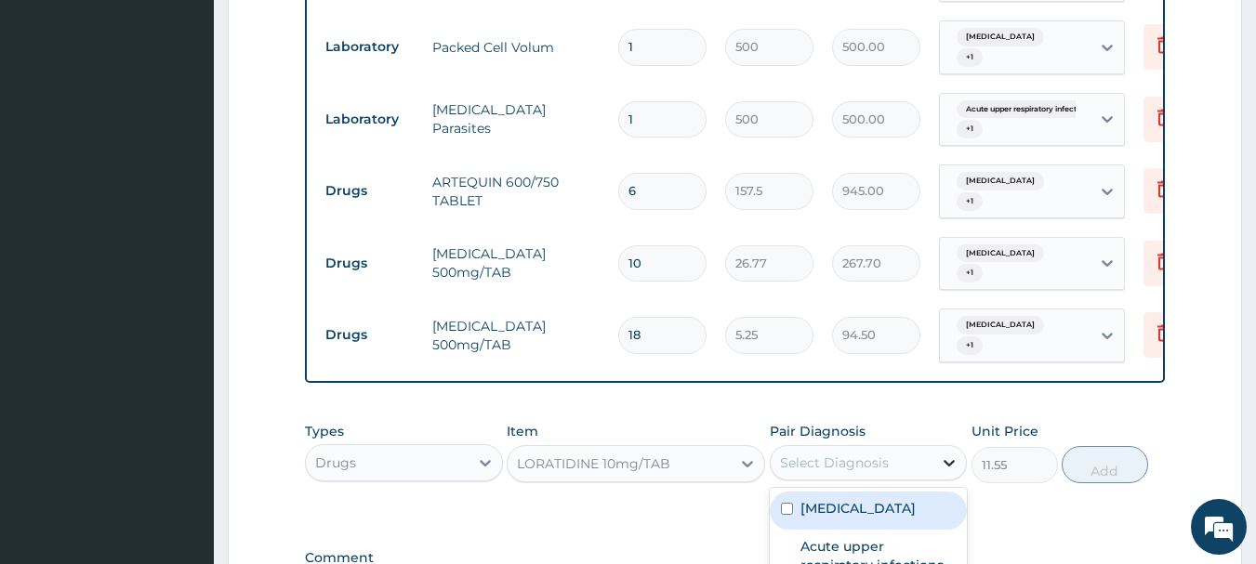
click at [954, 472] on icon at bounding box center [949, 463] width 19 height 19
click at [854, 518] on label "Malaria, unspecified" at bounding box center [857, 508] width 115 height 19
checkbox input "true"
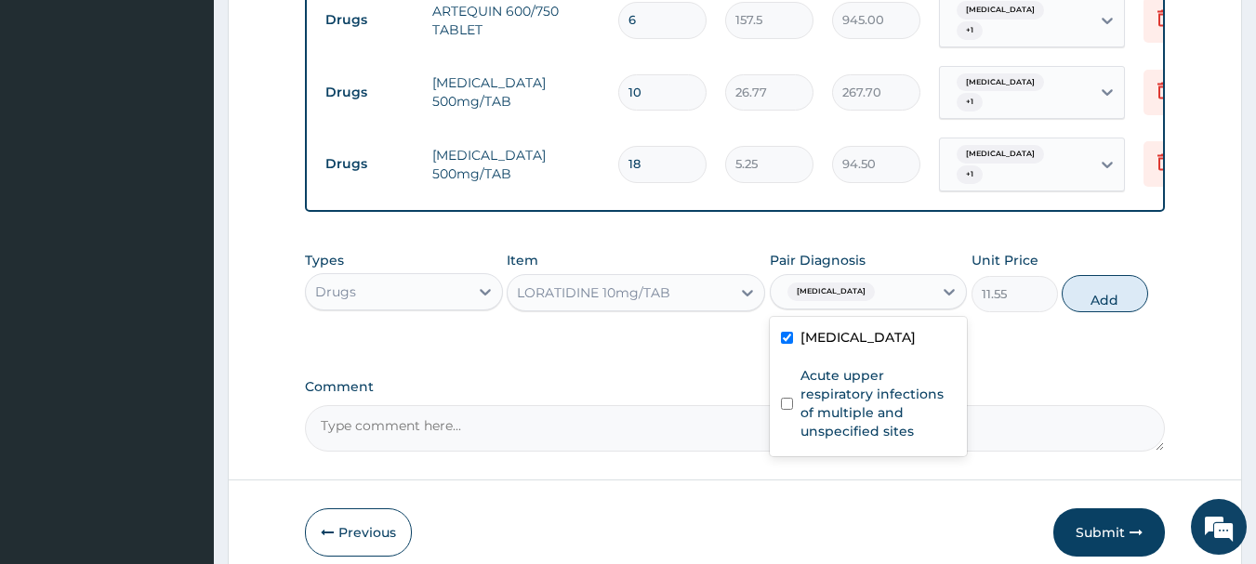
scroll to position [787, 0]
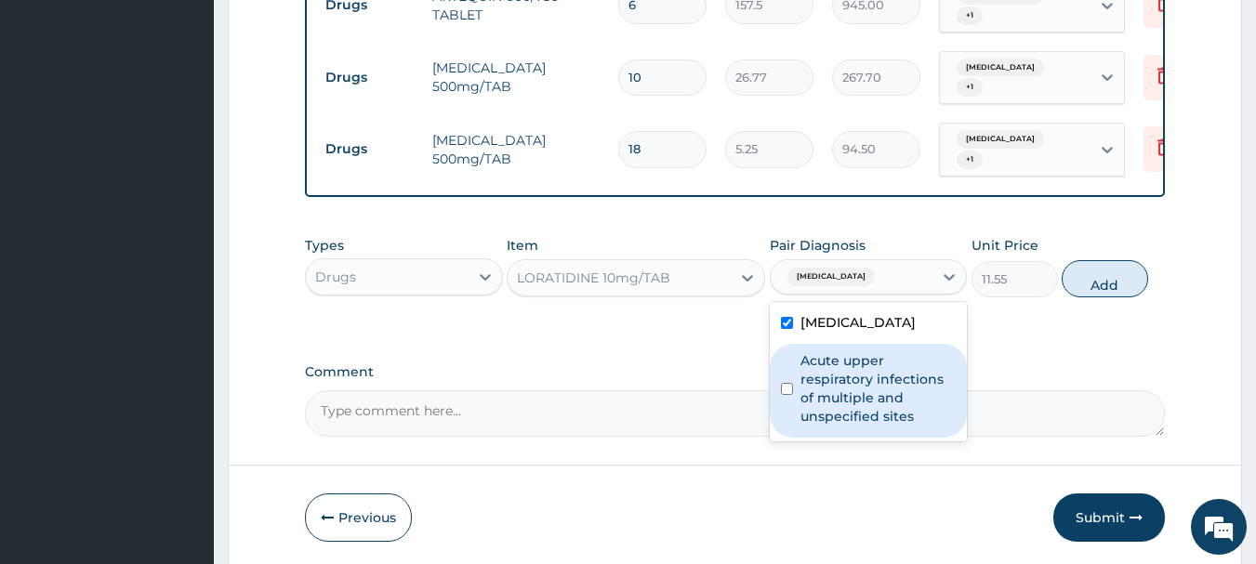
click at [851, 418] on label "Acute upper respiratory infections of multiple and unspecified sites" at bounding box center [878, 388] width 156 height 74
checkbox input "true"
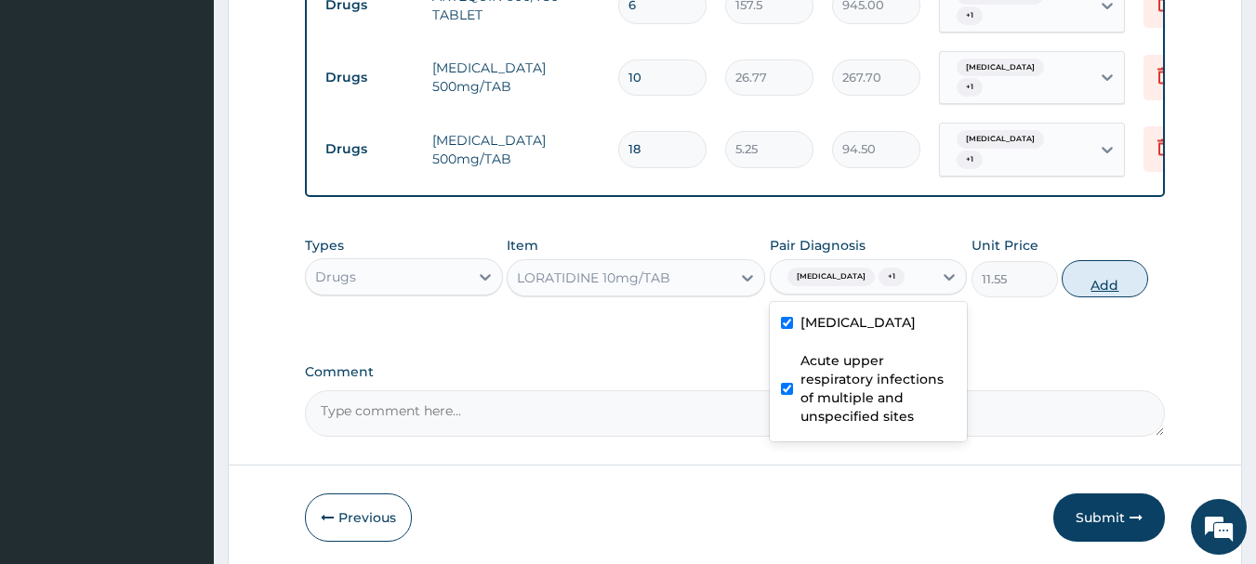
click at [1100, 297] on button "Add" at bounding box center [1104, 278] width 86 height 37
type input "0"
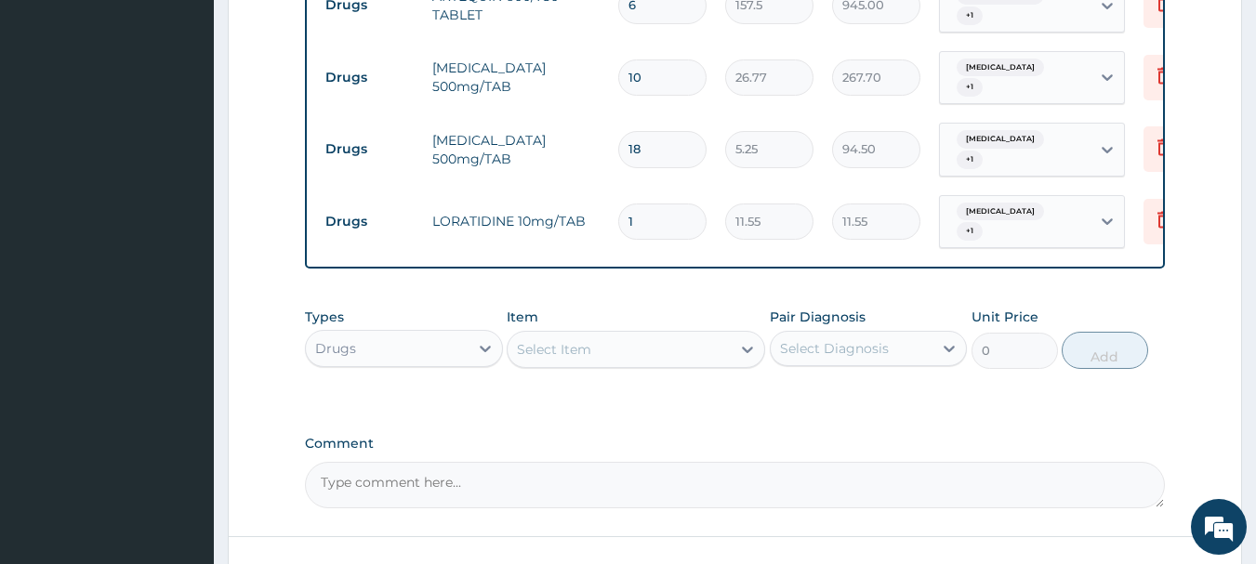
type input "10"
type input "115.50"
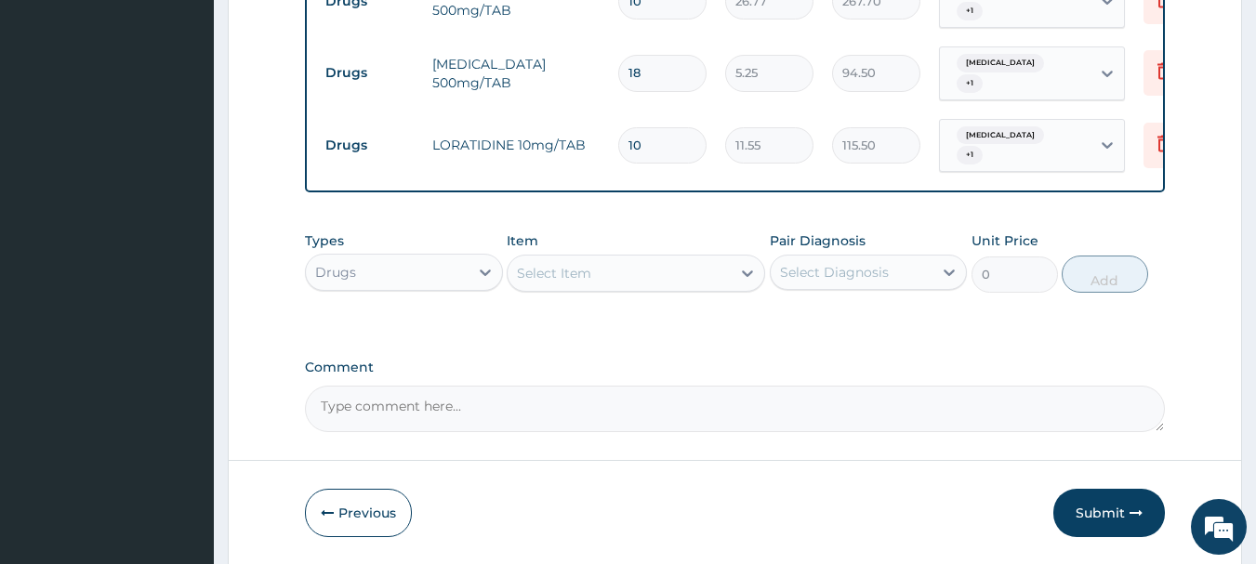
scroll to position [941, 0]
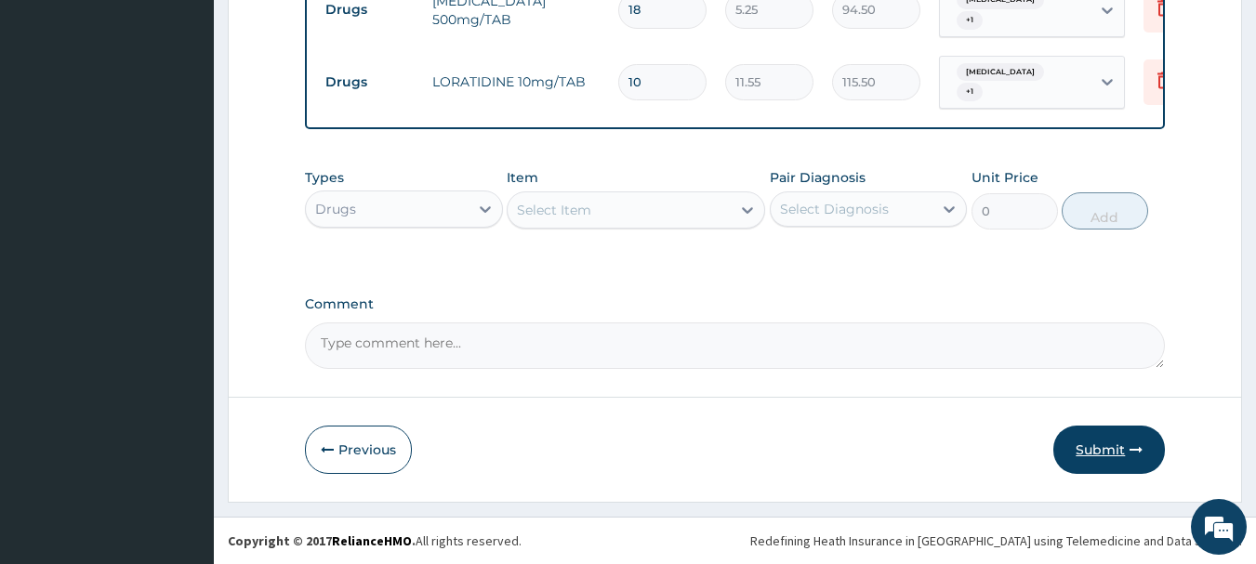
type input "10"
click at [1127, 444] on button "Submit" at bounding box center [1109, 450] width 112 height 48
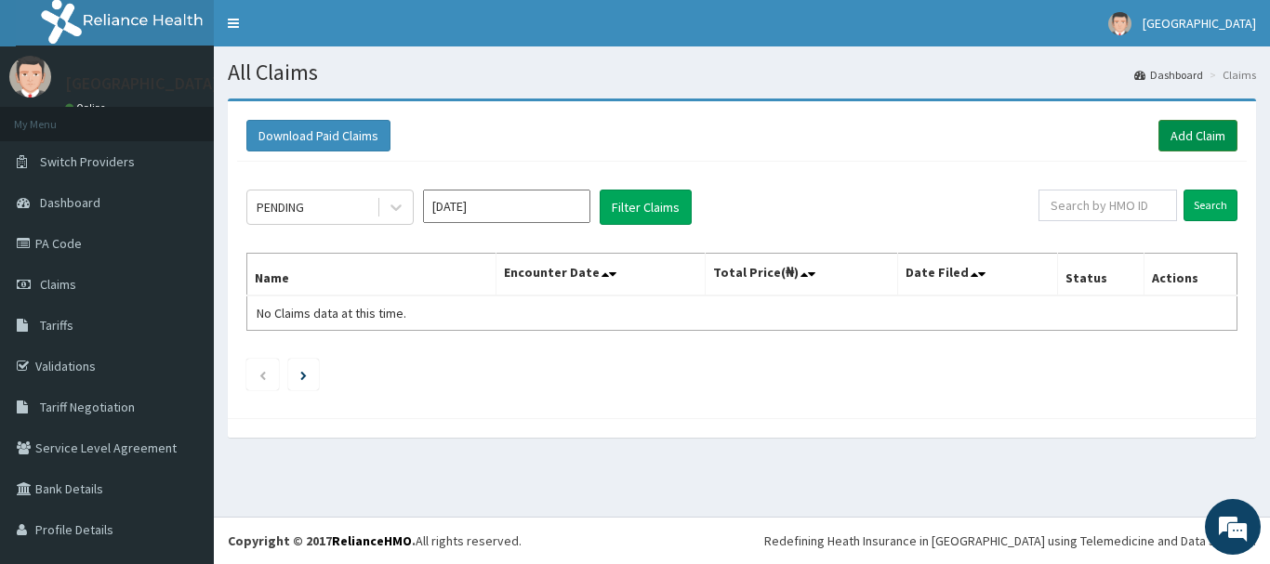
click at [1177, 134] on link "Add Claim" at bounding box center [1197, 136] width 79 height 32
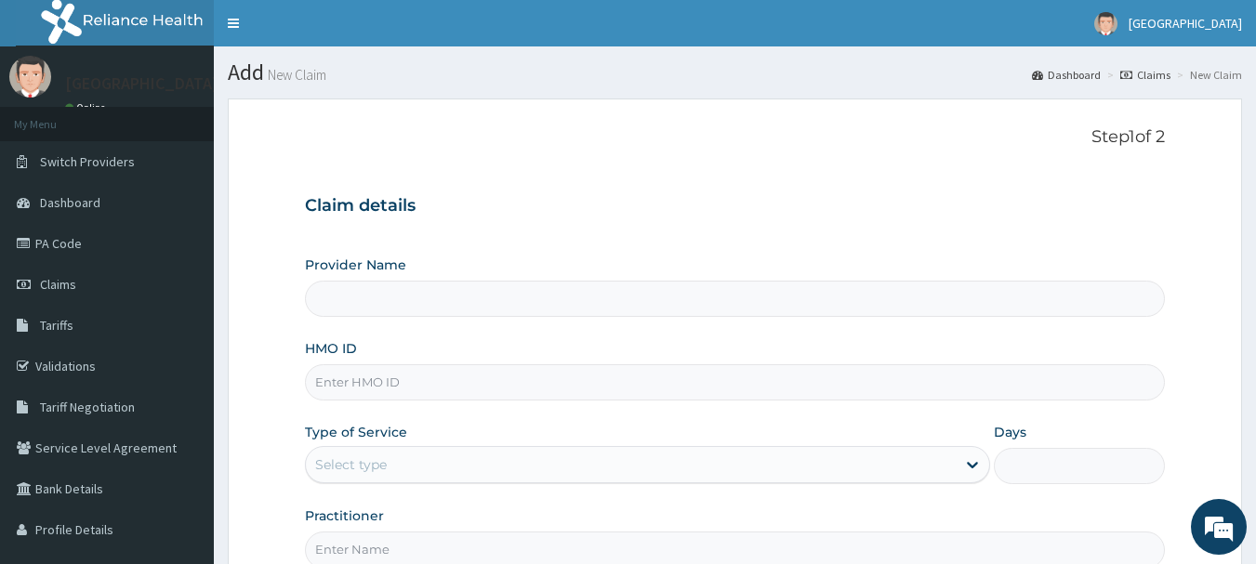
type input "Mt Zion Hospital"
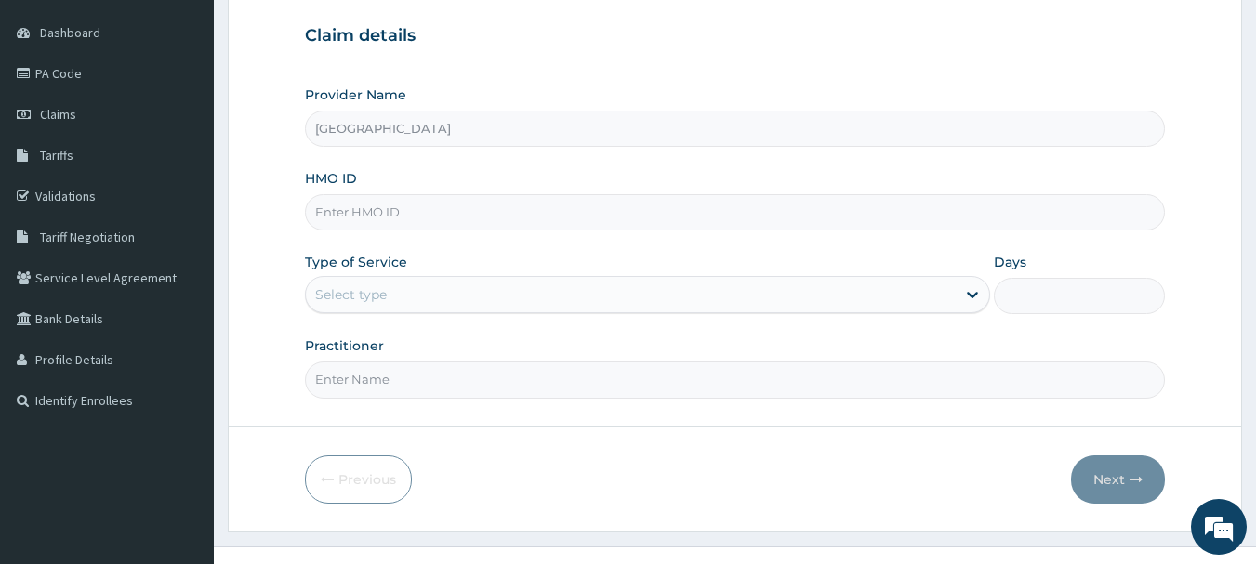
scroll to position [186, 0]
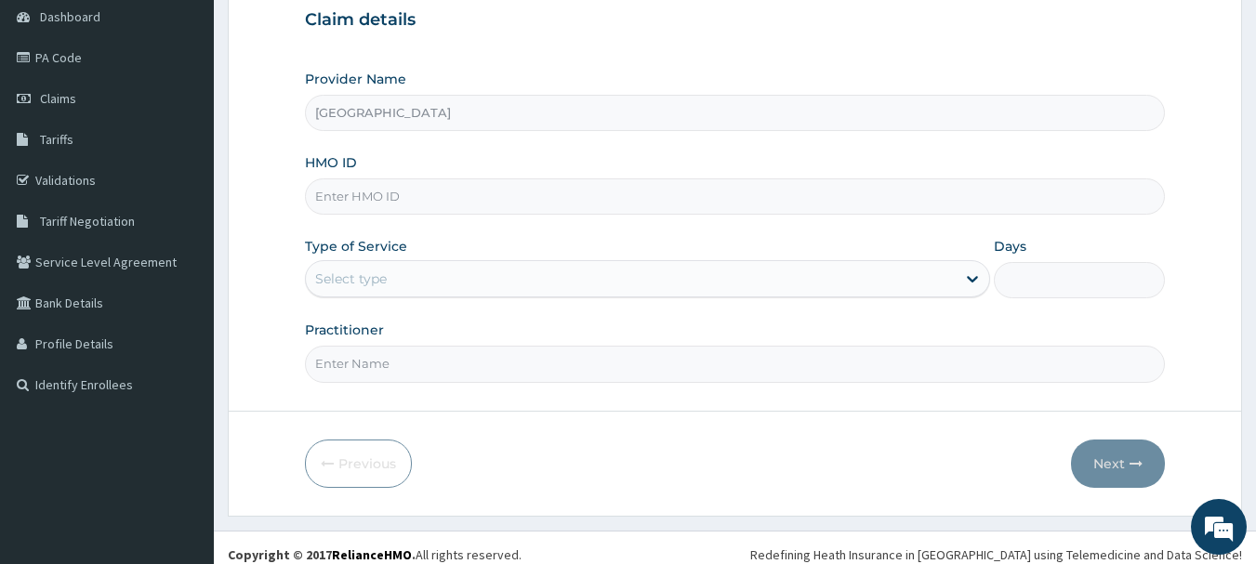
click at [477, 202] on input "HMO ID" at bounding box center [735, 196] width 861 height 36
type input "SFA/10037/C"
click at [507, 284] on div "Select type" at bounding box center [631, 279] width 650 height 30
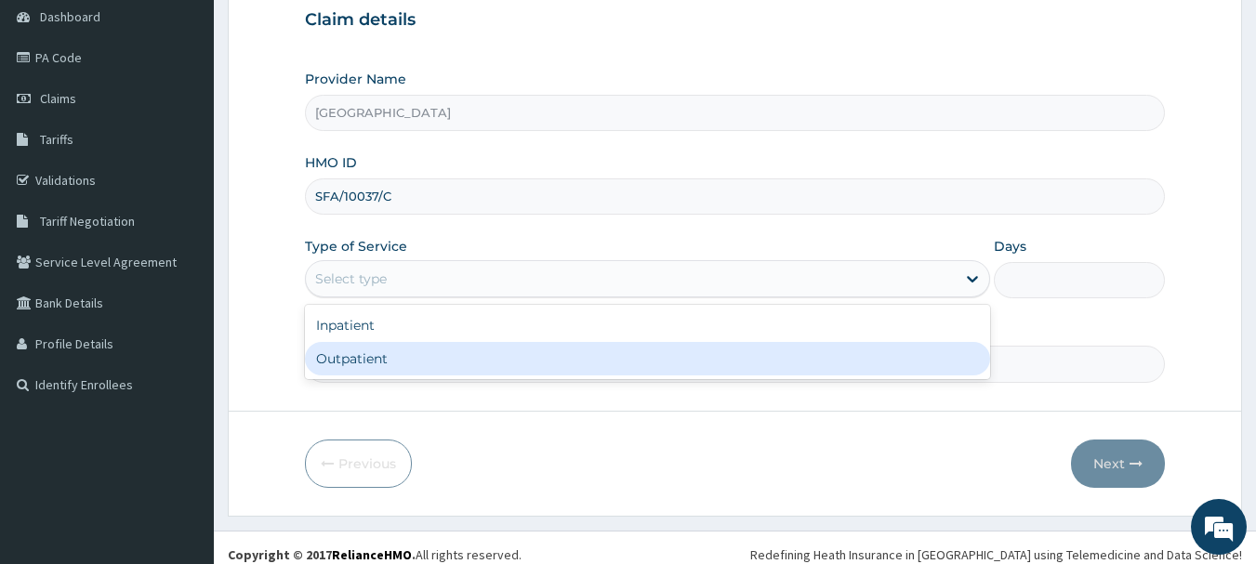
click at [436, 356] on div "Outpatient" at bounding box center [647, 358] width 685 height 33
type input "1"
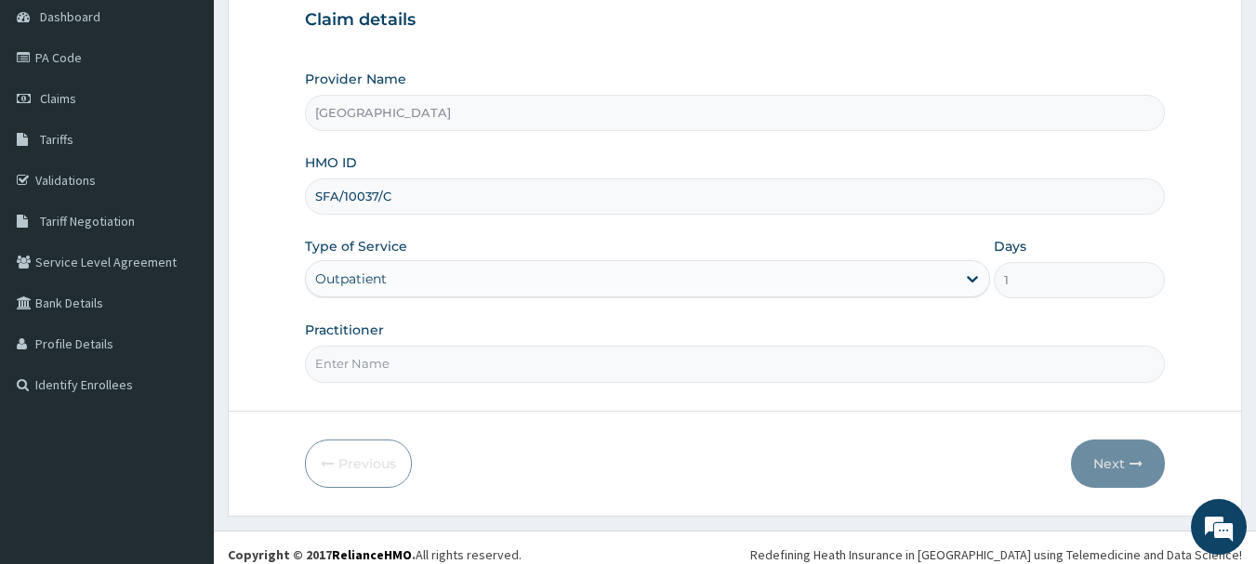
click at [419, 376] on input "Practitioner" at bounding box center [735, 364] width 861 height 36
type input "DR. E. S. IDEM"
click at [1130, 461] on icon "button" at bounding box center [1135, 463] width 13 height 13
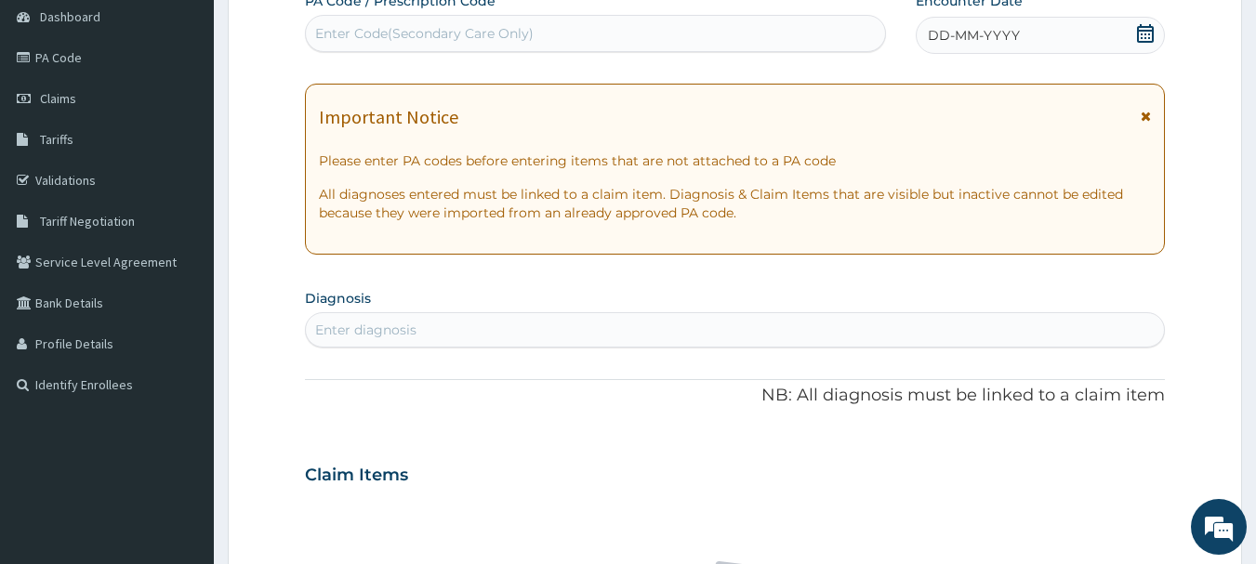
click at [1144, 117] on icon at bounding box center [1145, 116] width 10 height 13
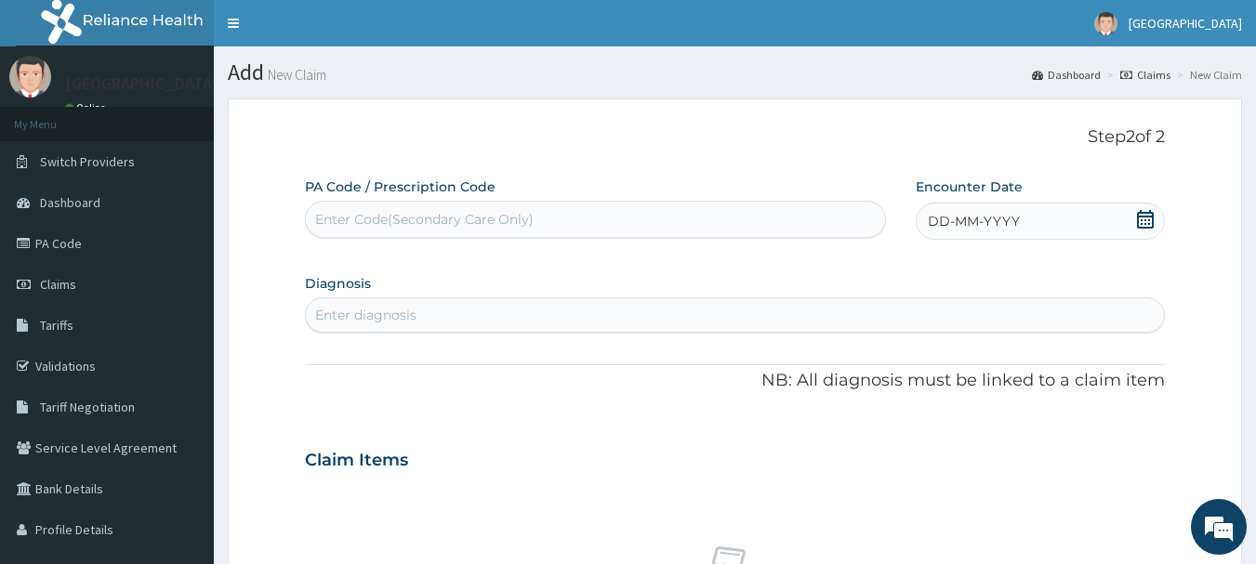
click at [1142, 217] on icon at bounding box center [1145, 219] width 17 height 19
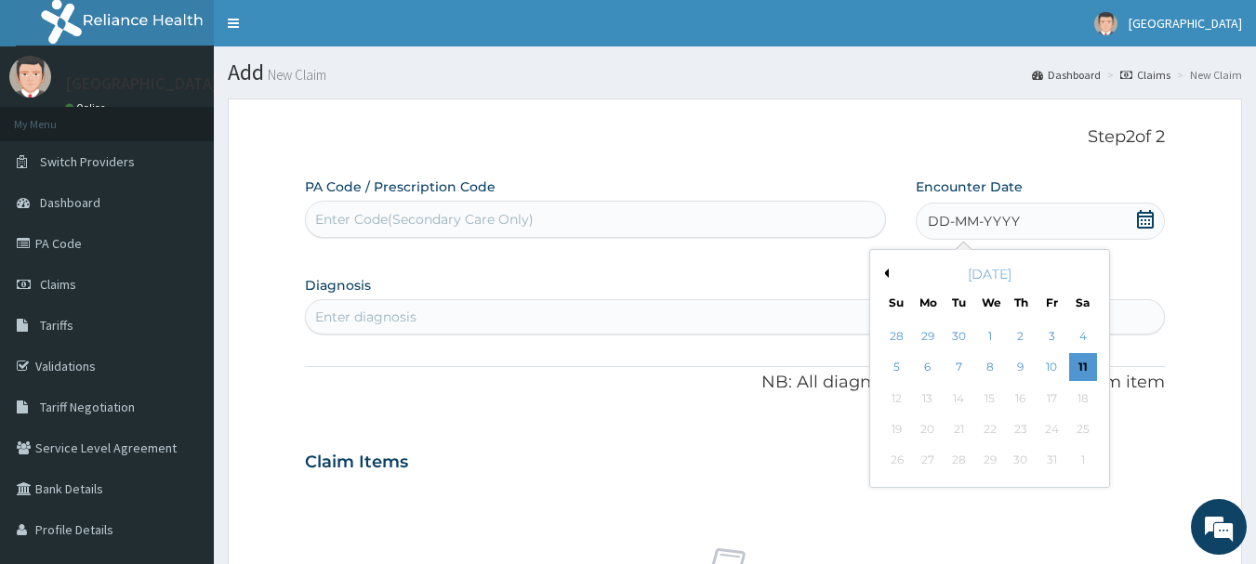
click at [885, 274] on button "Previous Month" at bounding box center [883, 273] width 9 height 9
click at [1022, 429] on div "25" at bounding box center [1021, 429] width 28 height 28
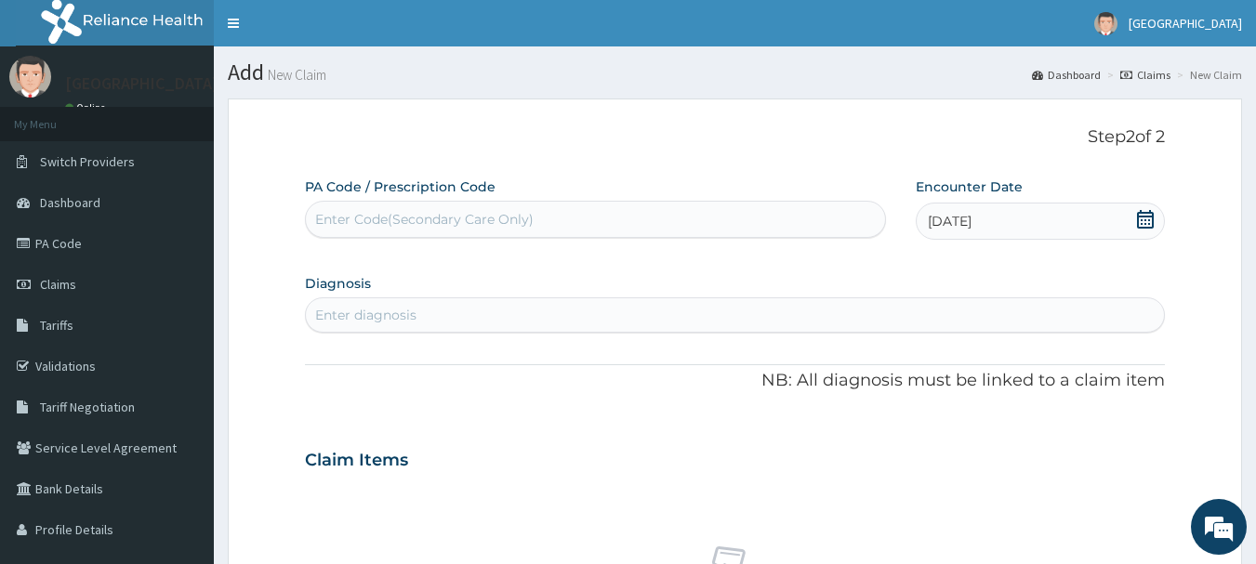
click at [691, 318] on div "Enter diagnosis" at bounding box center [735, 315] width 859 height 30
type input "ACUTE UPPER"
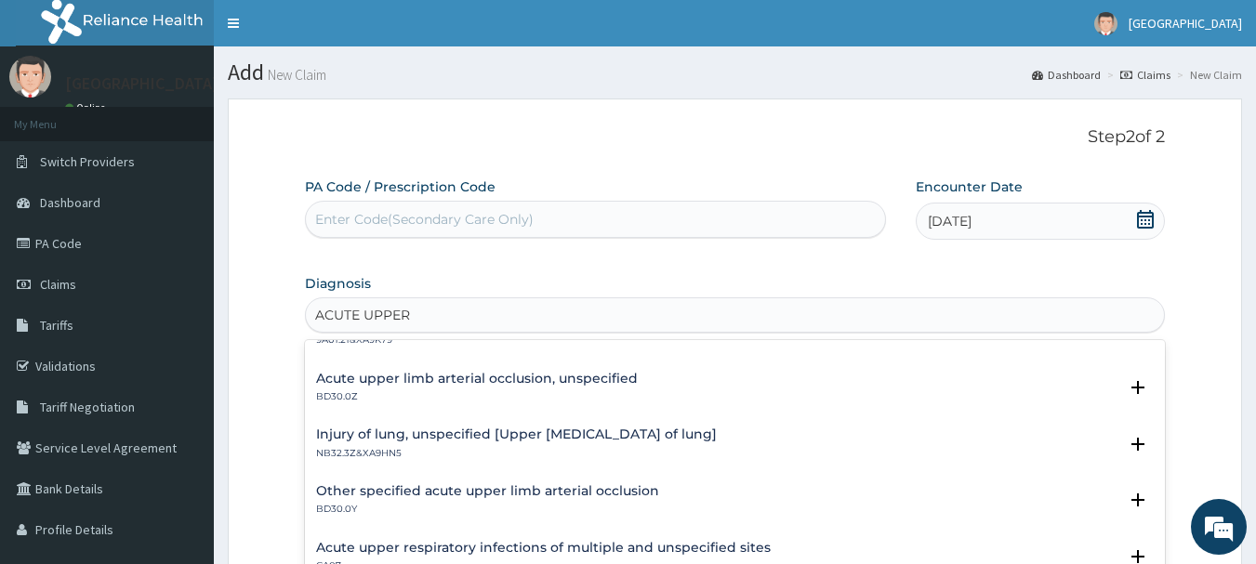
scroll to position [186, 0]
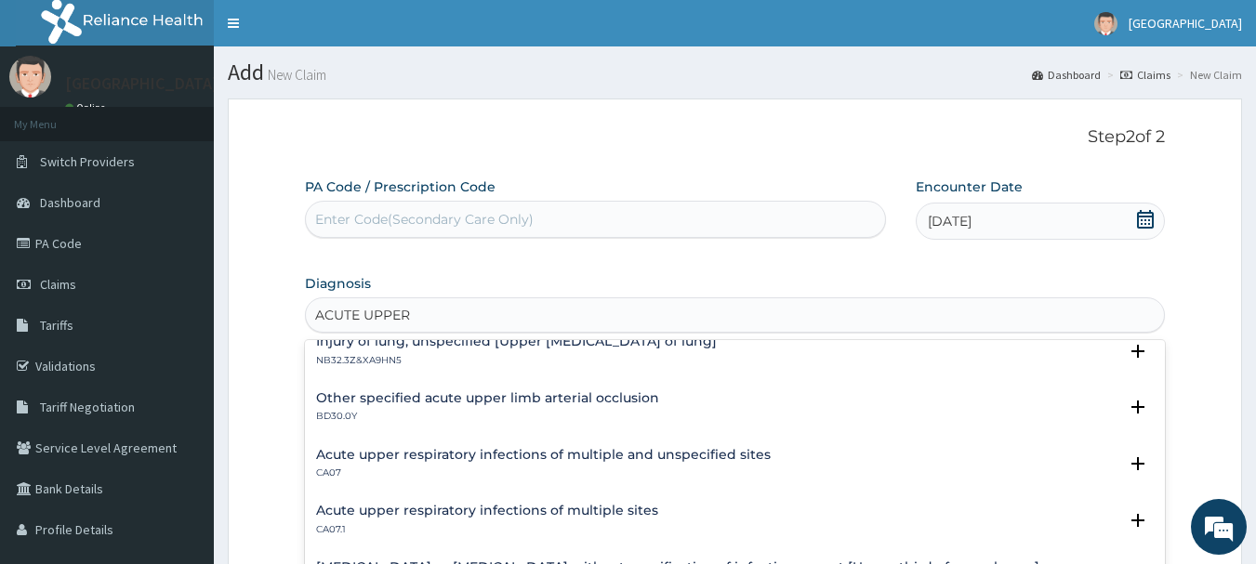
click at [686, 452] on h4 "Acute upper respiratory infections of multiple and unspecified sites" at bounding box center [543, 455] width 454 height 14
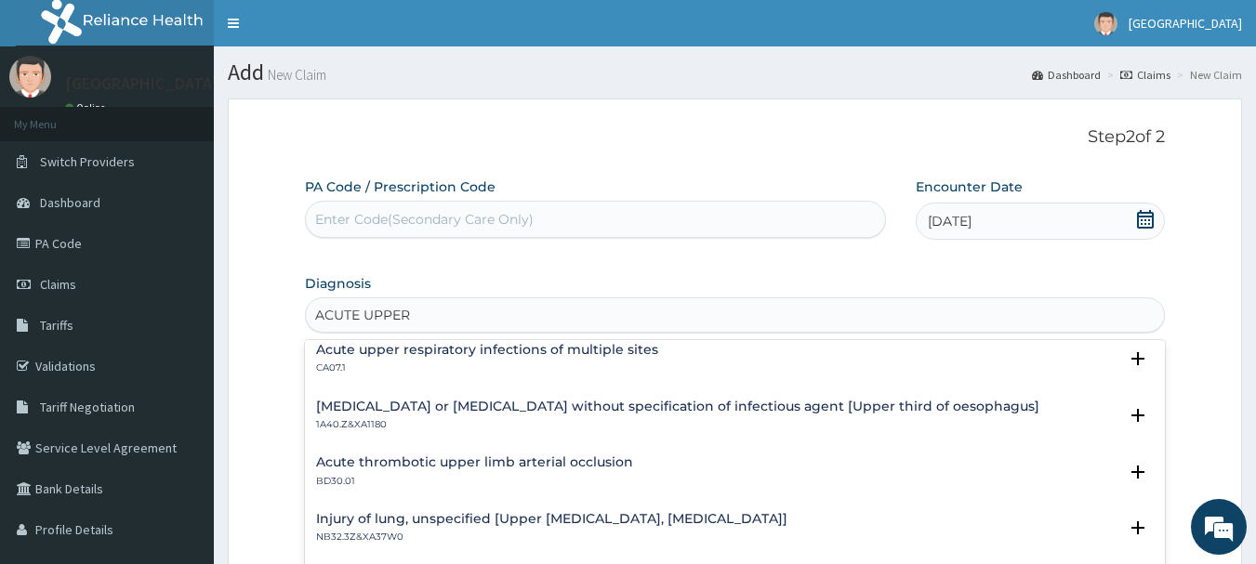
scroll to position [372, 0]
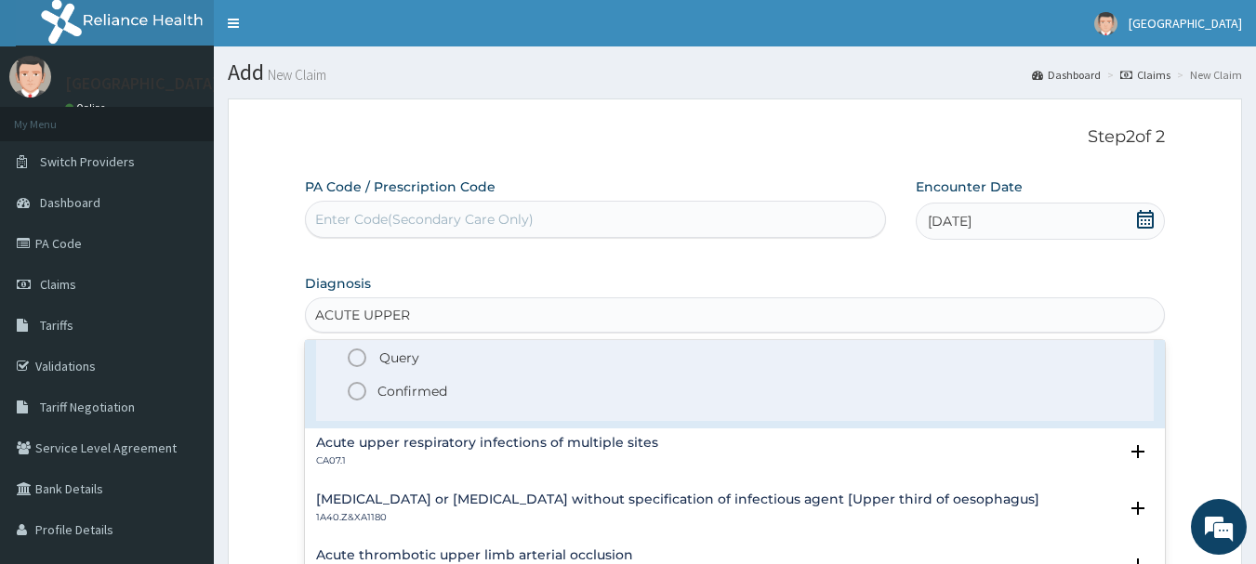
click at [429, 386] on p "Confirmed" at bounding box center [412, 391] width 70 height 19
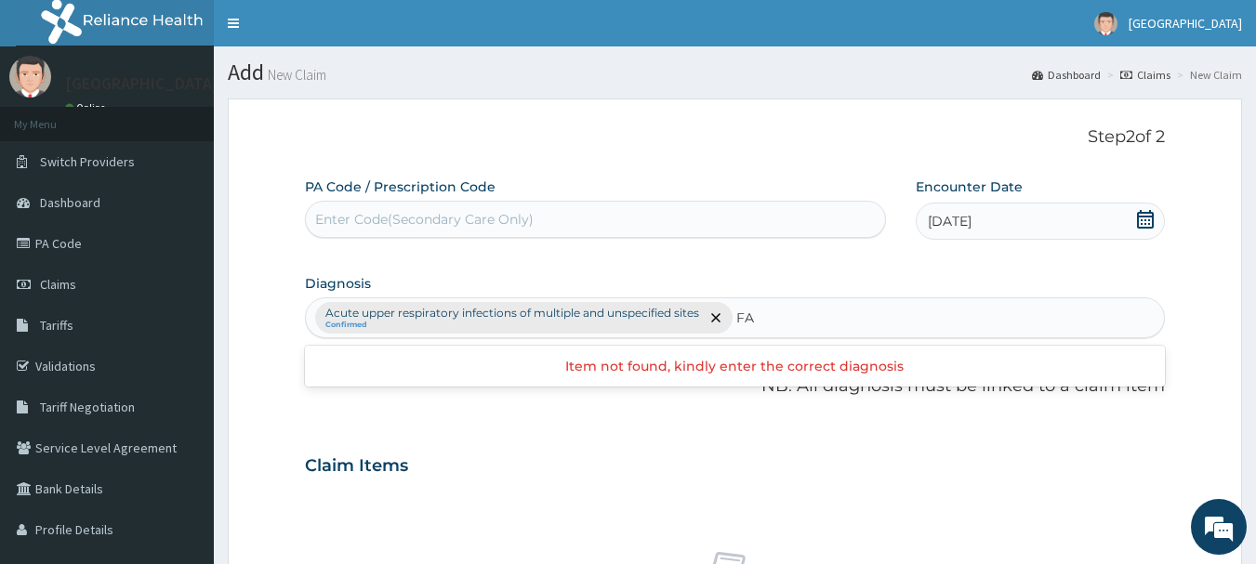
type input "F"
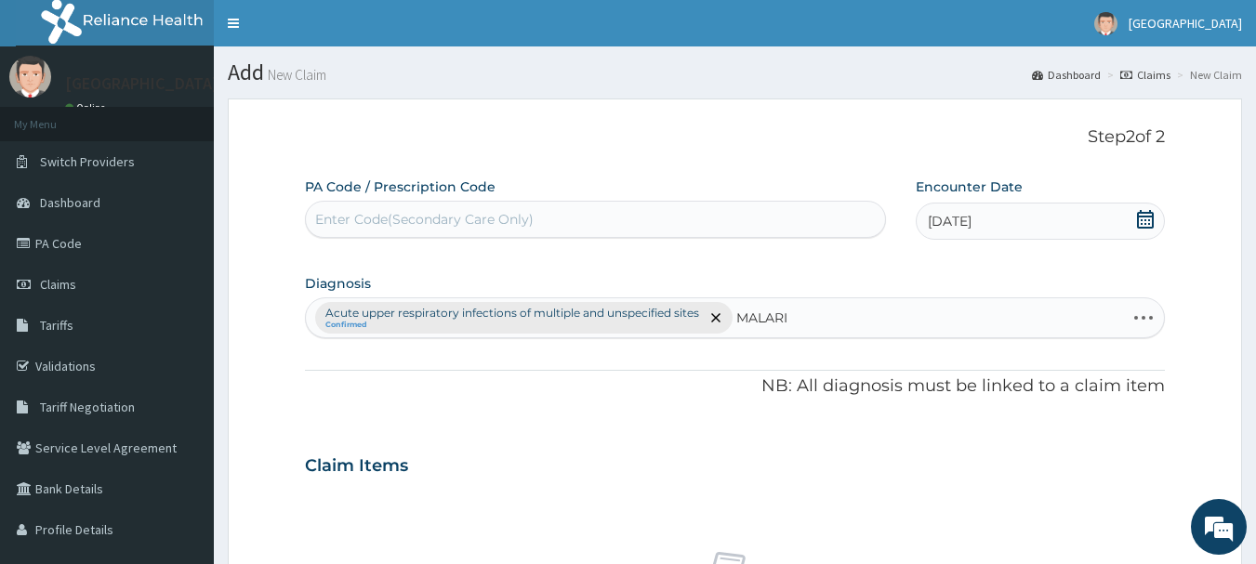
type input "MALARIA"
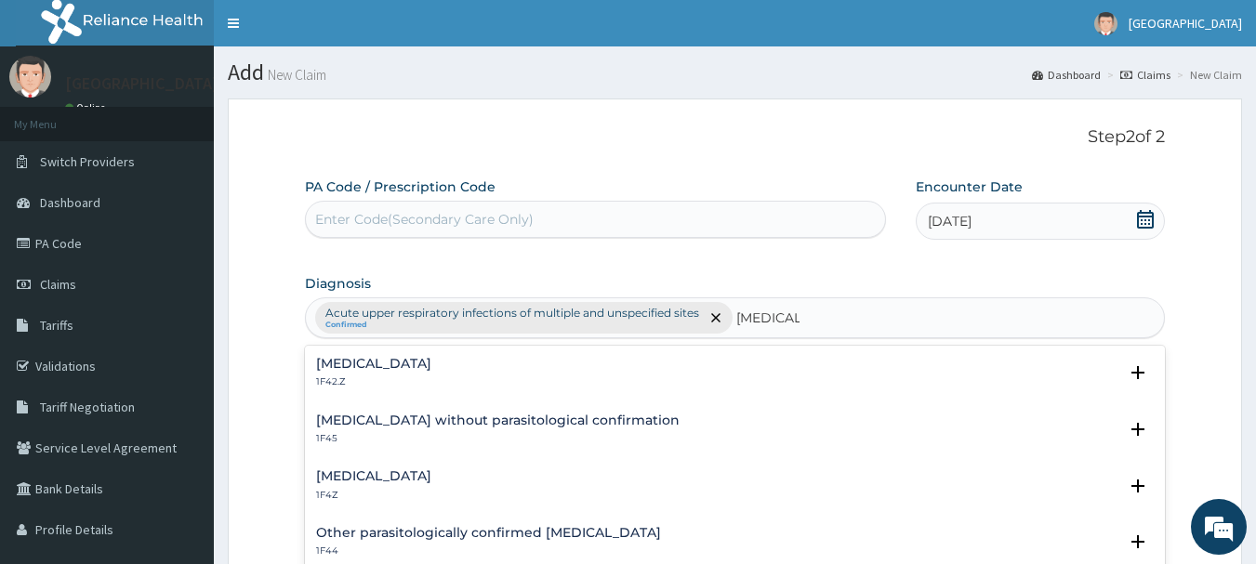
click at [413, 475] on h4 "Malaria, unspecified" at bounding box center [373, 476] width 115 height 14
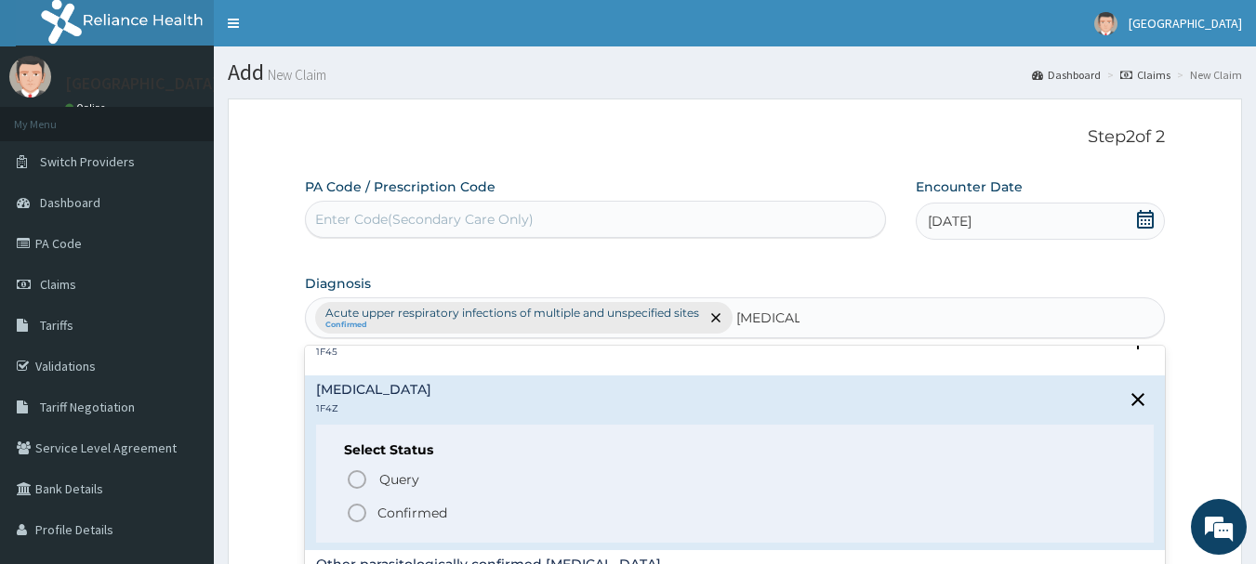
scroll to position [186, 0]
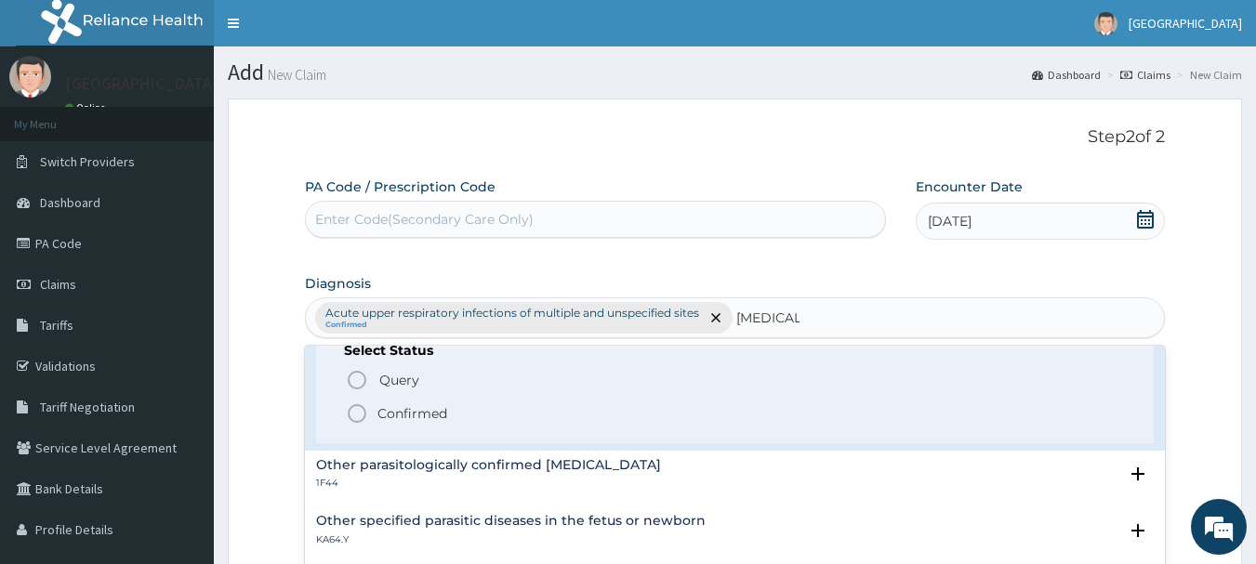
click at [421, 415] on p "Confirmed" at bounding box center [412, 413] width 70 height 19
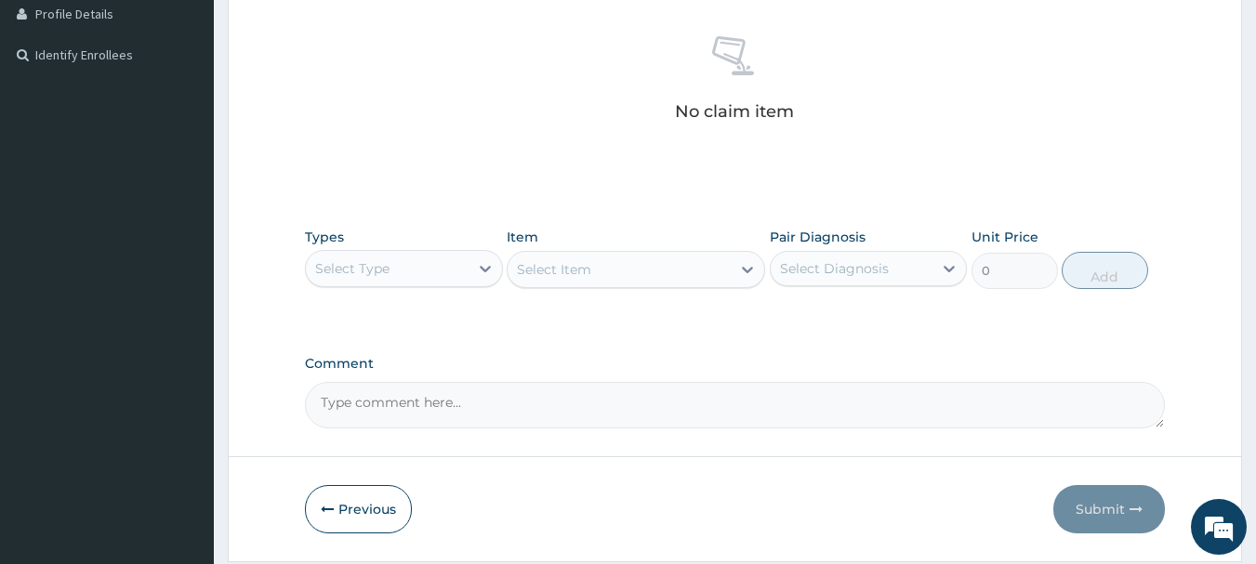
scroll to position [558, 0]
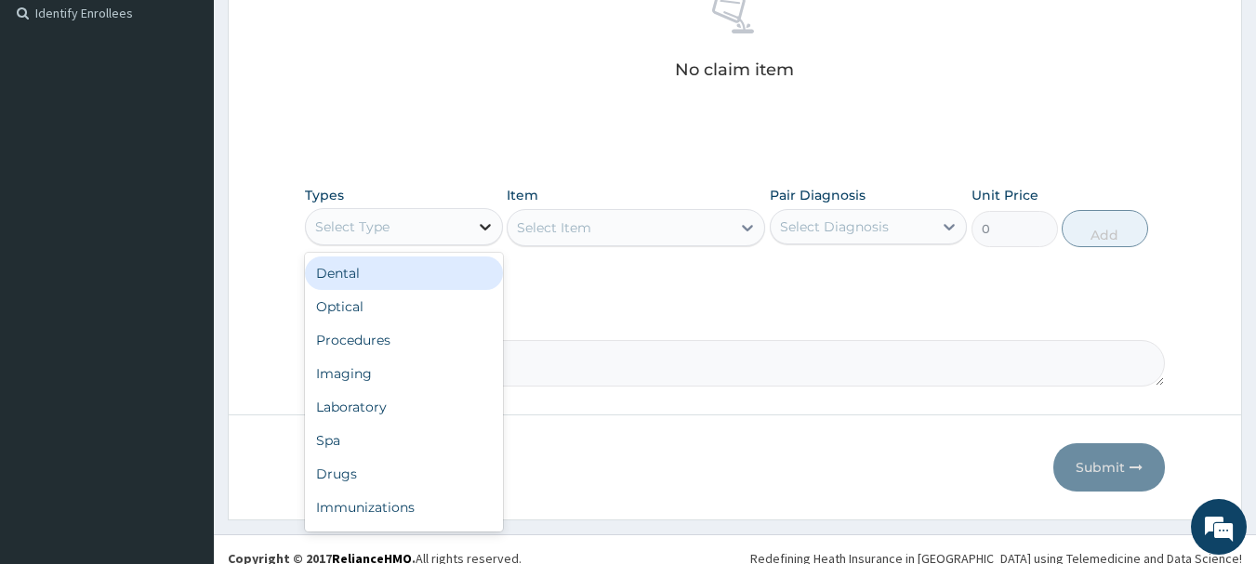
click at [482, 221] on icon at bounding box center [485, 226] width 19 height 19
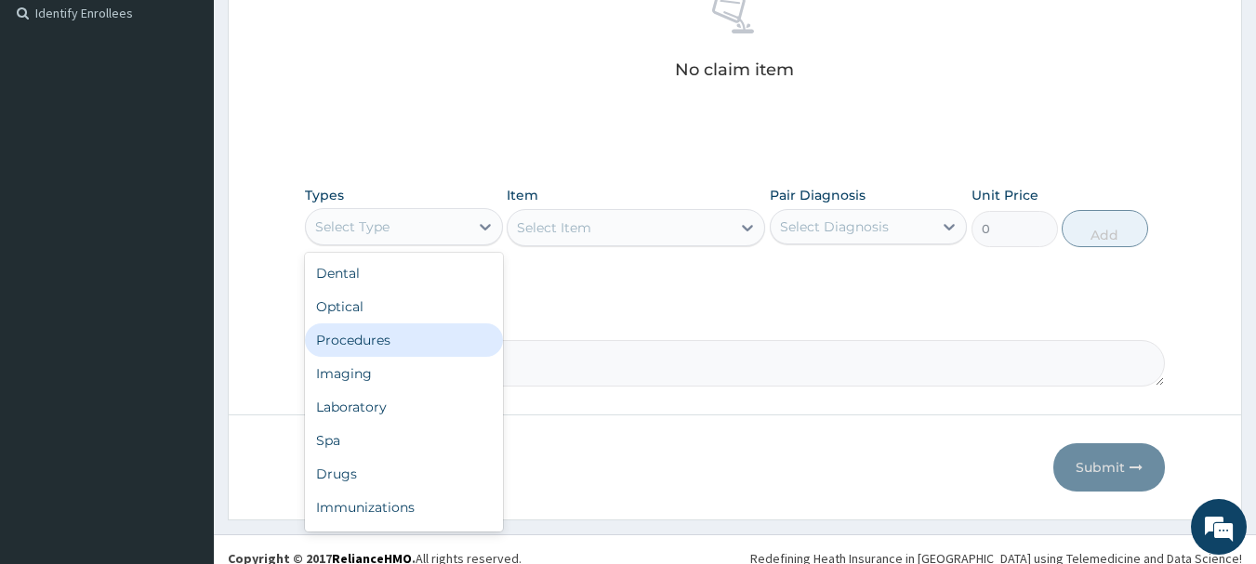
click at [387, 336] on div "Procedures" at bounding box center [404, 339] width 198 height 33
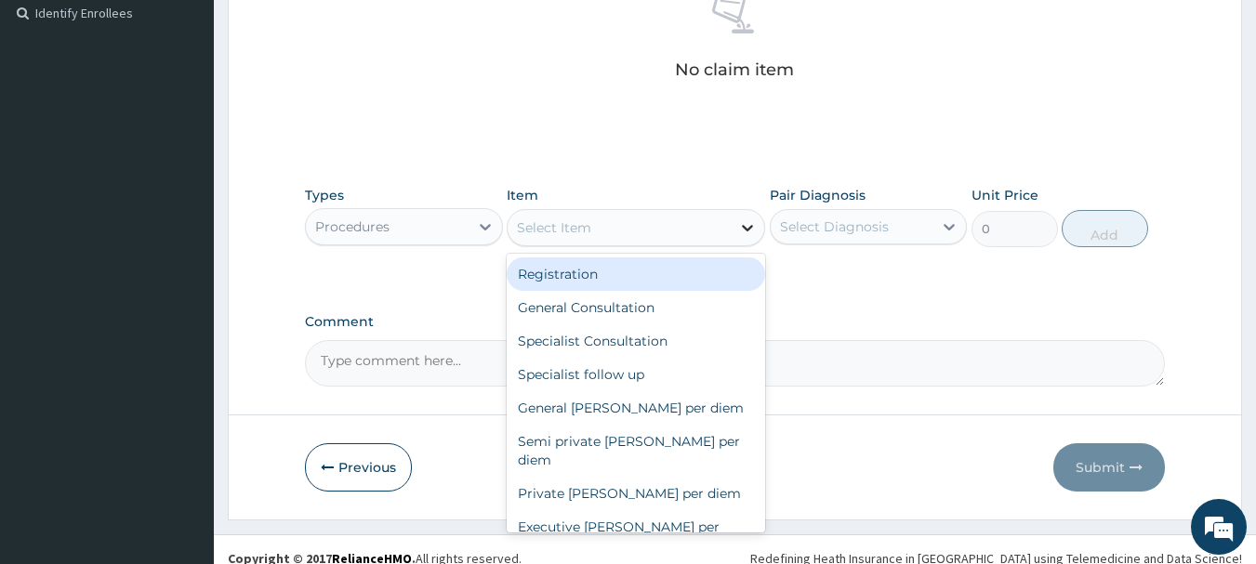
click at [750, 232] on icon at bounding box center [747, 227] width 19 height 19
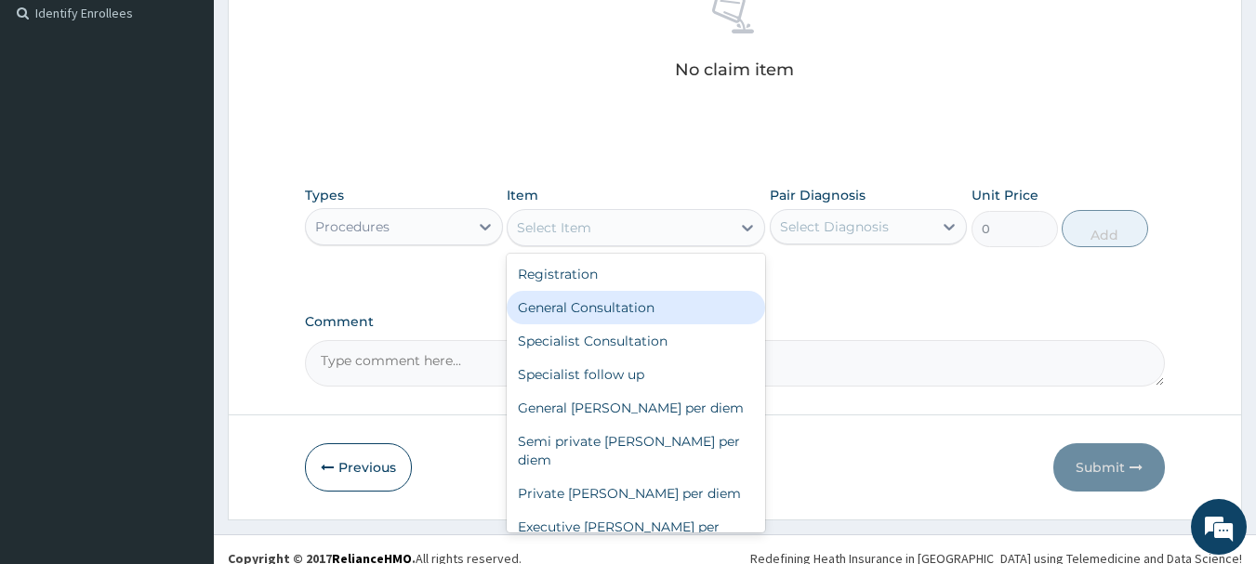
click at [605, 314] on div "General Consultation" at bounding box center [636, 307] width 258 height 33
type input "2000"
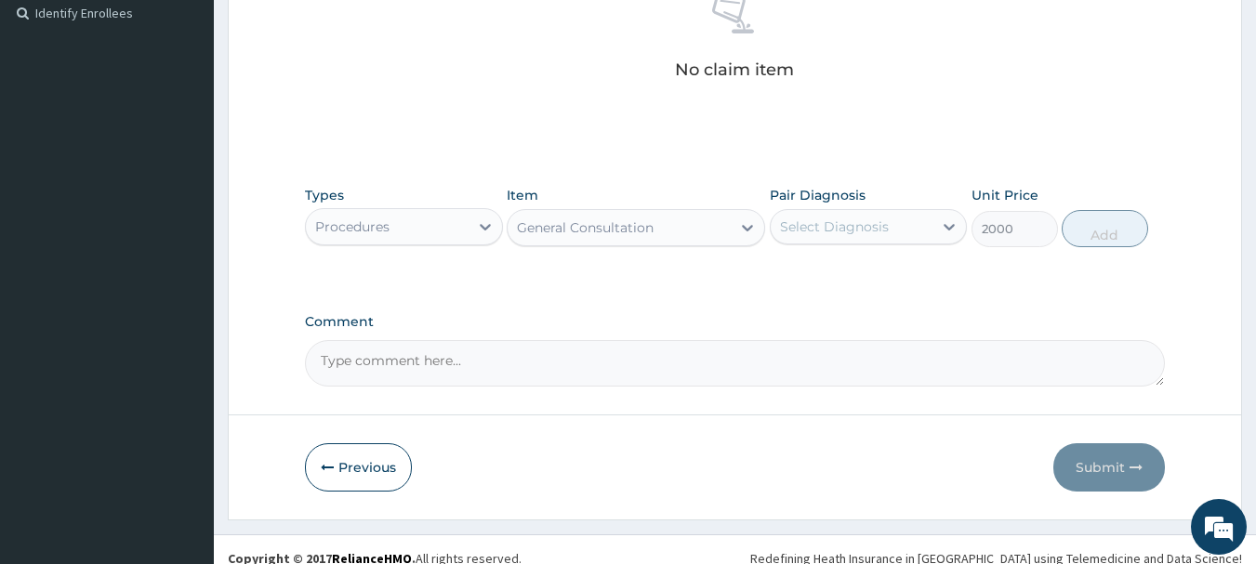
click at [906, 238] on div "Select Diagnosis" at bounding box center [851, 227] width 163 height 30
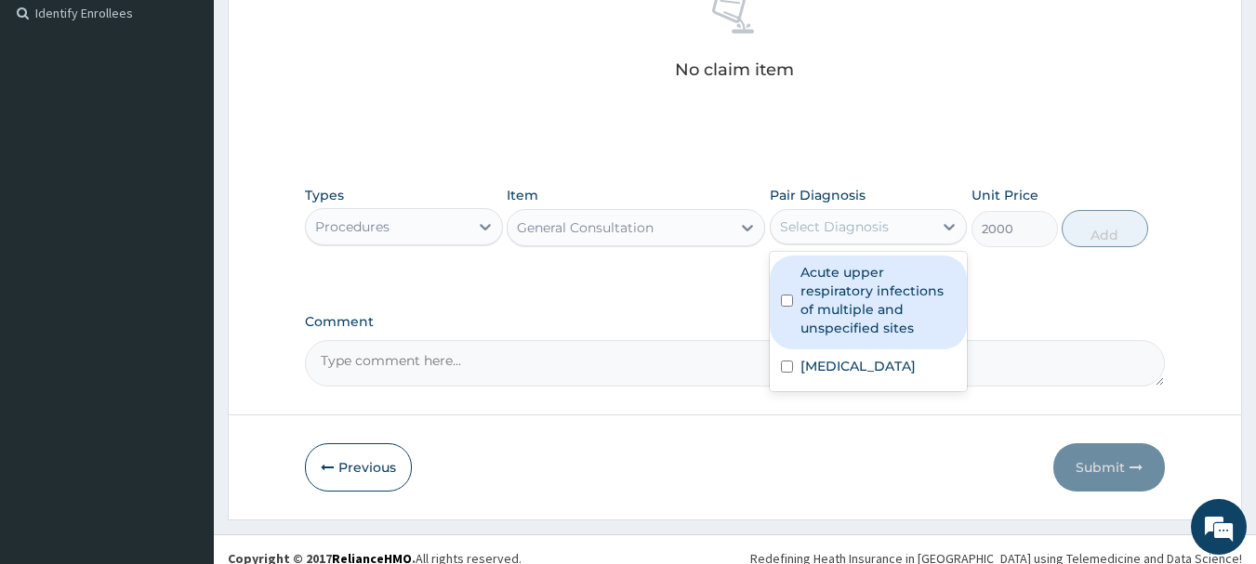
click at [900, 280] on label "Acute upper respiratory infections of multiple and unspecified sites" at bounding box center [878, 300] width 156 height 74
checkbox input "true"
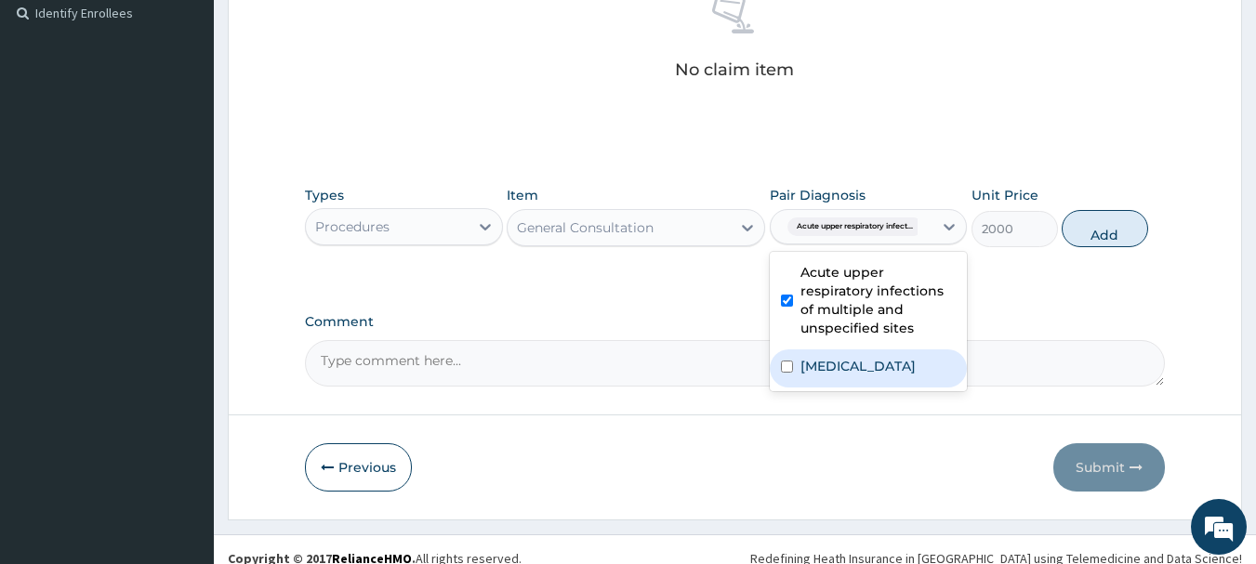
click at [894, 360] on label "Malaria, unspecified" at bounding box center [857, 366] width 115 height 19
checkbox input "true"
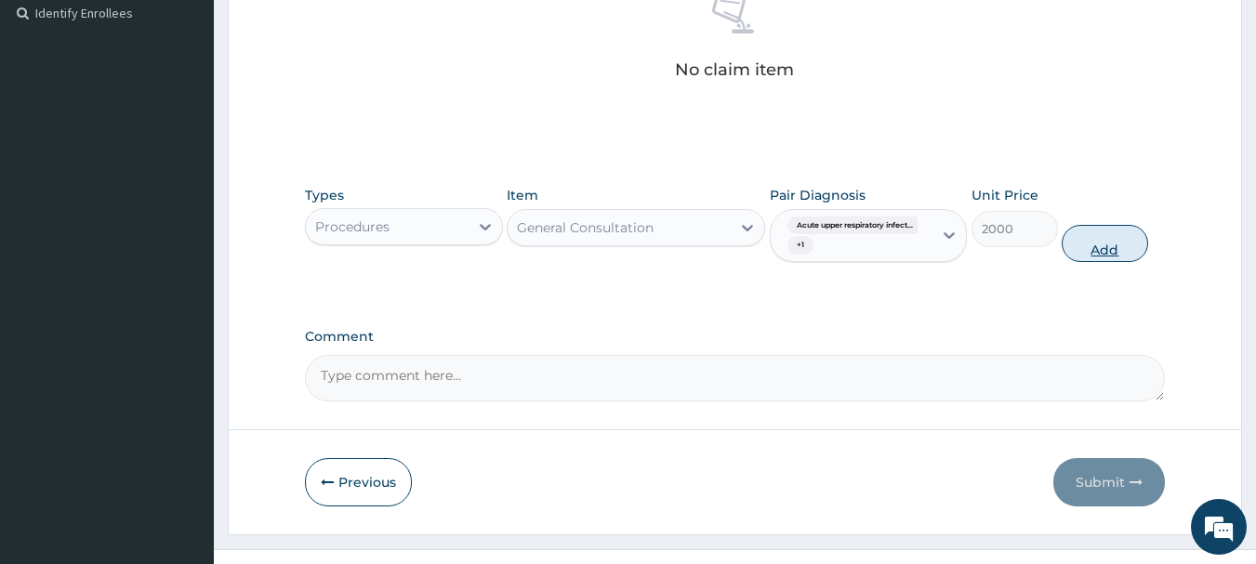
click at [1103, 250] on button "Add" at bounding box center [1104, 243] width 86 height 37
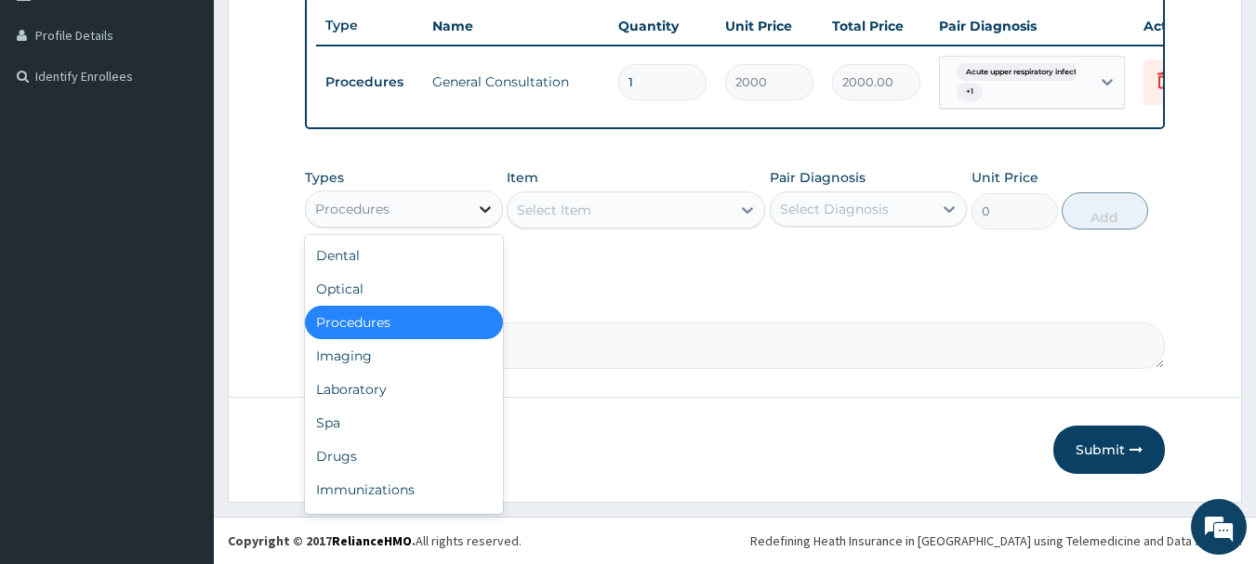
click at [486, 210] on icon at bounding box center [485, 209] width 11 height 7
click at [384, 388] on div "Laboratory" at bounding box center [404, 389] width 198 height 33
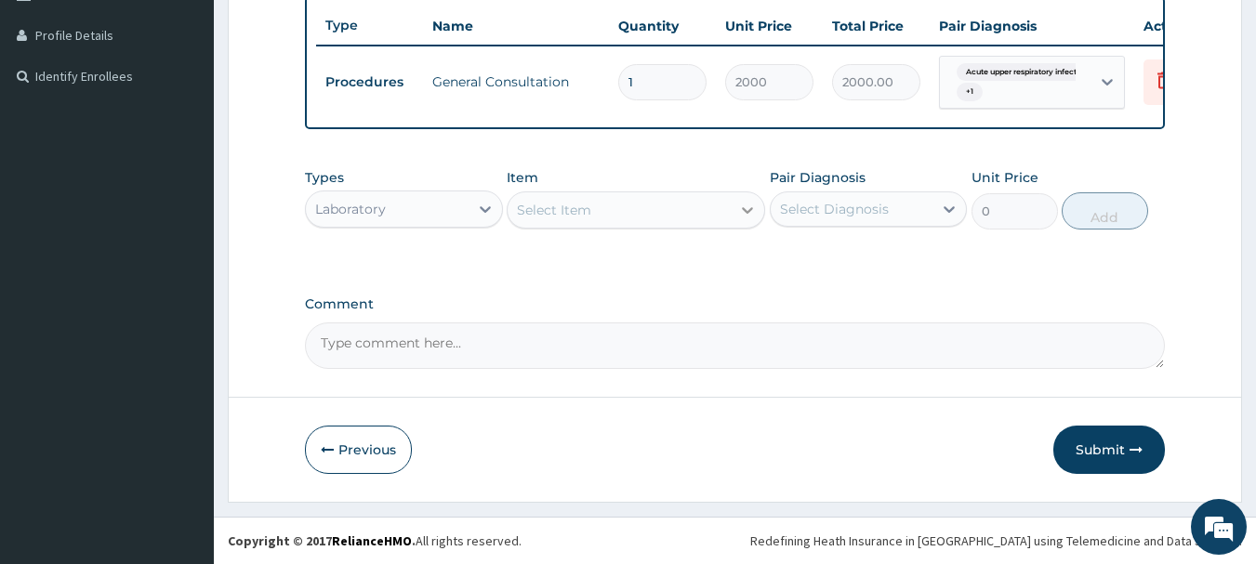
click at [751, 213] on icon at bounding box center [747, 210] width 19 height 19
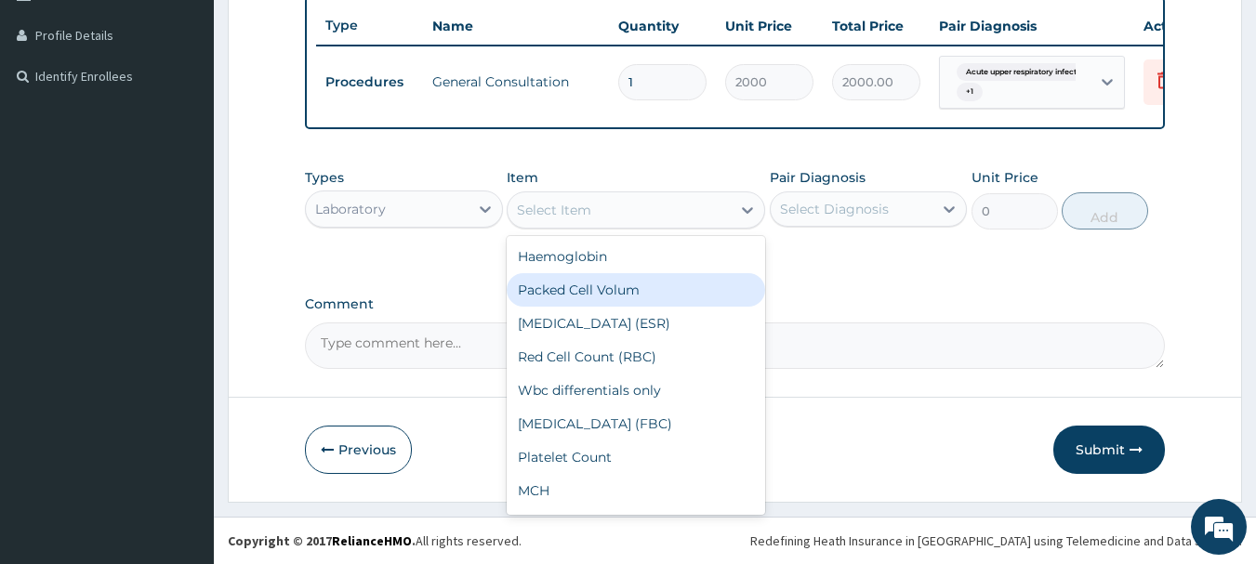
click at [629, 294] on div "Packed Cell Volum" at bounding box center [636, 289] width 258 height 33
type input "500"
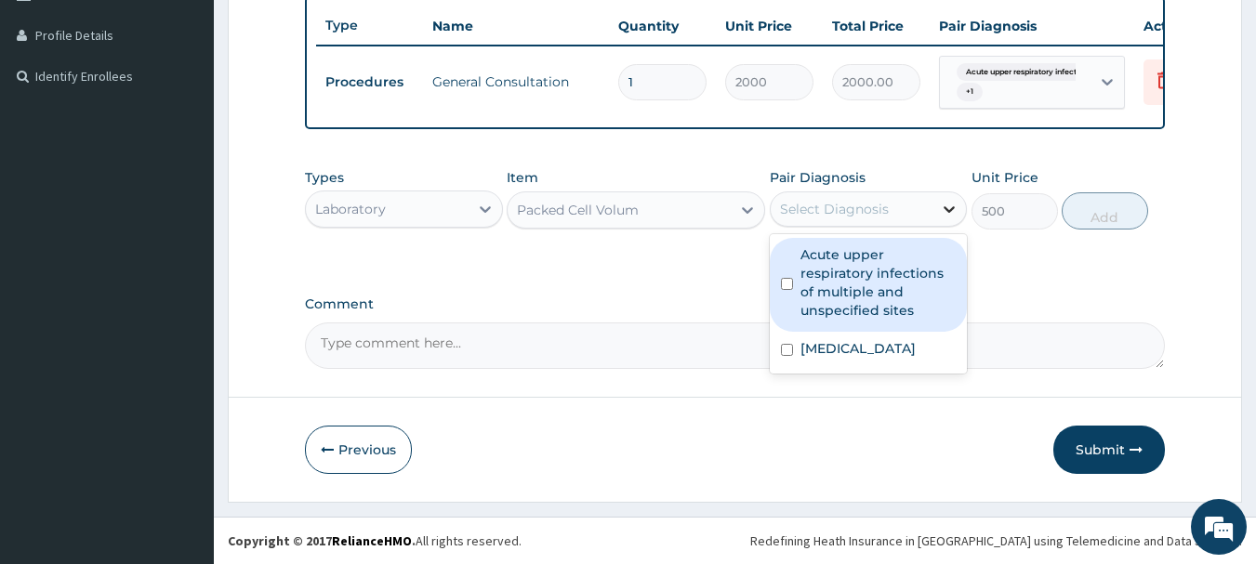
drag, startPoint x: 951, startPoint y: 210, endPoint x: 909, endPoint y: 273, distance: 75.8
click at [951, 211] on icon at bounding box center [949, 209] width 11 height 7
click at [905, 272] on label "Acute upper respiratory infections of multiple and unspecified sites" at bounding box center [878, 282] width 156 height 74
checkbox input "true"
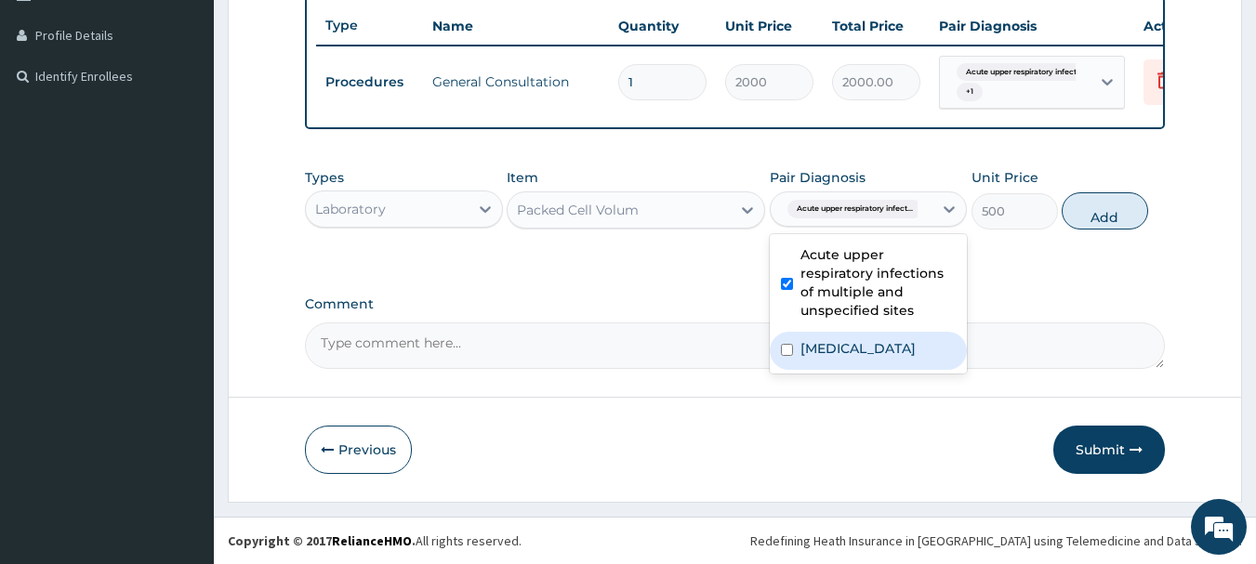
click at [877, 334] on div "Malaria, unspecified" at bounding box center [869, 351] width 198 height 38
checkbox input "true"
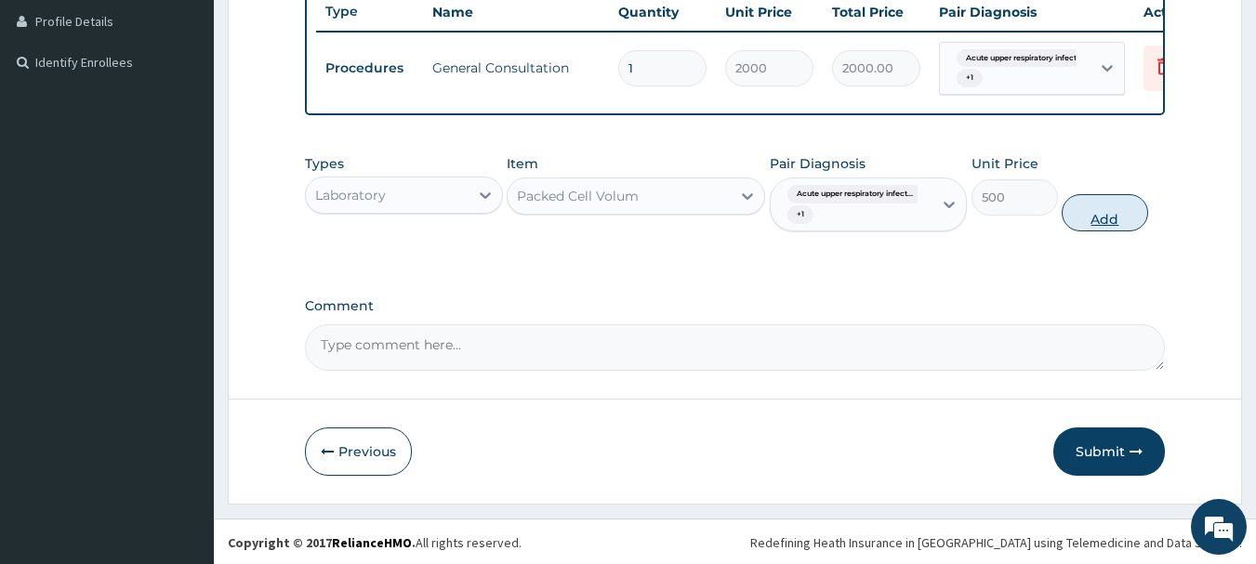
click at [1117, 230] on button "Add" at bounding box center [1104, 212] width 86 height 37
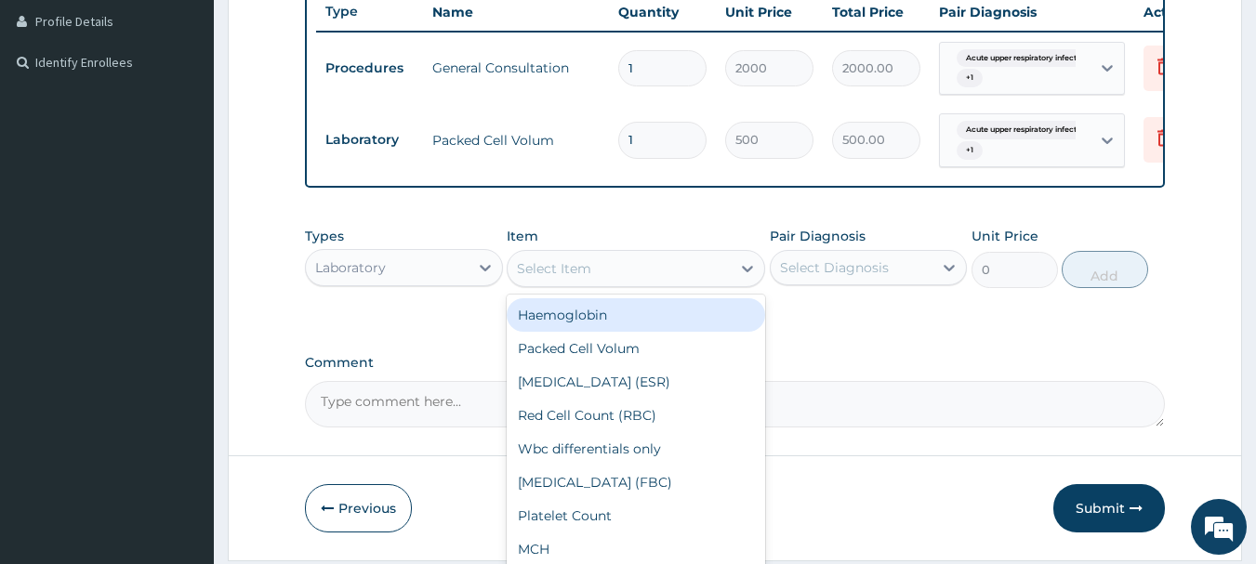
click at [626, 283] on div "Select Item" at bounding box center [618, 269] width 223 height 30
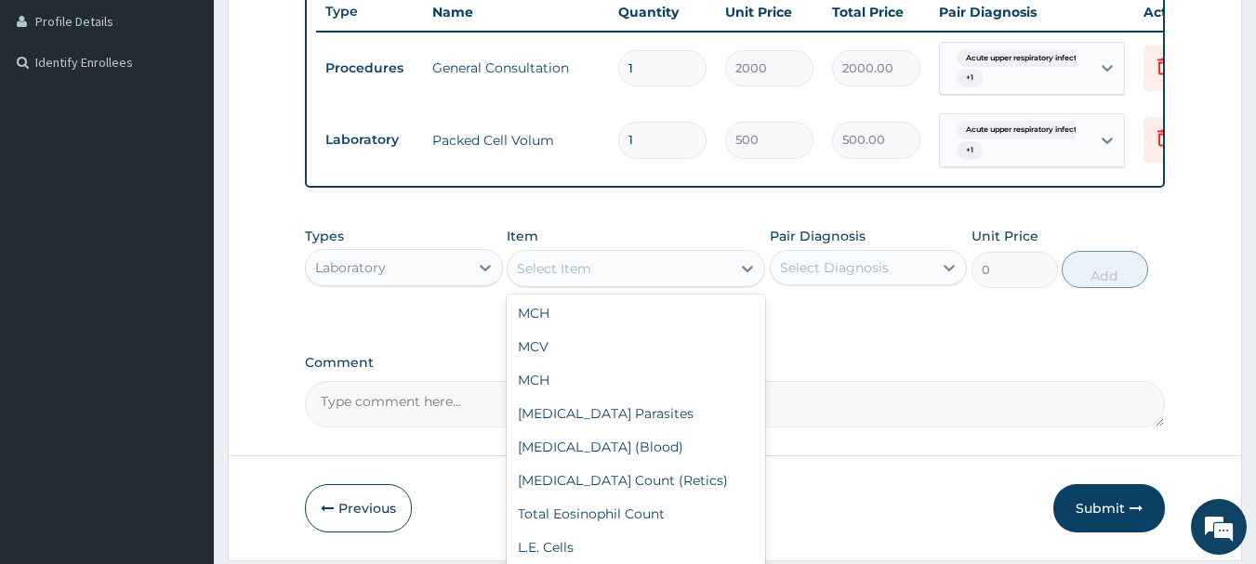
scroll to position [279, 0]
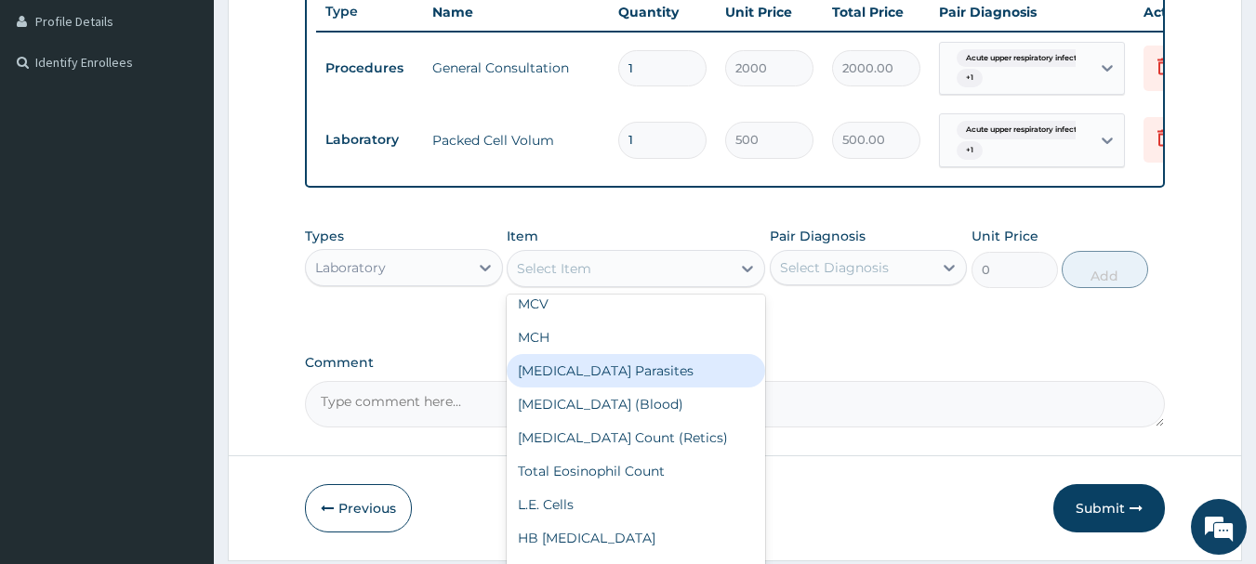
click at [609, 388] on div "Malaria Parasites" at bounding box center [636, 370] width 258 height 33
type input "500"
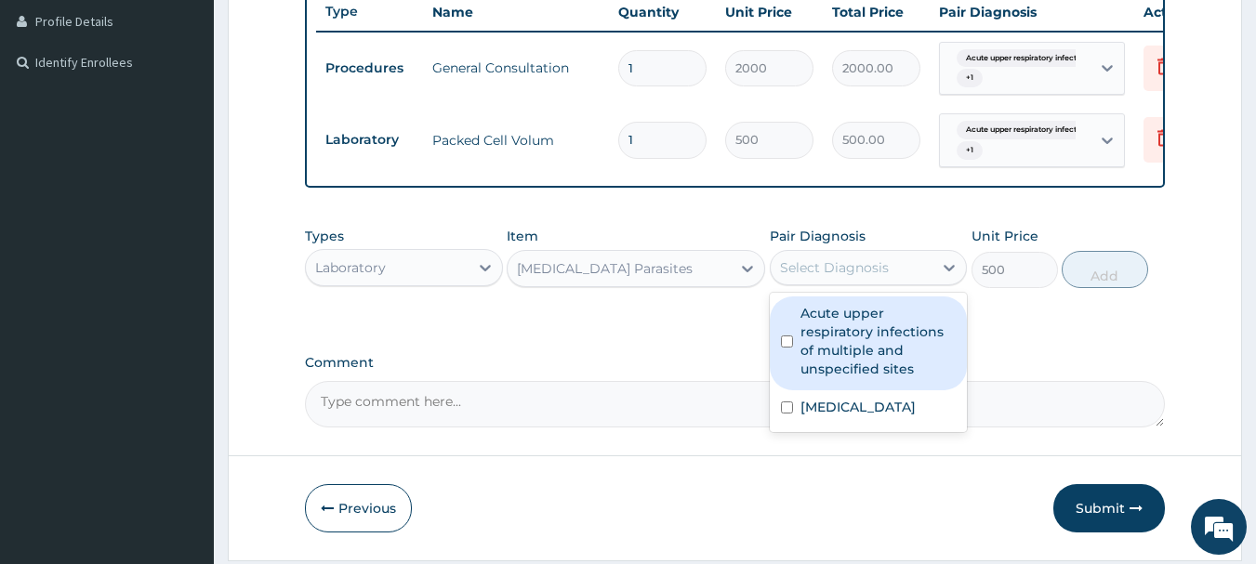
click at [865, 283] on div "Select Diagnosis" at bounding box center [851, 268] width 163 height 30
drag, startPoint x: 825, startPoint y: 344, endPoint x: 842, endPoint y: 409, distance: 67.2
click at [825, 345] on label "Acute upper respiratory infections of multiple and unspecified sites" at bounding box center [878, 341] width 156 height 74
checkbox input "true"
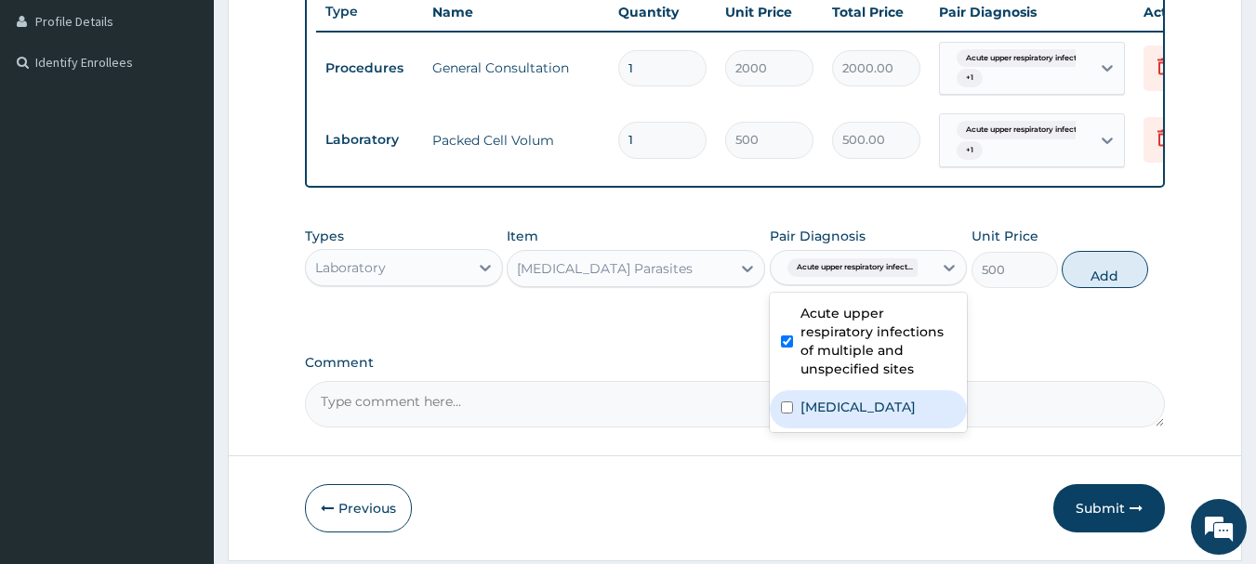
click at [843, 416] on label "Malaria, unspecified" at bounding box center [857, 407] width 115 height 19
checkbox input "true"
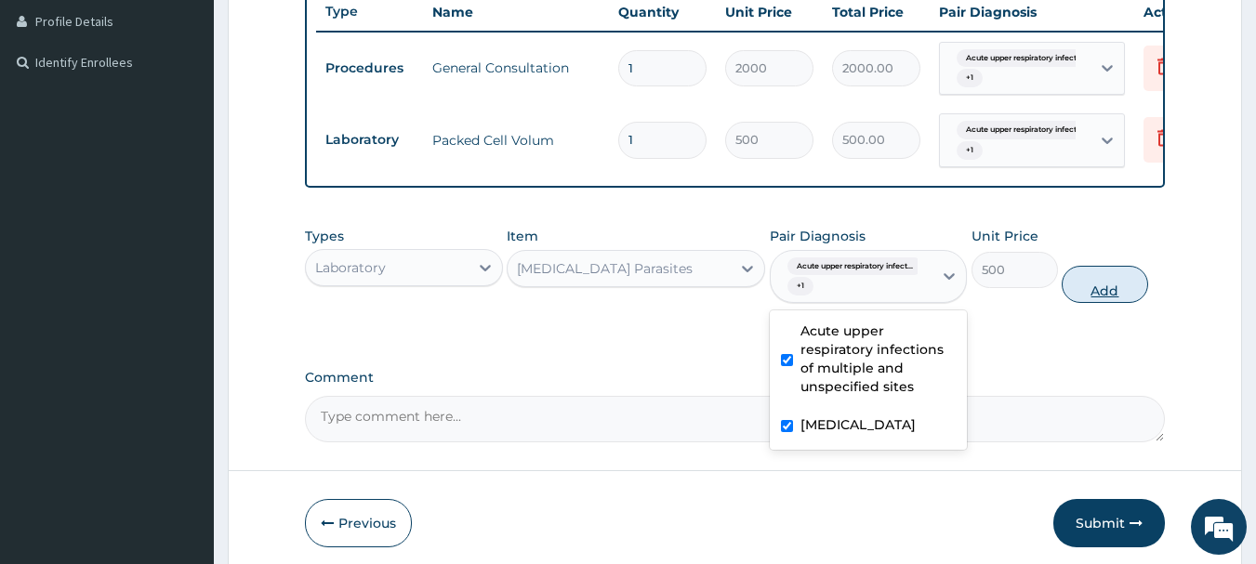
click at [1106, 298] on button "Add" at bounding box center [1104, 284] width 86 height 37
type input "0"
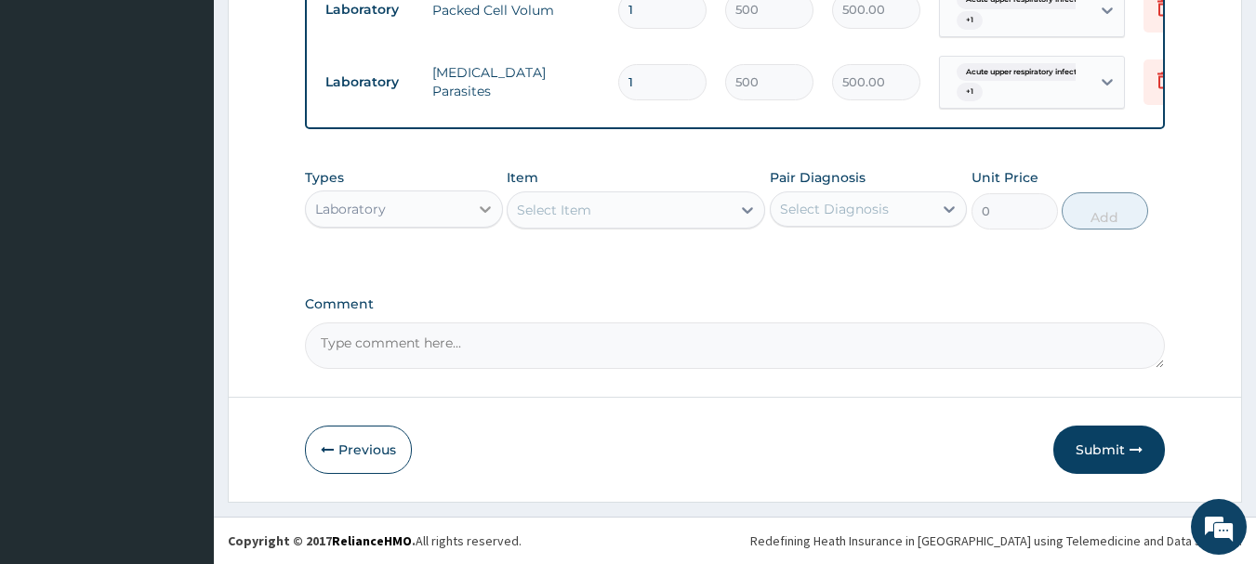
scroll to position [652, 0]
click at [481, 210] on icon at bounding box center [485, 209] width 11 height 7
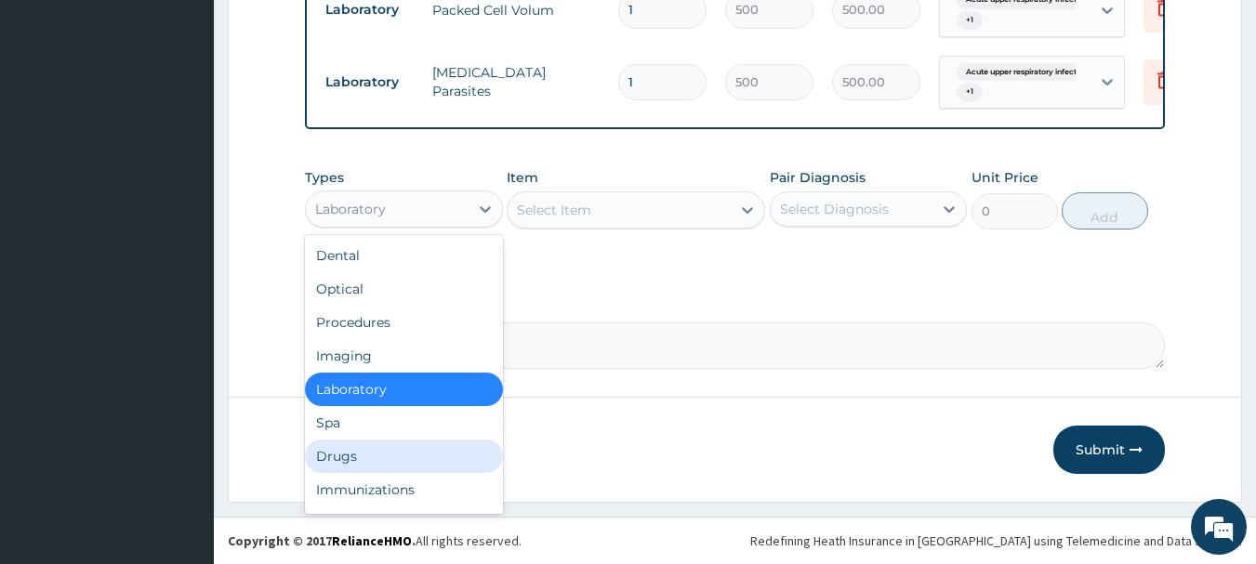
click at [355, 457] on div "Drugs" at bounding box center [404, 456] width 198 height 33
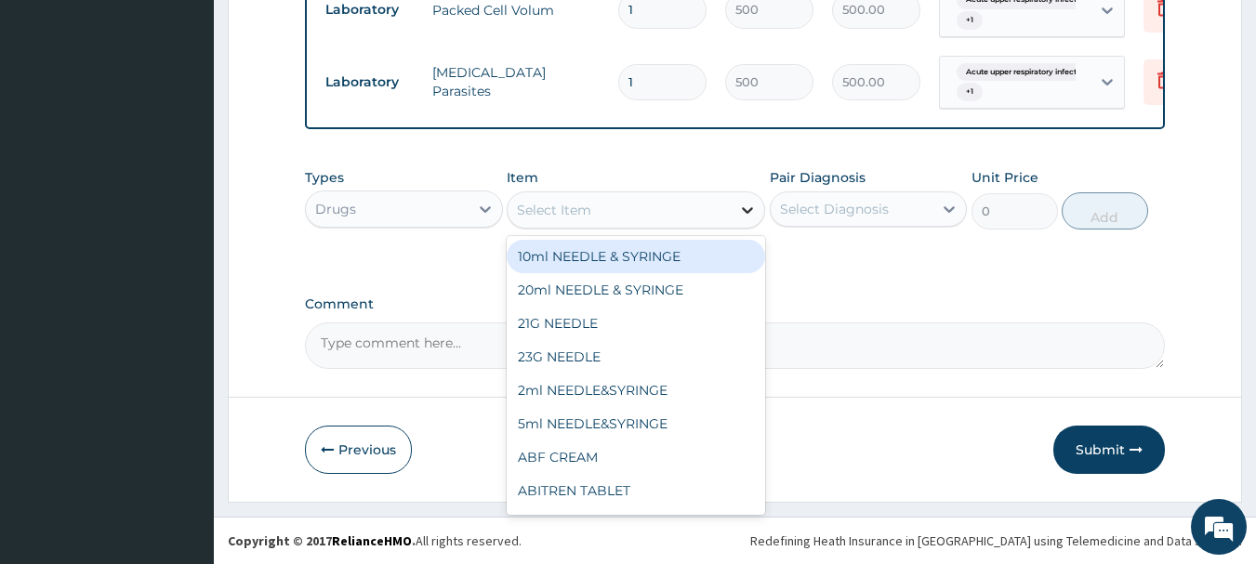
click at [743, 206] on icon at bounding box center [747, 210] width 19 height 19
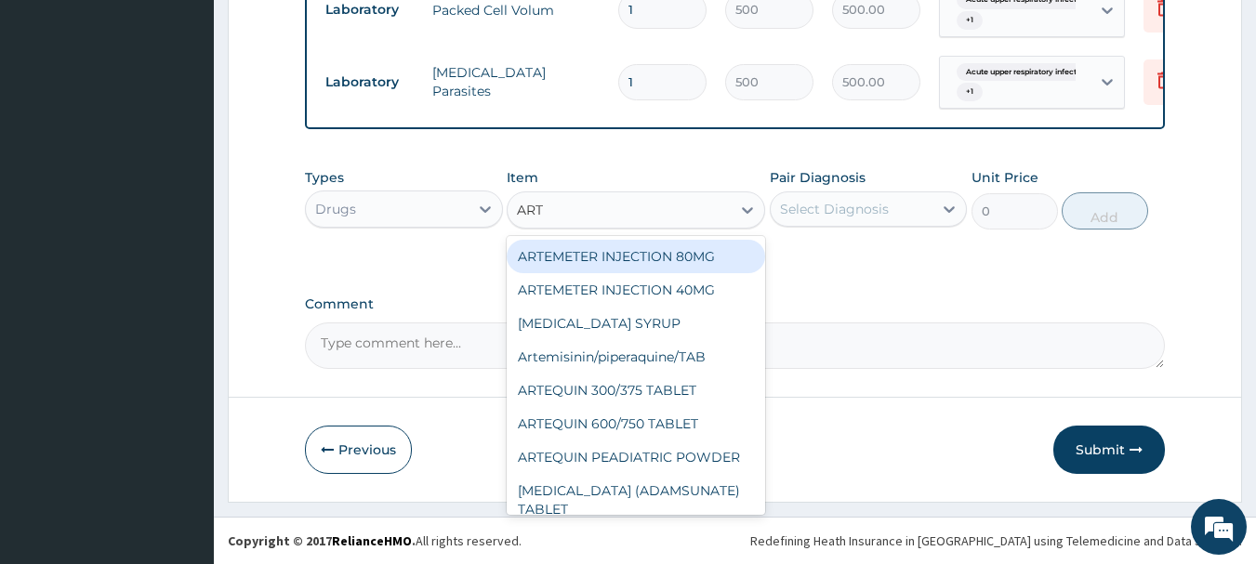
type input "ARTE"
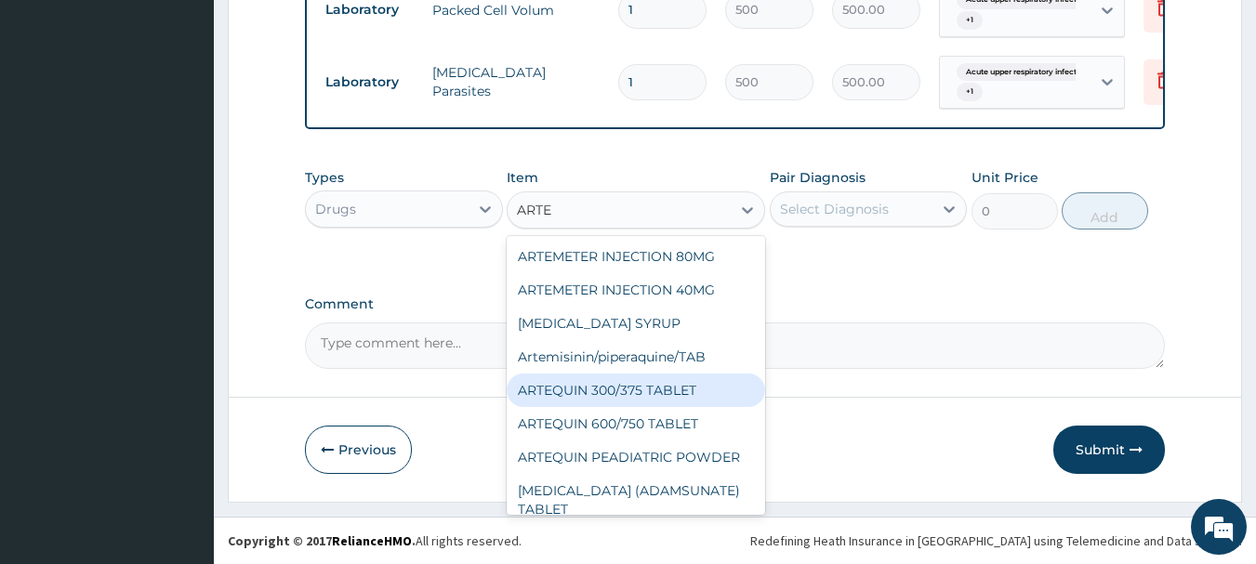
scroll to position [186, 0]
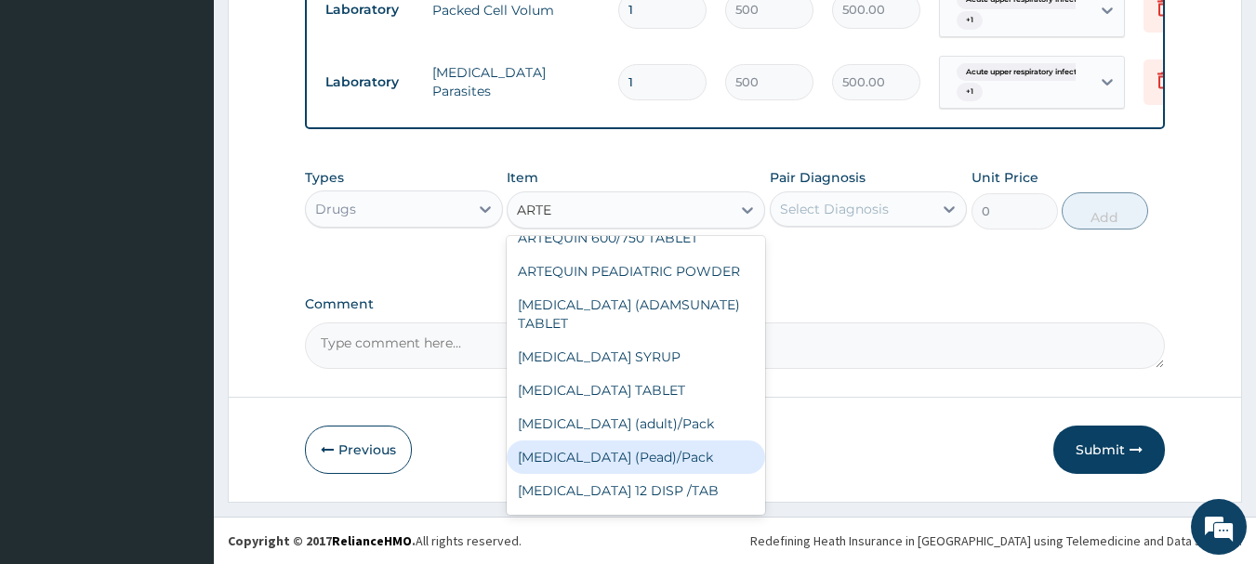
click at [643, 456] on div "Coartem (Pead)/Pack" at bounding box center [636, 457] width 258 height 33
type input "498.75"
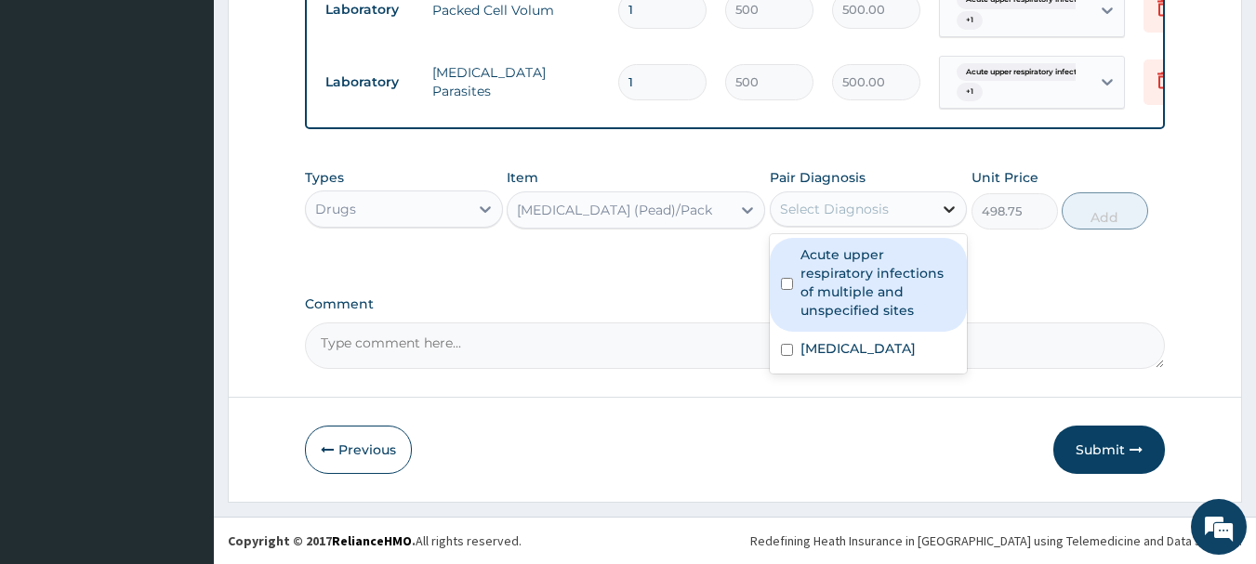
click at [949, 206] on icon at bounding box center [949, 209] width 19 height 19
drag, startPoint x: 898, startPoint y: 249, endPoint x: 873, endPoint y: 314, distance: 69.7
click at [898, 253] on label "Acute upper respiratory infections of multiple and unspecified sites" at bounding box center [878, 282] width 156 height 74
checkbox input "true"
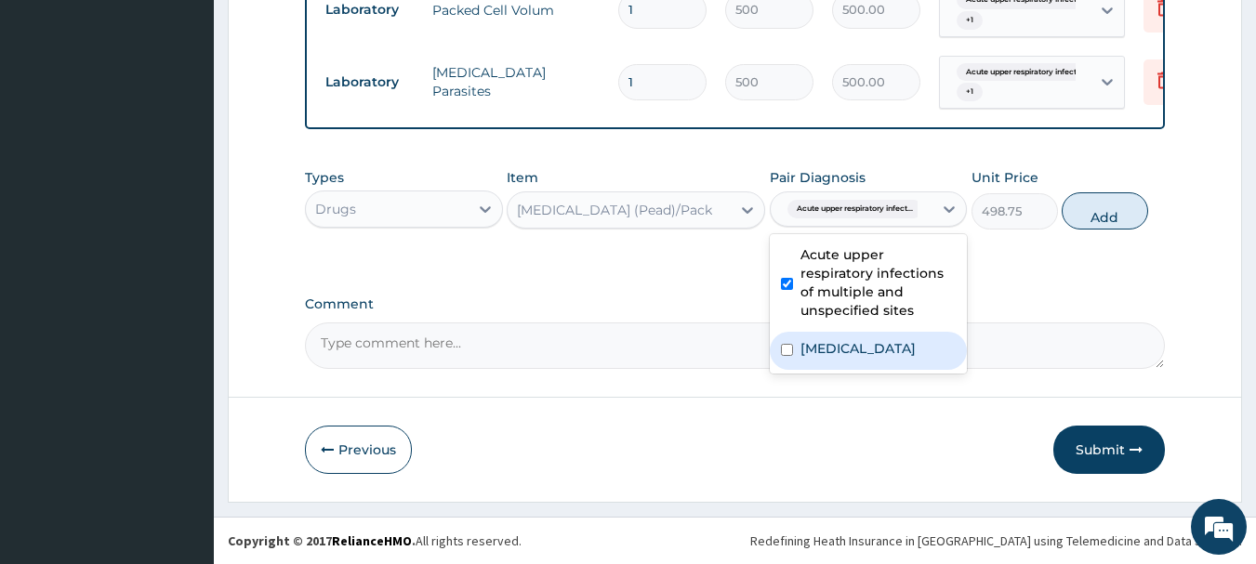
click at [861, 352] on label "Malaria, unspecified" at bounding box center [857, 348] width 115 height 19
checkbox input "true"
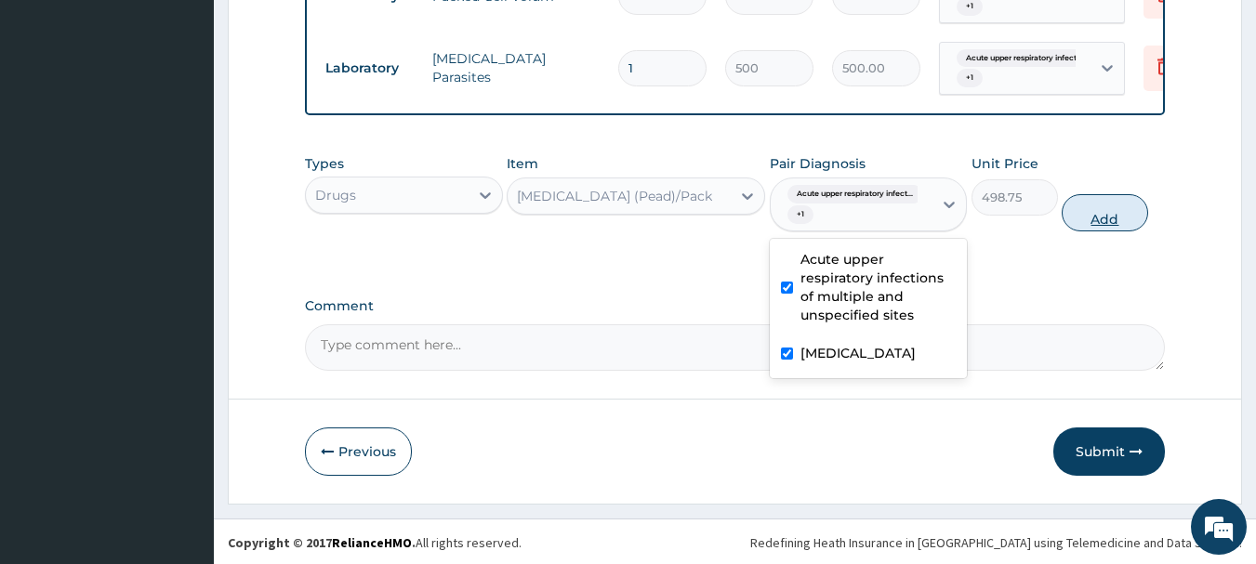
click at [1104, 231] on button "Add" at bounding box center [1104, 212] width 86 height 37
type input "0"
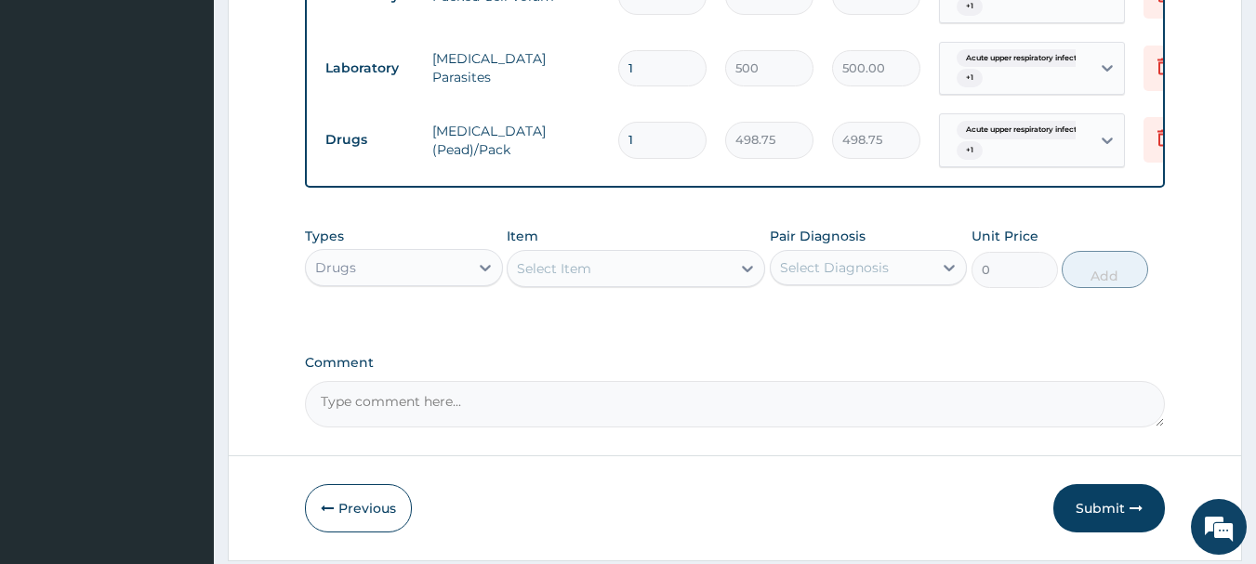
click at [639, 283] on div "Select Item" at bounding box center [618, 269] width 223 height 30
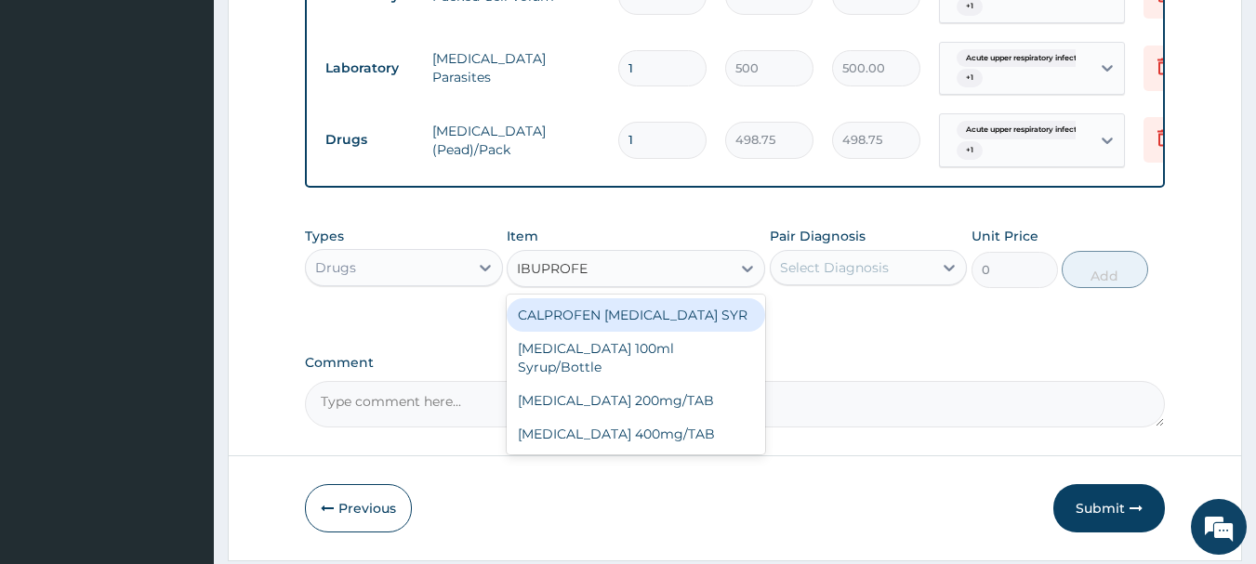
type input "IBUPROFEN"
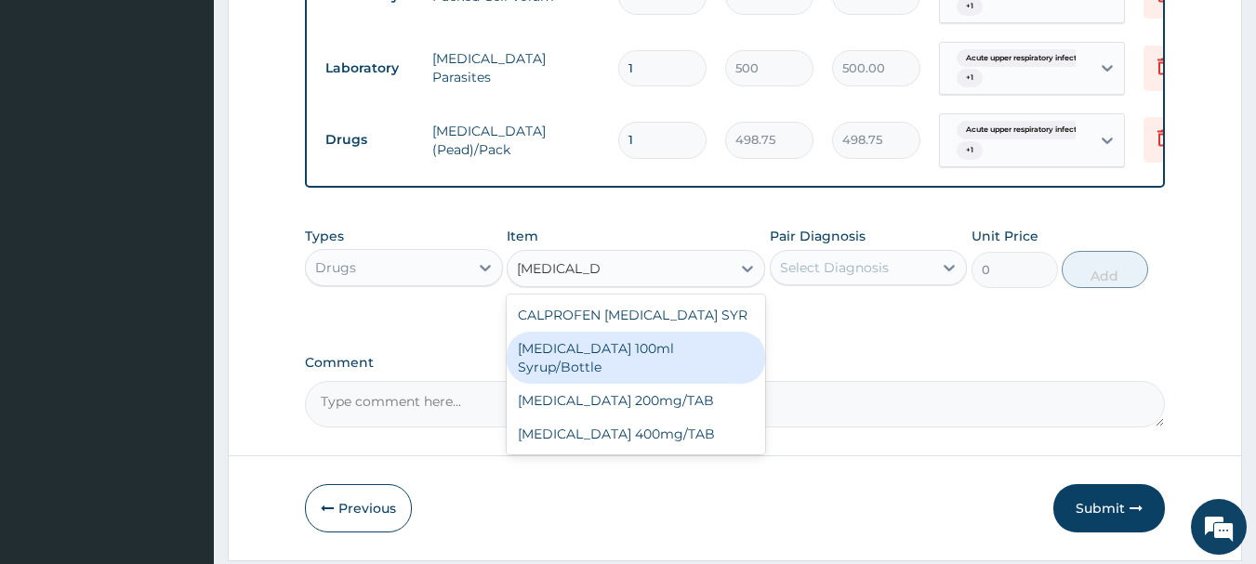
click at [664, 358] on div "Ibuprofen 100ml Syrup/Bottle" at bounding box center [636, 358] width 258 height 52
type input "187.95"
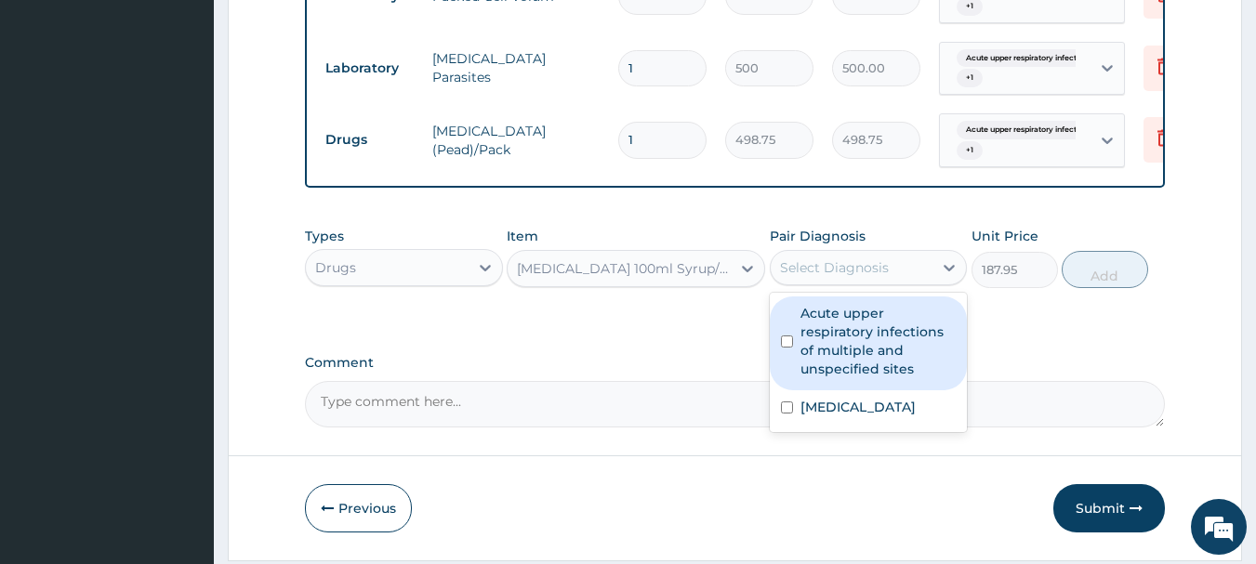
click at [865, 277] on div "Select Diagnosis" at bounding box center [834, 267] width 109 height 19
click at [844, 332] on label "Acute upper respiratory infections of multiple and unspecified sites" at bounding box center [878, 341] width 156 height 74
checkbox input "true"
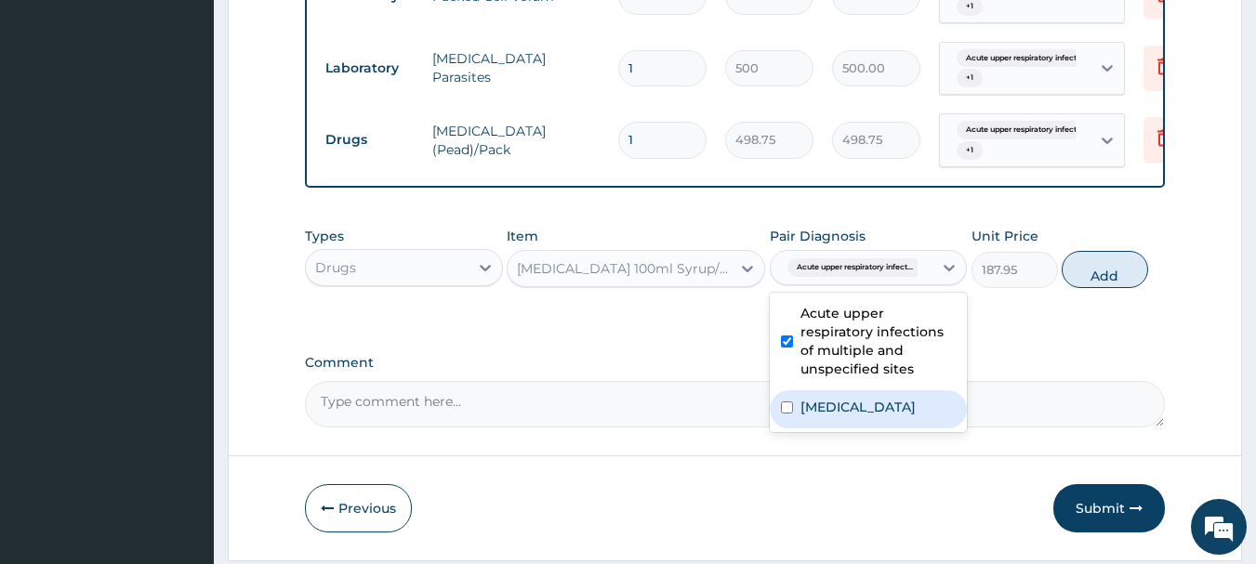
drag, startPoint x: 864, startPoint y: 422, endPoint x: 939, endPoint y: 402, distance: 76.9
click at [865, 416] on label "Malaria, unspecified" at bounding box center [857, 407] width 115 height 19
checkbox input "true"
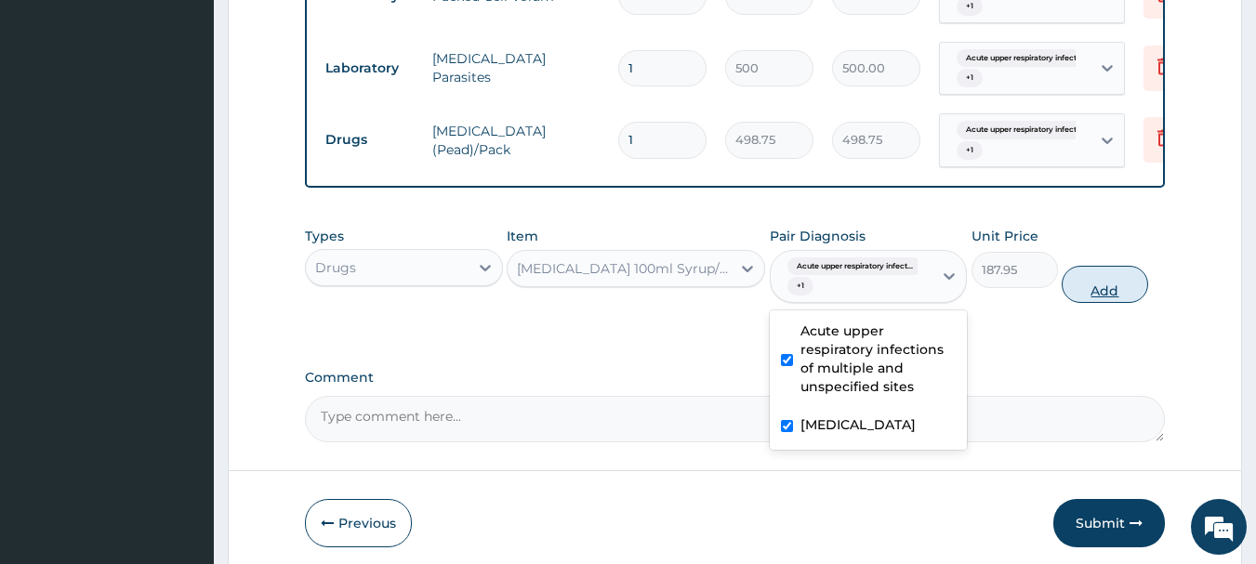
click at [1125, 303] on button "Add" at bounding box center [1104, 284] width 86 height 37
type input "0"
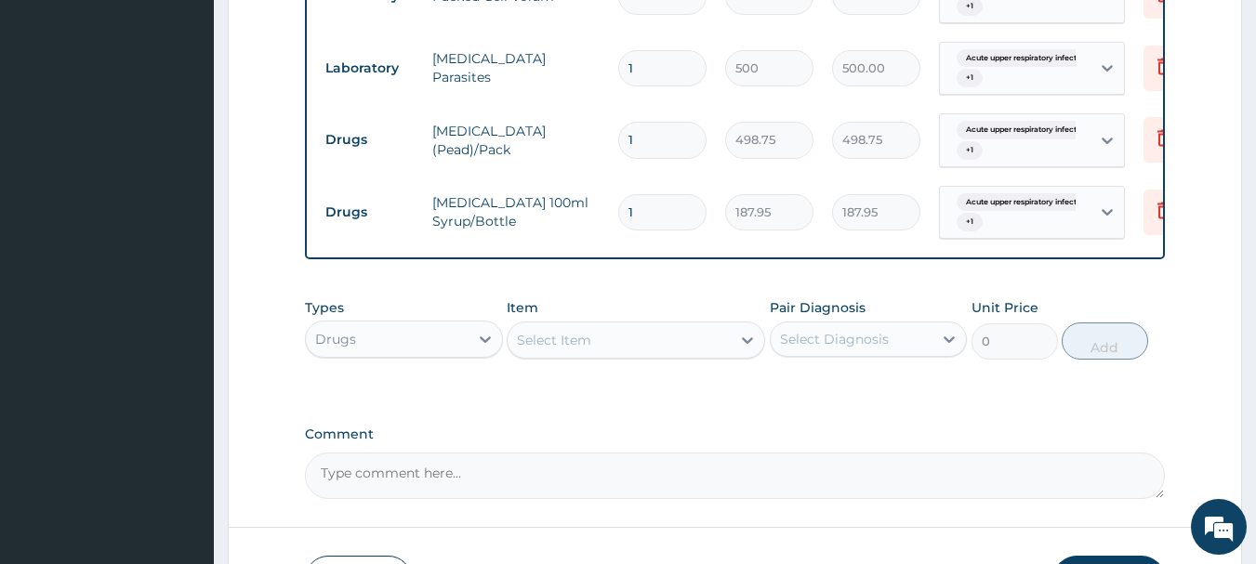
click at [638, 350] on div "Select Item" at bounding box center [618, 340] width 223 height 30
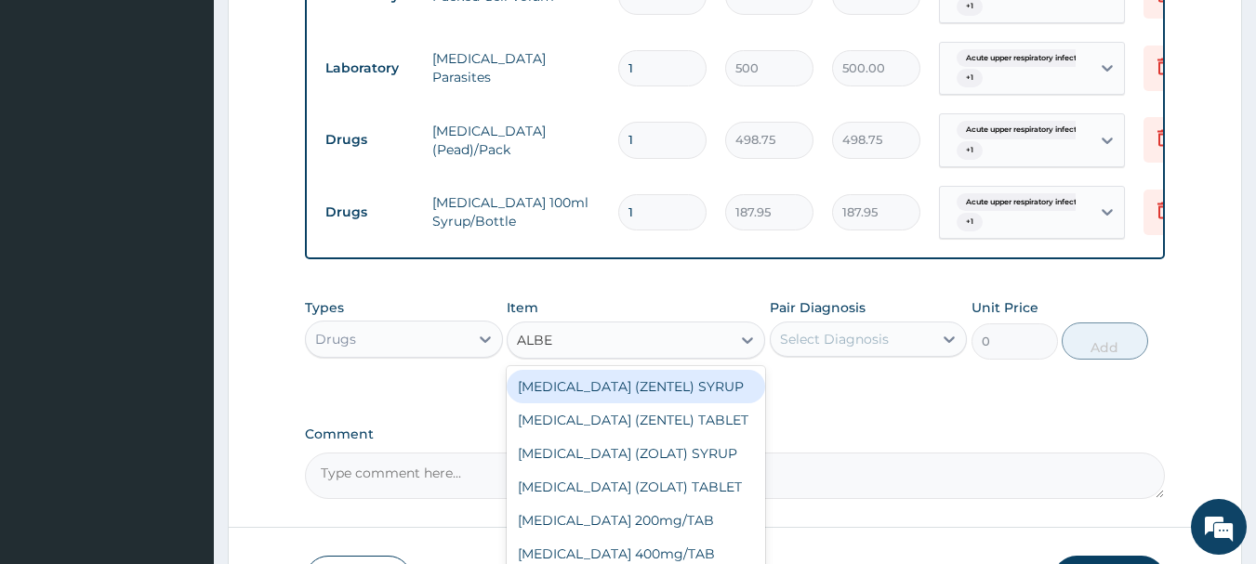
type input "ALBEN"
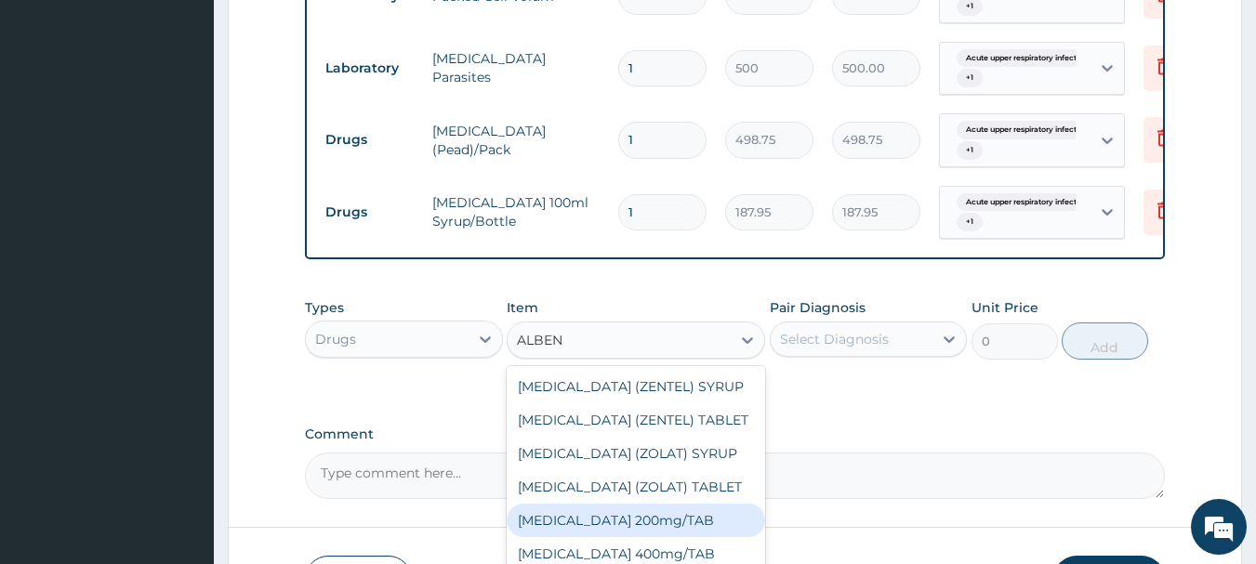
click at [647, 534] on div "Albendazole 200mg/TAB" at bounding box center [636, 520] width 258 height 33
type input "26.25"
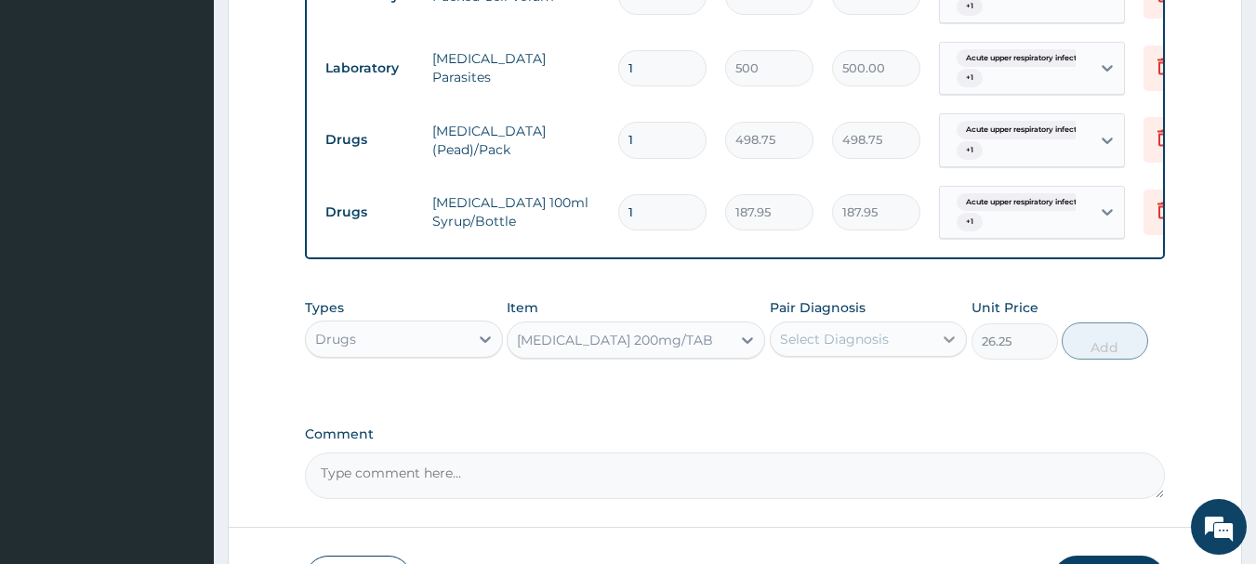
click at [953, 349] on icon at bounding box center [949, 339] width 19 height 19
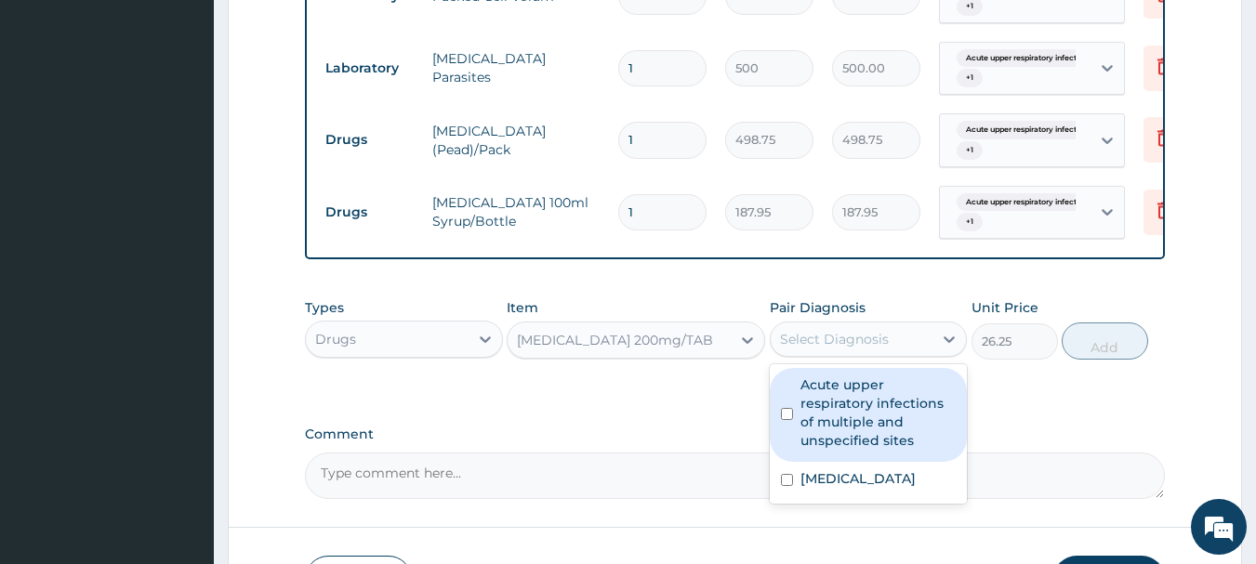
click at [898, 408] on label "Acute upper respiratory infections of multiple and unspecified sites" at bounding box center [878, 412] width 156 height 74
checkbox input "true"
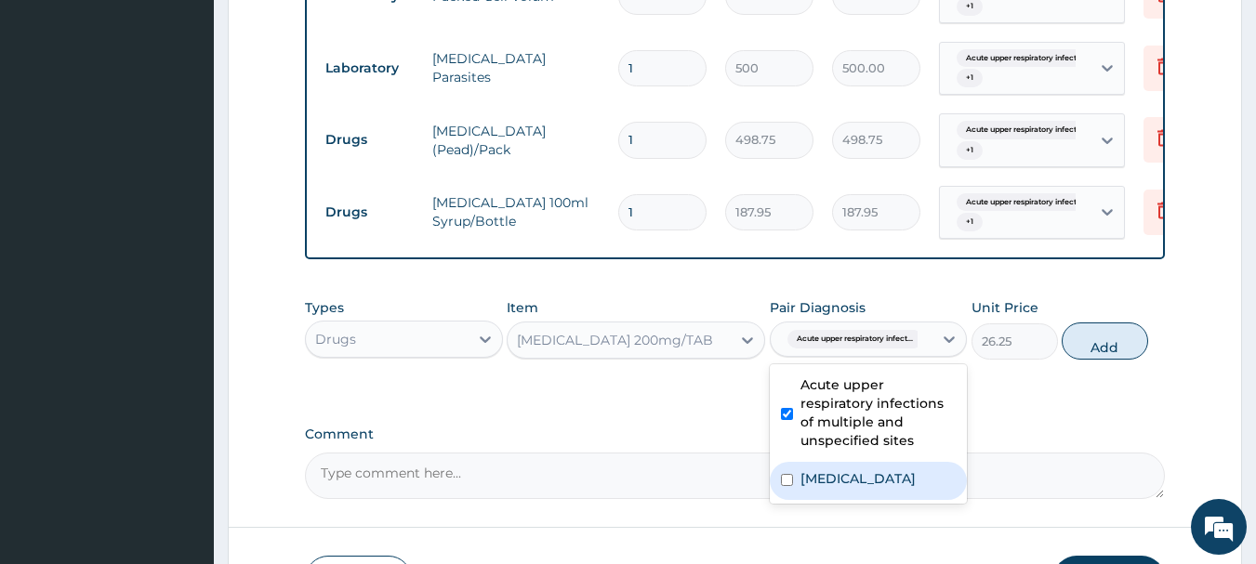
click at [878, 488] on label "Malaria, unspecified" at bounding box center [857, 478] width 115 height 19
checkbox input "true"
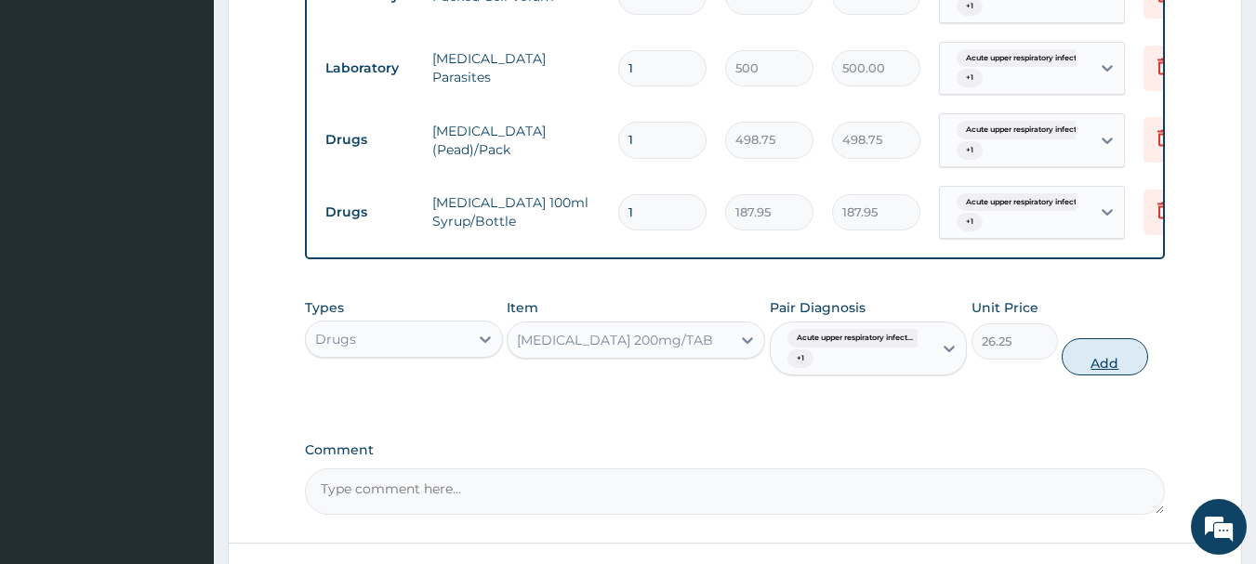
click at [1115, 375] on button "Add" at bounding box center [1104, 356] width 86 height 37
type input "0"
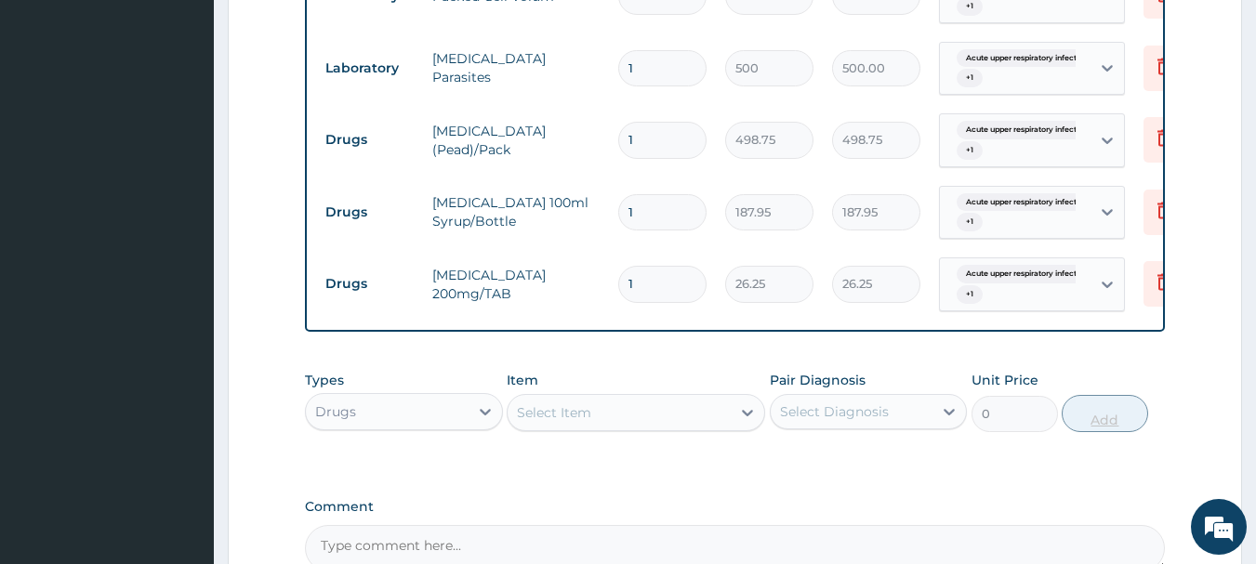
type input "0.00"
type input "2"
type input "52.50"
type input "2"
click at [706, 423] on div "Select Item" at bounding box center [618, 413] width 223 height 30
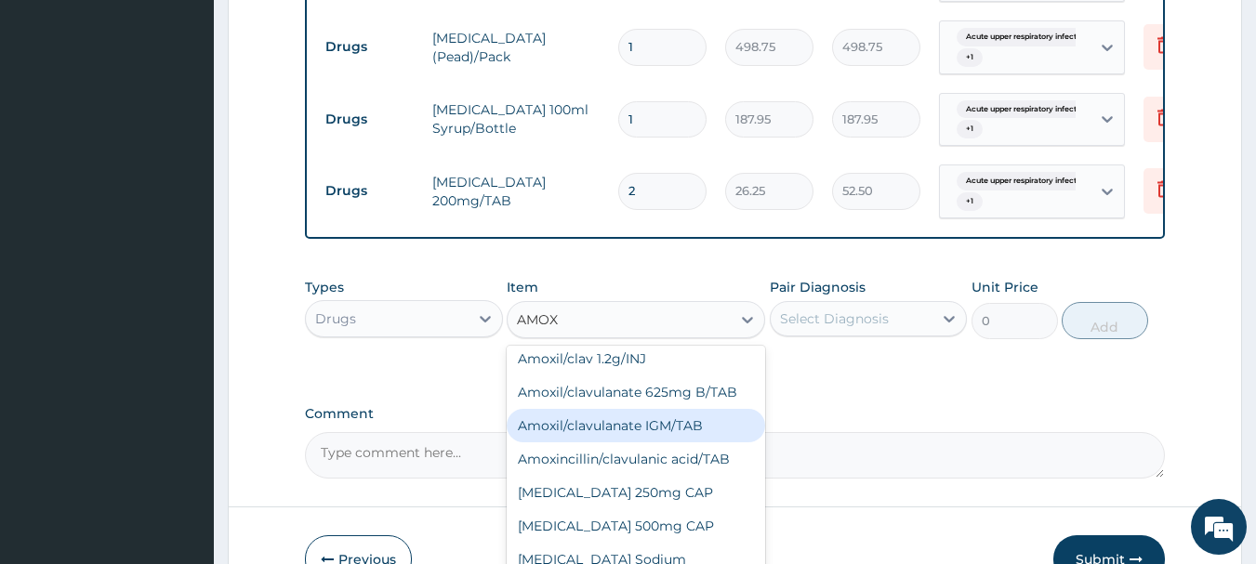
scroll to position [487, 0]
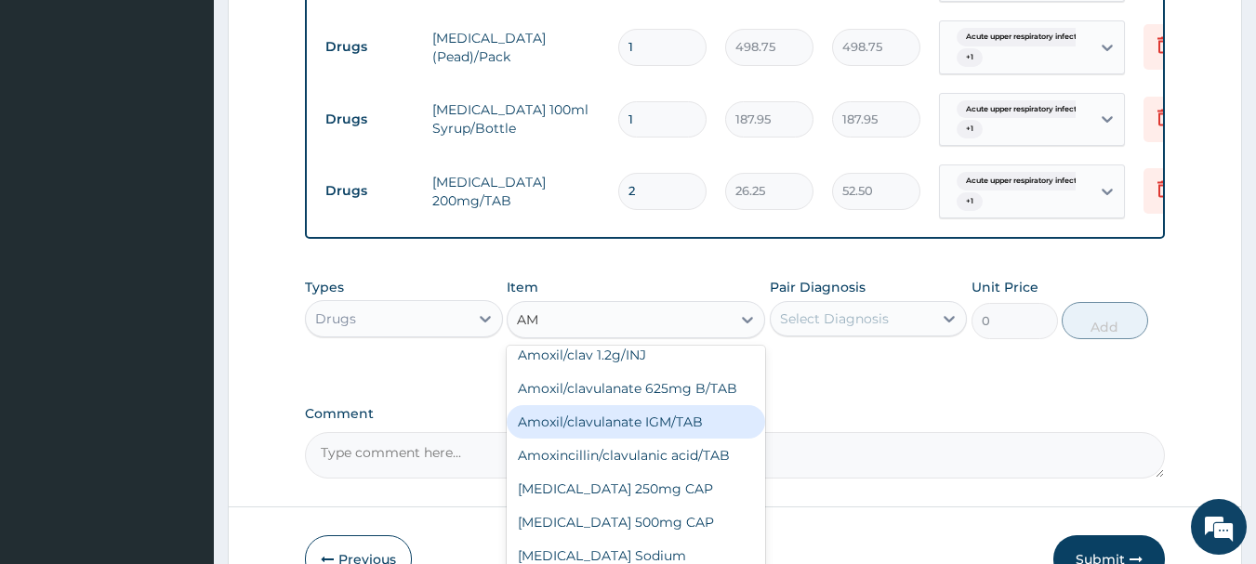
type input "A"
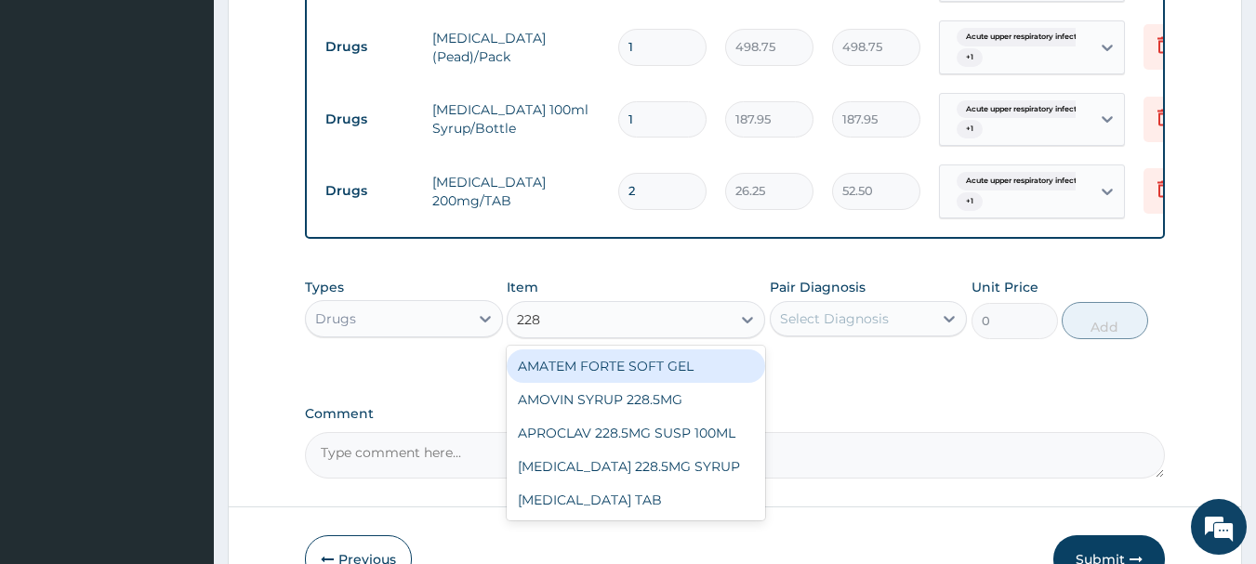
scroll to position [0, 0]
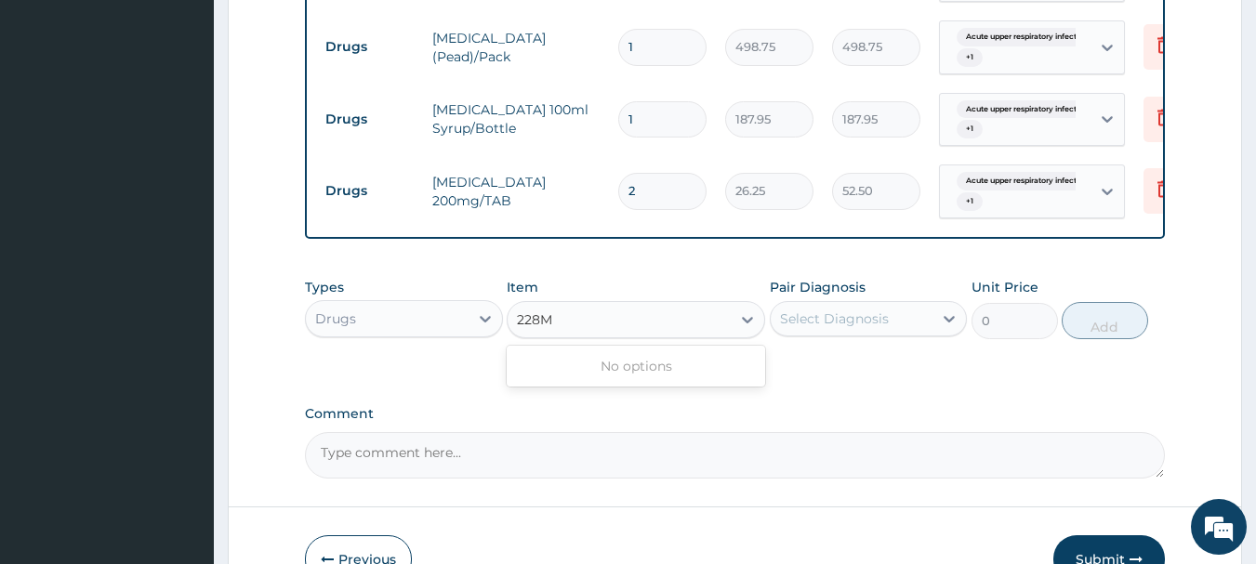
type input "228"
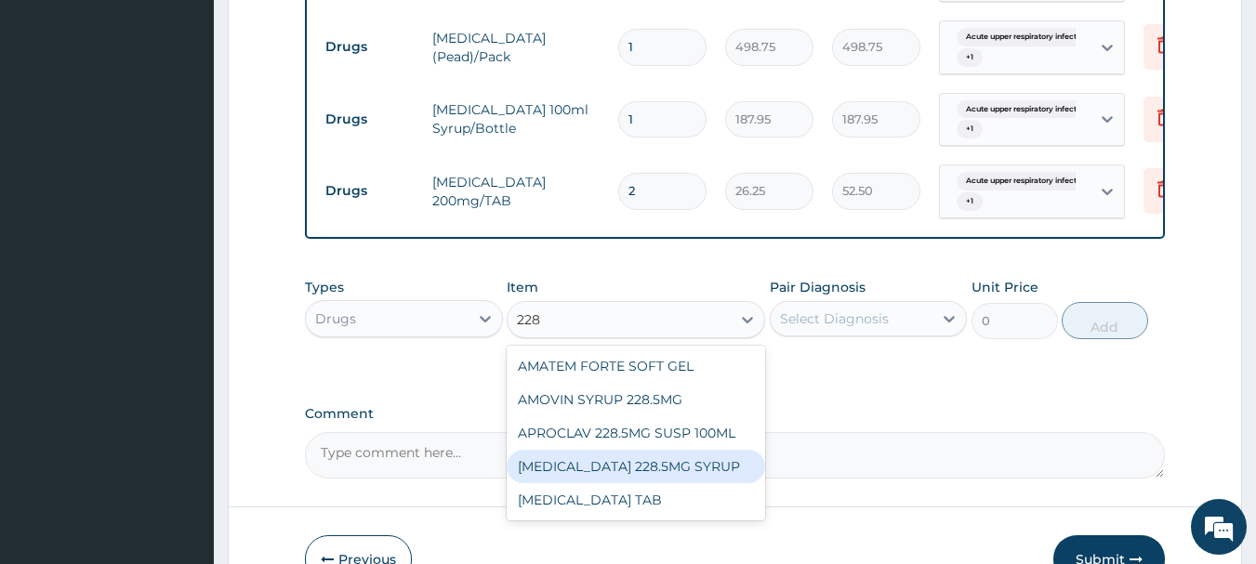
click at [678, 483] on div "AUGMENTIN 228.5MG SYRUP" at bounding box center [636, 466] width 258 height 33
type input "1023.75"
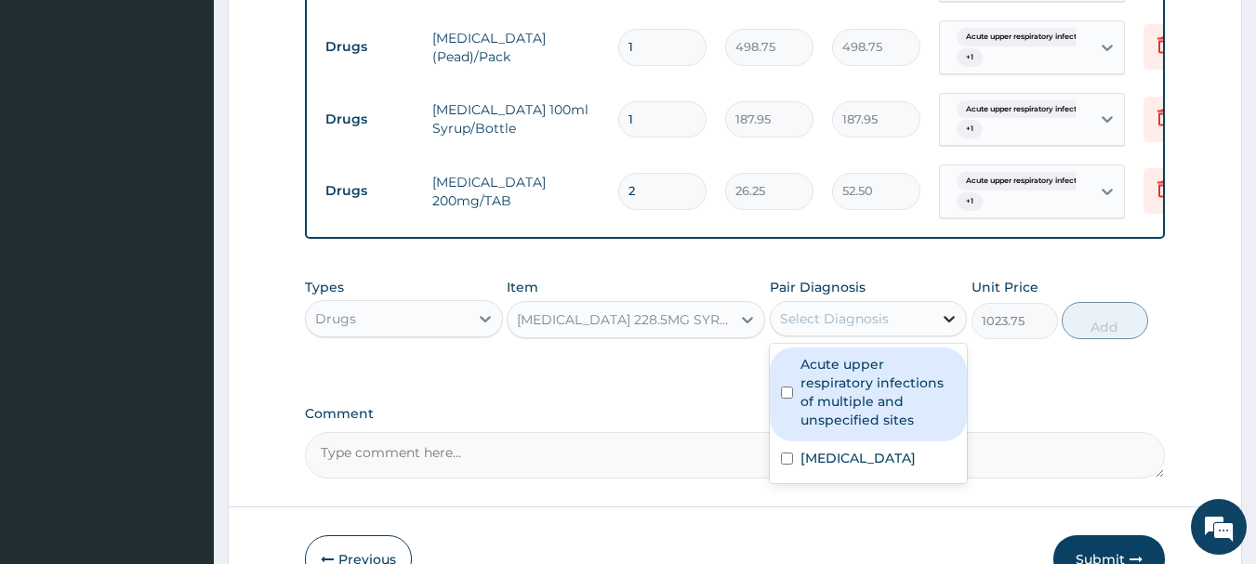
click at [950, 328] on icon at bounding box center [949, 318] width 19 height 19
drag, startPoint x: 879, startPoint y: 392, endPoint x: 874, endPoint y: 412, distance: 20.3
click at [879, 393] on label "Acute upper respiratory infections of multiple and unspecified sites" at bounding box center [878, 392] width 156 height 74
checkbox input "true"
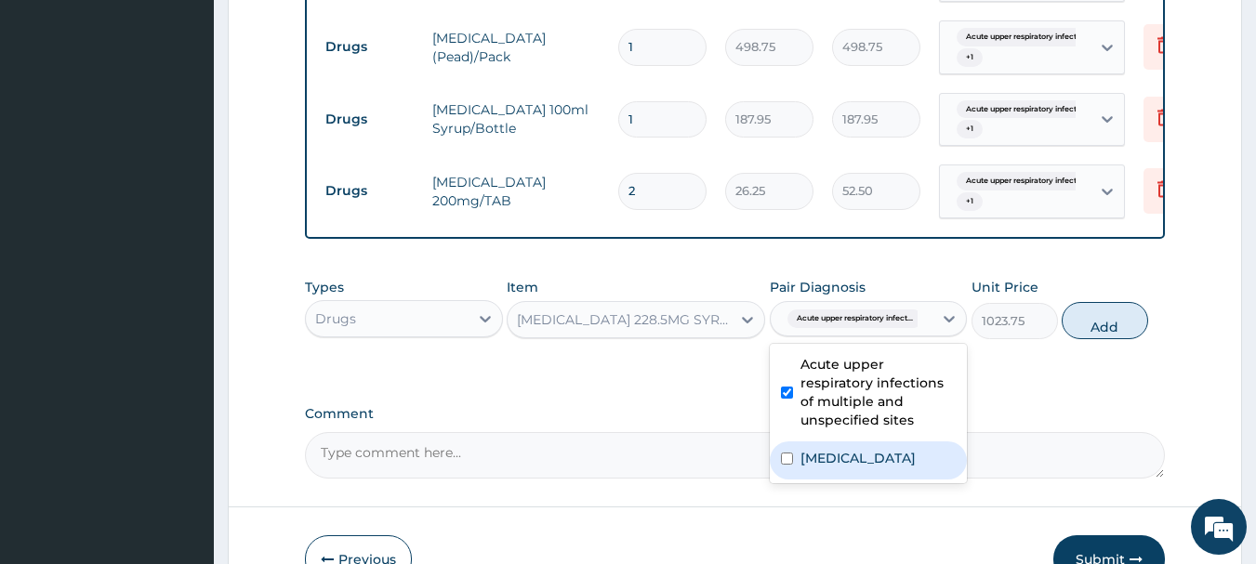
click at [872, 464] on label "Malaria, unspecified" at bounding box center [857, 458] width 115 height 19
checkbox input "true"
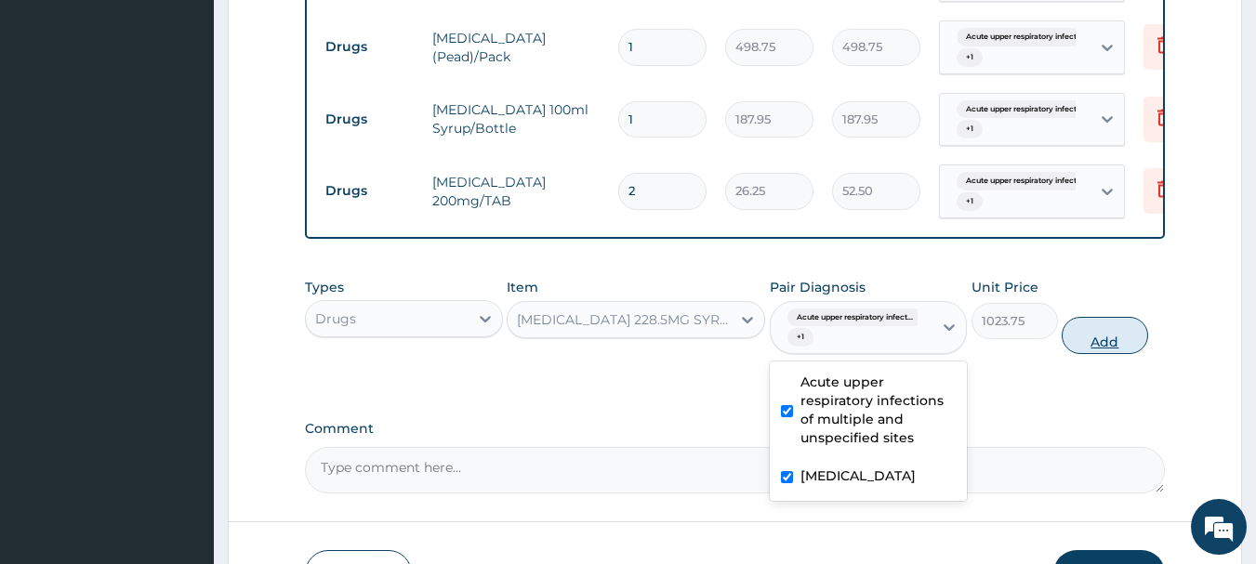
click at [1108, 354] on button "Add" at bounding box center [1104, 335] width 86 height 37
type input "0"
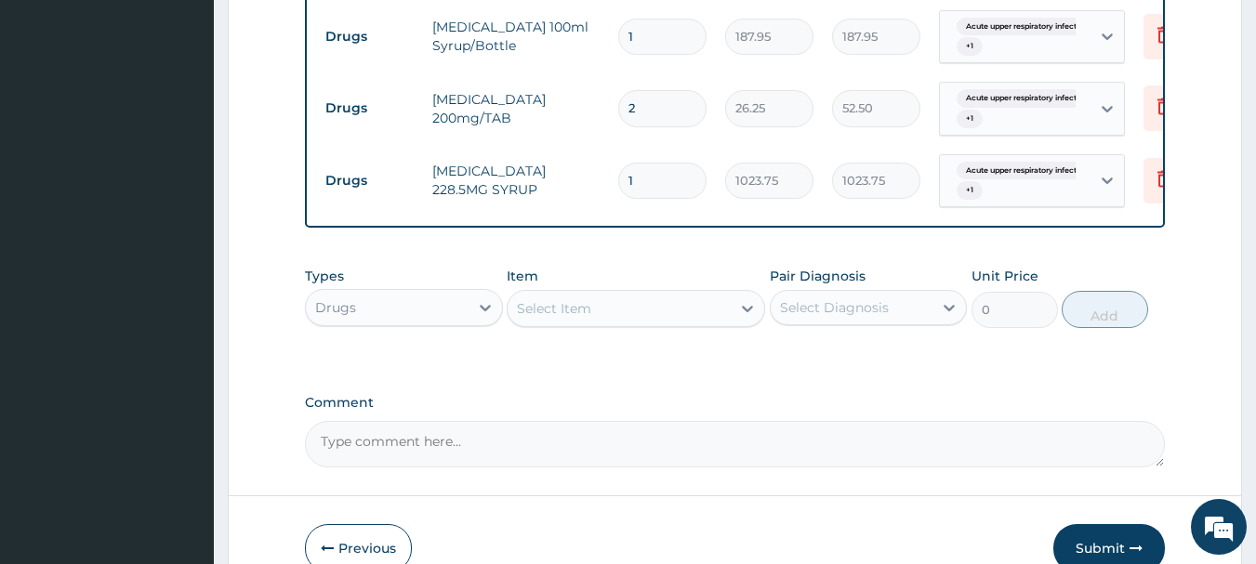
scroll to position [941, 0]
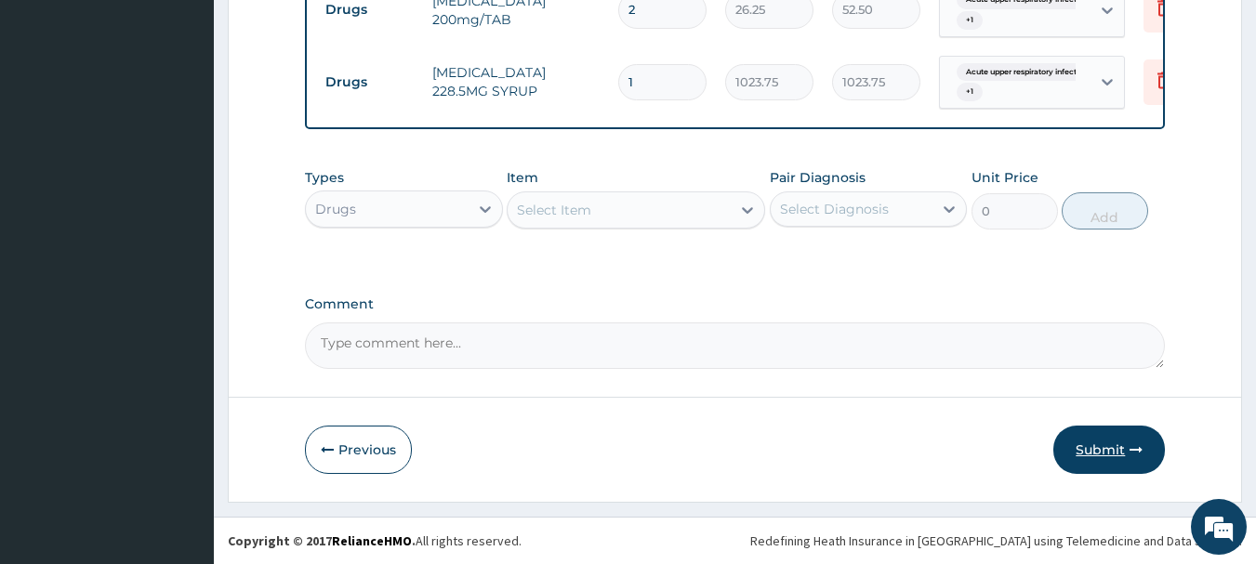
click at [1108, 448] on button "Submit" at bounding box center [1109, 450] width 112 height 48
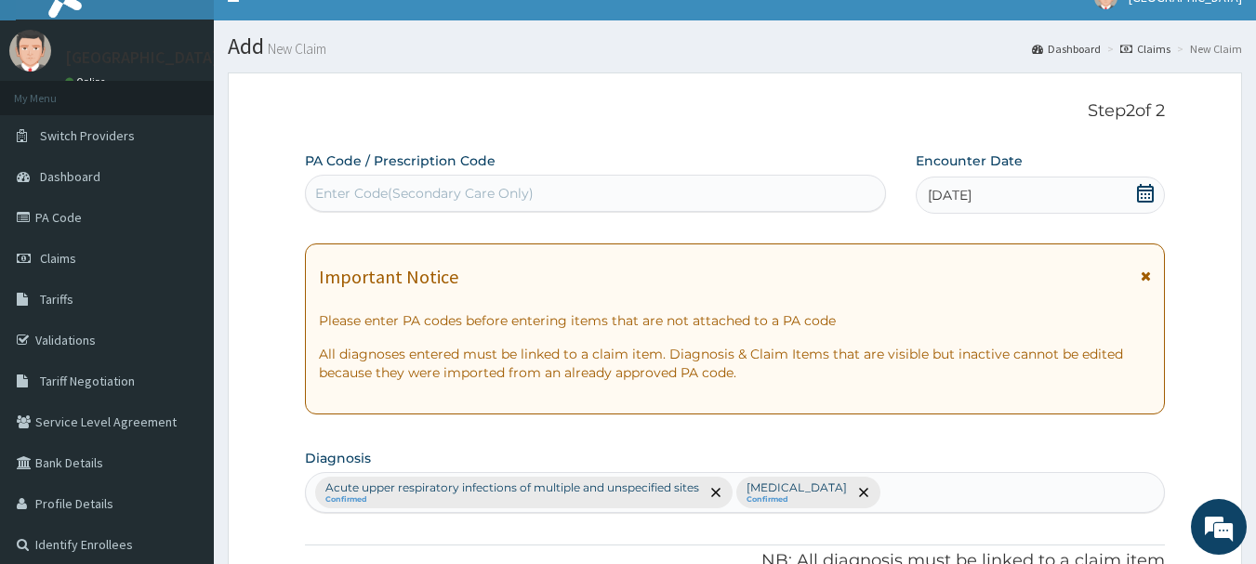
scroll to position [11, 0]
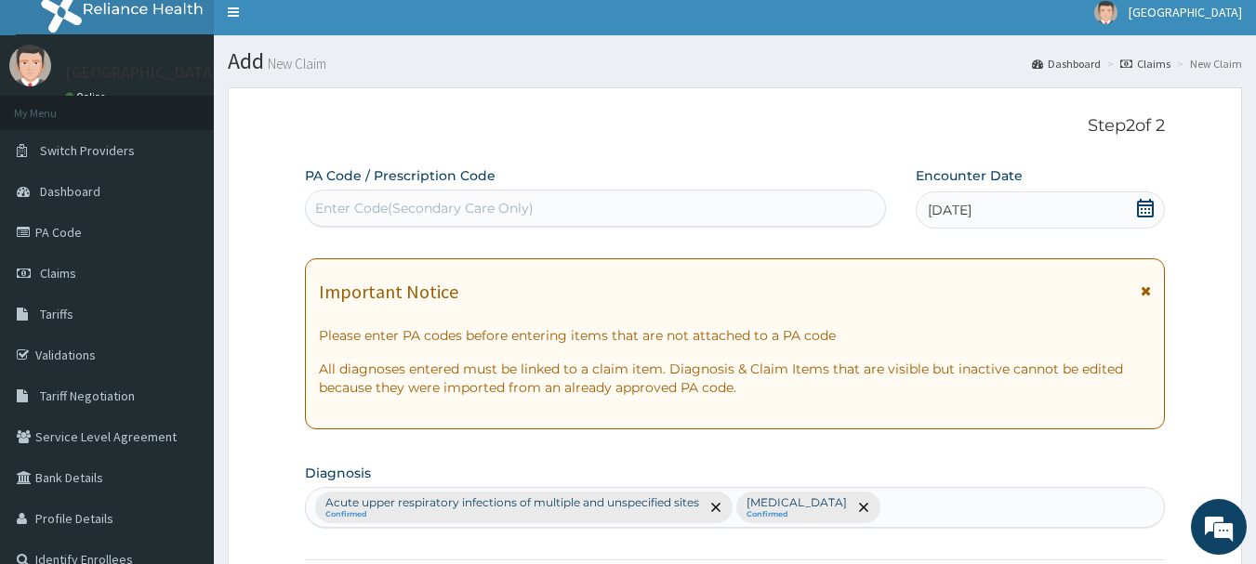
click at [1145, 287] on icon at bounding box center [1145, 290] width 10 height 13
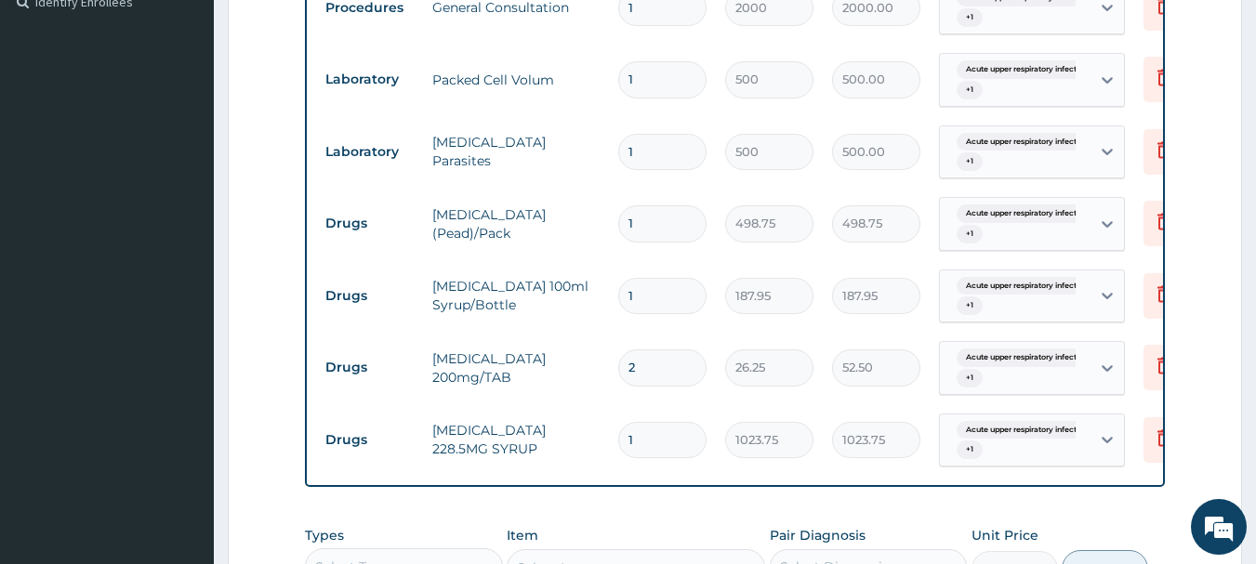
scroll to position [941, 0]
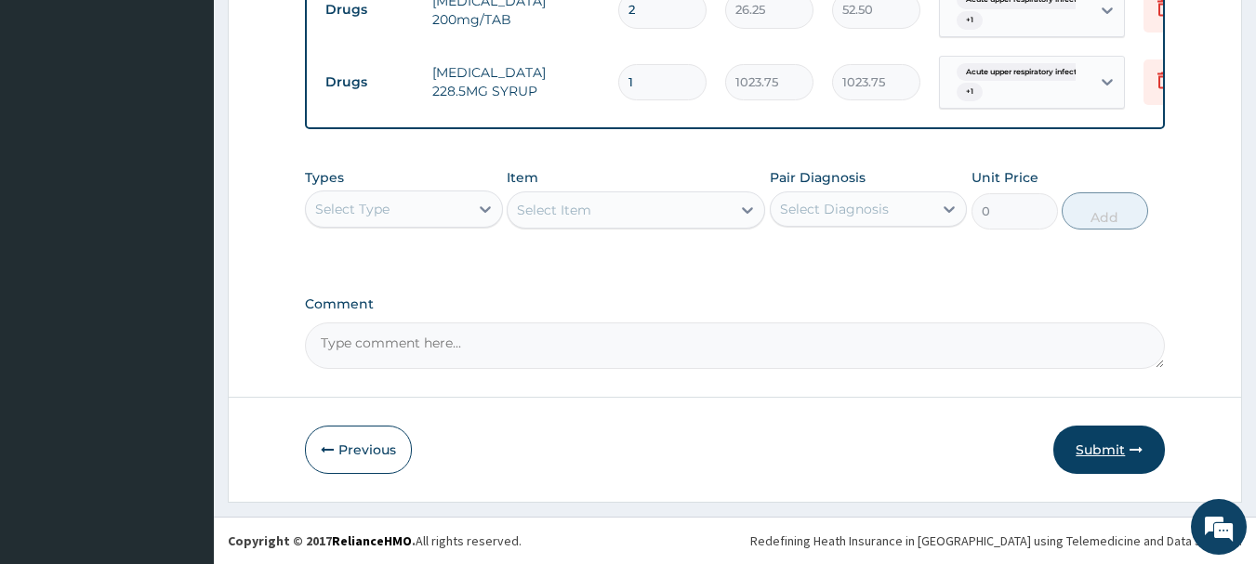
click at [1097, 444] on button "Submit" at bounding box center [1109, 450] width 112 height 48
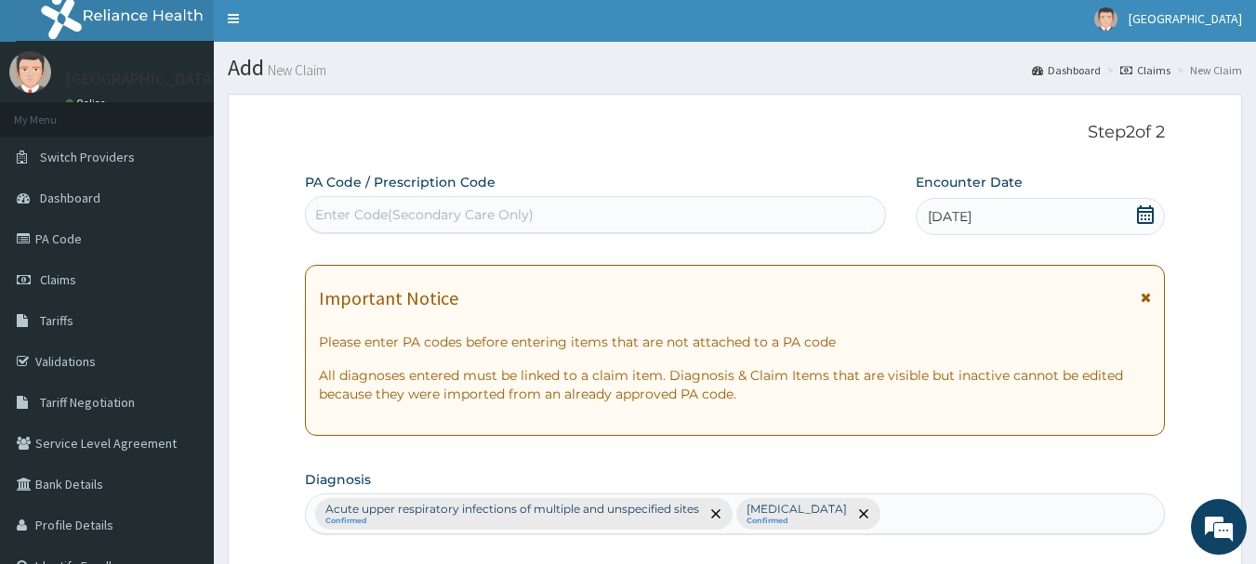
scroll to position [0, 0]
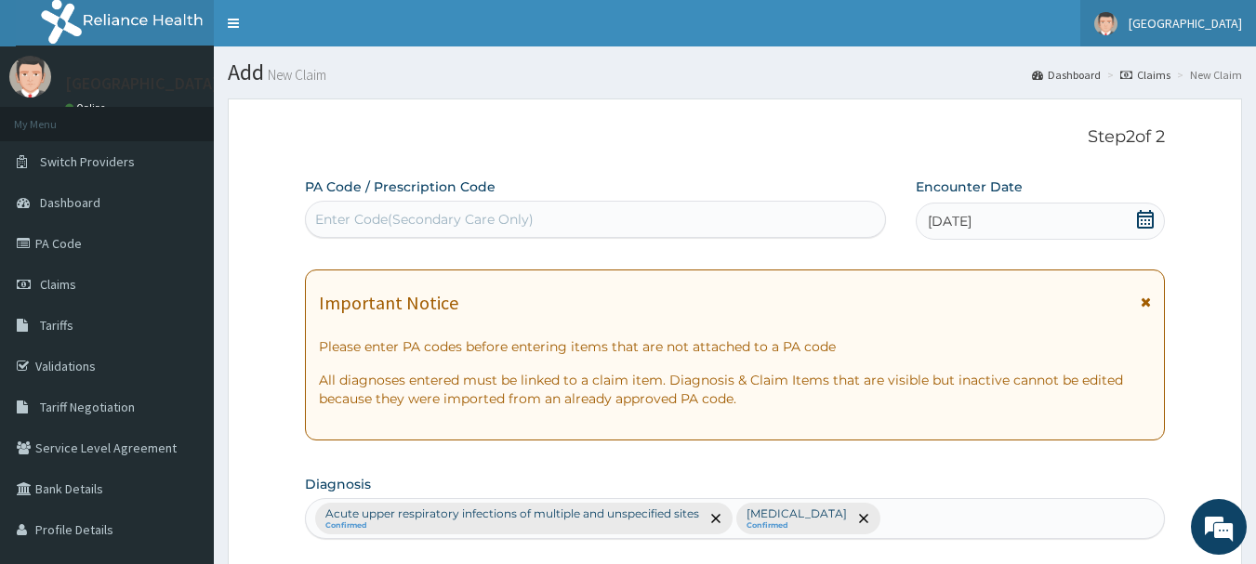
click at [1199, 26] on span "[GEOGRAPHIC_DATA]" at bounding box center [1184, 23] width 113 height 17
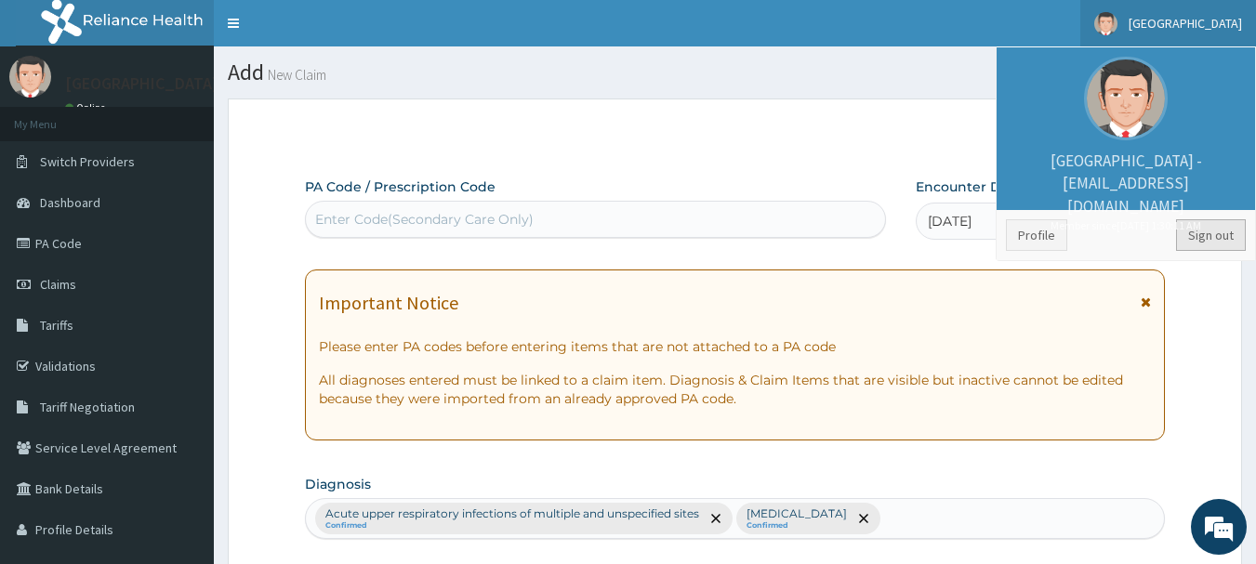
click at [1217, 243] on link "Sign out" at bounding box center [1211, 235] width 70 height 32
